Goal: Contribute content: Contribute content

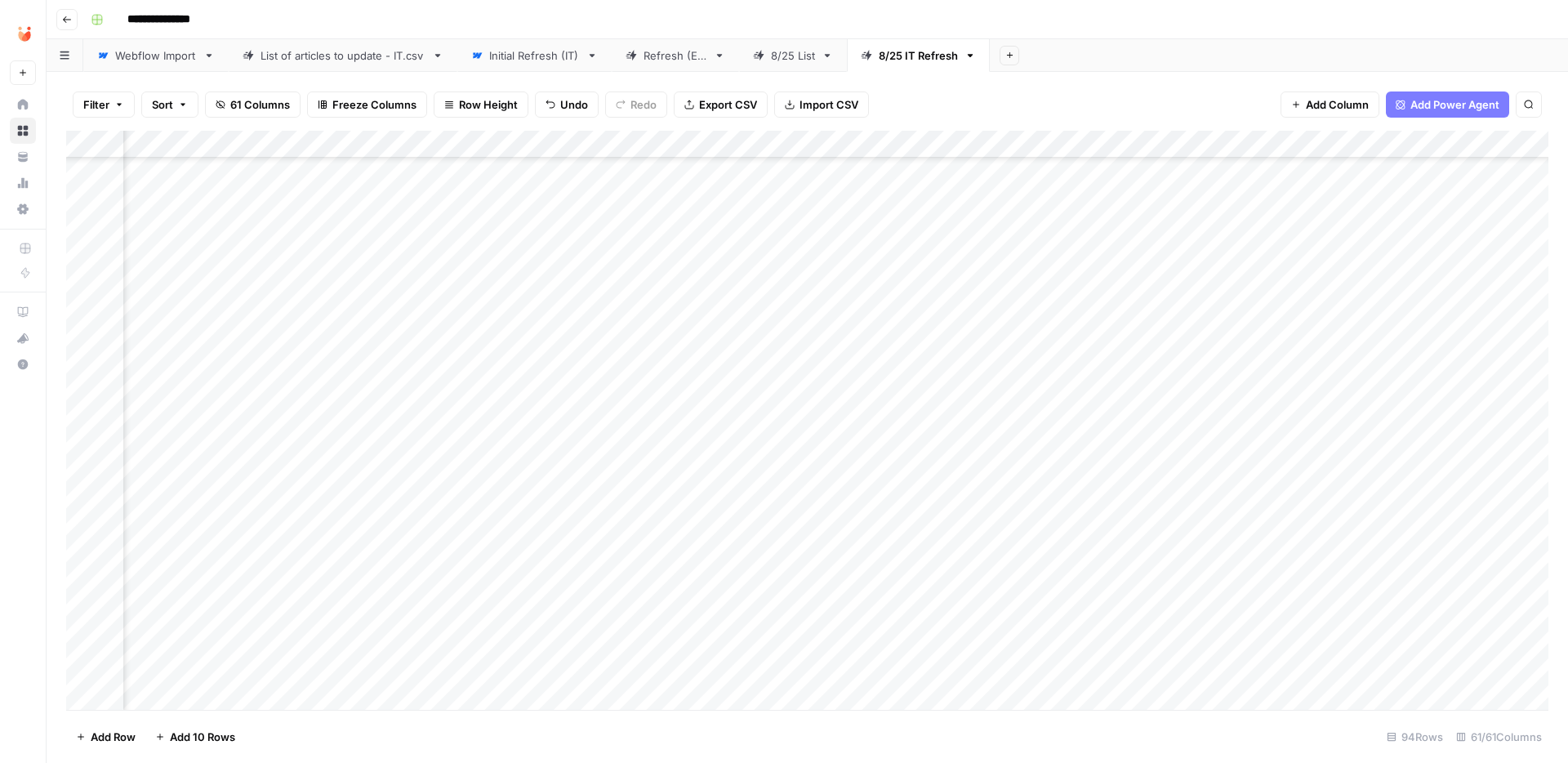
scroll to position [285, 5677]
click at [1302, 368] on div "Add Column" at bounding box center [807, 419] width 1482 height 579
click at [464, 504] on div "Add Column" at bounding box center [807, 419] width 1482 height 579
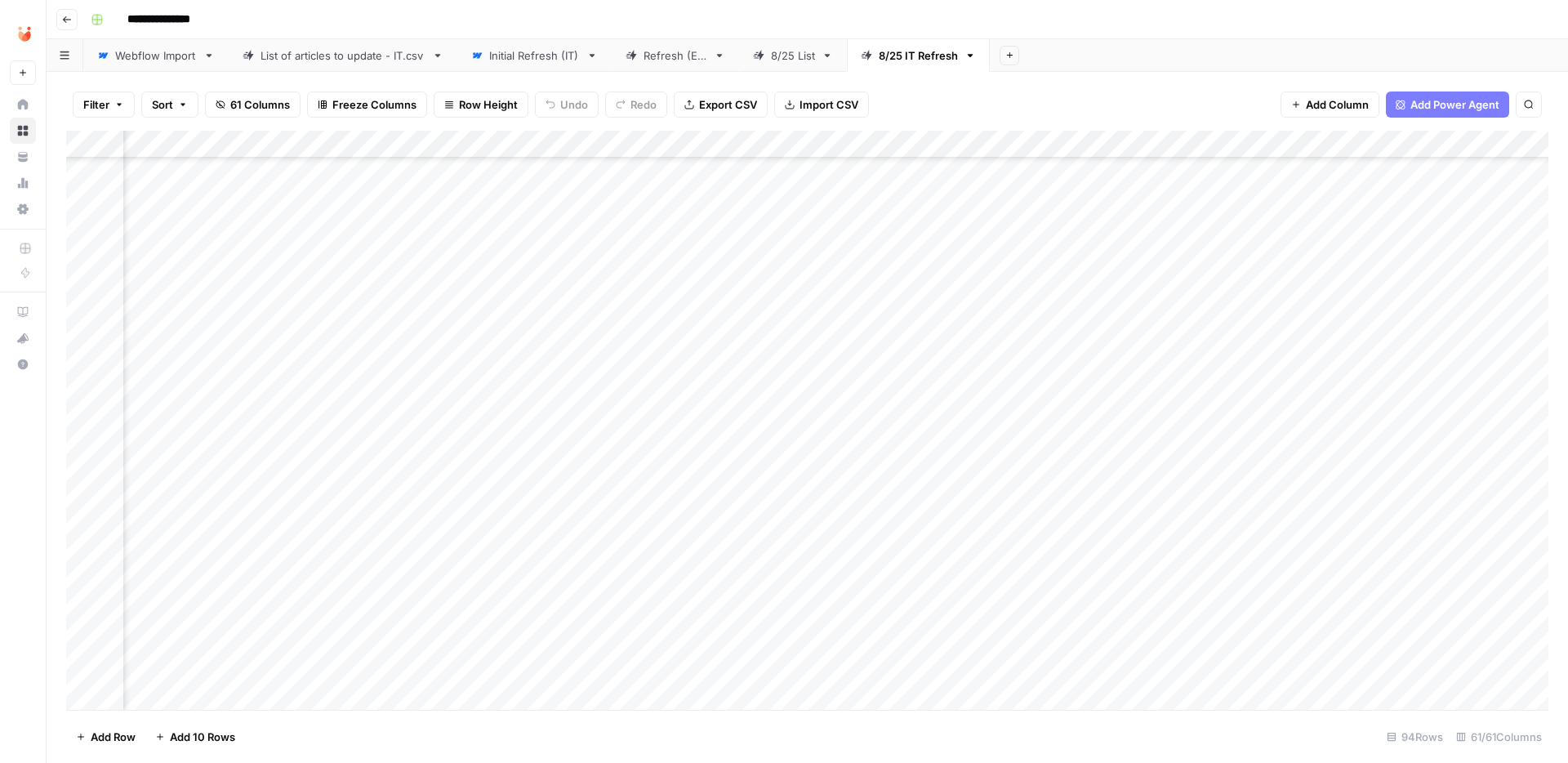
click at [503, 501] on div "Add Column" at bounding box center [807, 419] width 1482 height 579
click at [1237, 478] on div "Add Column" at bounding box center [807, 419] width 1482 height 579
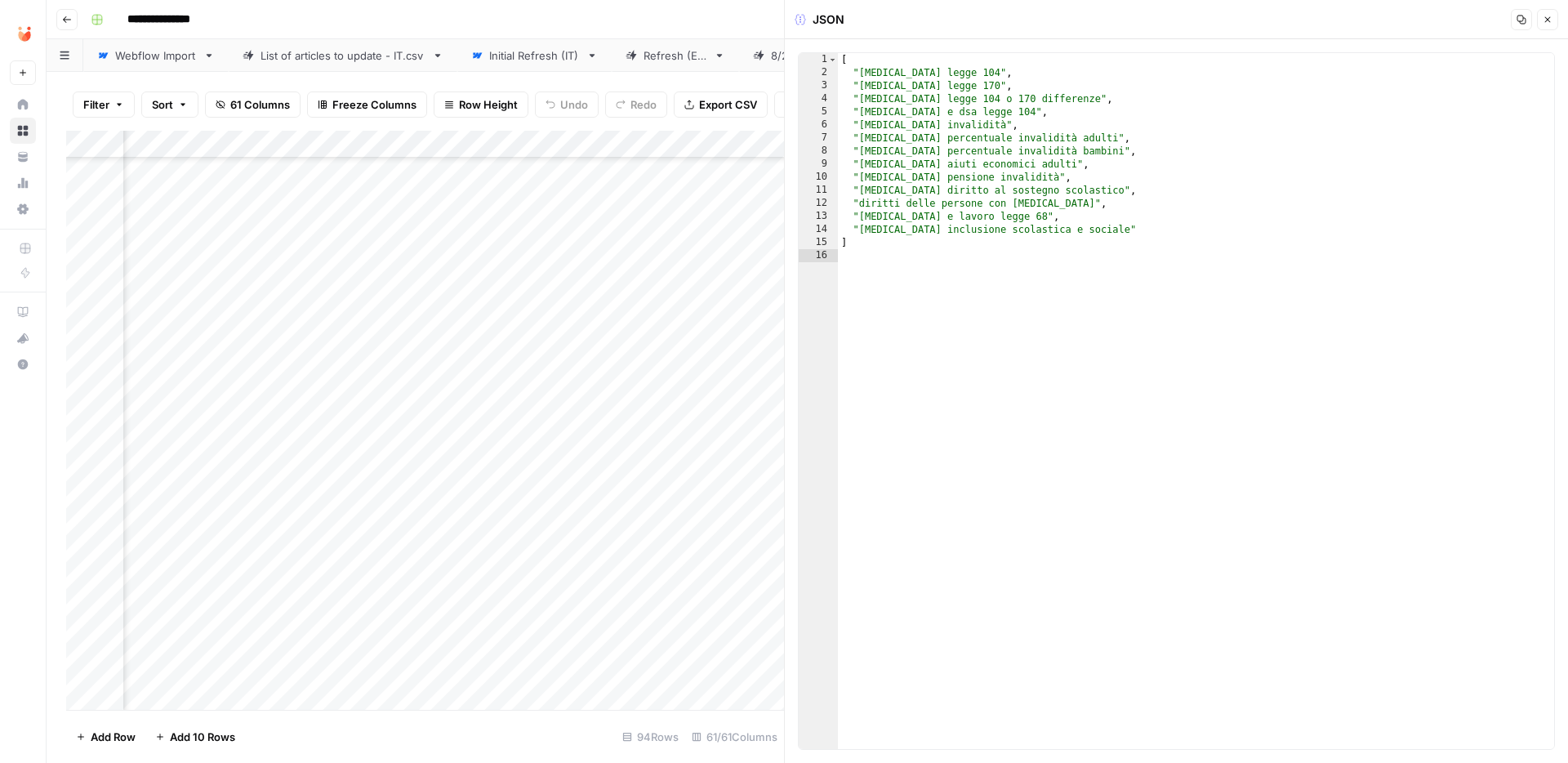
click at [1545, 17] on icon "button" at bounding box center [1548, 20] width 6 height 6
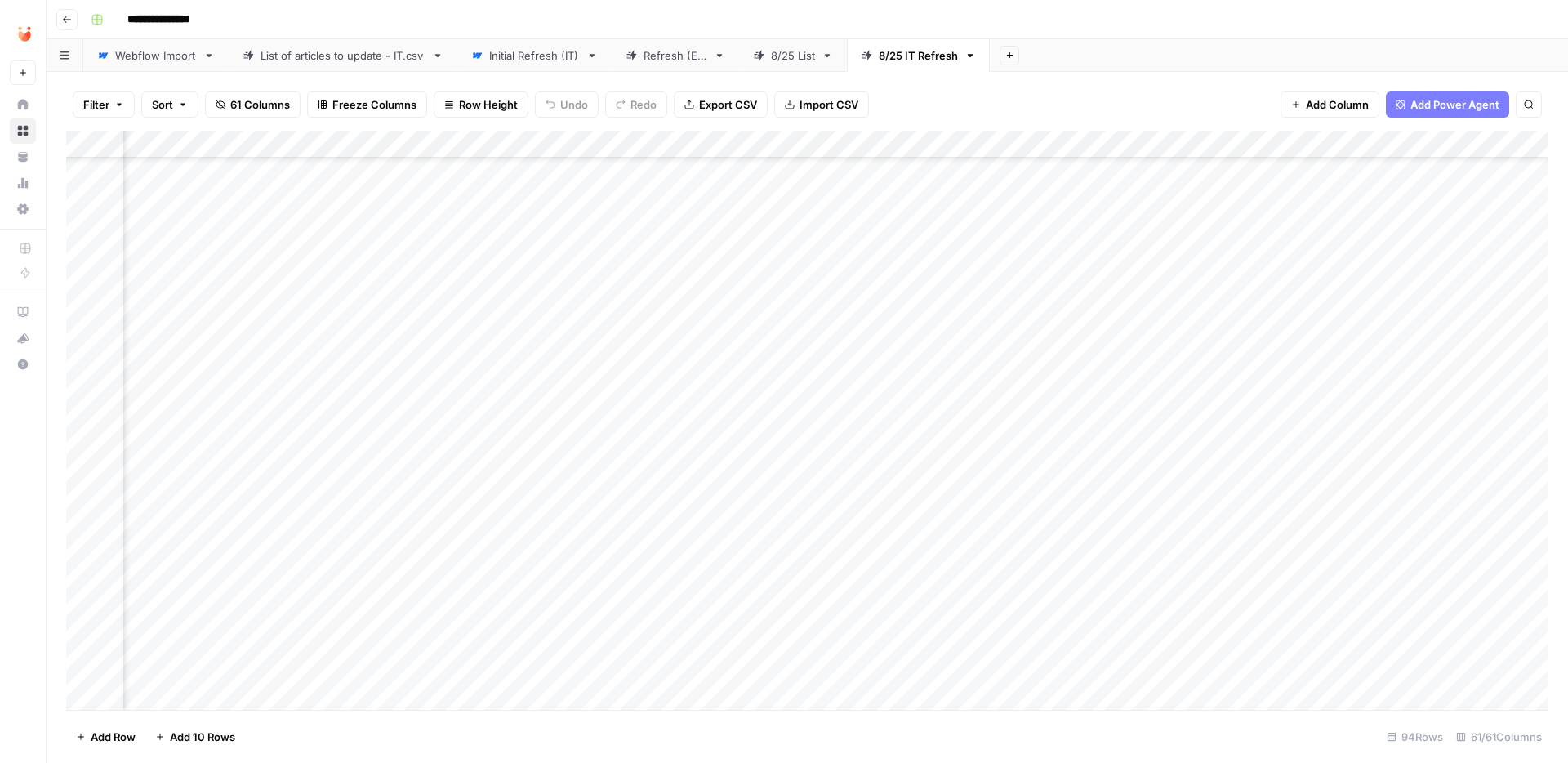
click at [620, 477] on div "Add Column" at bounding box center [807, 419] width 1482 height 579
click at [551, 483] on div "Add Column" at bounding box center [807, 419] width 1482 height 579
click at [566, 600] on button "Fatto" at bounding box center [563, 600] width 39 height 20
click at [463, 534] on div "Add Column" at bounding box center [807, 419] width 1482 height 579
click at [507, 534] on div "Add Column" at bounding box center [807, 419] width 1482 height 579
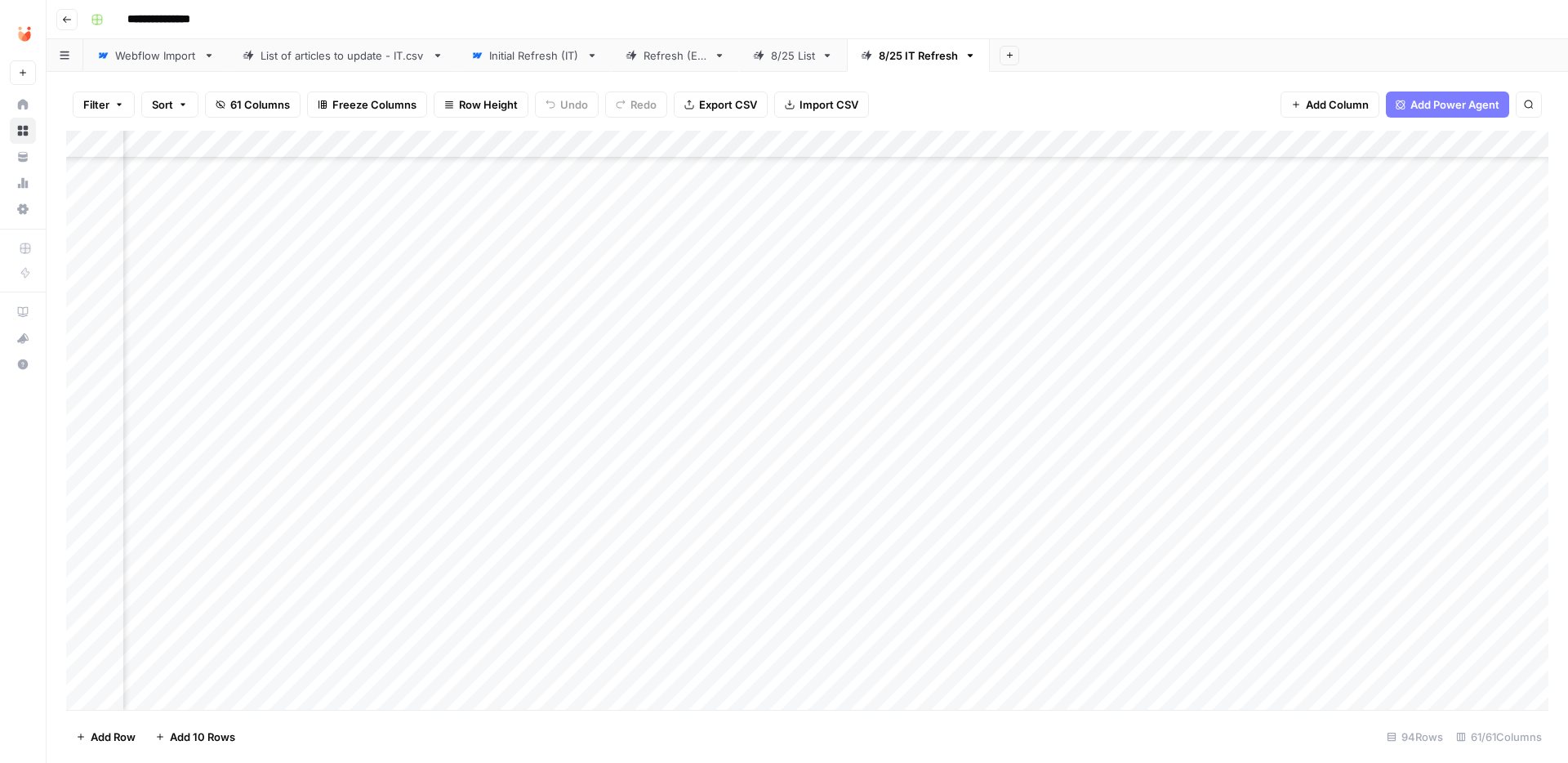
click at [948, 528] on div "Add Column" at bounding box center [807, 419] width 1482 height 579
click at [1218, 535] on div "Add Column" at bounding box center [807, 419] width 1482 height 579
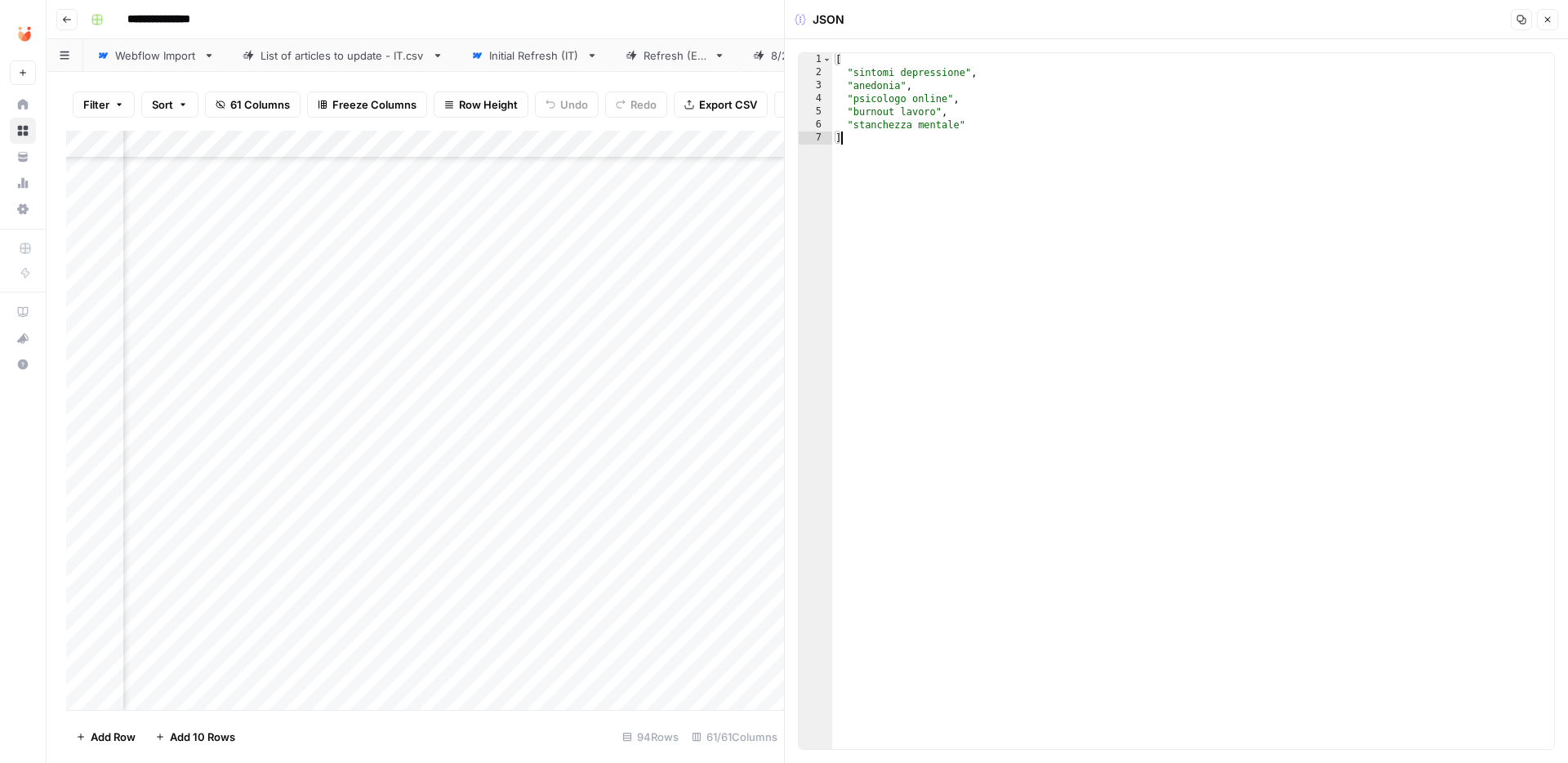
click at [1049, 212] on div "[ "sintomi depressione" , "anedonia" , "psicologo online" , "burnout lavoro" , …" at bounding box center [1192, 414] width 722 height 722
type textarea "**********"
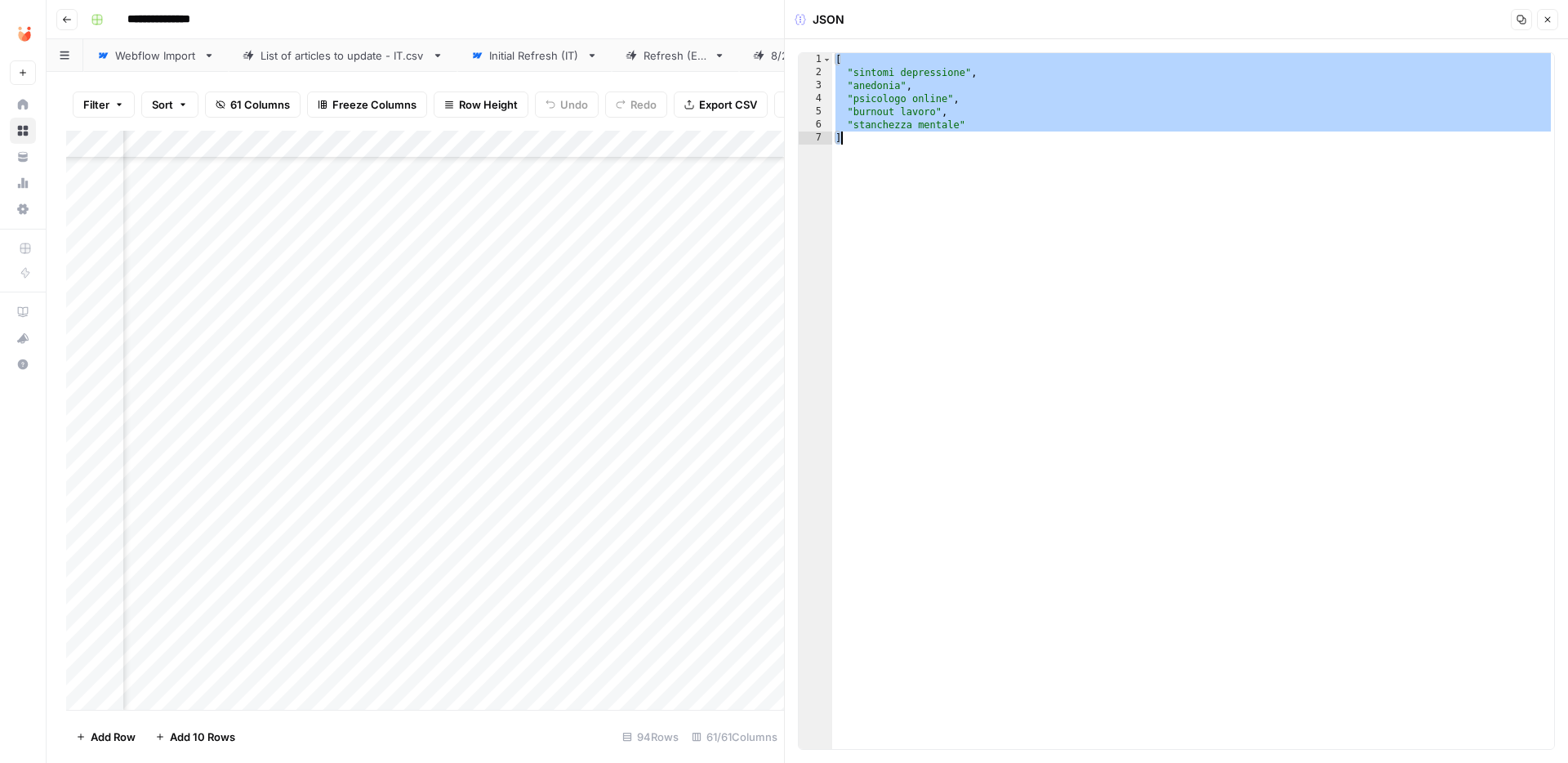
paste textarea
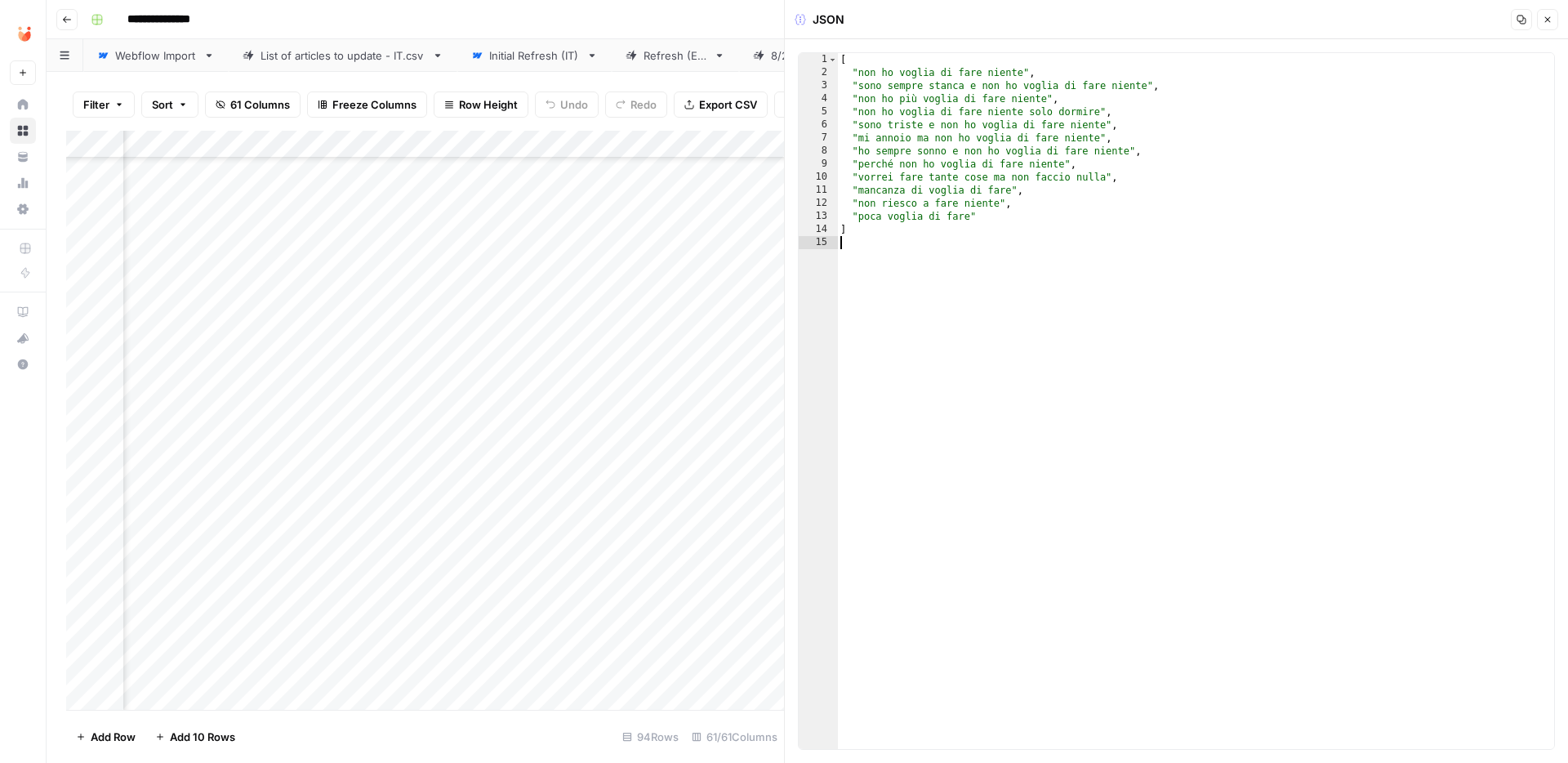
type textarea "*"
click at [1551, 16] on icon "button" at bounding box center [1547, 20] width 9 height 9
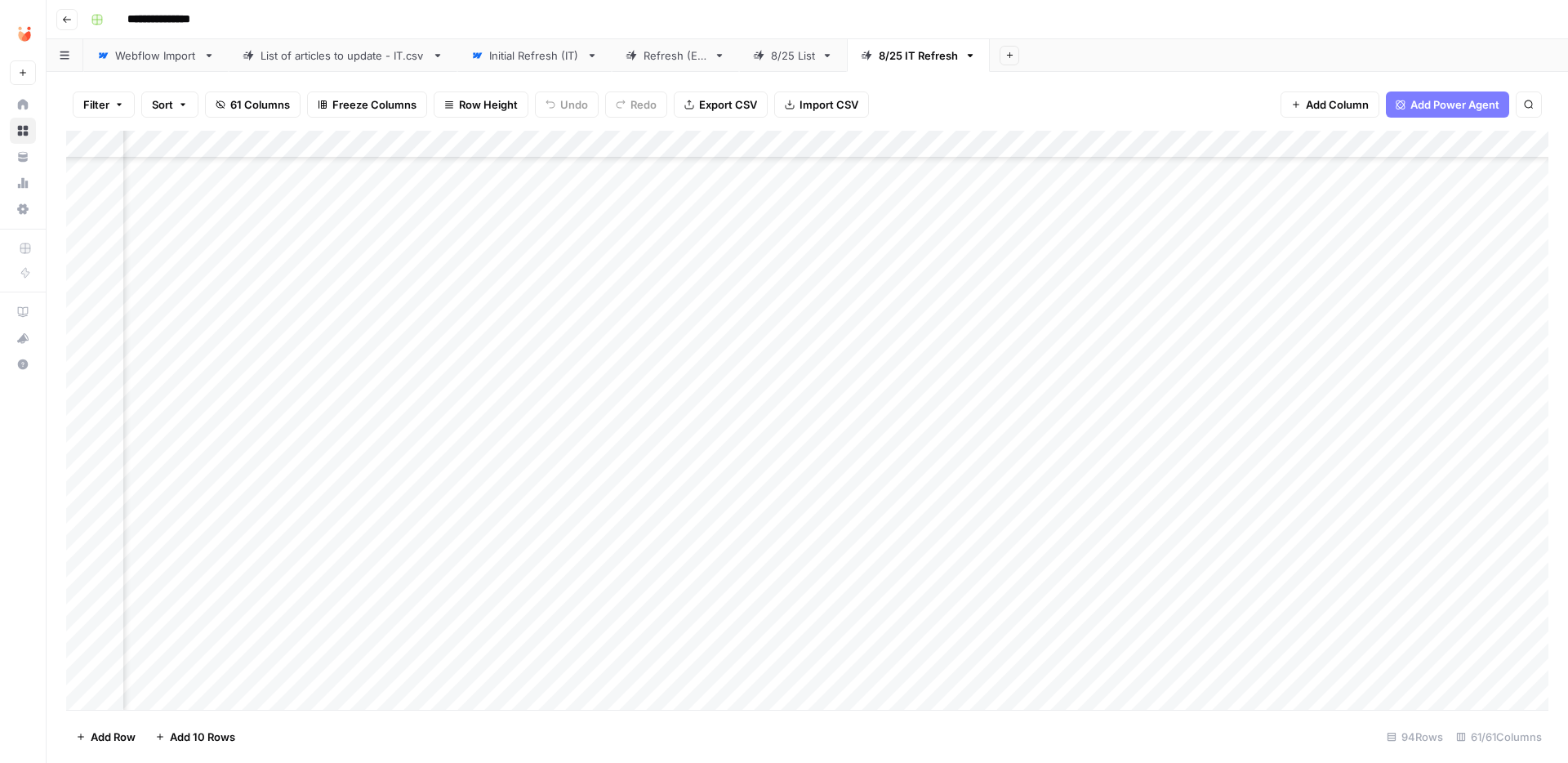
click at [962, 540] on div "Add Column" at bounding box center [807, 419] width 1482 height 579
click at [551, 533] on div "Add Column" at bounding box center [807, 419] width 1482 height 579
click at [565, 654] on button "Fatto" at bounding box center [563, 654] width 39 height 20
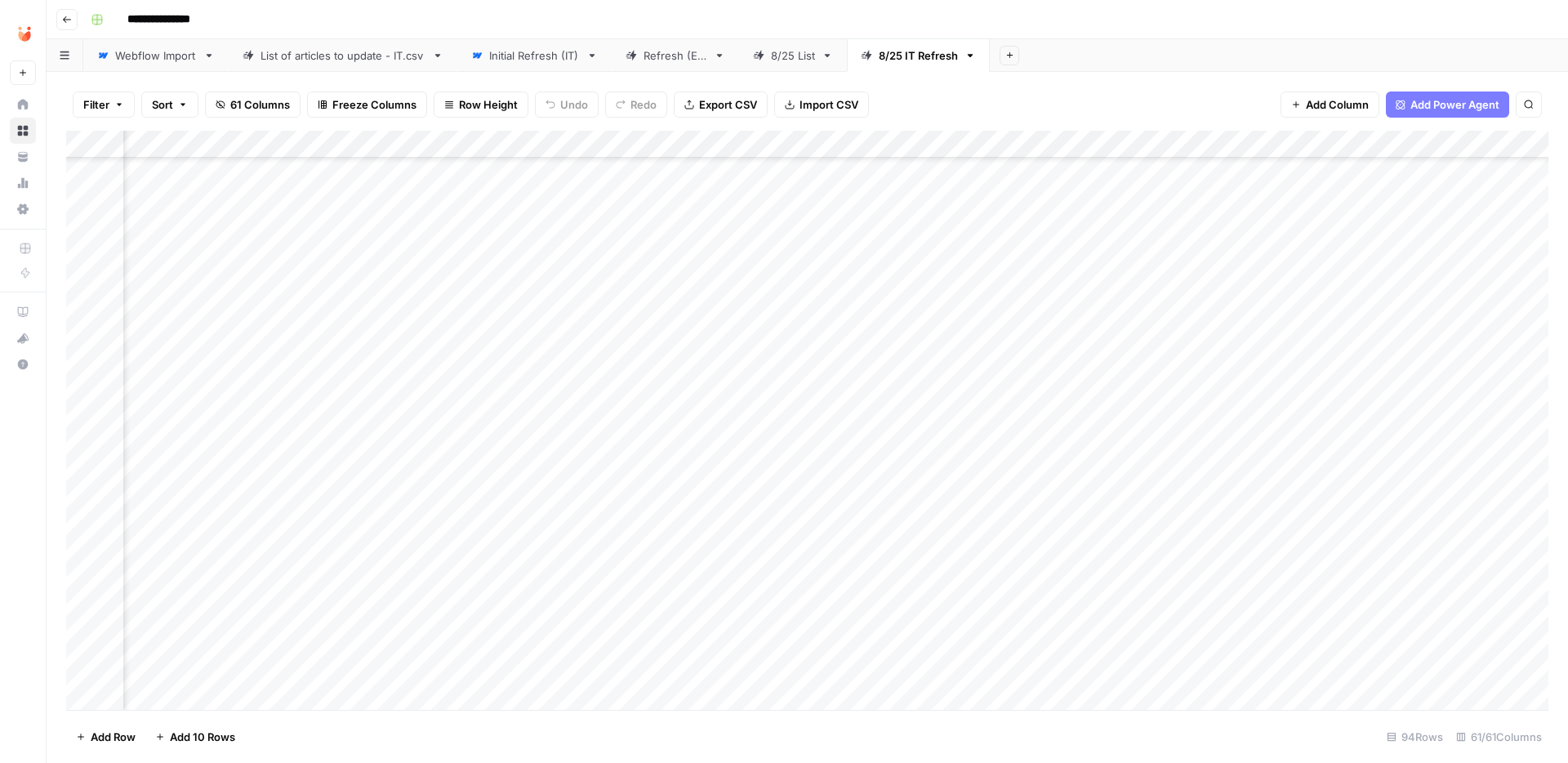
click at [606, 473] on div "Add Column" at bounding box center [807, 419] width 1482 height 579
click at [503, 479] on div "Add Column" at bounding box center [807, 419] width 1482 height 579
click at [928, 483] on div "Add Column" at bounding box center [807, 419] width 1482 height 579
click at [926, 478] on div "Add Column" at bounding box center [807, 419] width 1482 height 579
click at [1225, 481] on div "Add Column" at bounding box center [807, 419] width 1482 height 579
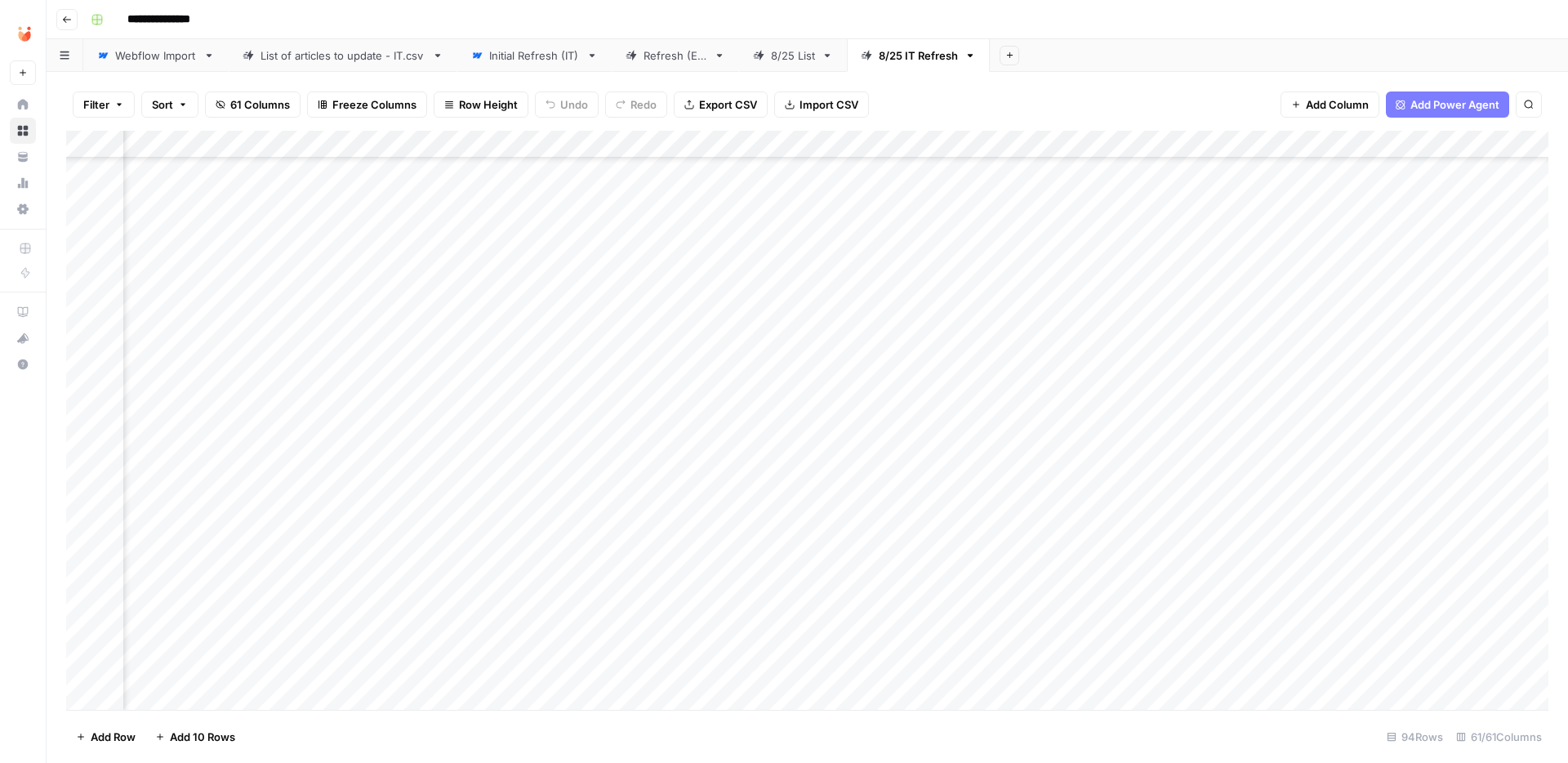
click at [1225, 481] on div "Add Column" at bounding box center [807, 419] width 1482 height 579
click at [1225, 481] on div at bounding box center [1256, 480] width 149 height 30
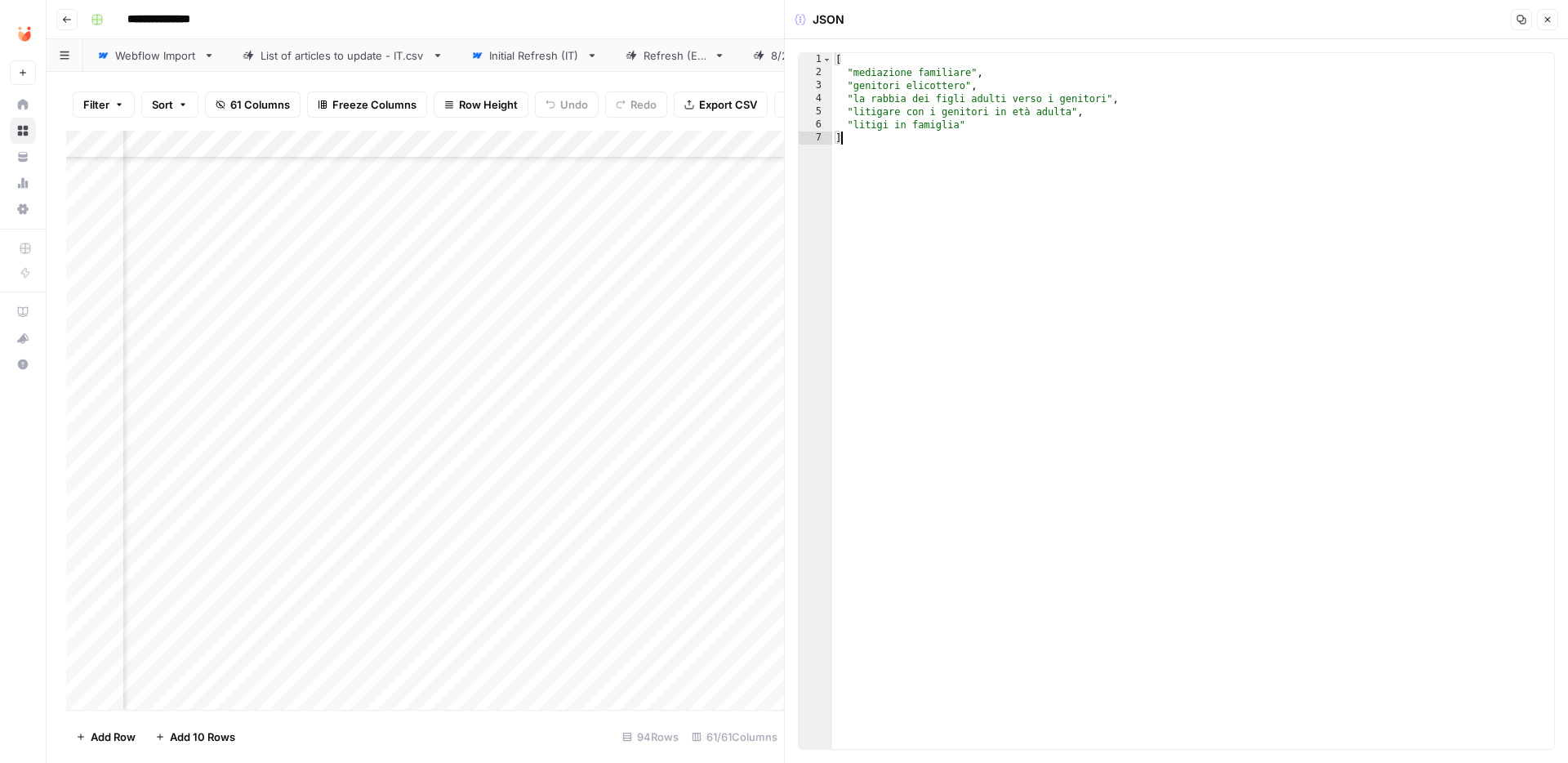
click at [1096, 229] on div "[ "mediazione familiare" , "genitori elicottero" , "la rabbia dei figli adulti …" at bounding box center [1192, 414] width 722 height 722
type textarea "**********"
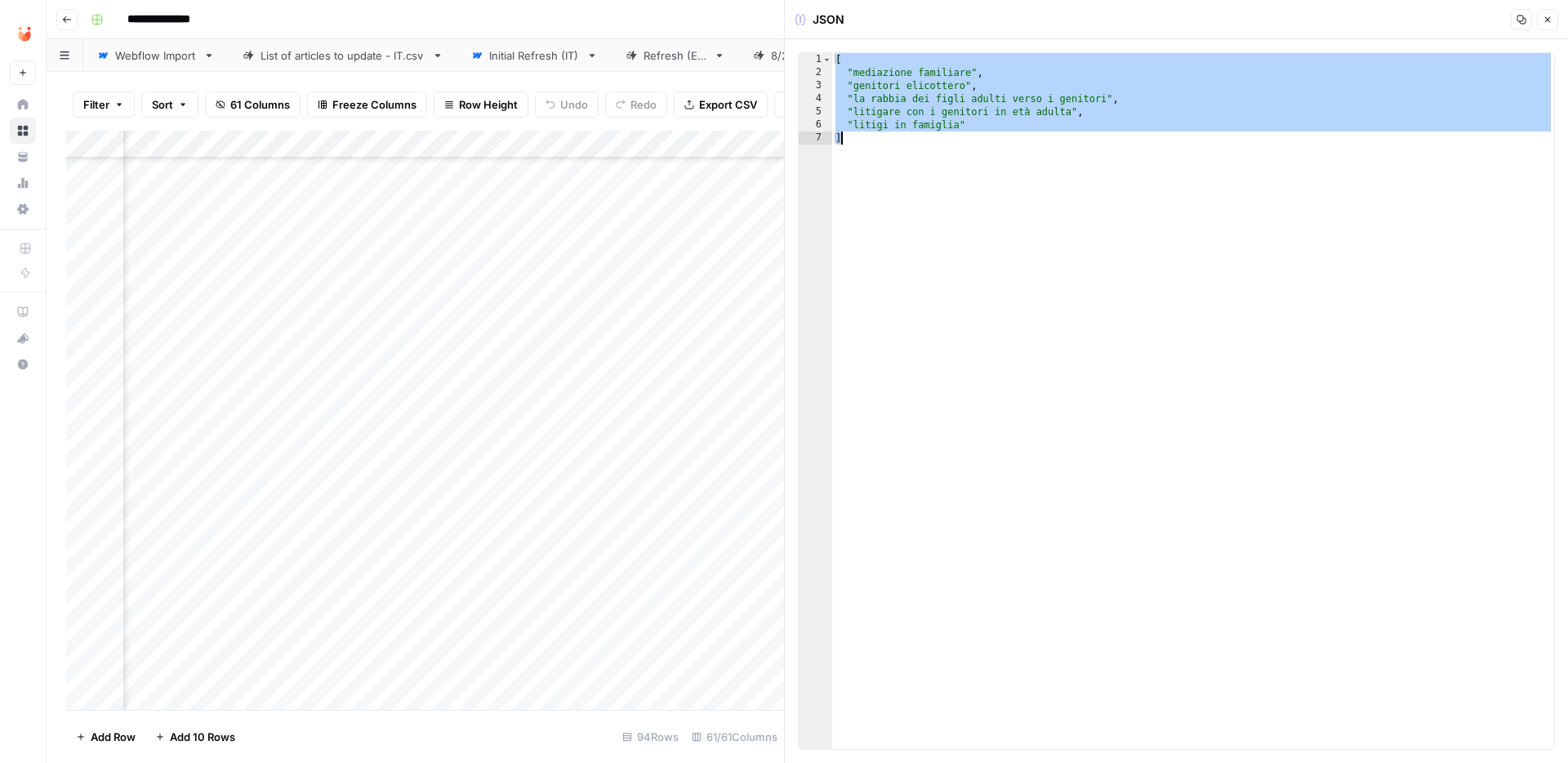
paste textarea
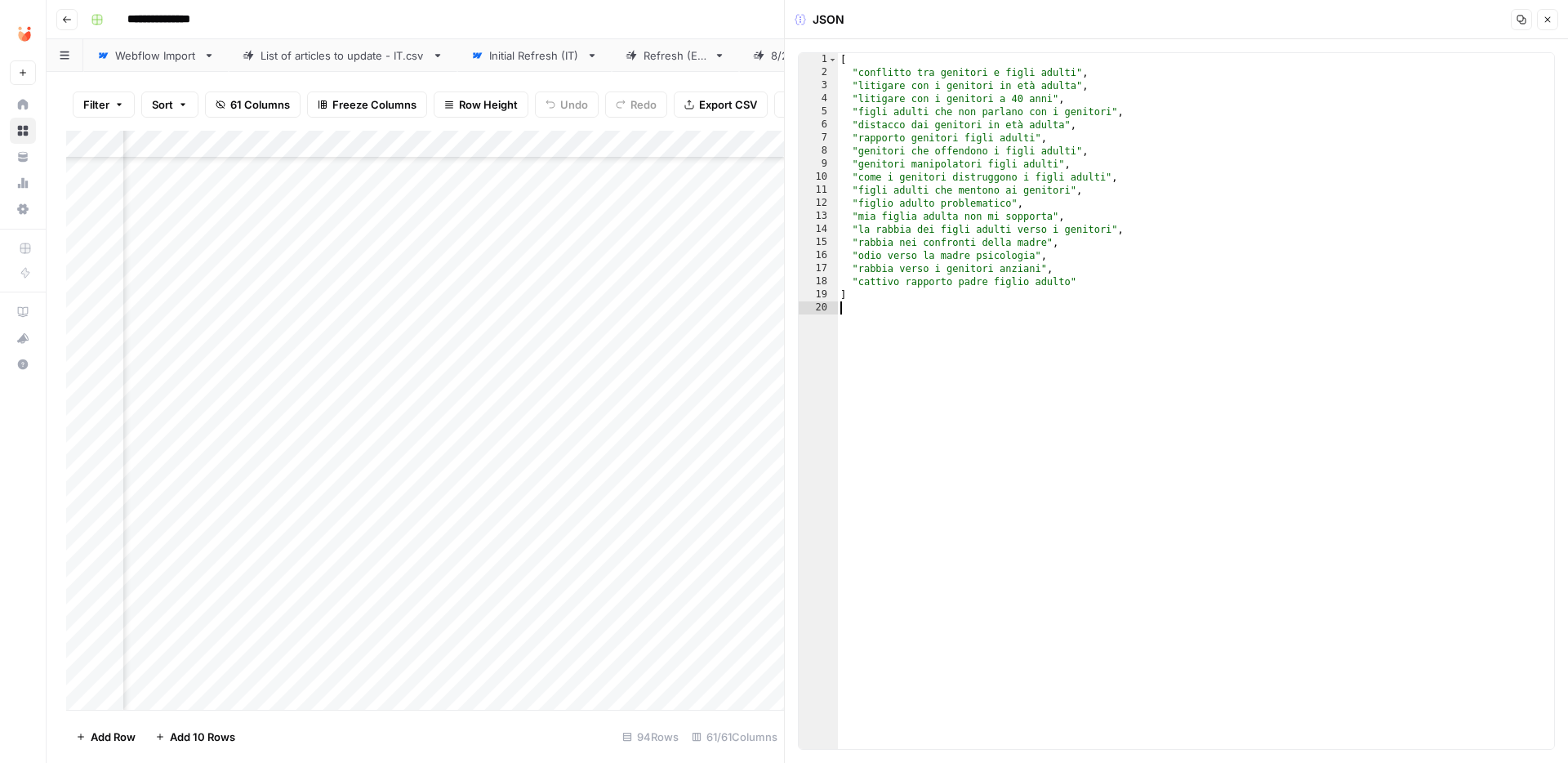
type textarea "*"
click at [1543, 21] on icon "button" at bounding box center [1547, 20] width 9 height 9
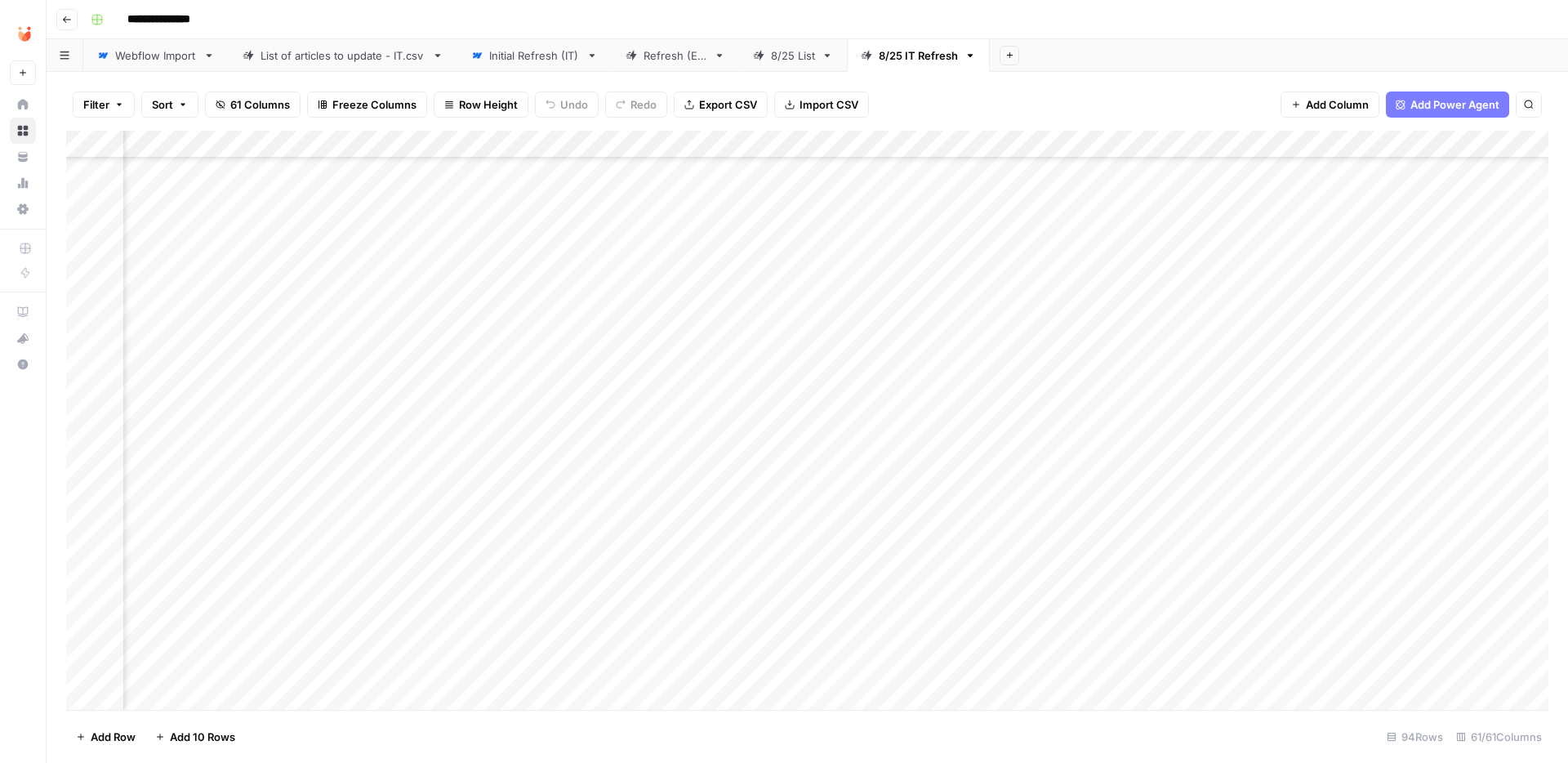
click at [930, 481] on div "Add Column" at bounding box center [807, 419] width 1482 height 579
click at [561, 477] on div "Add Column" at bounding box center [807, 419] width 1482 height 579
click at [564, 602] on button "Fatto" at bounding box center [563, 602] width 39 height 20
click at [602, 536] on div "Add Column" at bounding box center [807, 419] width 1482 height 579
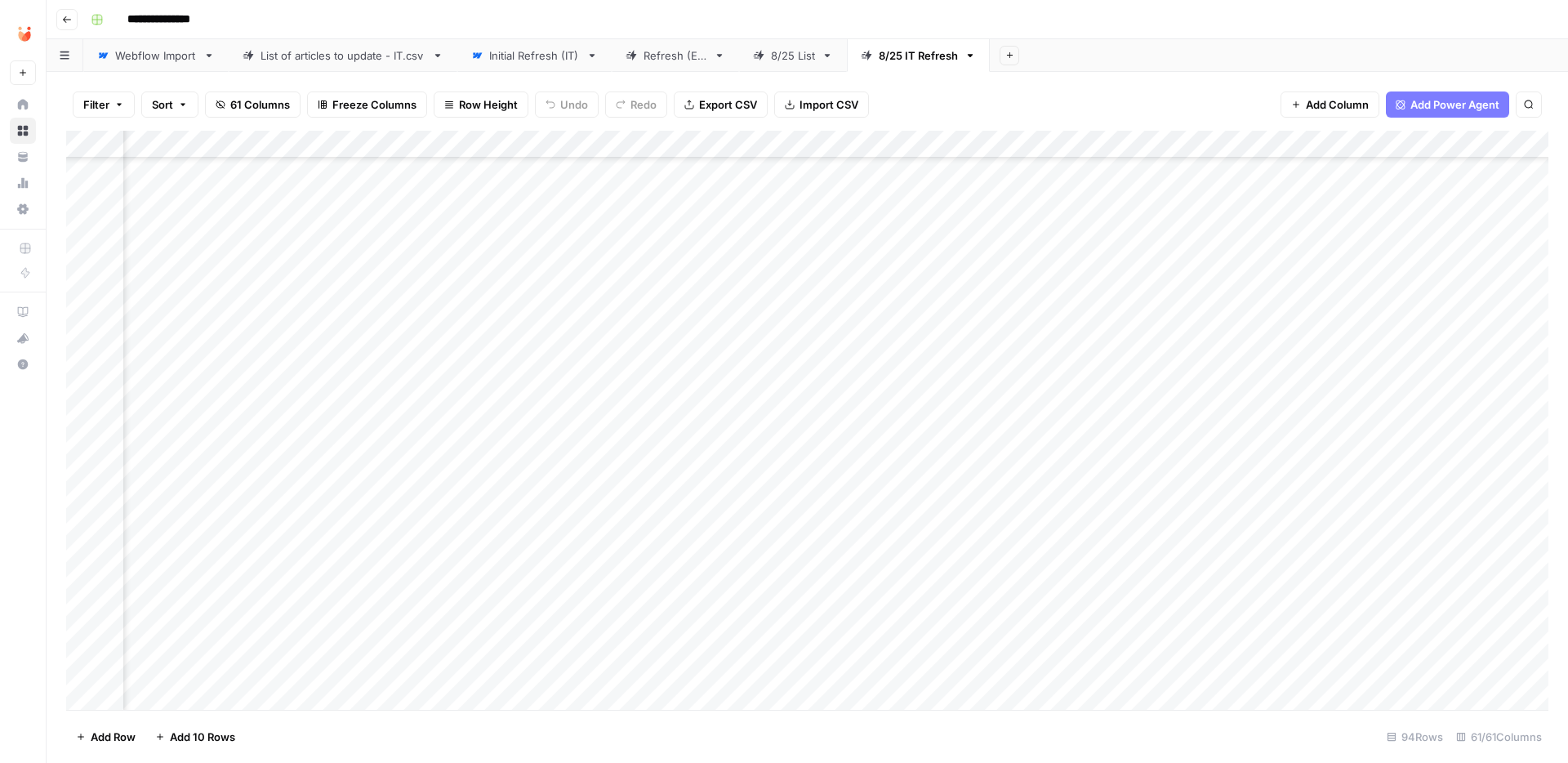
scroll to position [394, 6129]
click at [504, 416] on div "Add Column" at bounding box center [807, 419] width 1482 height 579
click at [933, 413] on div "Add Column" at bounding box center [807, 419] width 1482 height 579
click at [1234, 415] on div "Add Column" at bounding box center [807, 419] width 1482 height 579
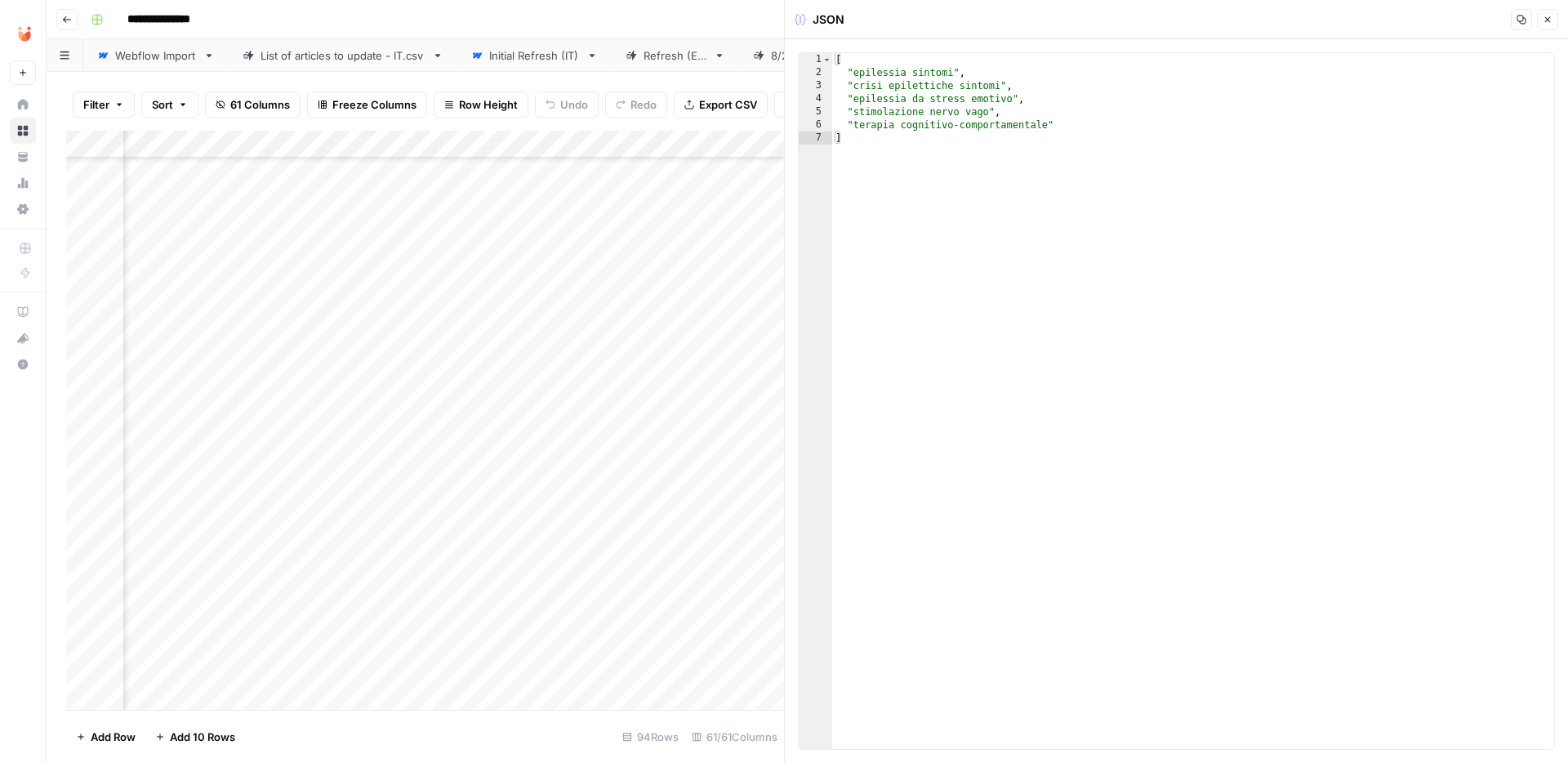
click at [1056, 194] on div "[ "epilessia sintomi" , "crisi epilettiche sintomi" , "epilessia da stress emot…" at bounding box center [1192, 414] width 722 height 722
type textarea "**********"
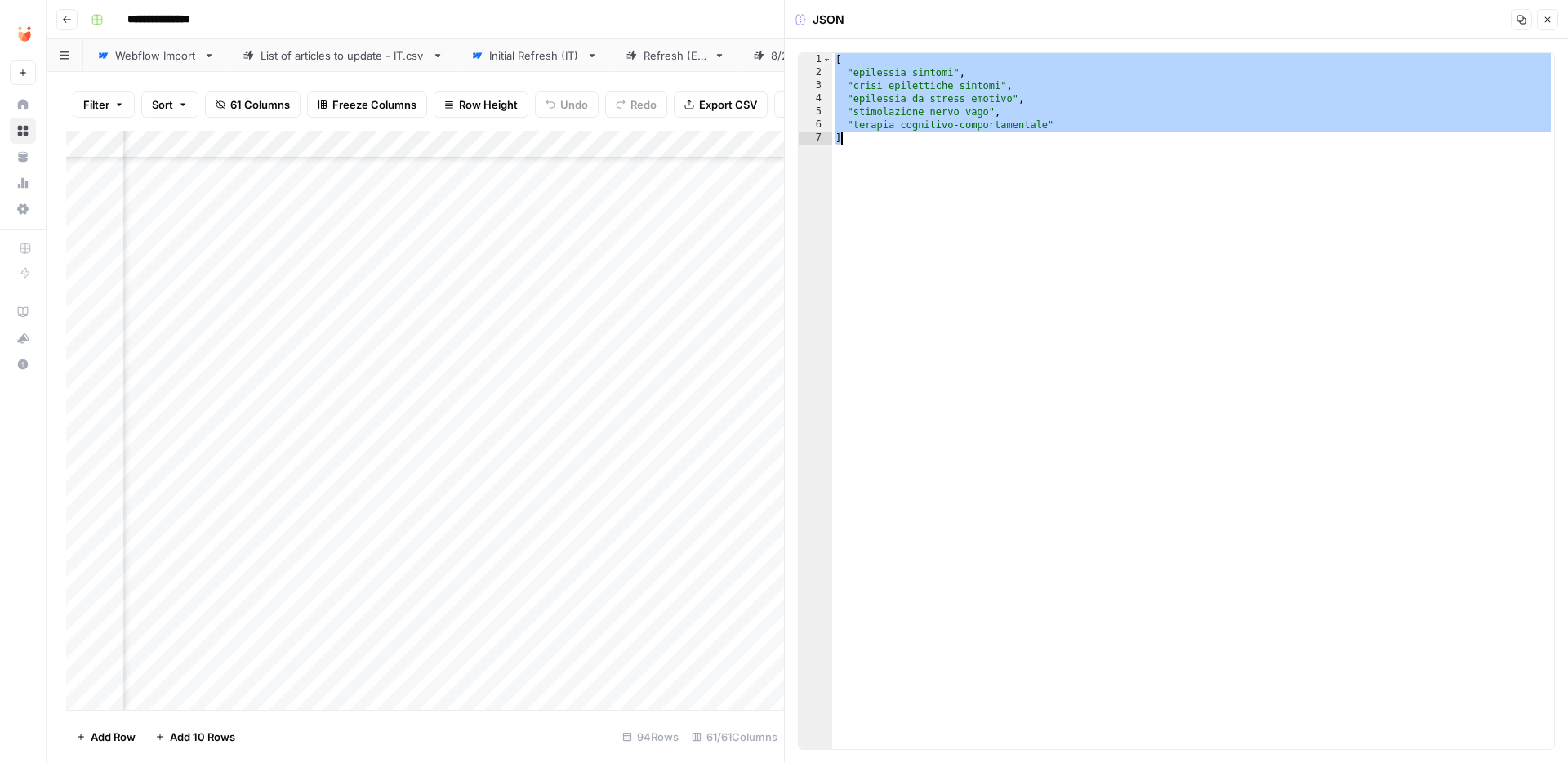
paste textarea
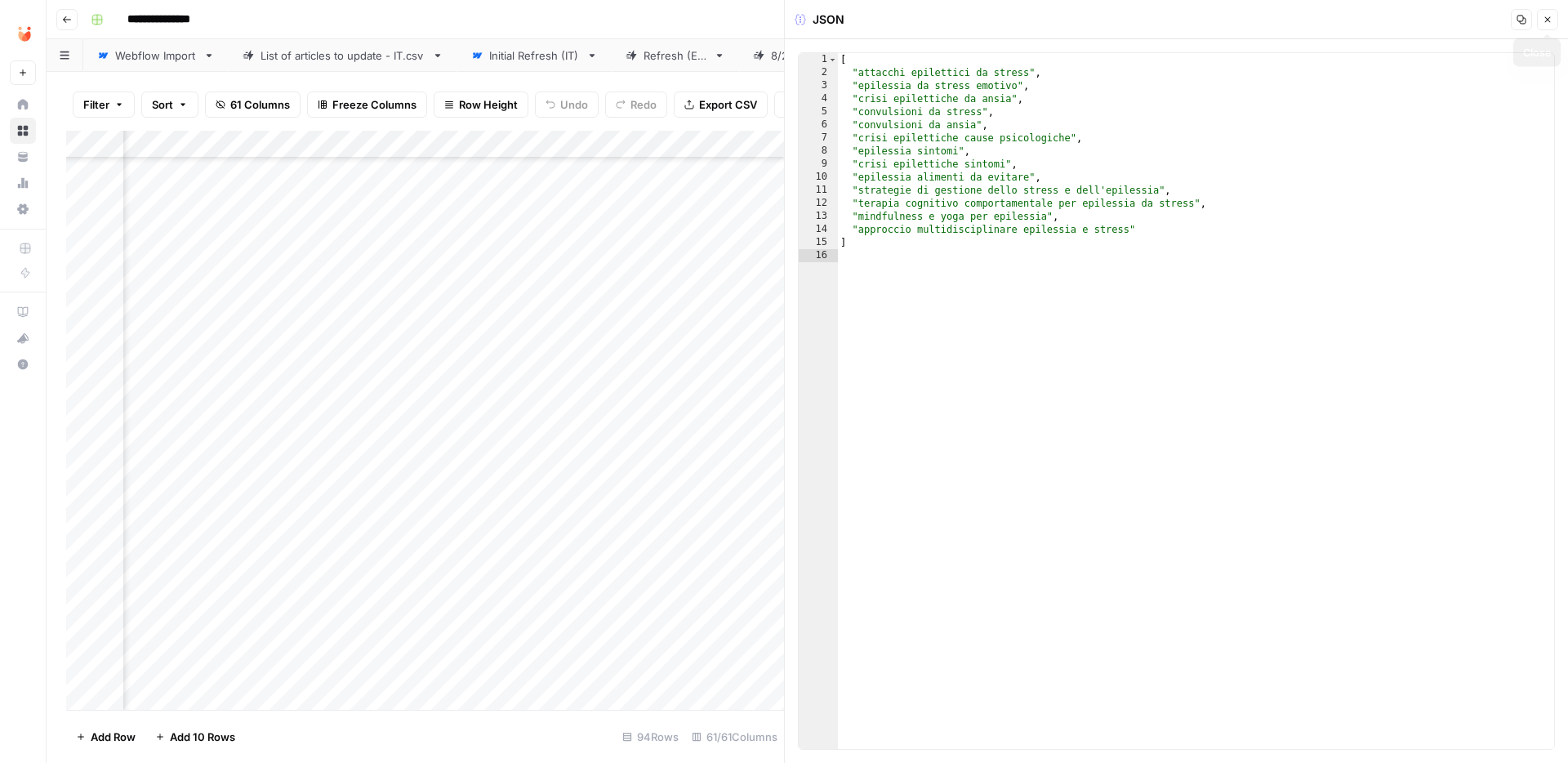
click at [1545, 23] on icon "button" at bounding box center [1547, 20] width 9 height 9
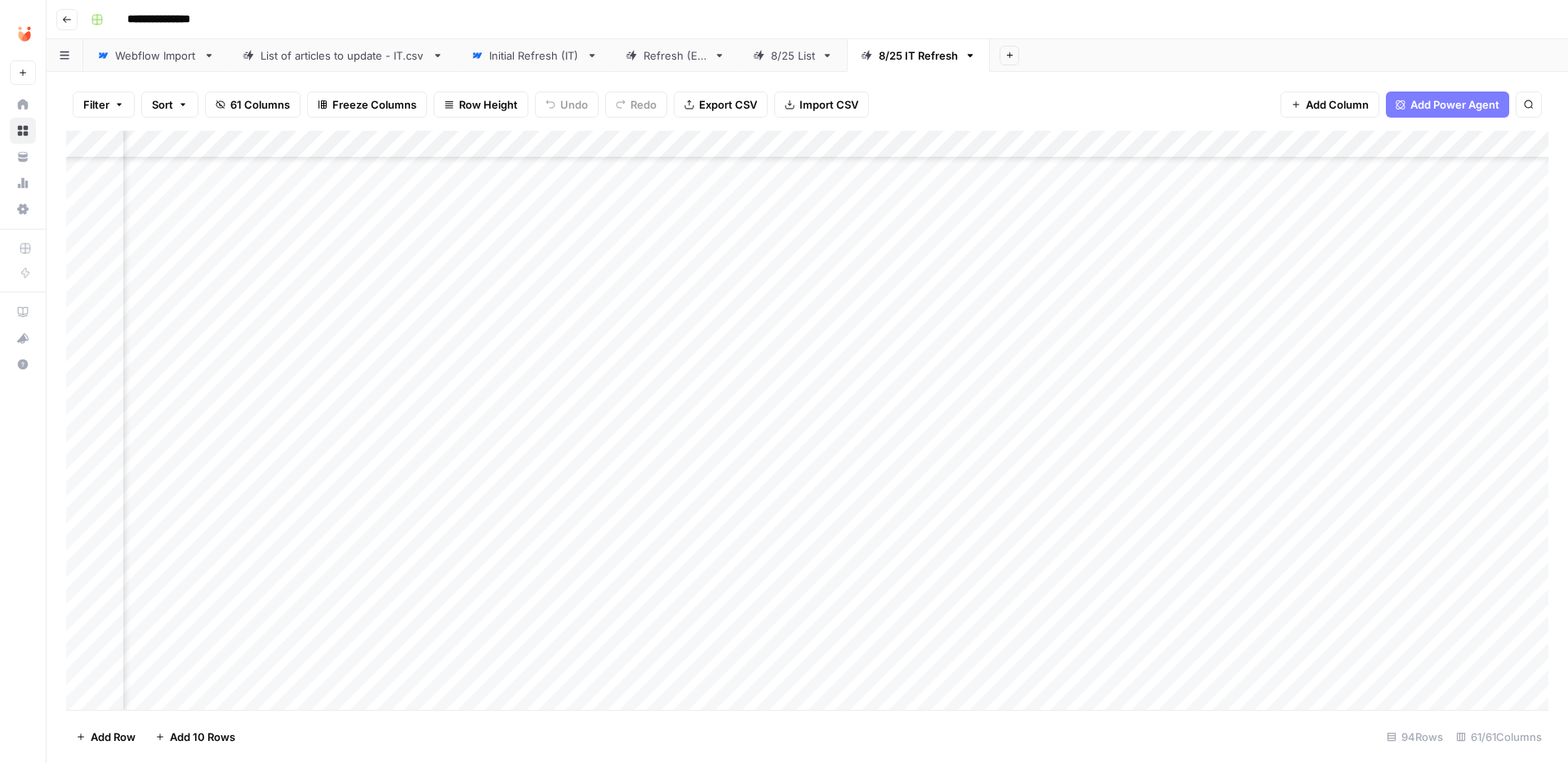
click at [554, 414] on div "Add Column" at bounding box center [807, 419] width 1482 height 579
click at [566, 545] on button "Fatto" at bounding box center [563, 538] width 39 height 20
click at [596, 470] on div "Add Column" at bounding box center [807, 419] width 1482 height 579
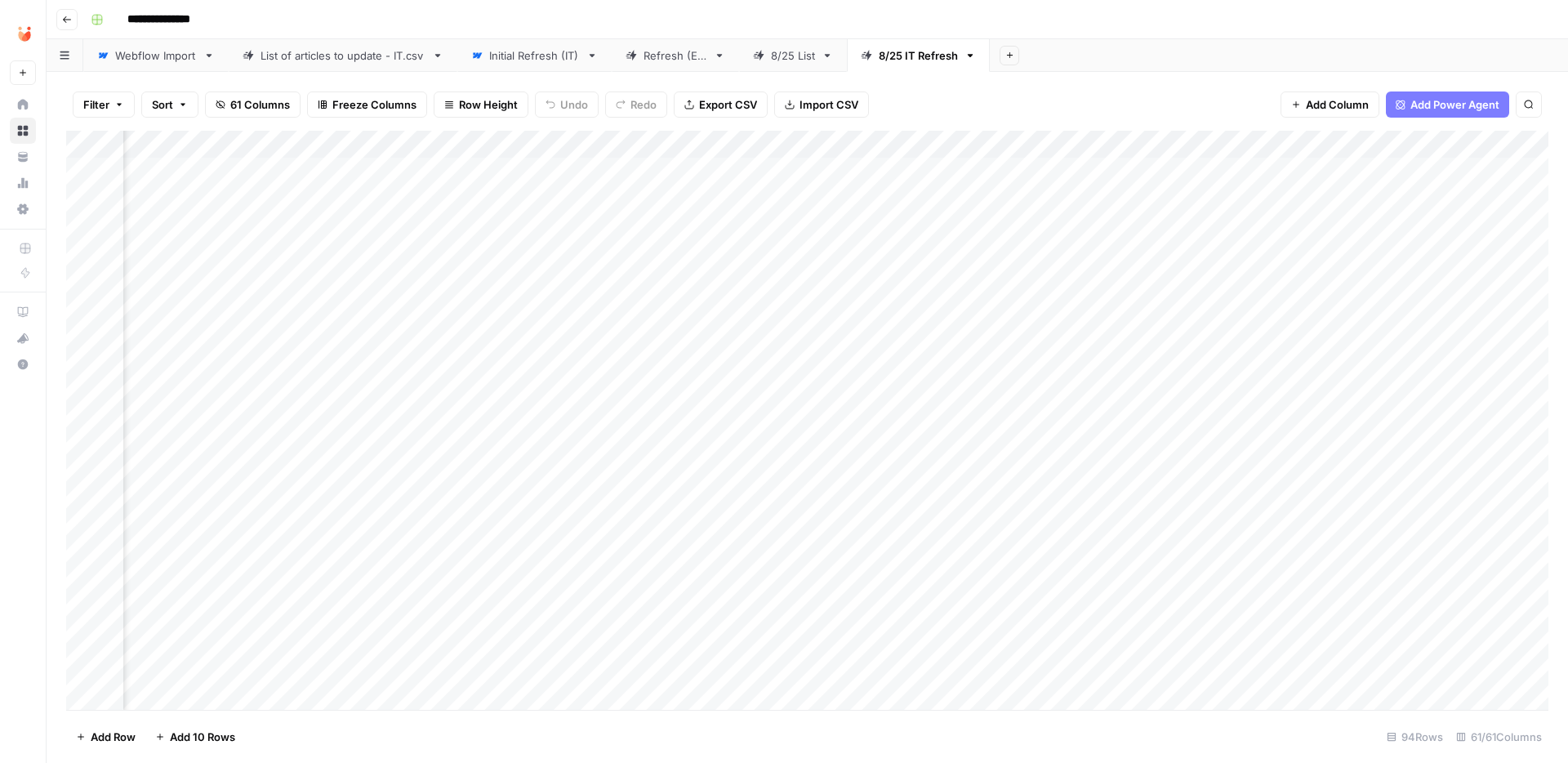
click at [1106, 365] on div "Add Column" at bounding box center [807, 419] width 1482 height 579
click at [1303, 364] on div "Add Column" at bounding box center [807, 419] width 1482 height 579
click at [1299, 364] on div "Add Column" at bounding box center [807, 419] width 1482 height 579
click at [1492, 365] on div "Add Column" at bounding box center [807, 419] width 1482 height 579
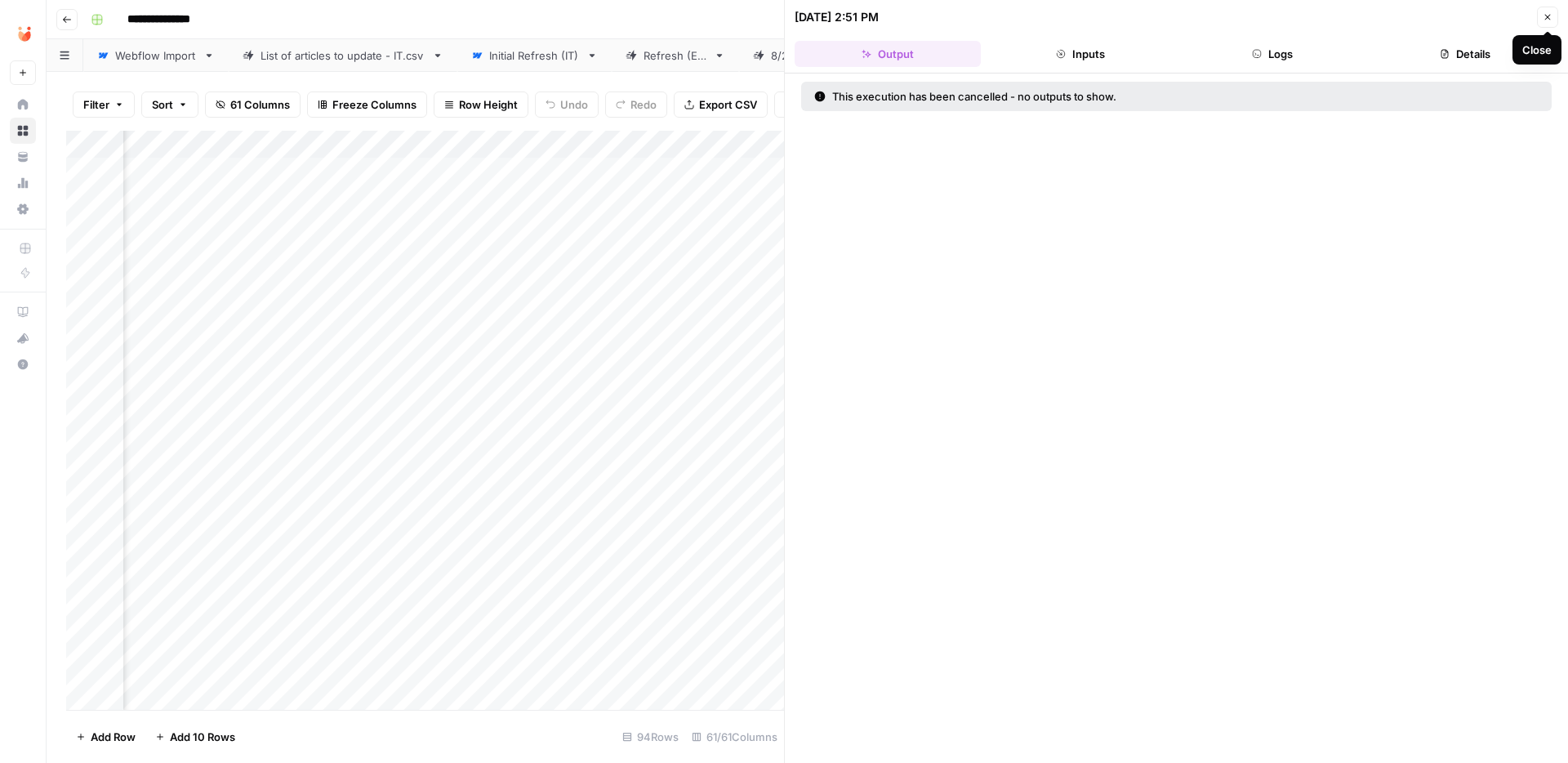
click at [1545, 16] on icon "button" at bounding box center [1547, 17] width 9 height 9
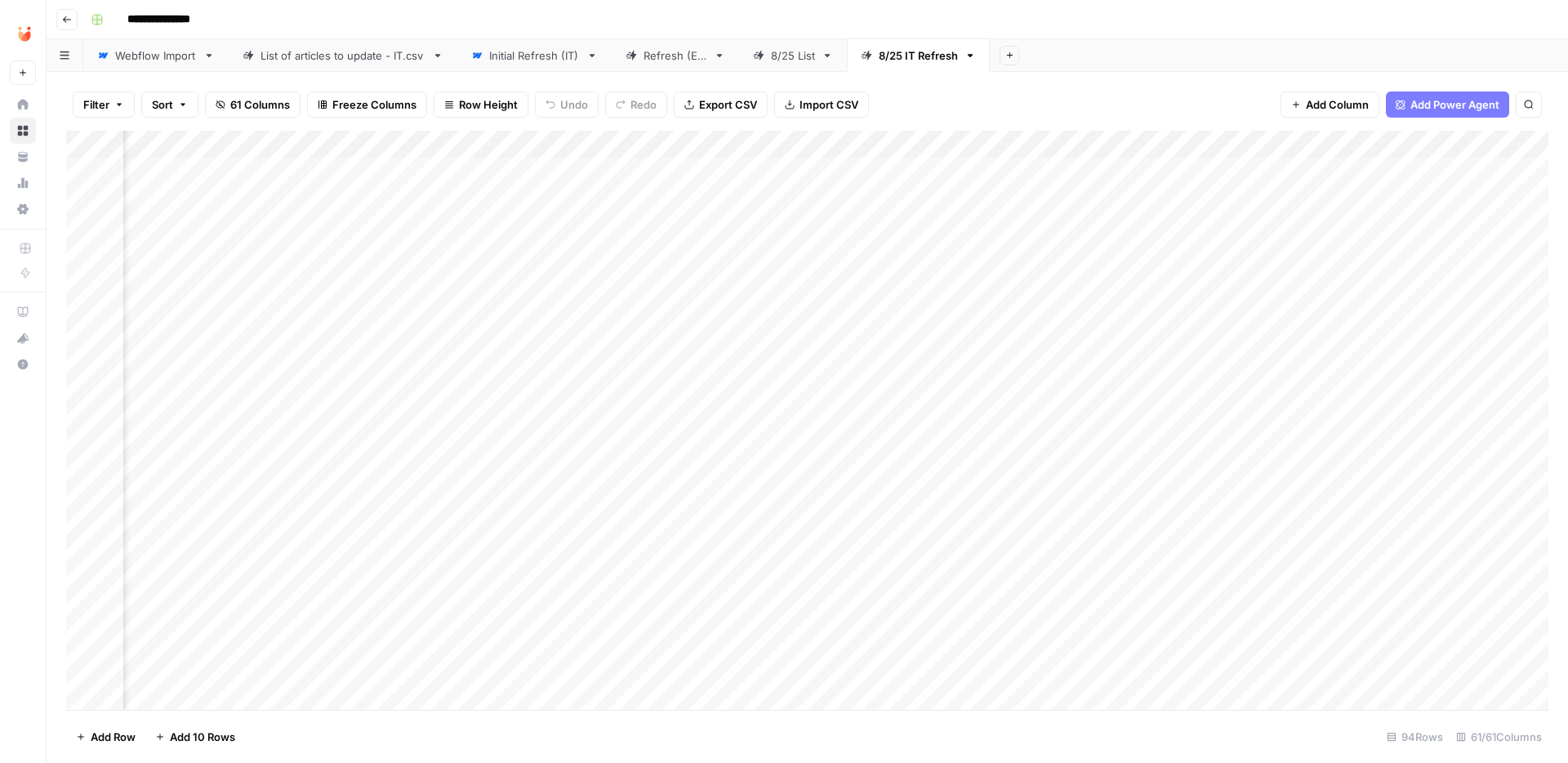
scroll to position [0, 6413]
click at [1363, 367] on div "Add Column" at bounding box center [807, 419] width 1482 height 579
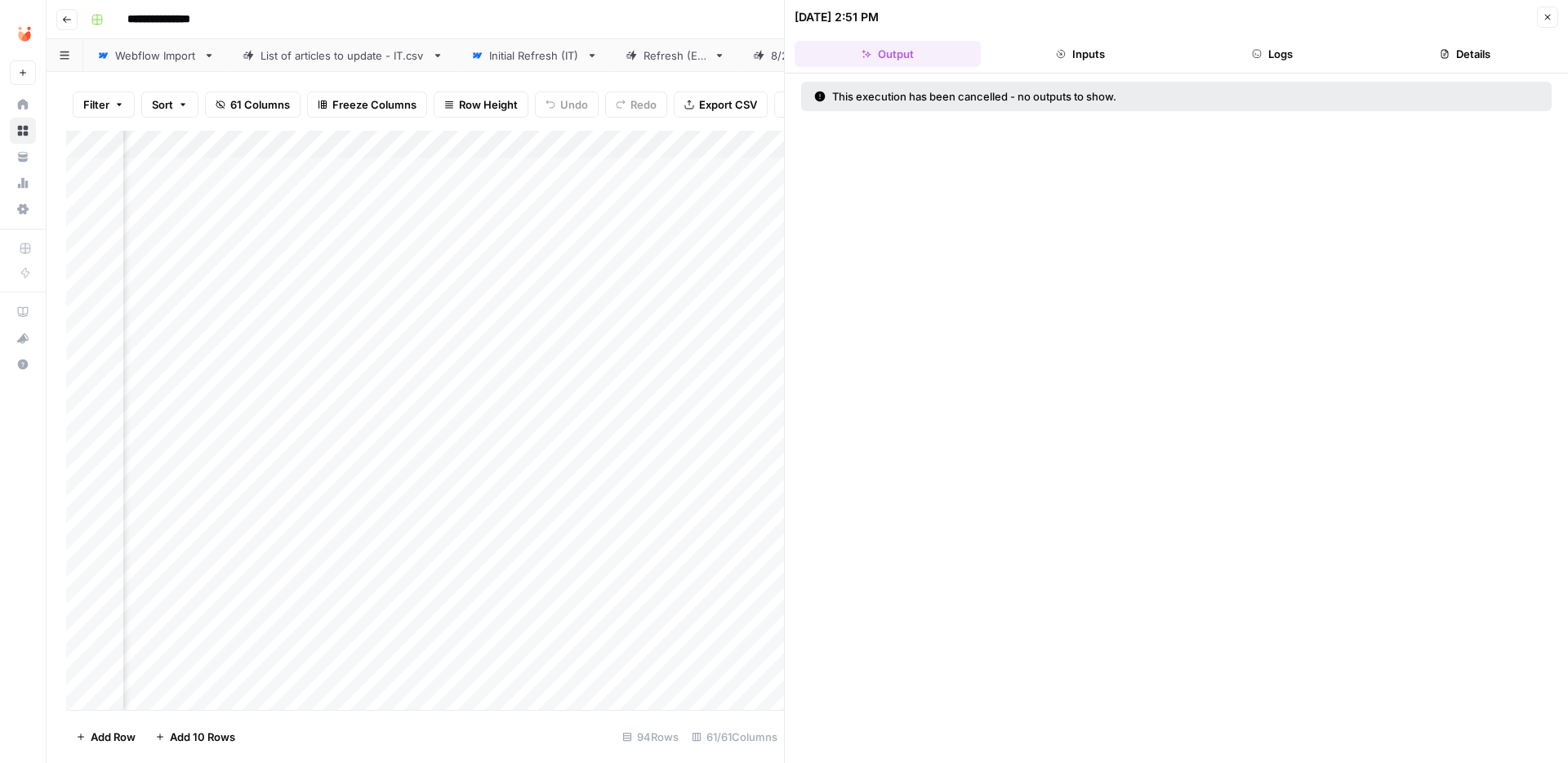
click at [1546, 19] on icon "button" at bounding box center [1547, 17] width 9 height 9
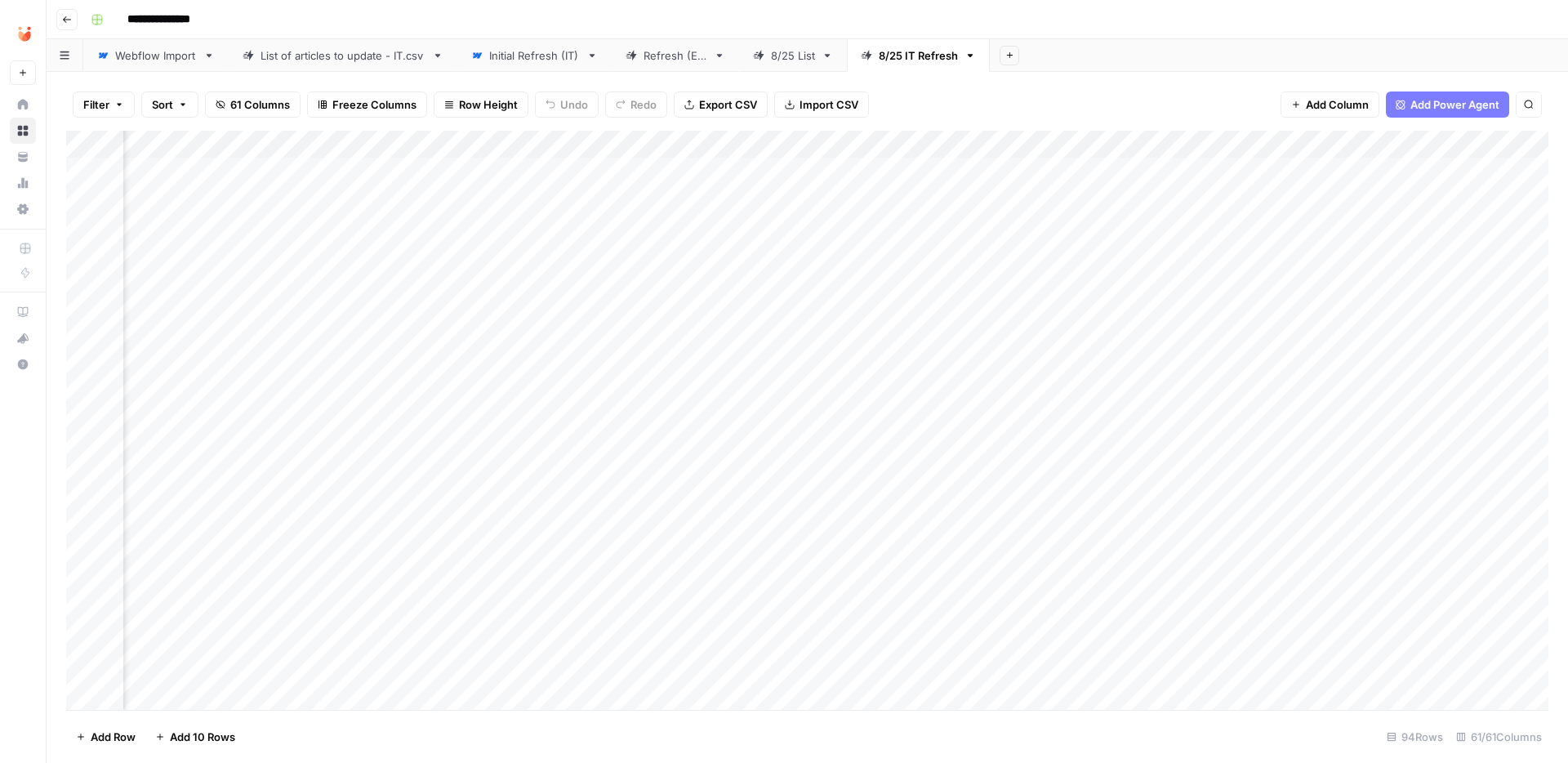
click at [1425, 365] on div "Add Column" at bounding box center [807, 419] width 1482 height 579
click at [408, 392] on div "Add Column" at bounding box center [807, 419] width 1482 height 579
click at [797, 393] on div "Add Column" at bounding box center [807, 419] width 1482 height 579
click at [1121, 388] on div "Add Column" at bounding box center [807, 419] width 1482 height 579
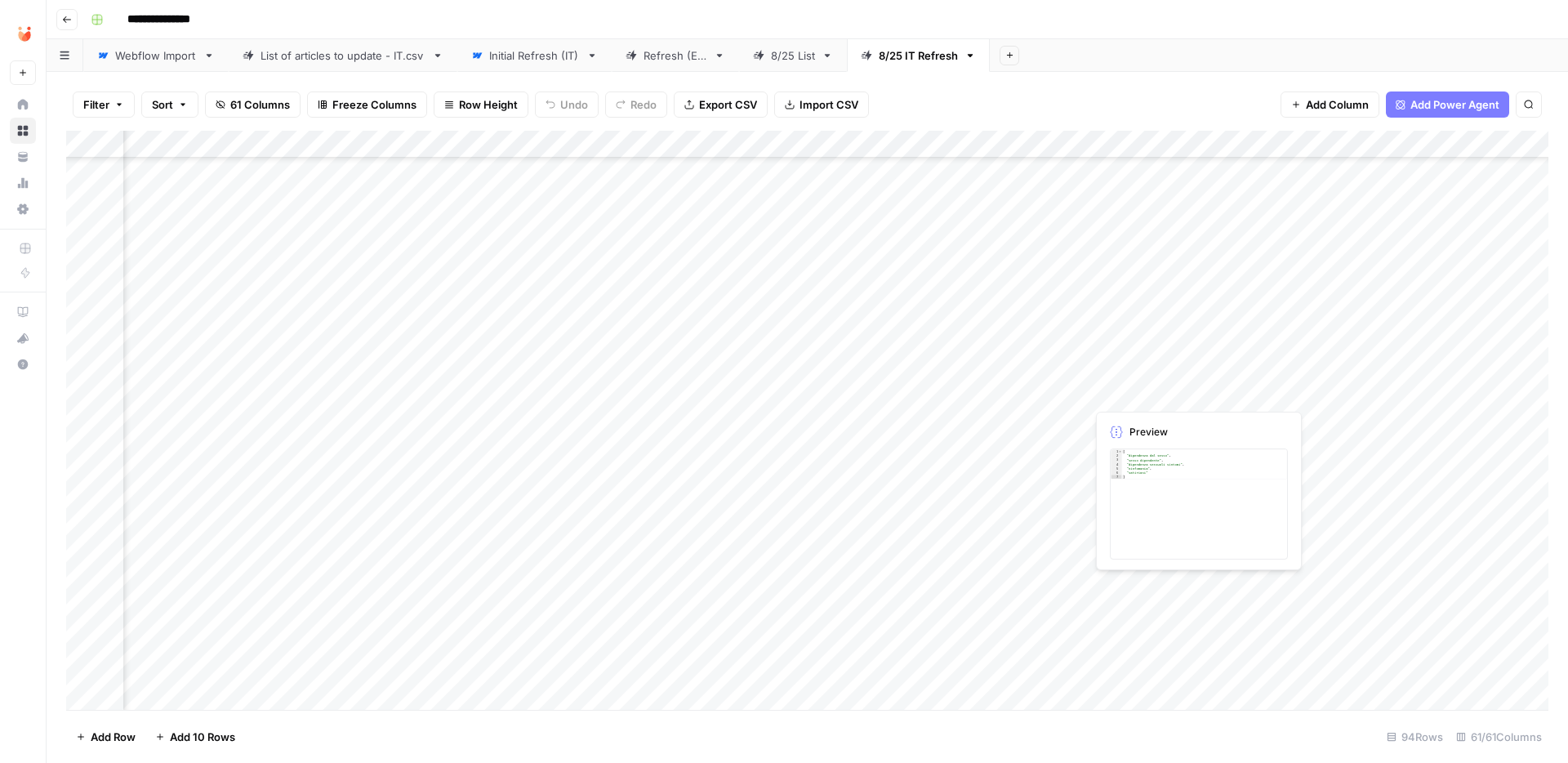
click at [1121, 388] on div "Add Column" at bounding box center [807, 419] width 1482 height 579
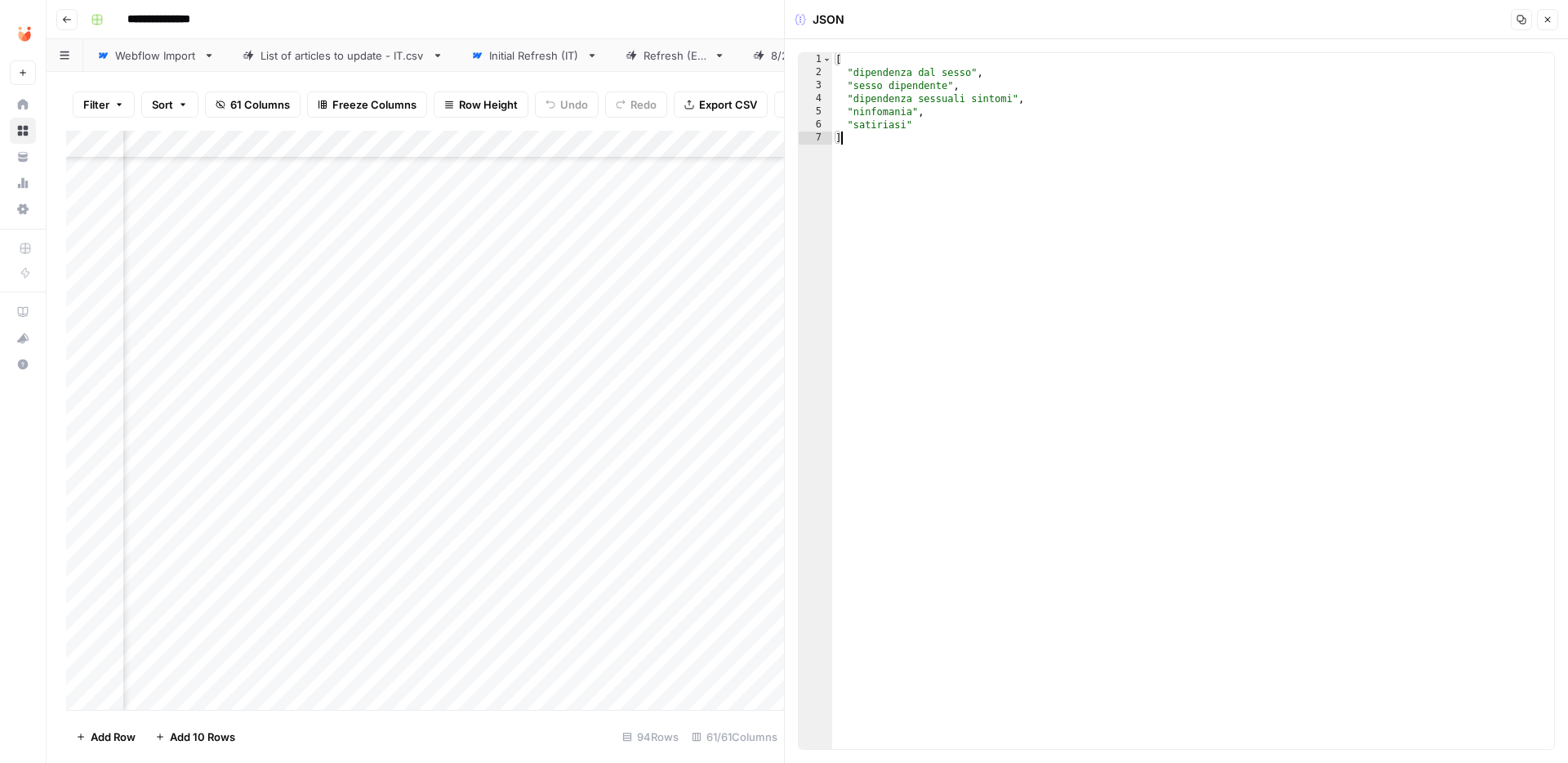
click at [977, 139] on div "[ "dipendenza dal sesso" , "sesso dipendente" , "dipendenza sessuali sintomi" ,…" at bounding box center [1192, 414] width 722 height 722
type textarea "**********"
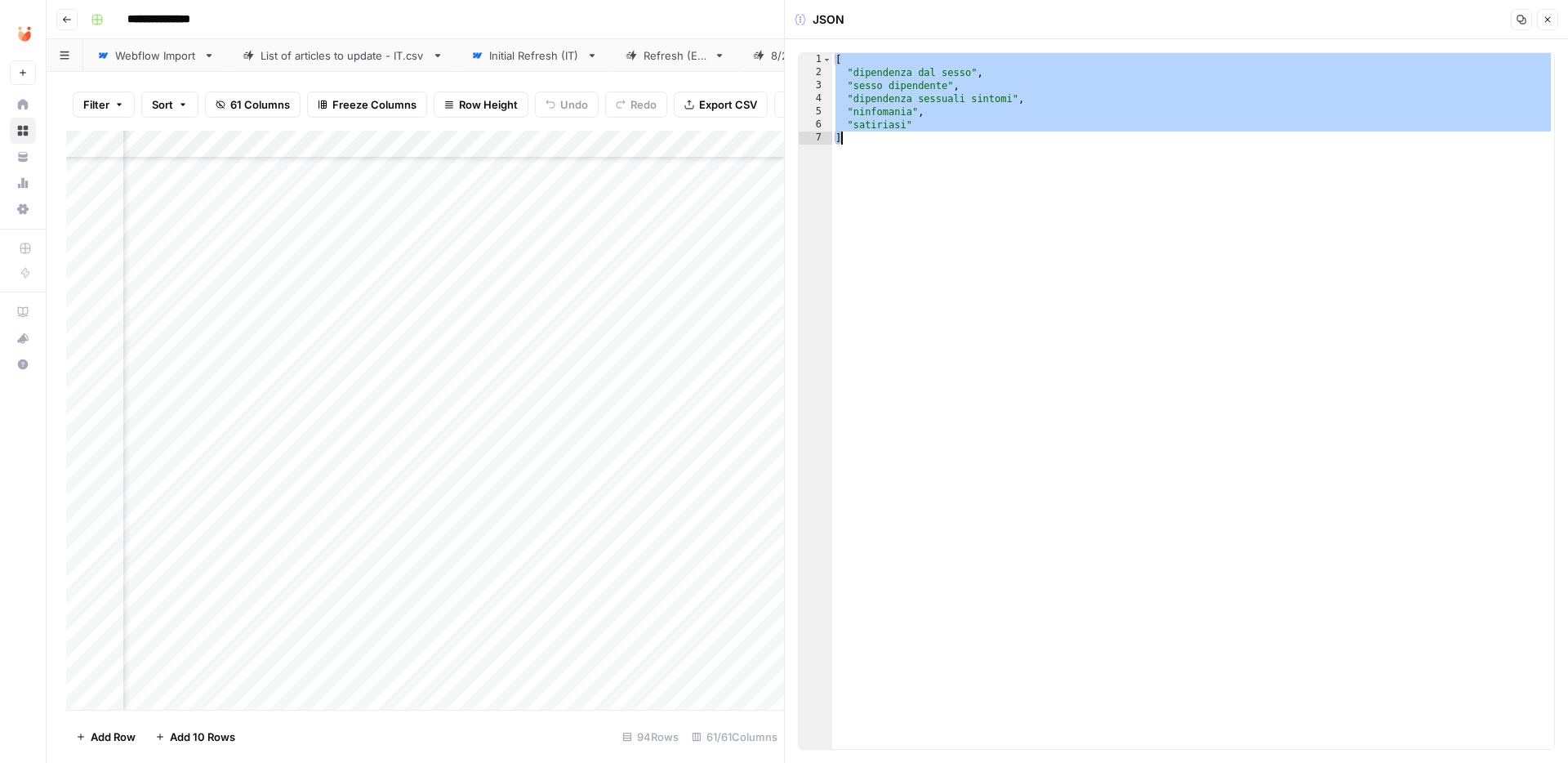
paste textarea
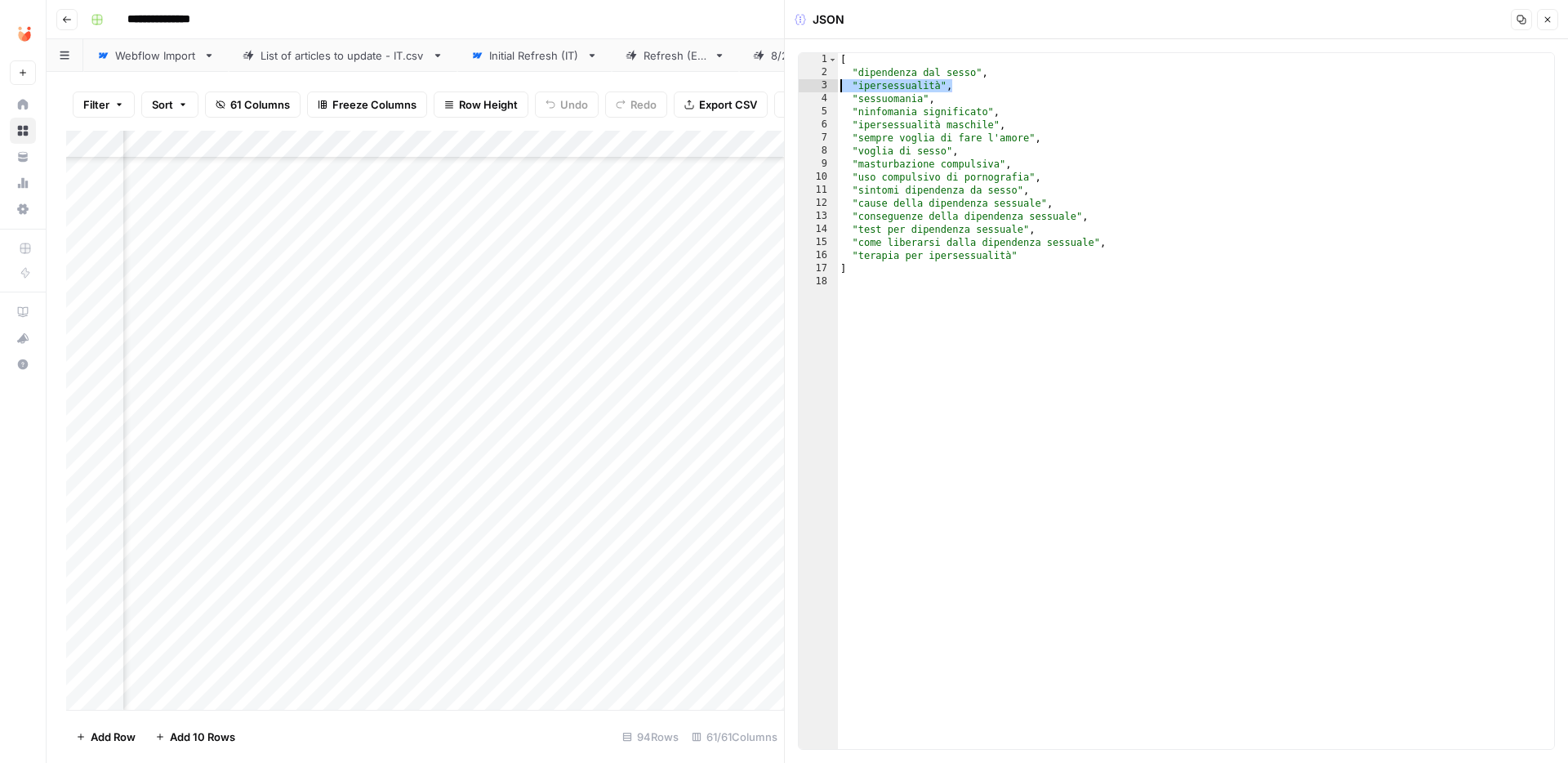
drag, startPoint x: 965, startPoint y: 86, endPoint x: 820, endPoint y: 86, distance: 145.0
click at [823, 87] on div "1 2 3 4 5 6 7 8 9 10 11 12 13 14 15 16 17 18 [ "dipendenza dal sesso" , "iperse…" at bounding box center [1176, 400] width 757 height 698
type textarea "**********"
click at [899, 94] on div "[ "dipendenza dal sesso" , "sessuomania" , "ninfomania significato" , "ipersess…" at bounding box center [1195, 414] width 717 height 722
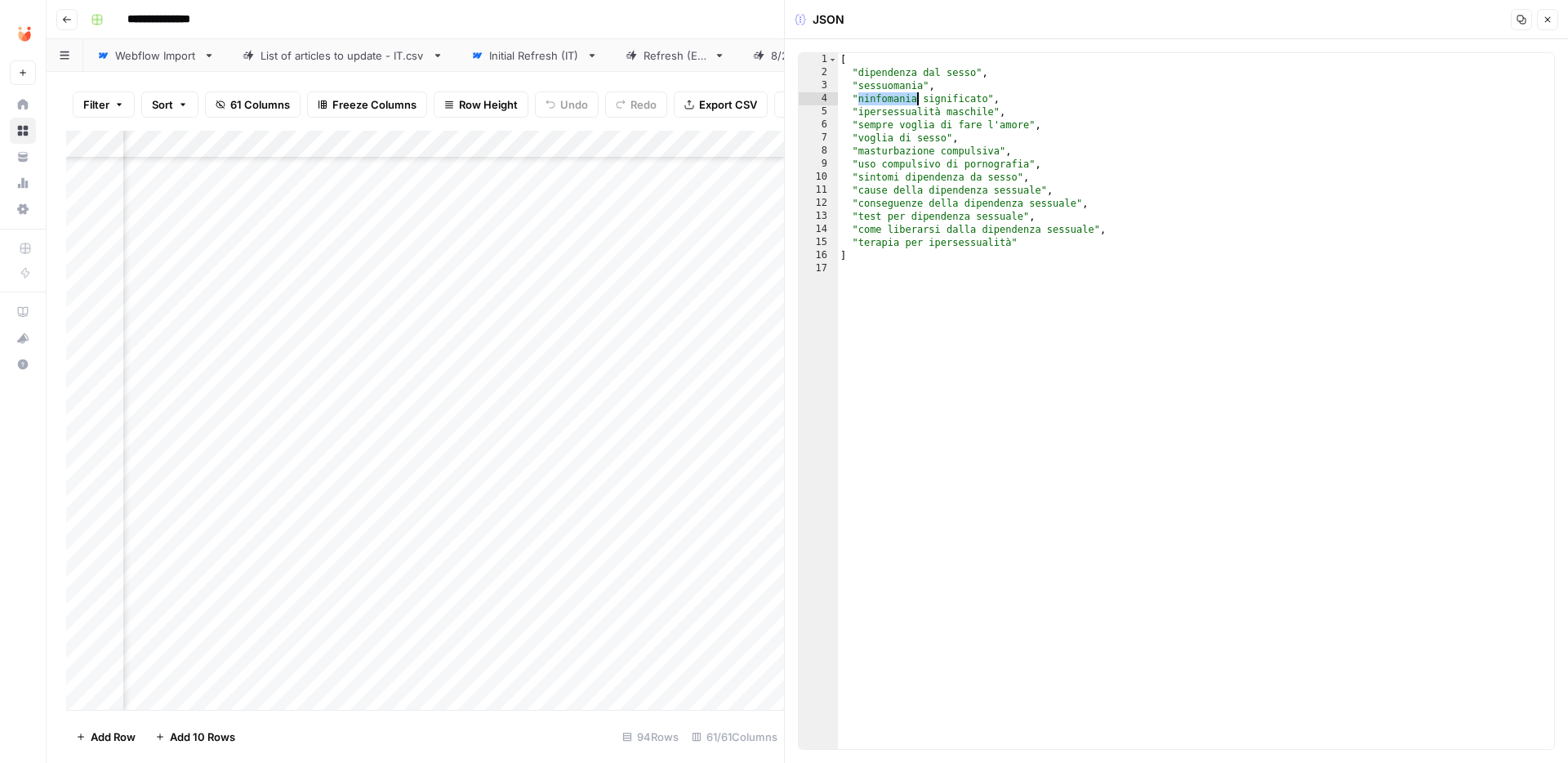
click at [997, 165] on div "[ "dipendenza dal sesso" , "sessuomania" , "ninfomania significato" , "ipersess…" at bounding box center [1195, 414] width 717 height 722
type textarea "**********"
click at [997, 165] on div "[ "dipendenza dal sesso" , "sessuomania" , "ninfomania significato" , "ipersess…" at bounding box center [1195, 414] width 717 height 722
click at [1539, 19] on button "Close" at bounding box center [1547, 20] width 21 height 21
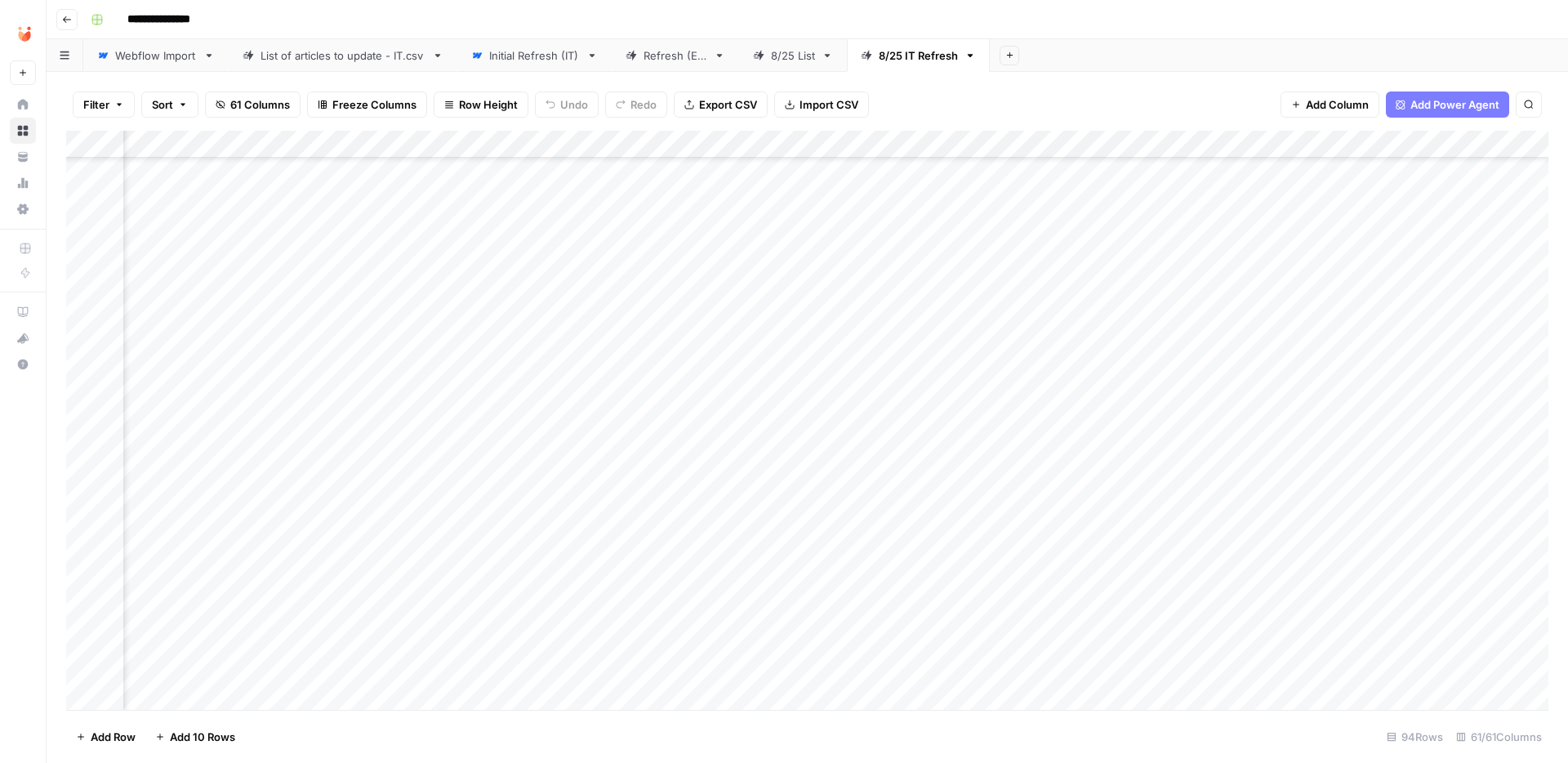
click at [445, 386] on div "Add Column" at bounding box center [807, 419] width 1482 height 579
click at [470, 513] on button "Fatto" at bounding box center [466, 515] width 39 height 20
click at [410, 449] on div "Add Column" at bounding box center [807, 419] width 1482 height 579
click at [813, 449] on div "Add Column" at bounding box center [807, 419] width 1482 height 579
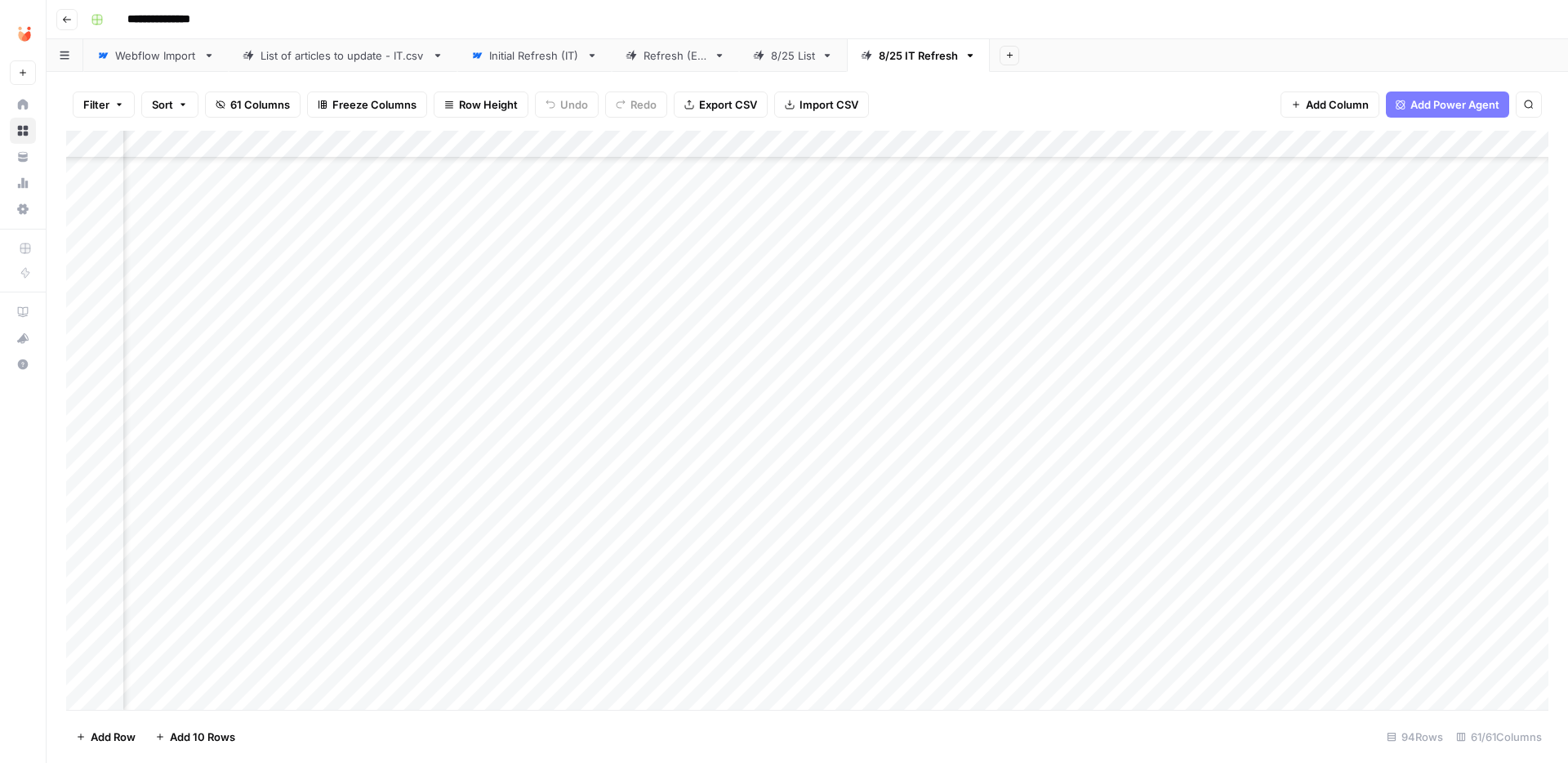
click at [813, 449] on div "Add Column" at bounding box center [807, 419] width 1482 height 579
paste textarea
type textarea "**********"
click at [845, 480] on div "Add Column" at bounding box center [807, 419] width 1482 height 579
click at [844, 445] on div "Add Column" at bounding box center [807, 419] width 1482 height 579
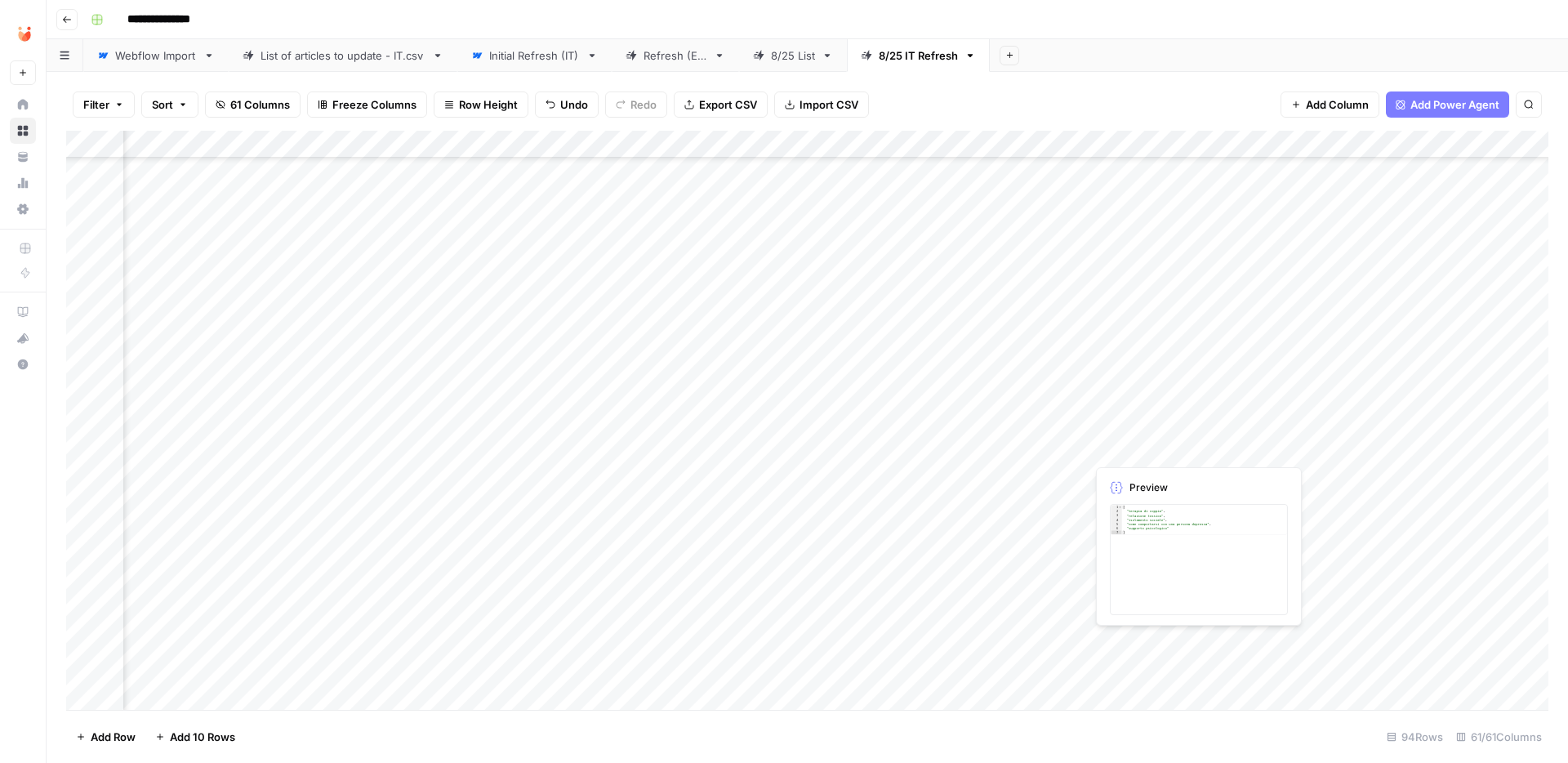
click at [1131, 445] on div "Add Column" at bounding box center [807, 419] width 1482 height 579
click at [1130, 445] on div "Add Column" at bounding box center [807, 419] width 1482 height 579
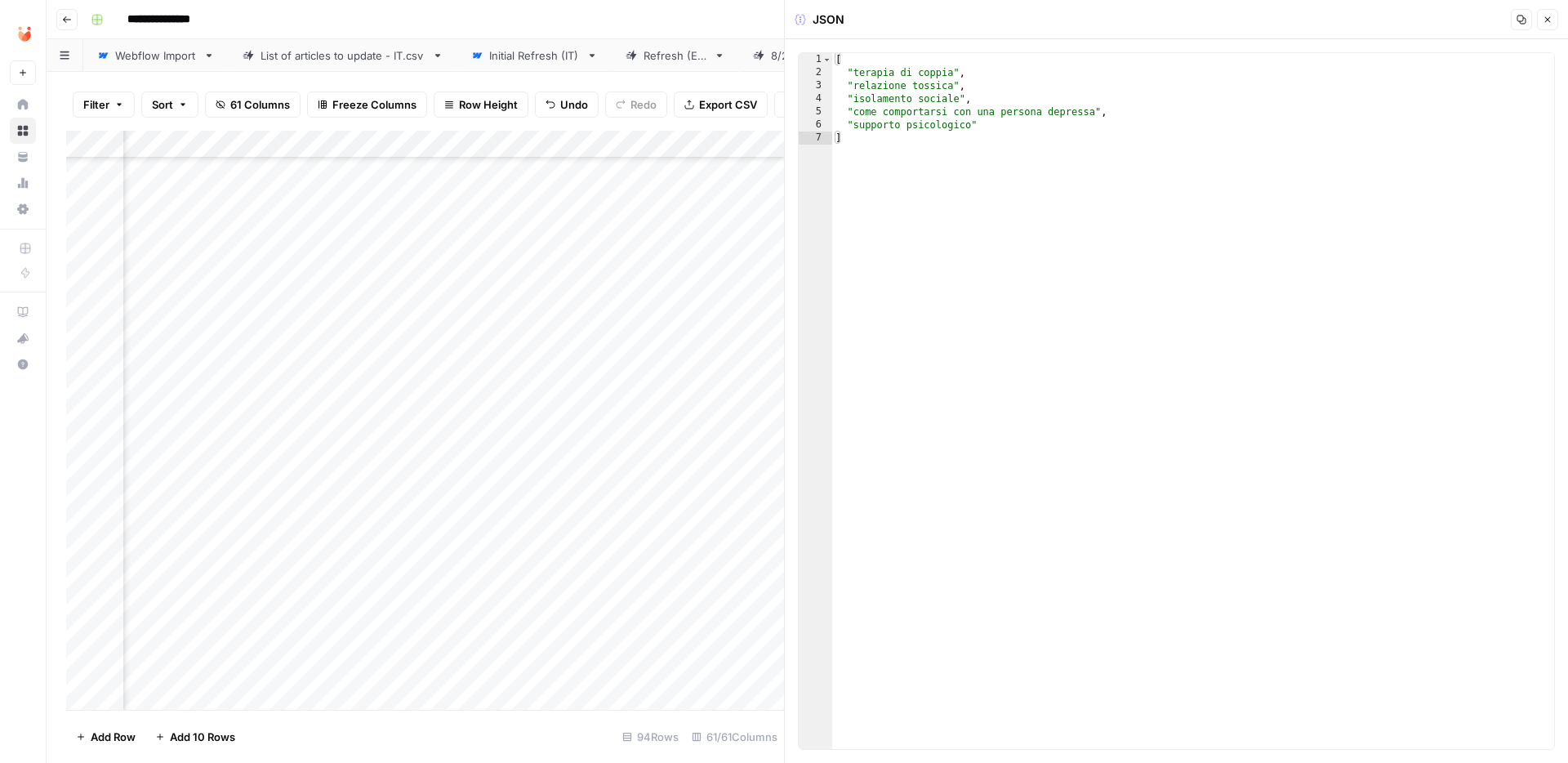
click at [1055, 412] on div "[ "terapia di coppia" , "relazione tossica" , "isolamento sociale" , "come comp…" at bounding box center [1192, 414] width 722 height 722
type textarea "**********"
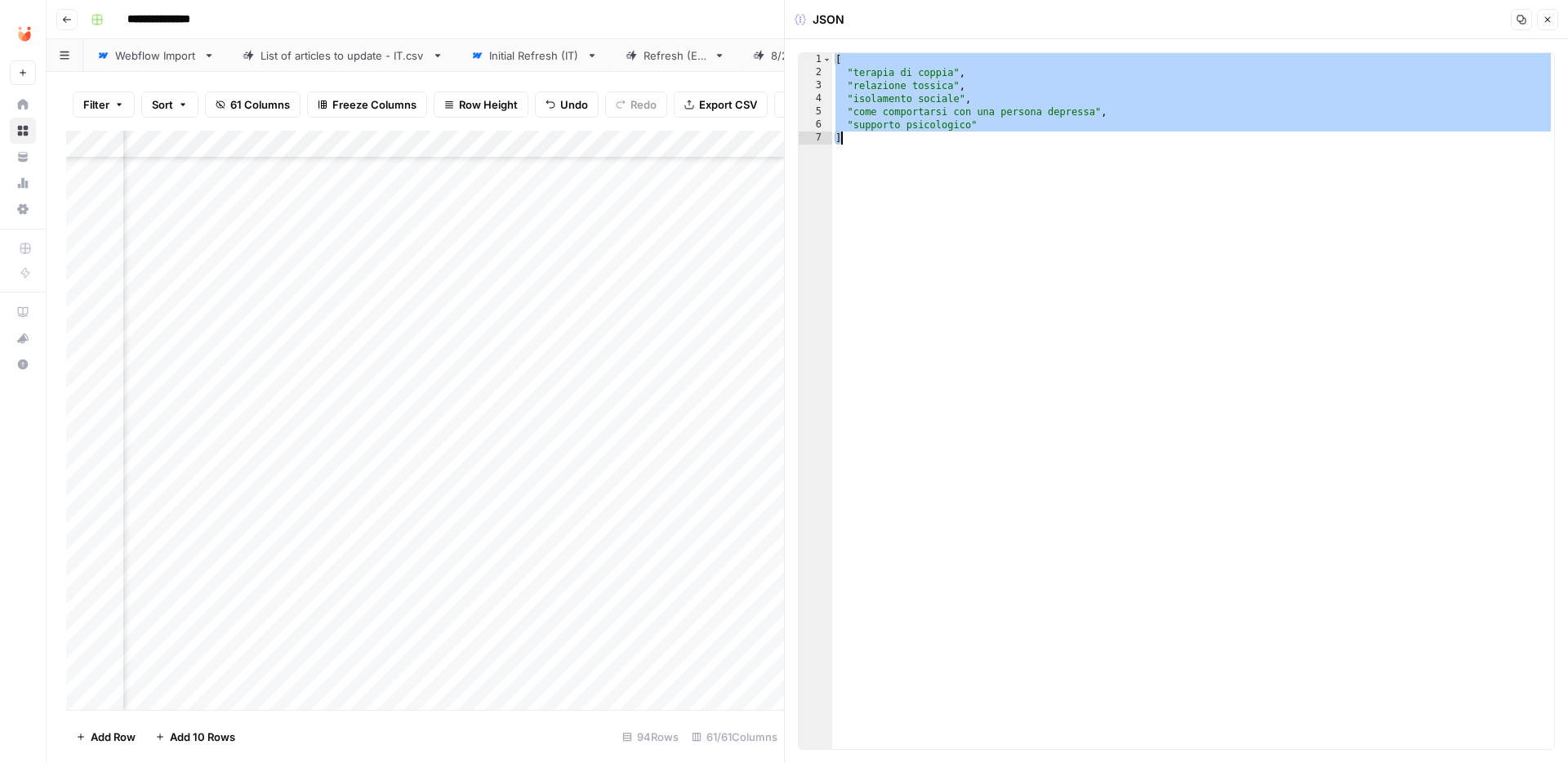
paste textarea
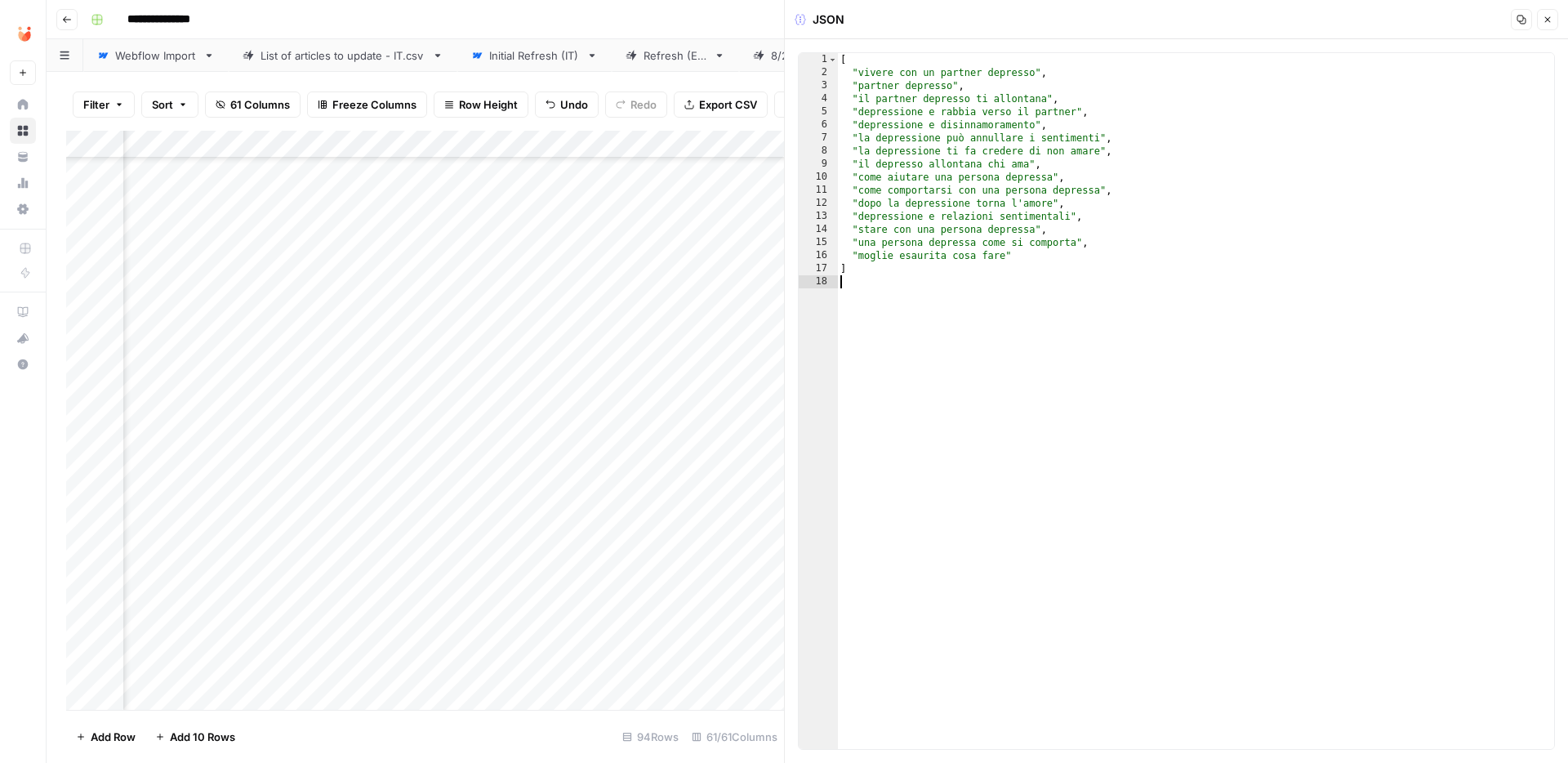
click at [1021, 87] on div "[ "vivere con un partner depresso" , "partner depresso" , "il partner depresso …" at bounding box center [1195, 414] width 717 height 722
type textarea "**********"
click at [1551, 20] on span "Close" at bounding box center [1551, 20] width 1 height 1
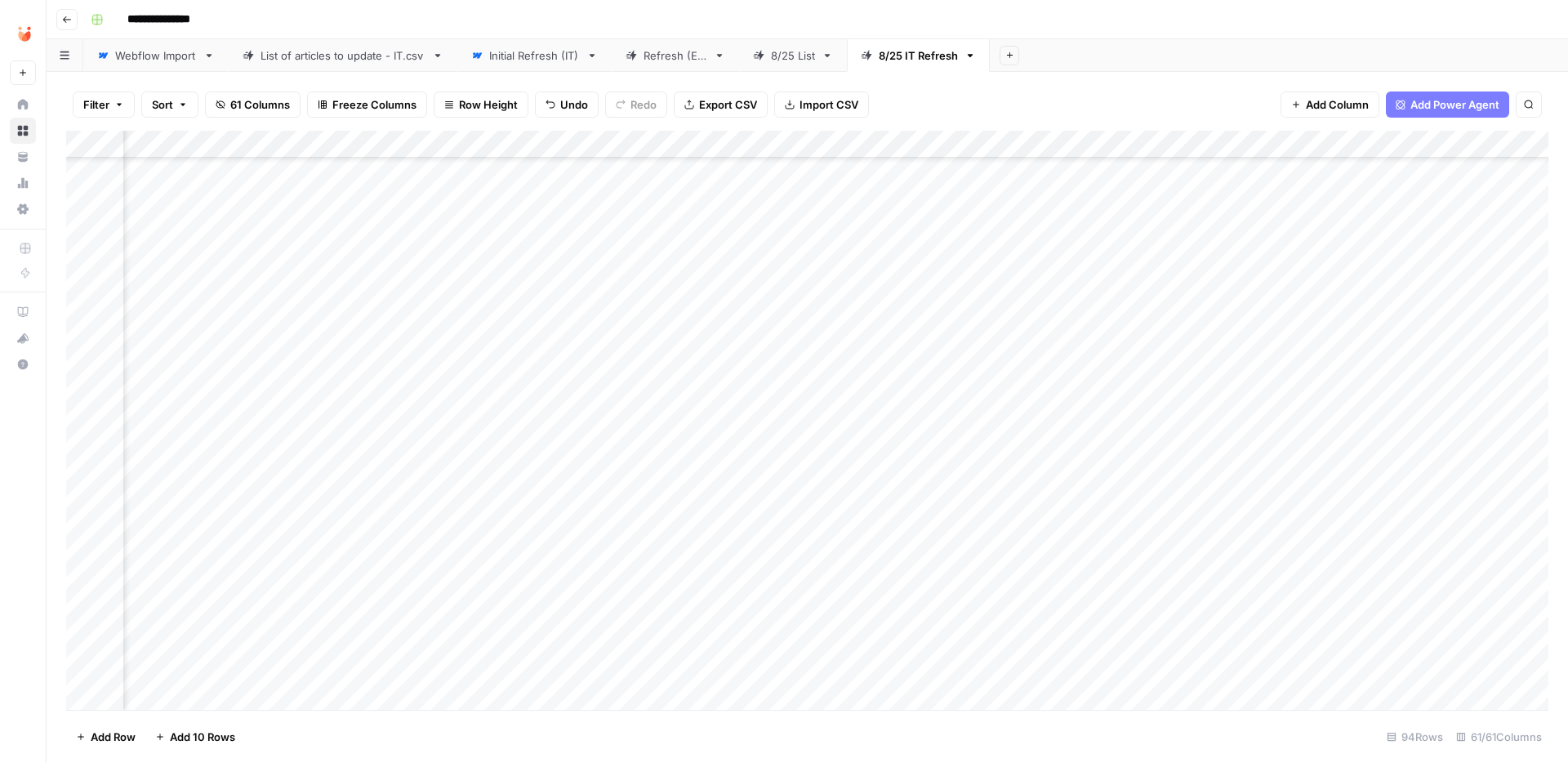
click at [457, 450] on div "Add Column" at bounding box center [807, 419] width 1482 height 579
click at [476, 564] on button "Fatto" at bounding box center [466, 569] width 39 height 20
click at [491, 415] on div "Add Column" at bounding box center [807, 419] width 1482 height 579
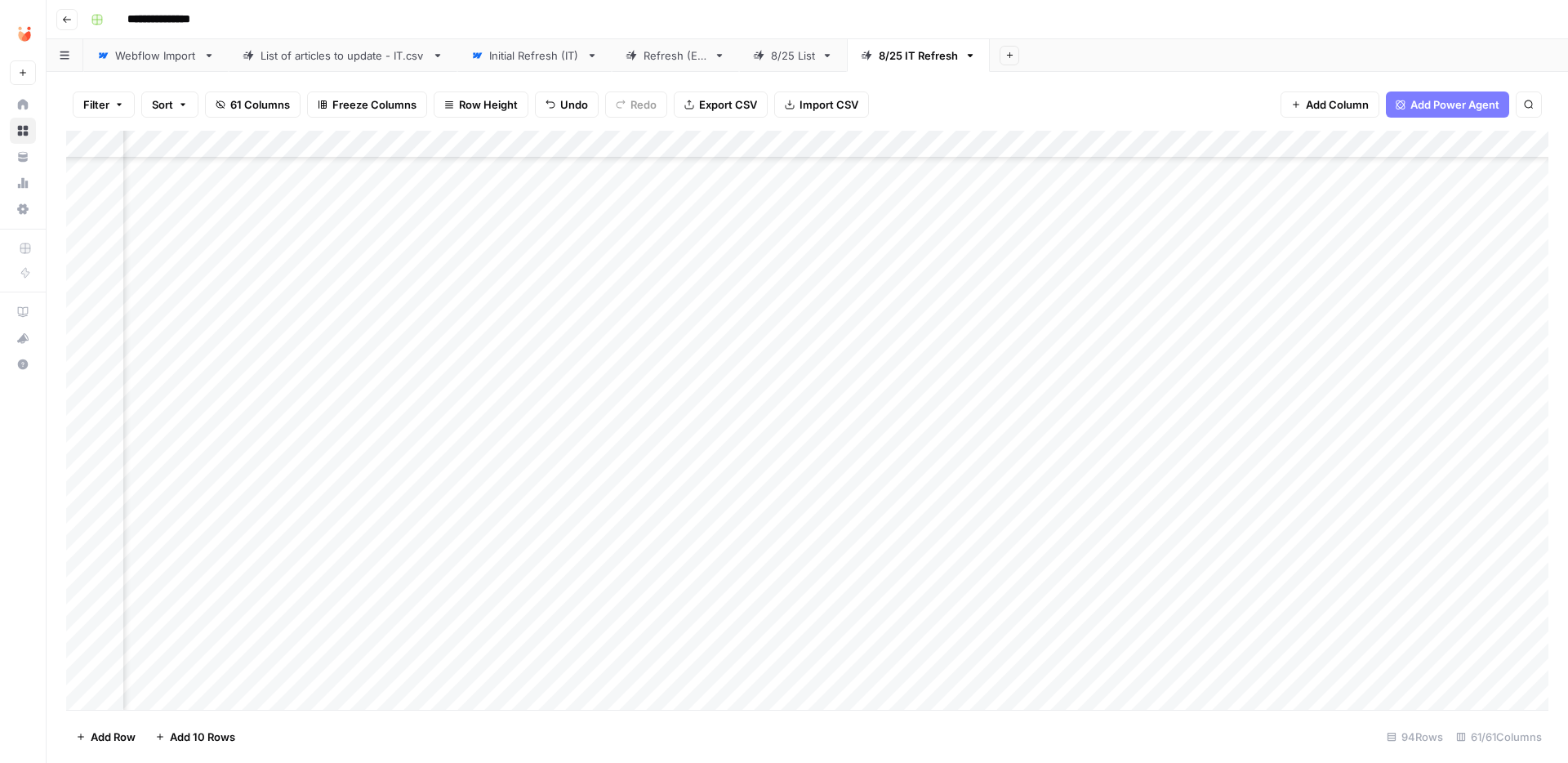
scroll to position [644, 6220]
click at [412, 331] on div "Add Column" at bounding box center [807, 419] width 1482 height 579
click at [839, 331] on div "Add Column" at bounding box center [807, 419] width 1482 height 579
click at [1130, 331] on div "Add Column" at bounding box center [807, 419] width 1482 height 579
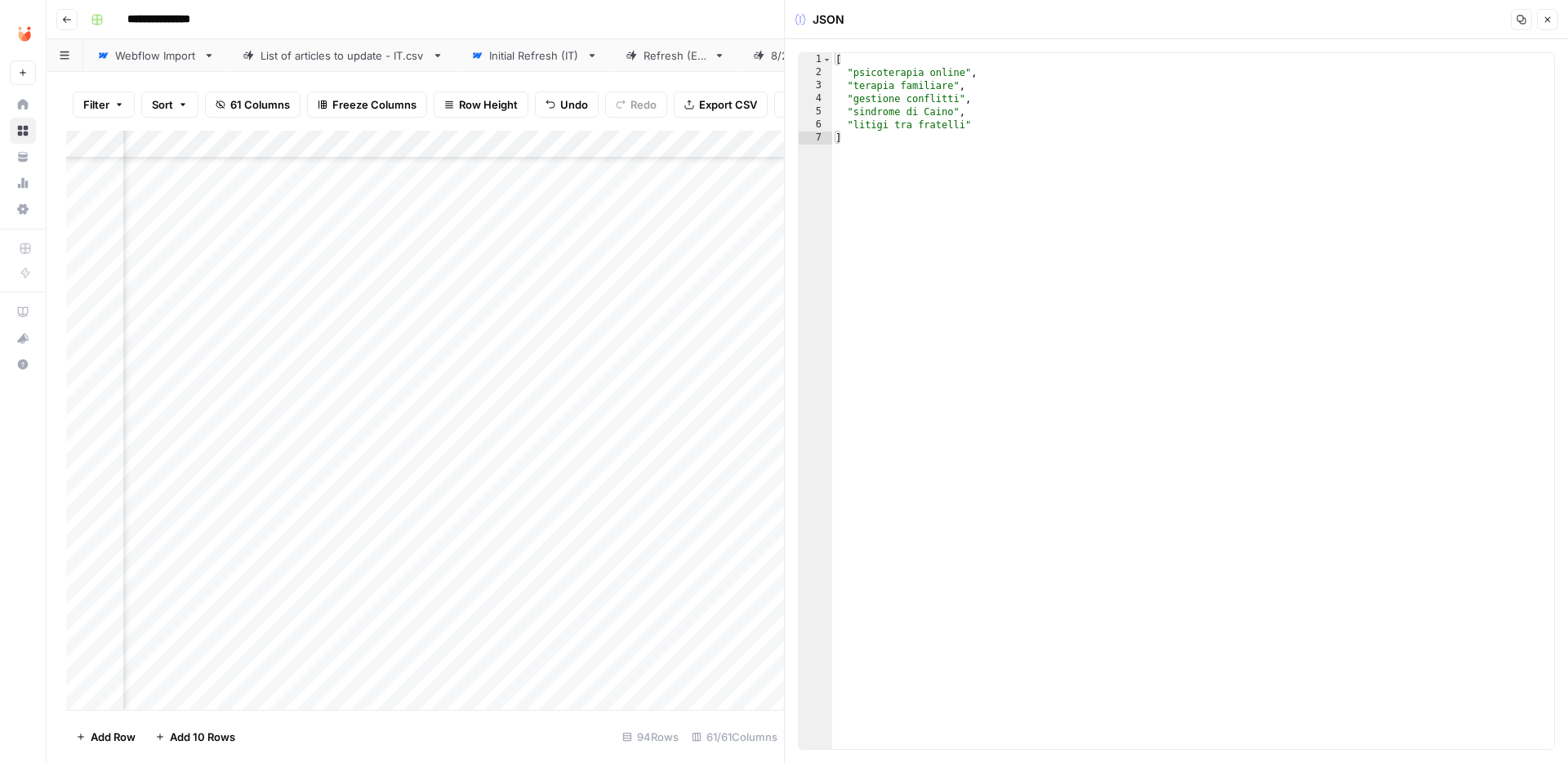
click at [1008, 166] on div "[ "psicoterapia online" , "terapia familiare" , "gestione conflitti" , "sindrom…" at bounding box center [1192, 414] width 722 height 722
type textarea "**********"
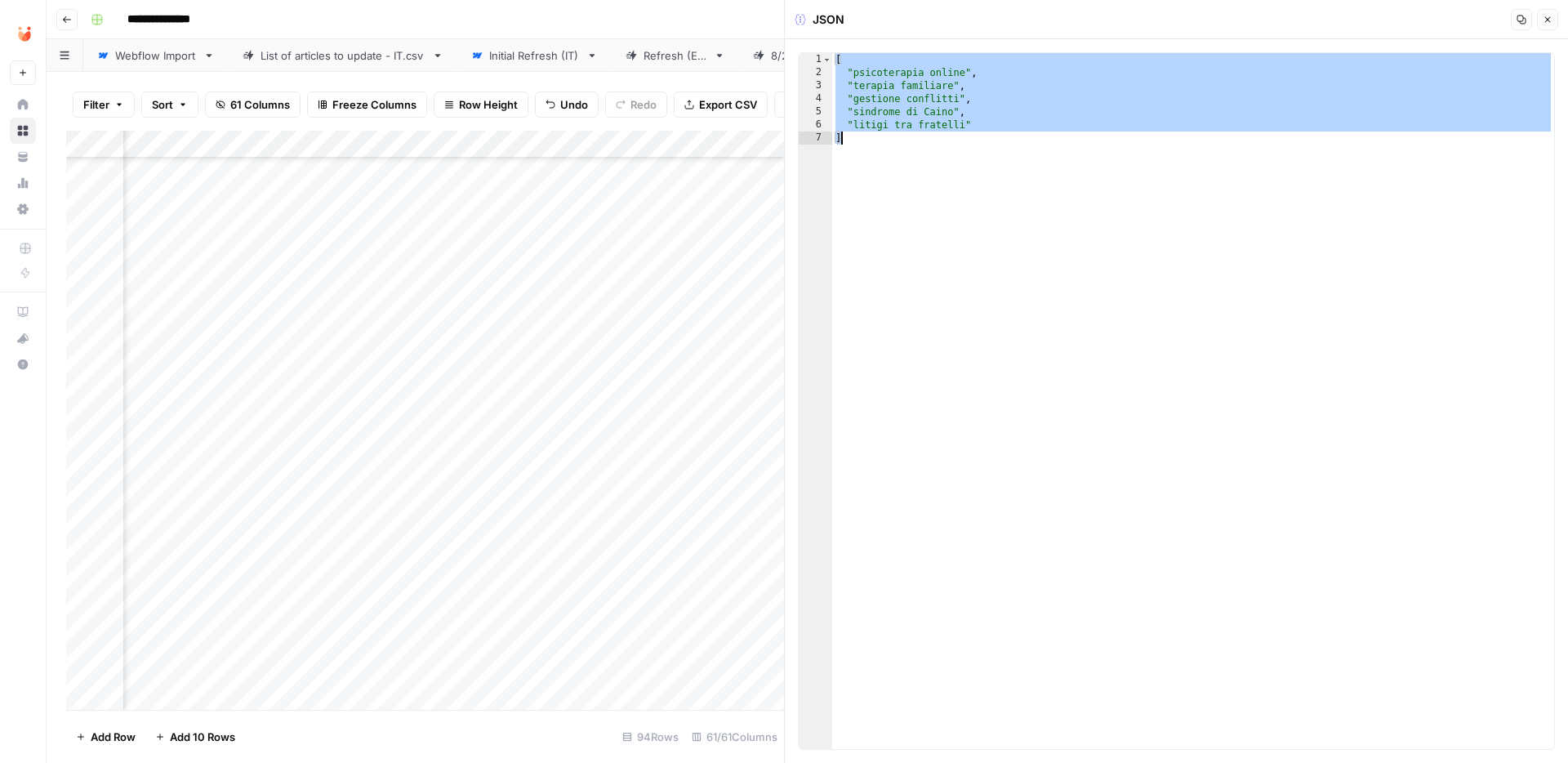
paste textarea
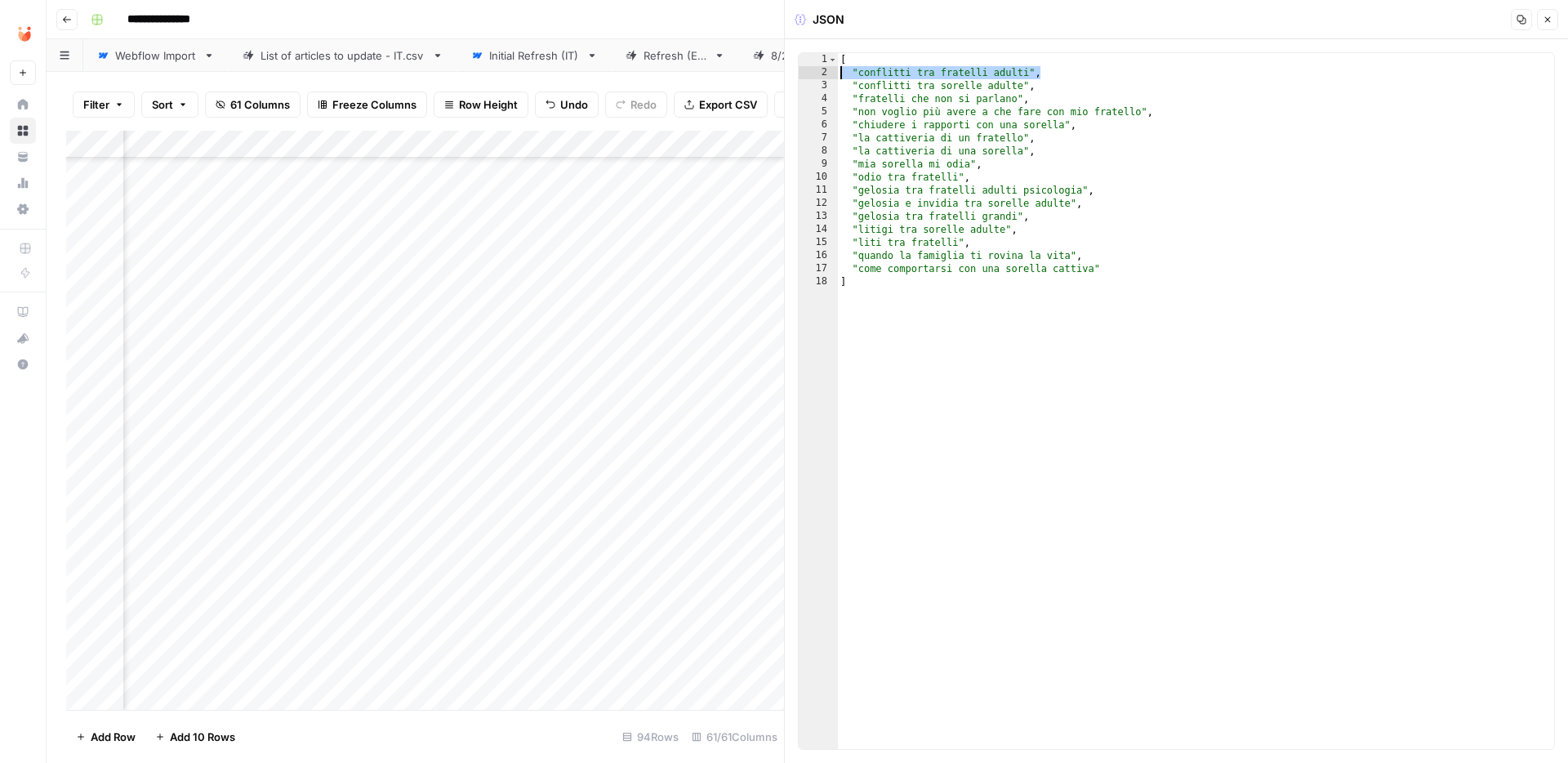
drag, startPoint x: 1060, startPoint y: 70, endPoint x: 819, endPoint y: 70, distance: 241.0
click at [819, 70] on div "* 1 2 3 4 5 6 7 8 9 10 11 12 13 14 15 16 17 18 [ "conflitti tra fratelli adulti…" at bounding box center [1176, 400] width 757 height 698
type textarea "**********"
type textarea "*"
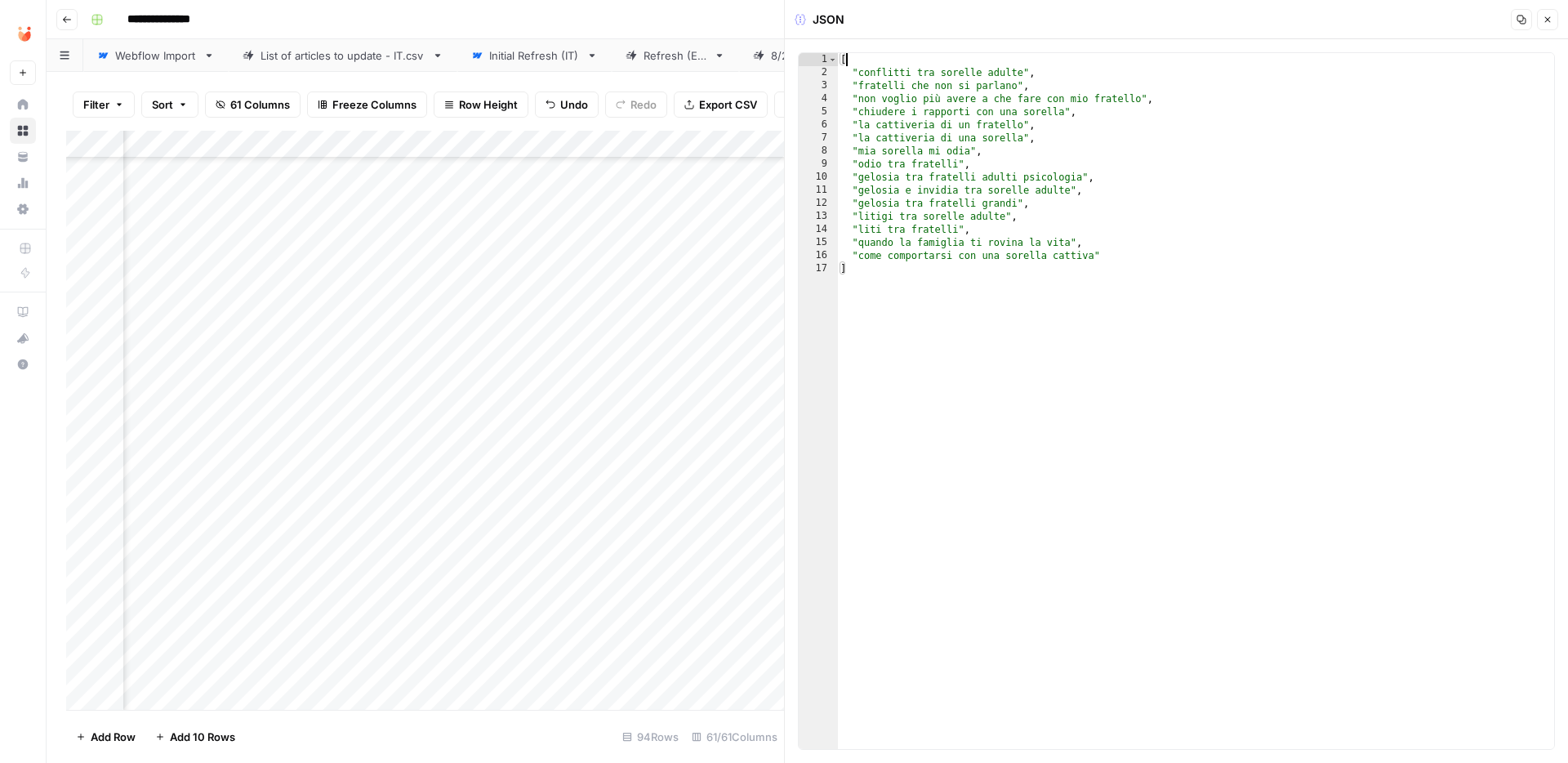
click at [1548, 25] on button "Close" at bounding box center [1547, 20] width 21 height 21
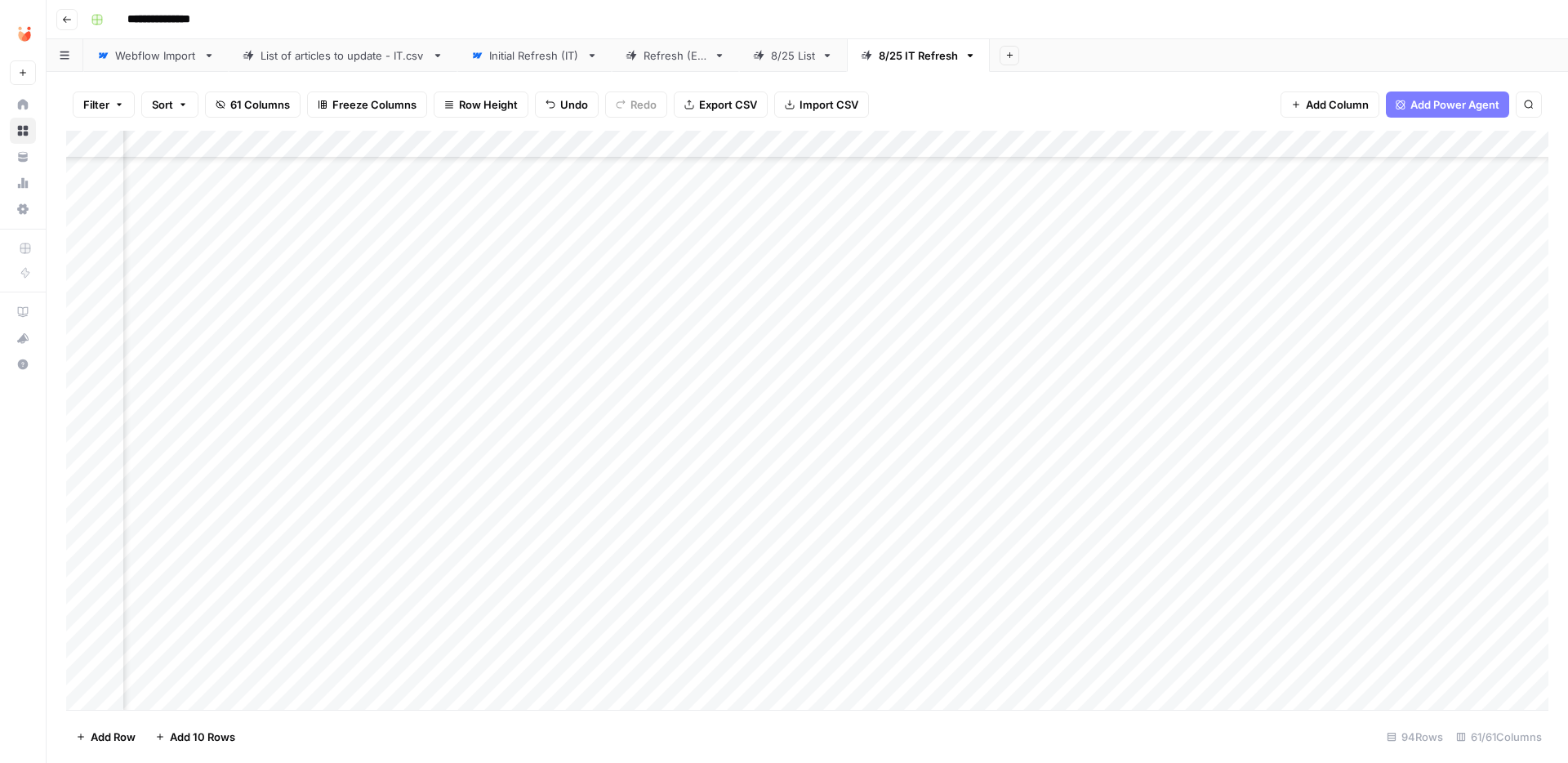
click at [464, 332] on div "Add Column" at bounding box center [807, 419] width 1482 height 579
click at [476, 457] on button "Fatto" at bounding box center [471, 454] width 39 height 20
click at [519, 263] on div "Add Column" at bounding box center [807, 419] width 1482 height 579
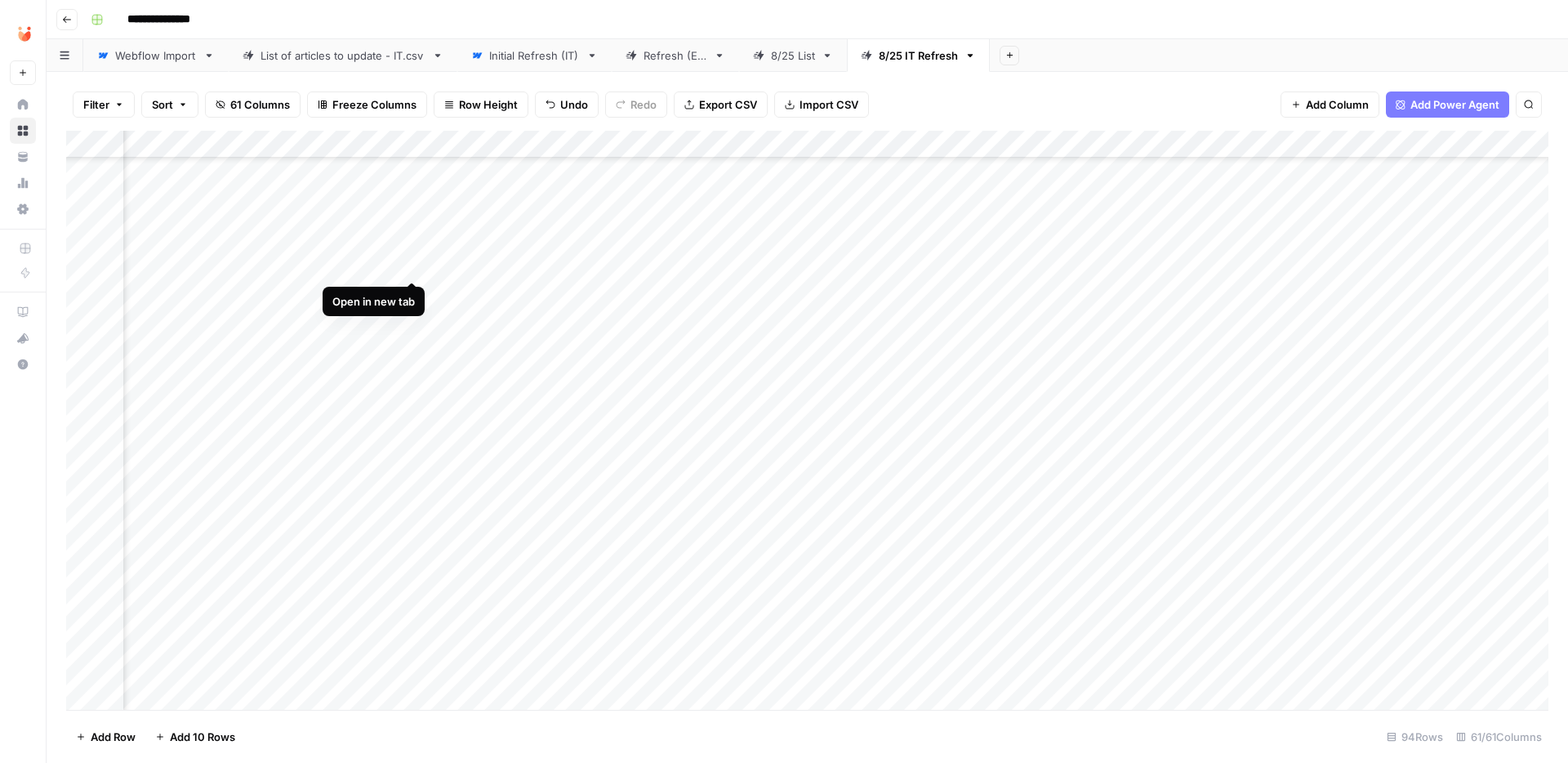
click at [412, 263] on div "Add Column" at bounding box center [807, 419] width 1482 height 579
click at [1171, 269] on div "Add Column" at bounding box center [807, 419] width 1482 height 579
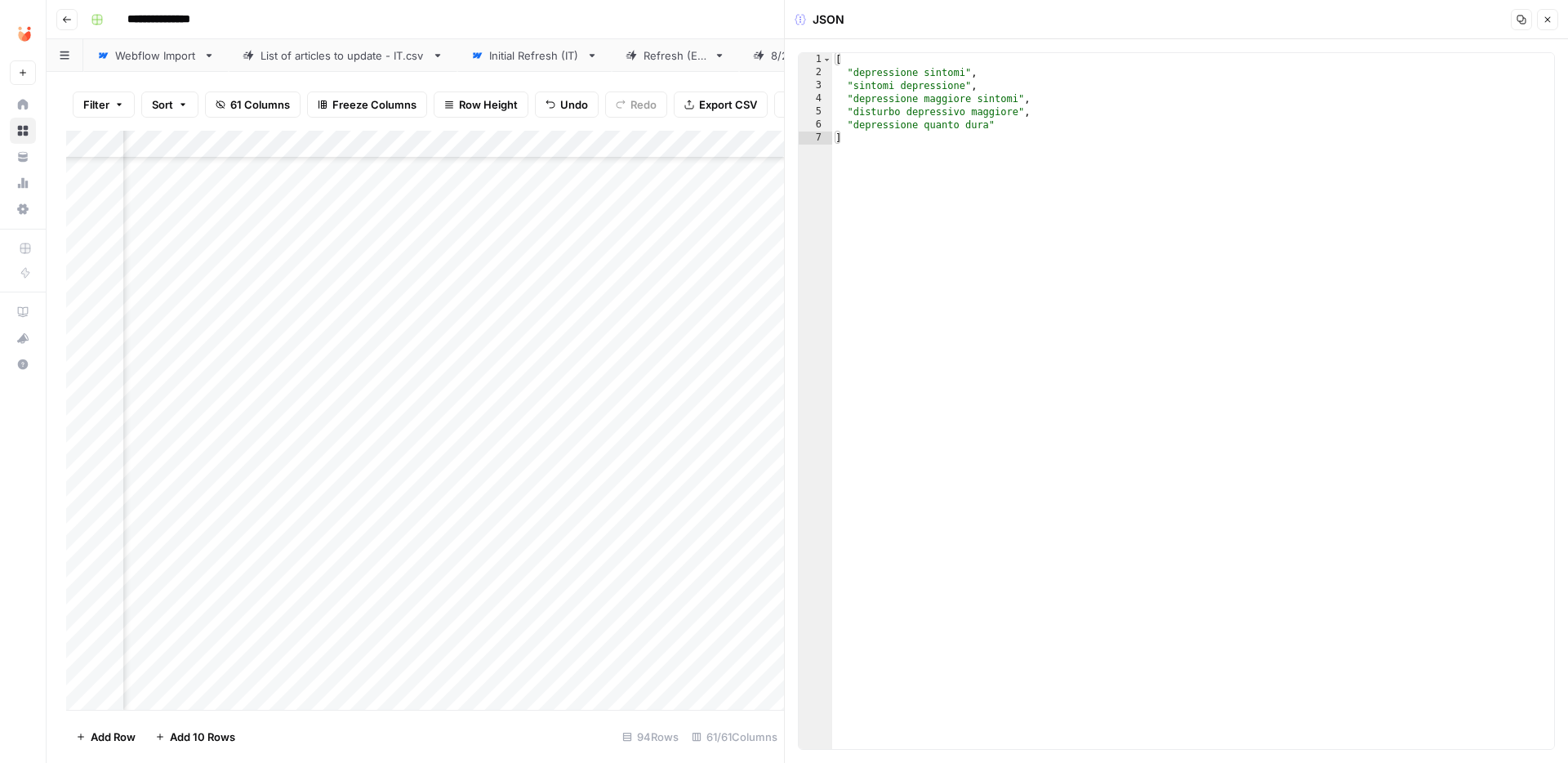
click at [1025, 251] on div "[ "depressione sintomi" , "sintomi depressione" , "depressione maggiore sintomi…" at bounding box center [1192, 414] width 722 height 722
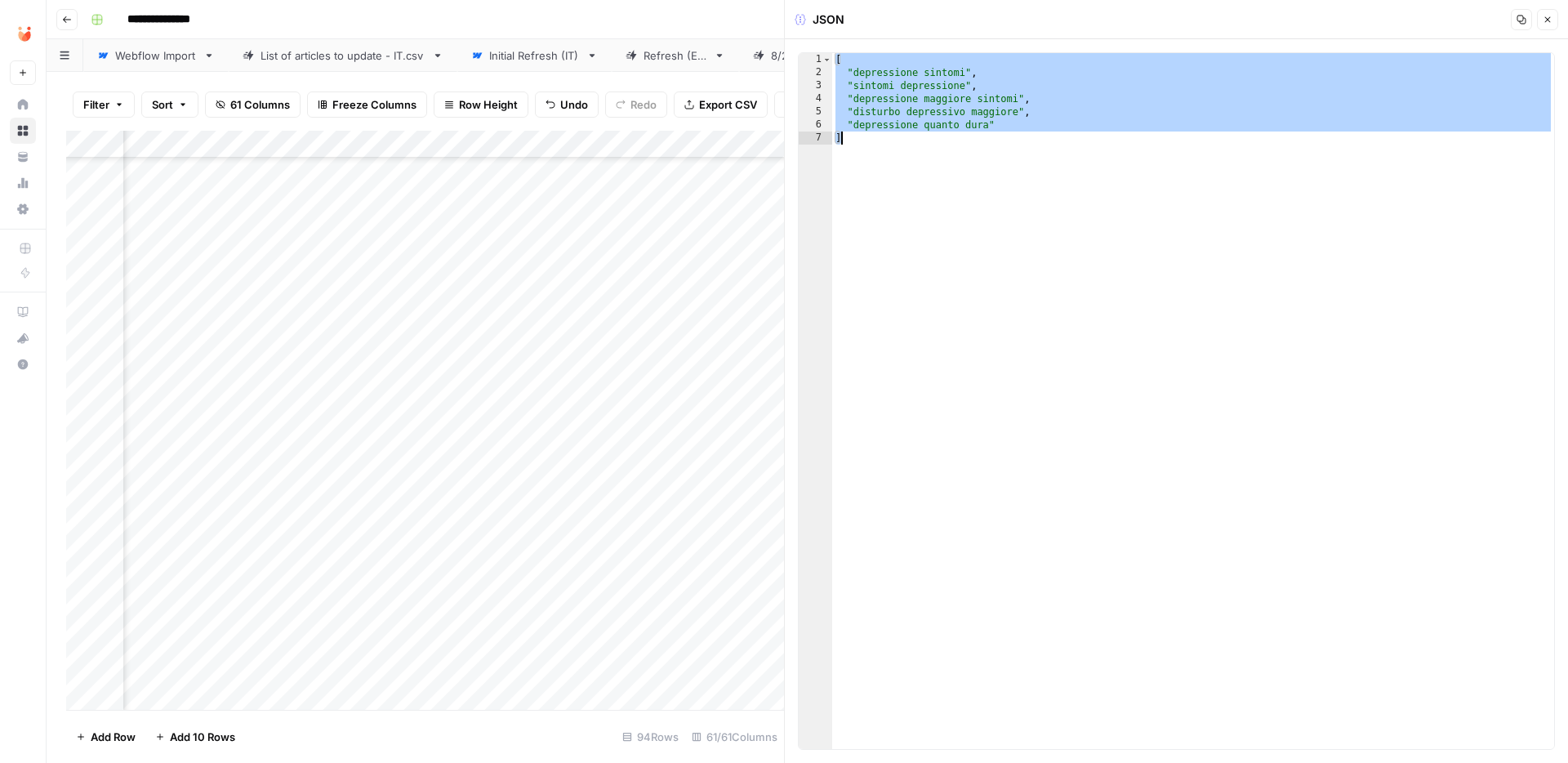
click at [1025, 251] on div "[ "depressione sintomi" , "sintomi depressione" , "depressione maggiore sintomi…" at bounding box center [1192, 414] width 722 height 722
type textarea "**********"
paste textarea
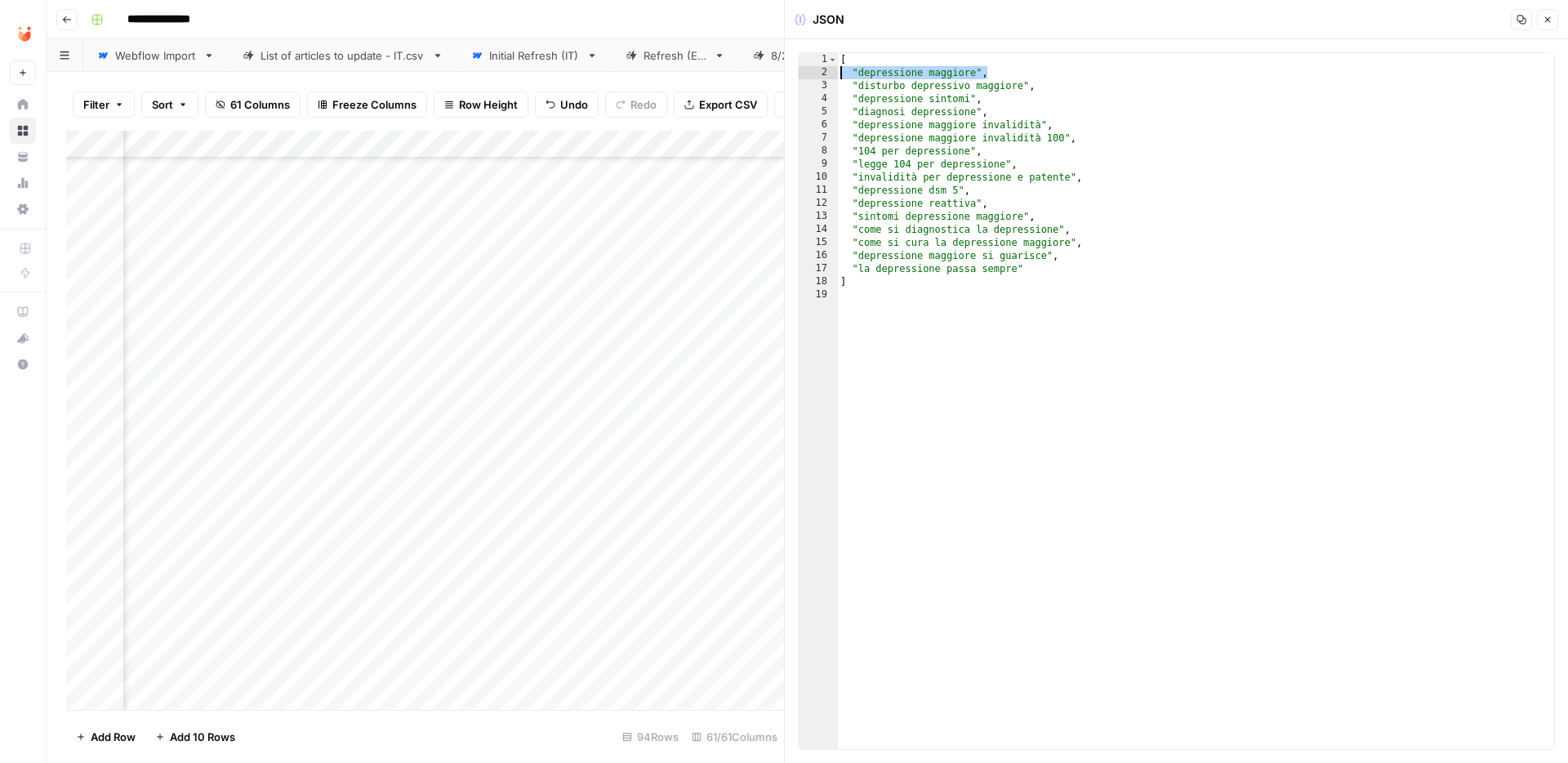
drag, startPoint x: 1003, startPoint y: 70, endPoint x: 789, endPoint y: 76, distance: 214.1
click at [789, 76] on div "JSON Copy Close 1 2 3 4 5 6 7 8 9 10 11 12 13 14 15 16 17 18 19 [ "depressione …" at bounding box center [1175, 382] width 784 height 763
type textarea "**********"
type textarea "*"
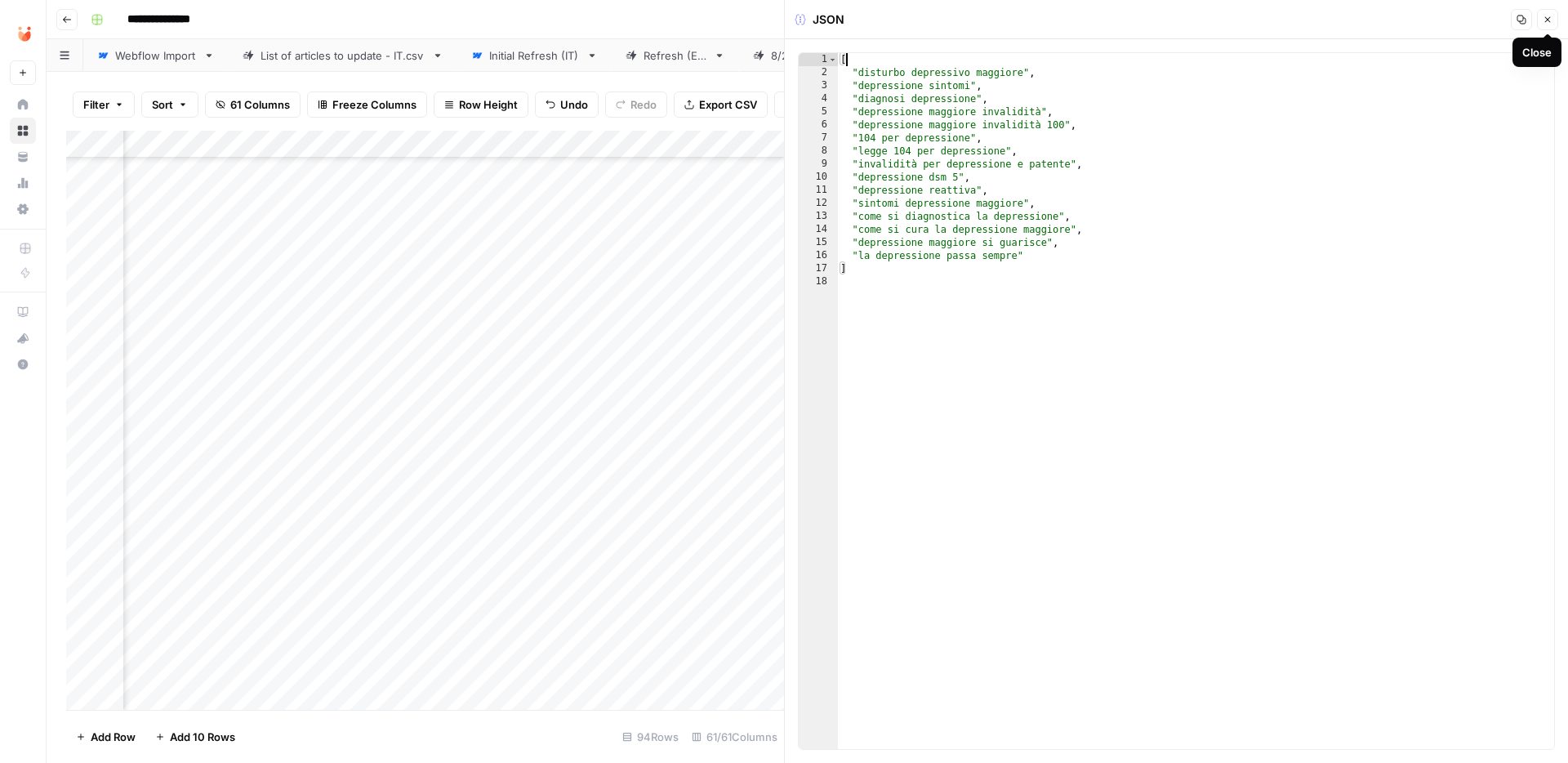
click at [1549, 18] on icon "button" at bounding box center [1548, 20] width 6 height 6
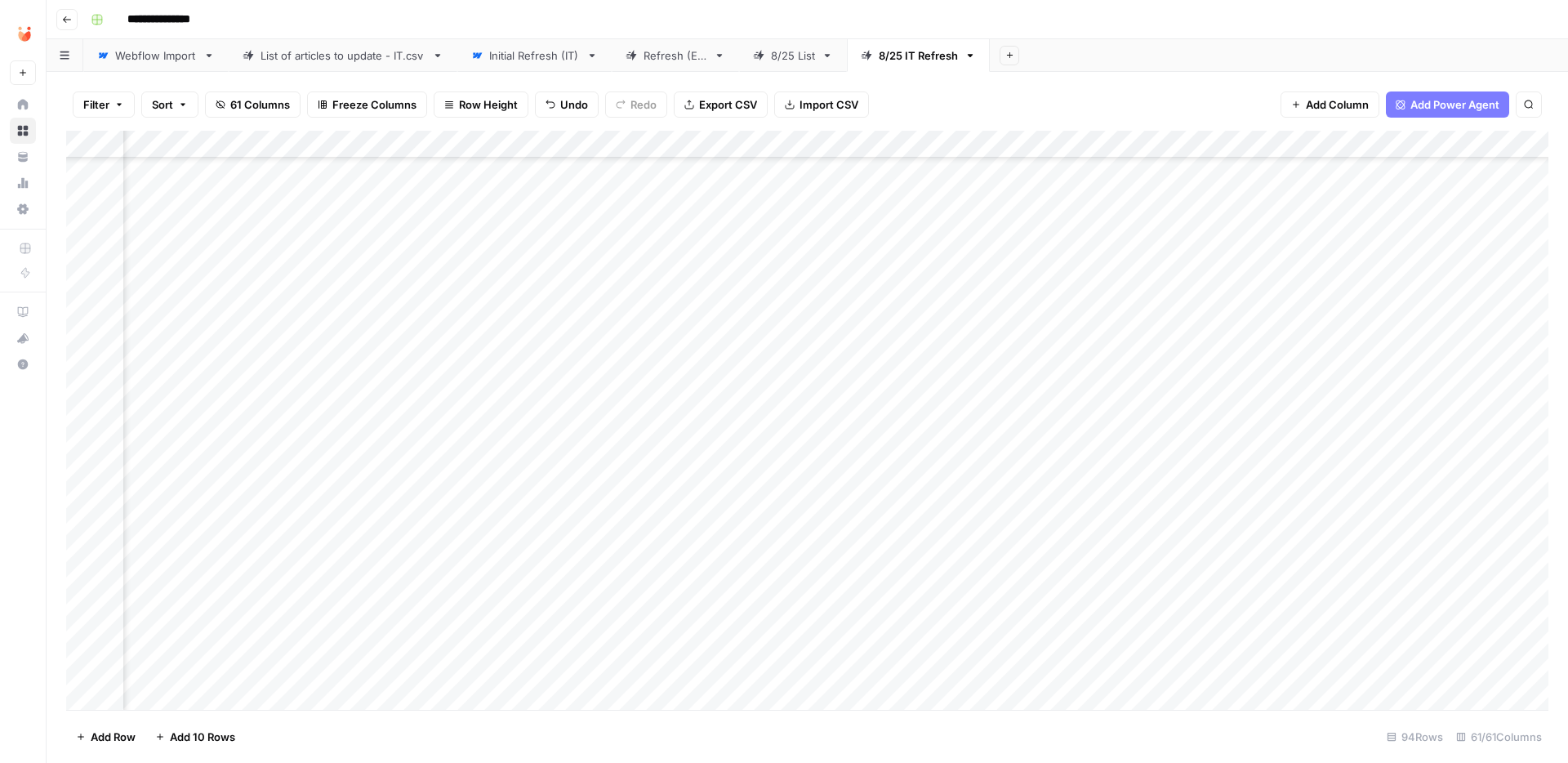
click at [450, 259] on div "Add Column" at bounding box center [807, 419] width 1482 height 579
click at [478, 384] on button "Fatto" at bounding box center [471, 387] width 39 height 20
click at [410, 317] on div "Add Column" at bounding box center [807, 419] width 1482 height 579
click at [1128, 323] on div "Add Column" at bounding box center [807, 419] width 1482 height 579
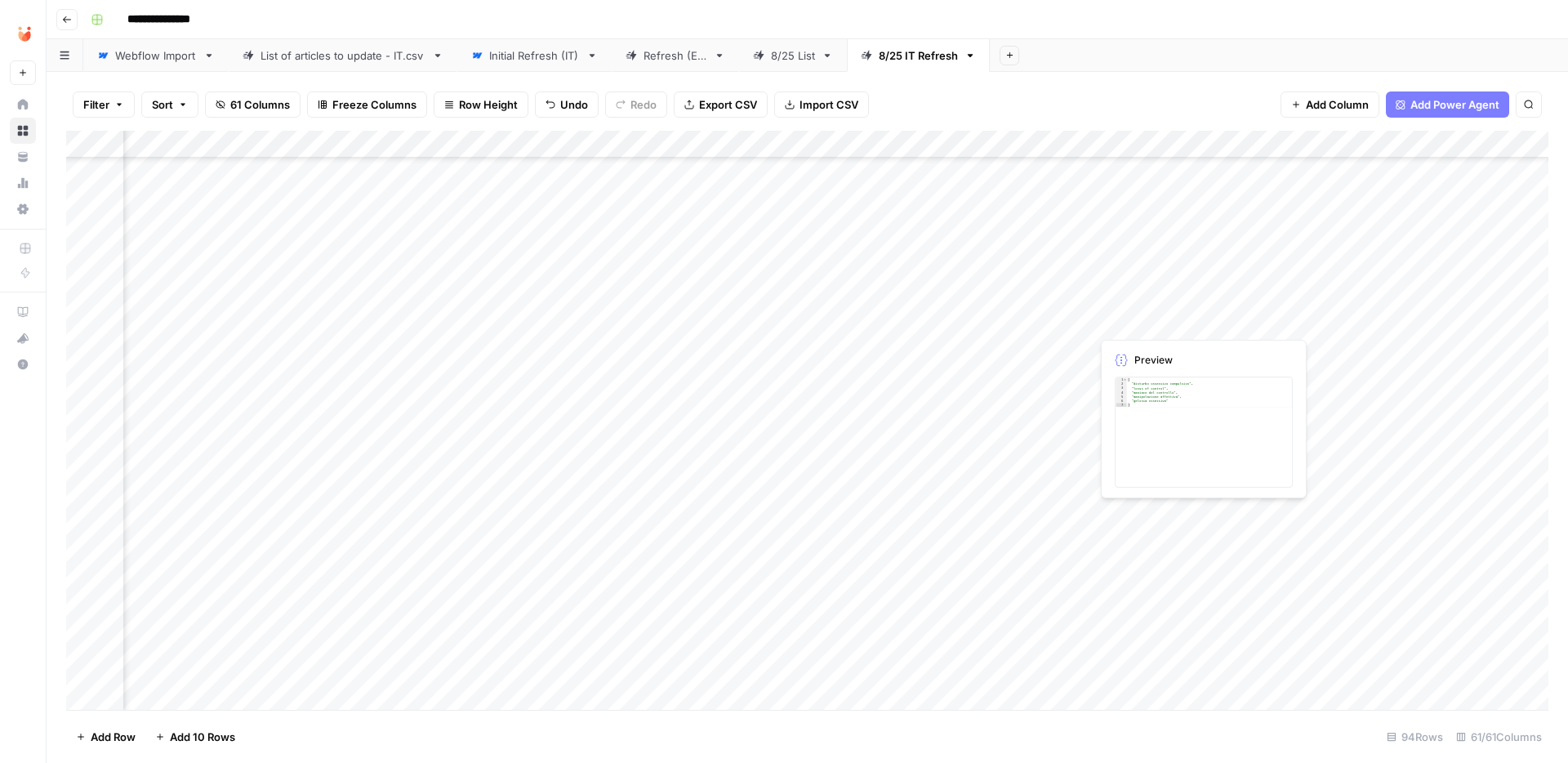
click at [1128, 323] on div "Add Column" at bounding box center [807, 419] width 1482 height 579
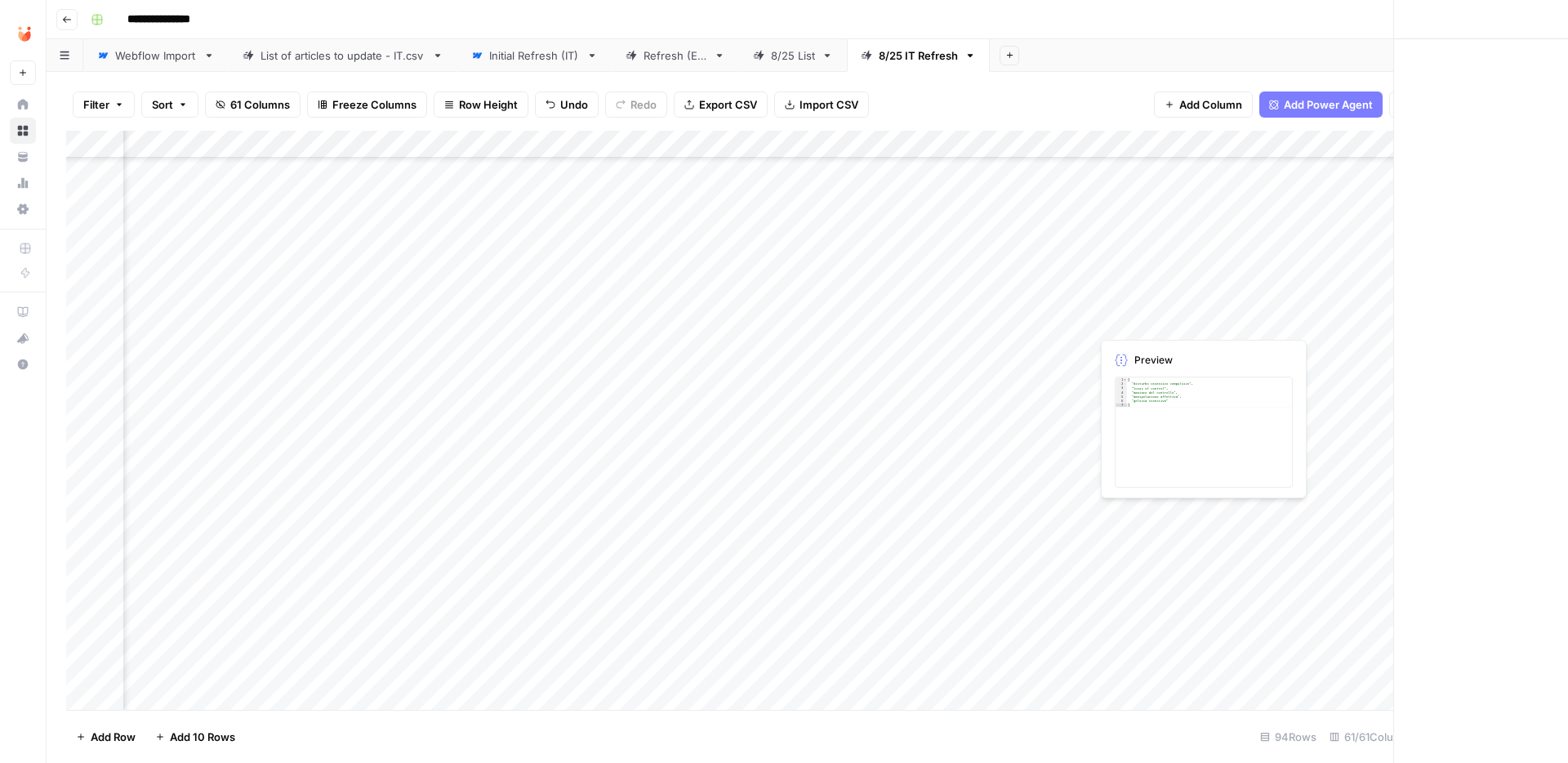
click at [1128, 323] on div at bounding box center [1165, 320] width 149 height 30
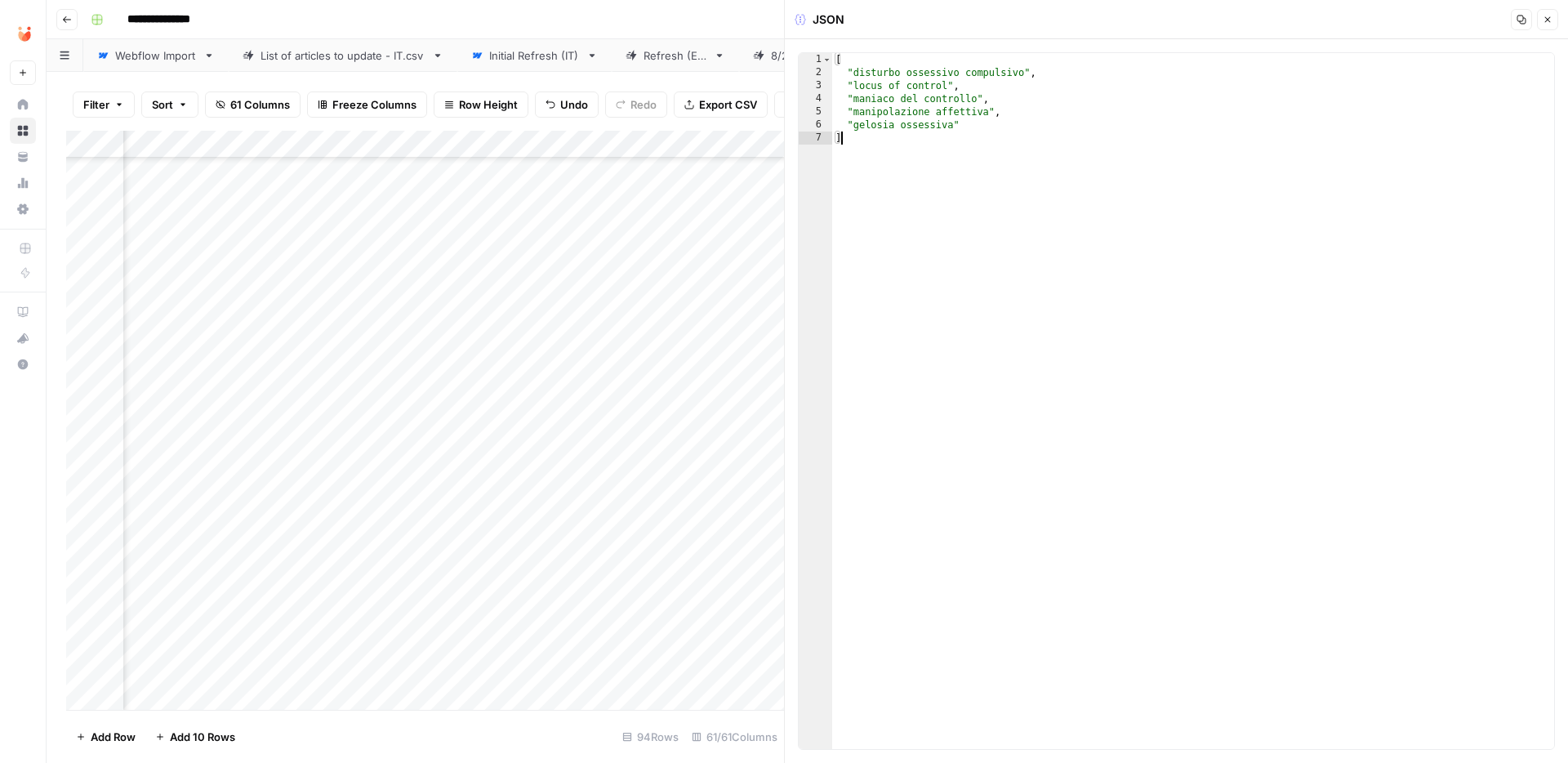
click at [954, 135] on div "[ "disturbo ossessivo compulsivo" , "locus of control" , "maniaco del controllo…" at bounding box center [1192, 414] width 722 height 722
type textarea "**********"
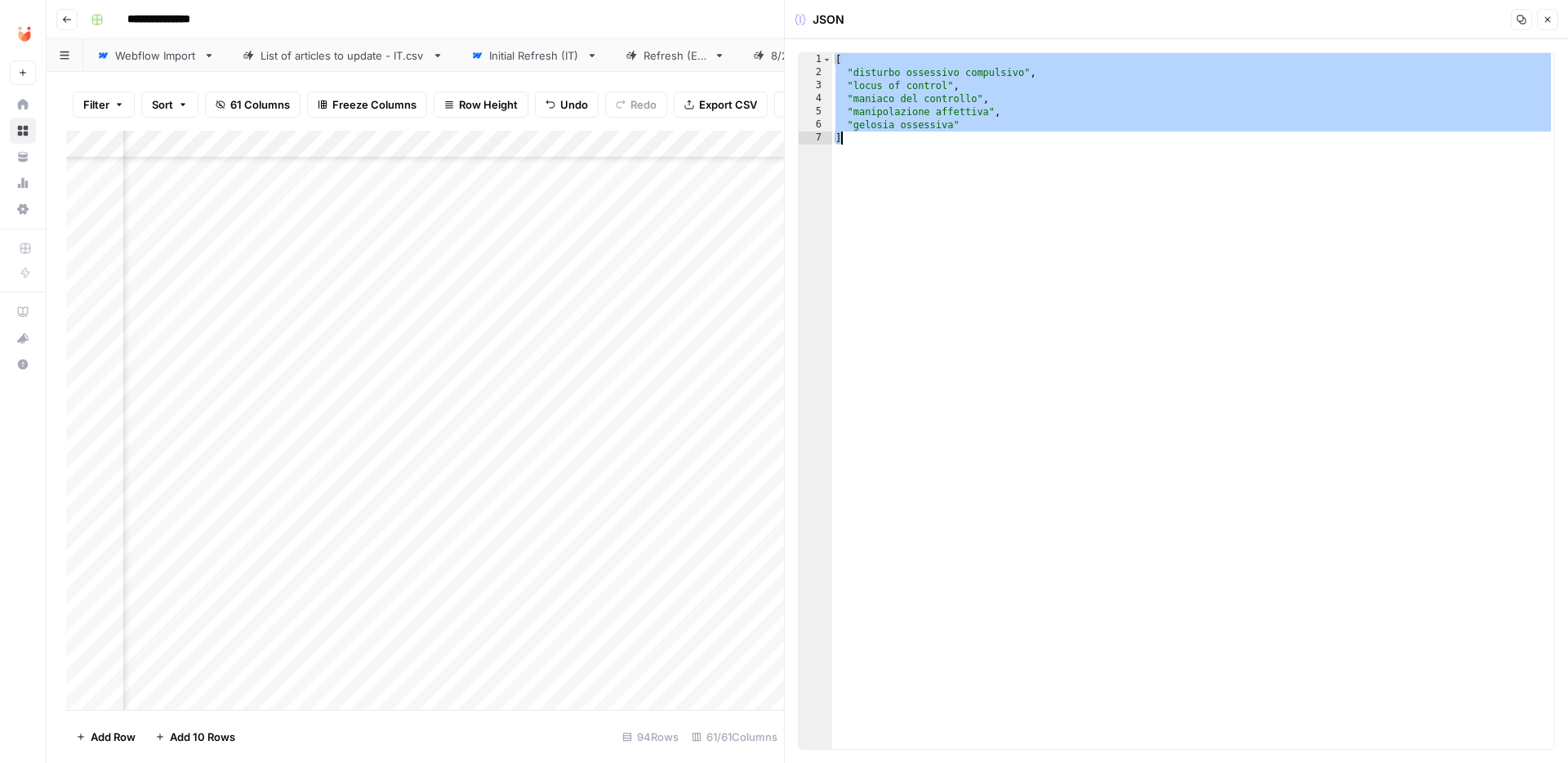
paste textarea
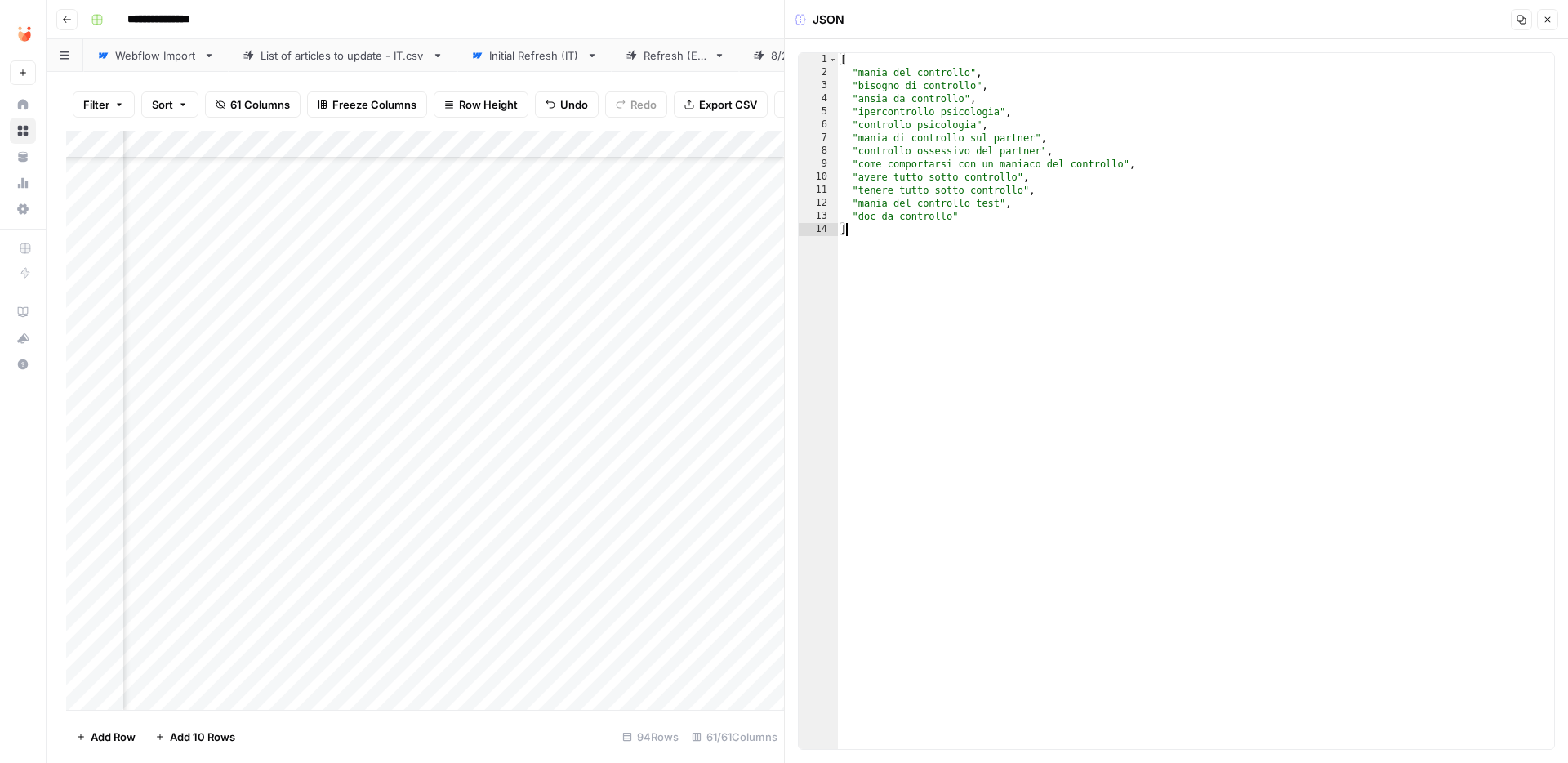
click at [1044, 74] on div "[ "mania del controllo" , "bisogno di controllo" , "ansia da controllo" , "iper…" at bounding box center [1195, 414] width 717 height 722
type textarea "**********"
type textarea "*"
click at [1546, 13] on button "Close" at bounding box center [1547, 20] width 21 height 21
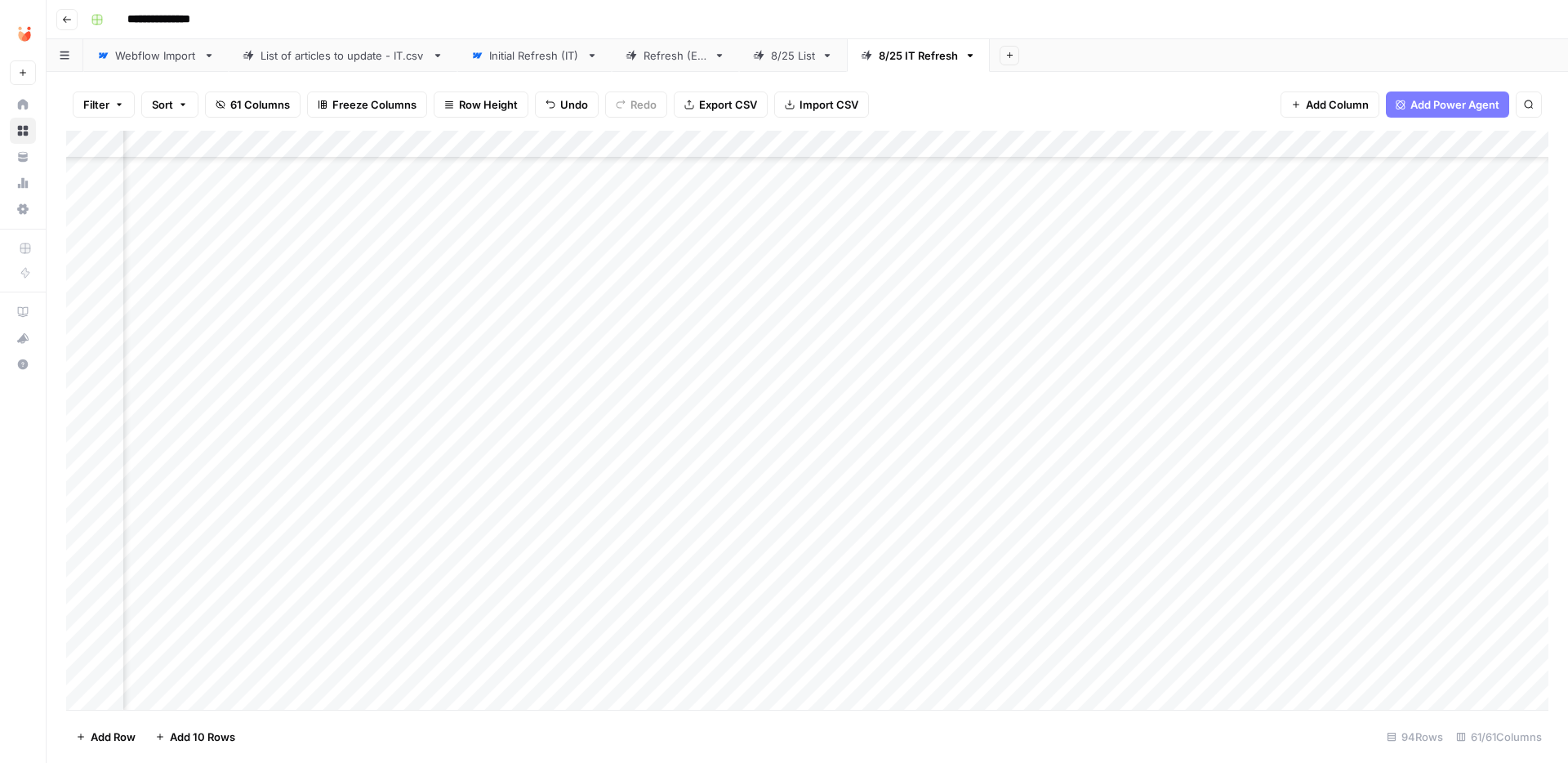
click at [459, 321] on div "Add Column" at bounding box center [807, 419] width 1482 height 579
click at [466, 320] on div "Add Column" at bounding box center [807, 419] width 1482 height 579
click at [477, 439] on button "Fatto" at bounding box center [471, 442] width 39 height 20
click at [517, 318] on div "Add Column" at bounding box center [807, 419] width 1482 height 579
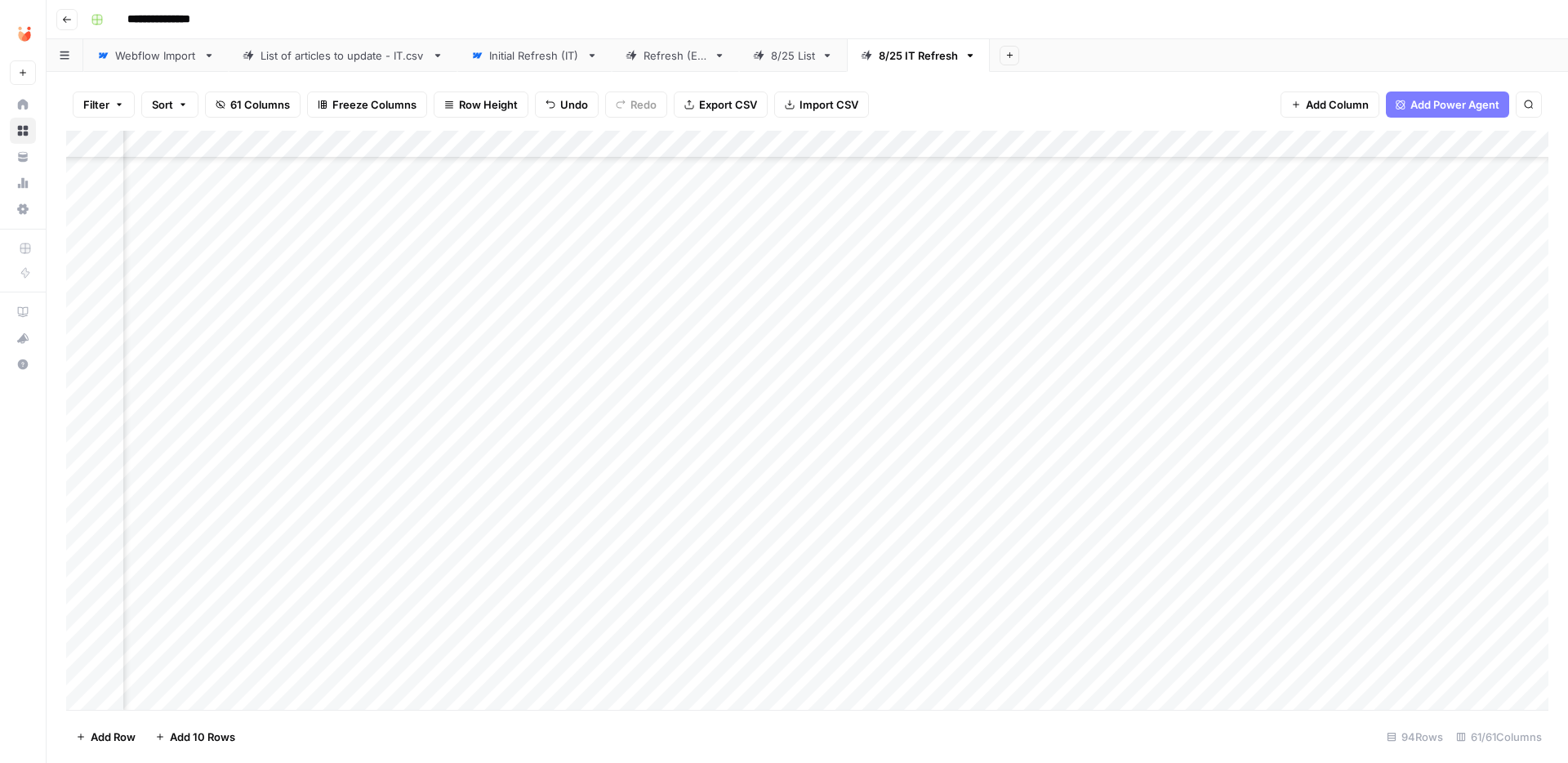
click at [970, 417] on div "Add Column" at bounding box center [807, 419] width 1482 height 579
click at [411, 407] on div "Add Column" at bounding box center [807, 419] width 1482 height 579
click at [822, 405] on div "Add Column" at bounding box center [807, 419] width 1482 height 579
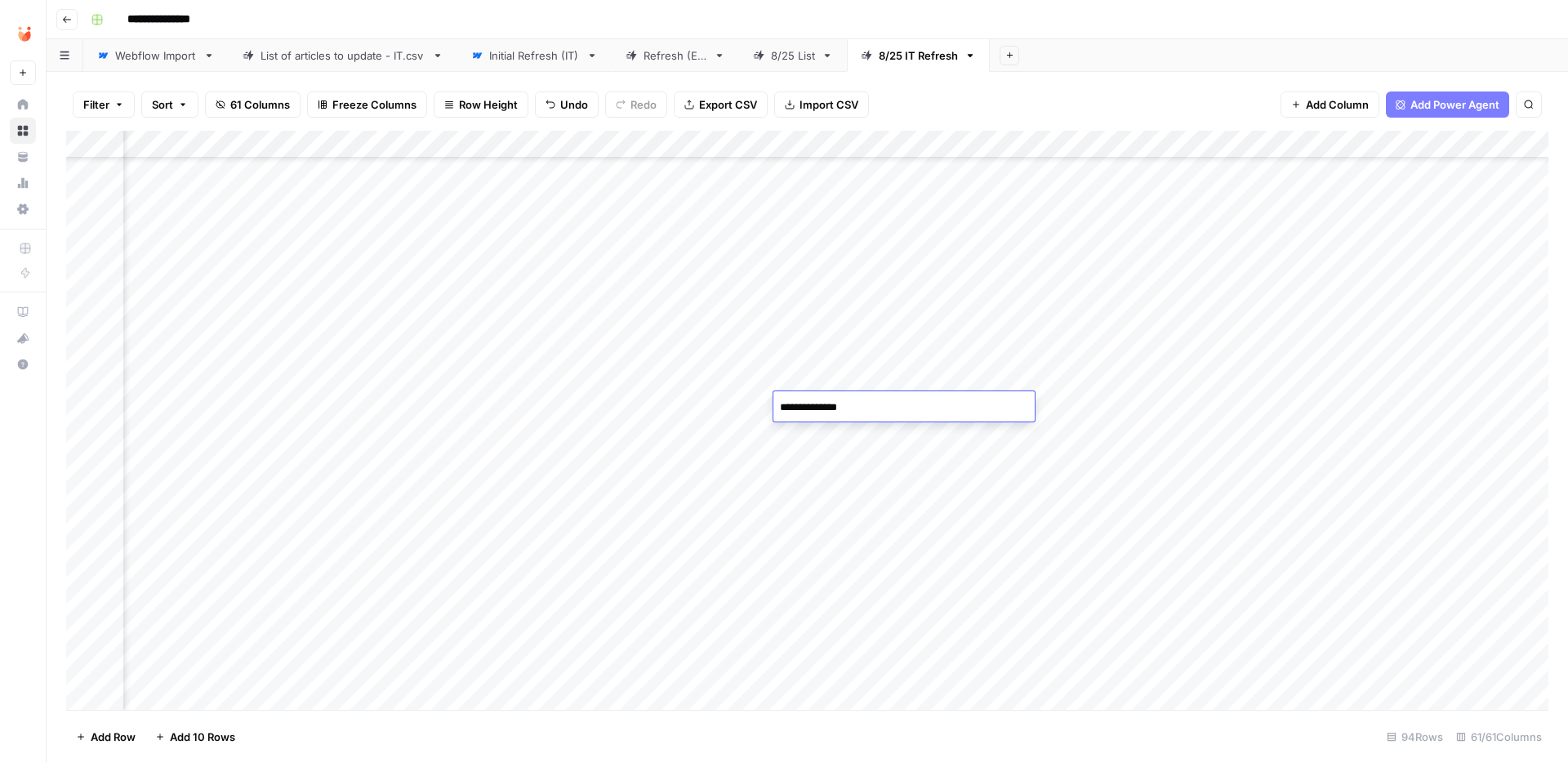
type textarea "**********"
click at [830, 459] on div "Add Column" at bounding box center [807, 419] width 1482 height 579
click at [849, 402] on div "Add Column" at bounding box center [807, 419] width 1482 height 579
click at [1152, 402] on div "Add Column" at bounding box center [807, 419] width 1482 height 579
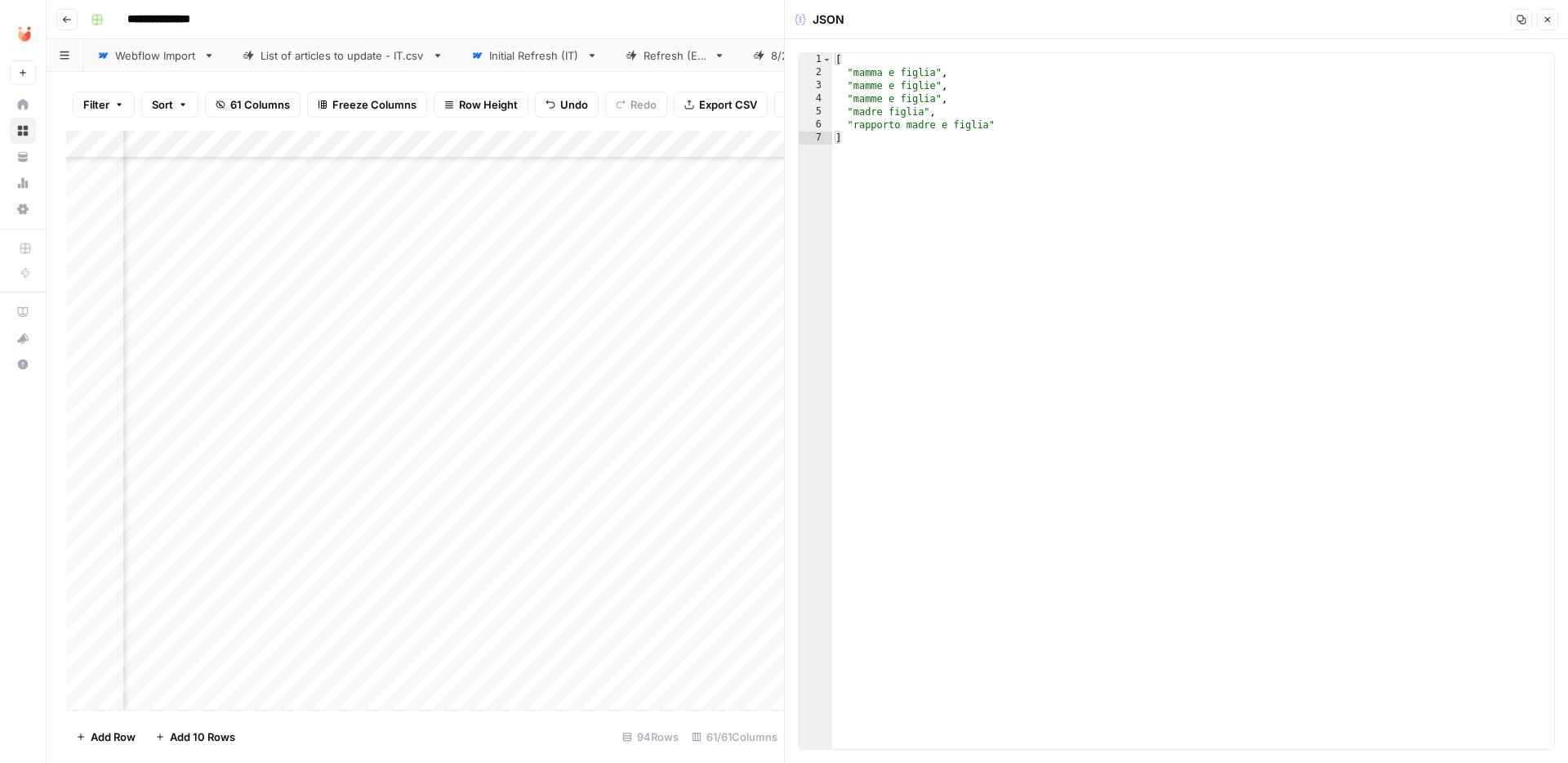
click at [970, 229] on div "[ "mamma e figlia" , "mamme e figlie" , "mamme e figlia" , "madre figlia" , "ra…" at bounding box center [1192, 414] width 722 height 722
type textarea "**********"
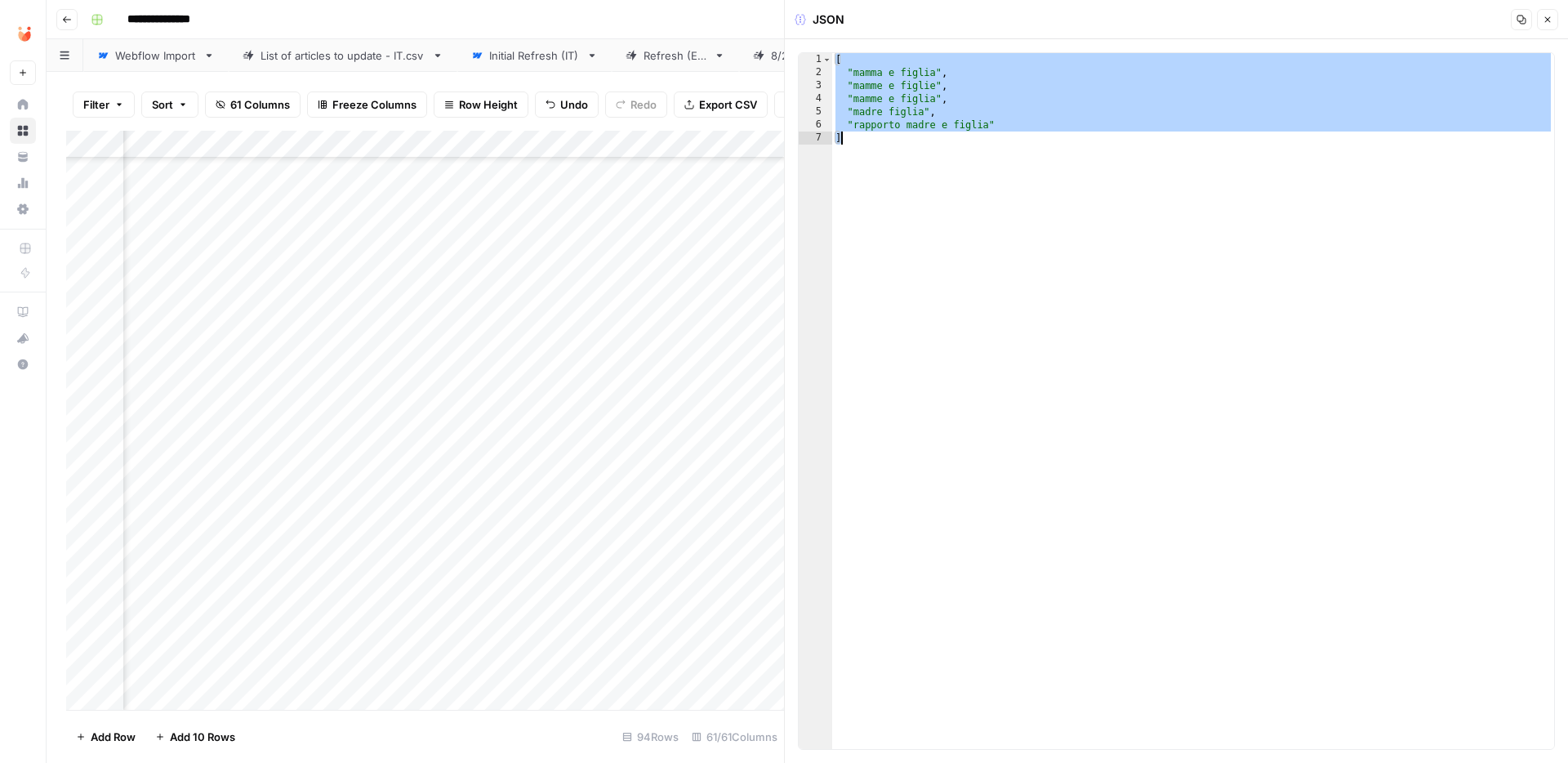
paste textarea
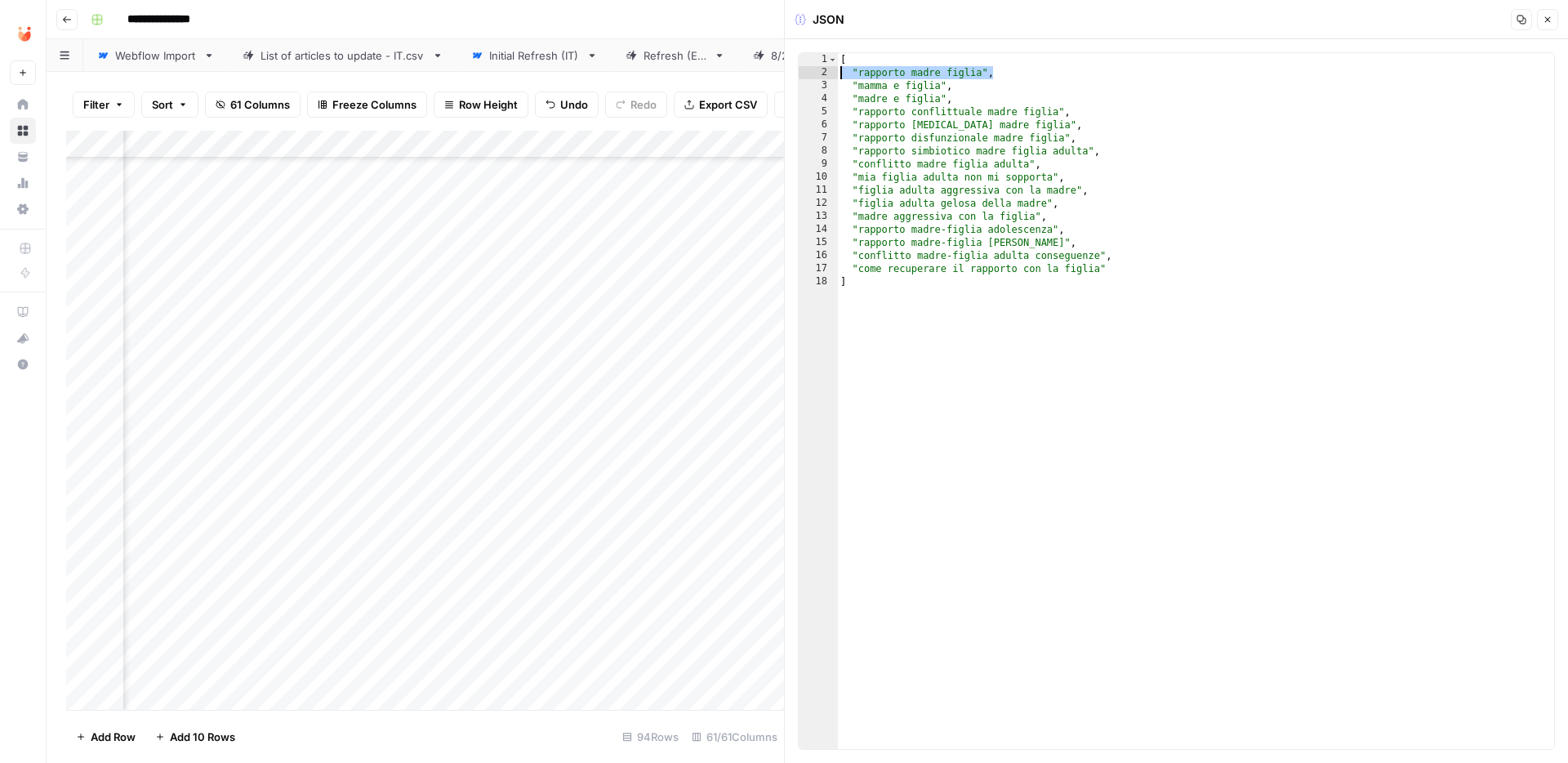
drag, startPoint x: 1013, startPoint y: 76, endPoint x: 811, endPoint y: 77, distance: 202.0
click at [811, 77] on div "* 1 2 3 4 5 6 7 8 9 10 11 12 13 14 15 16 17 18 [ "rapporto madre figlia" , "mam…" at bounding box center [1176, 400] width 757 height 698
type textarea "**********"
type textarea "*"
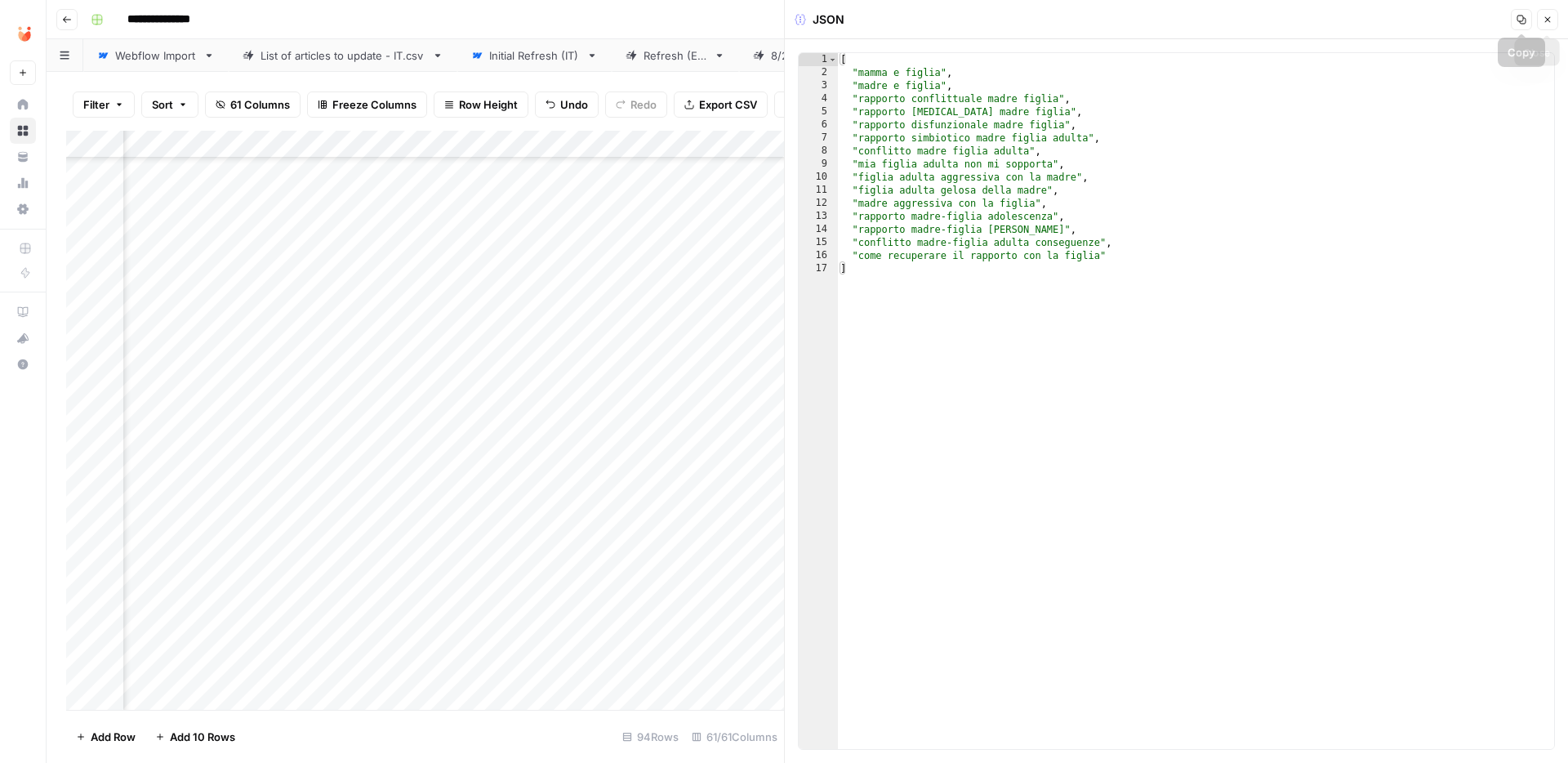
click at [1547, 19] on icon "button" at bounding box center [1548, 20] width 6 height 6
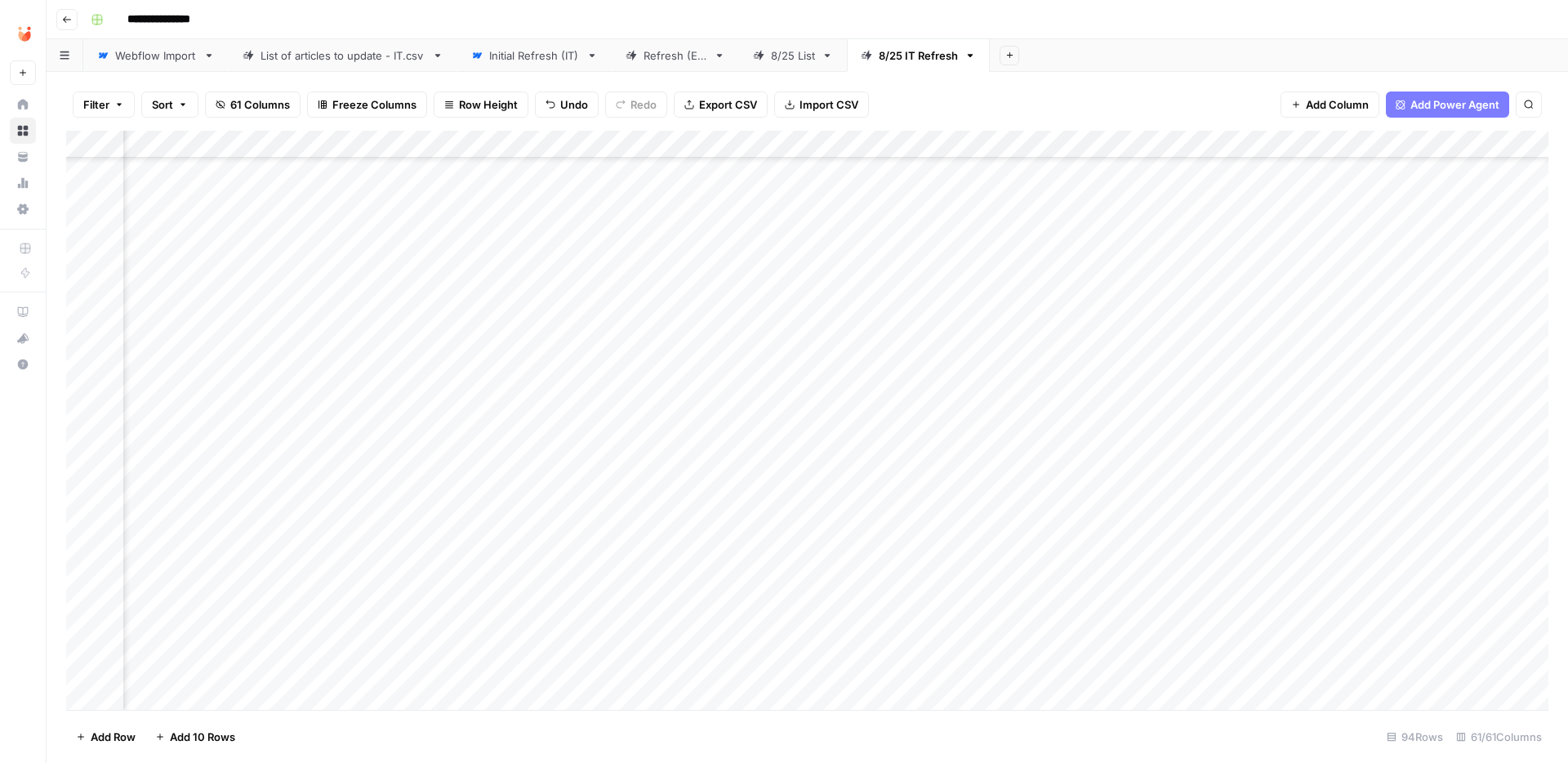
click at [466, 404] on div "Add Column" at bounding box center [807, 419] width 1482 height 579
click at [462, 404] on div "Add Column" at bounding box center [807, 419] width 1482 height 579
click at [480, 533] on button "Fatto" at bounding box center [471, 528] width 39 height 20
click at [519, 457] on div "Add Column" at bounding box center [807, 419] width 1482 height 579
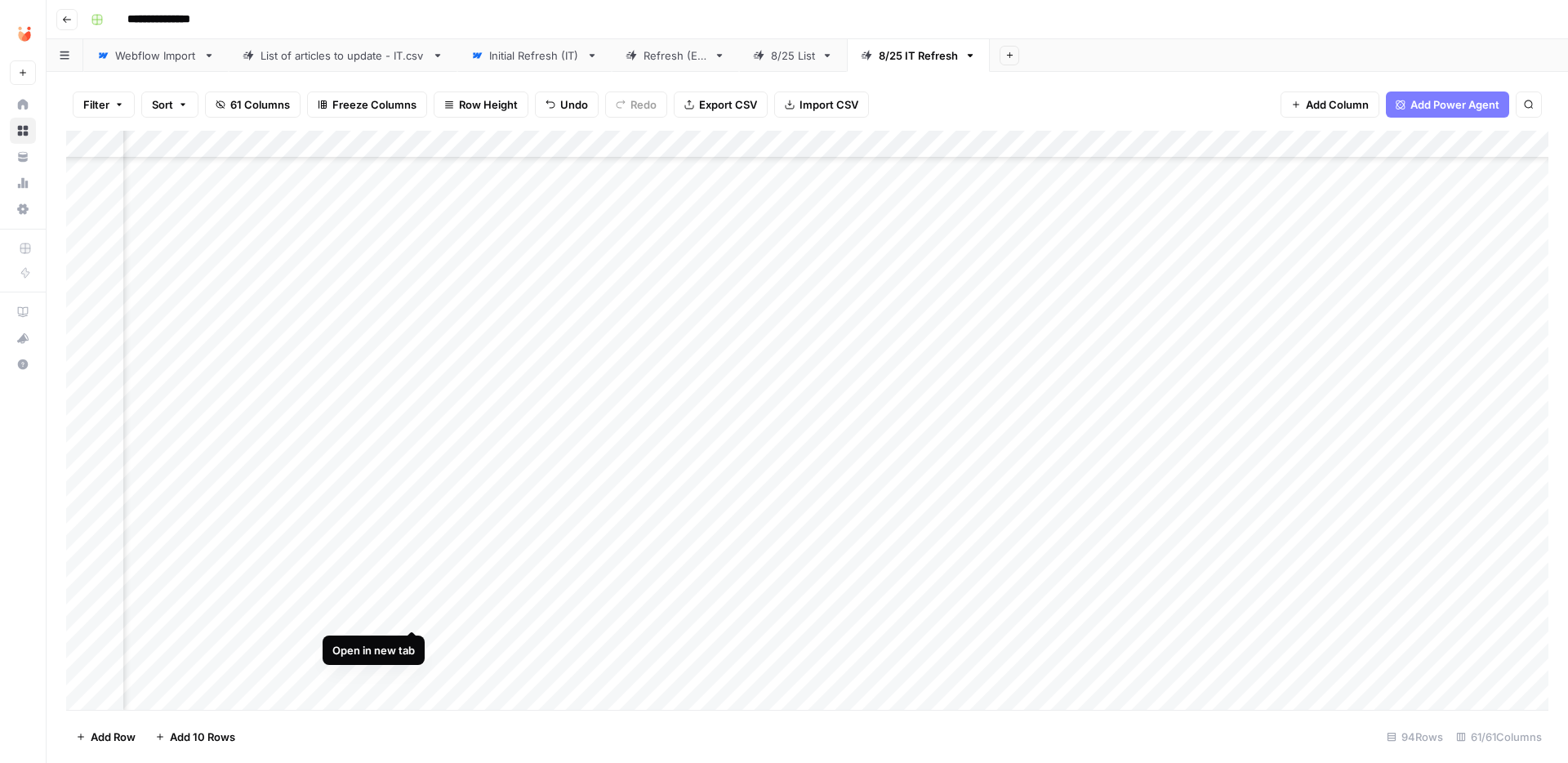
click at [414, 615] on div "Add Column" at bounding box center [807, 419] width 1482 height 579
click at [856, 611] on div "Add Column" at bounding box center [807, 419] width 1482 height 579
click at [1134, 614] on div "Add Column" at bounding box center [807, 419] width 1482 height 579
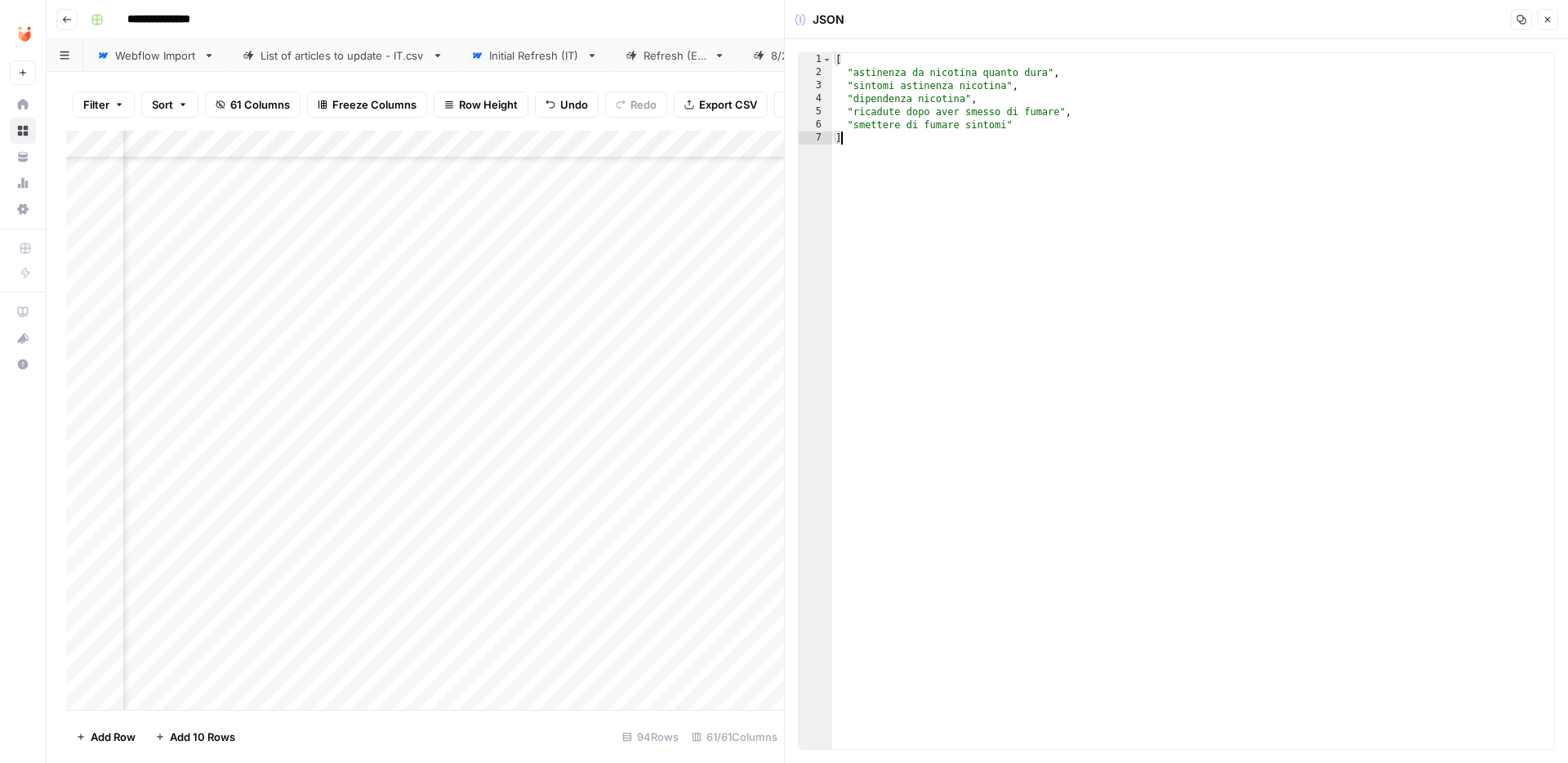
click at [987, 209] on div "[ "astinenza da nicotina quanto dura" , "sintomi astinenza nicotina" , "dipende…" at bounding box center [1192, 414] width 722 height 722
click at [965, 157] on div "[ "astinenza da nicotina quanto dura" , "sintomi astinenza nicotina" , "dipende…" at bounding box center [1192, 414] width 722 height 722
type textarea "**********"
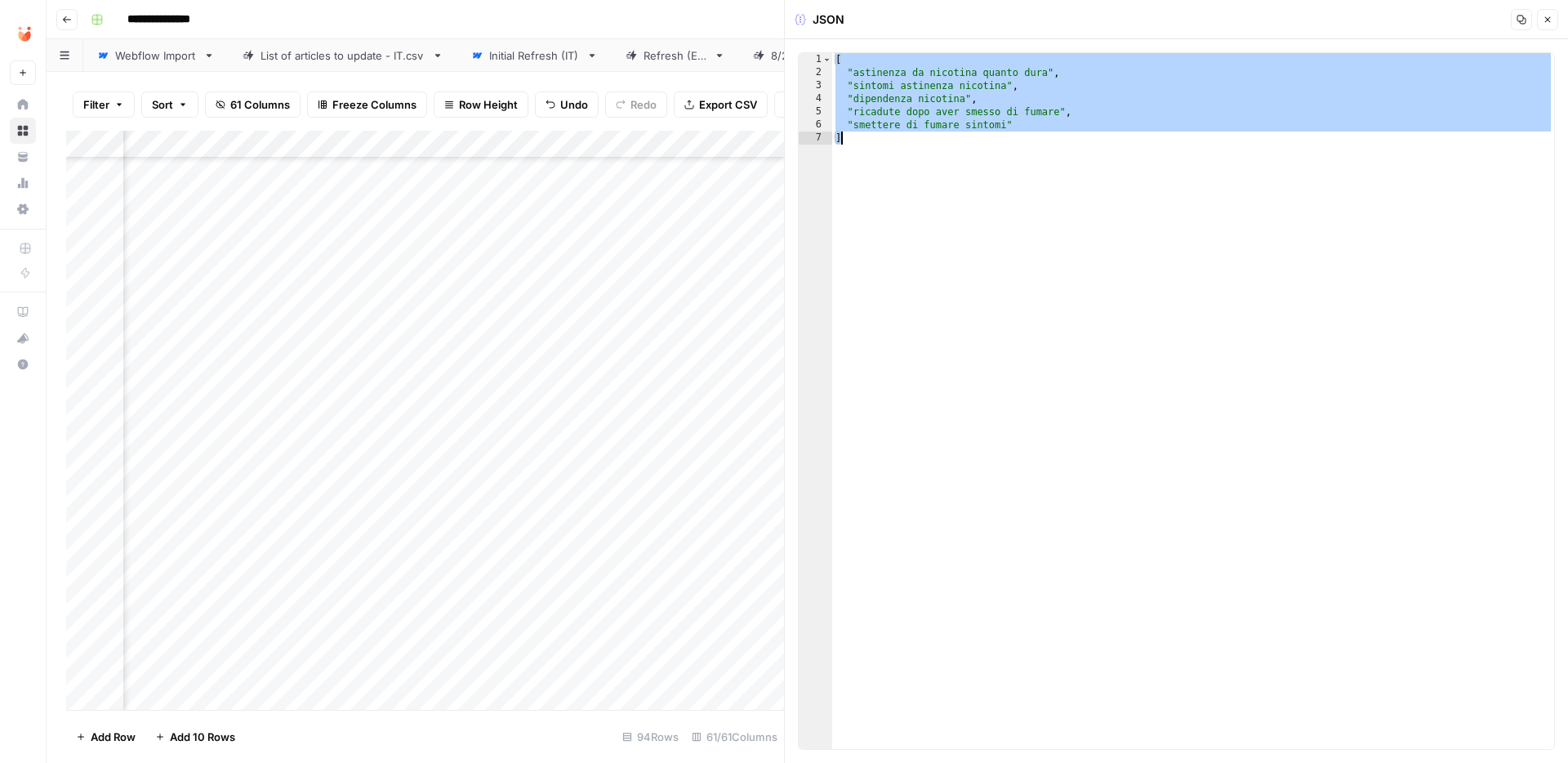
paste textarea
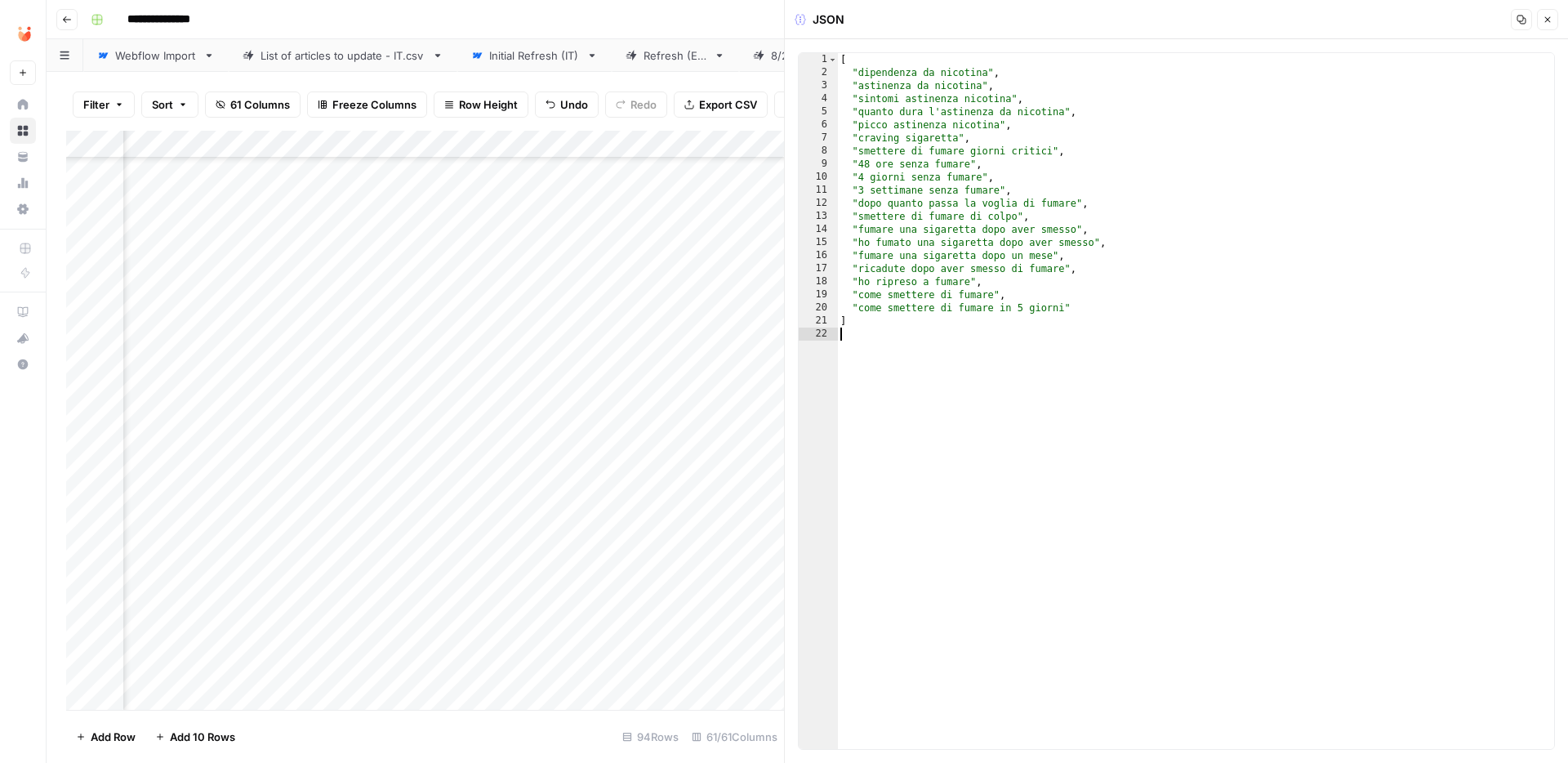
click at [1014, 78] on div "[ "dipendenza da nicotina" , "astinenza da nicotina" , "sintomi astinenza nicot…" at bounding box center [1195, 414] width 717 height 722
type textarea "**********"
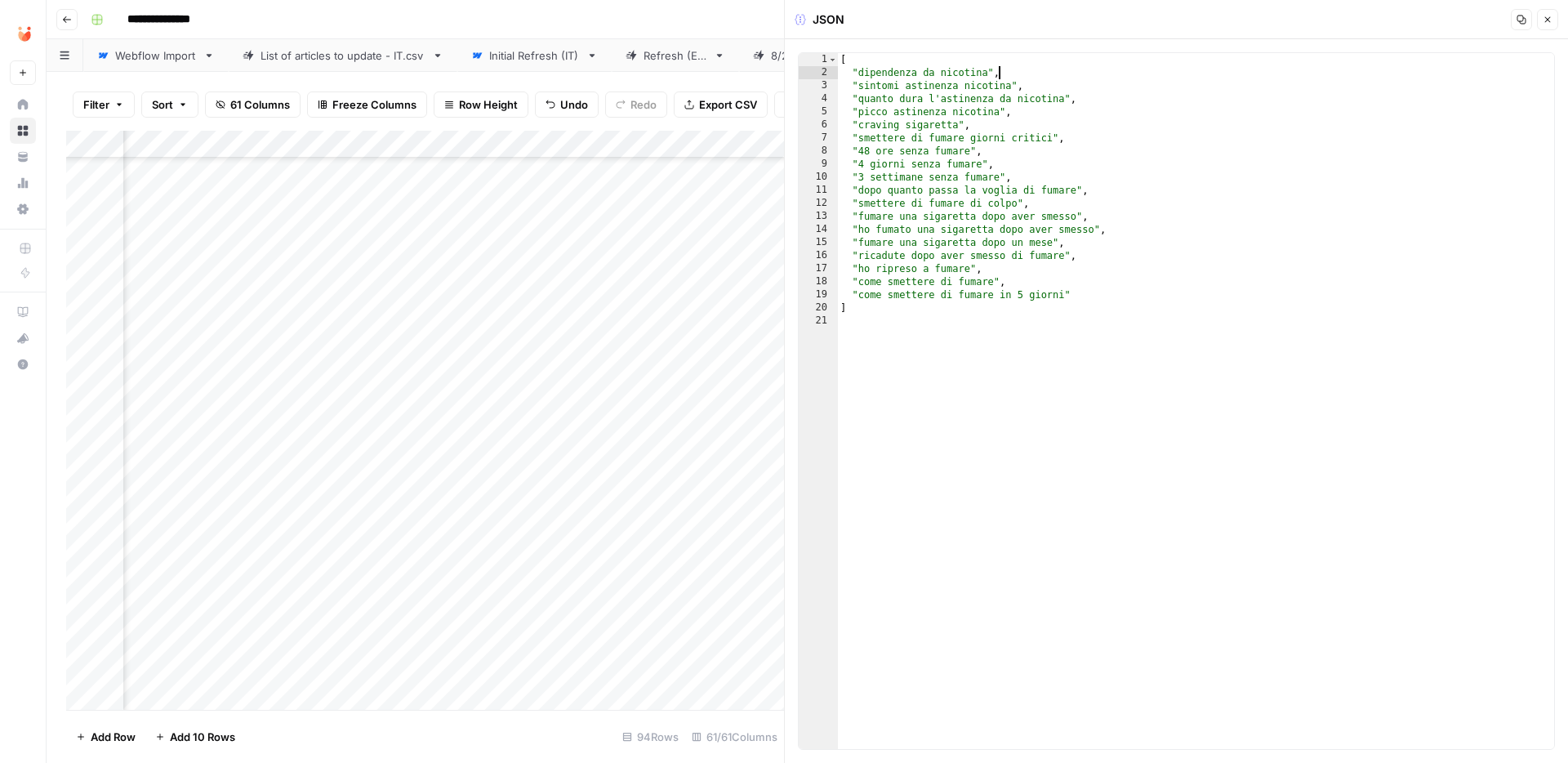
click at [1547, 13] on button "Close" at bounding box center [1547, 20] width 21 height 21
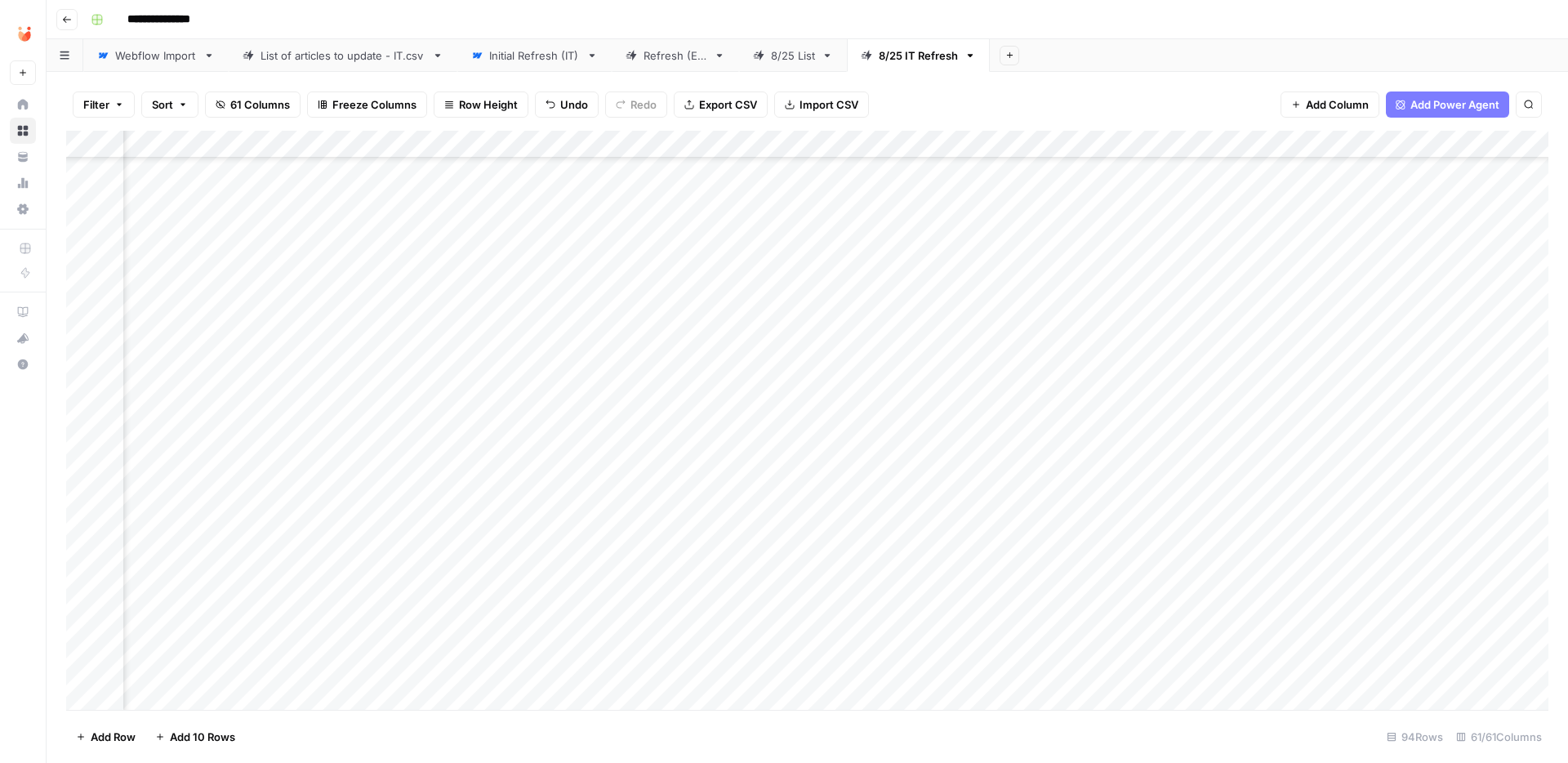
scroll to position [708, 6220]
click at [466, 488] on div "Add Column" at bounding box center [807, 419] width 1482 height 579
click at [473, 605] on button "Fatto" at bounding box center [471, 612] width 39 height 20
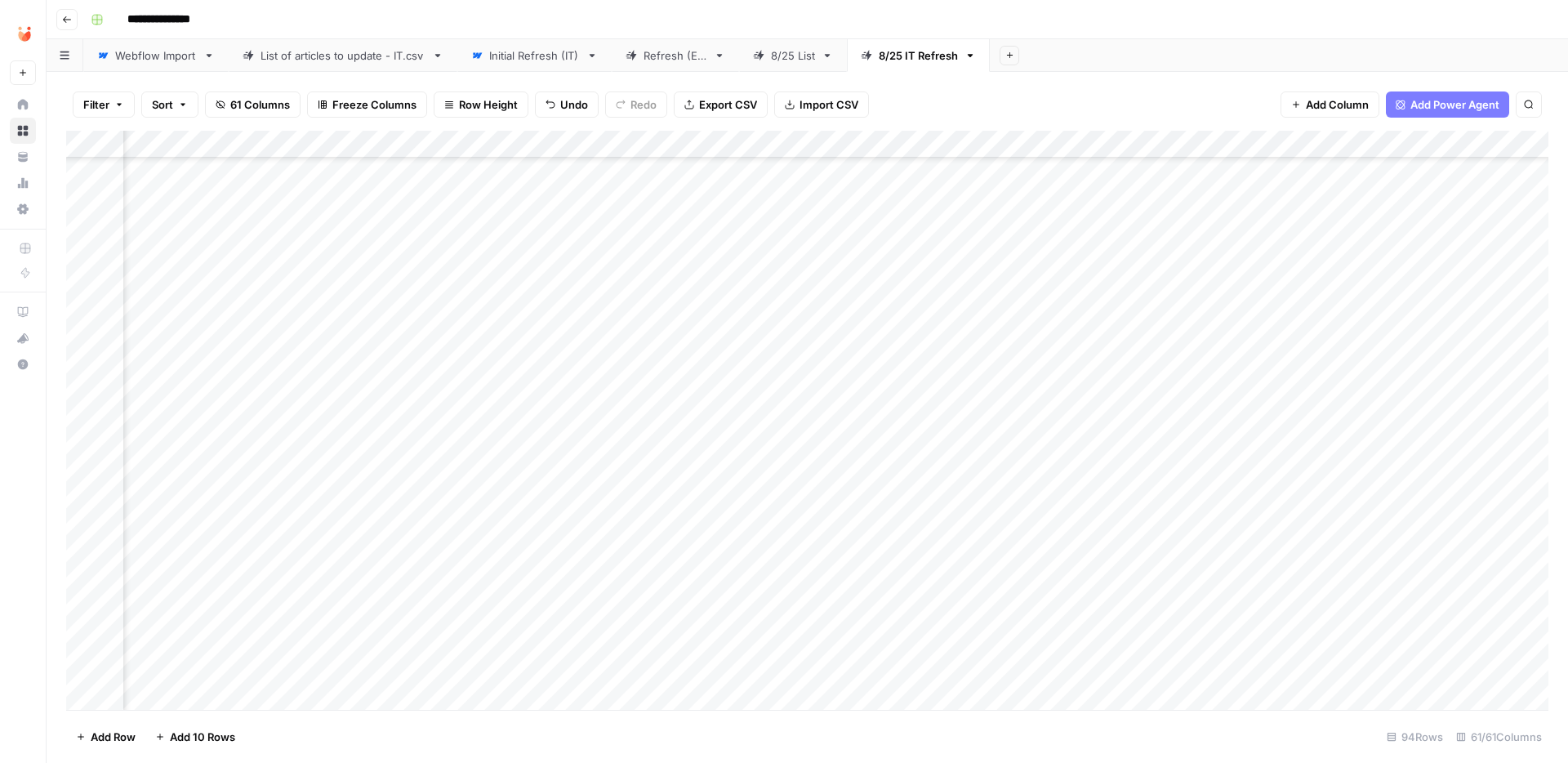
click at [518, 400] on div "Add Column" at bounding box center [807, 419] width 1482 height 579
click at [414, 399] on div "Add Column" at bounding box center [807, 419] width 1482 height 579
click at [806, 395] on div "Add Column" at bounding box center [807, 419] width 1482 height 579
click at [1152, 397] on div "Add Column" at bounding box center [807, 419] width 1482 height 579
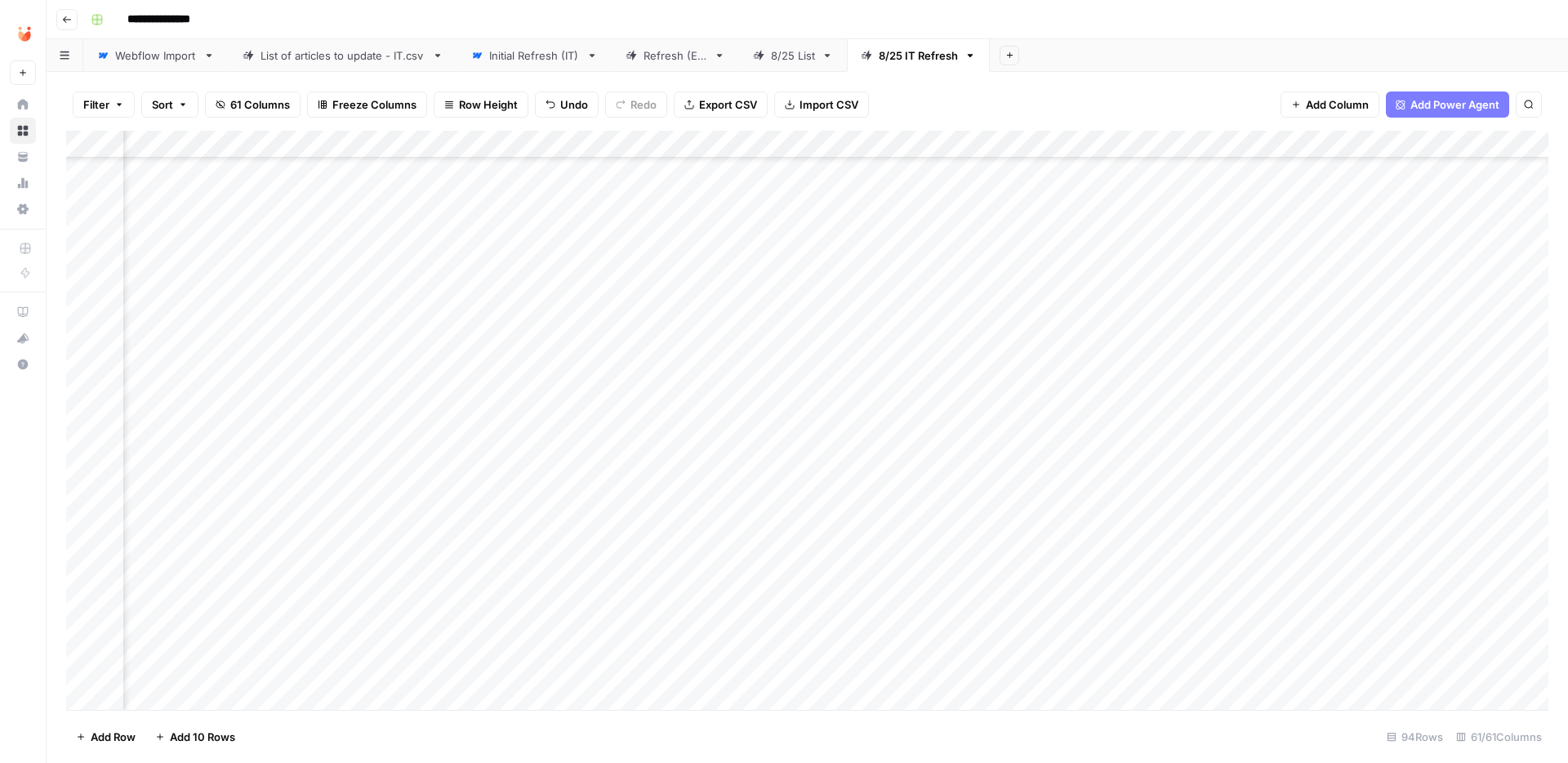
click at [1152, 397] on div "Add Column" at bounding box center [807, 419] width 1482 height 579
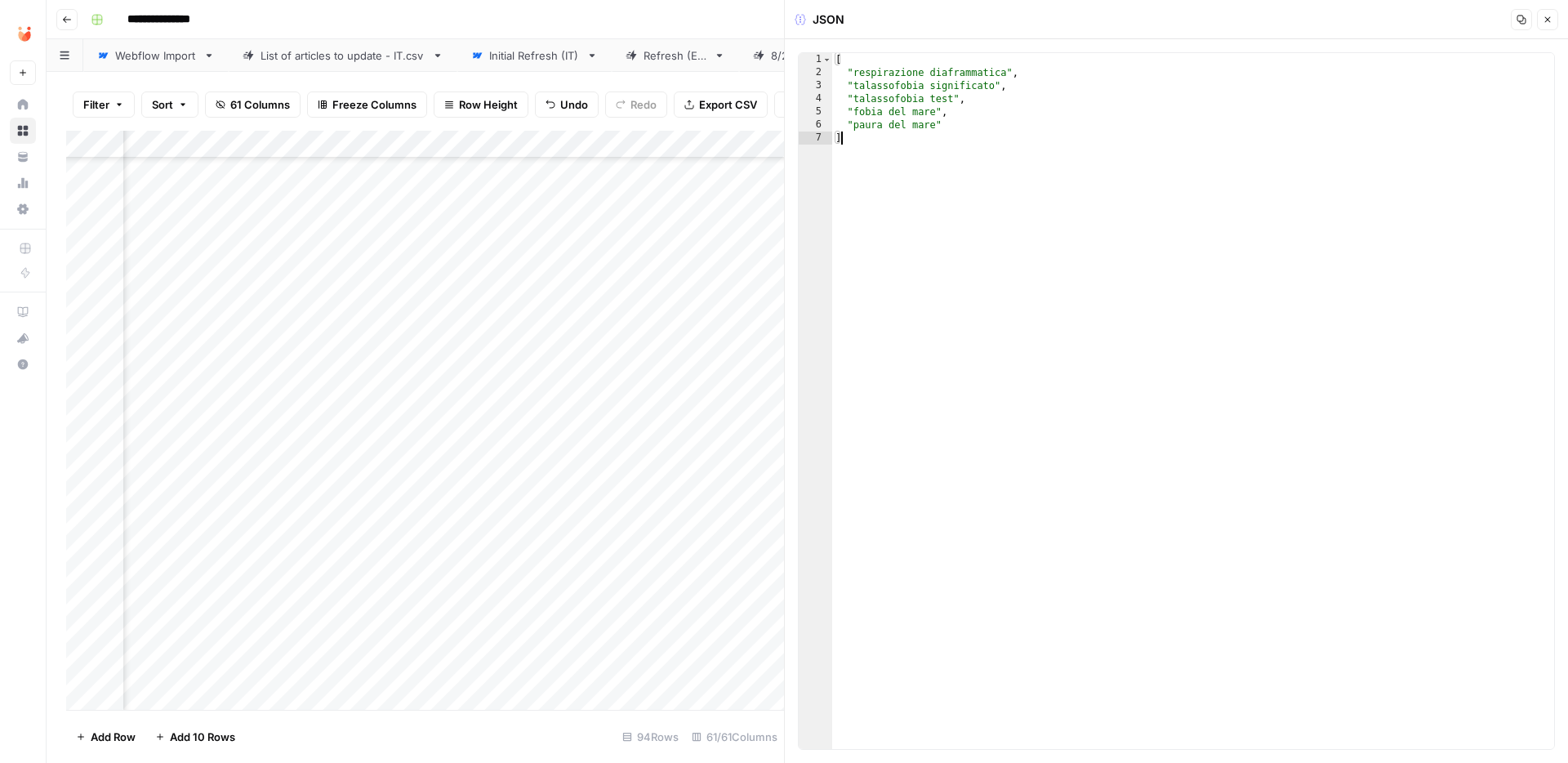
click at [1131, 443] on div "[ "respirazione diaframmatica" , "talassofobia significato" , "talassofobia tes…" at bounding box center [1192, 414] width 722 height 722
type textarea "**********"
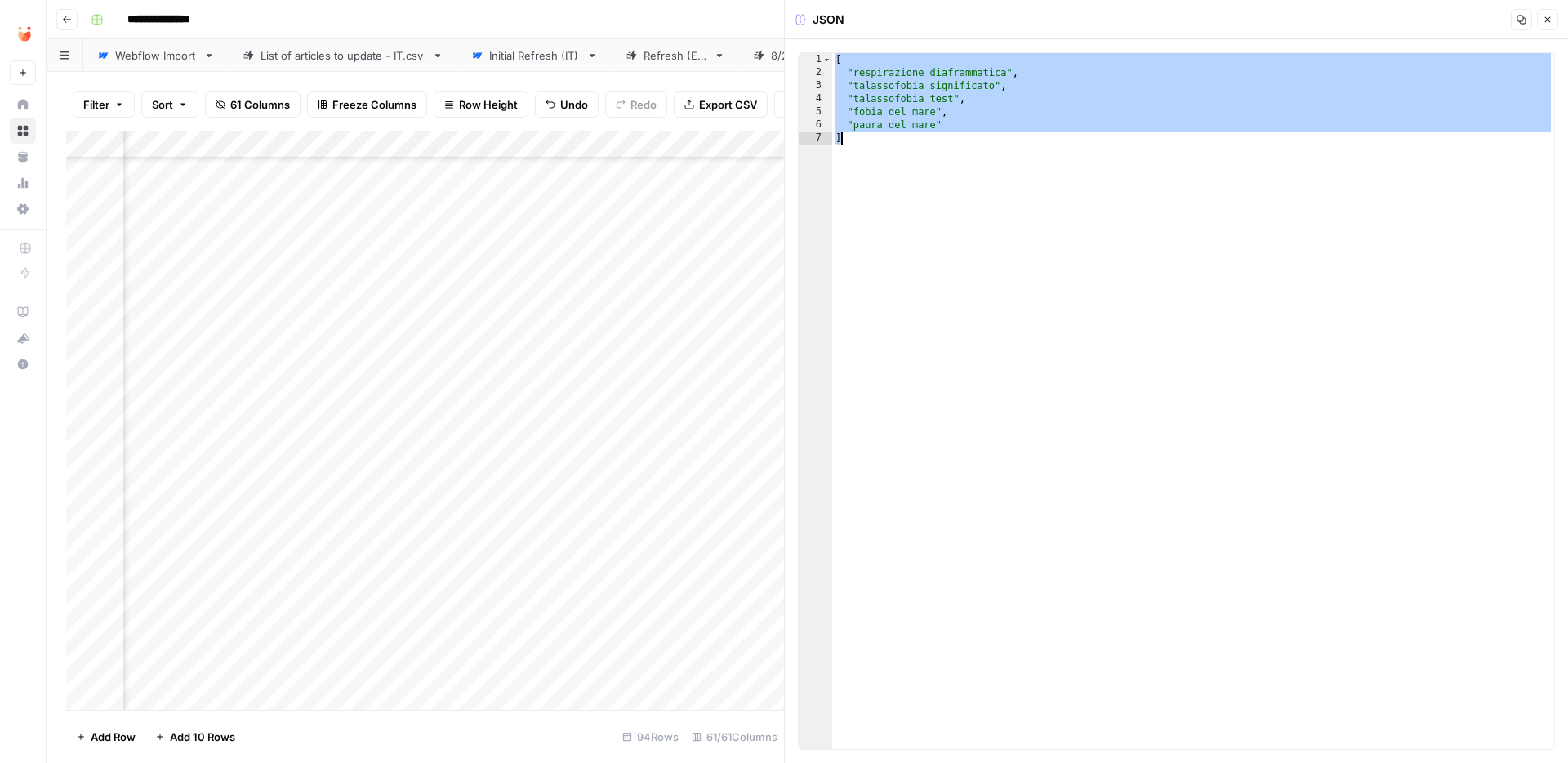
paste textarea
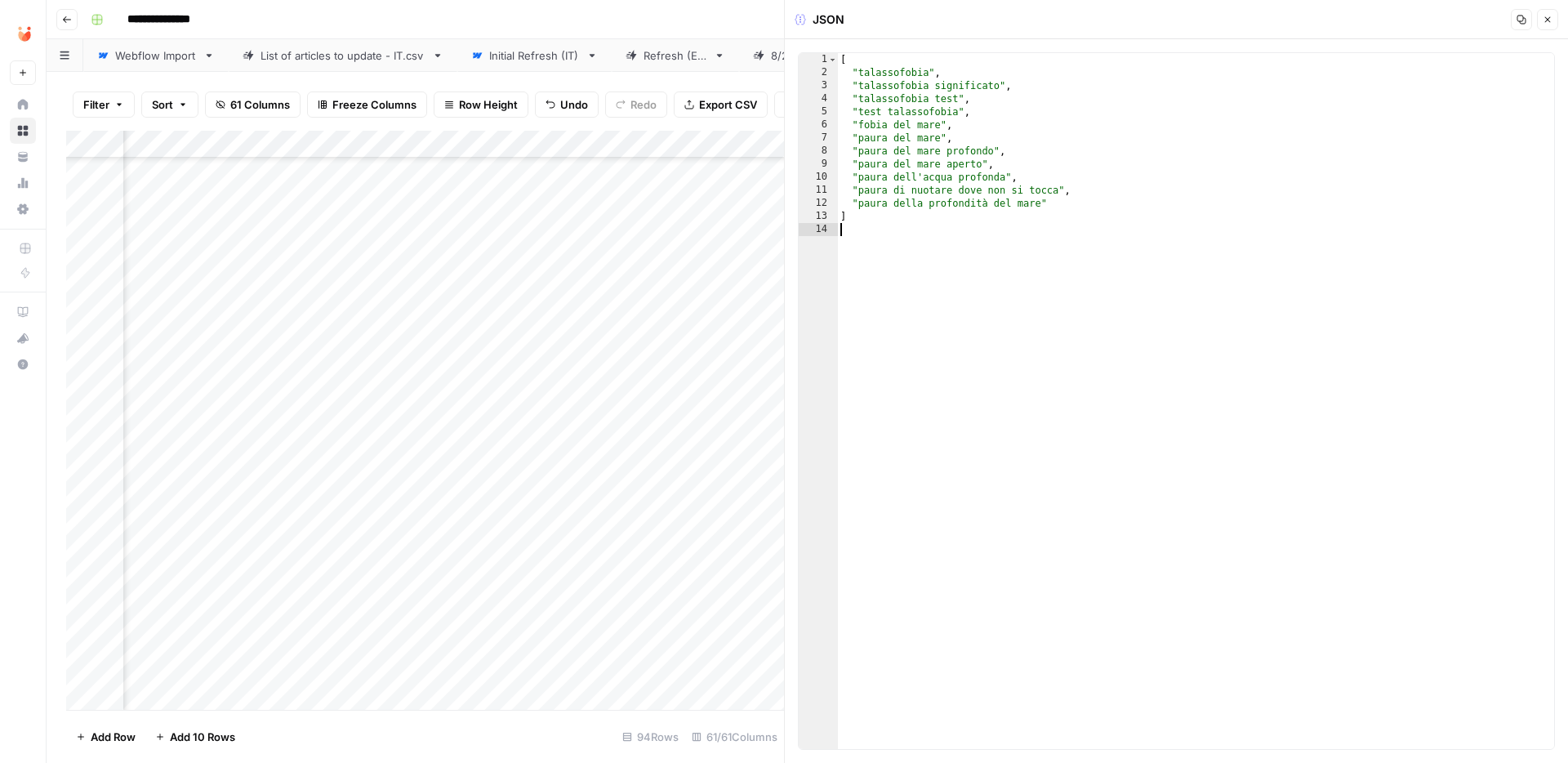
click at [995, 76] on div "[ "talassofobia" , "talassofobia significato" , "talassofobia test" , "test tal…" at bounding box center [1195, 414] width 717 height 722
type textarea "**********"
type textarea "*"
click at [1543, 23] on icon "button" at bounding box center [1547, 20] width 9 height 9
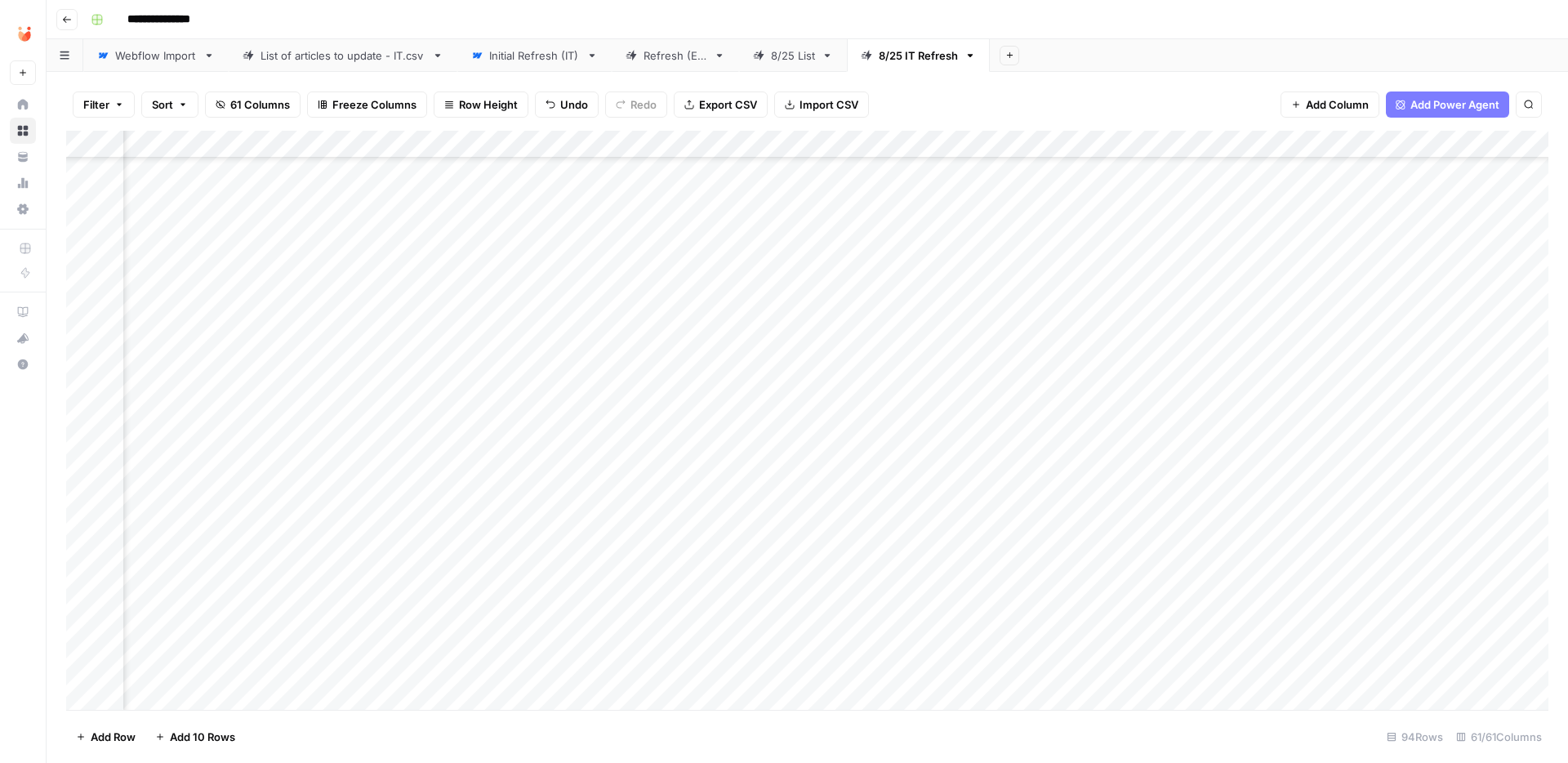
scroll to position [756, 6220]
click at [501, 500] on div "Add Column" at bounding box center [807, 419] width 1482 height 579
click at [468, 496] on div "Add Column" at bounding box center [807, 419] width 1482 height 579
click at [473, 618] on button "Fatto" at bounding box center [471, 619] width 39 height 20
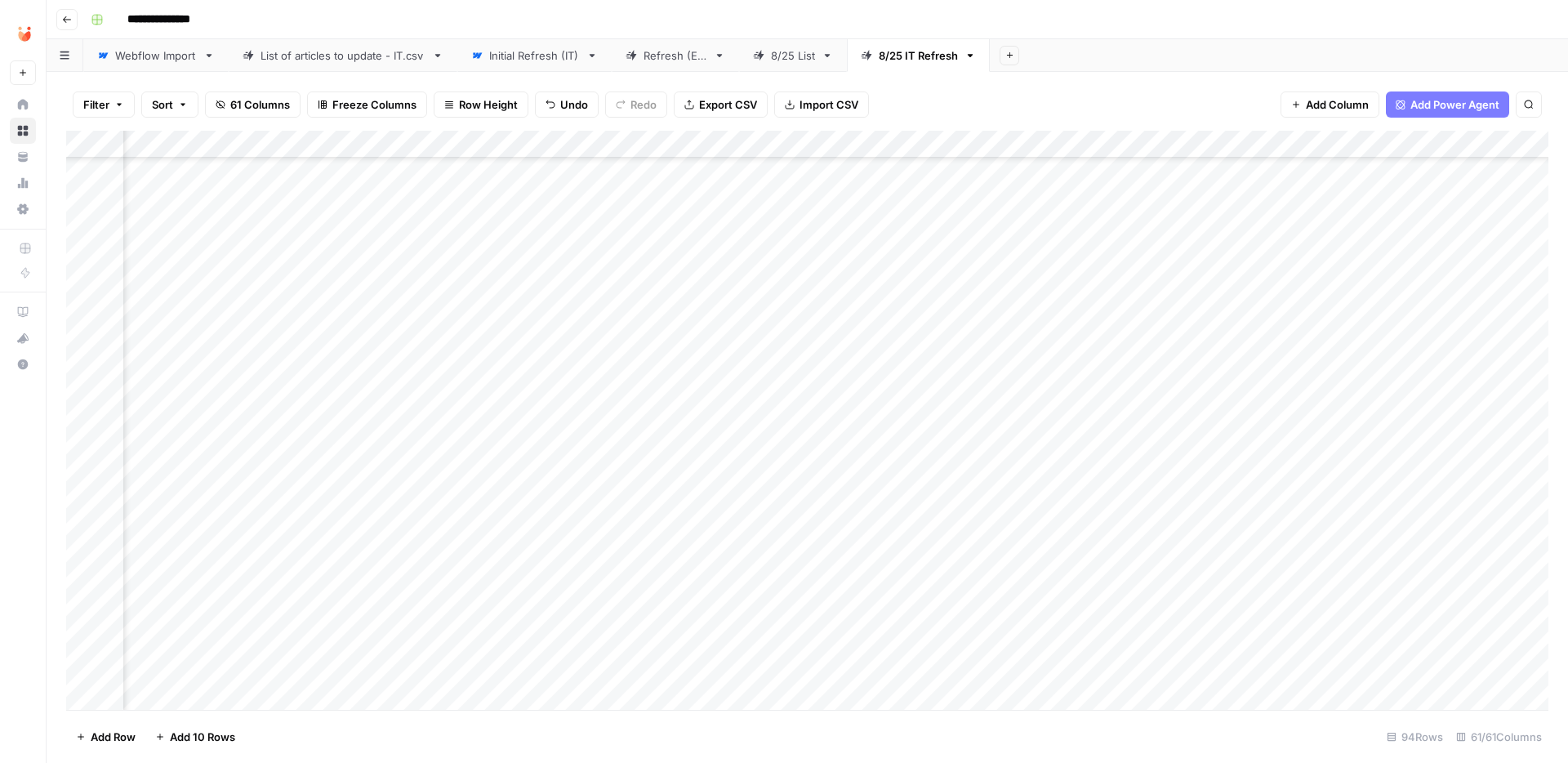
click at [534, 332] on div "Add Column" at bounding box center [807, 419] width 1482 height 579
click at [414, 333] on div "Add Column" at bounding box center [807, 419] width 1482 height 579
click at [841, 336] on div "Add Column" at bounding box center [807, 419] width 1482 height 579
click at [1150, 331] on div "Add Column" at bounding box center [807, 419] width 1482 height 579
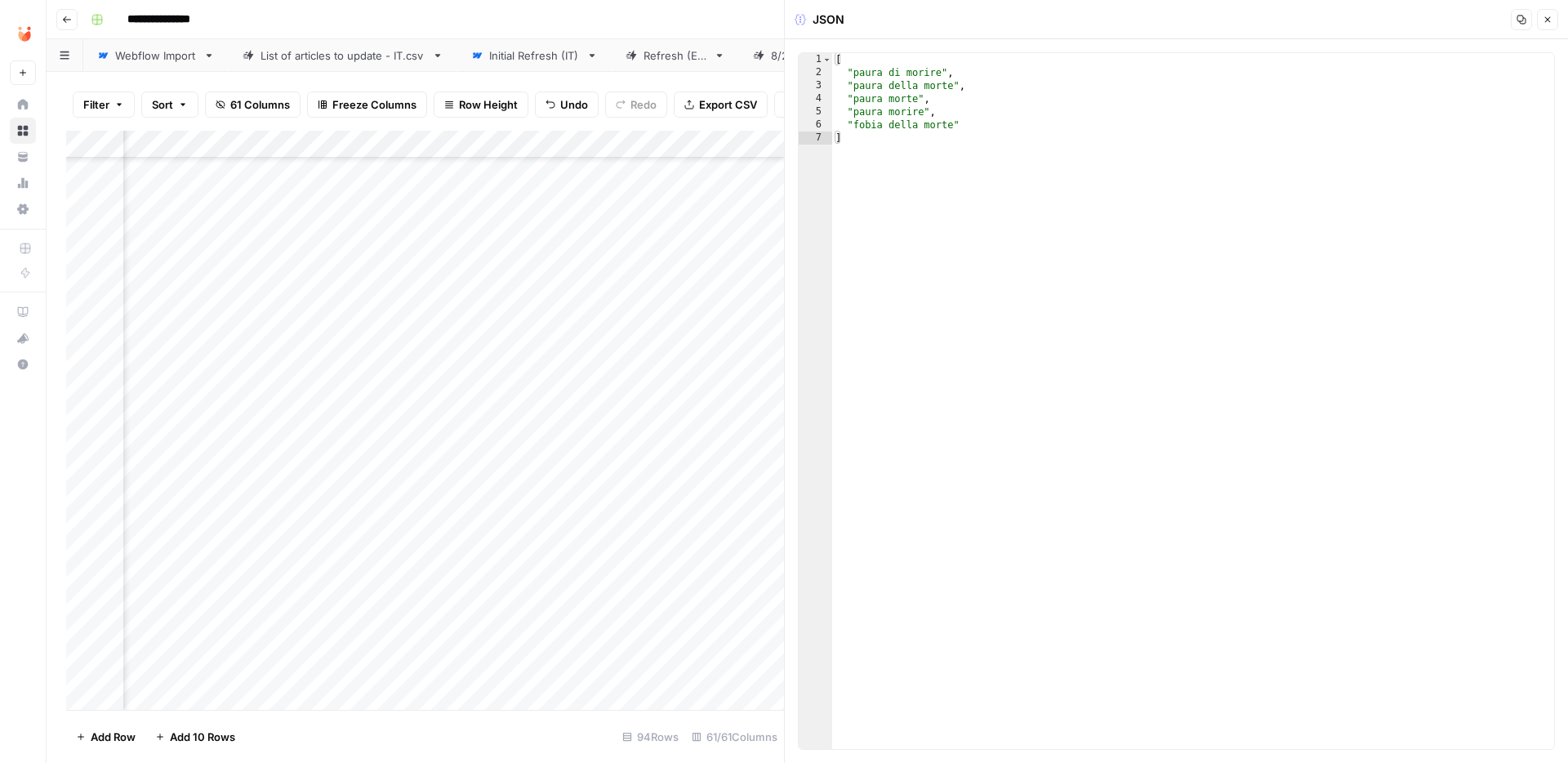
click at [923, 184] on div "[ "paura di morire" , "paura della morte" , "paura morte" , "paura morire" , "f…" at bounding box center [1192, 414] width 722 height 722
type textarea "**********"
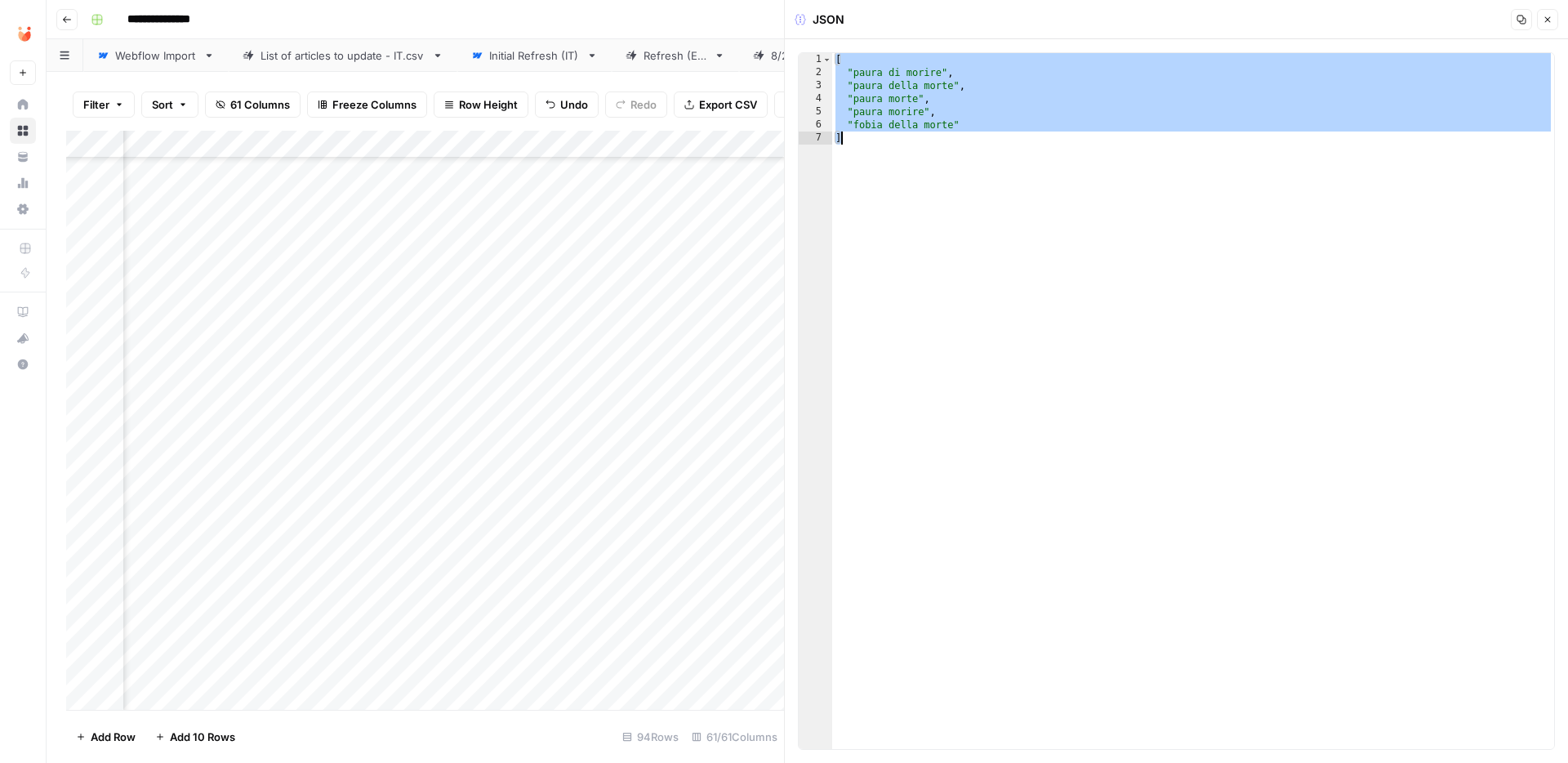
paste textarea
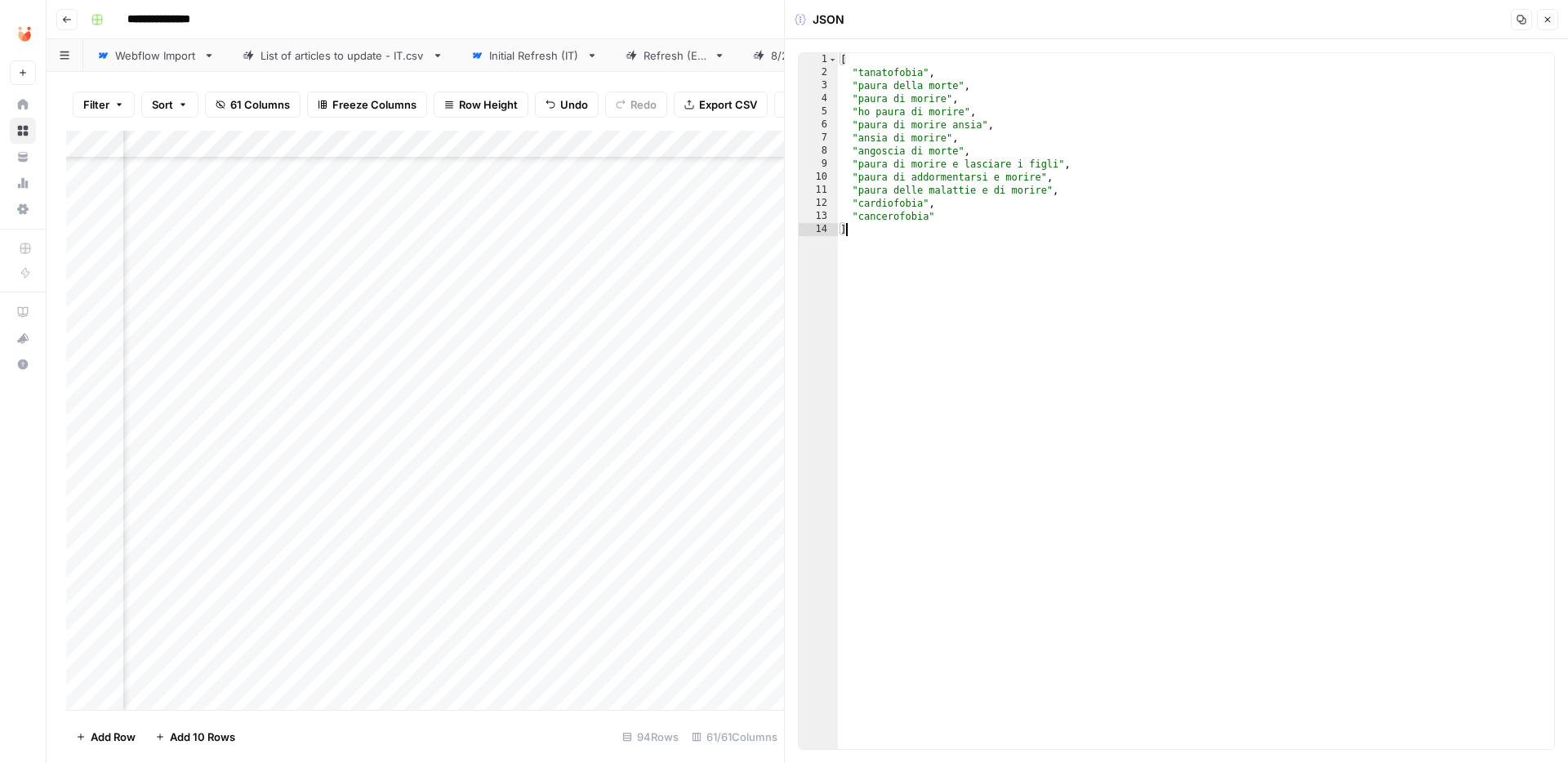
click at [974, 73] on div "[ "tanatofobia" , "paura della morte" , "paura di morire" , "ho paura di morire…" at bounding box center [1195, 414] width 717 height 722
type textarea "**********"
type textarea "*"
click at [1548, 18] on icon "button" at bounding box center [1548, 20] width 6 height 6
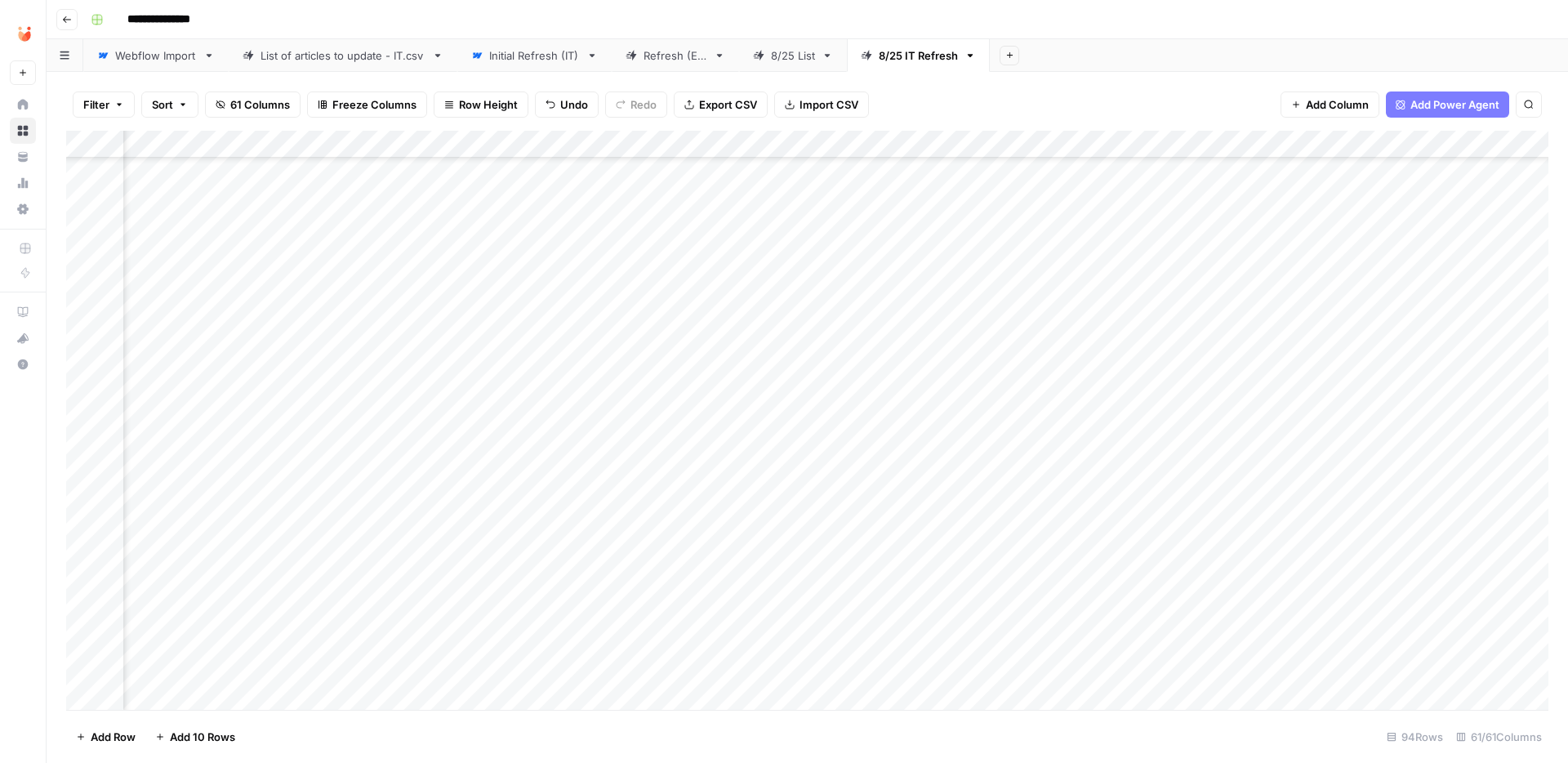
click at [850, 361] on div "Add Column" at bounding box center [807, 419] width 1482 height 579
click at [452, 336] on div "Add Column" at bounding box center [807, 419] width 1482 height 579
click at [483, 453] on button "Fatto" at bounding box center [471, 456] width 39 height 20
click at [498, 396] on div "Add Column" at bounding box center [807, 419] width 1482 height 579
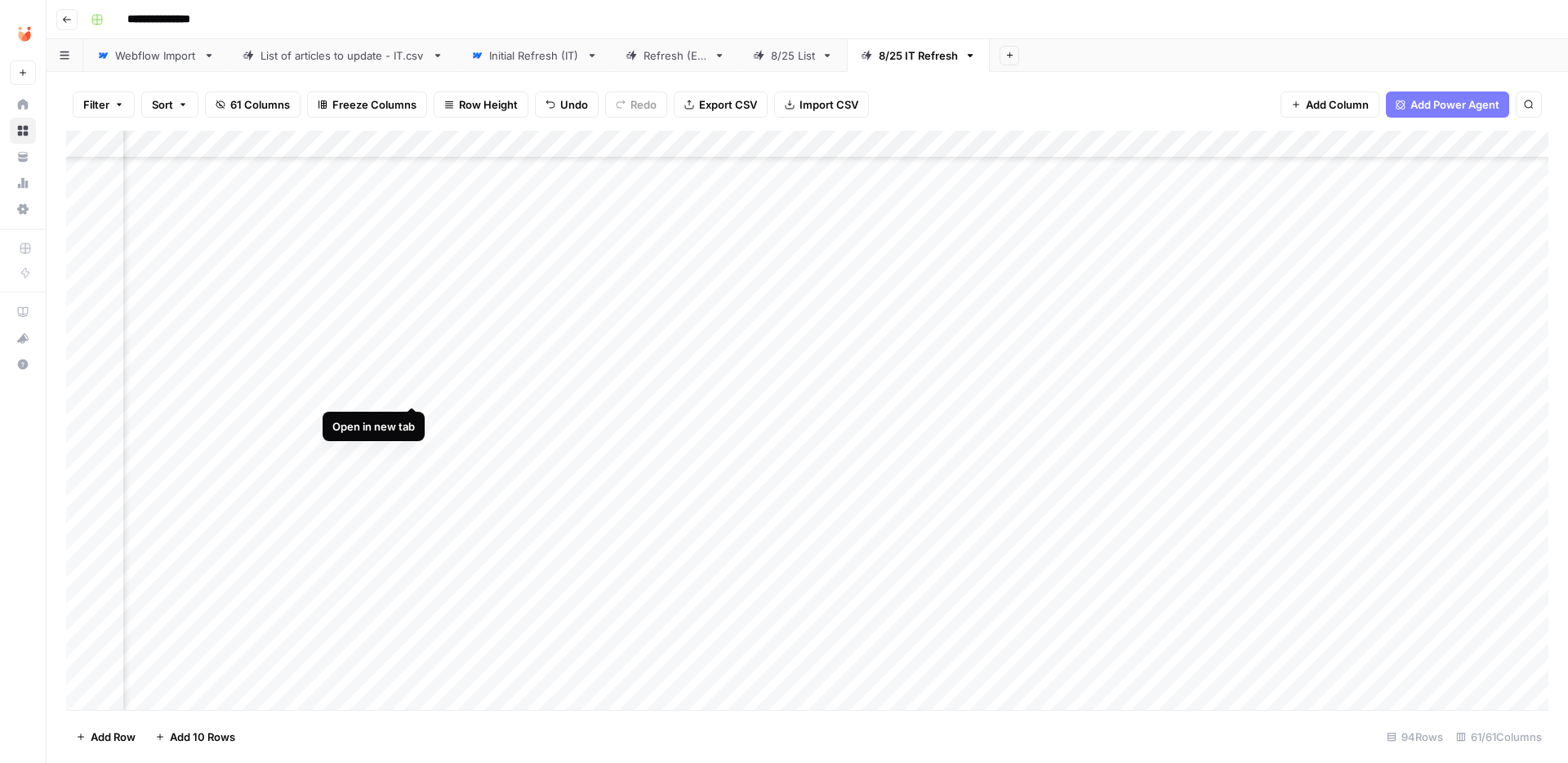
click at [411, 389] on div "Add Column" at bounding box center [807, 419] width 1482 height 579
click at [814, 391] on div "Add Column" at bounding box center [807, 419] width 1482 height 579
click at [814, 391] on textarea "*********" at bounding box center [903, 391] width 261 height 23
click at [1148, 385] on div "Add Column" at bounding box center [807, 419] width 1482 height 579
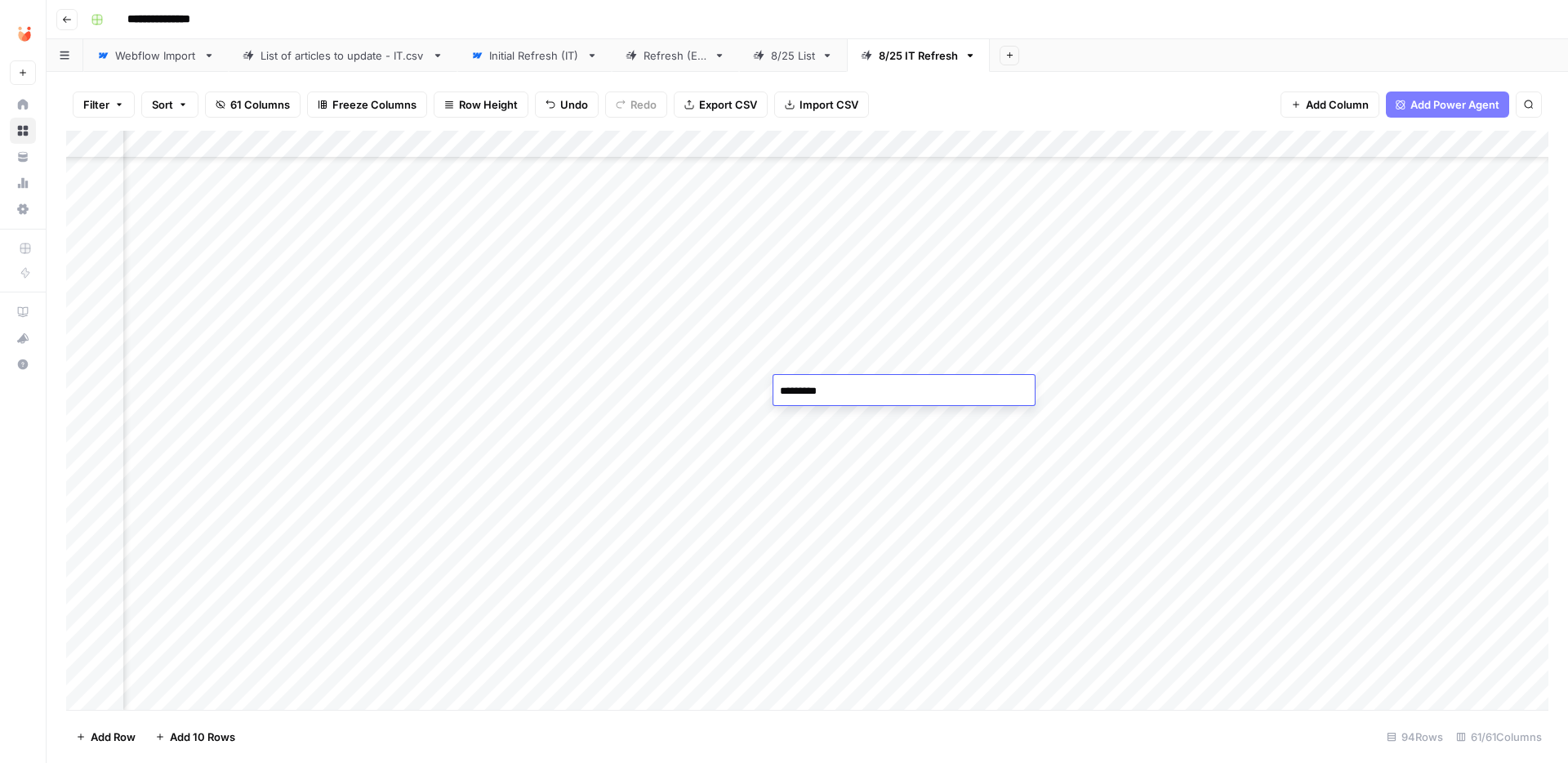
click at [1148, 385] on div "Add Column" at bounding box center [807, 419] width 1482 height 579
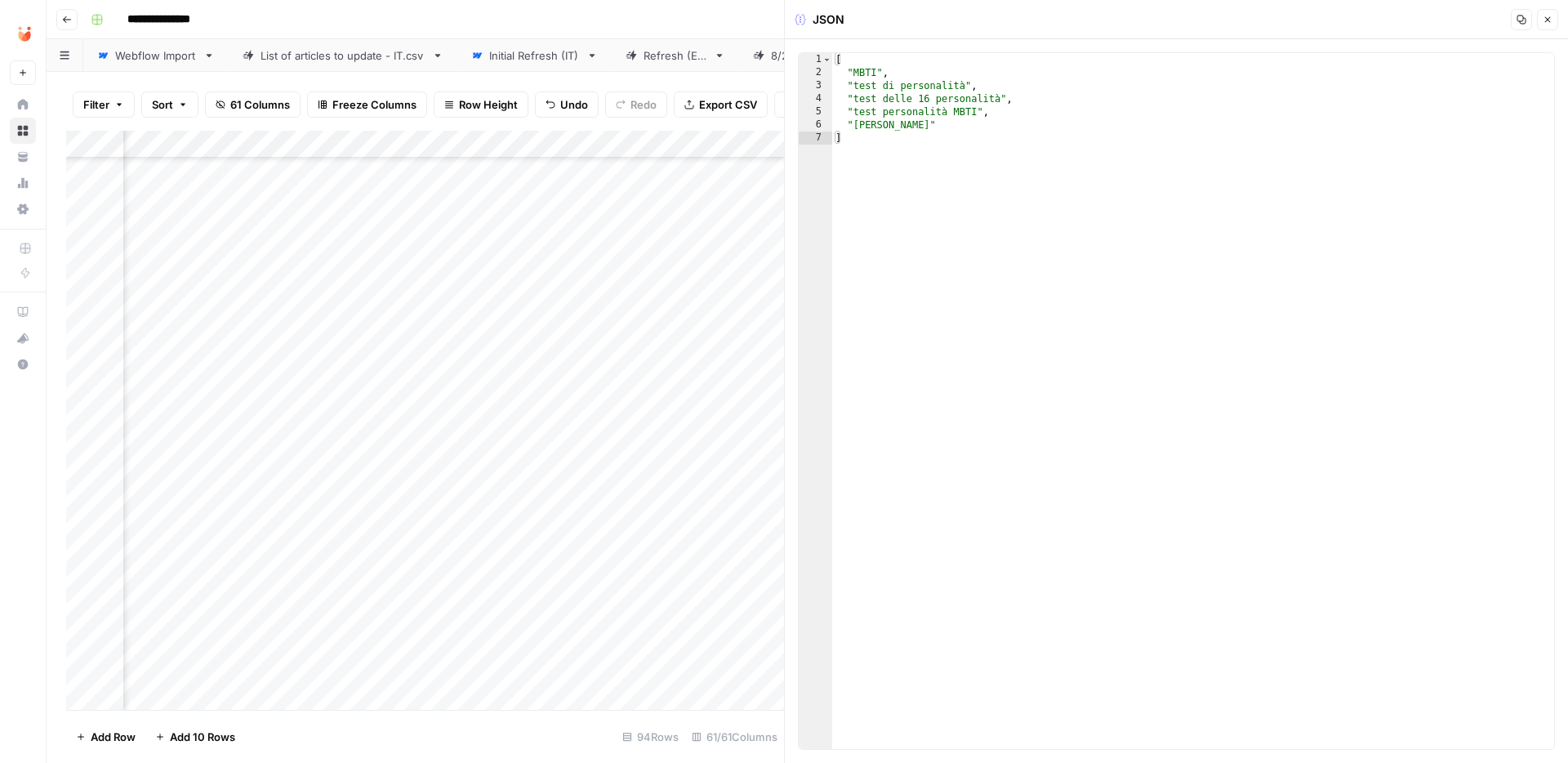
click at [945, 143] on div "[ "MBTI" , "test di personalità" , "test delle 16 personalità" , "test personal…" at bounding box center [1192, 414] width 722 height 722
type textarea "**********"
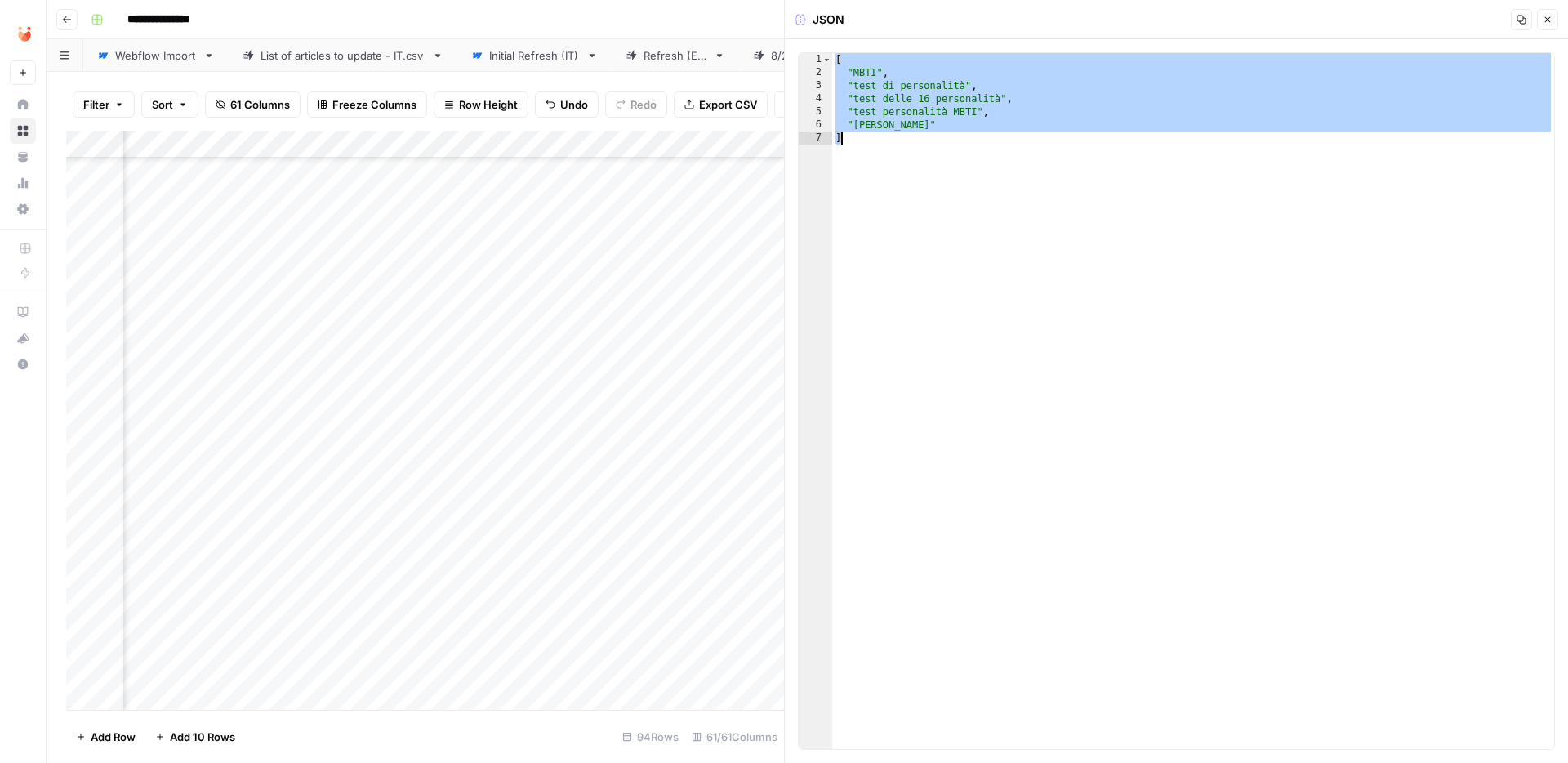
paste textarea
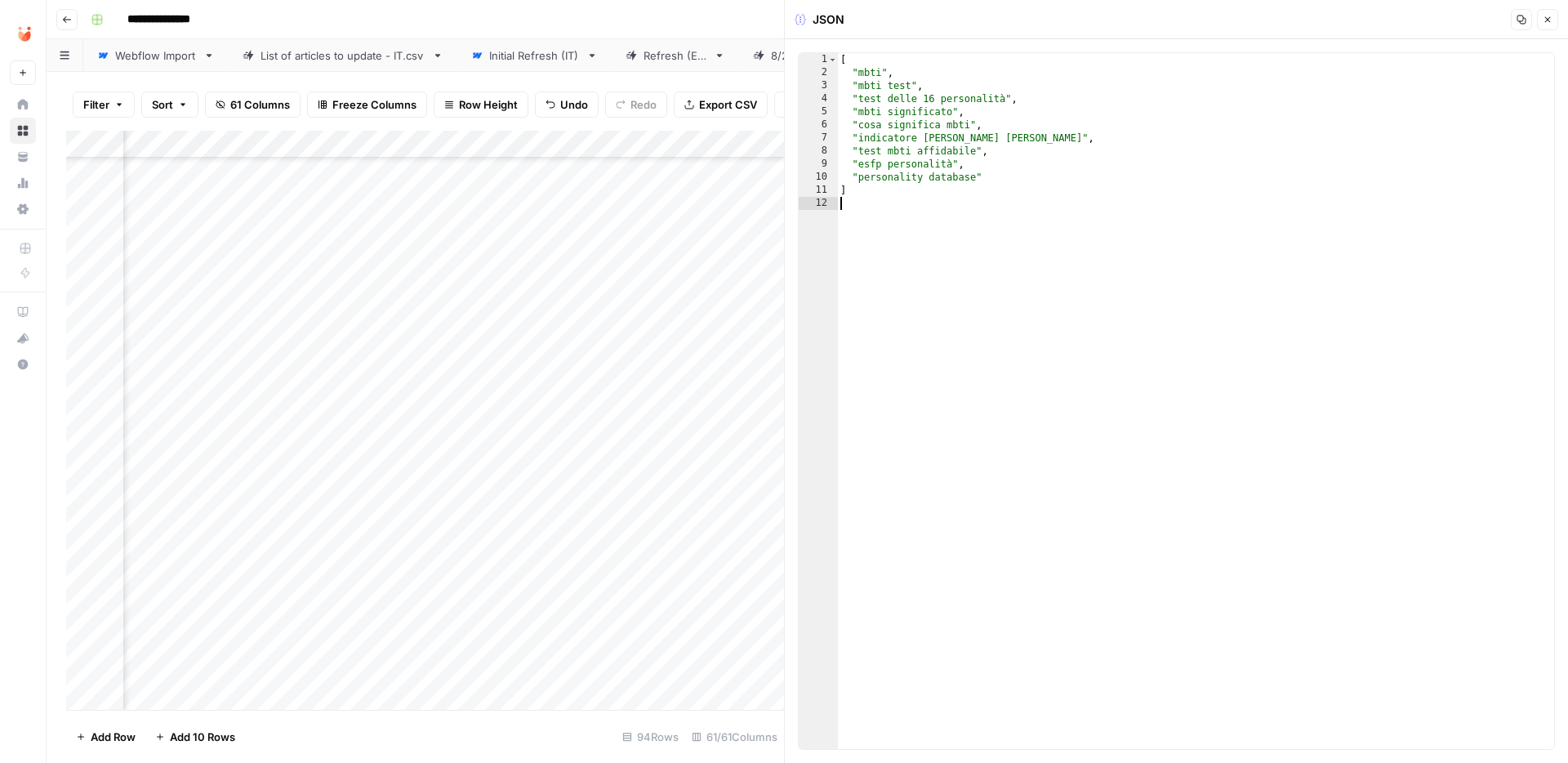
click at [919, 68] on div "[ "mbti" , "mbti test" , "test delle 16 personalità" , "mbti significato" , "co…" at bounding box center [1195, 414] width 717 height 722
type textarea "**********"
click at [1020, 161] on div "[ "mbti" , "test delle 16 personalità" , "mbti significato" , "cosa significa m…" at bounding box center [1195, 414] width 717 height 722
type textarea "**********"
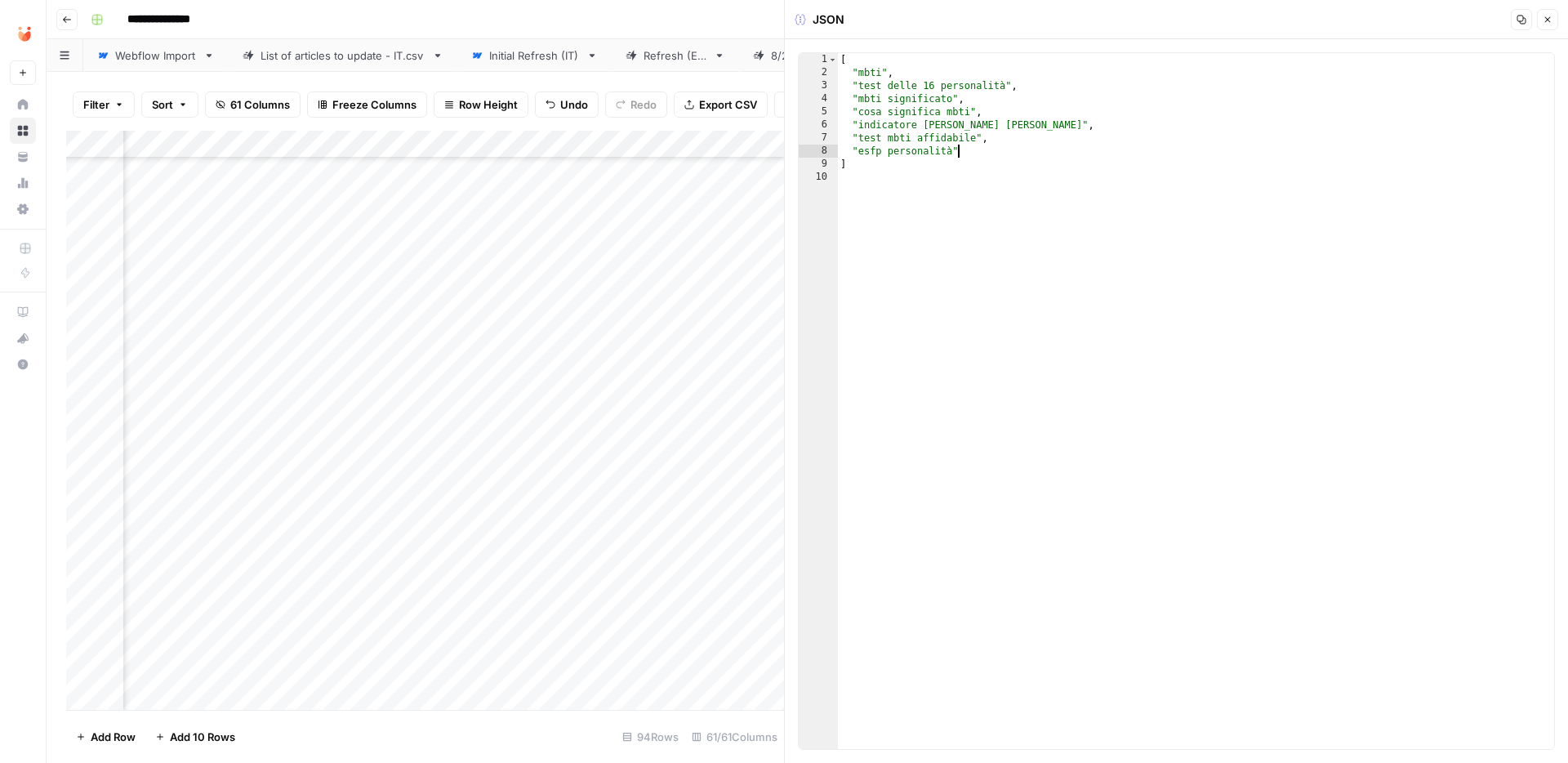
click at [1547, 19] on icon "button" at bounding box center [1548, 20] width 6 height 6
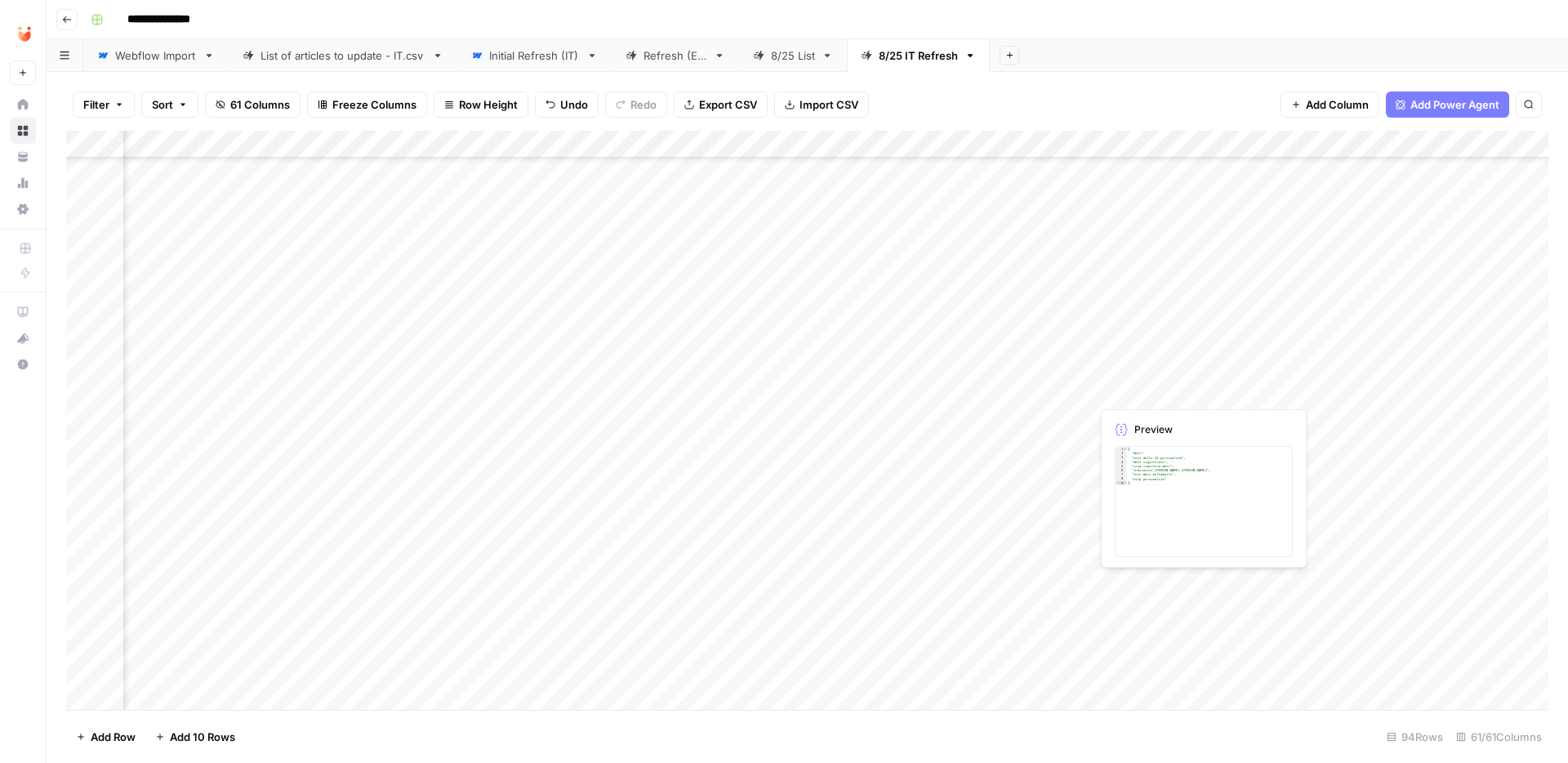
click at [1138, 390] on div "Add Column" at bounding box center [807, 419] width 1482 height 579
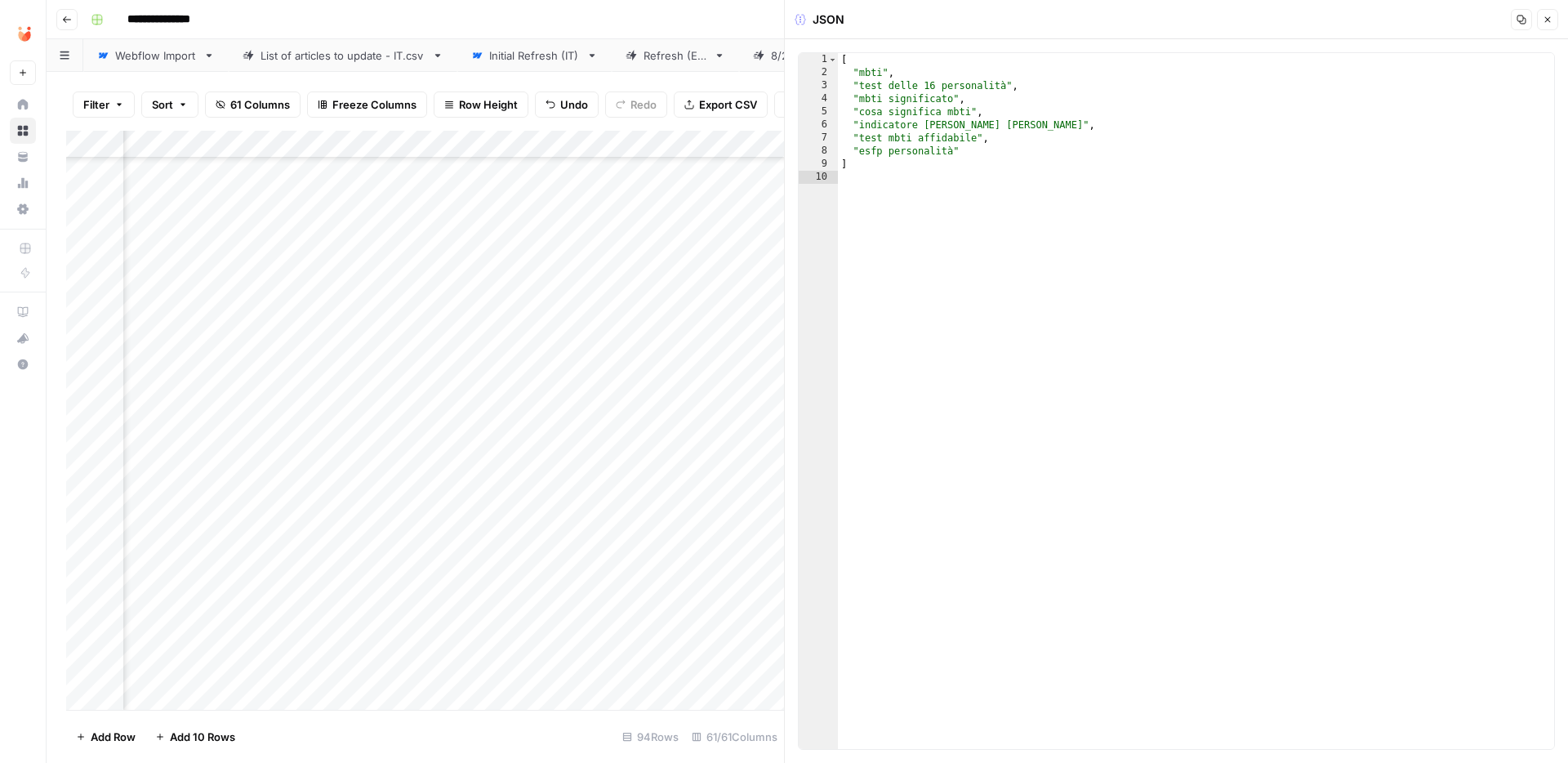
click at [1546, 19] on icon "button" at bounding box center [1547, 20] width 9 height 9
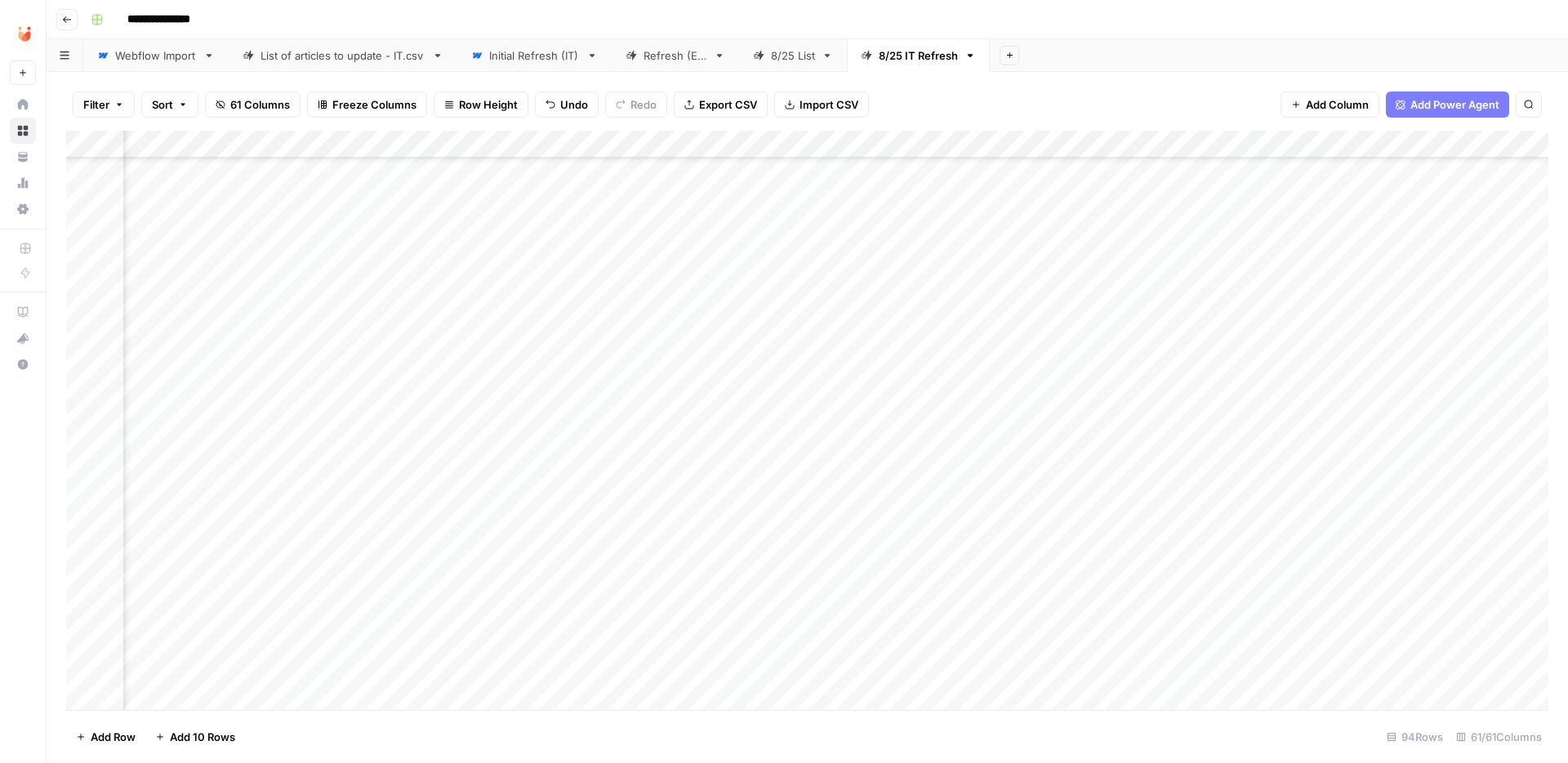
click at [460, 388] on div "Add Column" at bounding box center [807, 419] width 1482 height 579
click at [468, 511] on button "Fatto" at bounding box center [471, 512] width 39 height 20
click at [488, 445] on div "Add Column" at bounding box center [807, 419] width 1482 height 579
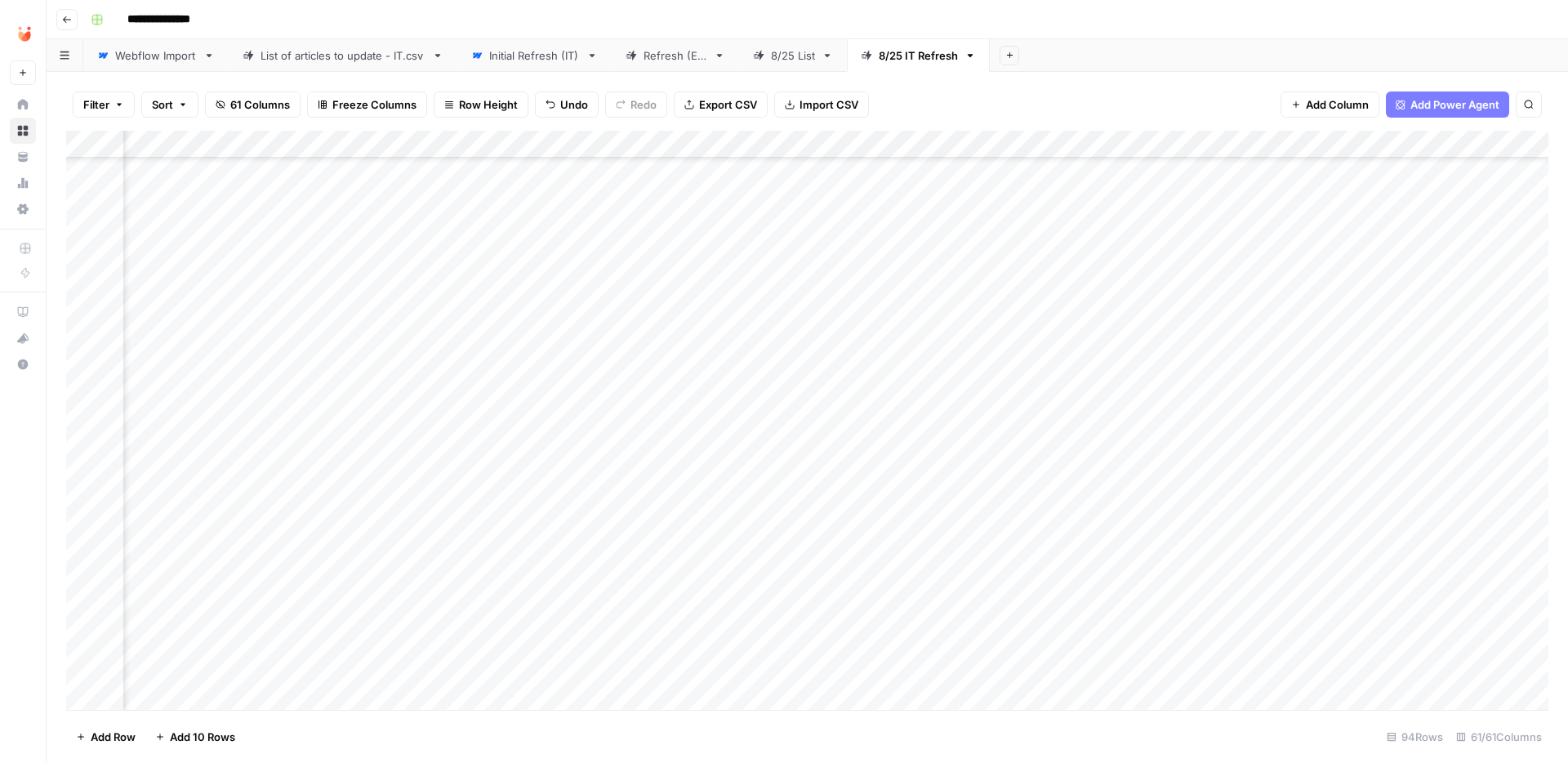
click at [413, 216] on div "Add Column" at bounding box center [807, 419] width 1482 height 579
click at [1152, 223] on div "Add Column" at bounding box center [807, 419] width 1482 height 579
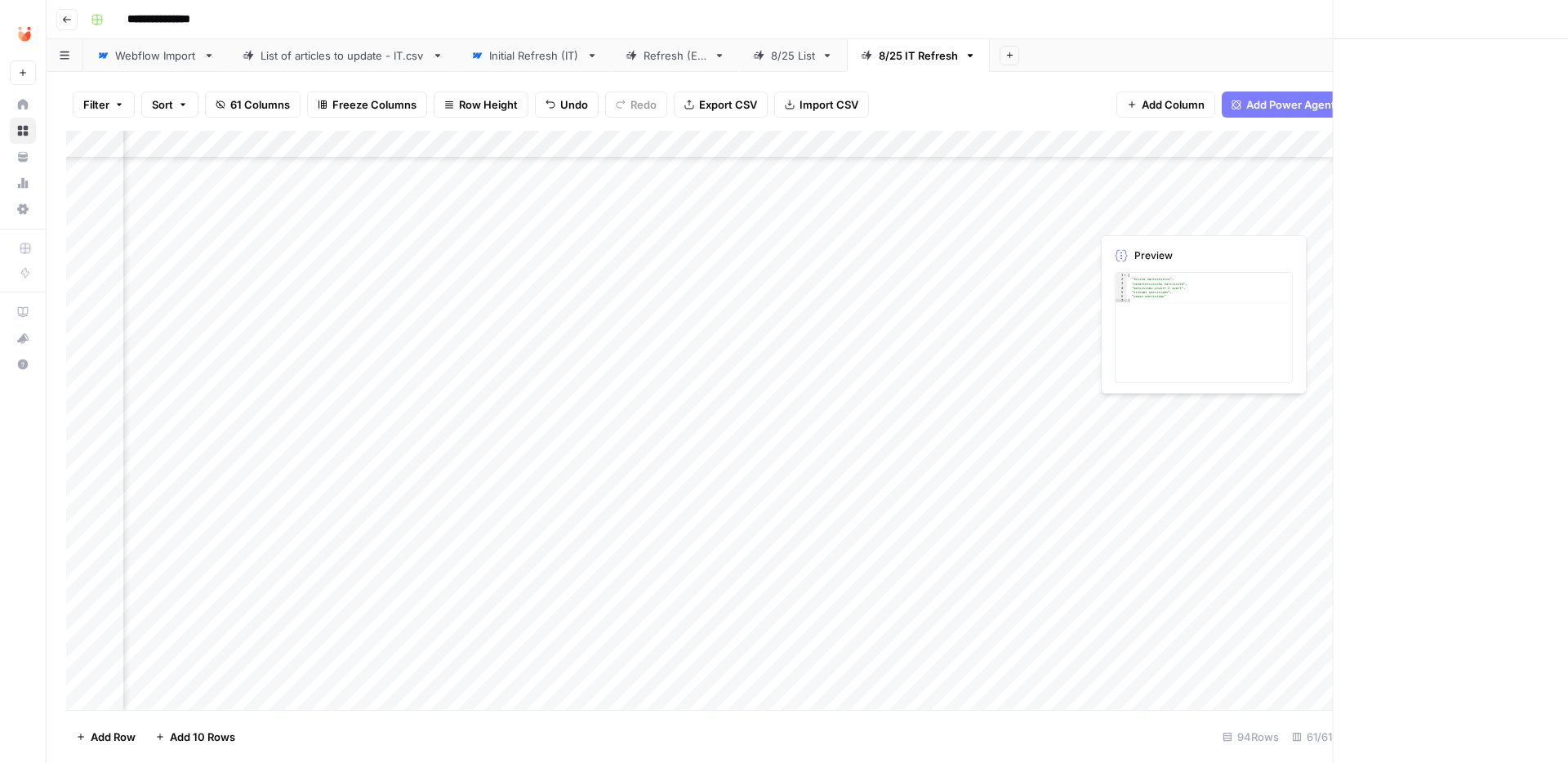
click at [1152, 223] on div at bounding box center [1165, 216] width 149 height 30
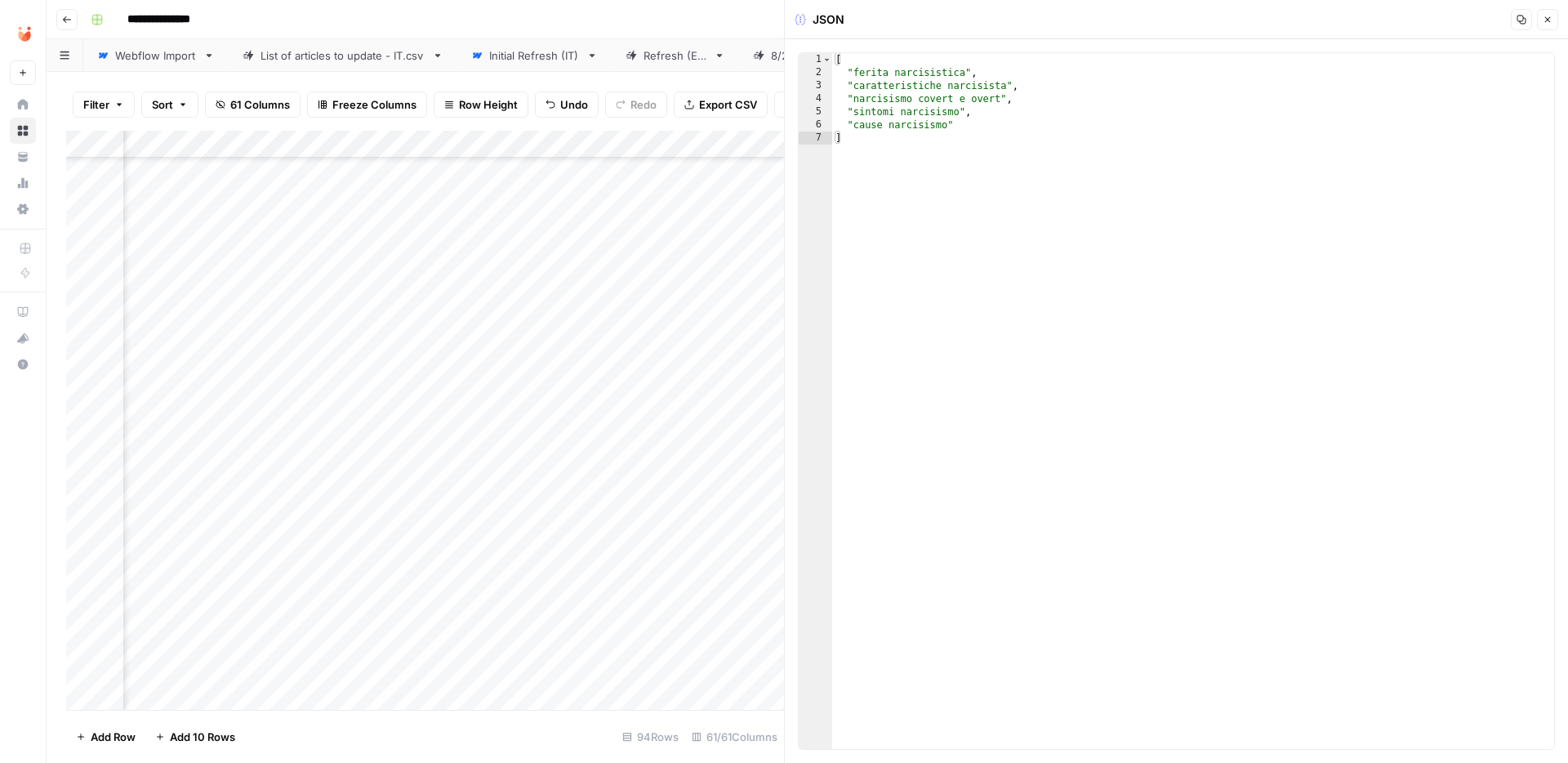
click at [1019, 167] on div "[ "ferita narcisistica" , "caratteristiche narcisista" , "narcisismo covert e o…" at bounding box center [1192, 414] width 722 height 722
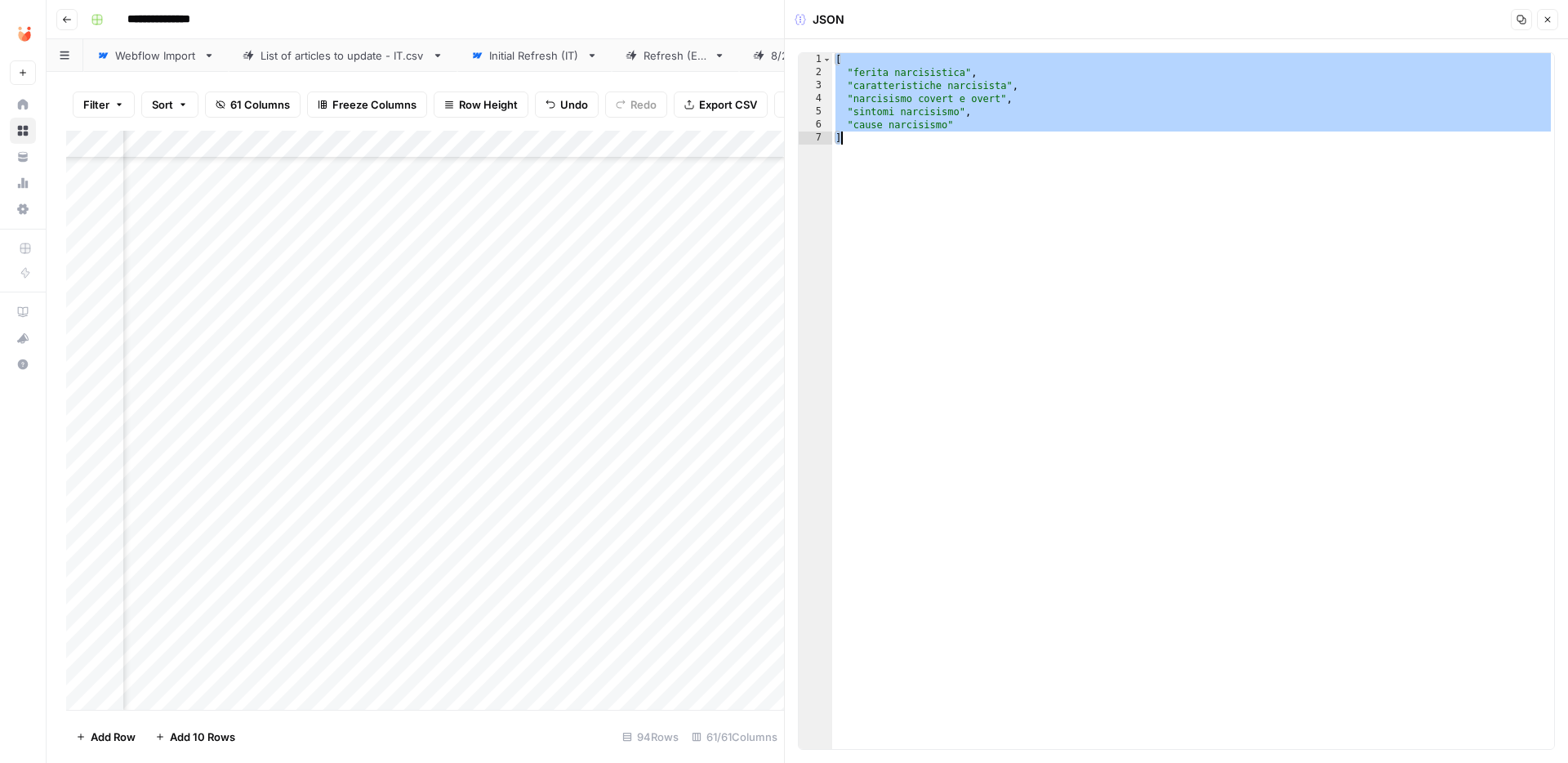
click at [933, 185] on div "[ "ferita narcisistica" , "caratteristiche narcisista" , "narcisismo covert e o…" at bounding box center [1192, 414] width 722 height 722
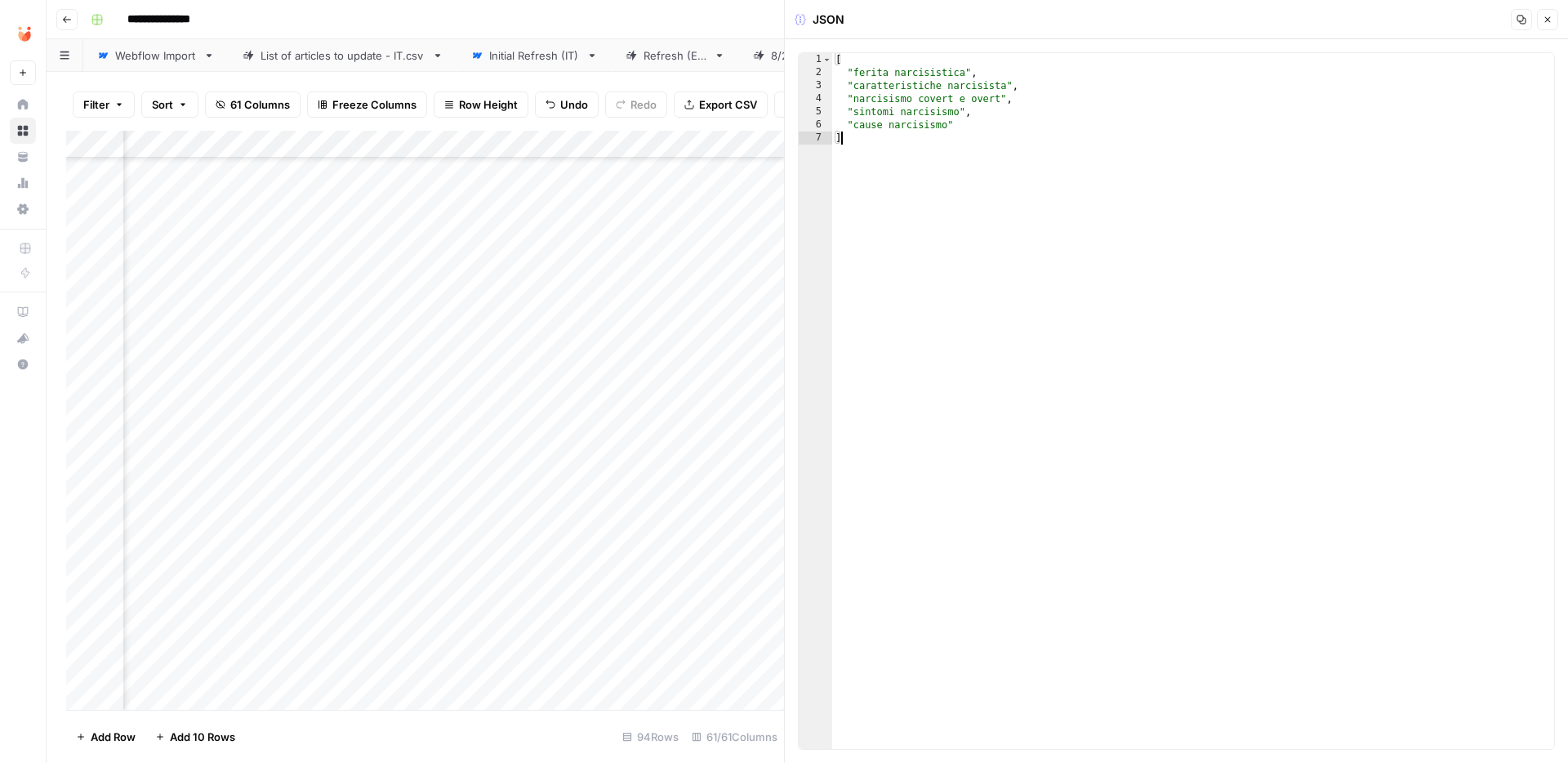
type textarea "**********"
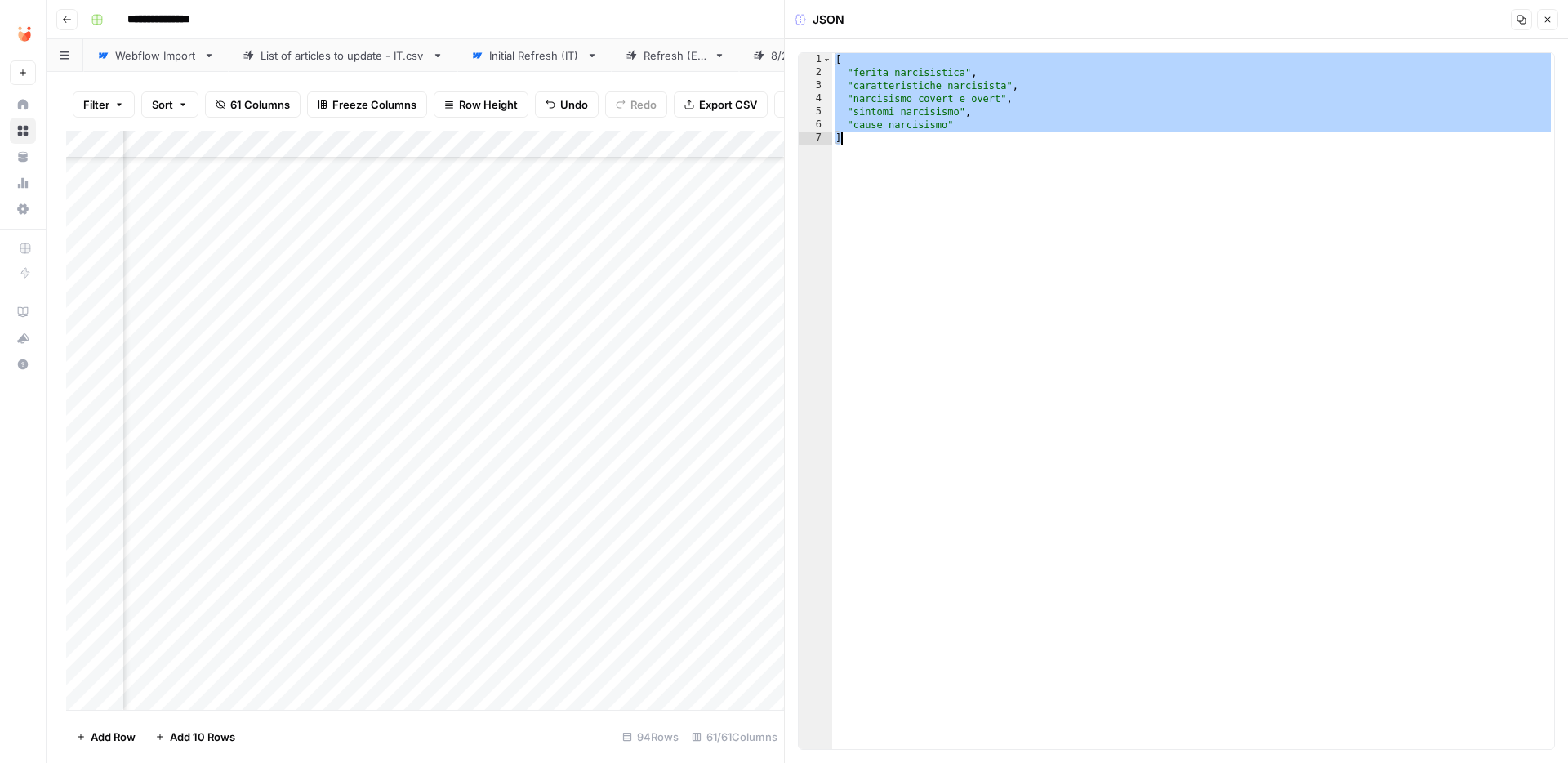
paste textarea
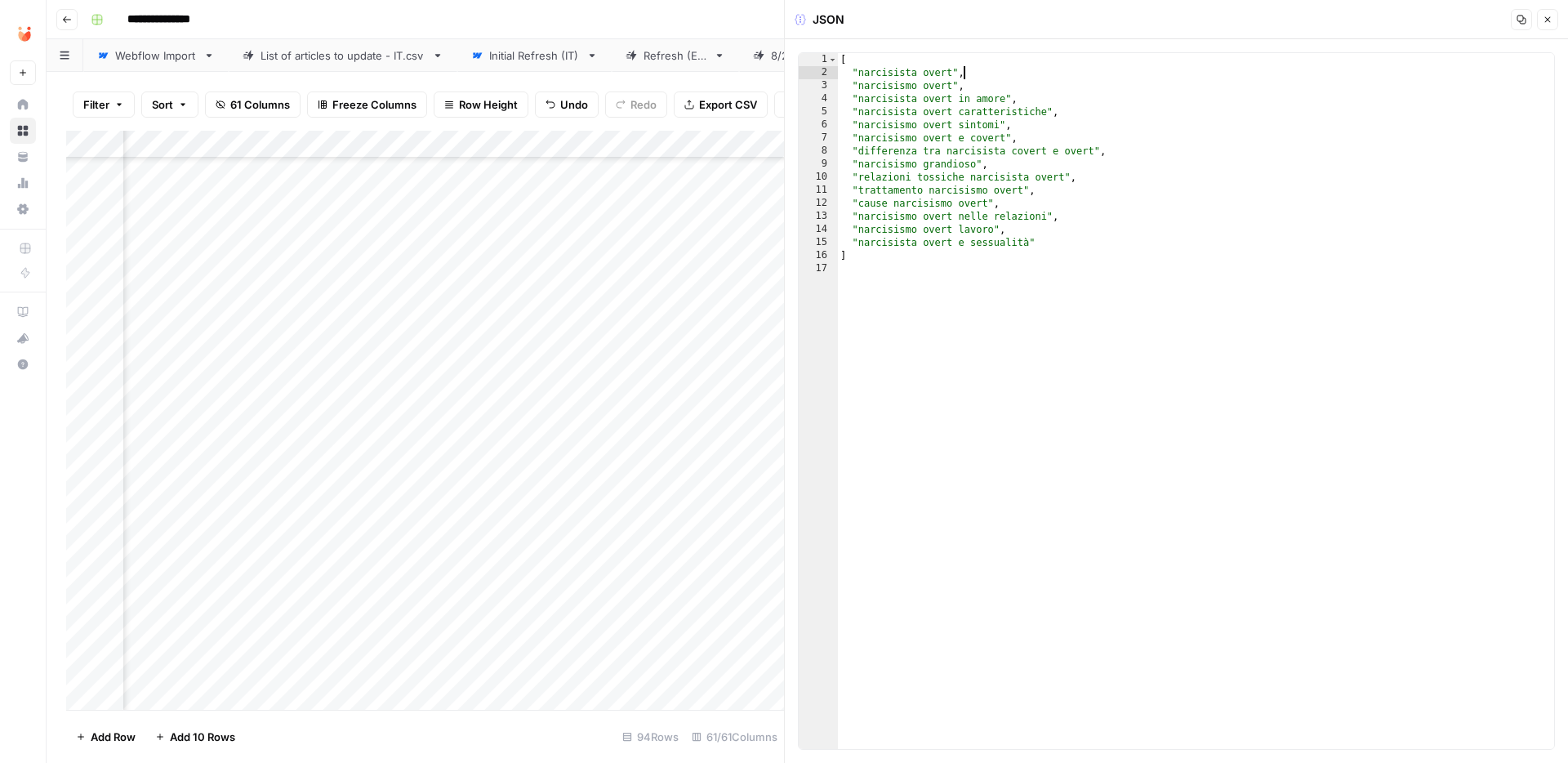
click at [987, 76] on div "[ "narcisista overt" , "narcisismo overt" , "narcisista overt in amore" , "narc…" at bounding box center [1195, 414] width 717 height 722
drag, startPoint x: 995, startPoint y: 85, endPoint x: 826, endPoint y: 70, distance: 169.7
click at [826, 70] on div "**********" at bounding box center [1176, 400] width 757 height 698
type textarea "**********"
type textarea "*"
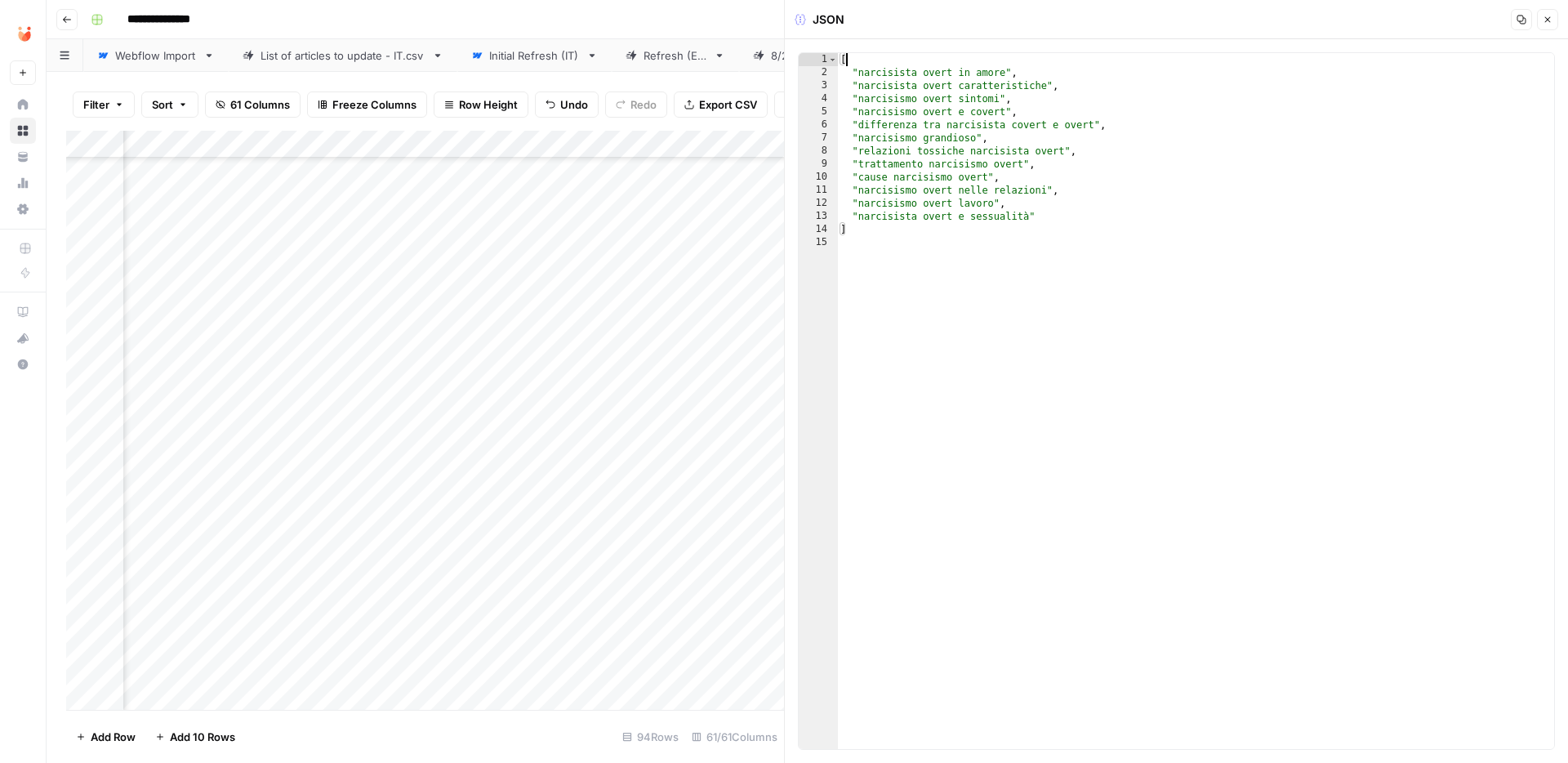
click at [1551, 25] on button "Close" at bounding box center [1547, 20] width 21 height 21
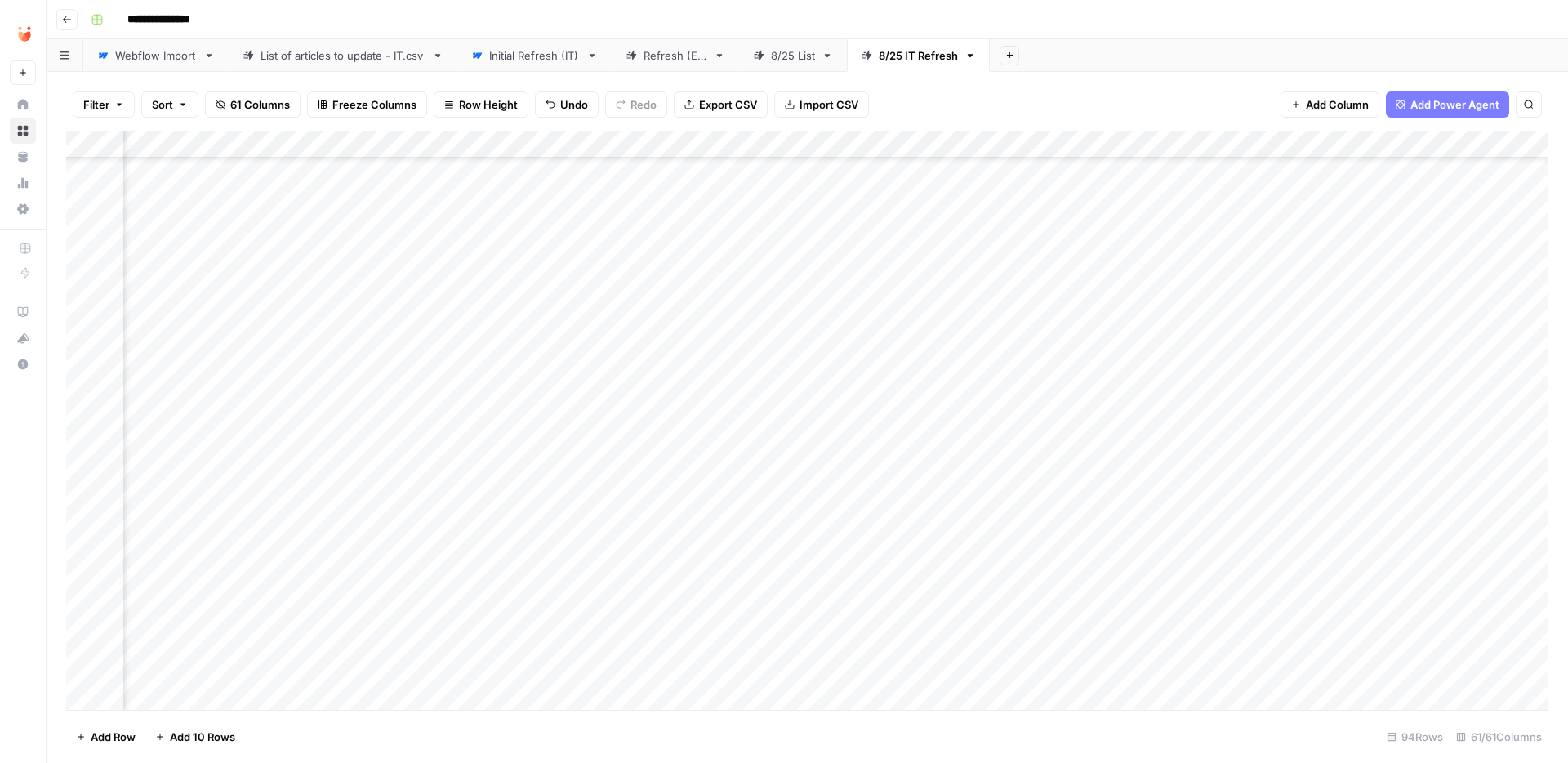
click at [846, 220] on div "Add Column" at bounding box center [807, 419] width 1482 height 579
click at [462, 211] on div "Add Column" at bounding box center [807, 419] width 1482 height 579
click at [468, 339] on button "Fatto" at bounding box center [471, 338] width 39 height 20
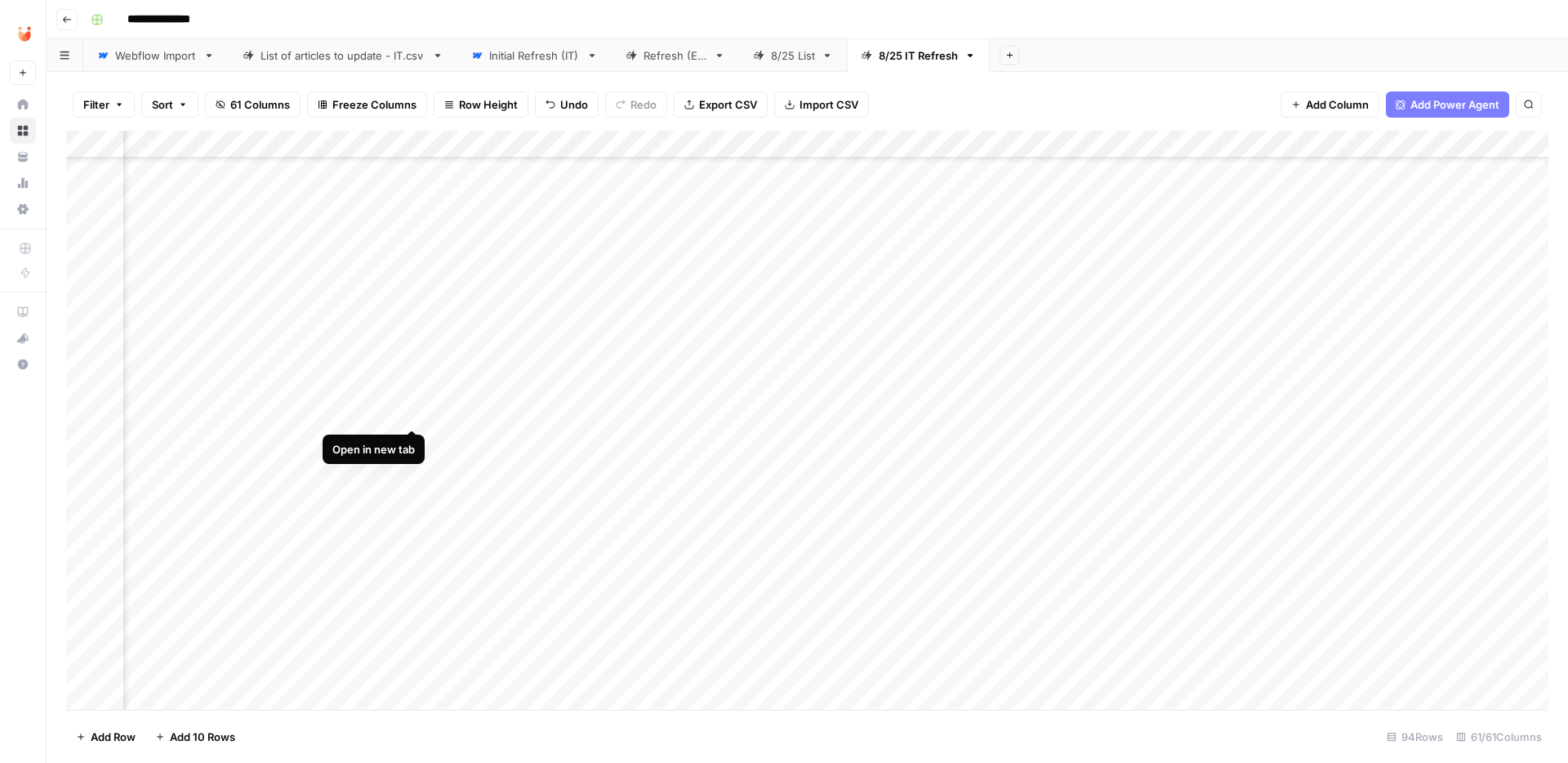
click at [413, 413] on div "Add Column" at bounding box center [807, 419] width 1482 height 579
click at [877, 408] on div "Add Column" at bounding box center [807, 419] width 1482 height 579
click at [1139, 409] on div "Add Column" at bounding box center [807, 419] width 1482 height 579
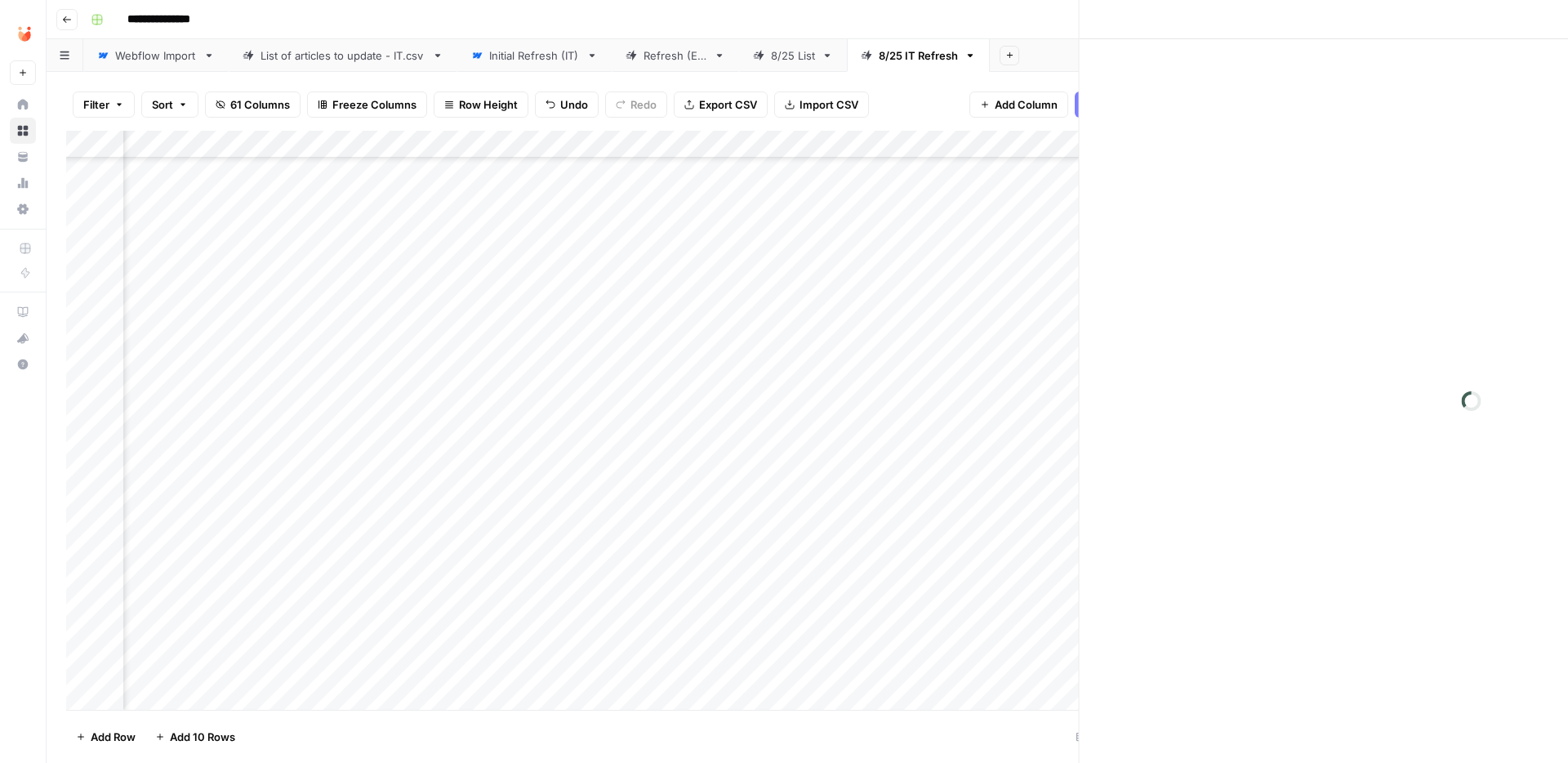
click at [1139, 409] on div at bounding box center [1165, 413] width 149 height 30
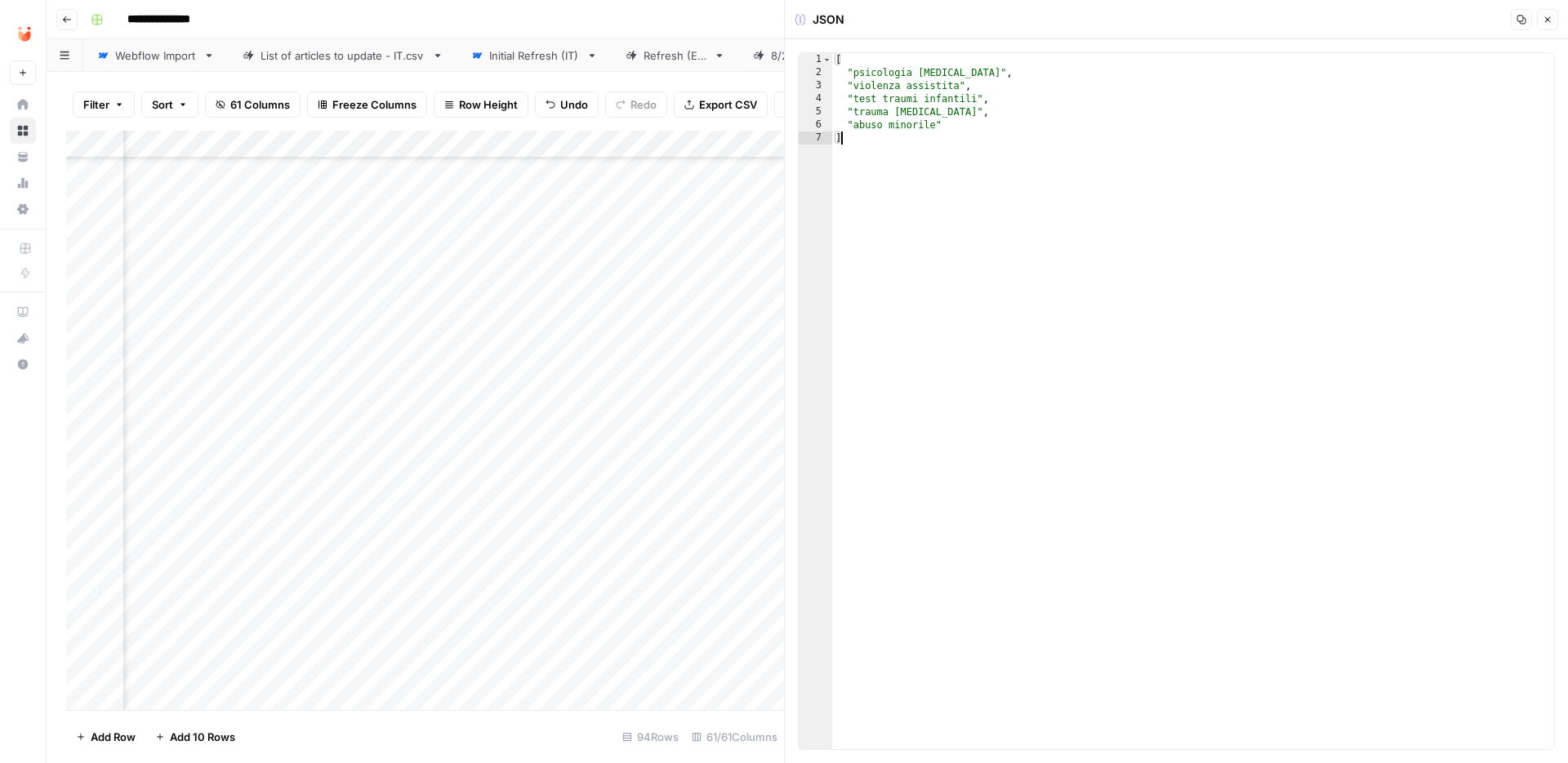
click at [948, 184] on div "[ "psicologia [MEDICAL_DATA]" , "violenza assistita" , "test traumi infantili" …" at bounding box center [1192, 414] width 722 height 722
type textarea "**********"
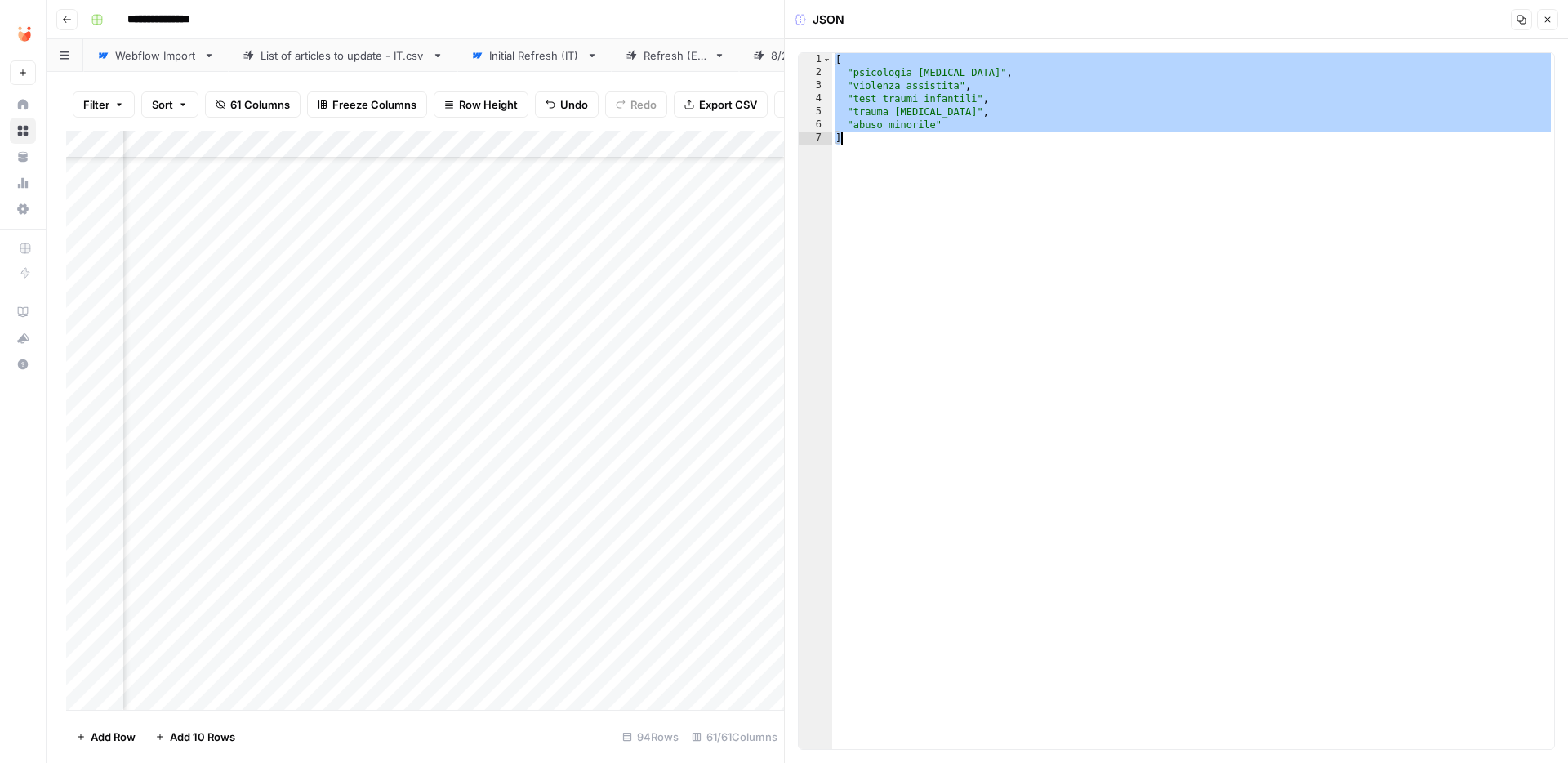
paste textarea
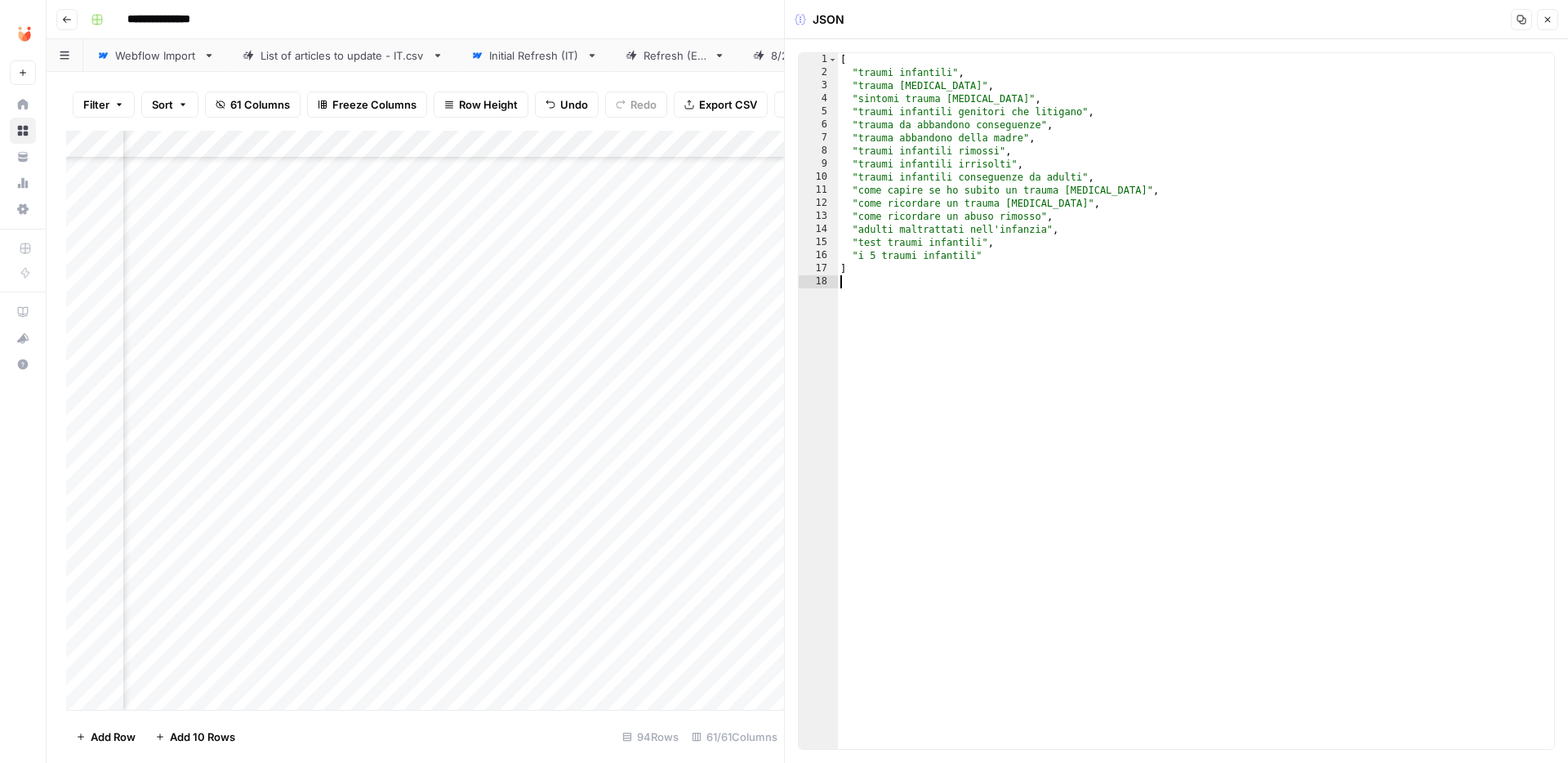
click at [974, 72] on div "[ "traumi infantili" , "trauma [MEDICAL_DATA]" , "sintomi trauma [MEDICAL_DATA]…" at bounding box center [1195, 414] width 717 height 722
type textarea "**********"
type textarea "*"
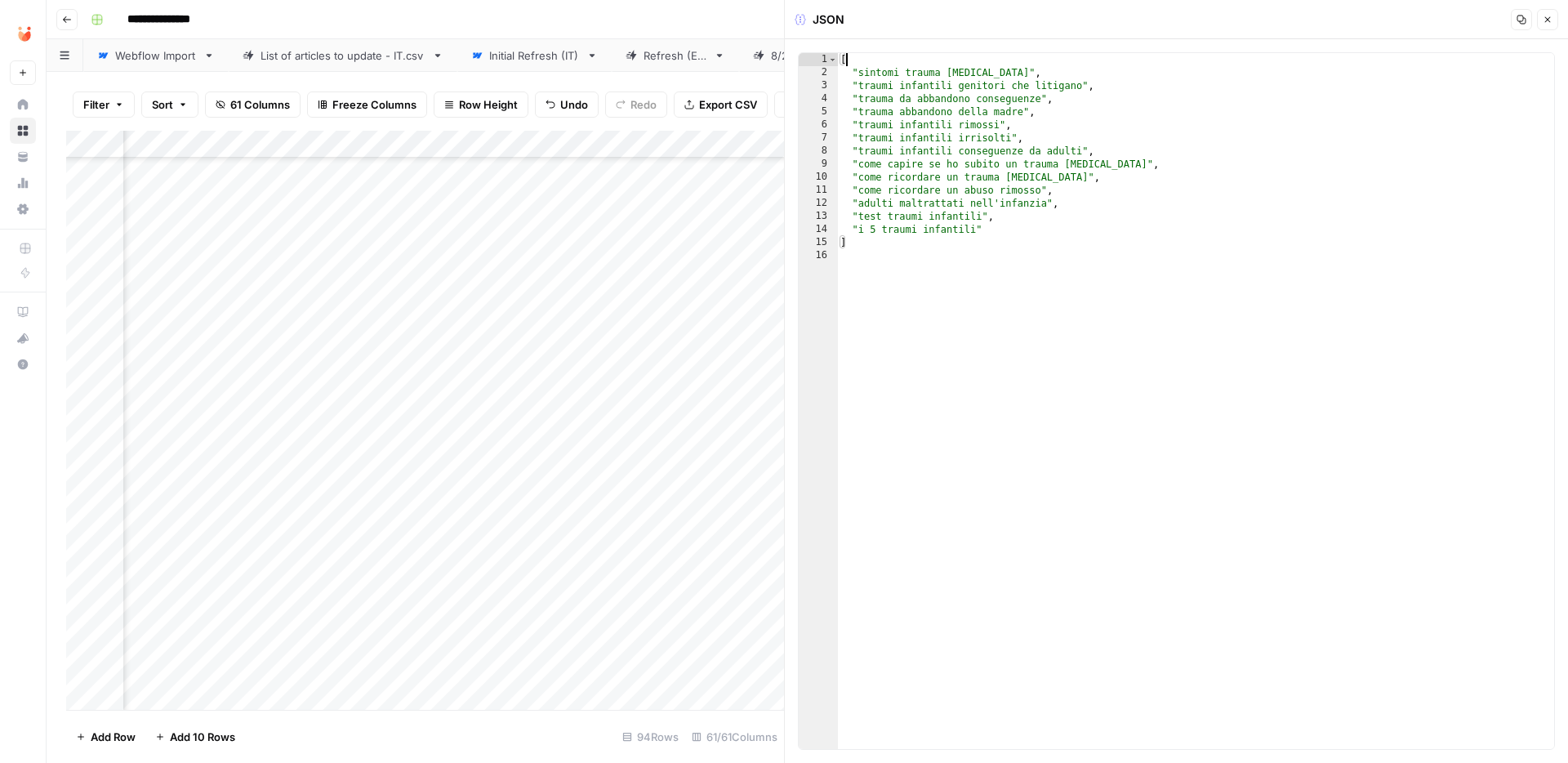
click at [1551, 20] on span "Close" at bounding box center [1551, 20] width 1 height 1
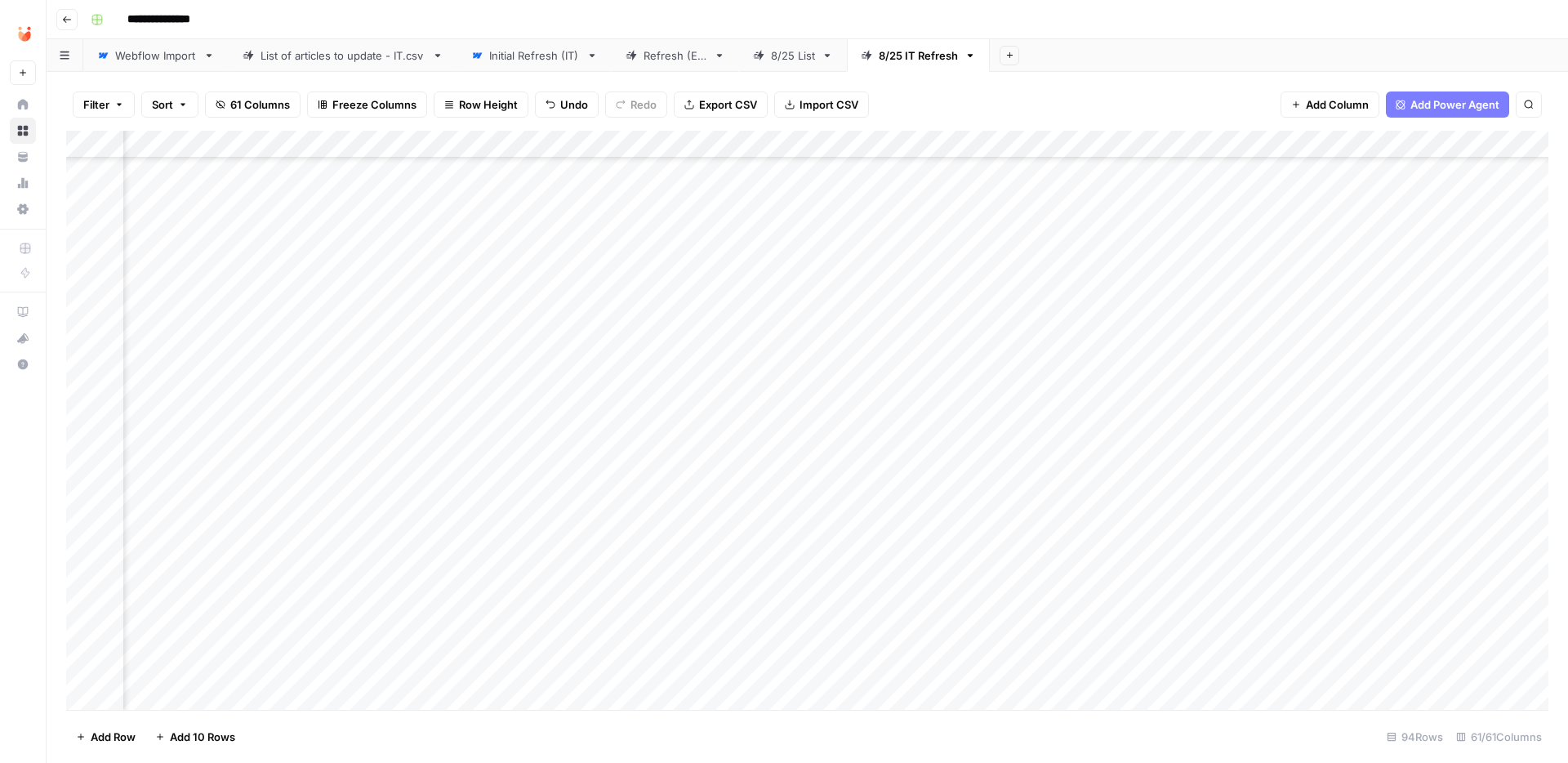
click at [879, 411] on div "Add Column" at bounding box center [807, 419] width 1482 height 579
click at [461, 411] on div "Add Column" at bounding box center [807, 419] width 1482 height 579
click at [483, 533] on button "Fatto" at bounding box center [471, 534] width 39 height 20
click at [411, 466] on div "Add Column" at bounding box center [807, 419] width 1482 height 579
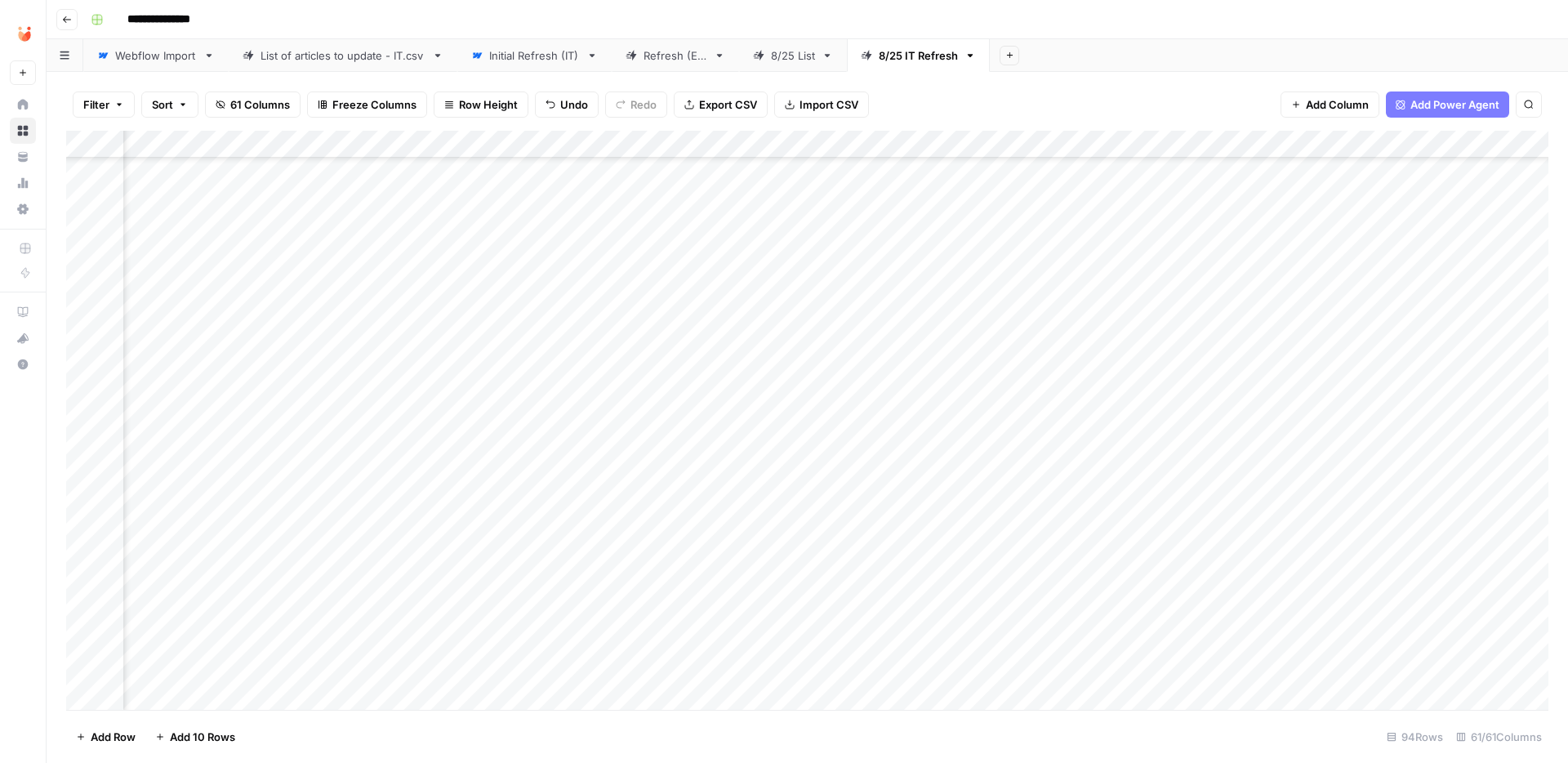
click at [850, 475] on div "Add Column" at bounding box center [807, 419] width 1482 height 579
click at [1118, 468] on div "Add Column" at bounding box center [807, 419] width 1482 height 579
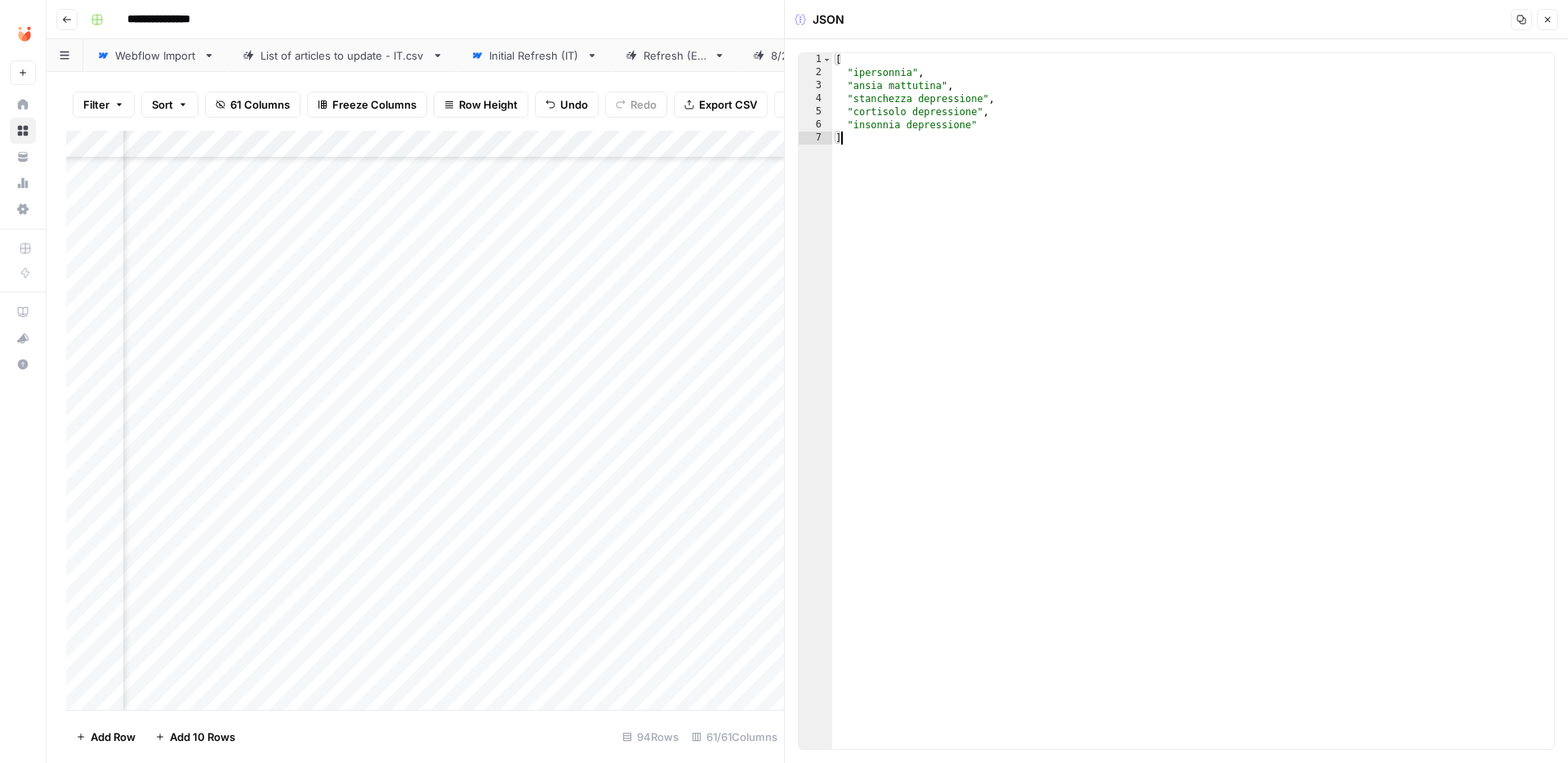
click at [965, 161] on div "[ "ipersonnia" , "ansia mattutina" , "stanchezza depressione" , "cortisolo depr…" at bounding box center [1192, 414] width 722 height 722
type textarea "**********"
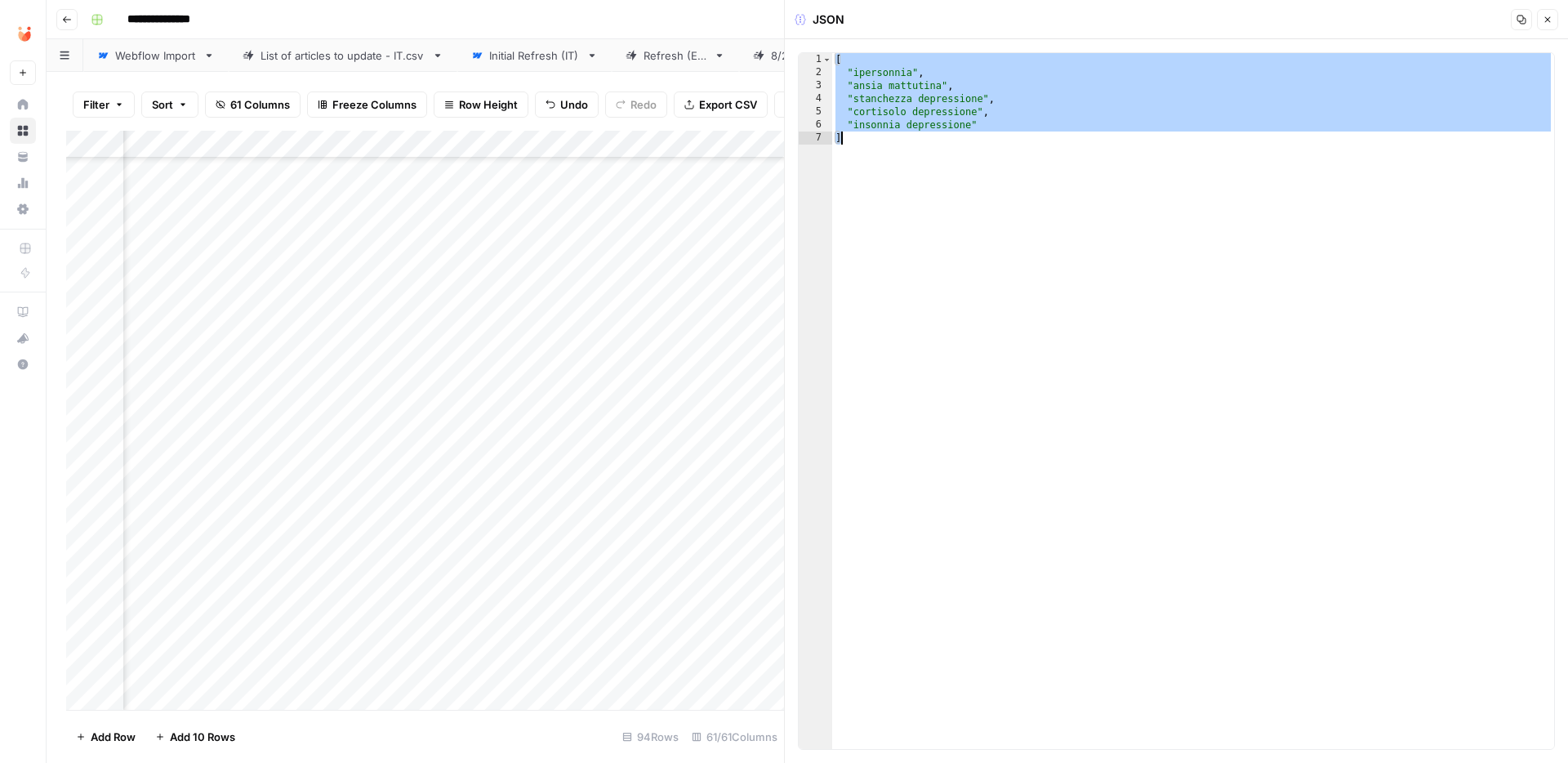
paste textarea
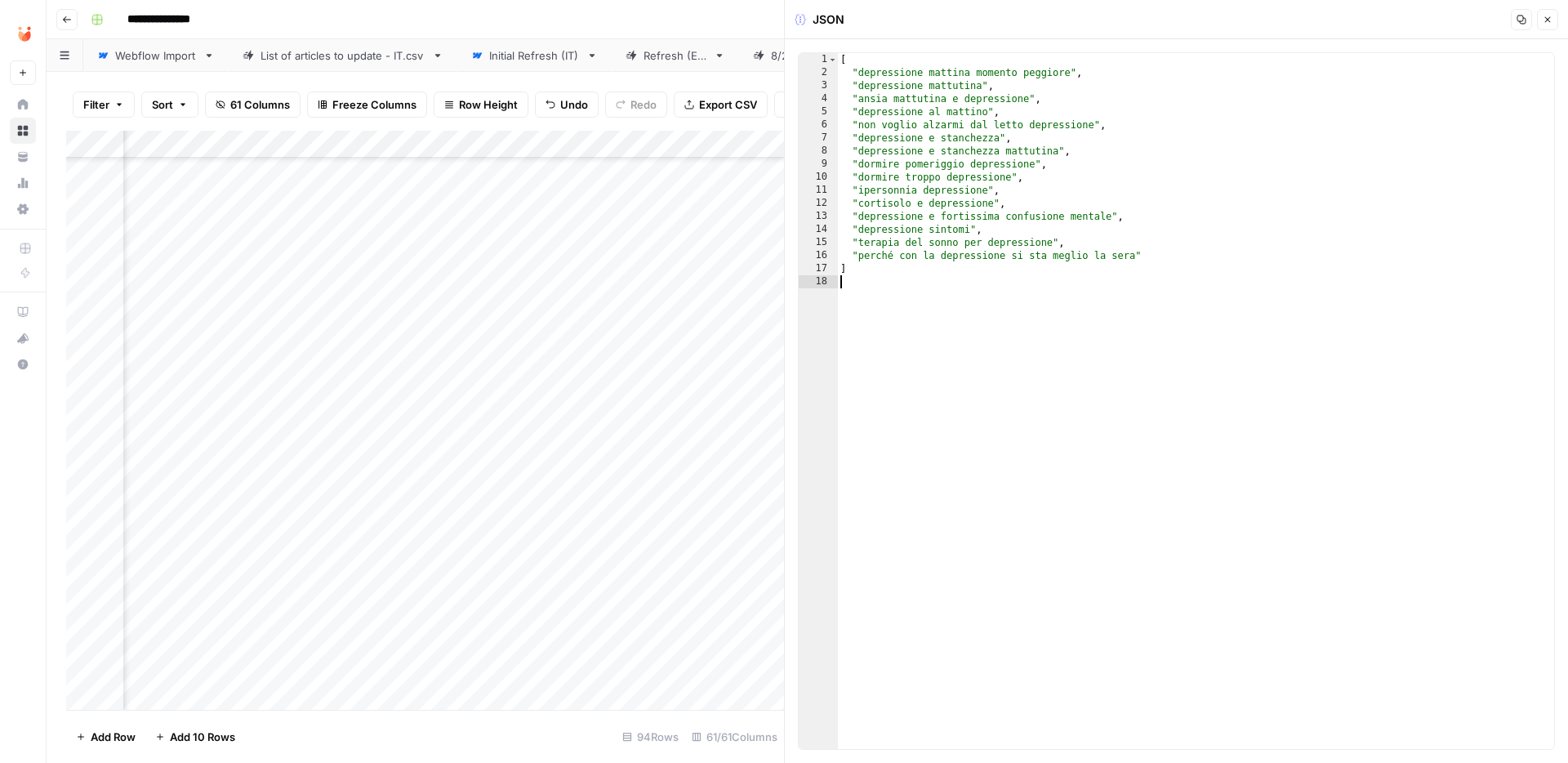
type textarea "*"
click at [1550, 18] on icon "button" at bounding box center [1547, 20] width 9 height 9
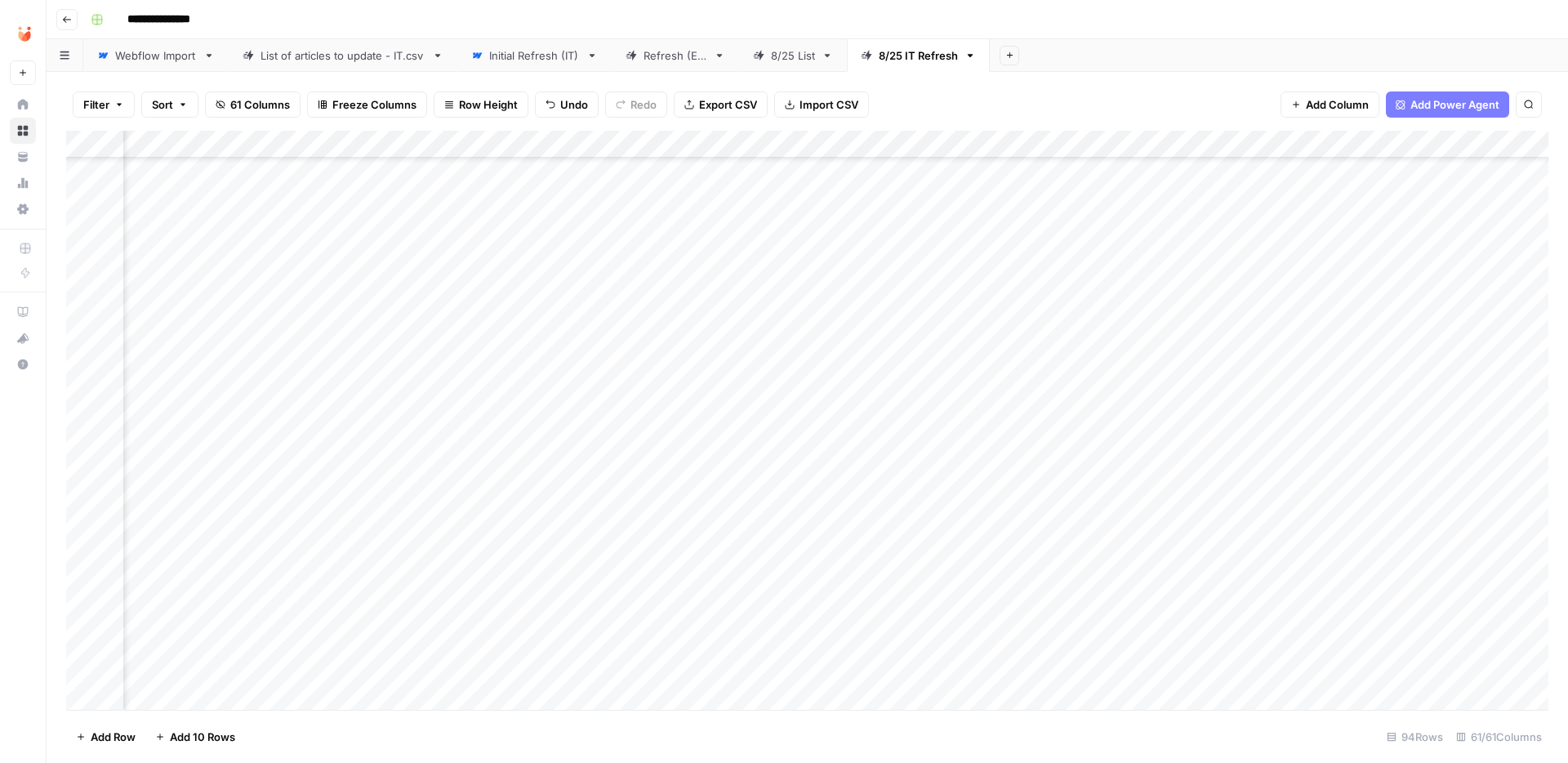
click at [866, 464] on div "Add Column" at bounding box center [807, 419] width 1482 height 579
click at [866, 464] on textarea "**********" at bounding box center [903, 469] width 261 height 23
click at [1129, 468] on div "Add Column" at bounding box center [807, 419] width 1482 height 579
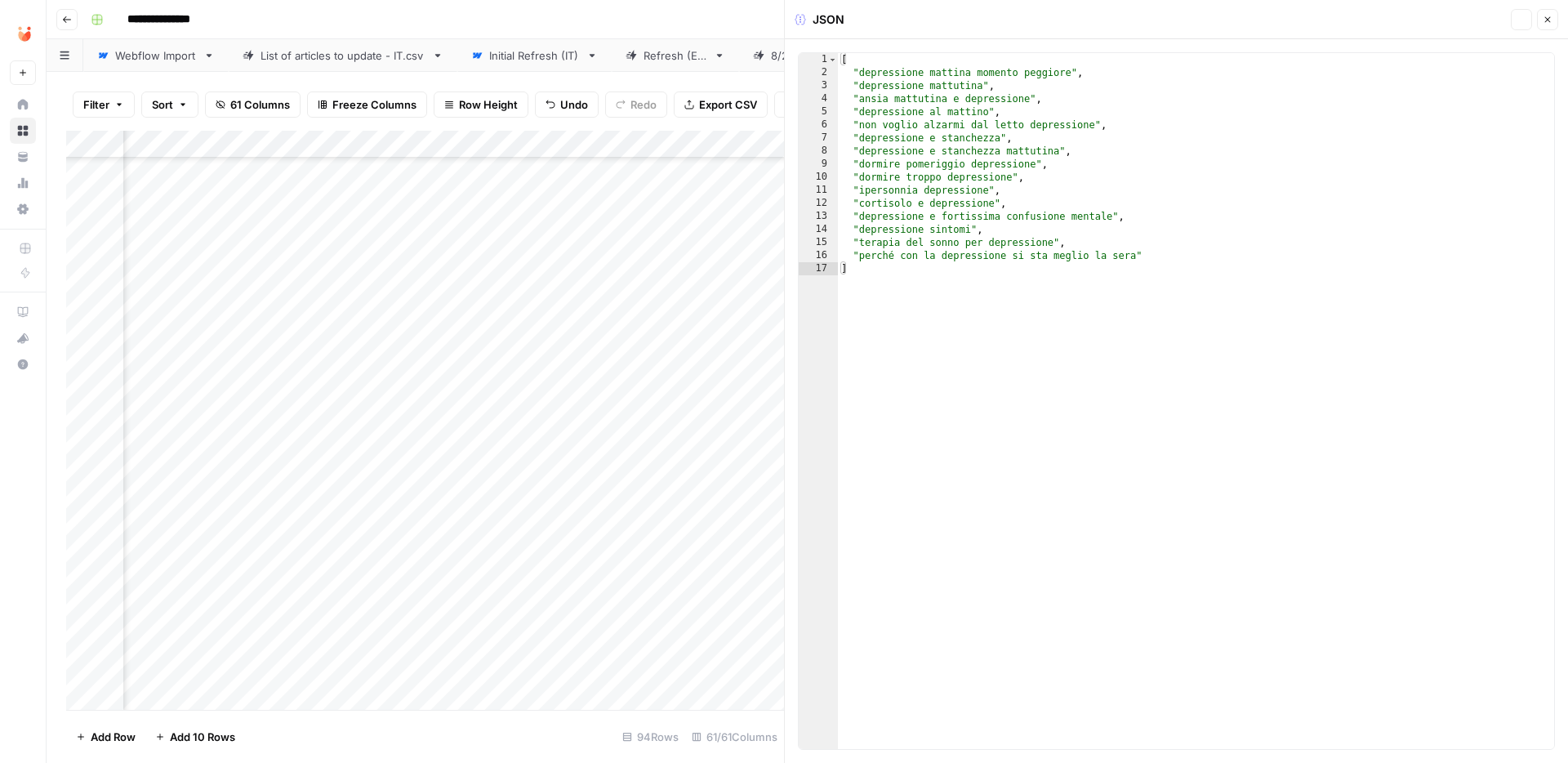
type textarea "*"
click at [1069, 284] on div "[ "depressione mattina momento peggiore" , "depressione mattutina" , "ansia mat…" at bounding box center [1195, 414] width 717 height 722
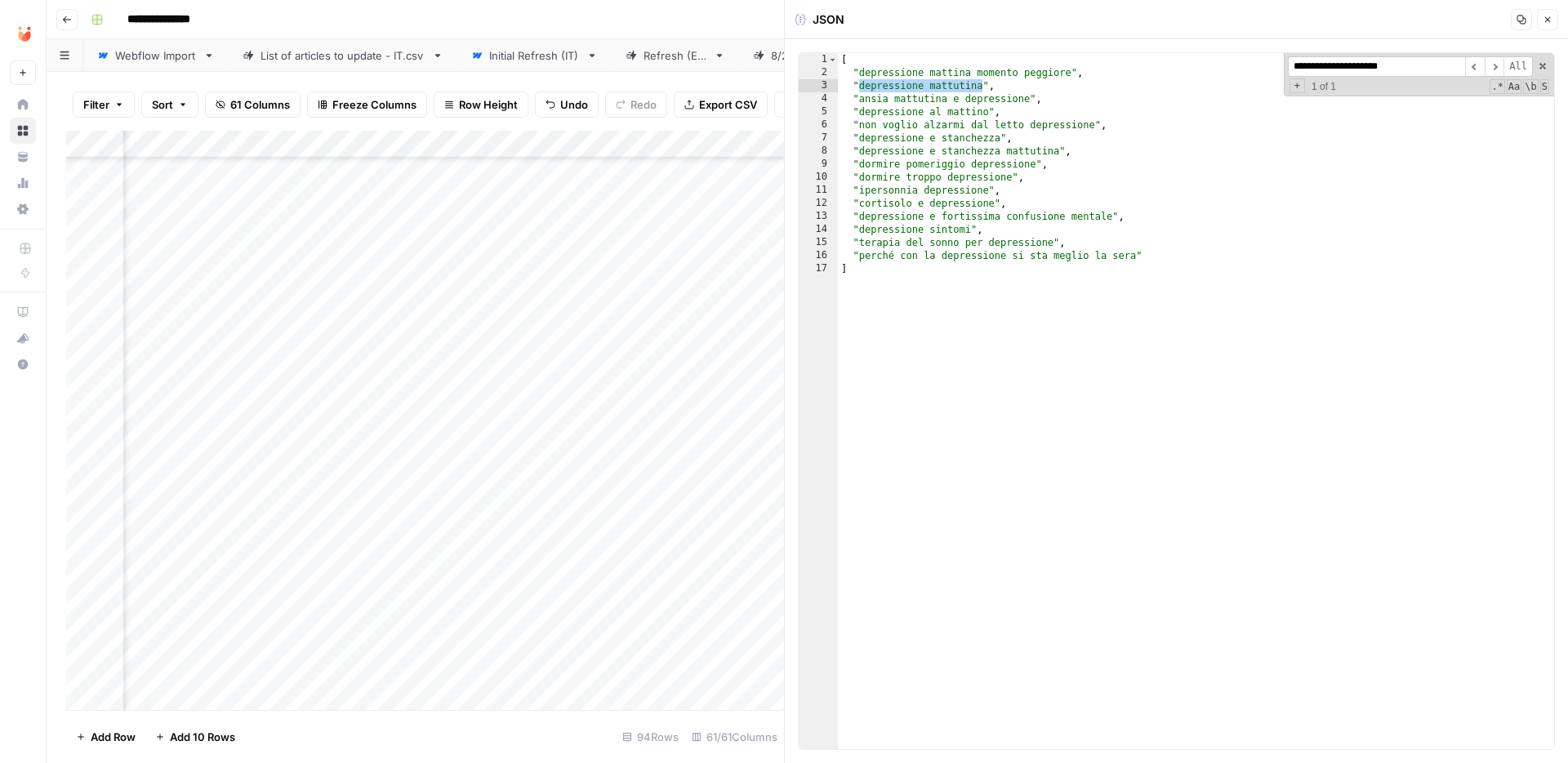
type input "**********"
type textarea "**********"
click at [1011, 88] on div "[ "depressione mattina momento peggiore" , "depressione mattutina" , "ansia mat…" at bounding box center [1195, 414] width 717 height 722
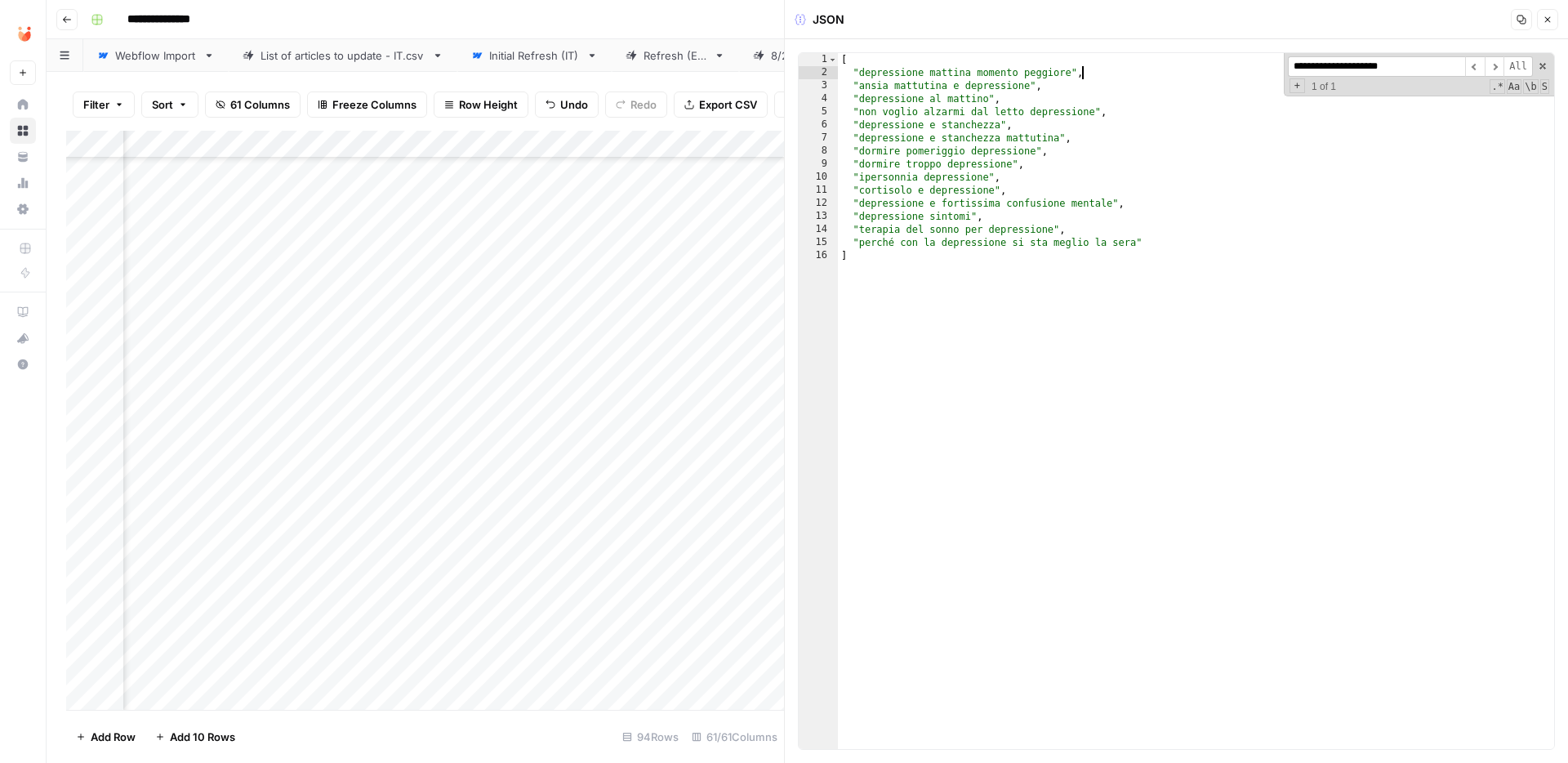
click at [1261, 93] on div "[ "depressione mattina momento peggiore" , "ansia mattutina e depressione" , "d…" at bounding box center [1195, 414] width 717 height 722
type textarea "**********"
click at [1544, 68] on span at bounding box center [1543, 66] width 11 height 11
click at [1551, 21] on icon "button" at bounding box center [1547, 20] width 9 height 9
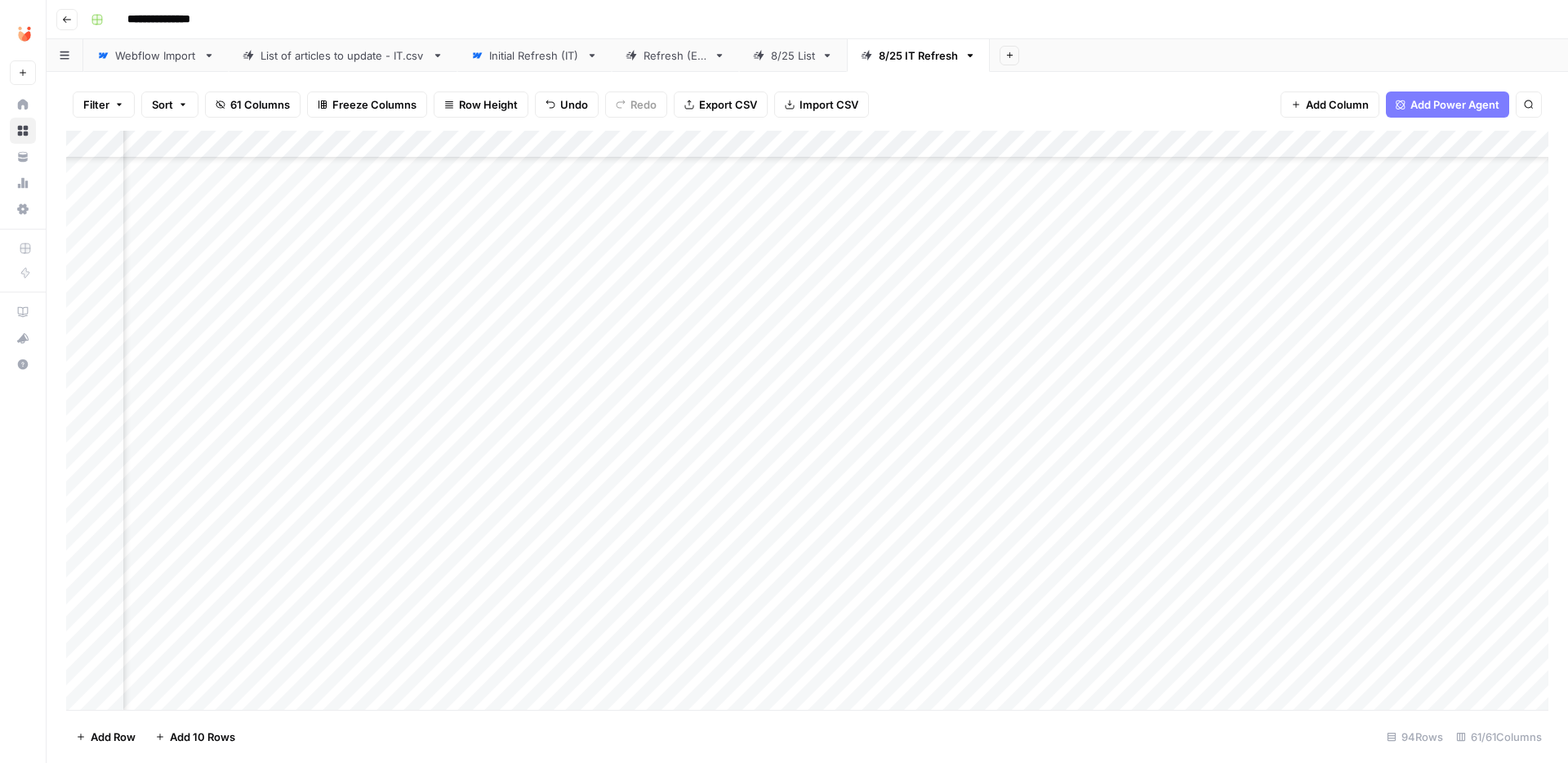
click at [457, 465] on div "Add Column" at bounding box center [807, 419] width 1482 height 579
click at [475, 590] on button "Fatto" at bounding box center [471, 590] width 39 height 20
click at [487, 464] on div "Add Column" at bounding box center [807, 419] width 1482 height 579
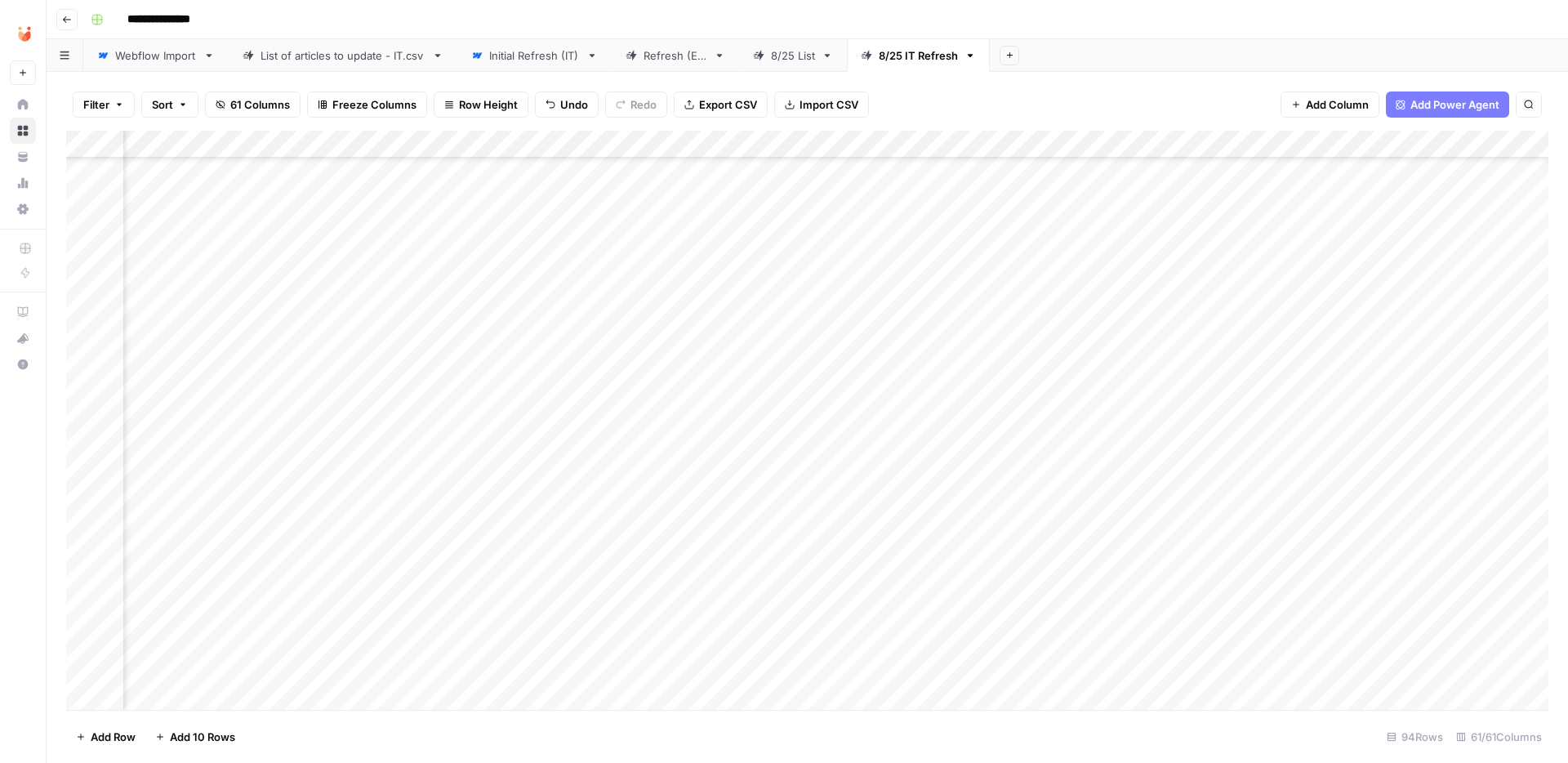
click at [920, 468] on div "Add Column" at bounding box center [807, 419] width 1482 height 579
click at [1218, 466] on div "Add Column" at bounding box center [807, 419] width 1482 height 579
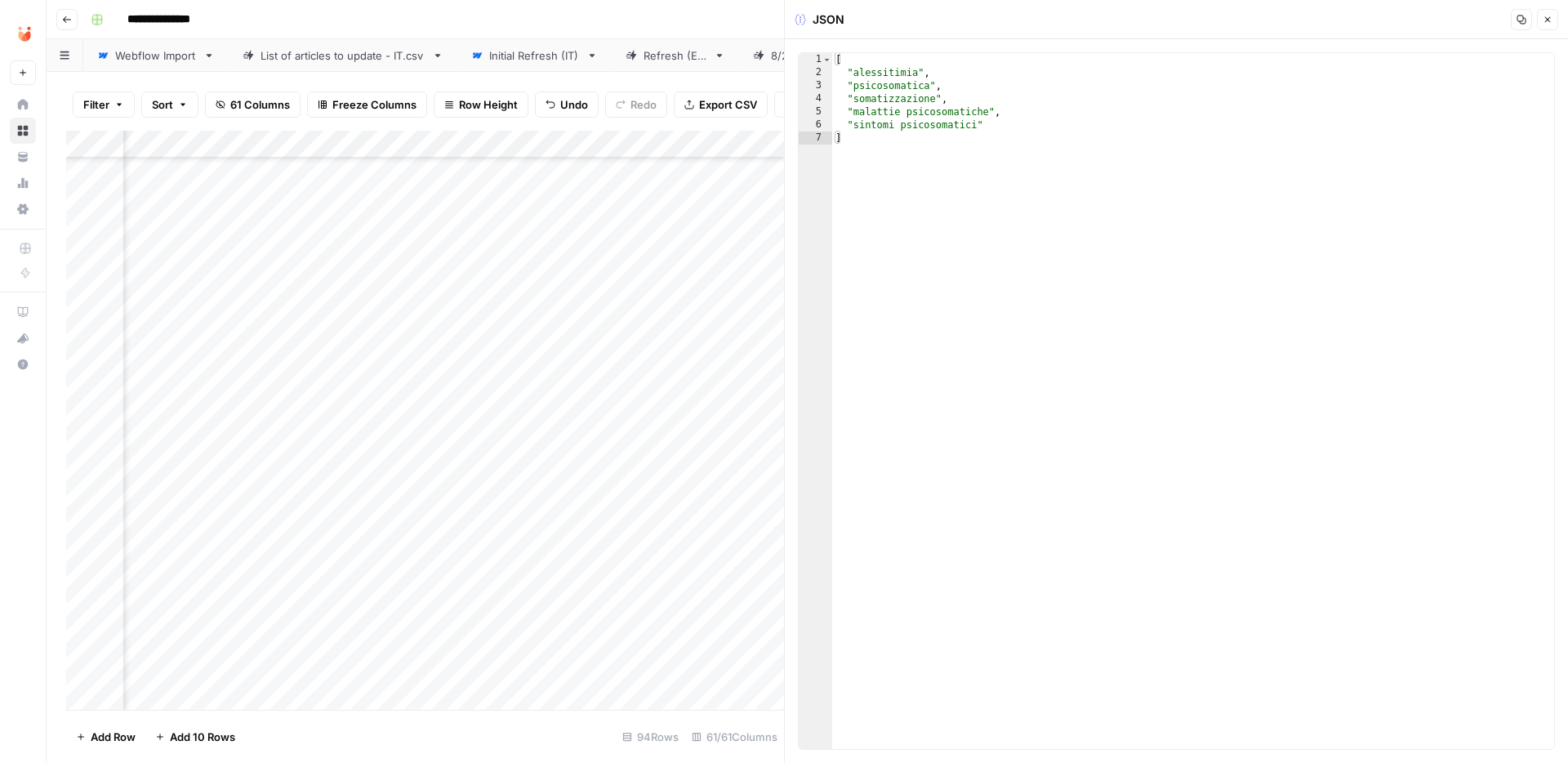
click at [1097, 259] on div "[ "alessitimia" , "psicosomatica" , "somatizzazione" , "malattie psicosomatiche…" at bounding box center [1192, 414] width 722 height 722
type textarea "**********"
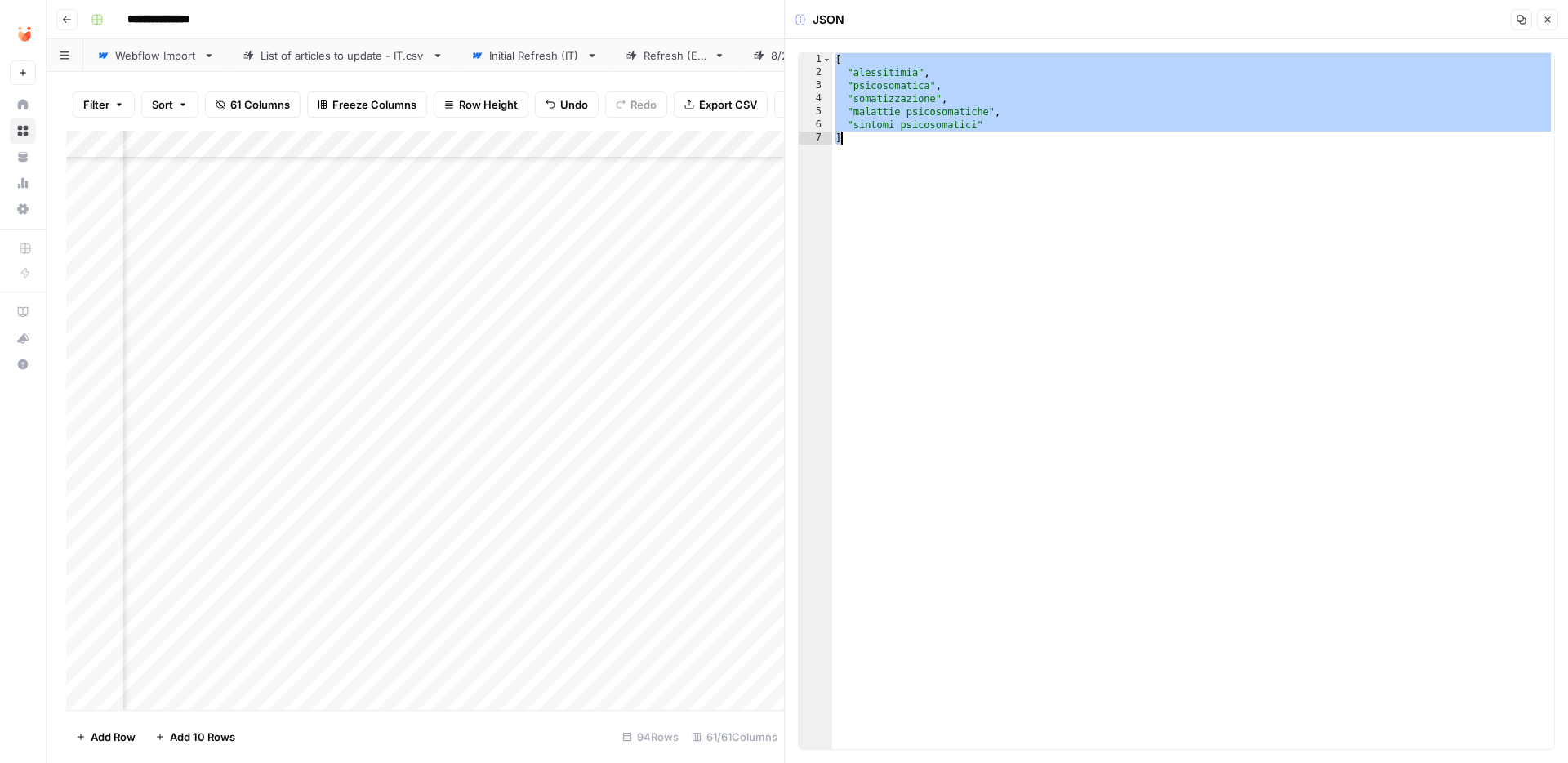
paste textarea
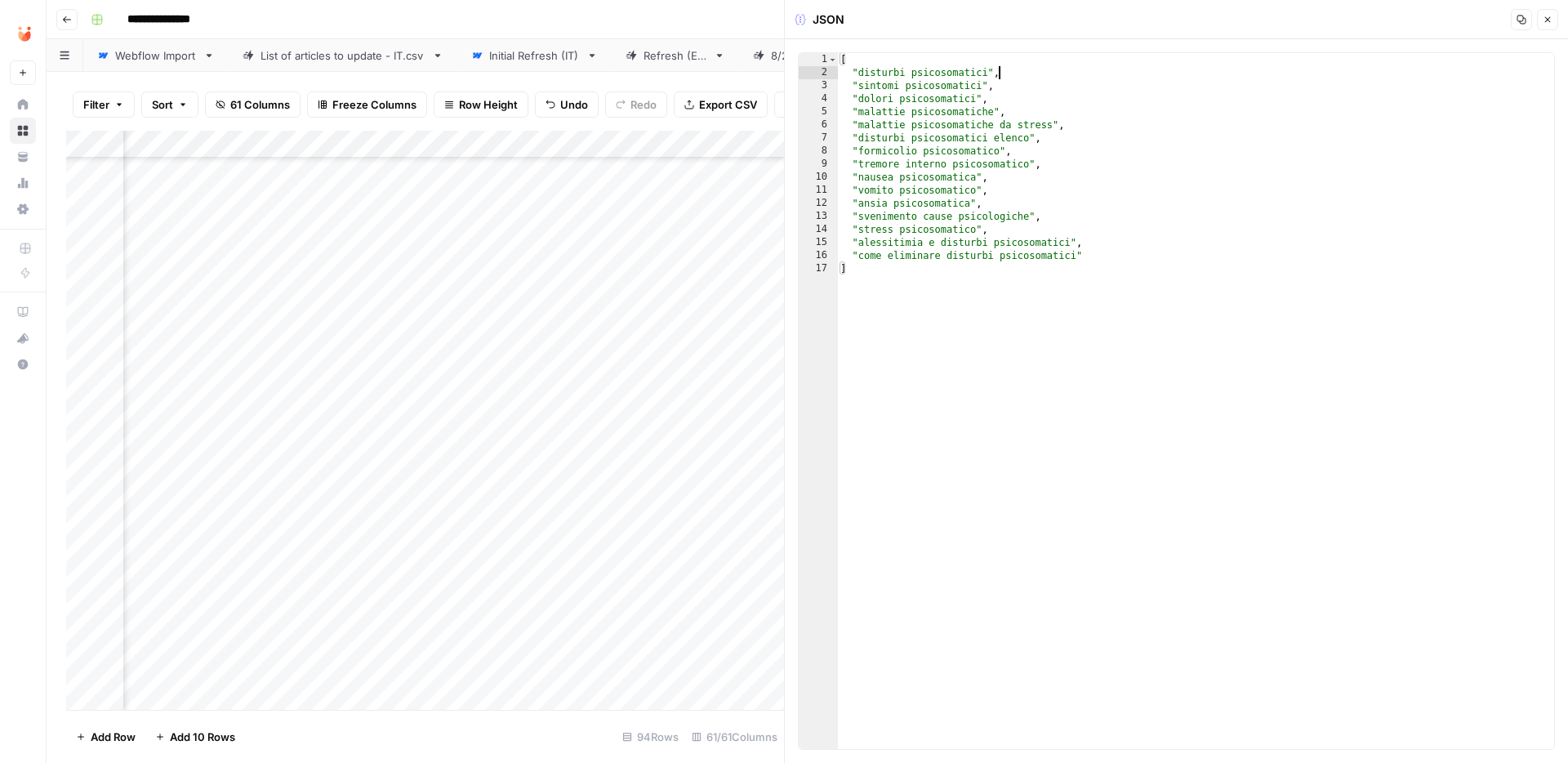
click at [1043, 71] on div "[ "disturbi psicosomatici" , "sintomi psicosomatici" , "dolori psicosomatici" ,…" at bounding box center [1195, 414] width 717 height 722
type textarea "**********"
type textarea "*"
click at [1546, 21] on icon "button" at bounding box center [1547, 20] width 9 height 9
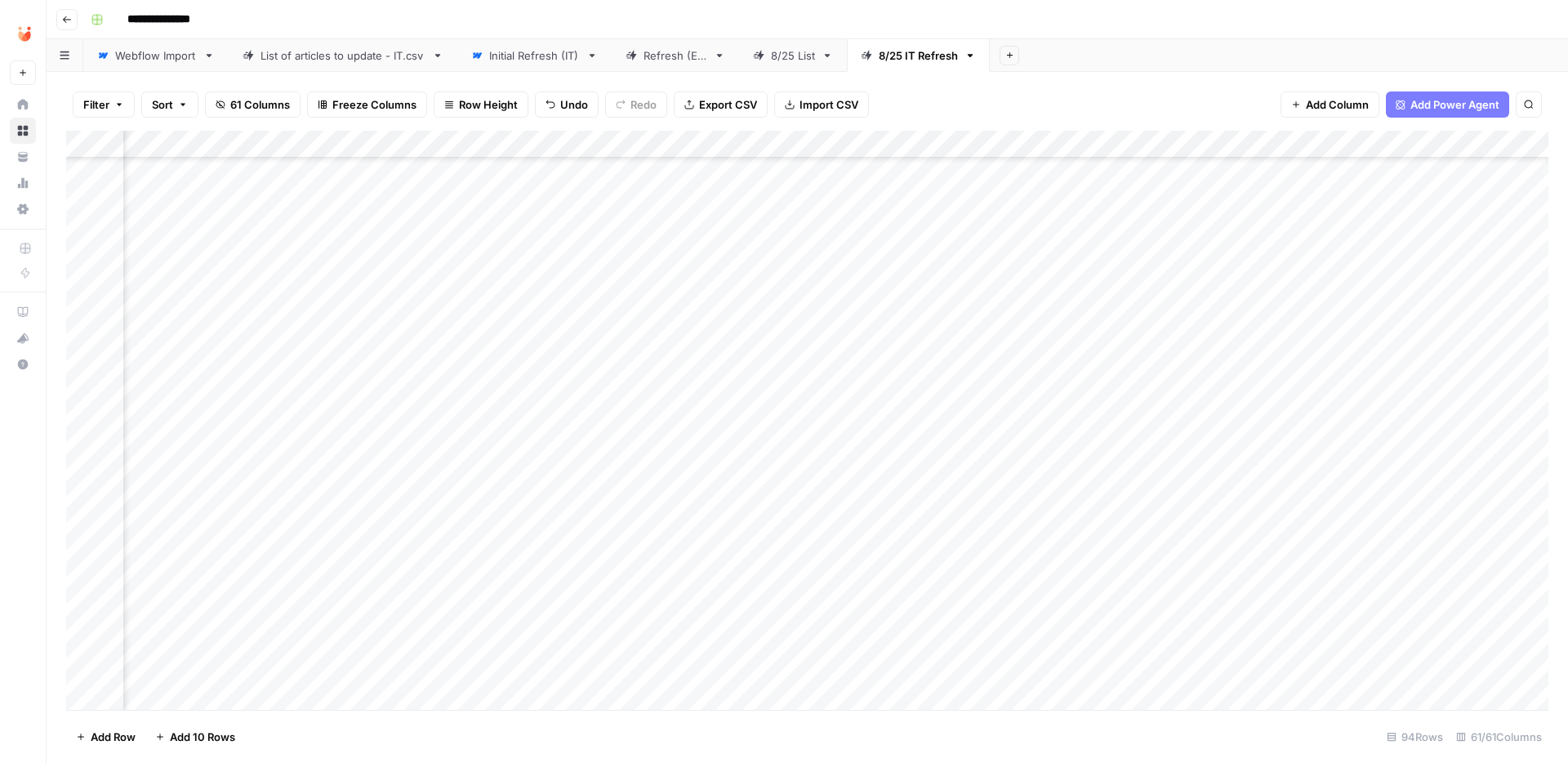
click at [940, 471] on div "Add Column" at bounding box center [807, 419] width 1482 height 579
click at [533, 465] on div "Add Column" at bounding box center [807, 419] width 1482 height 579
click at [548, 590] on button "Fatto" at bounding box center [548, 587] width 39 height 20
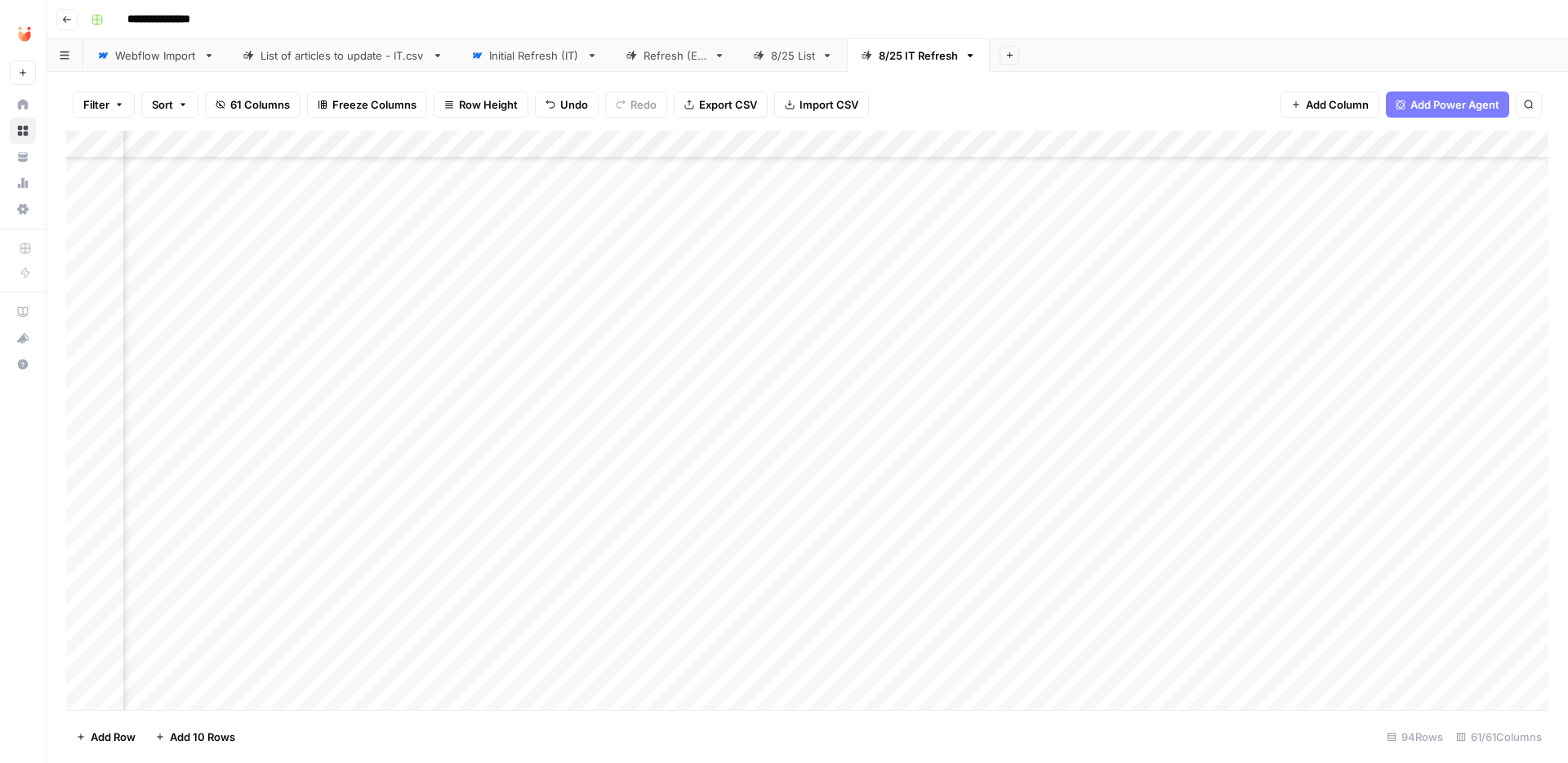
click at [625, 420] on div "Add Column" at bounding box center [807, 419] width 1482 height 579
click at [487, 425] on div "Add Column" at bounding box center [807, 419] width 1482 height 579
click at [1237, 434] on div "Add Column" at bounding box center [807, 419] width 1482 height 579
click at [1238, 420] on div "Add Column" at bounding box center [807, 419] width 1482 height 579
click at [1238, 420] on div at bounding box center [1242, 423] width 149 height 30
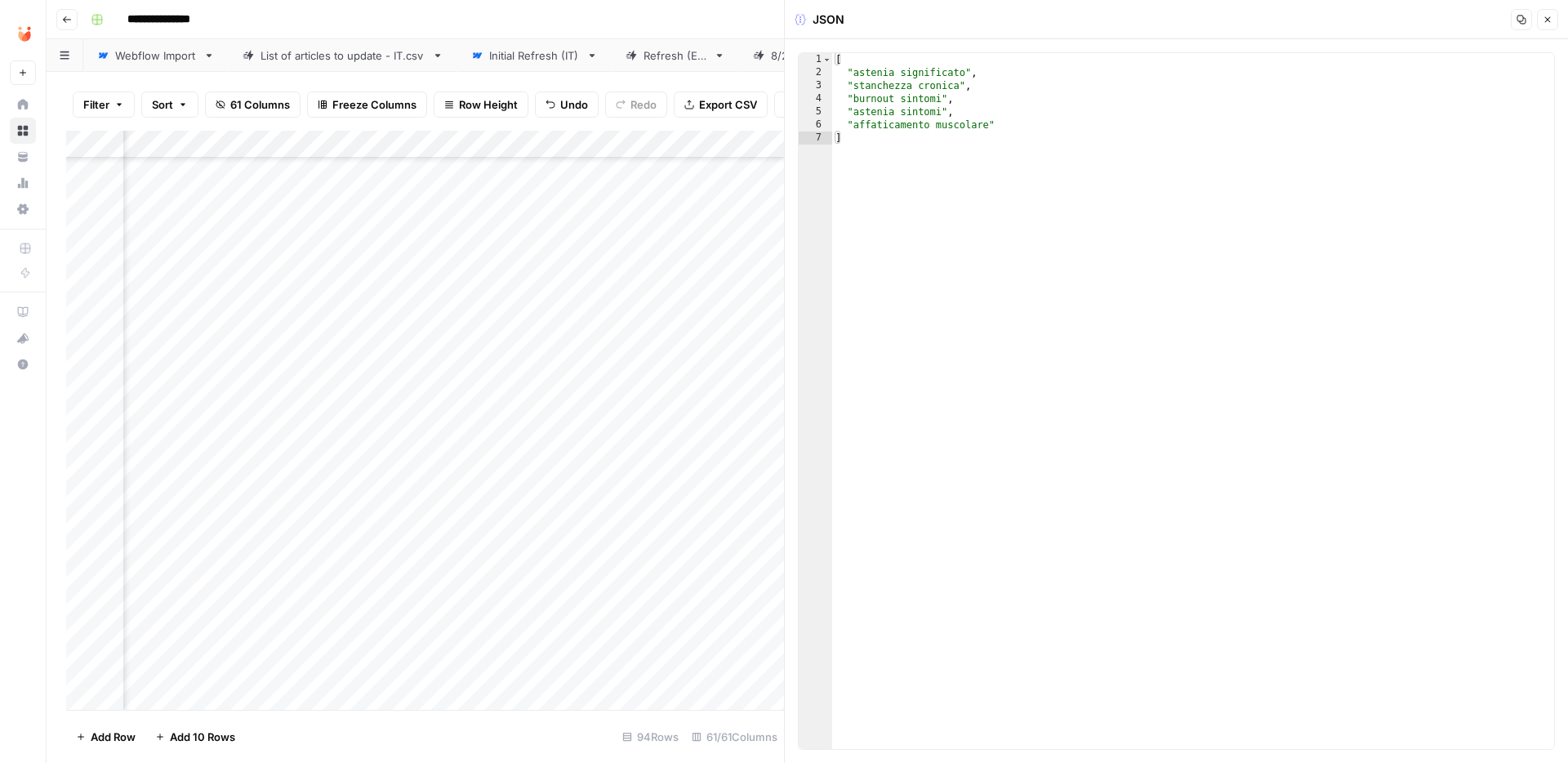
click at [981, 239] on div "[ "astenia significato" , "stanchezza cronica" , "burnout sintomi" , "astenia s…" at bounding box center [1192, 414] width 722 height 722
type textarea "**********"
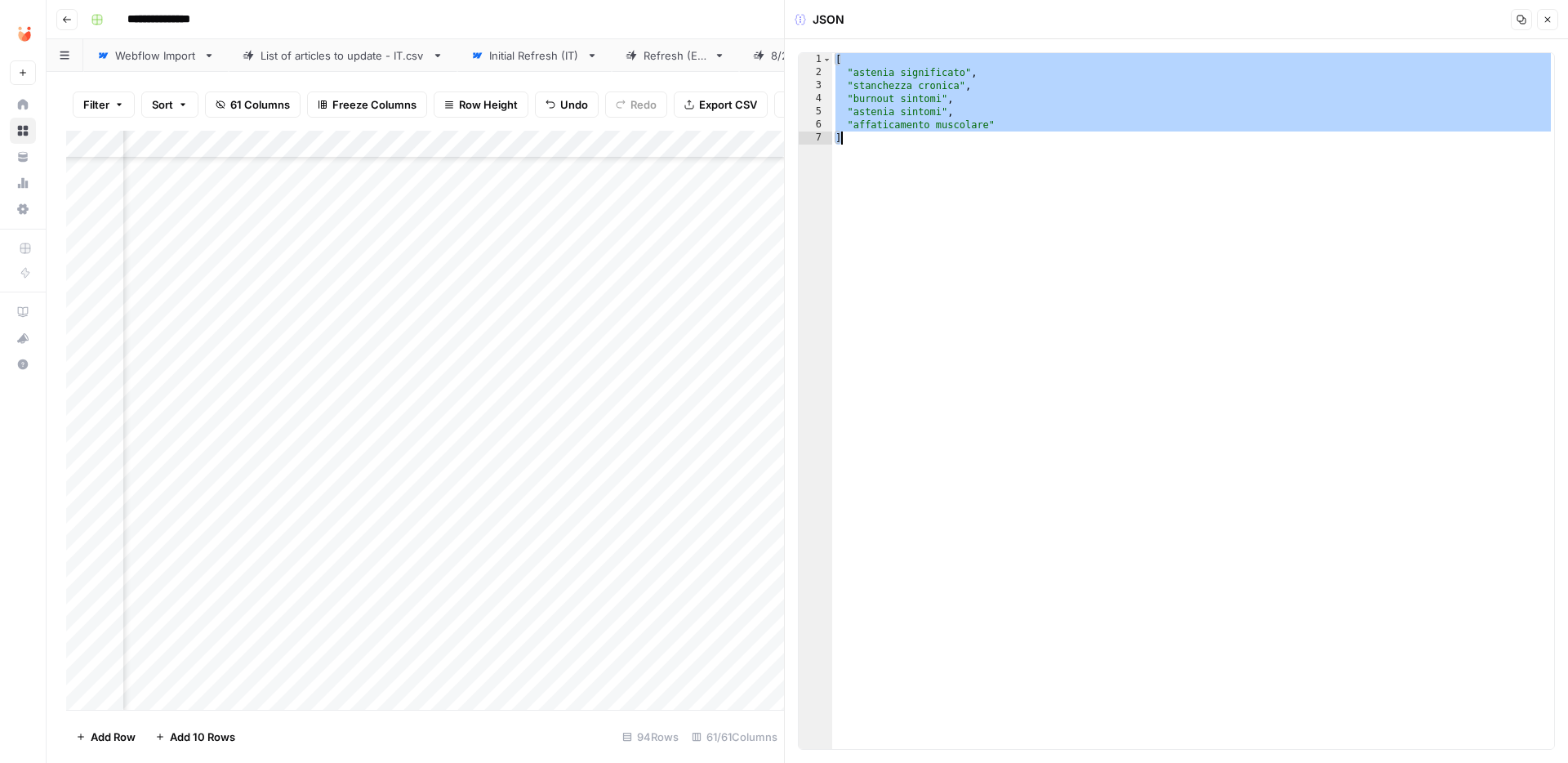
paste textarea
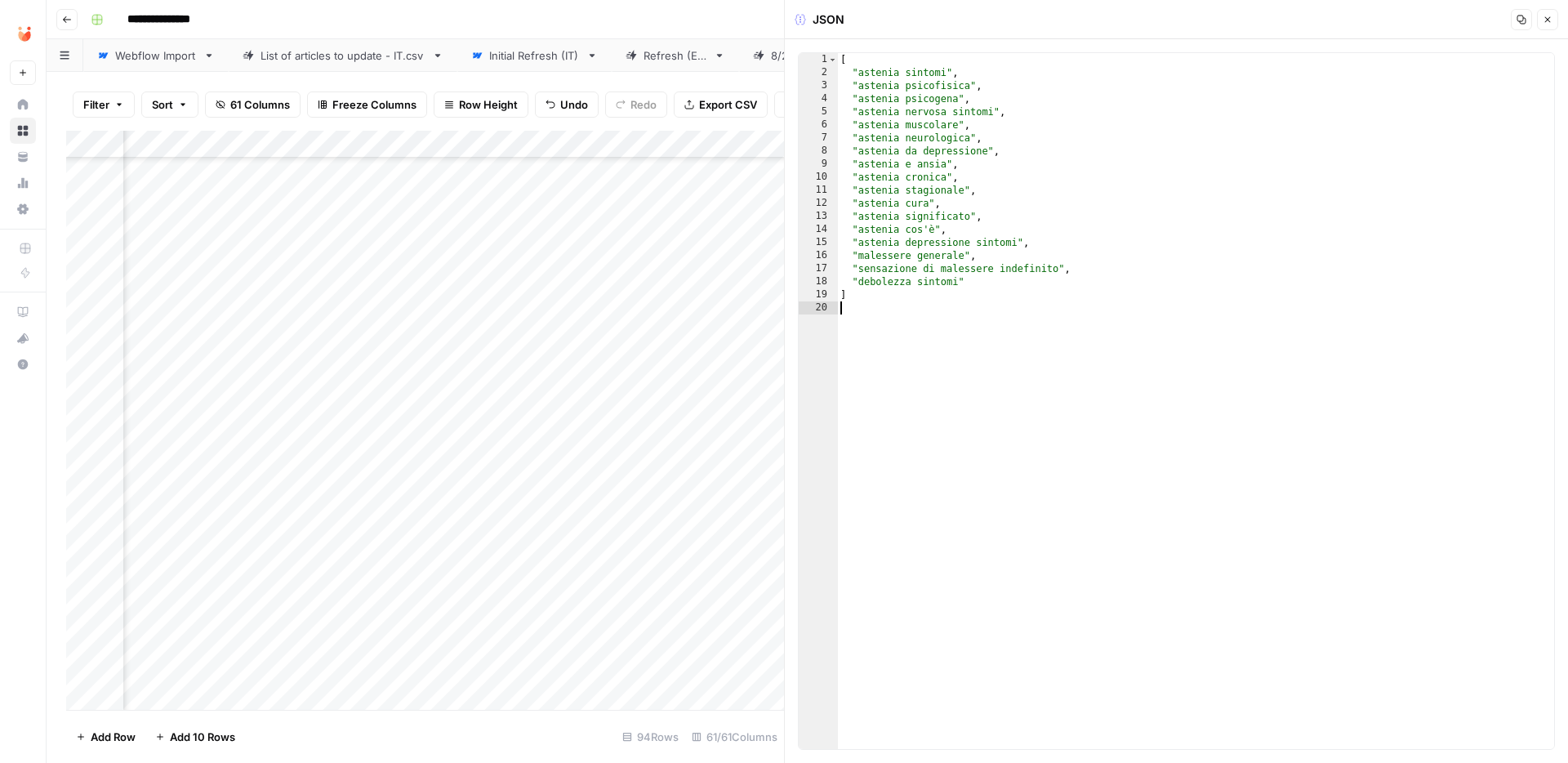
click at [1549, 17] on icon "button" at bounding box center [1548, 20] width 6 height 6
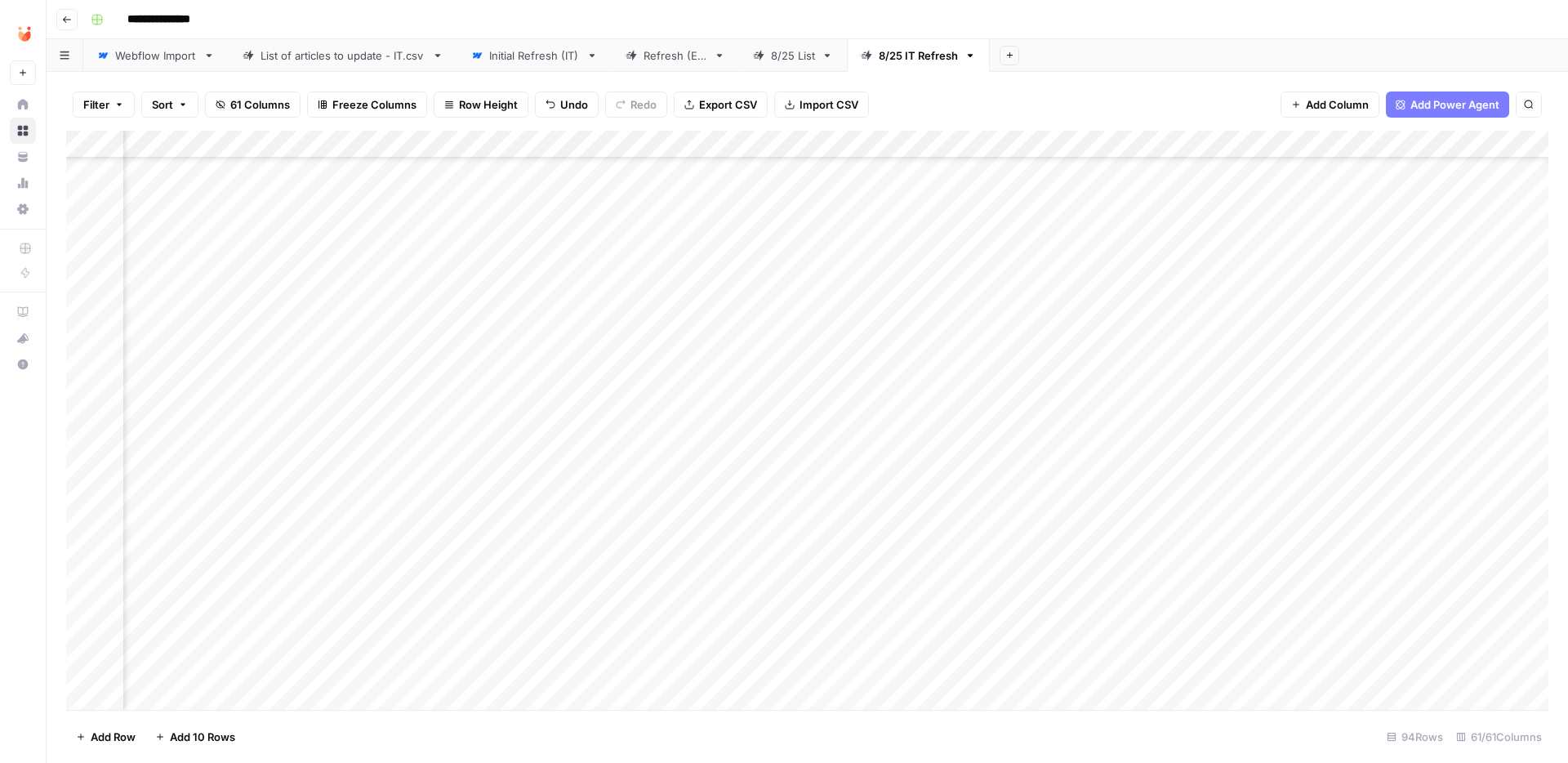
click at [529, 423] on div "Add Column" at bounding box center [807, 419] width 1482 height 579
click at [562, 541] on button "Fatto" at bounding box center [548, 545] width 39 height 20
click at [1248, 287] on div "Add Column" at bounding box center [807, 419] width 1482 height 579
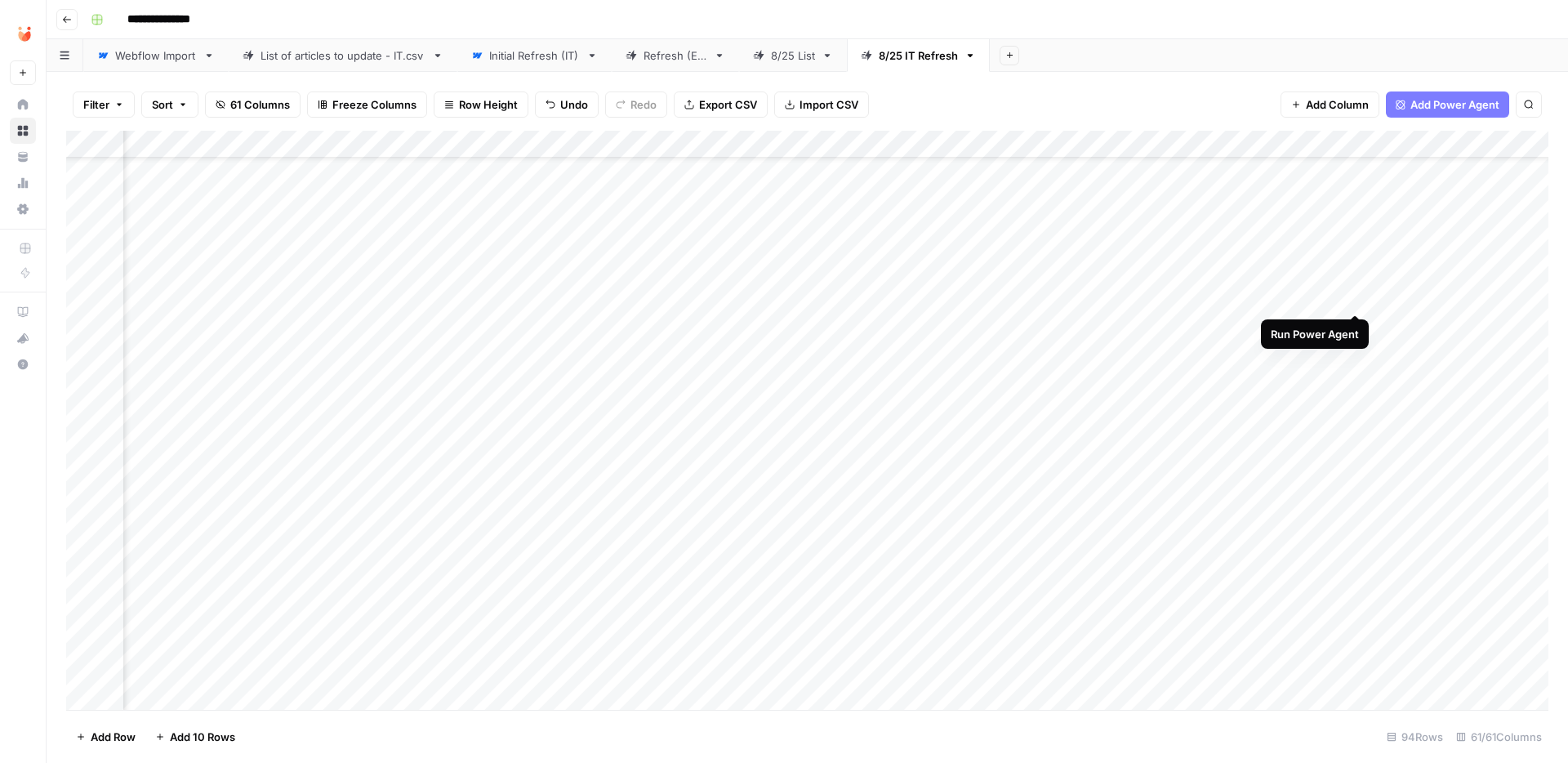
click at [1359, 299] on div "Add Column" at bounding box center [807, 419] width 1482 height 579
click at [1355, 297] on div "Add Column" at bounding box center [807, 419] width 1482 height 579
click at [770, 317] on div "Add Column" at bounding box center [807, 419] width 1482 height 579
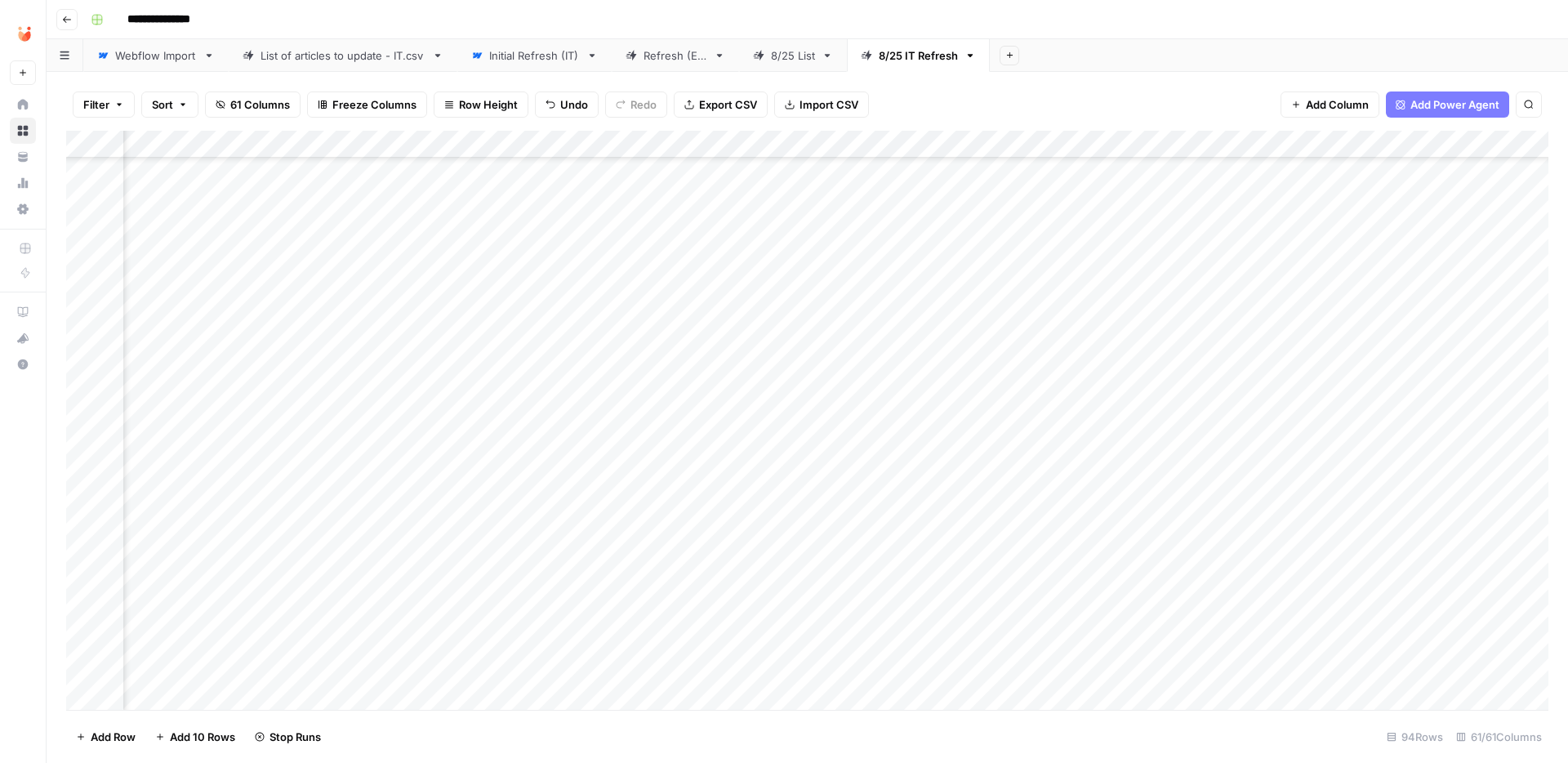
scroll to position [1382, 5866]
click at [1167, 312] on div "Add Column" at bounding box center [807, 419] width 1482 height 579
click at [1478, 319] on div "Add Column" at bounding box center [807, 419] width 1482 height 579
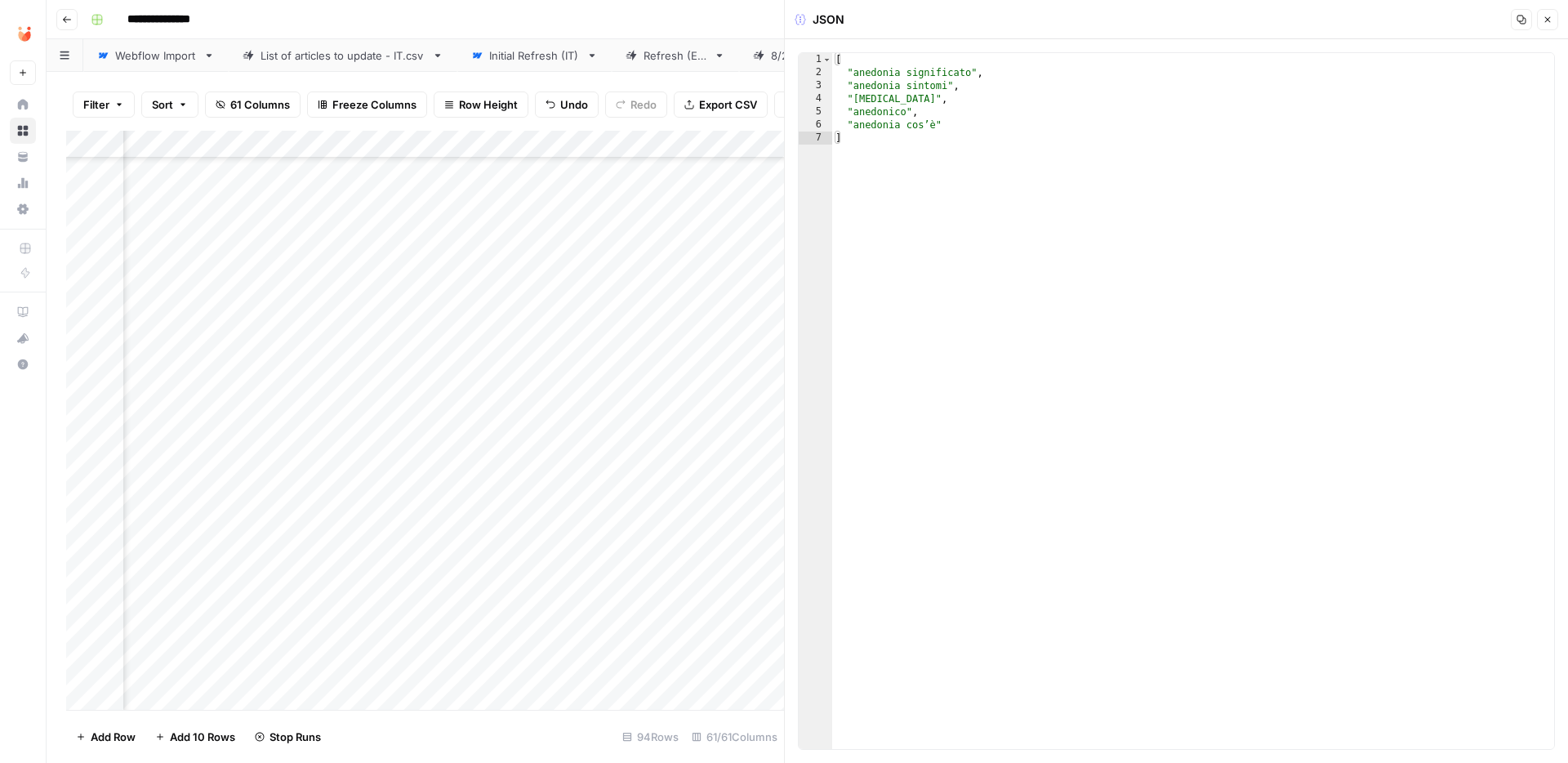
click at [1039, 194] on div "[ "anedonia significato" , "anedonia sintomi" , "[MEDICAL_DATA]" , "anedonico" …" at bounding box center [1192, 414] width 722 height 722
type textarea "**********"
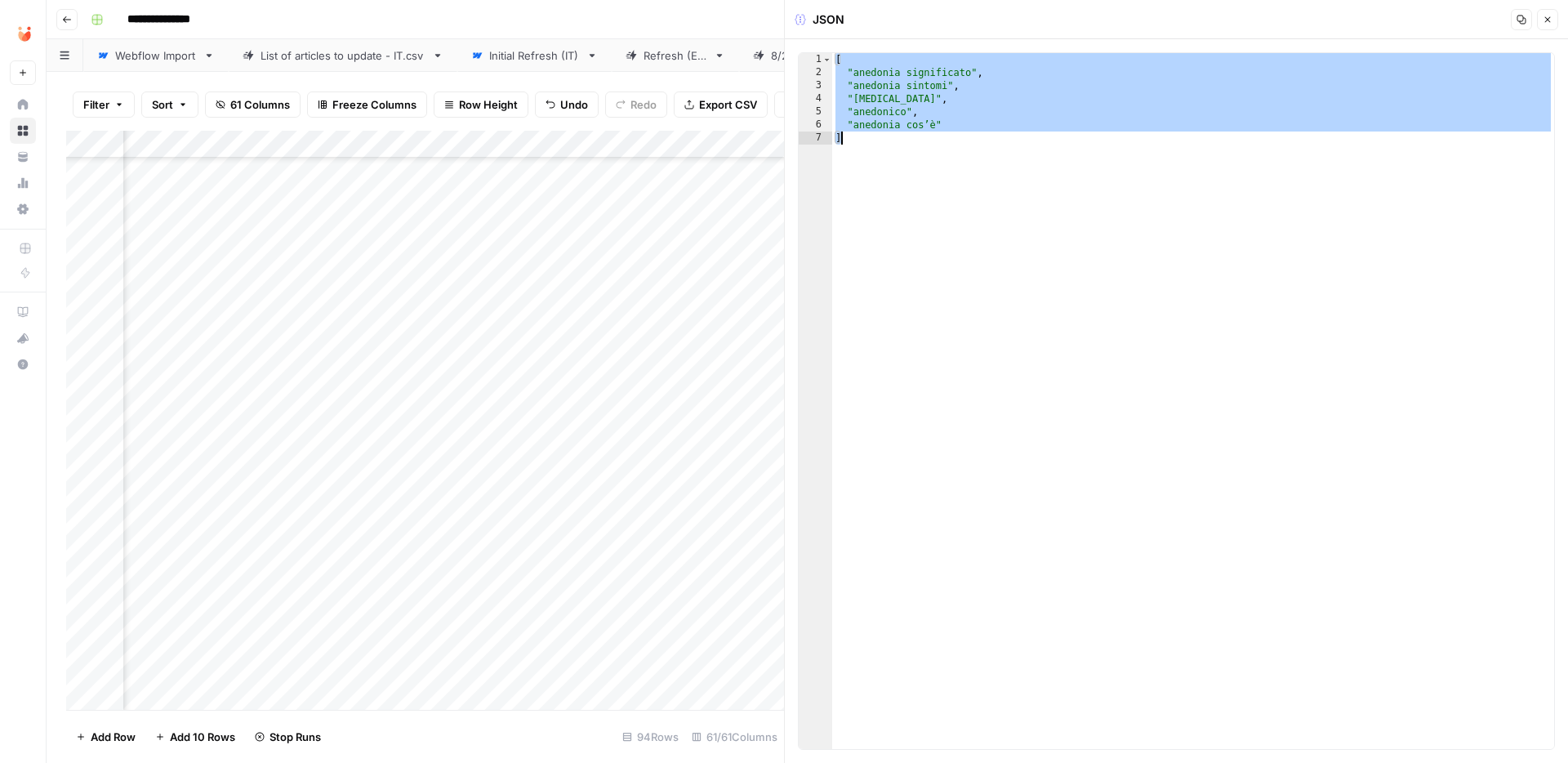
paste textarea
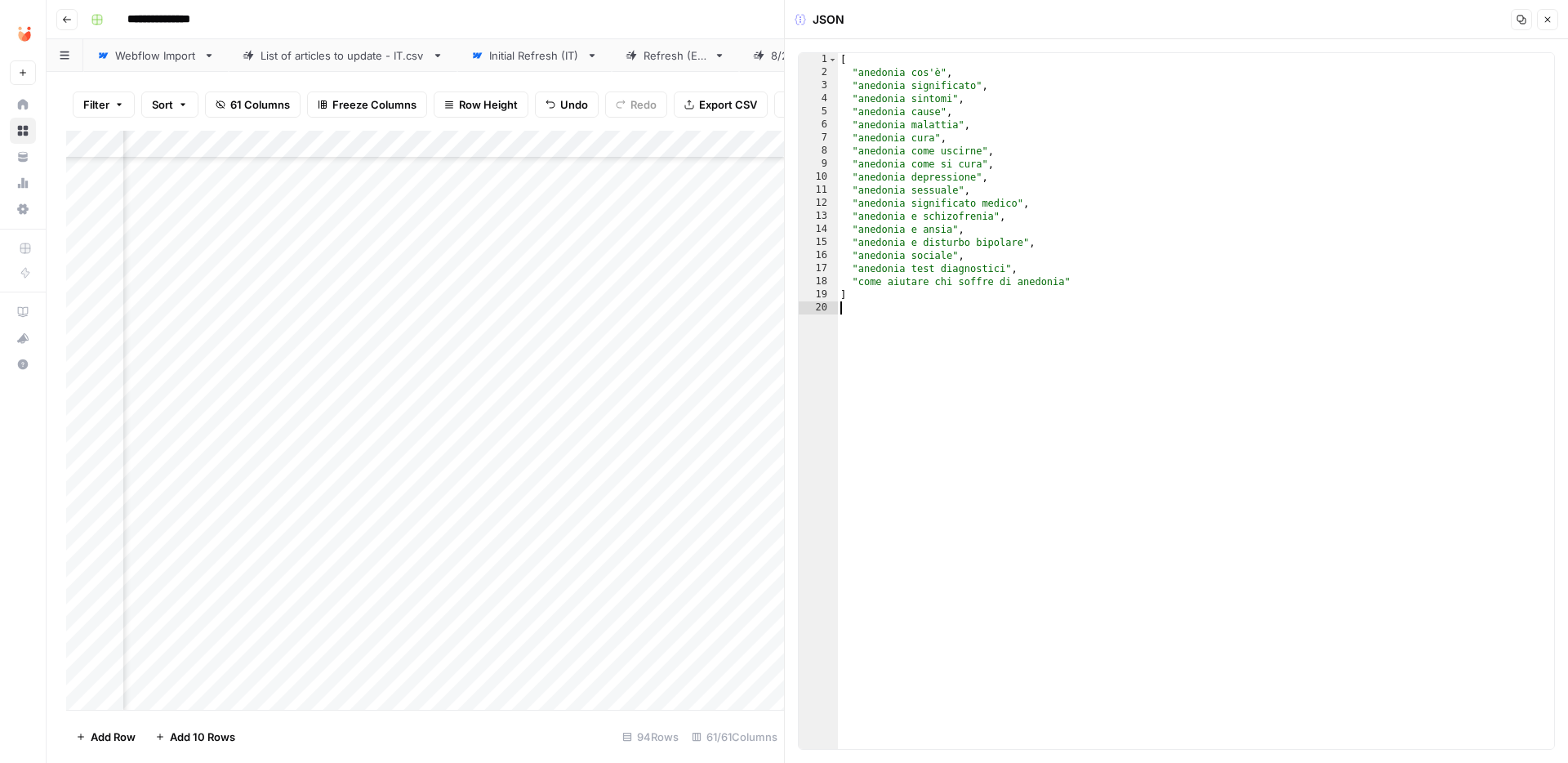
type textarea "*"
click at [1545, 19] on icon "button" at bounding box center [1547, 20] width 9 height 9
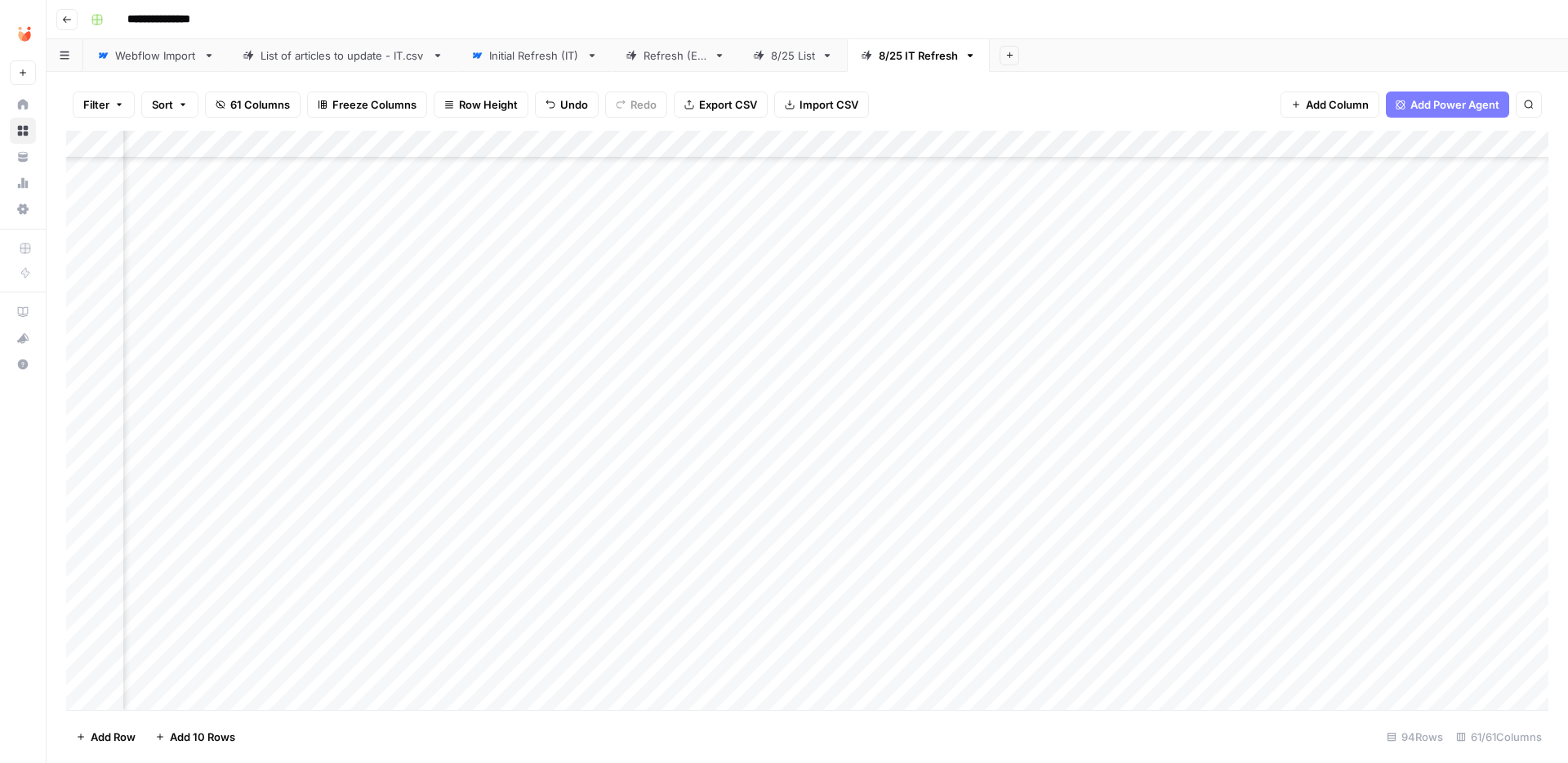
click at [820, 315] on div "Add Column" at bounding box center [807, 419] width 1482 height 579
click at [825, 448] on button "Fatto" at bounding box center [826, 438] width 39 height 20
click at [679, 228] on div "Add Column" at bounding box center [807, 419] width 1482 height 579
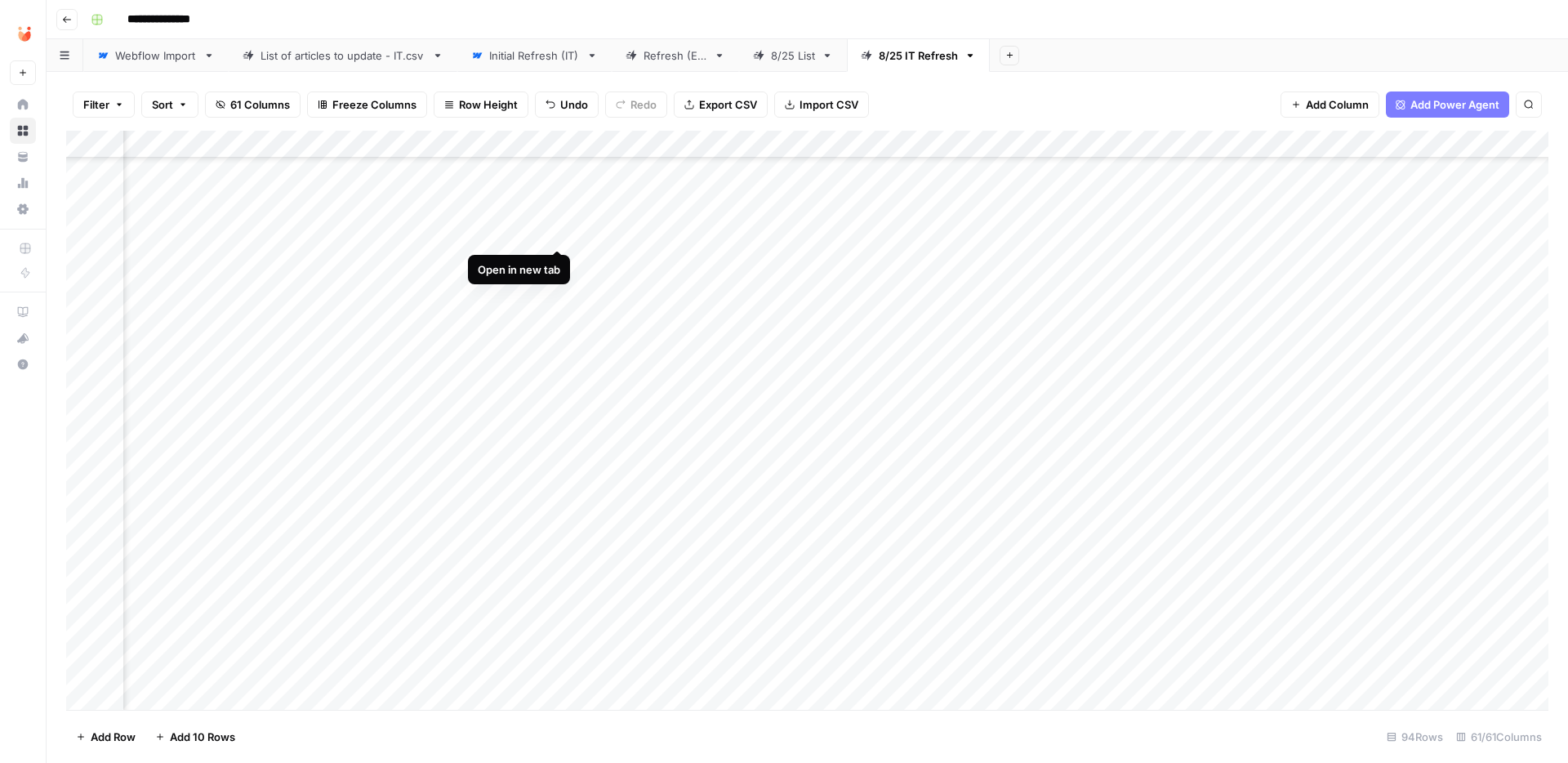
click at [560, 237] on div "Add Column" at bounding box center [807, 419] width 1482 height 579
click at [1274, 227] on div "Add Column" at bounding box center [807, 419] width 1482 height 579
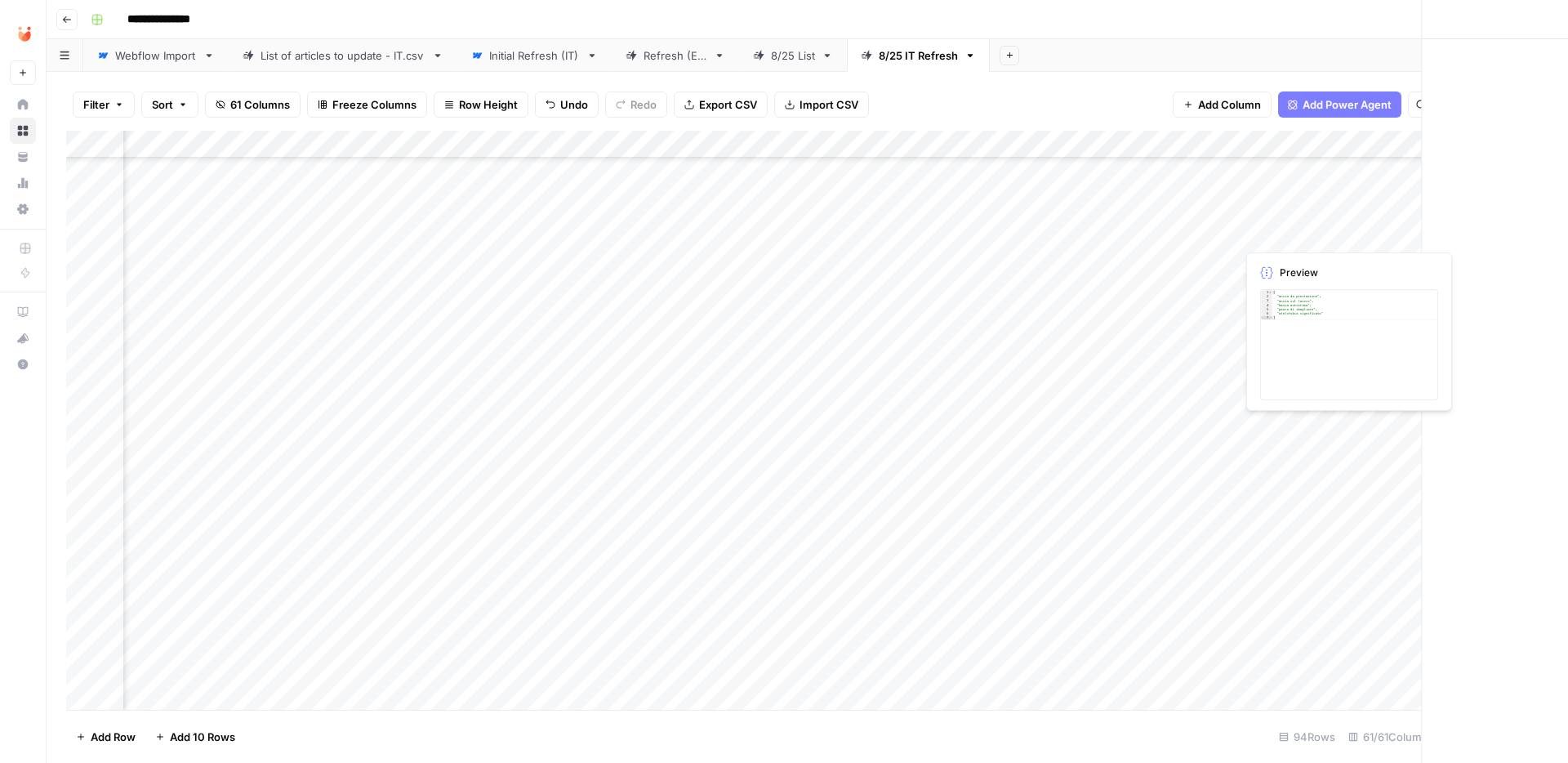
click at [1274, 227] on div at bounding box center [1310, 233] width 149 height 30
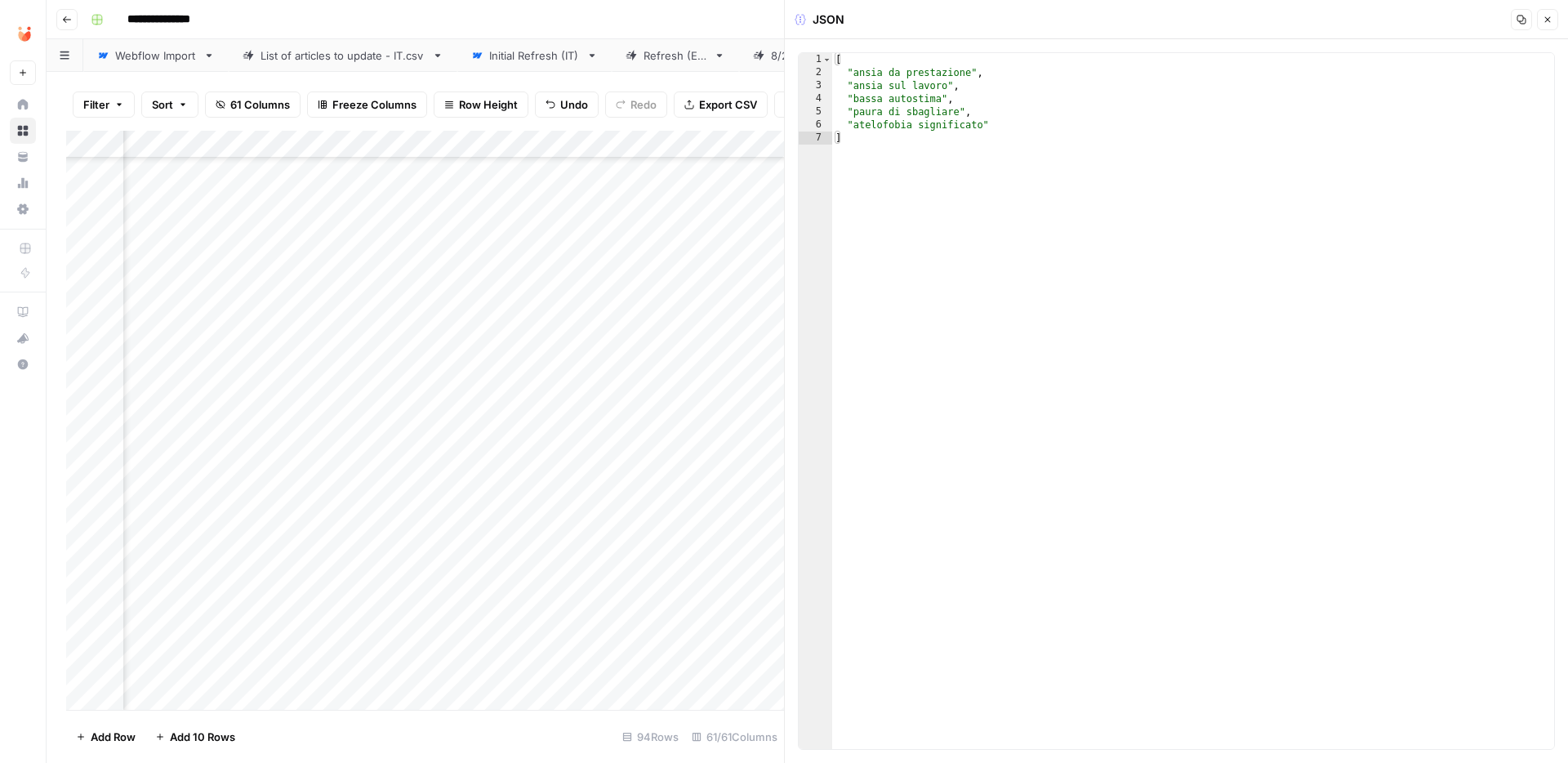
click at [991, 235] on div "[ "ansia da prestazione" , "ansia sul lavoro" , "bassa autostima" , "paura di s…" at bounding box center [1192, 414] width 722 height 722
type textarea "**********"
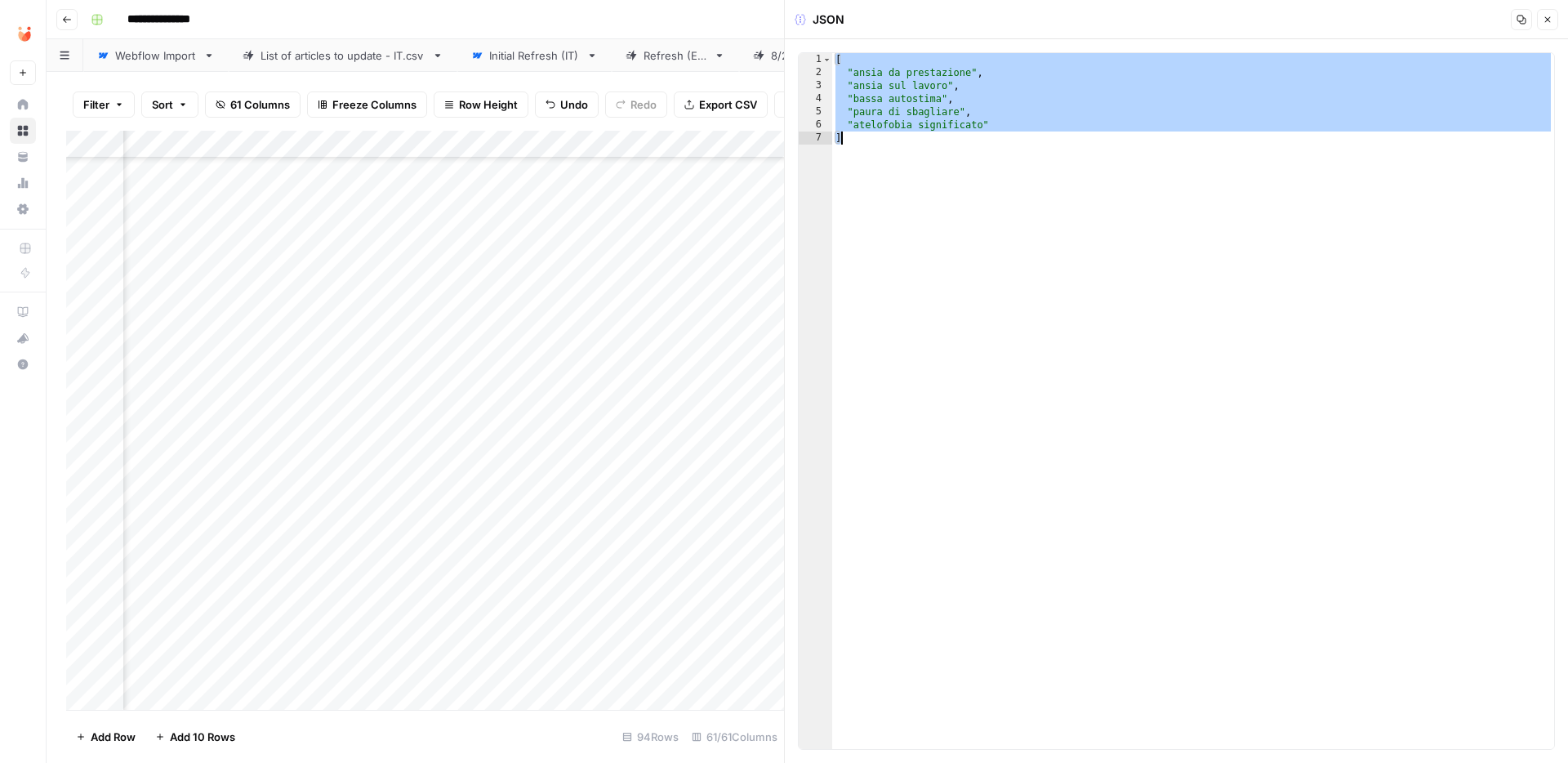
paste textarea
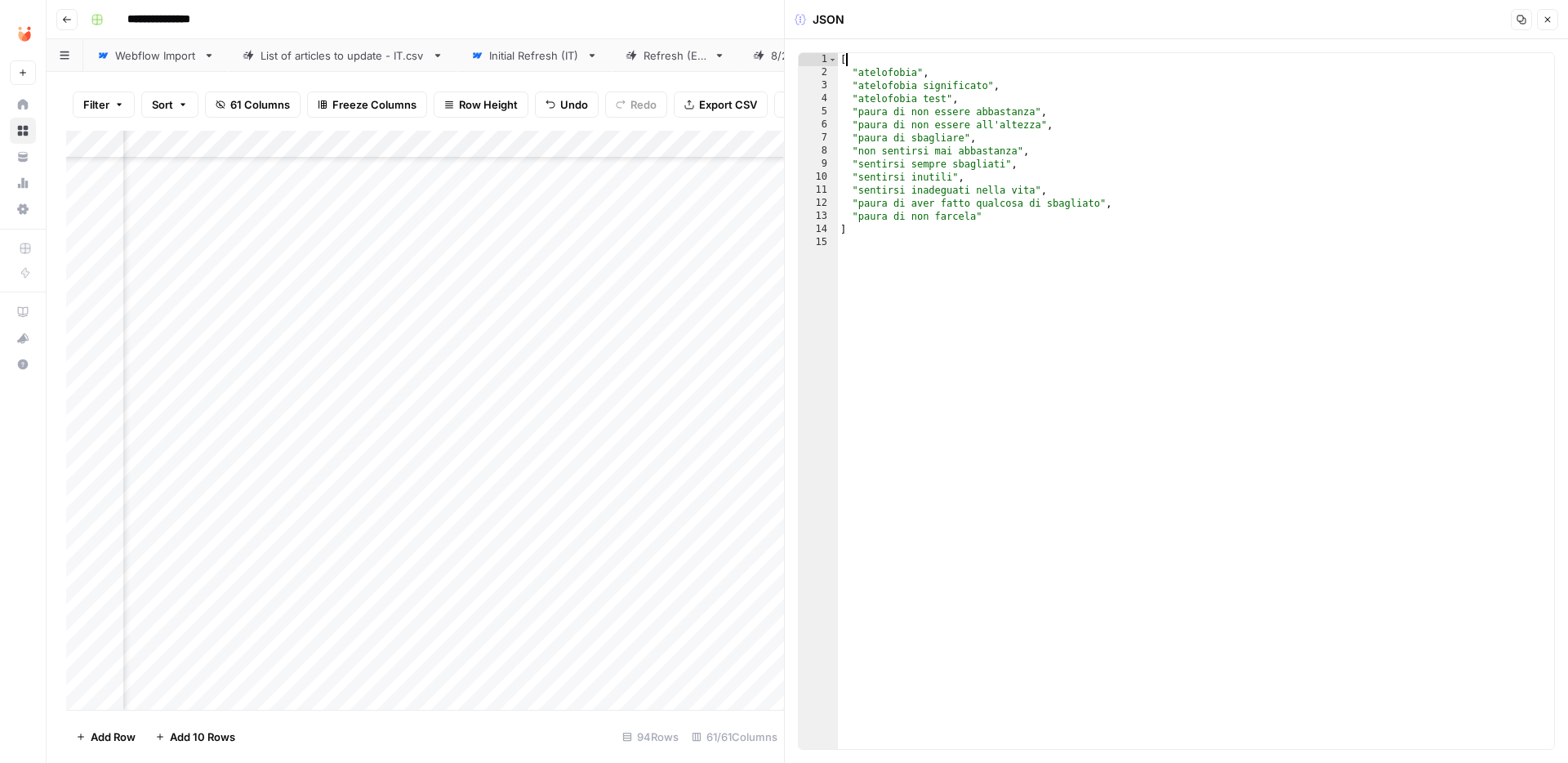
click at [950, 65] on div "[ "atelofobia" , "atelofobia significato" , "atelofobia test" , "paura di non e…" at bounding box center [1195, 414] width 717 height 722
type textarea "**********"
type textarea "*"
click at [1545, 16] on icon "button" at bounding box center [1547, 20] width 9 height 9
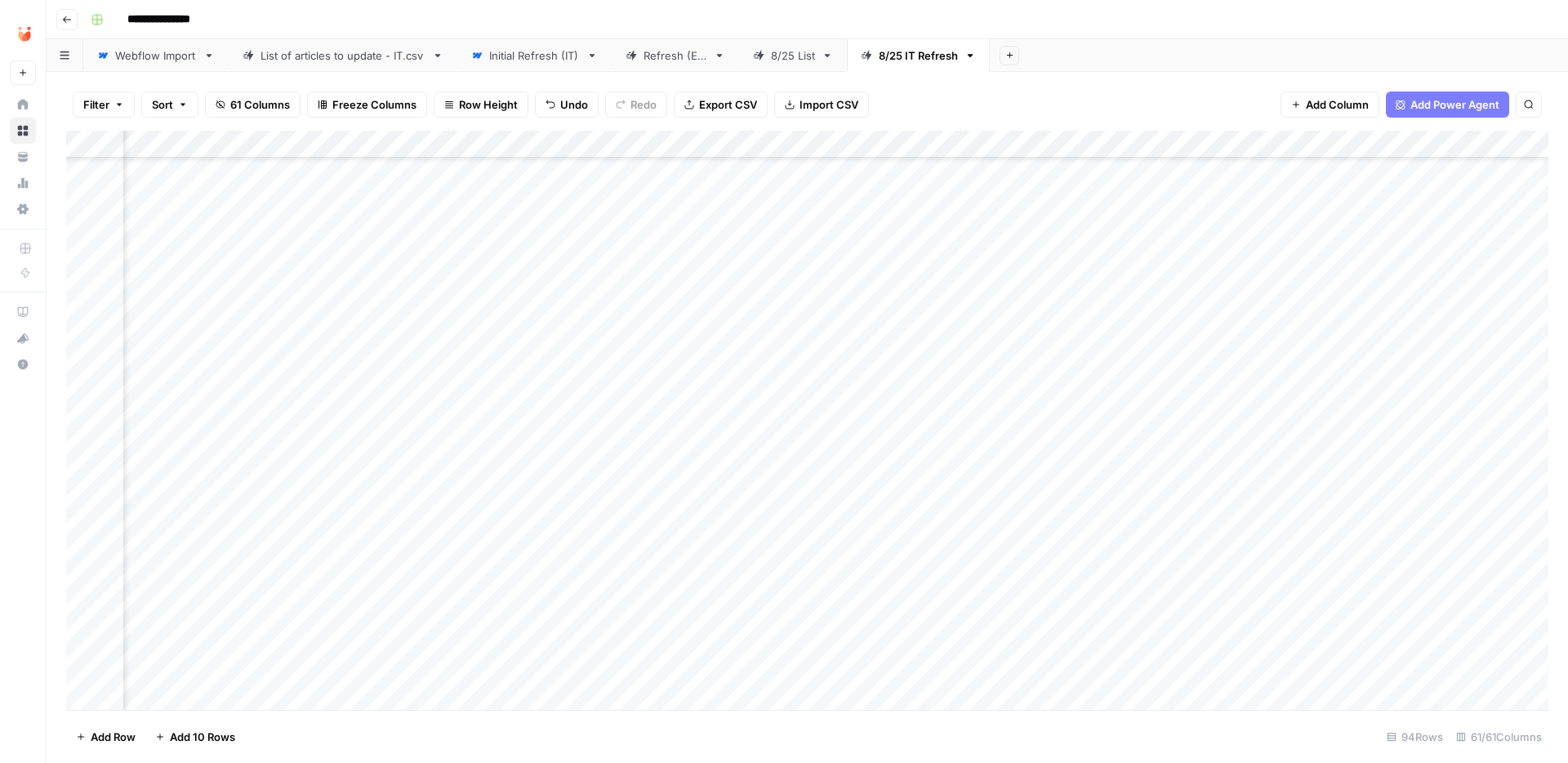
click at [605, 236] on div "Add Column" at bounding box center [807, 419] width 1482 height 579
click at [605, 233] on div "Add Column" at bounding box center [807, 419] width 1482 height 579
click at [615, 360] on button "Fatto" at bounding box center [616, 355] width 39 height 20
click at [637, 290] on div "Add Column" at bounding box center [807, 419] width 1482 height 579
click at [555, 292] on div "Add Column" at bounding box center [807, 419] width 1482 height 579
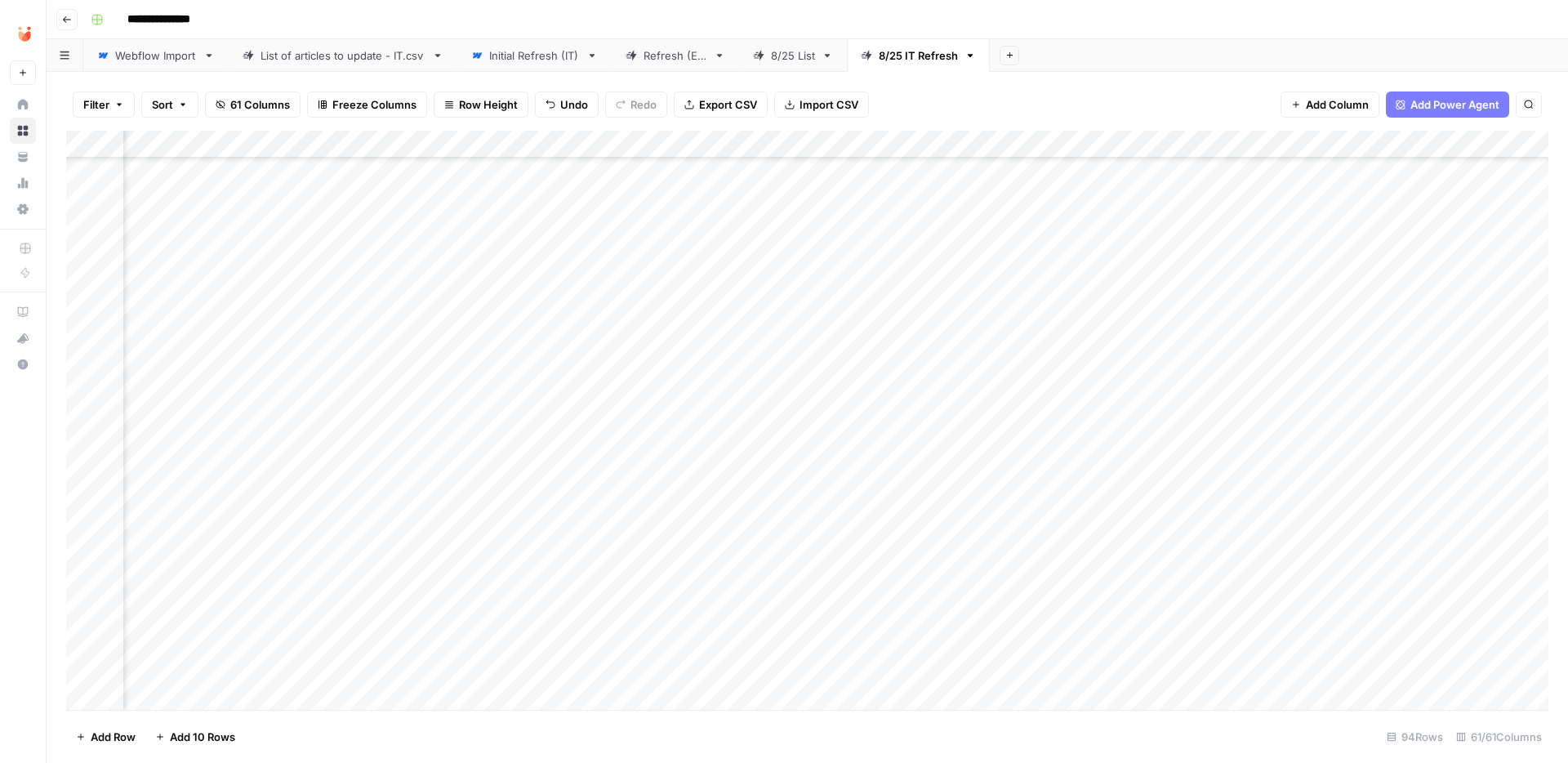
click at [955, 294] on div "Add Column" at bounding box center [807, 419] width 1482 height 579
click at [955, 294] on textarea "**********" at bounding box center [1049, 290] width 261 height 23
type textarea "**********"
click at [976, 325] on div "Add Column" at bounding box center [807, 419] width 1482 height 579
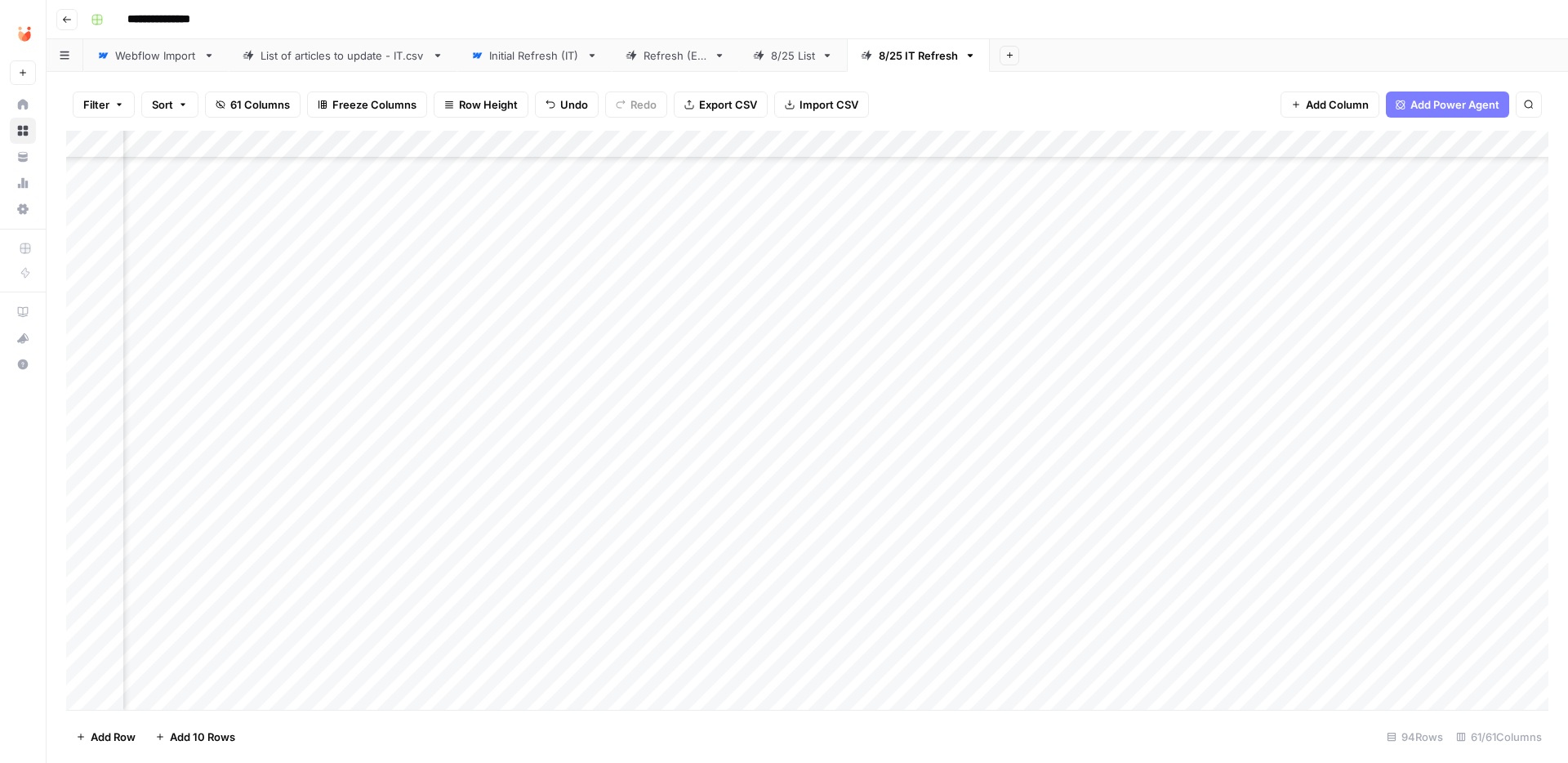
click at [997, 280] on div "Add Column" at bounding box center [807, 419] width 1482 height 579
click at [1295, 285] on div "Add Column" at bounding box center [807, 419] width 1482 height 579
click at [683, 293] on div "Add Column" at bounding box center [807, 419] width 1482 height 579
click at [1281, 285] on div "Add Column" at bounding box center [807, 419] width 1482 height 579
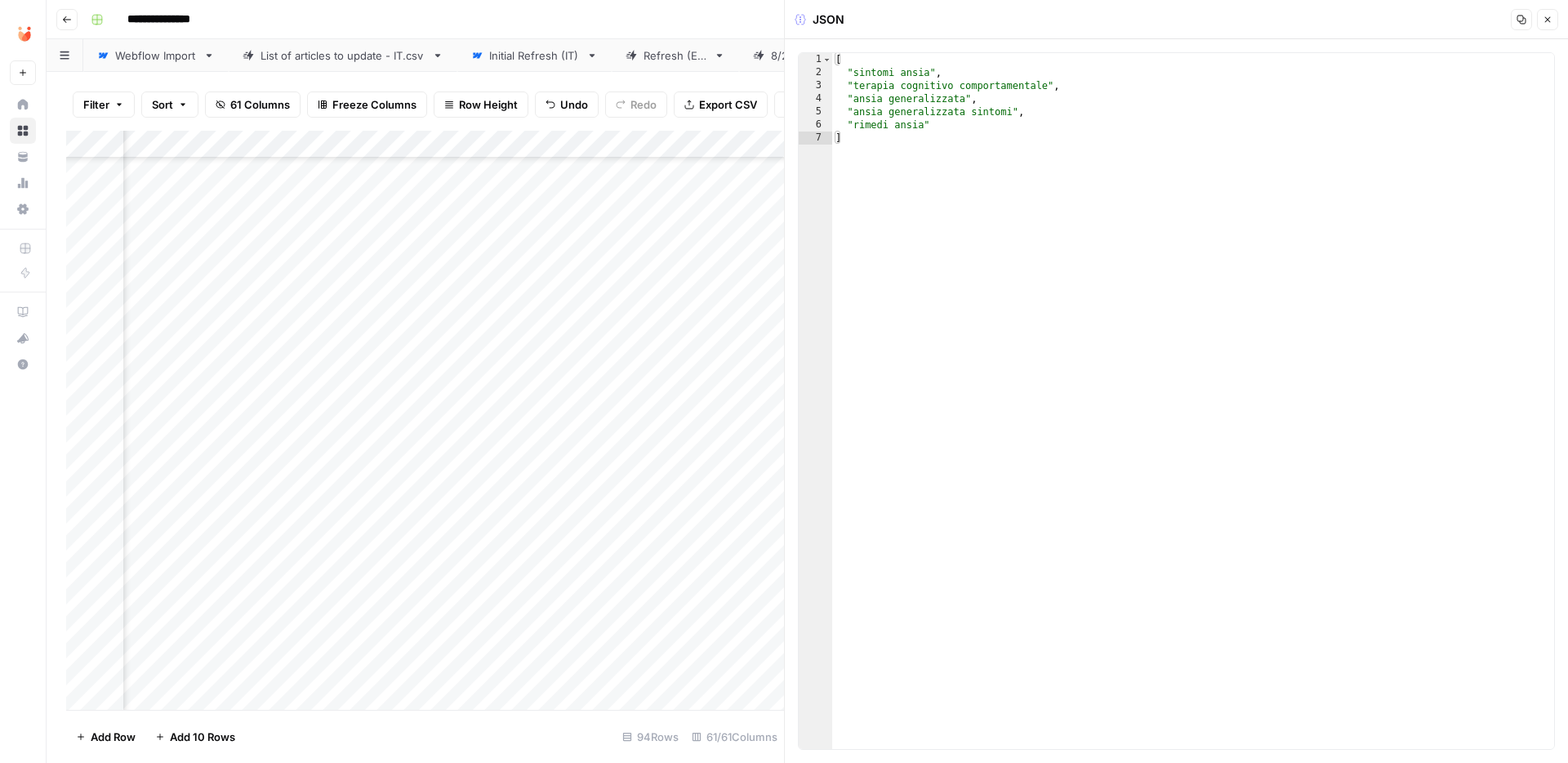
click at [1077, 299] on div "[ "sintomi ansia" , "terapia cognitivo comportamentale" , "ansia generalizzata"…" at bounding box center [1192, 414] width 722 height 722
type textarea "**********"
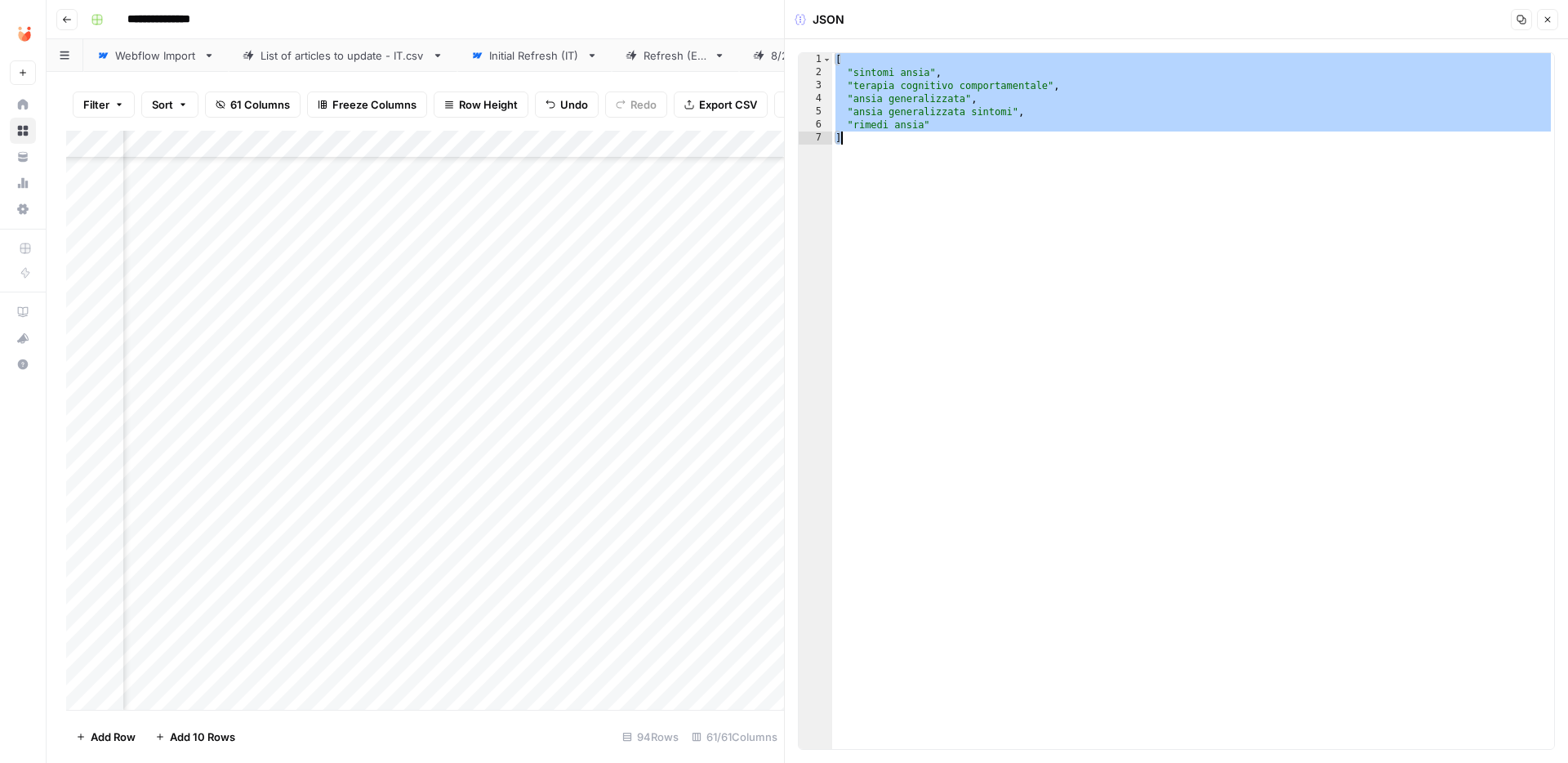
paste textarea
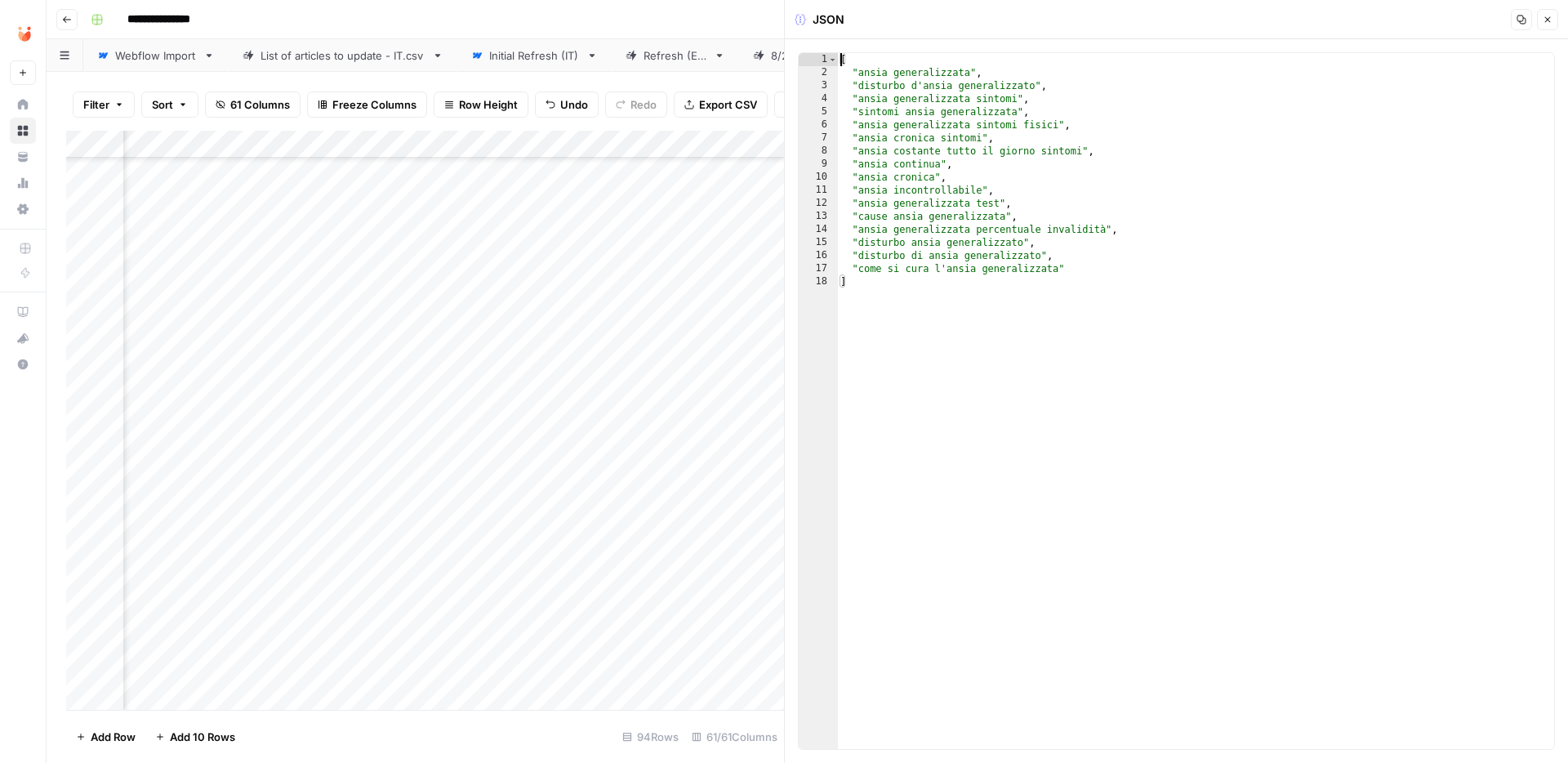
click at [1020, 77] on div "[ "ansia generalizzata" , "disturbo d'ansia generalizzato" , "ansia generalizza…" at bounding box center [1195, 414] width 717 height 722
type textarea "**********"
type textarea "*"
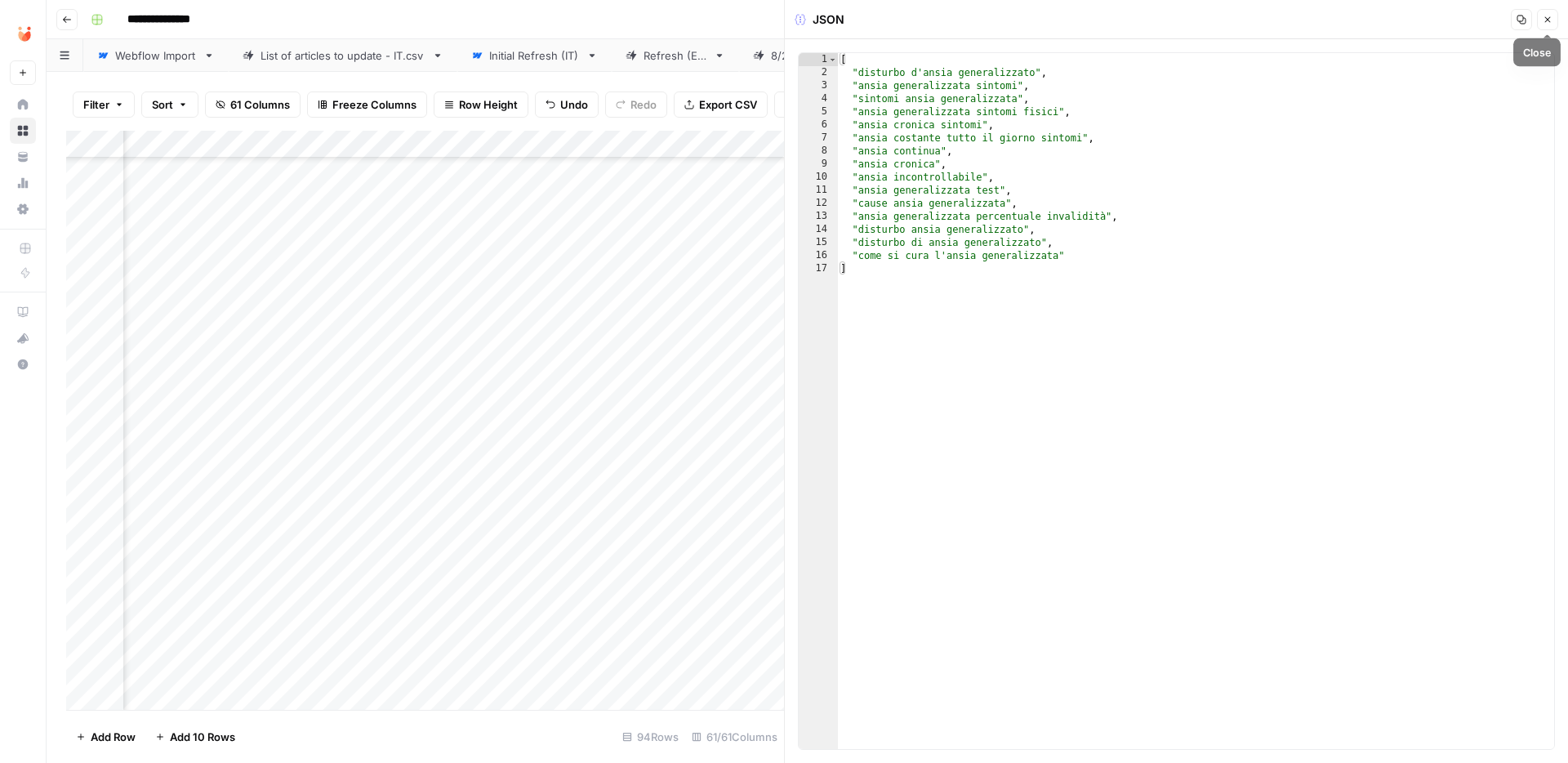
click at [1545, 18] on icon "button" at bounding box center [1548, 20] width 6 height 6
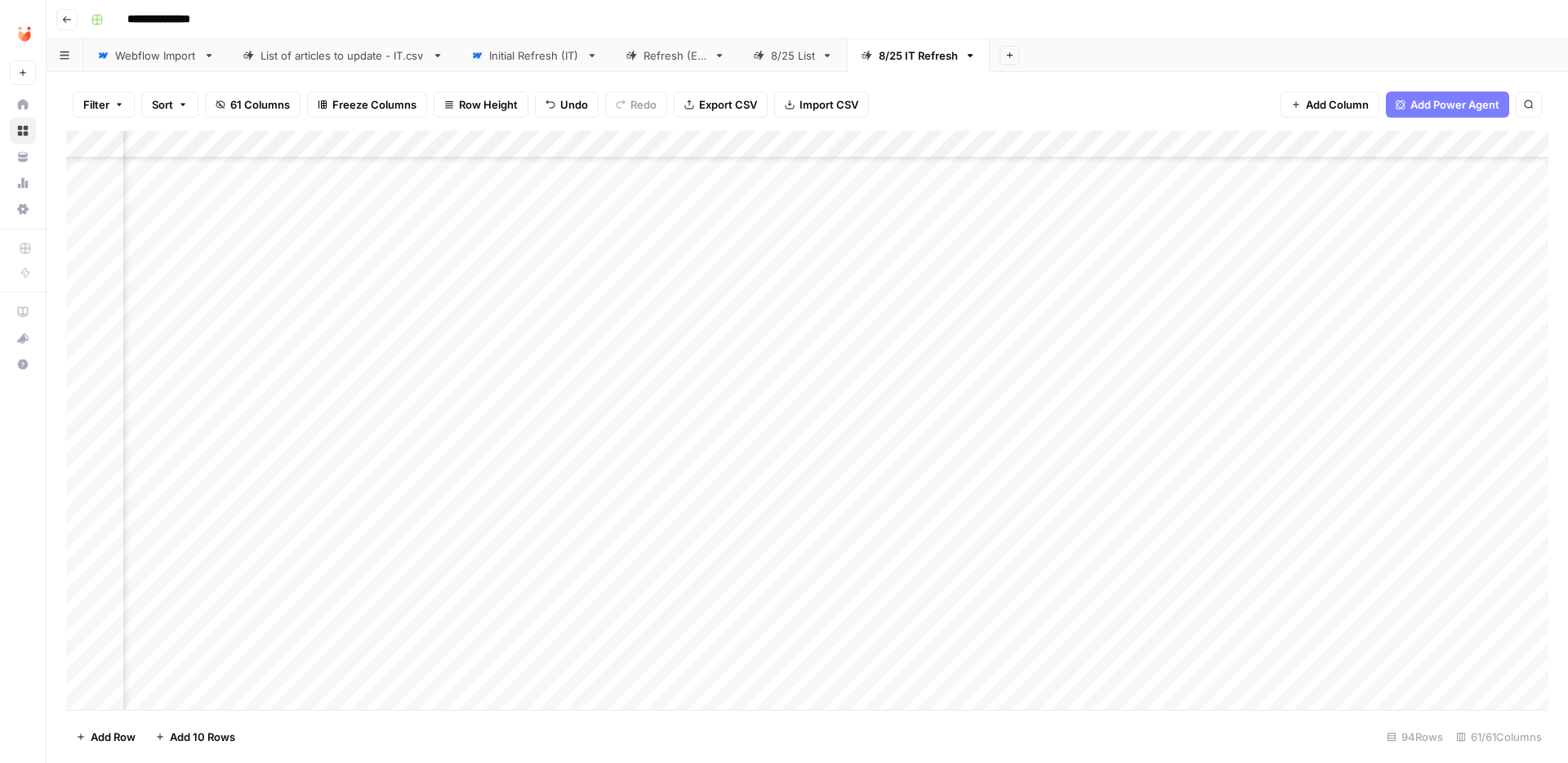
click at [614, 289] on div "Add Column" at bounding box center [807, 419] width 1482 height 579
click at [603, 287] on div "Add Column" at bounding box center [807, 419] width 1482 height 579
click at [615, 415] on button "Fatto" at bounding box center [616, 411] width 39 height 20
click at [688, 257] on div "Add Column" at bounding box center [807, 419] width 1482 height 579
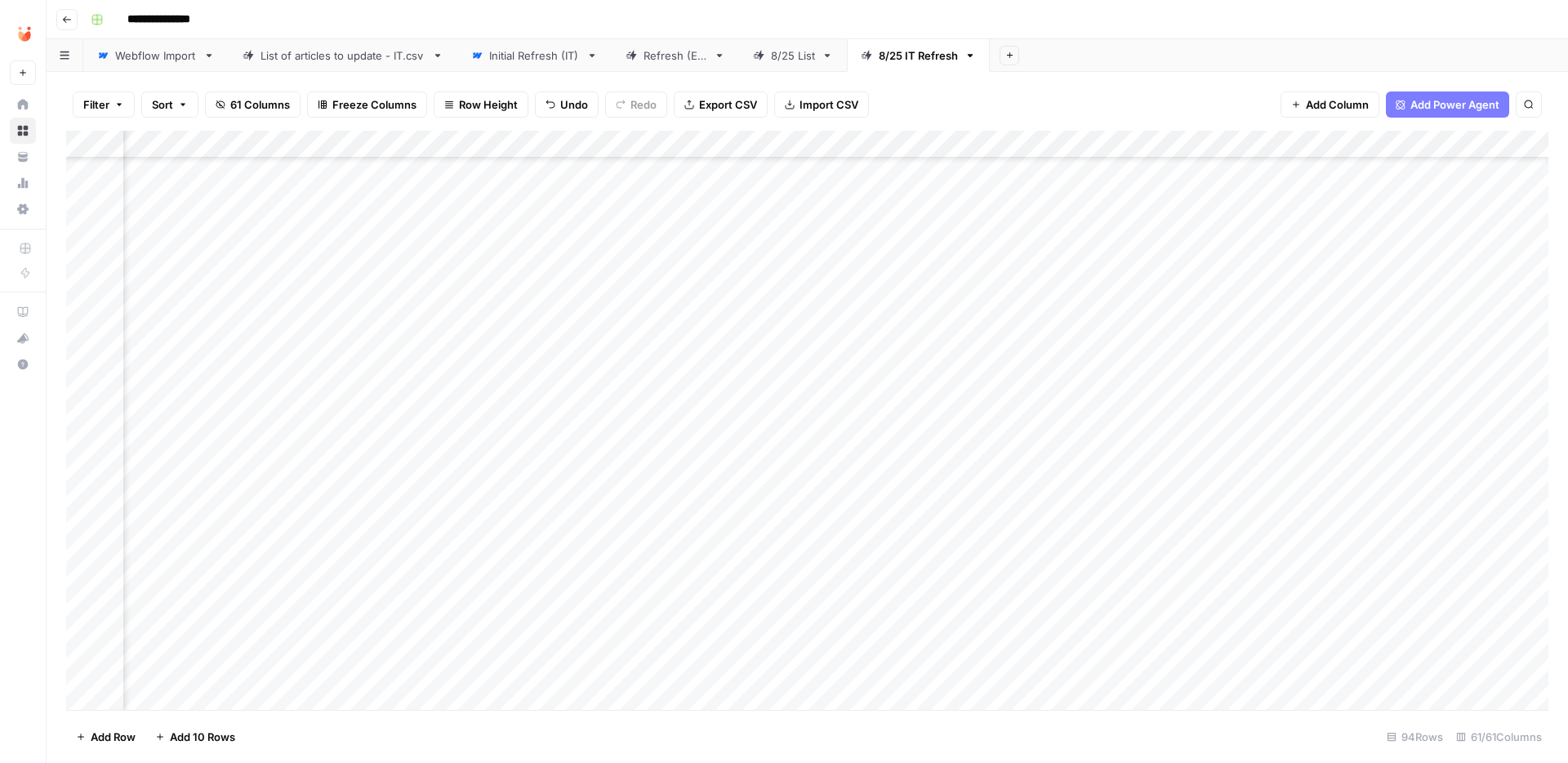
scroll to position [1570, 6075]
click at [560, 294] on div "Add Column" at bounding box center [807, 419] width 1482 height 579
click at [558, 291] on div "Add Column" at bounding box center [807, 419] width 1482 height 579
click at [1288, 296] on div "Add Column" at bounding box center [807, 419] width 1482 height 579
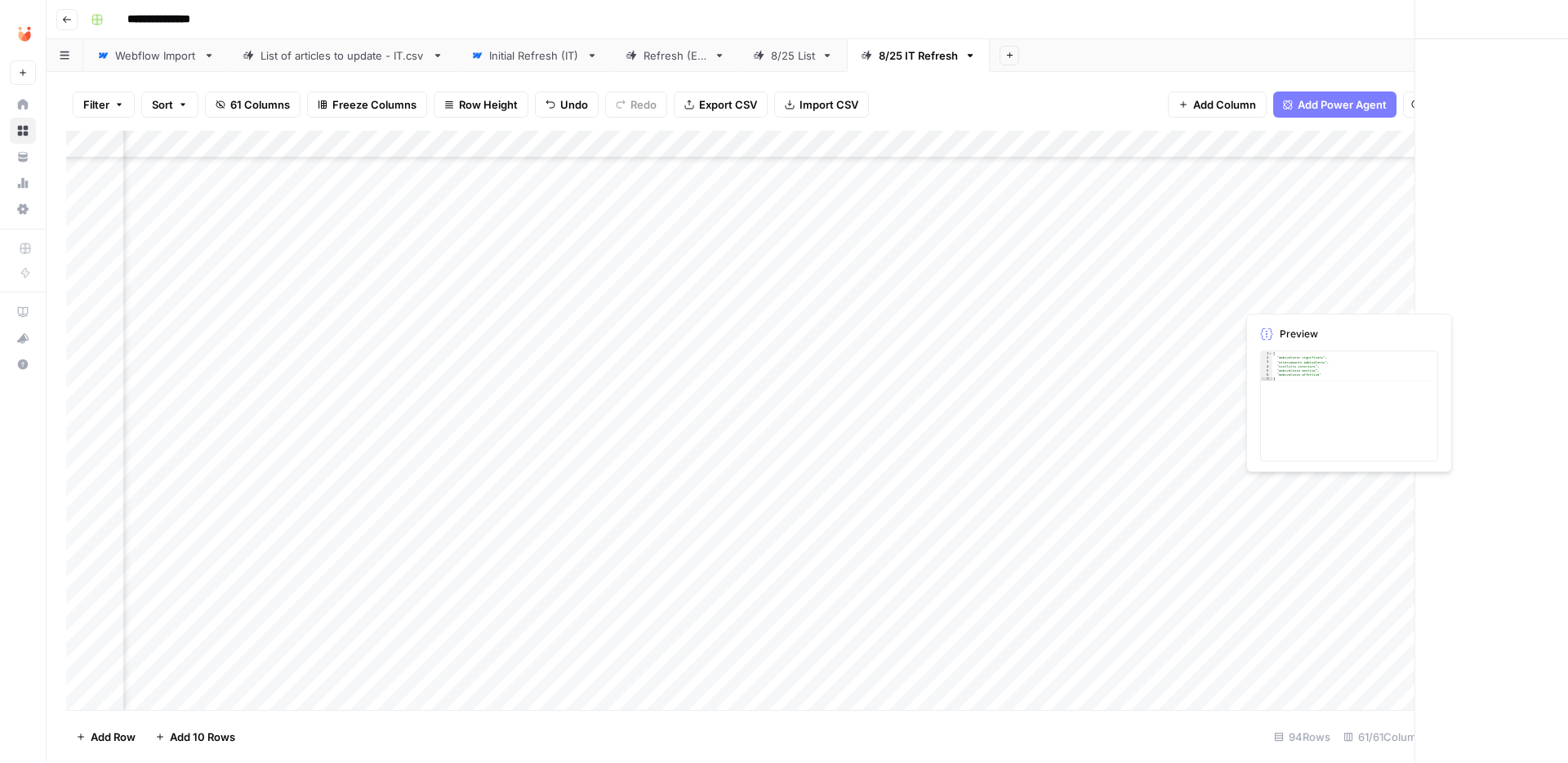
click at [1288, 296] on div at bounding box center [1310, 295] width 149 height 30
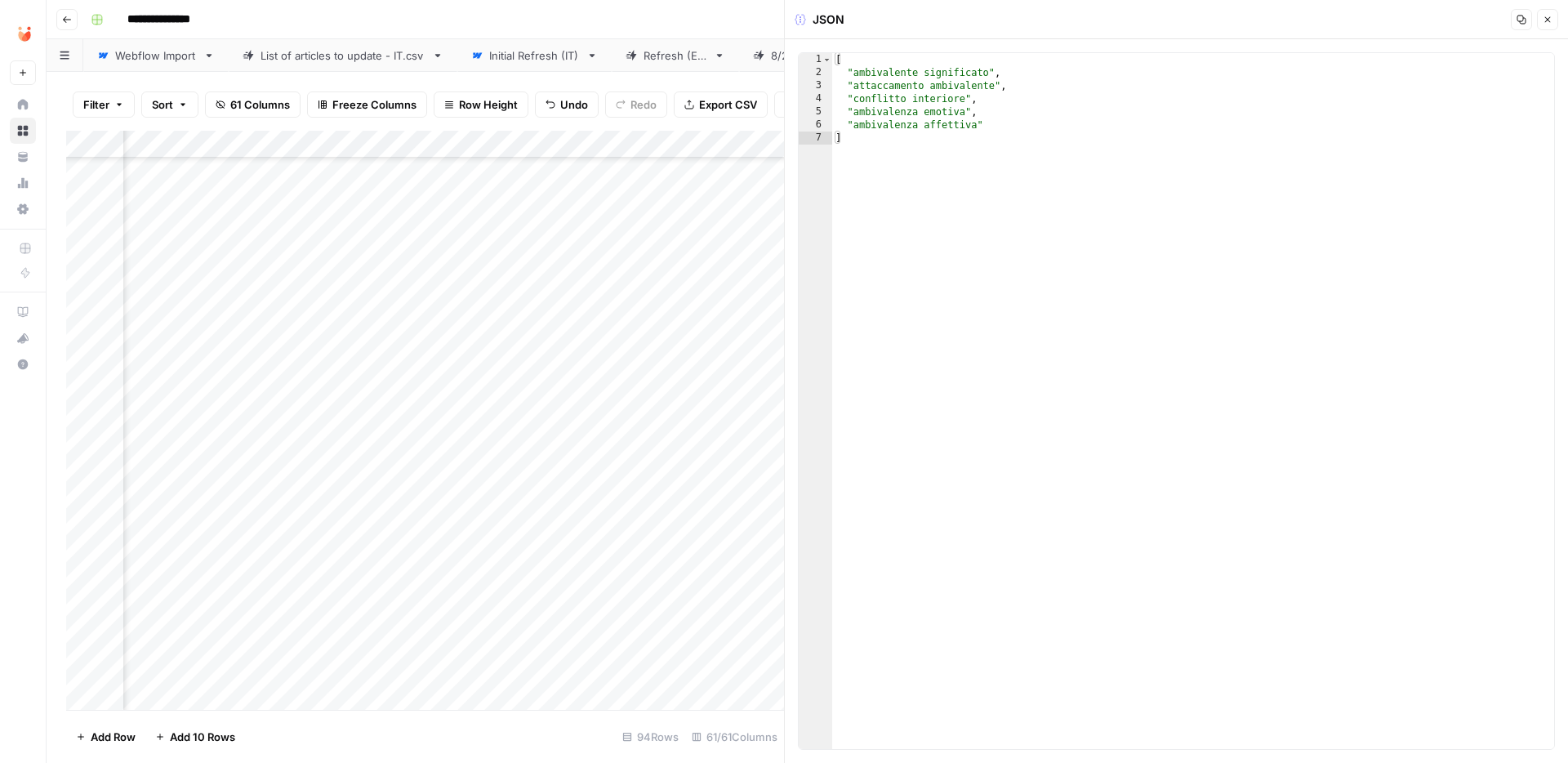
click at [1047, 185] on div "[ "ambivalente significato" , "attaccamento ambivalente" , "conflitto interiore…" at bounding box center [1192, 414] width 722 height 722
type textarea "**********"
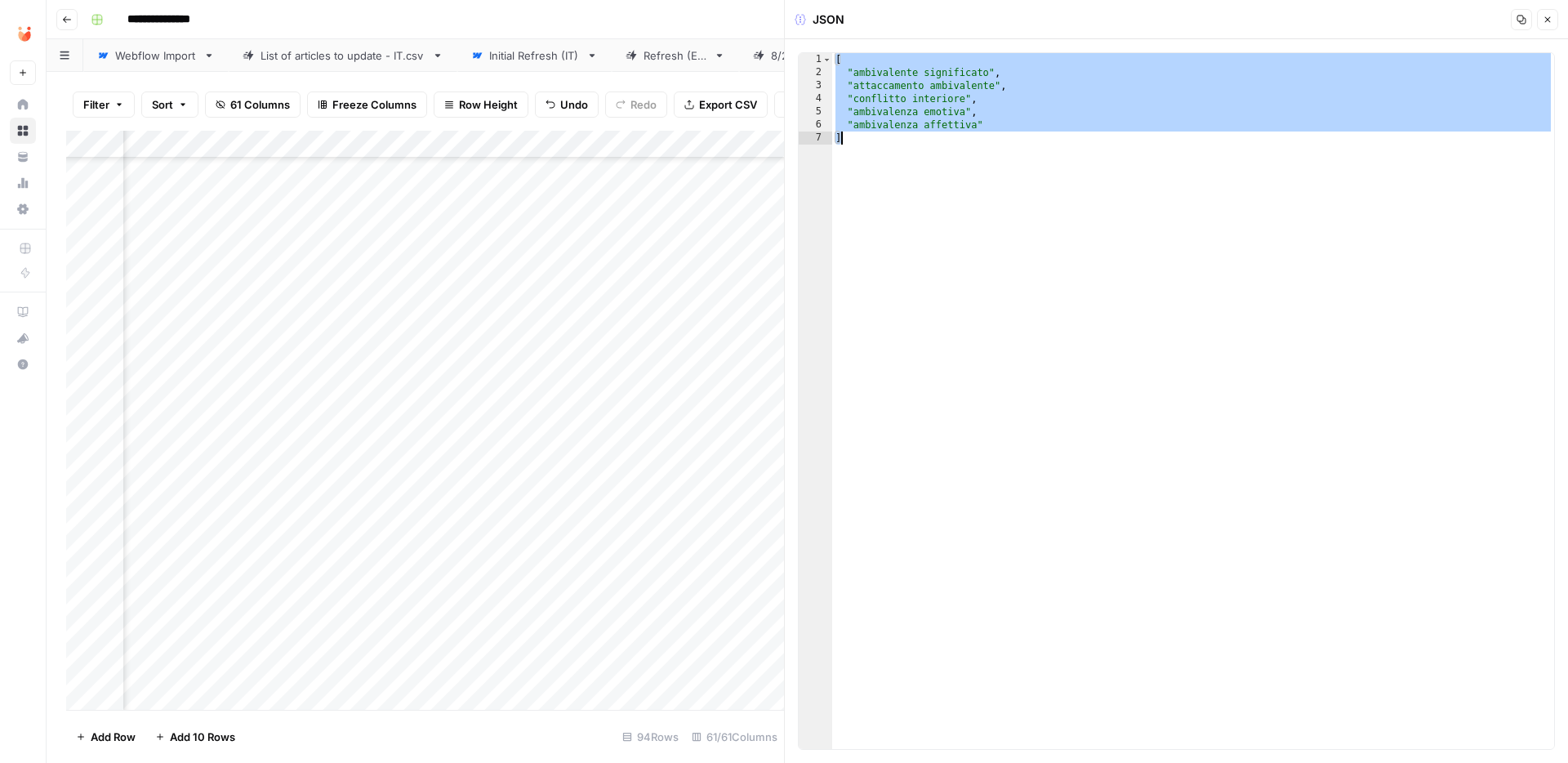
paste textarea
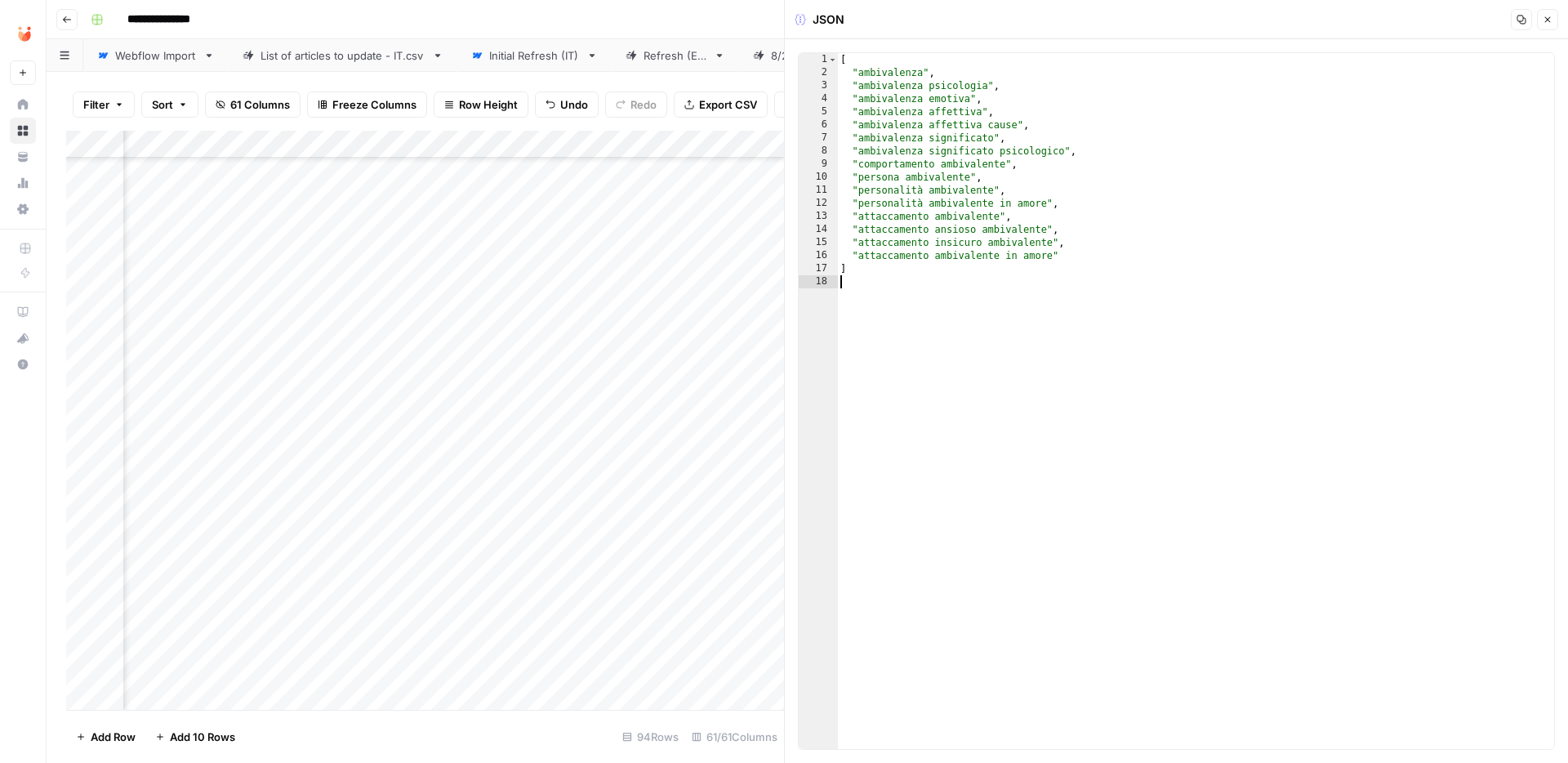
click at [966, 71] on div "[ "ambivalenza" , "ambivalenza psicologia" , "ambivalenza emotiva" , "ambivalen…" at bounding box center [1195, 414] width 717 height 722
type textarea "**********"
type textarea "*"
click at [1550, 20] on icon "button" at bounding box center [1547, 20] width 9 height 9
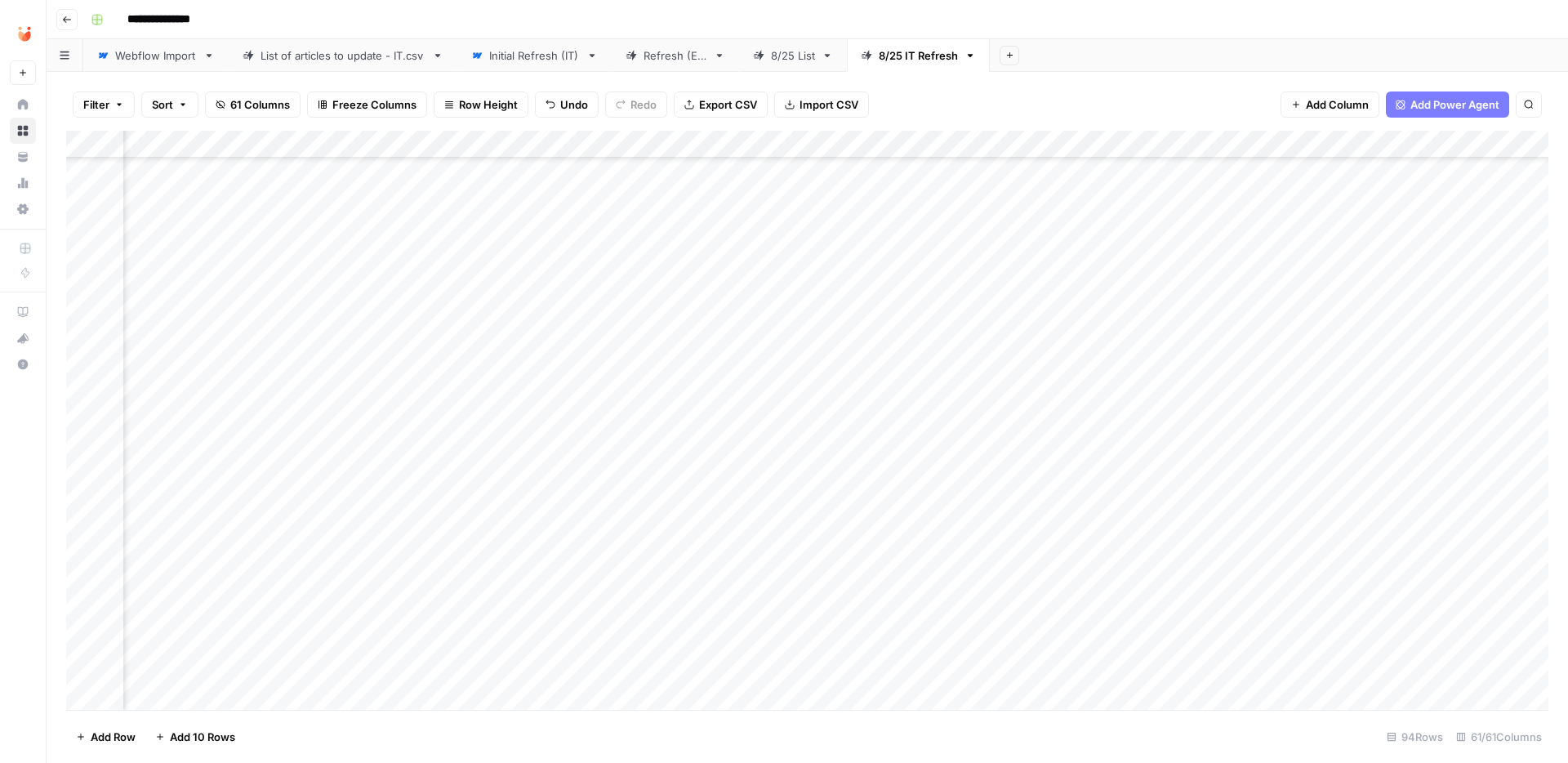
click at [588, 299] on div "Add Column" at bounding box center [807, 419] width 1482 height 579
click at [600, 293] on div "Add Column" at bounding box center [807, 419] width 1482 height 579
click at [617, 419] on button "Fatto" at bounding box center [616, 416] width 39 height 20
click at [671, 354] on div "Add Column" at bounding box center [807, 419] width 1482 height 579
click at [555, 352] on div "Add Column" at bounding box center [807, 419] width 1482 height 579
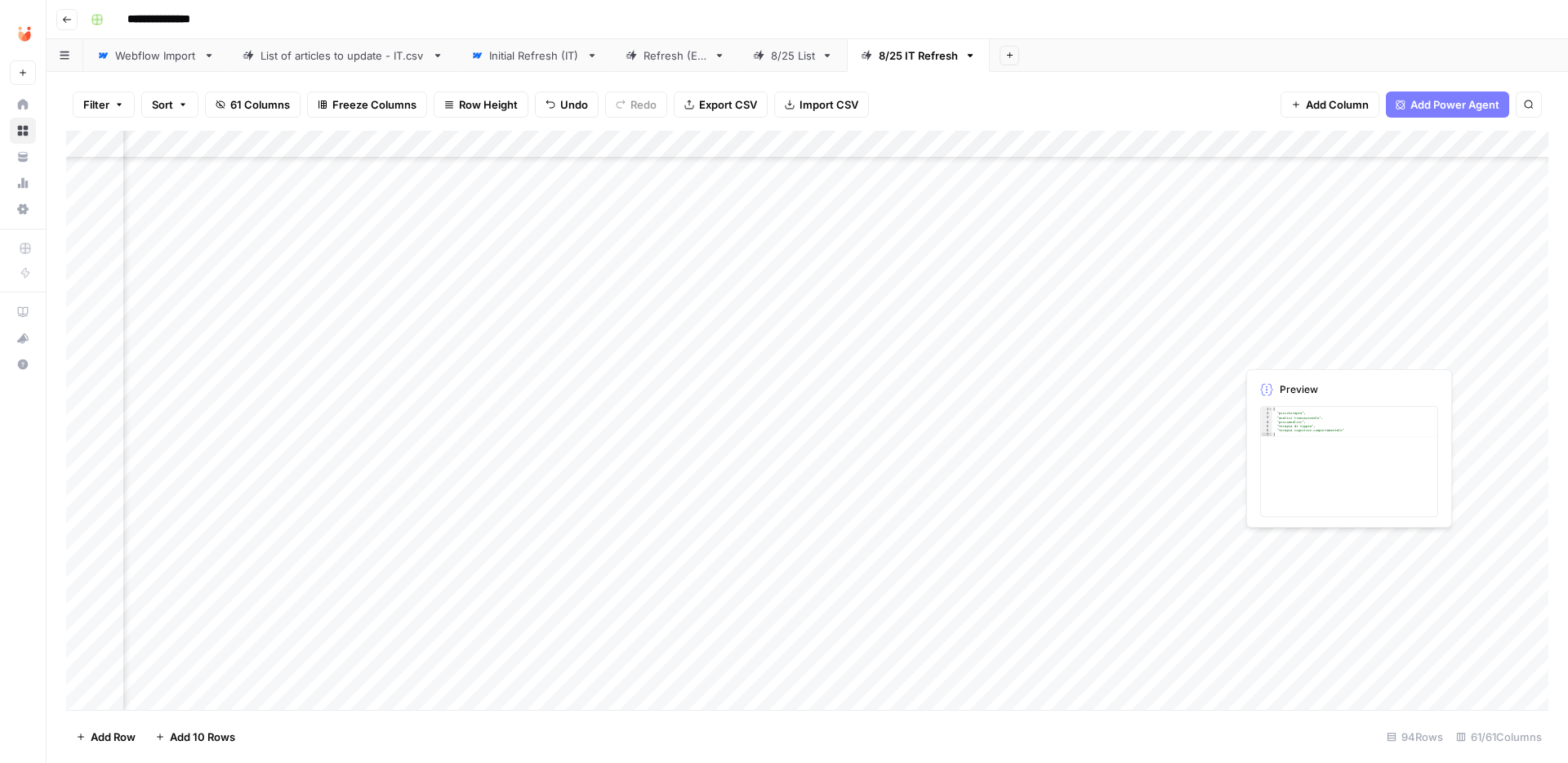
click at [1279, 352] on div "Add Column" at bounding box center [807, 419] width 1482 height 579
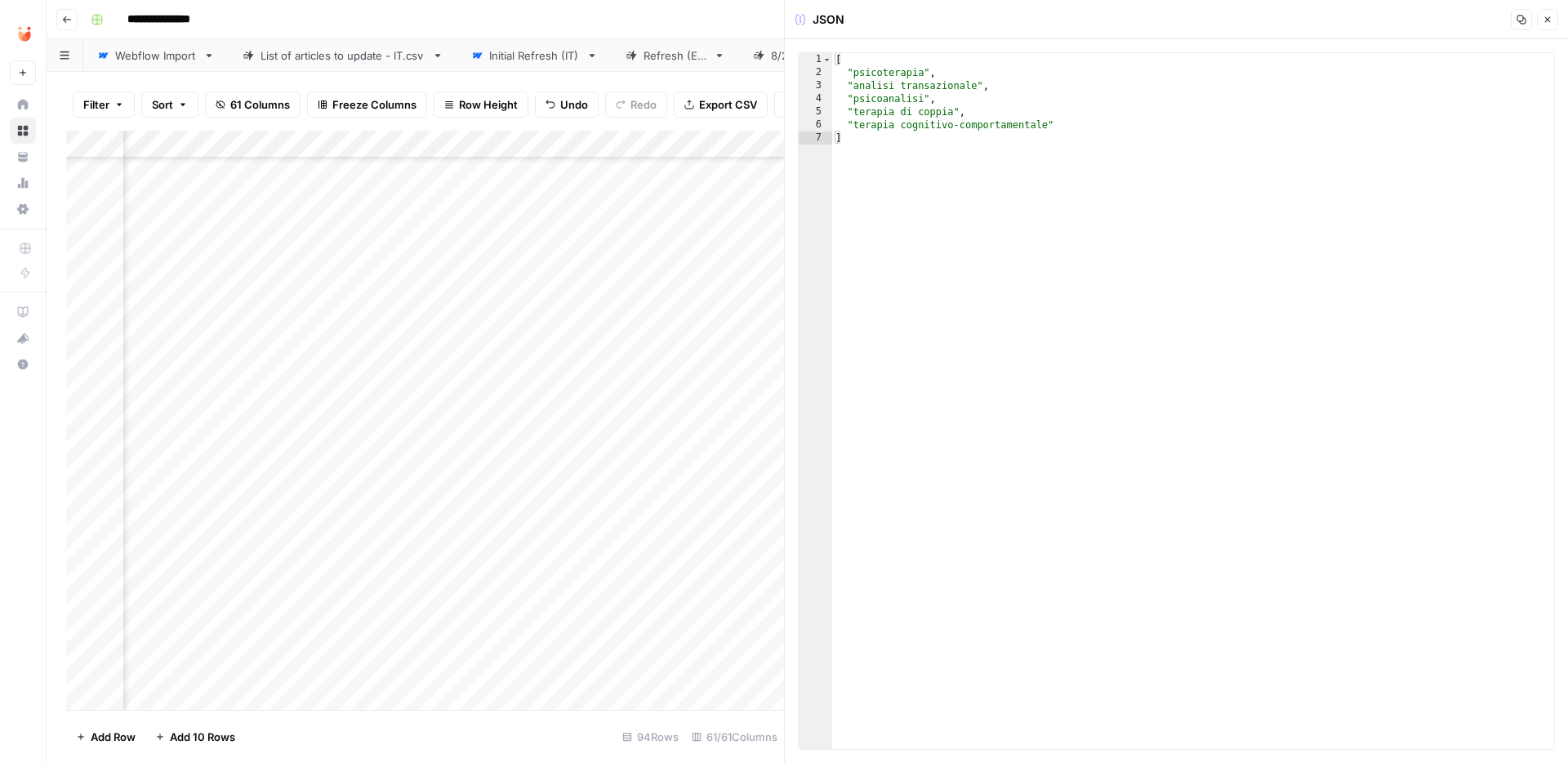
click at [1037, 208] on div "[ "psicoterapia" , "analisi transazionale" , "psicoanalisi" , "terapia di coppi…" at bounding box center [1192, 414] width 722 height 722
type textarea "**********"
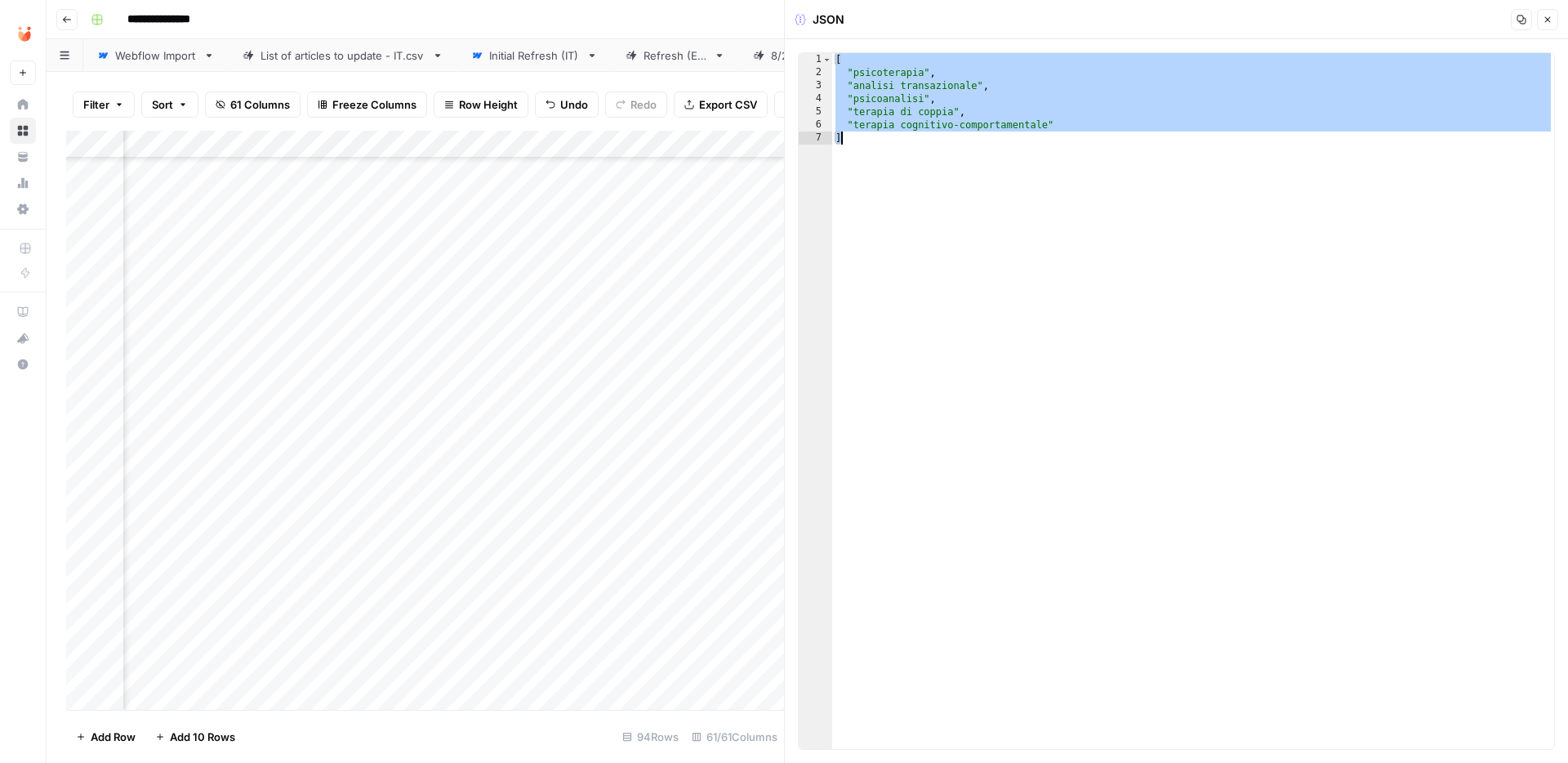
paste textarea
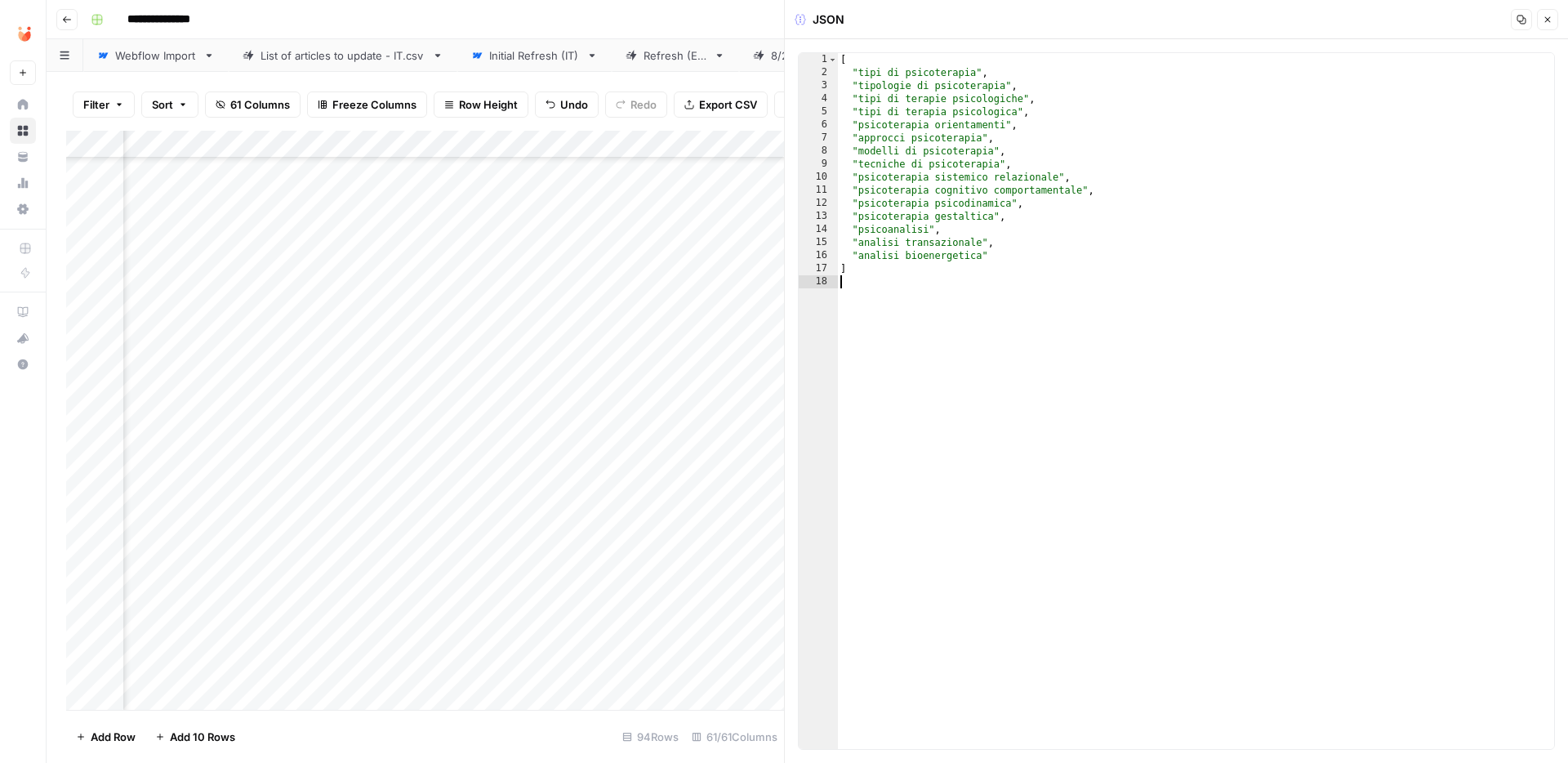
click at [1021, 72] on div "[ "tipi di psicoterapia" , "tipologie di psicoterapia" , "tipi di terapie psico…" at bounding box center [1195, 414] width 717 height 722
type textarea "**********"
type textarea "*"
click at [1545, 20] on icon "button" at bounding box center [1547, 20] width 9 height 9
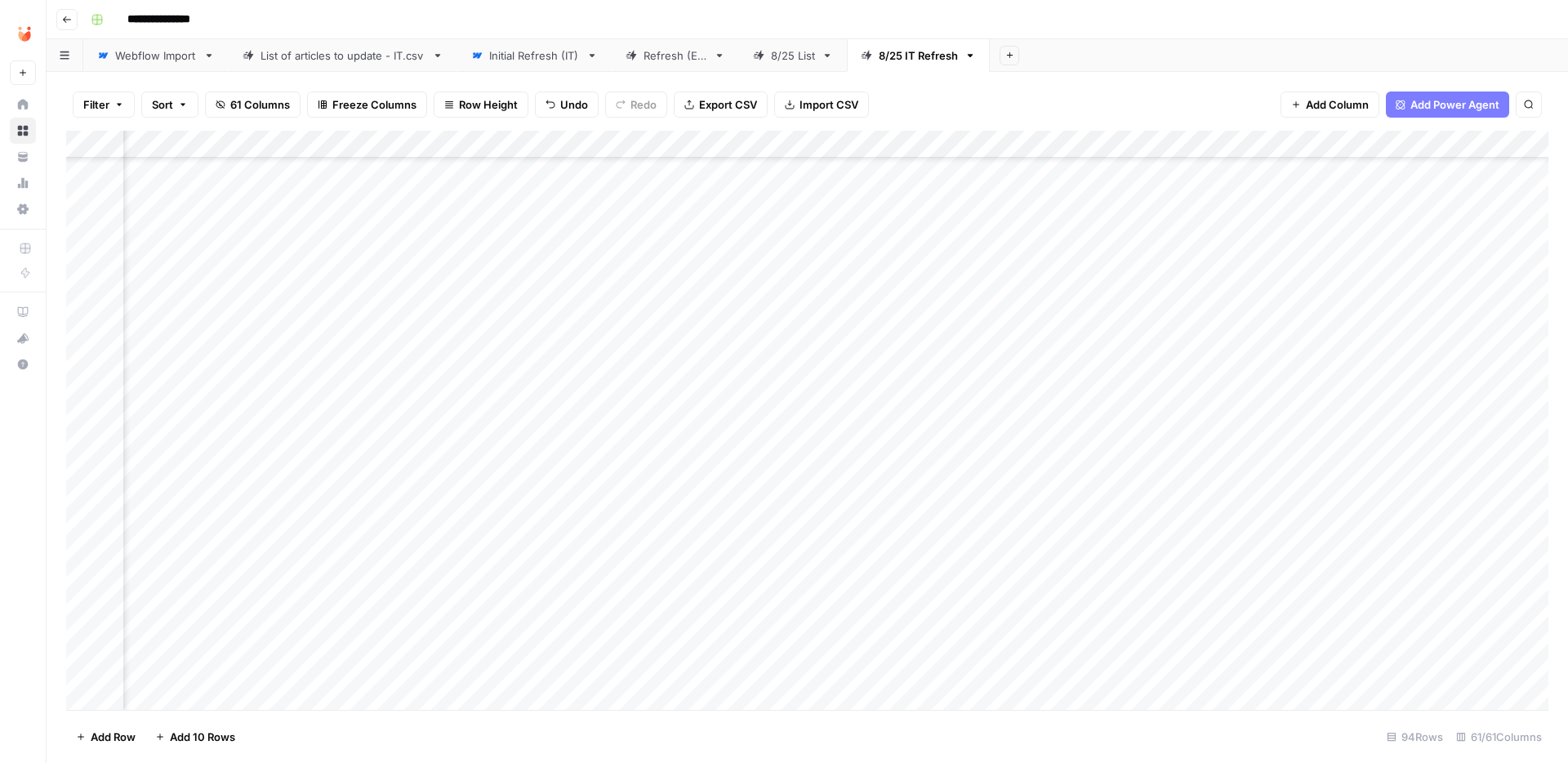
click at [597, 345] on div "Add Column" at bounding box center [807, 419] width 1482 height 579
click at [597, 346] on div "Add Column" at bounding box center [807, 419] width 1482 height 579
click at [616, 467] on button "Fatto" at bounding box center [616, 472] width 39 height 20
click at [643, 407] on div "Add Column" at bounding box center [807, 419] width 1482 height 579
click at [558, 406] on div "Add Column" at bounding box center [807, 419] width 1482 height 579
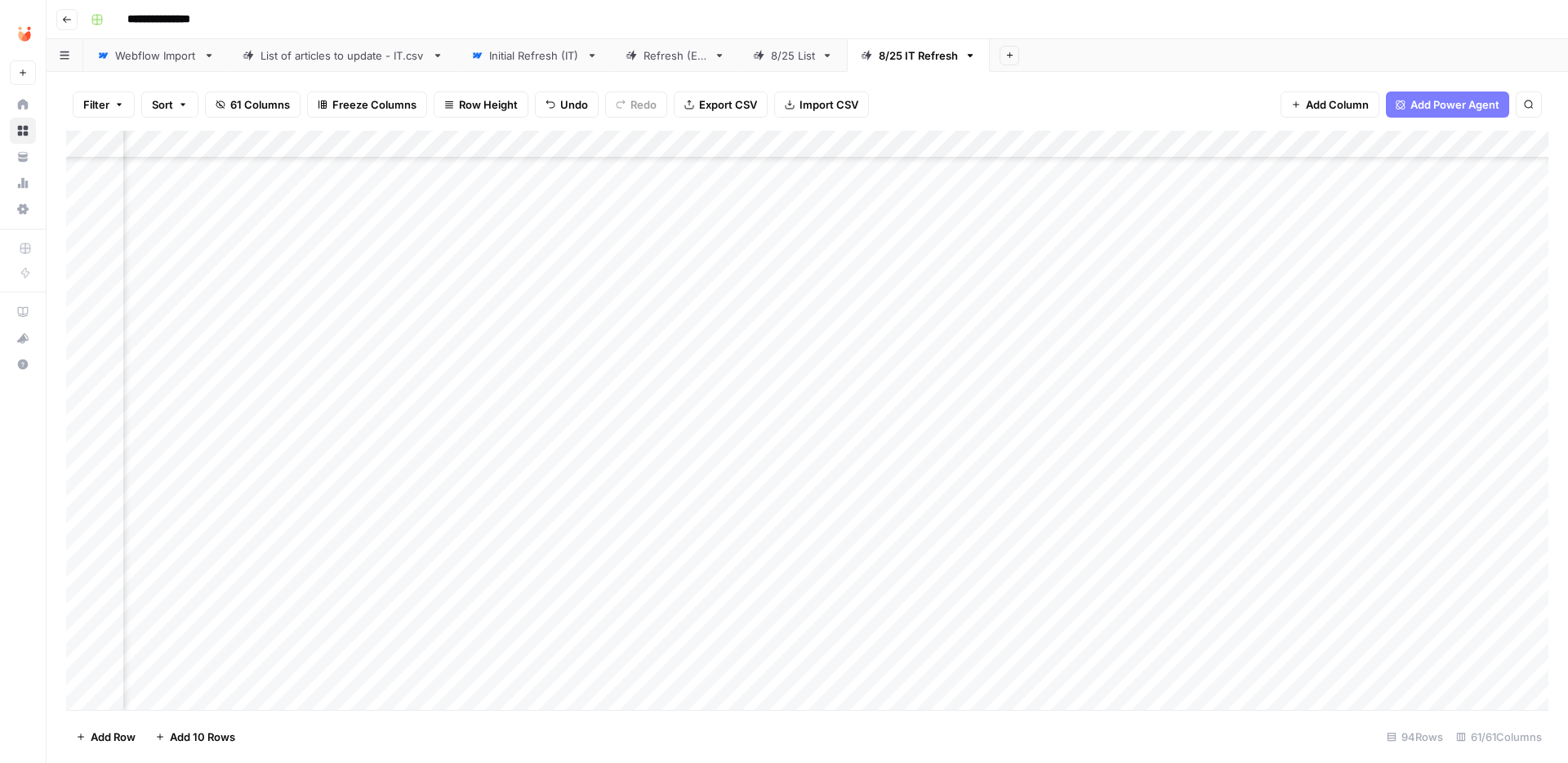
click at [965, 406] on div "Add Column" at bounding box center [807, 419] width 1482 height 579
click at [1270, 406] on div "Add Column" at bounding box center [807, 419] width 1482 height 579
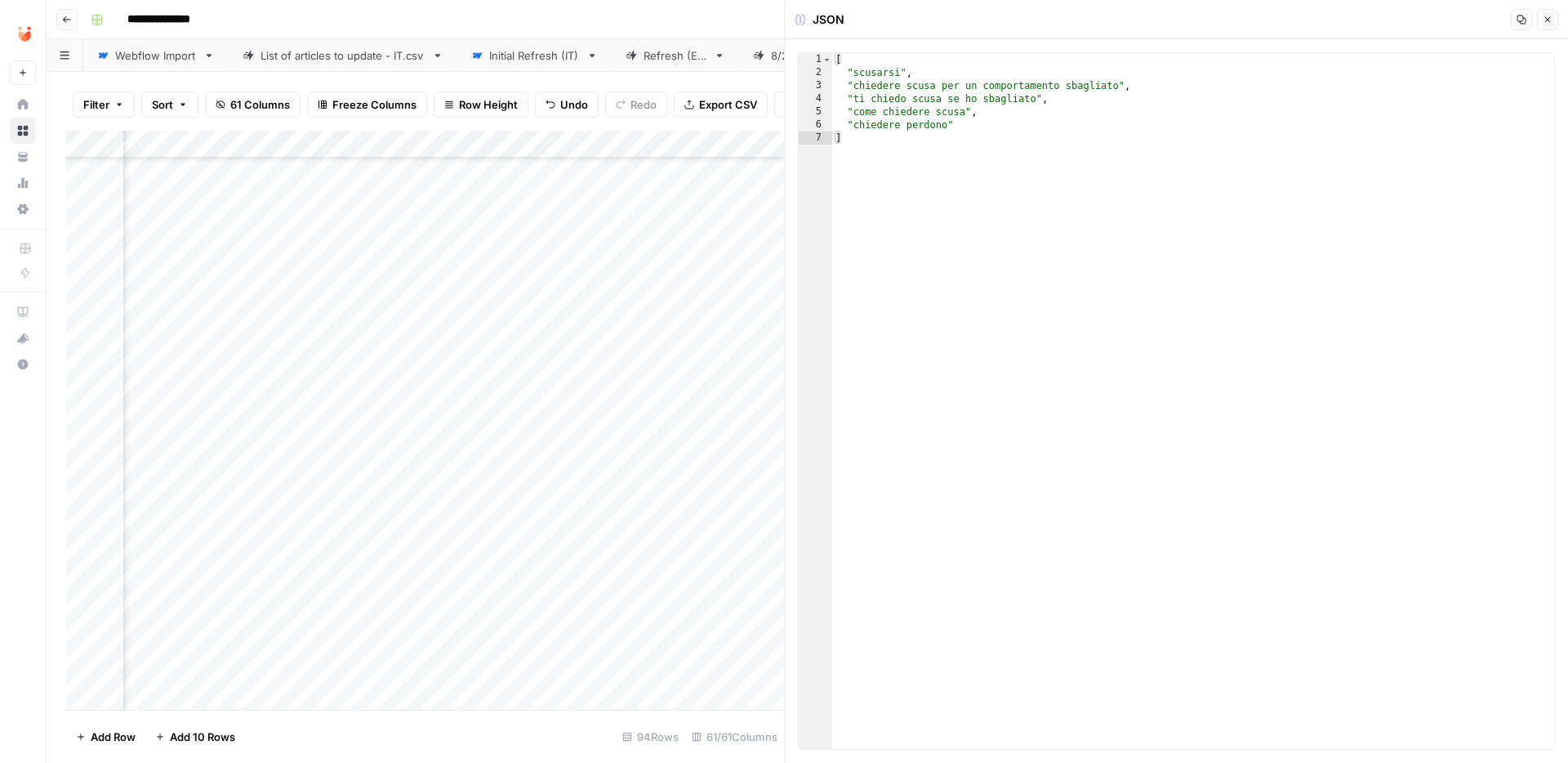
click at [975, 199] on div "[ "scusarsi" , "chiedere scusa per un comportamento sbagliato" , "ti chiedo scu…" at bounding box center [1192, 414] width 722 height 722
type textarea "**********"
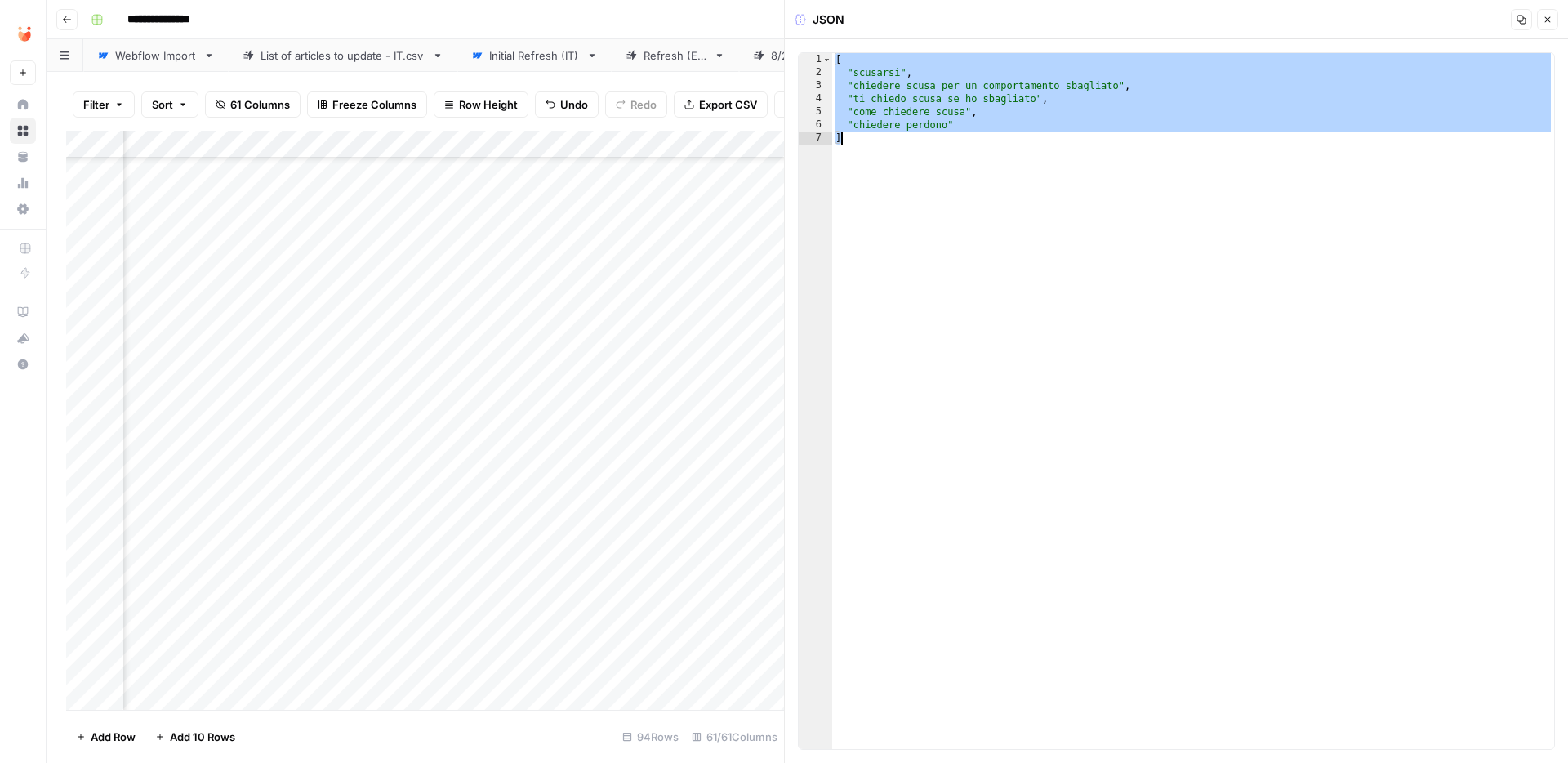
paste textarea
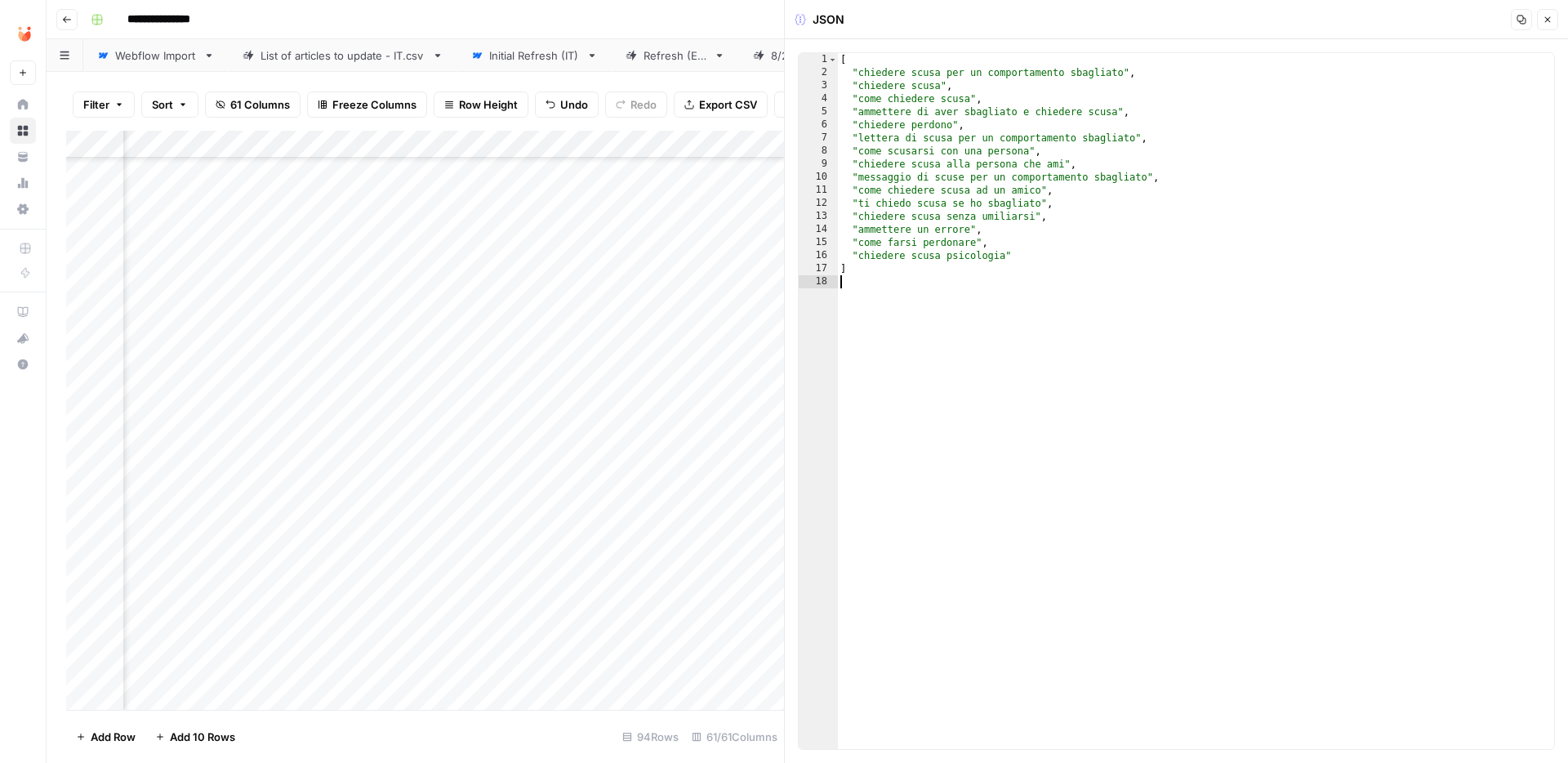
click at [976, 82] on div "[ "chiedere scusa per un comportamento sbagliato" , "chiedere scusa" , "come ch…" at bounding box center [1195, 414] width 717 height 722
type textarea "**********"
click at [1551, 9] on button "Close" at bounding box center [1547, 20] width 21 height 21
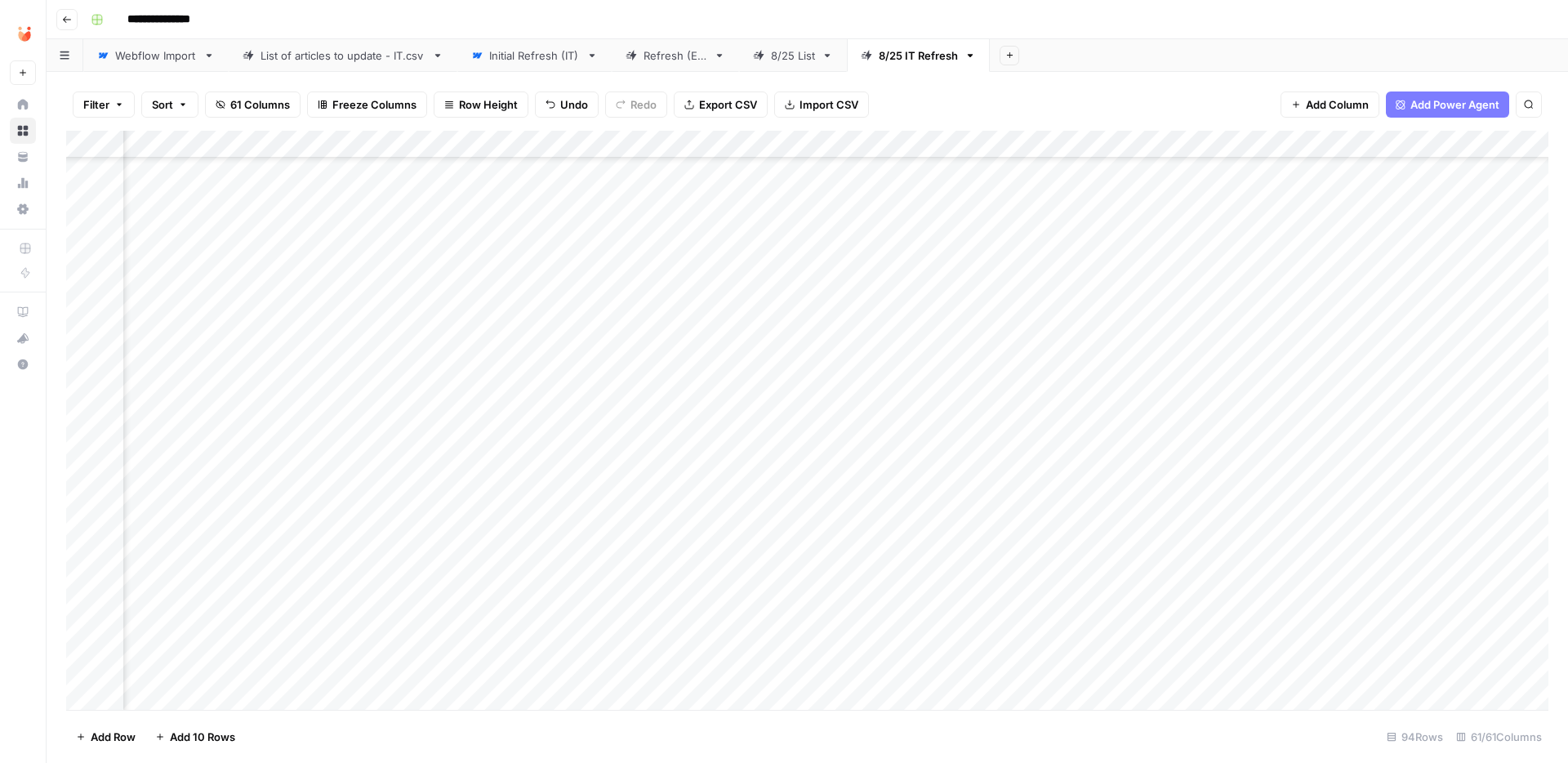
click at [610, 402] on div "Add Column" at bounding box center [807, 419] width 1482 height 579
click at [619, 528] on button "Fatto" at bounding box center [616, 527] width 39 height 20
click at [663, 463] on div "Add Column" at bounding box center [807, 419] width 1482 height 579
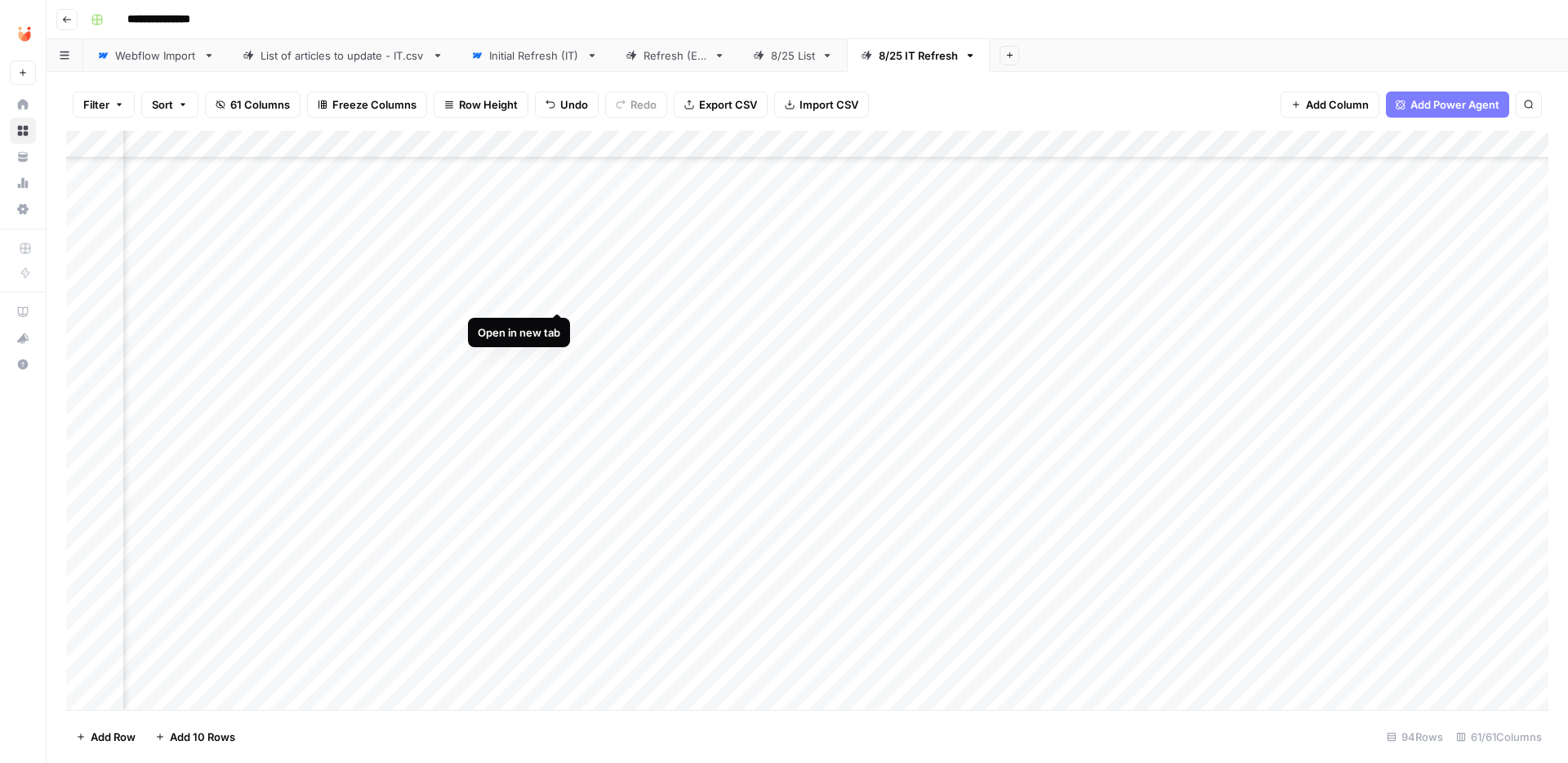
click at [558, 295] on div "Add Column" at bounding box center [807, 419] width 1482 height 579
click at [1001, 297] on div "Add Column" at bounding box center [807, 419] width 1482 height 579
click at [1259, 296] on div "Add Column" at bounding box center [807, 419] width 1482 height 579
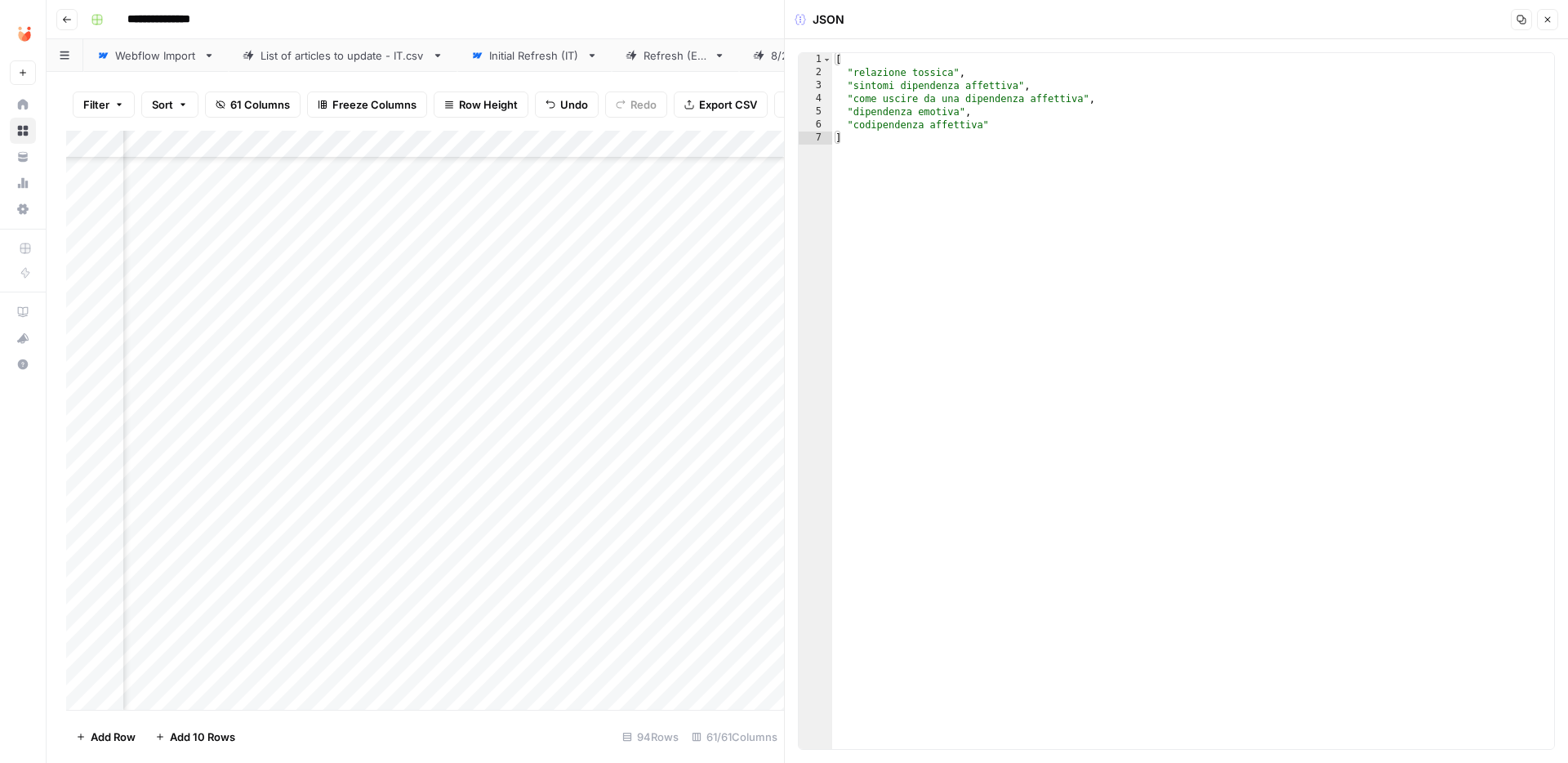
click at [1097, 201] on div "[ "relazione tossica" , "sintomi dipendenza affettiva" , "come uscire da una di…" at bounding box center [1192, 414] width 722 height 722
type textarea "**********"
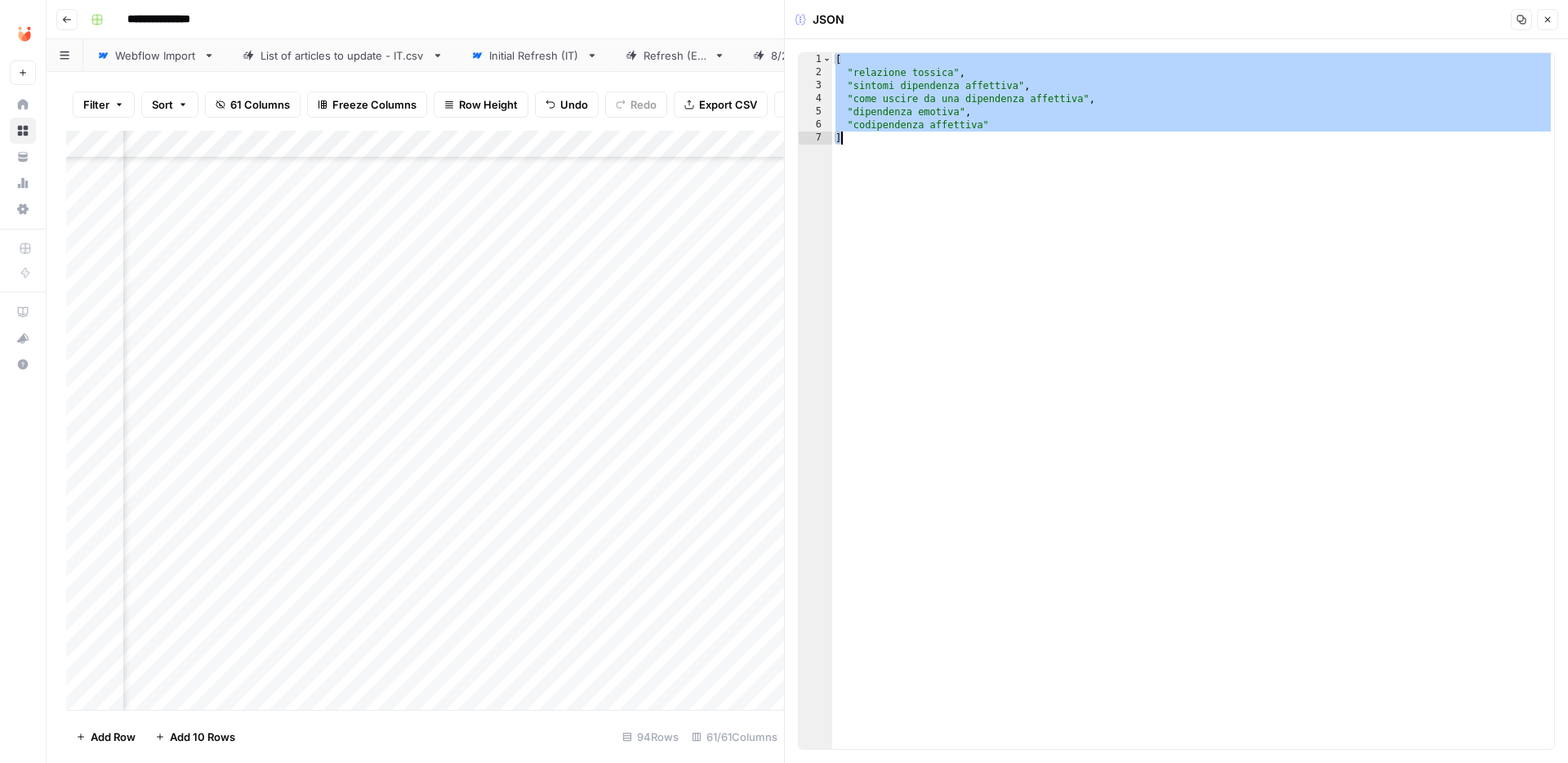
paste textarea
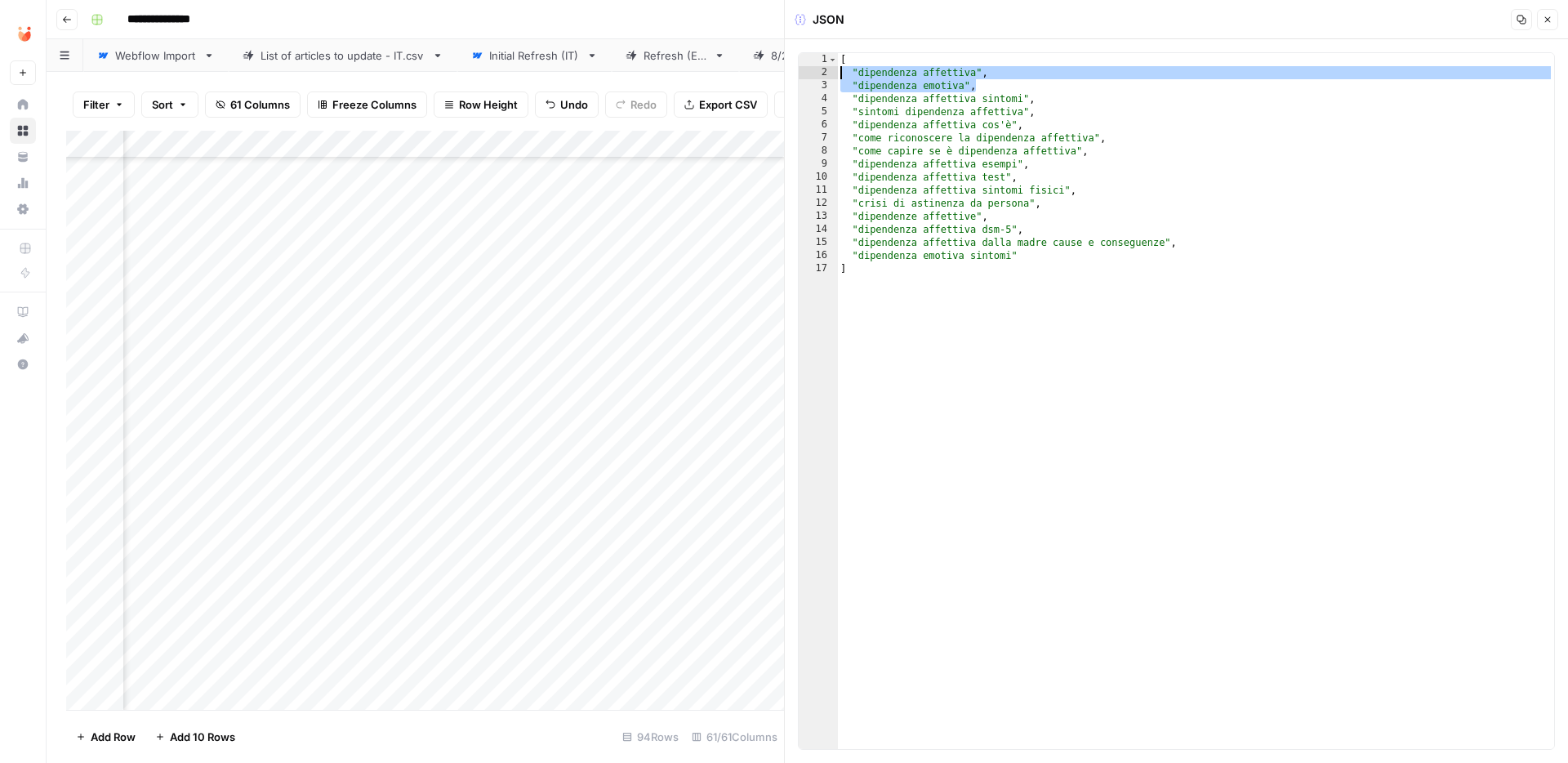
drag, startPoint x: 981, startPoint y: 87, endPoint x: 795, endPoint y: 71, distance: 186.7
click at [795, 71] on div "* 1 2 3 4 5 6 7 8 9 10 11 12 13 14 15 16 17 [ "dipendenza affettiva" , "dipende…" at bounding box center [1176, 401] width 784 height 723
click at [971, 305] on div "[ "dipendenza affettiva" , "dipendenza emotiva" , "dipendenza affettiva sintomi…" at bounding box center [1195, 414] width 717 height 722
click at [990, 75] on div "[ "dipendenza affettiva" , "dipendenza emotiva" , "dipendenza affettiva sintomi…" at bounding box center [1195, 414] width 717 height 722
type textarea "**********"
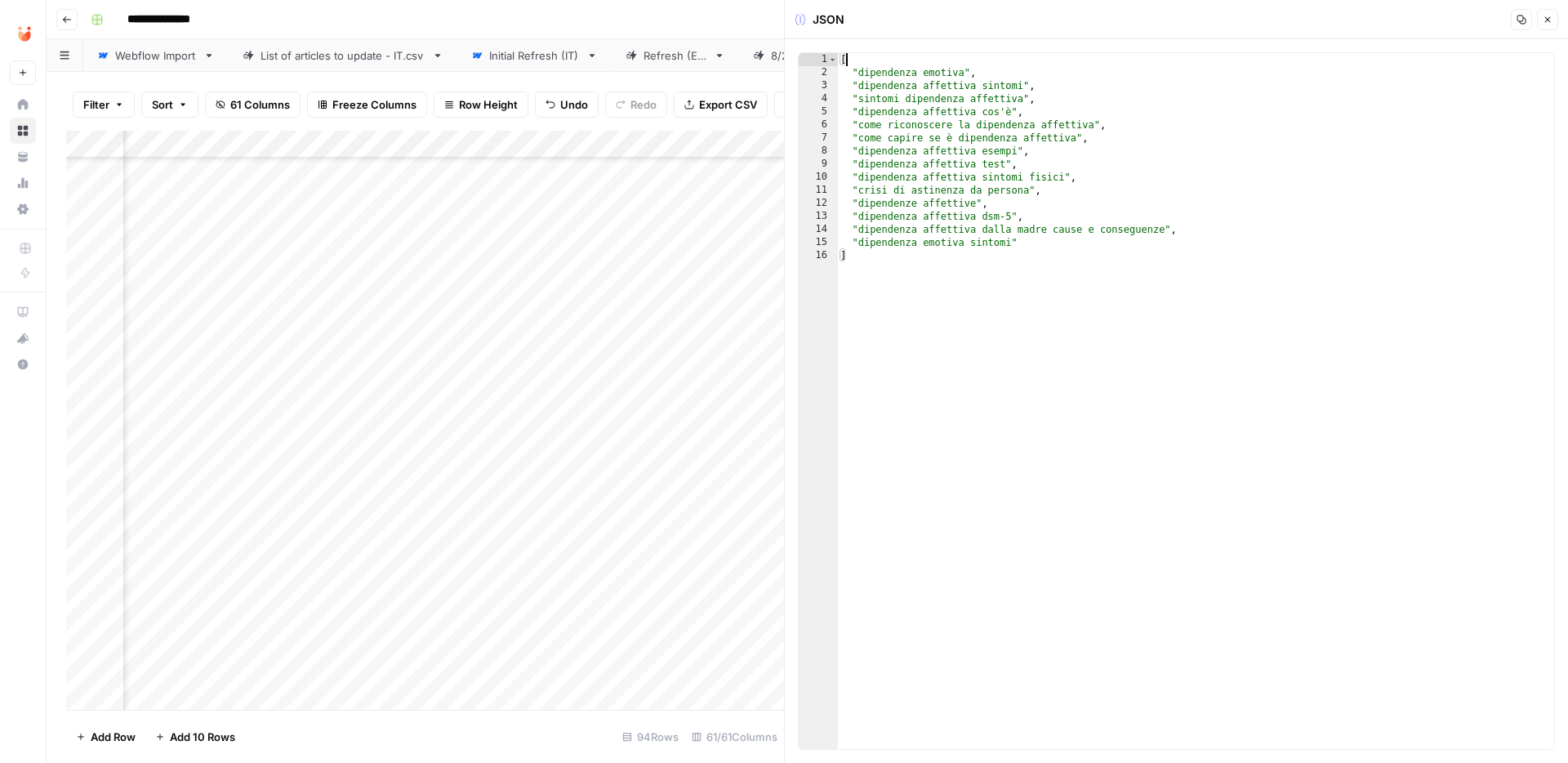
type textarea "**********"
type textarea "*"
click at [1551, 15] on icon "button" at bounding box center [1547, 20] width 9 height 9
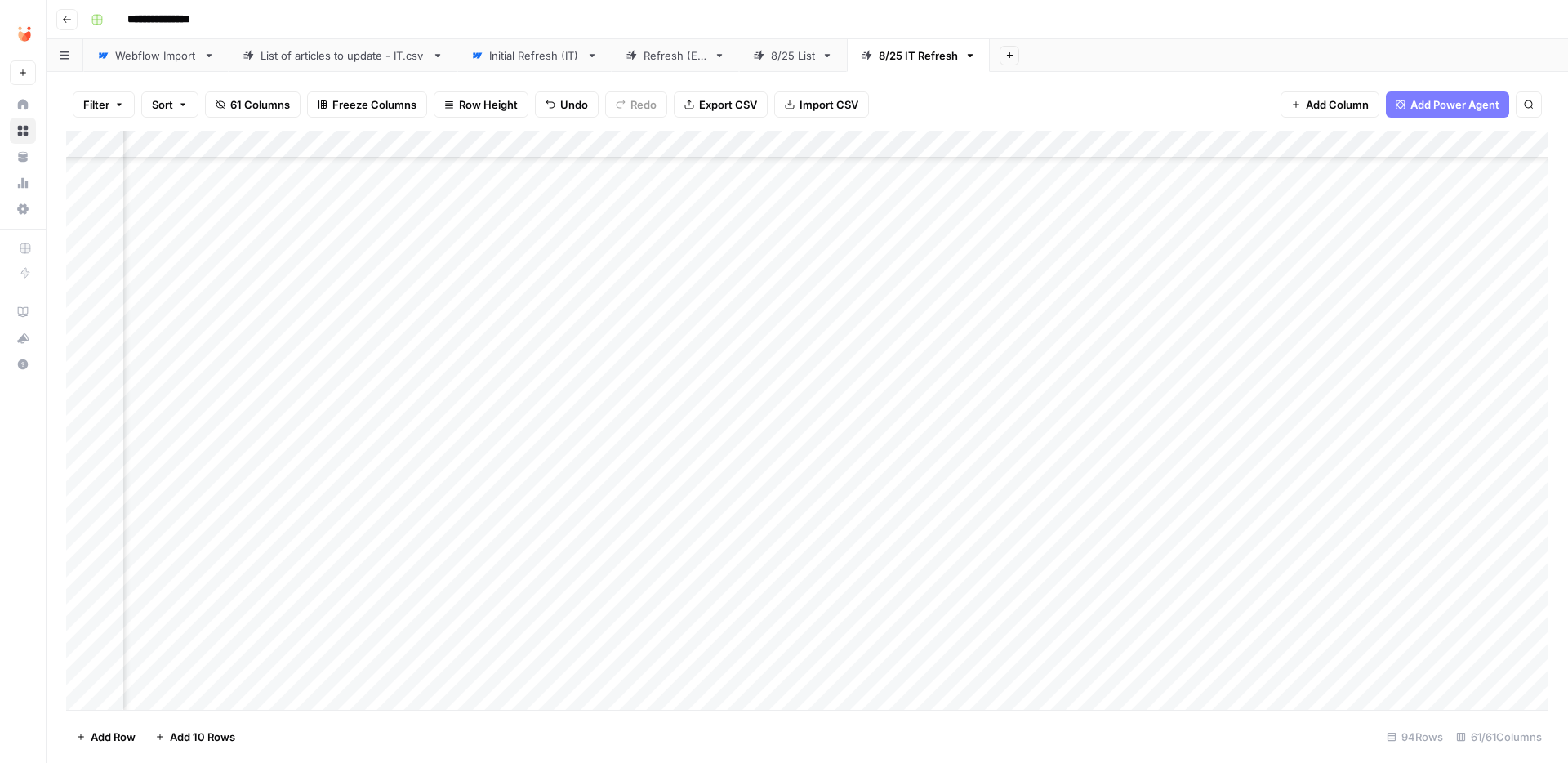
click at [613, 298] on div "Add Column" at bounding box center [807, 419] width 1482 height 579
click at [620, 423] on button "Fatto" at bounding box center [616, 417] width 39 height 20
click at [750, 421] on div "Add Column" at bounding box center [807, 419] width 1482 height 579
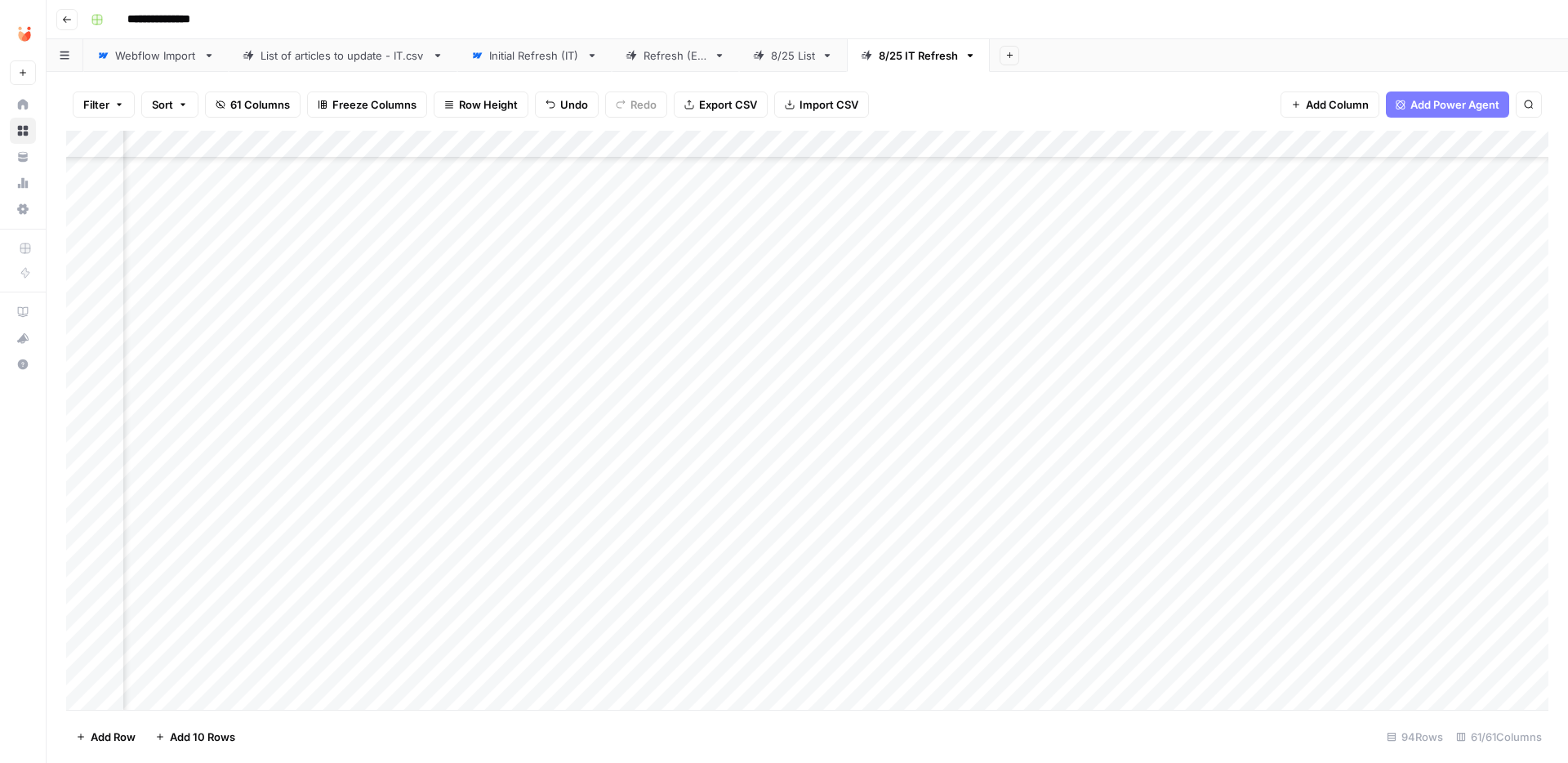
scroll to position [1629, 5966]
click at [666, 457] on div "Add Column" at bounding box center [807, 419] width 1482 height 579
click at [668, 454] on div "Add Column" at bounding box center [807, 419] width 1482 height 579
click at [1088, 453] on div "Add Column" at bounding box center [807, 419] width 1482 height 579
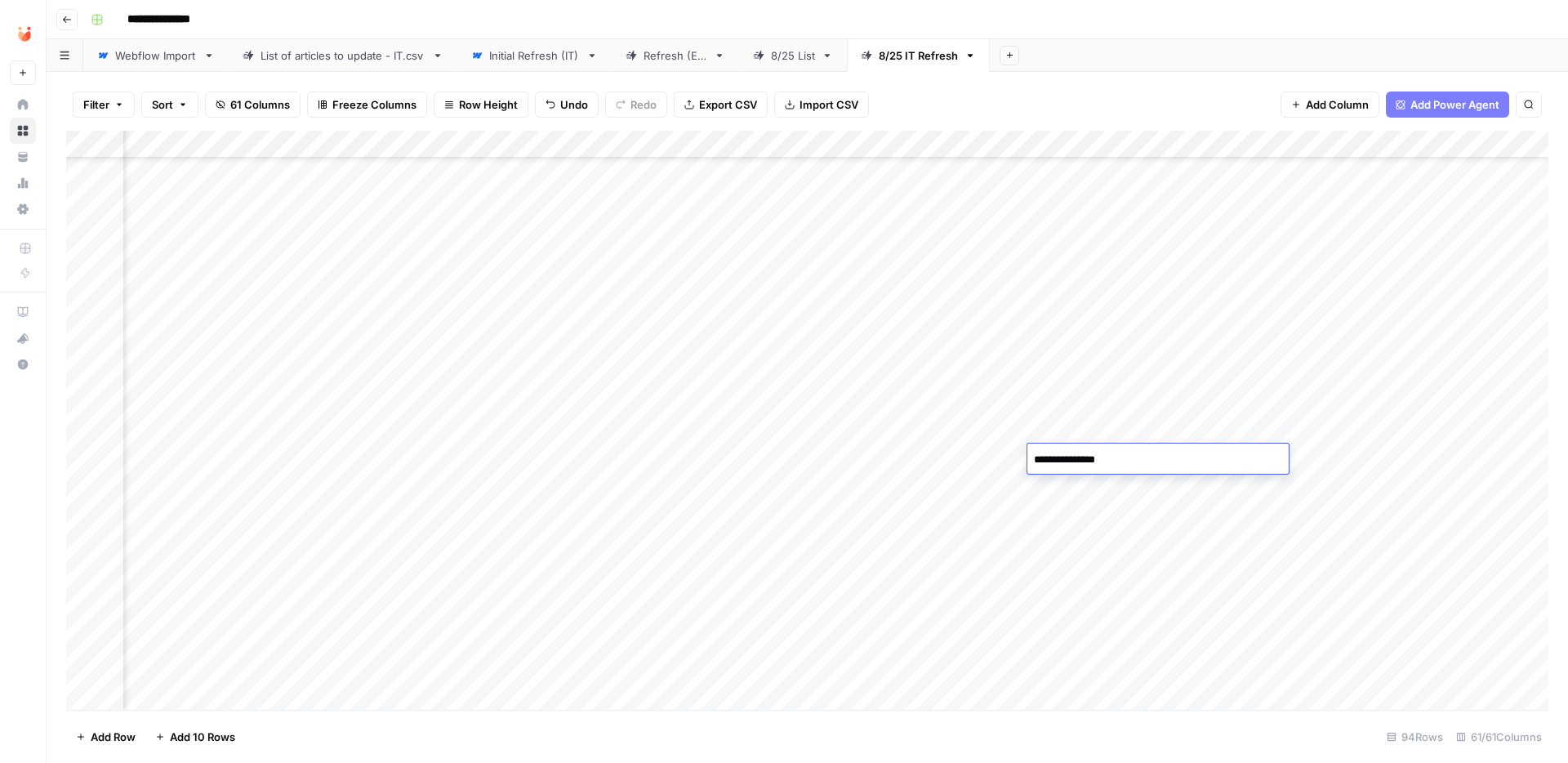
click at [1393, 458] on div "Add Column" at bounding box center [807, 419] width 1482 height 579
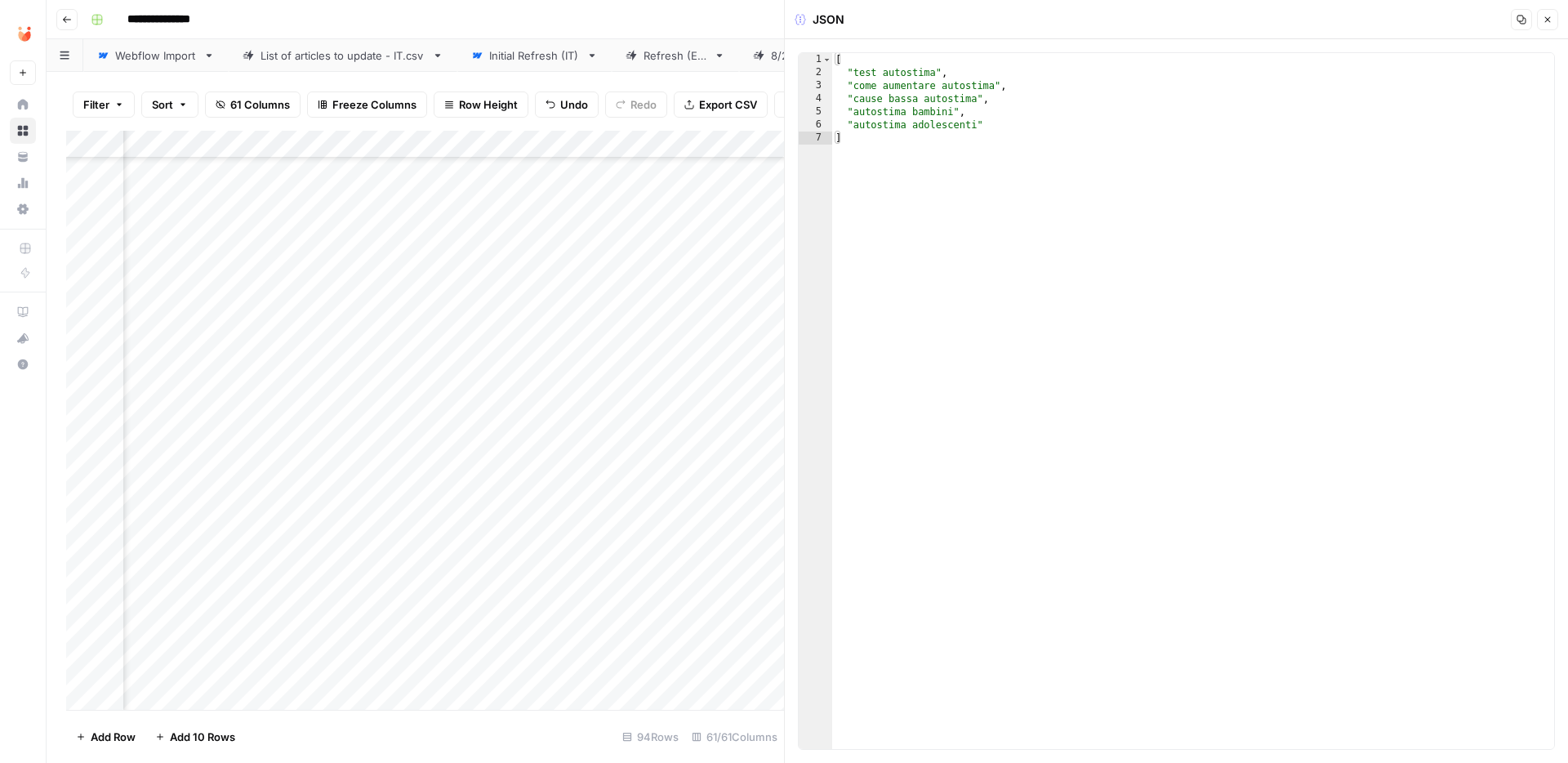
click at [1121, 226] on div "[ "test autostima" , "come aumentare autostima" , "cause bassa autostima" , "au…" at bounding box center [1192, 414] width 722 height 722
type textarea "**********"
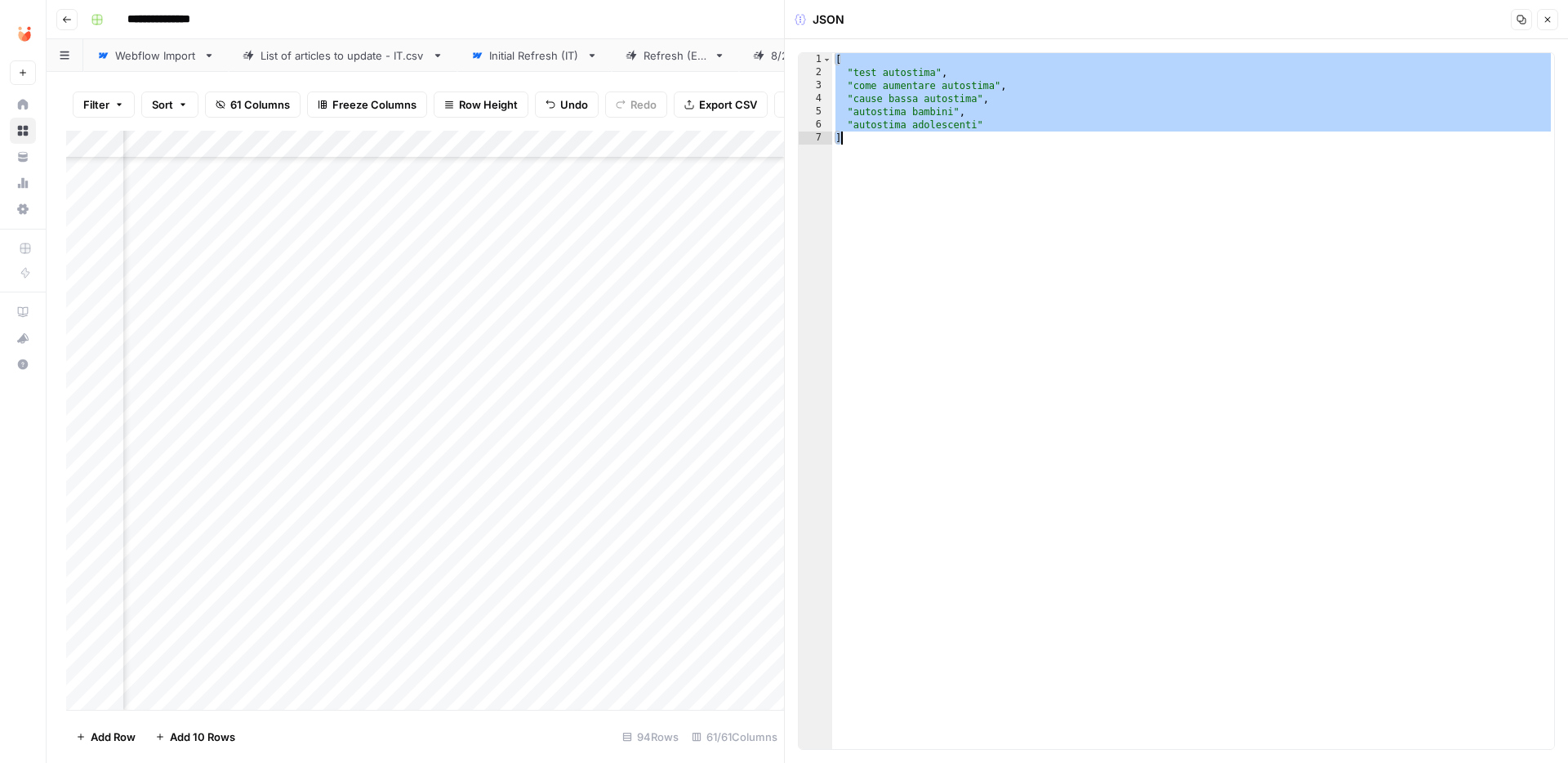
paste textarea
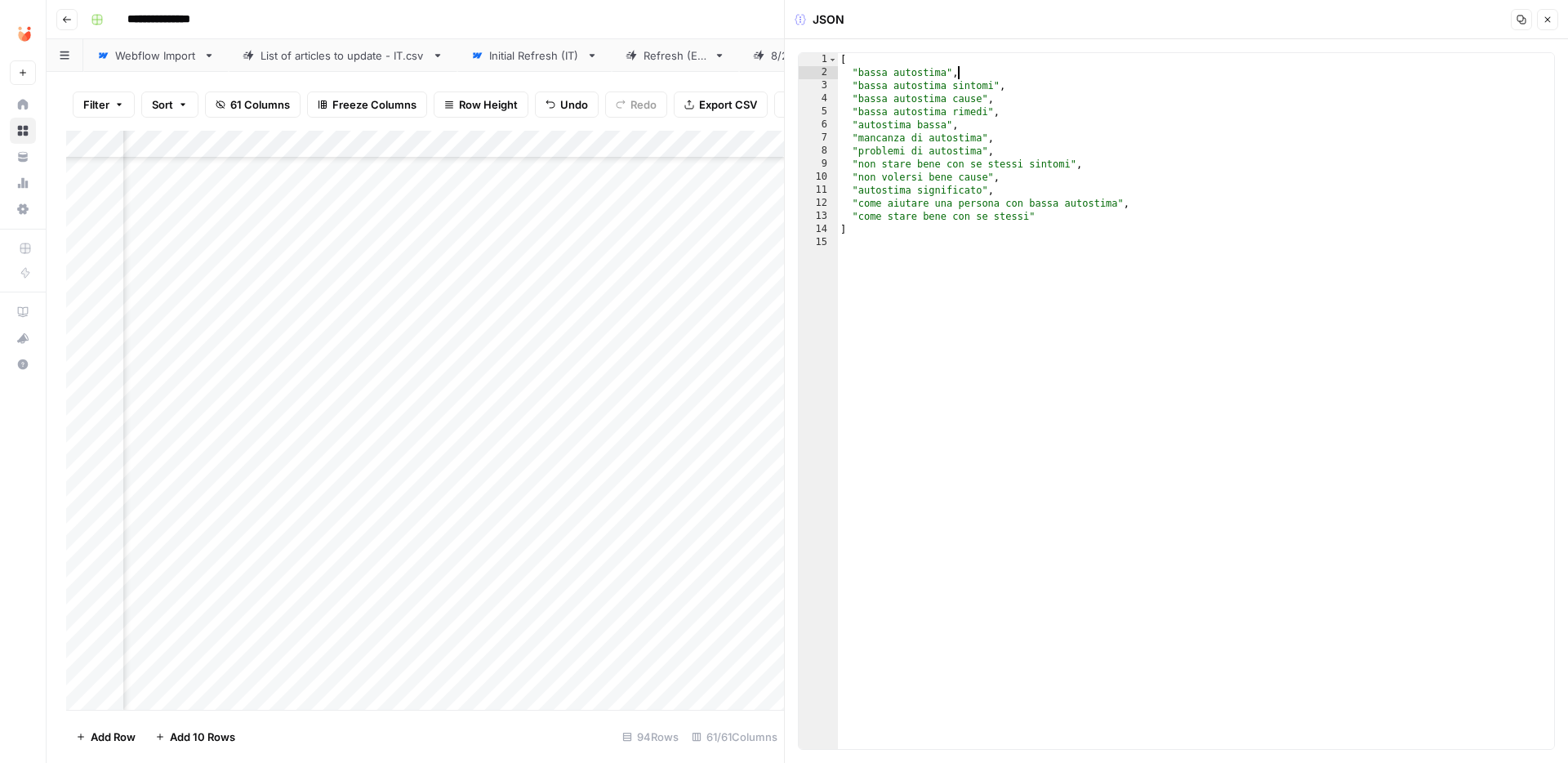
click at [969, 71] on div "[ "bassa autostima" , "bassa autostima sintomi" , "bassa autostima cause" , "ba…" at bounding box center [1195, 414] width 717 height 722
type textarea "**********"
type textarea "*"
click at [1543, 16] on icon "button" at bounding box center [1547, 20] width 9 height 9
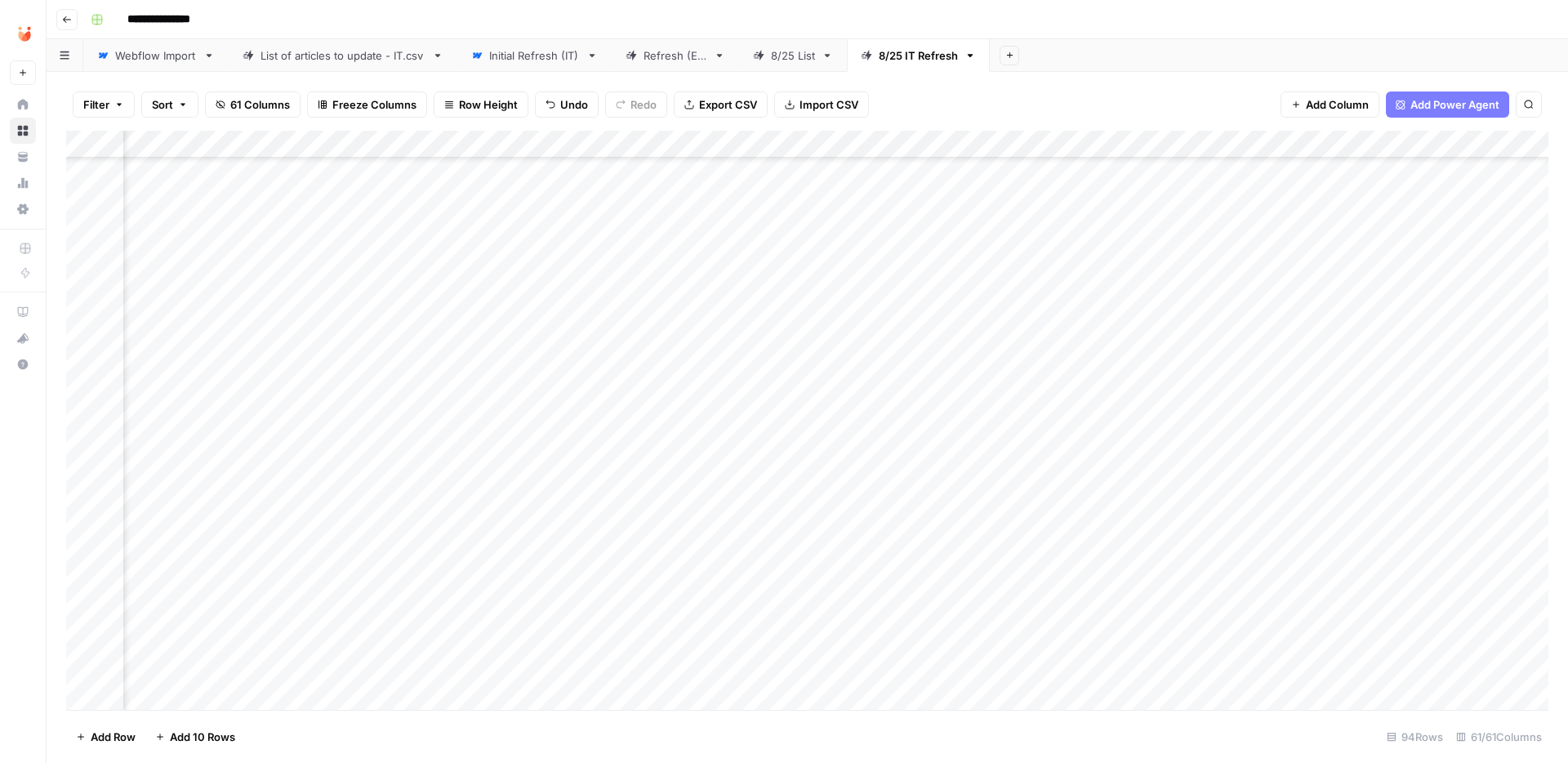
click at [1113, 462] on div "Add Column" at bounding box center [807, 419] width 1482 height 579
click at [729, 456] on div "Add Column" at bounding box center [807, 419] width 1482 height 579
click at [717, 456] on div "Add Column" at bounding box center [807, 419] width 1482 height 579
click at [722, 580] on button "Fatto" at bounding box center [725, 581] width 39 height 20
click at [761, 517] on div "Add Column" at bounding box center [807, 419] width 1482 height 579
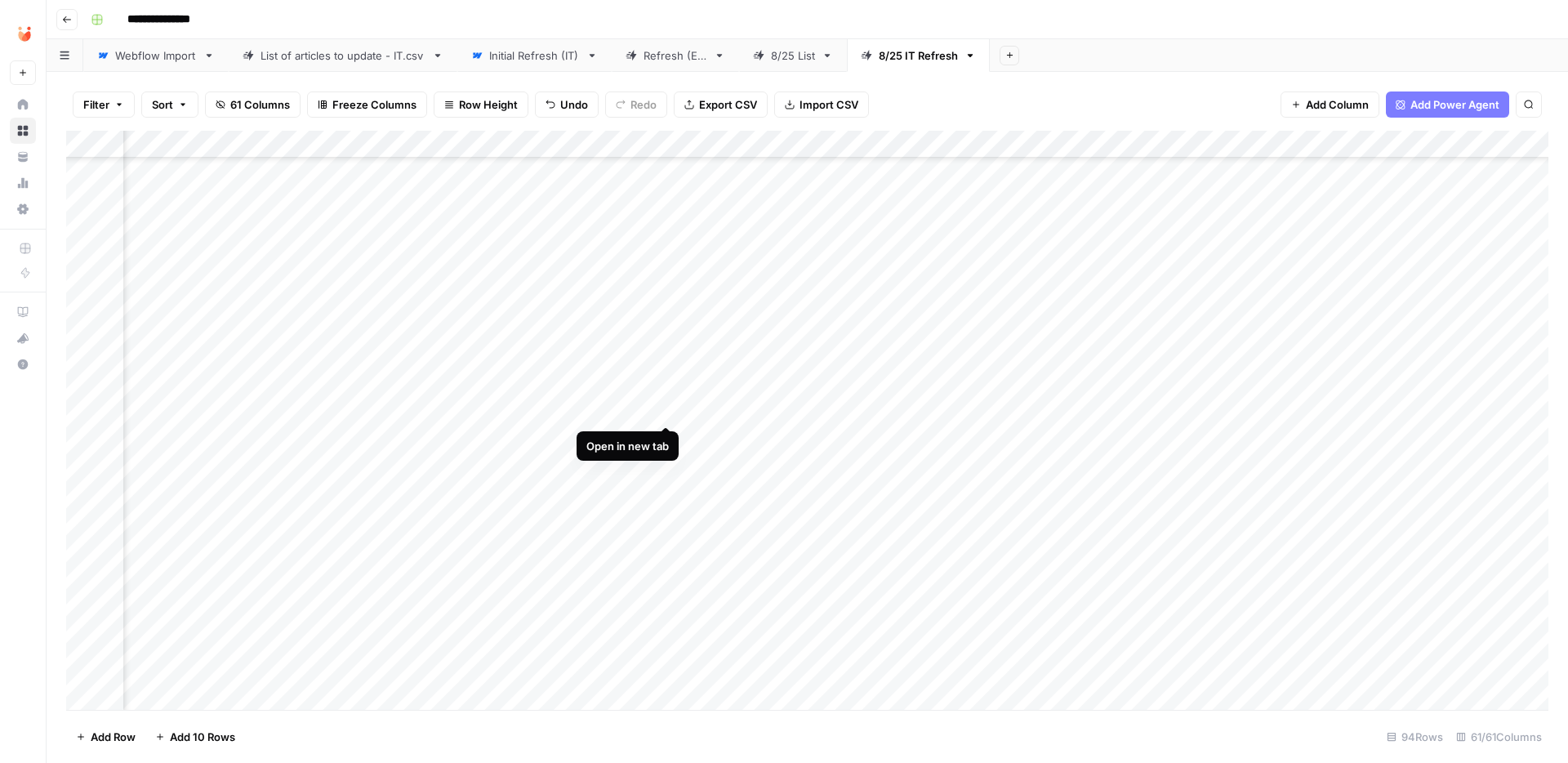
scroll to position [1785, 5966]
click at [668, 355] on div "Add Column" at bounding box center [807, 419] width 1482 height 579
click at [1376, 361] on div "Add Column" at bounding box center [807, 419] width 1482 height 579
click at [1376, 357] on div "Add Column" at bounding box center [807, 419] width 1482 height 579
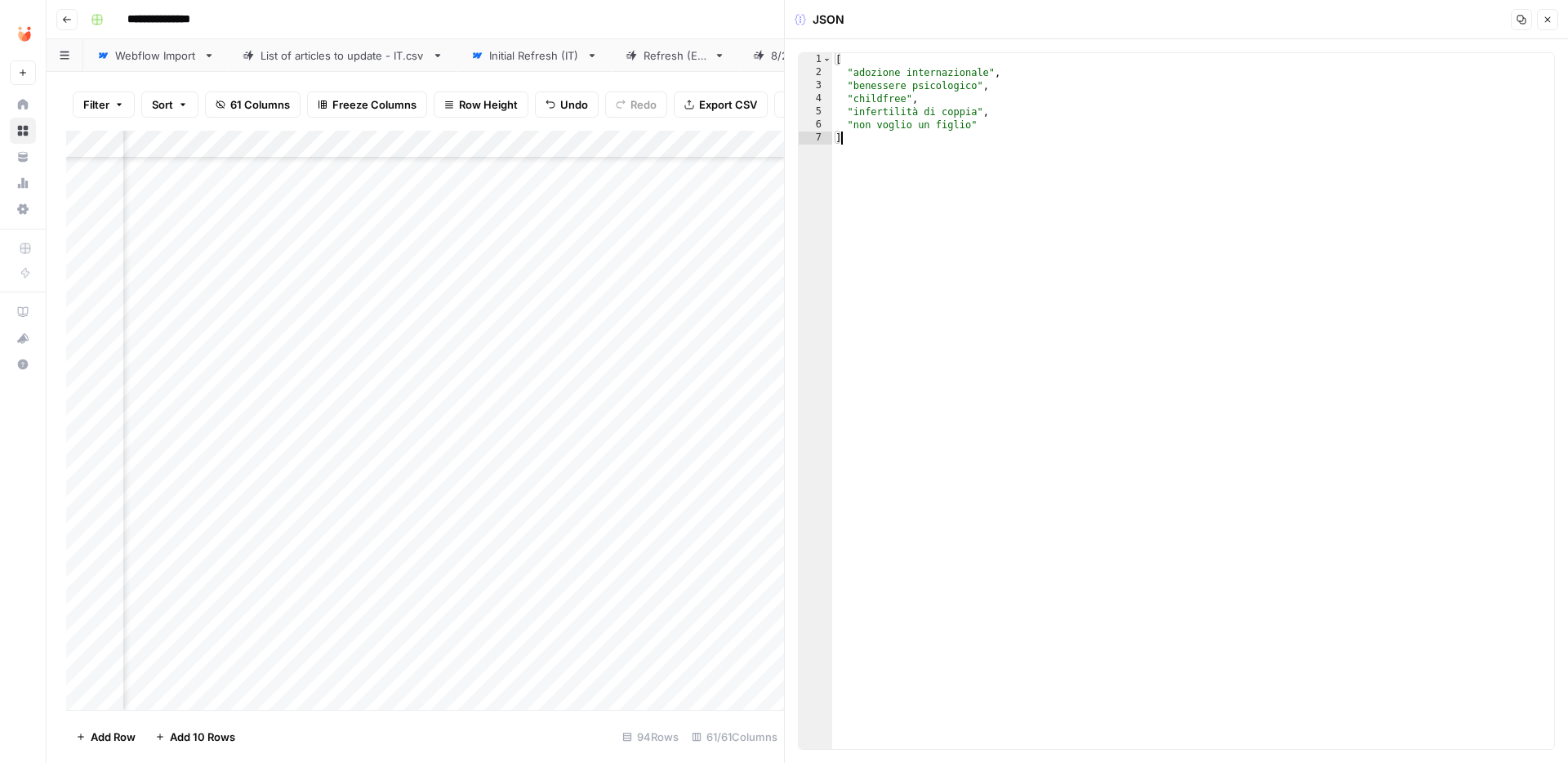
click at [1055, 358] on div "[ "adozione internazionale" , "benessere psicologico" , "childfree" , "infertil…" at bounding box center [1192, 414] width 722 height 722
type textarea "**********"
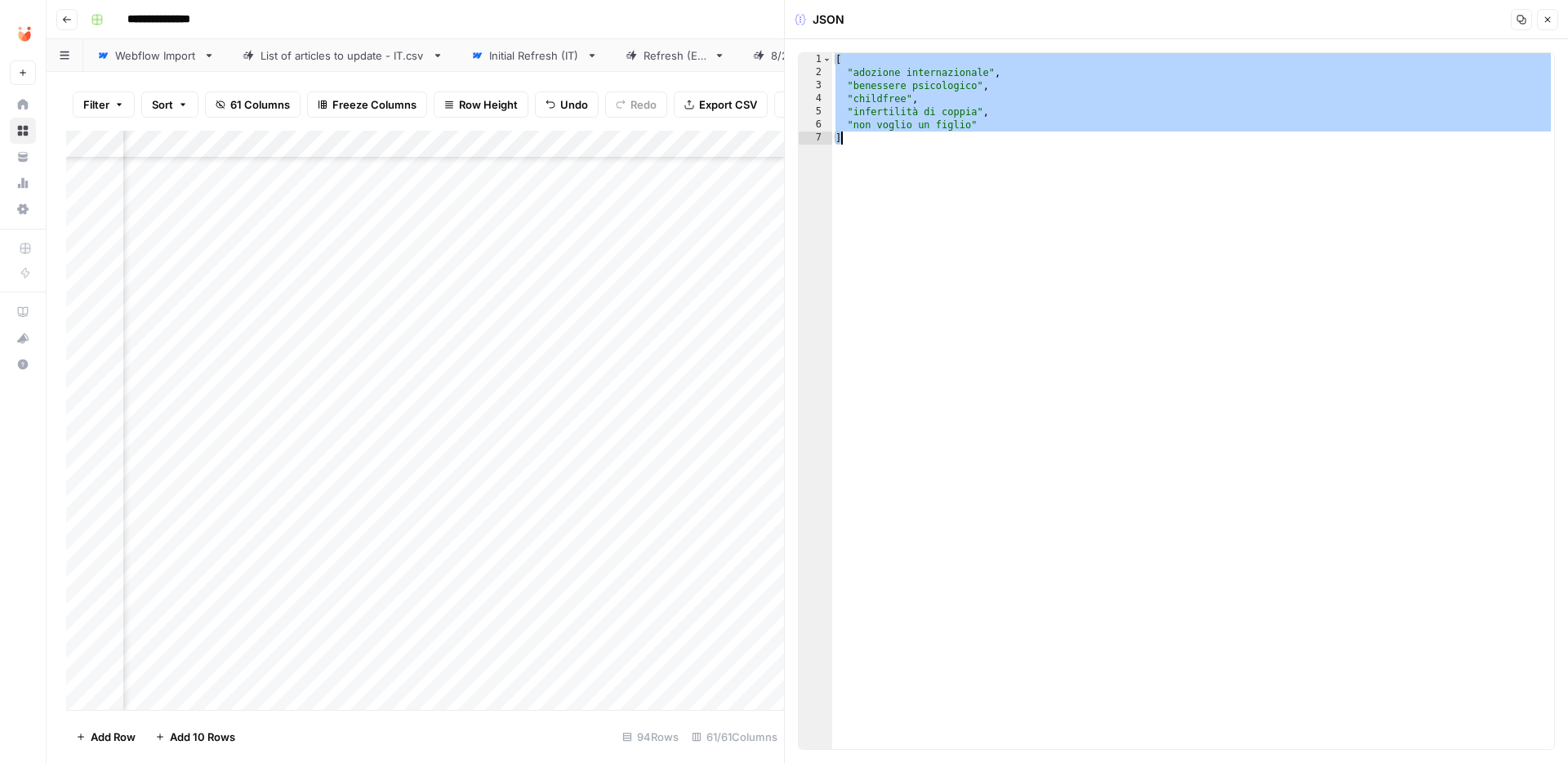
paste textarea
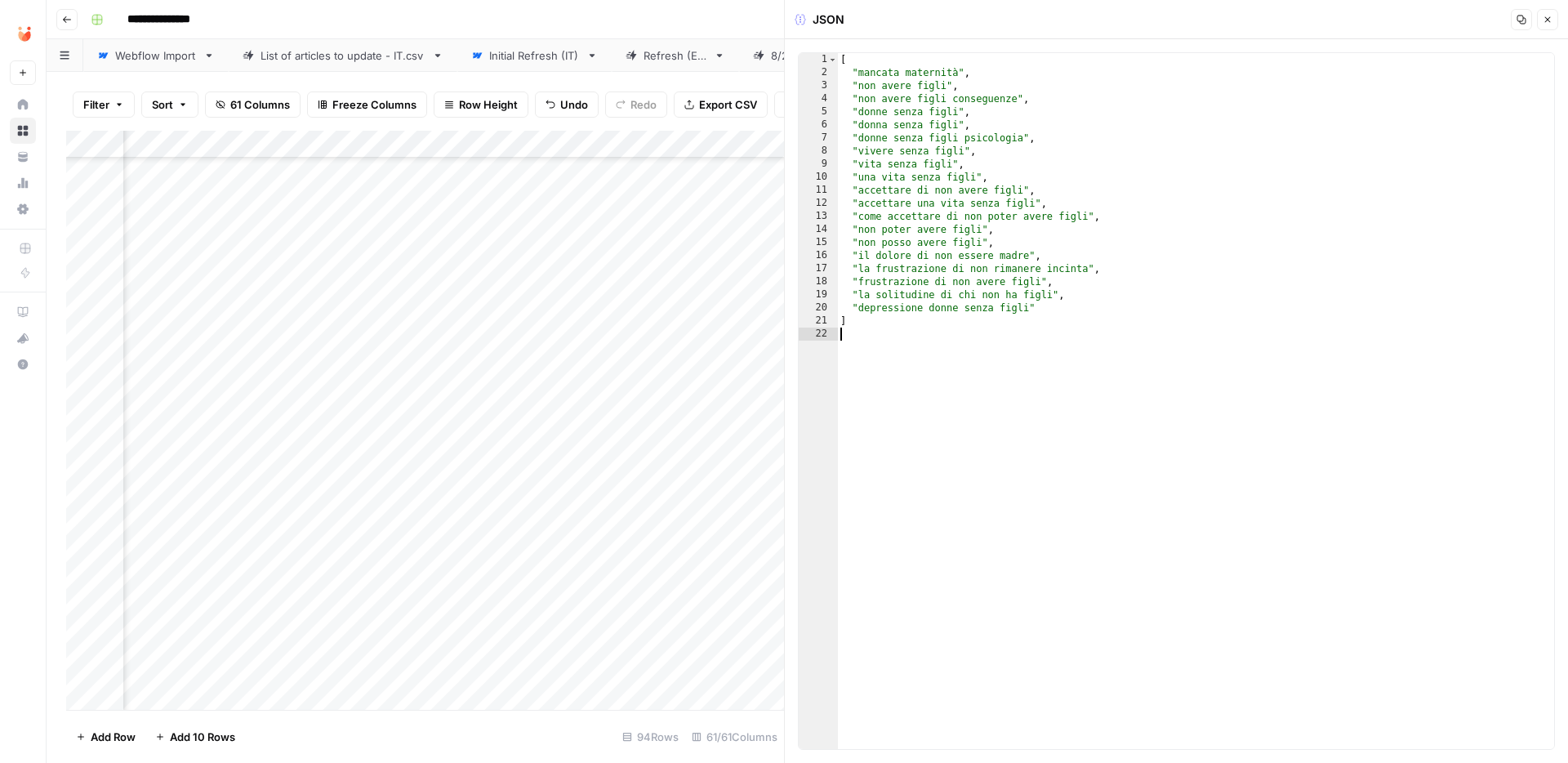
click at [1545, 15] on icon "button" at bounding box center [1547, 20] width 9 height 9
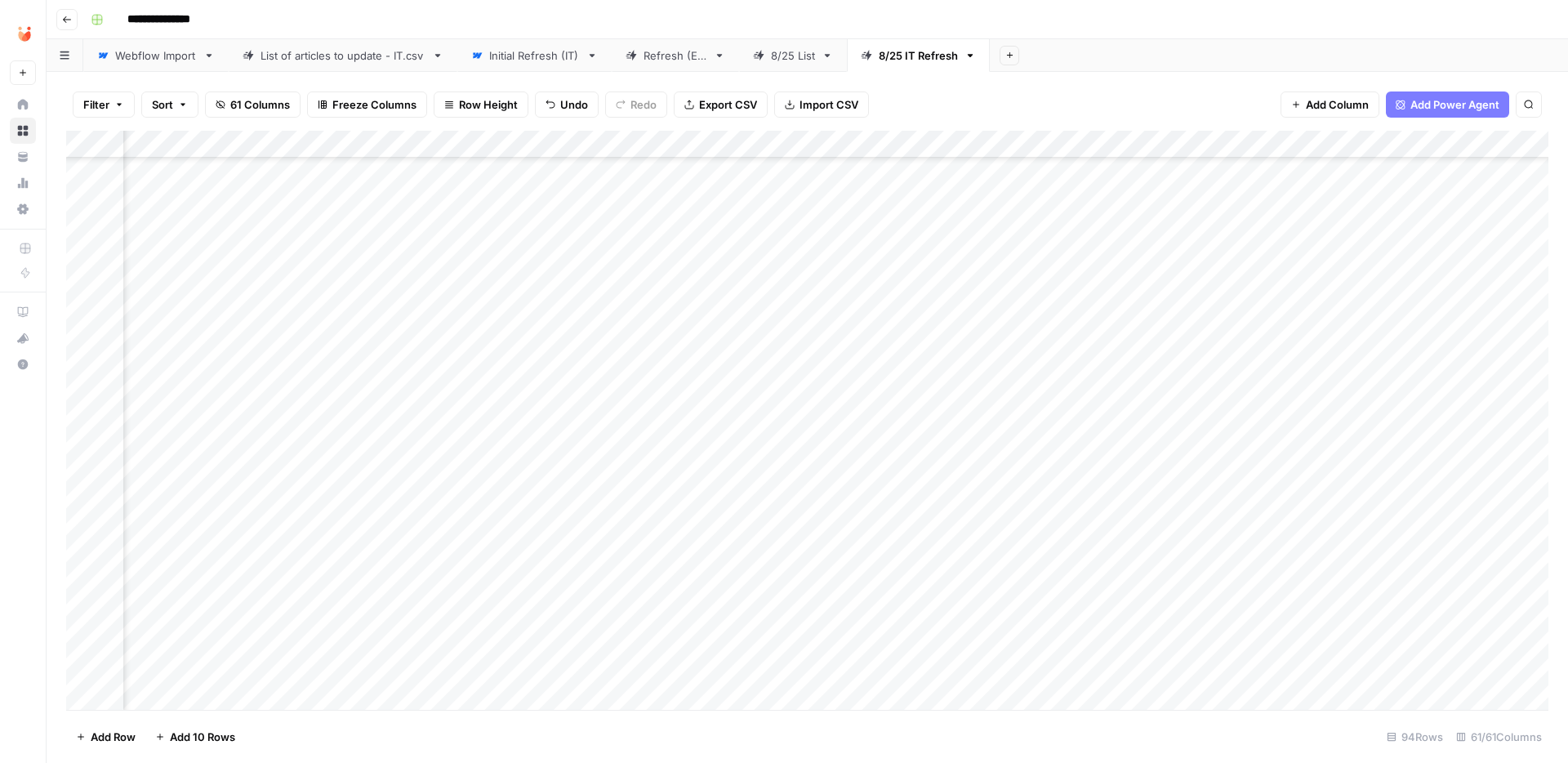
click at [721, 355] on div "Add Column" at bounding box center [807, 419] width 1482 height 579
click at [719, 355] on div "Add Column" at bounding box center [807, 419] width 1482 height 579
click at [730, 477] on button "Fatto" at bounding box center [725, 480] width 39 height 20
click at [763, 421] on div "Add Column" at bounding box center [807, 419] width 1482 height 579
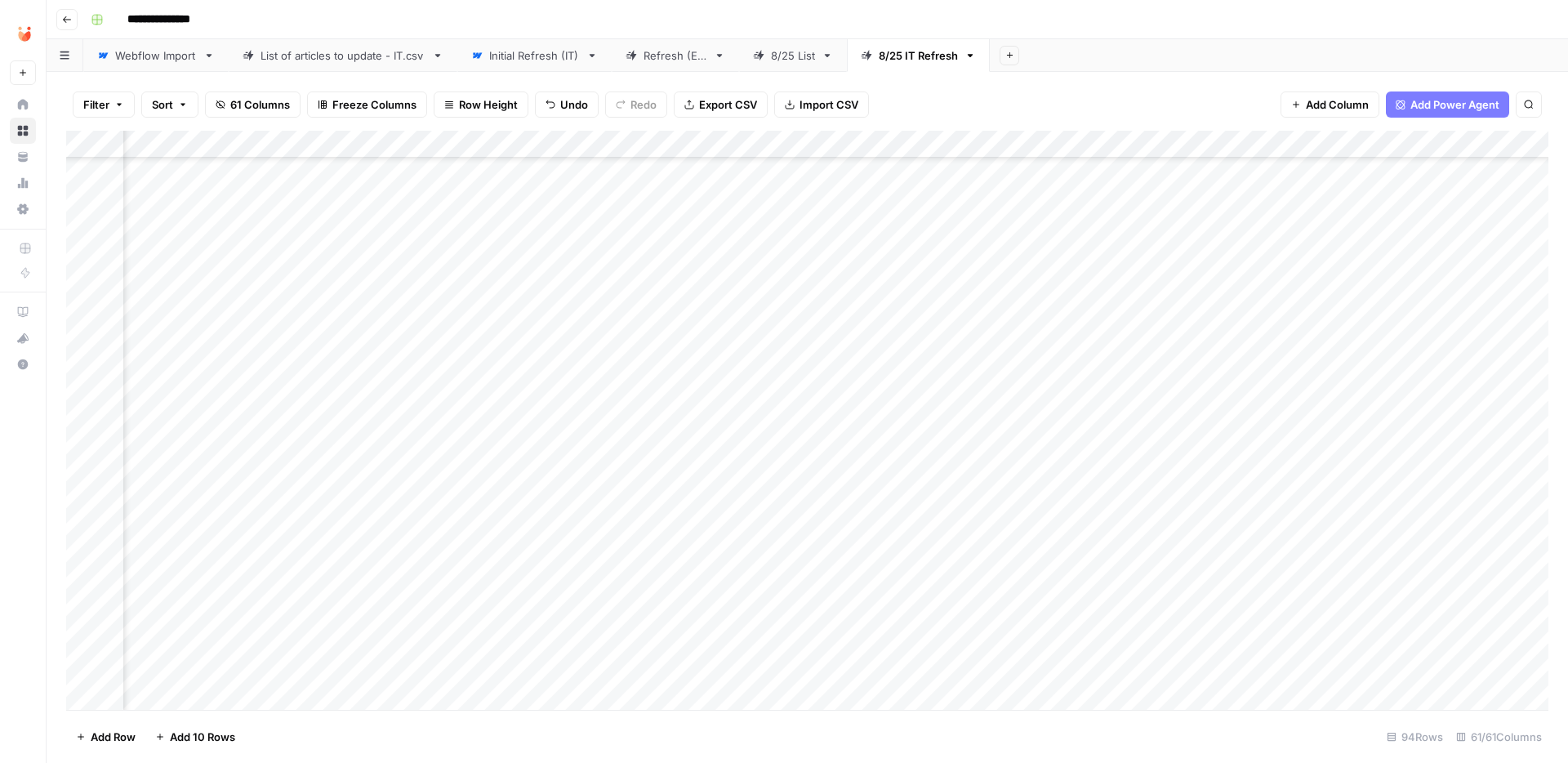
click at [666, 326] on div "Add Column" at bounding box center [807, 419] width 1482 height 579
click at [1405, 331] on div "Add Column" at bounding box center [807, 419] width 1482 height 579
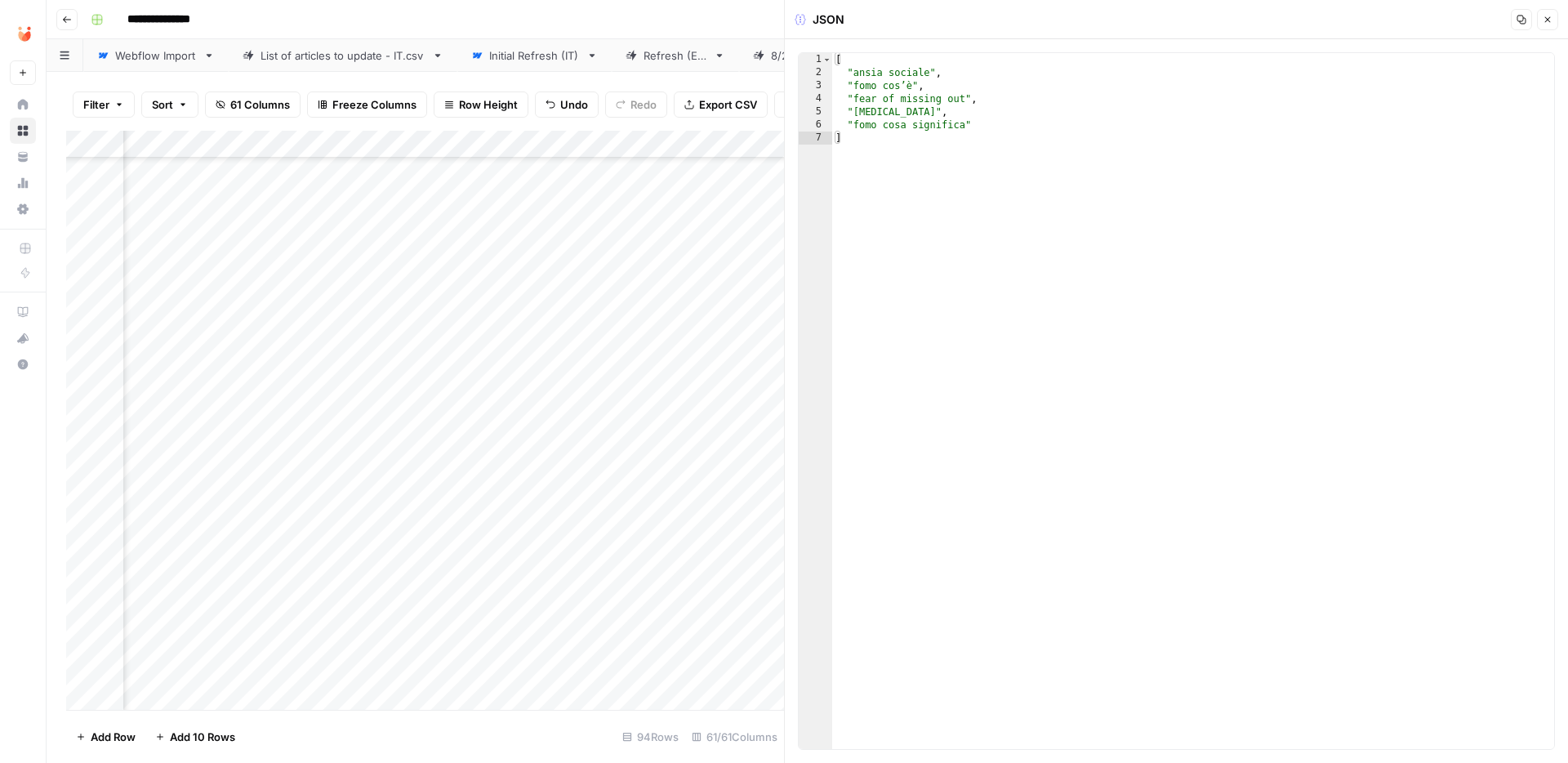
click at [1076, 245] on div "[ "ansia sociale" , "fomo cos’è" , "fear of missing out" , "[MEDICAL_DATA]" , "…" at bounding box center [1192, 414] width 722 height 722
type textarea "**********"
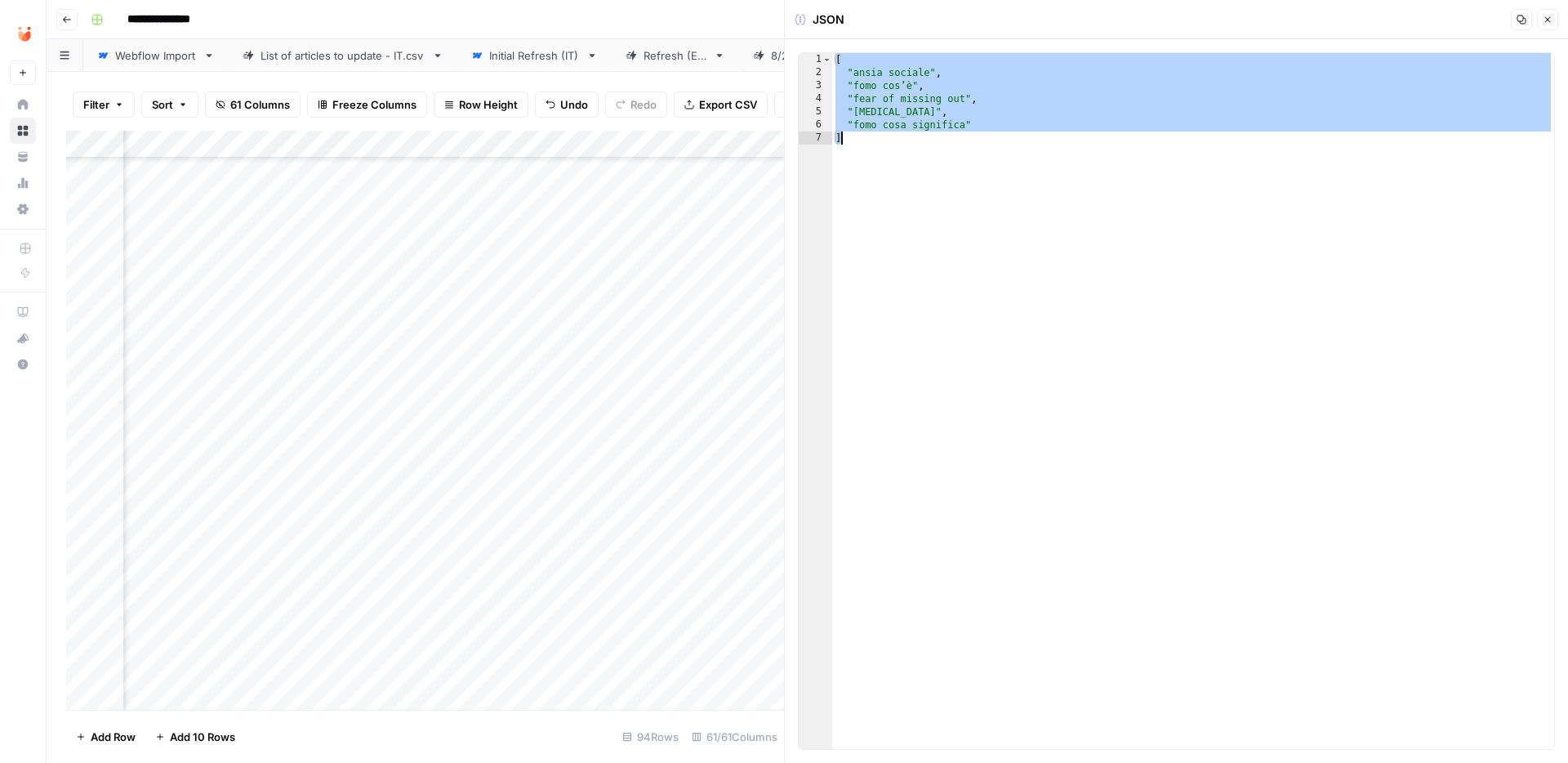
paste textarea
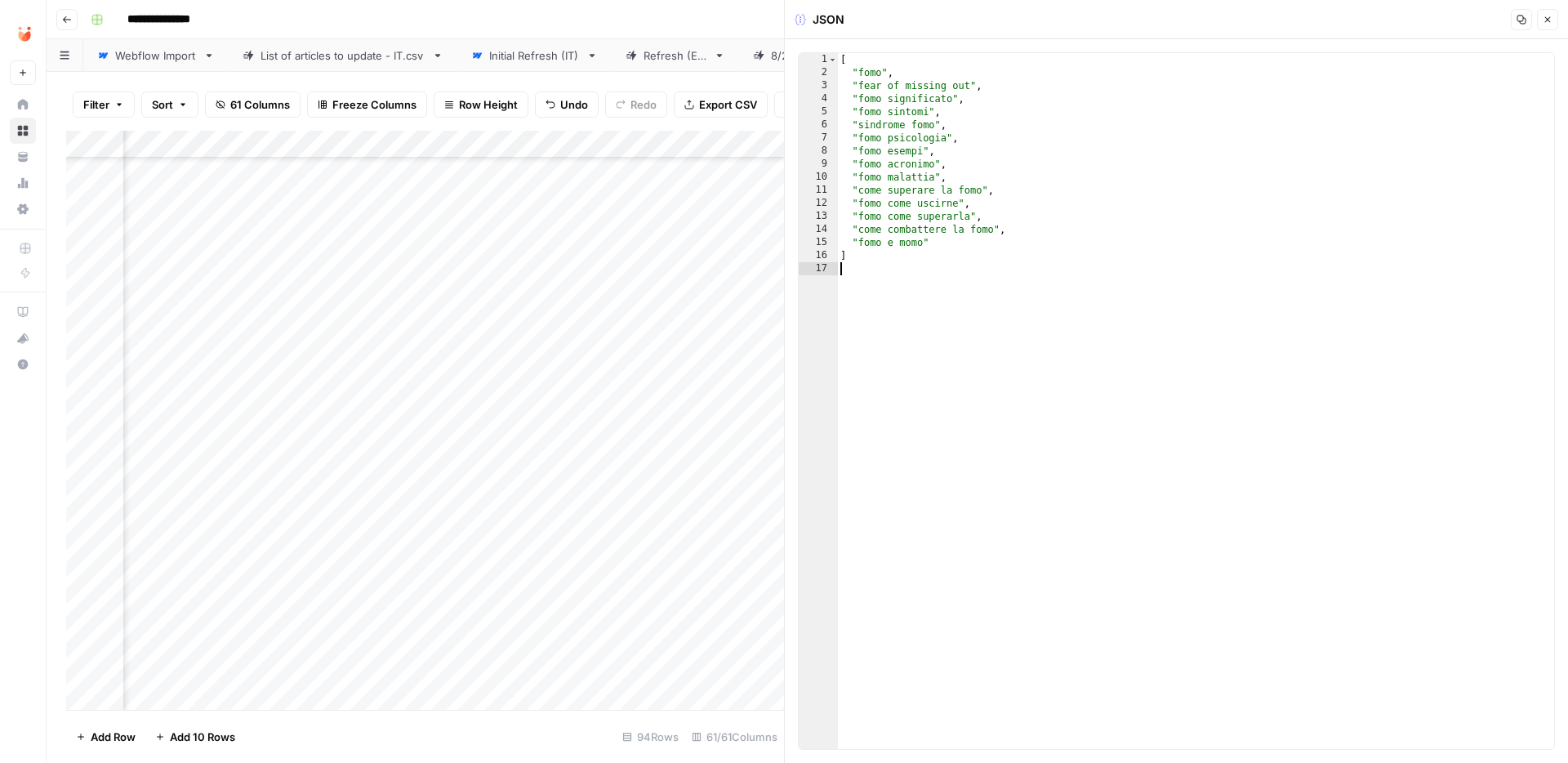
click at [933, 69] on div "[ "fomo" , "fear of missing out" , "fomo significato" , "fomo sintomi" , "sindr…" at bounding box center [1195, 414] width 717 height 722
type textarea "*******"
click at [1546, 18] on icon "button" at bounding box center [1547, 20] width 9 height 9
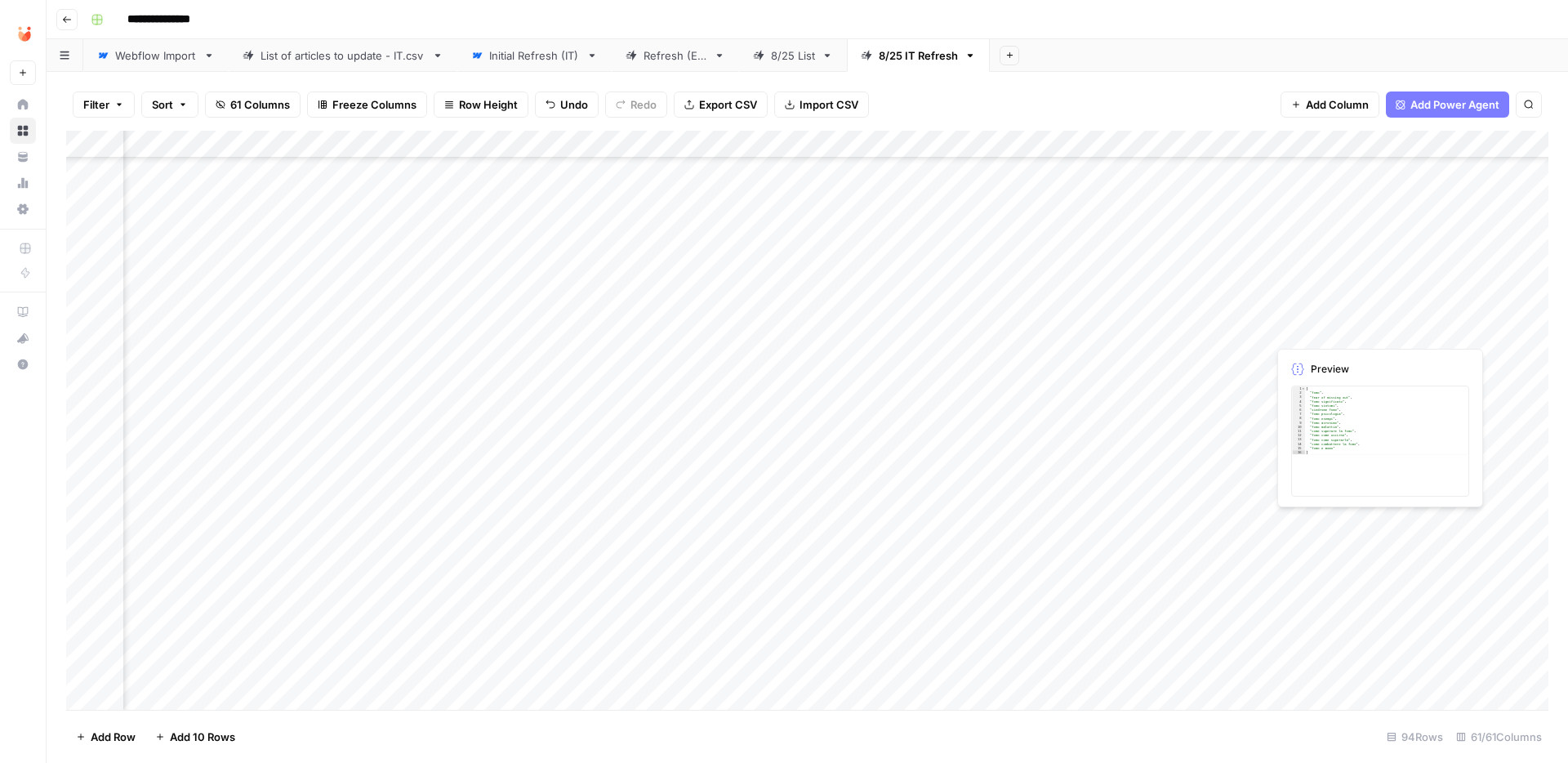
click at [1388, 326] on div "Add Column" at bounding box center [807, 419] width 1482 height 579
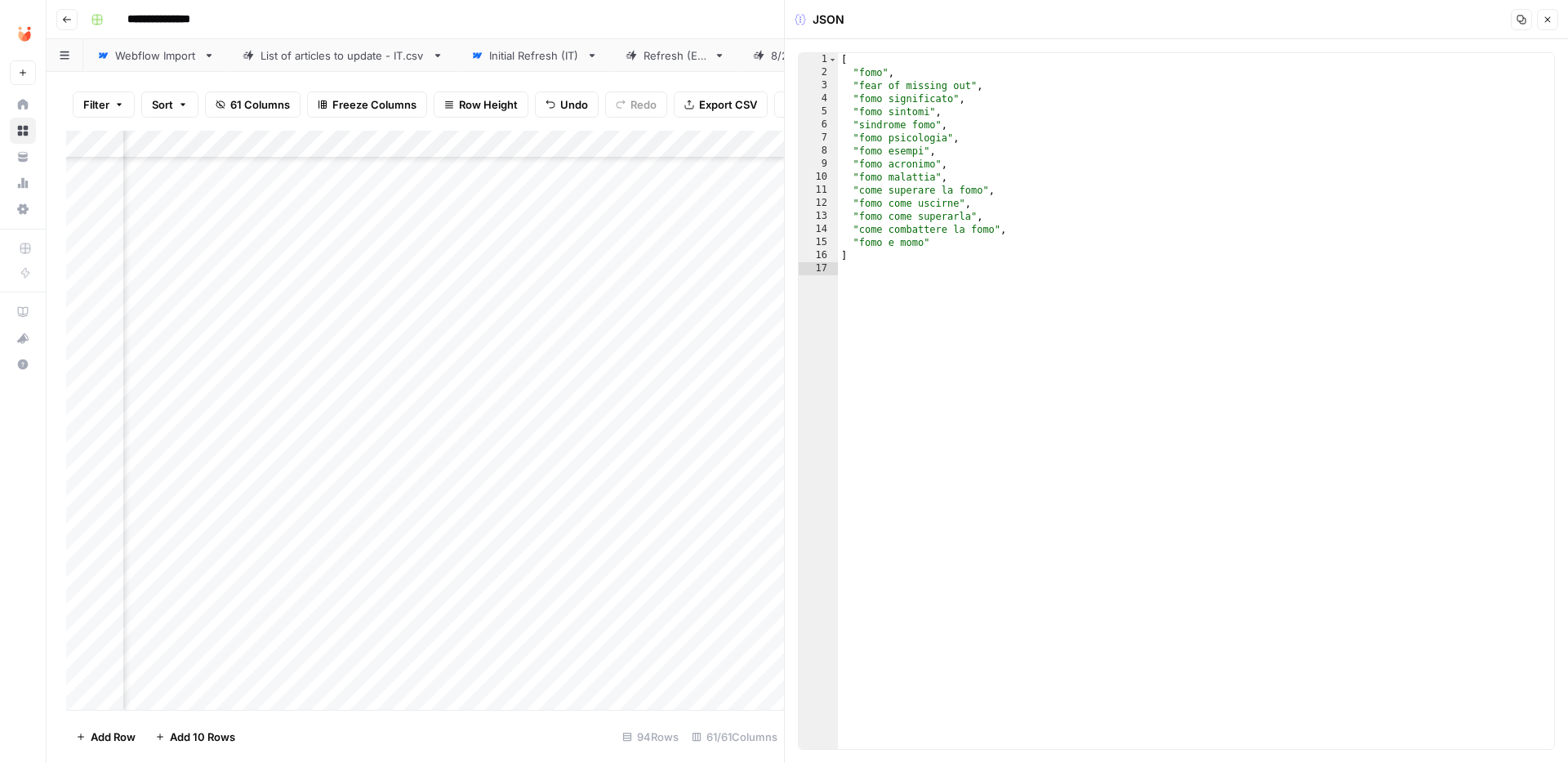
type textarea "**********"
click at [1039, 100] on div "[ "fomo" , "fear of missing out" , "fomo significato" , "fomo sintomi" , "sindr…" at bounding box center [1195, 414] width 717 height 722
type textarea "**********"
click at [1549, 25] on button "Close" at bounding box center [1547, 20] width 21 height 21
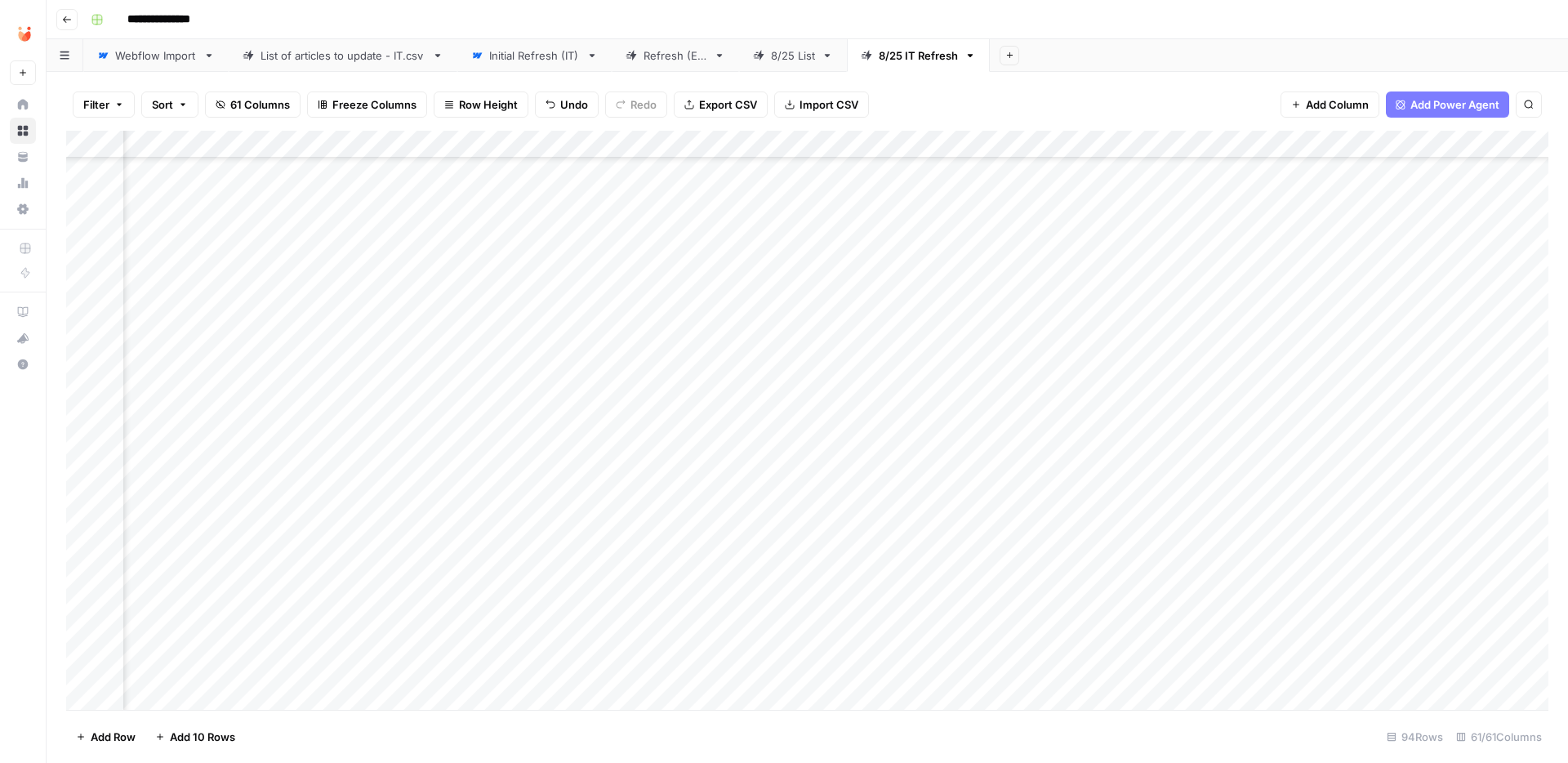
click at [716, 325] on div "Add Column" at bounding box center [807, 419] width 1482 height 579
click at [716, 326] on div "Add Column" at bounding box center [807, 419] width 1482 height 579
click at [724, 457] on button "Fatto" at bounding box center [725, 451] width 39 height 20
click at [771, 390] on div "Add Column" at bounding box center [807, 419] width 1482 height 579
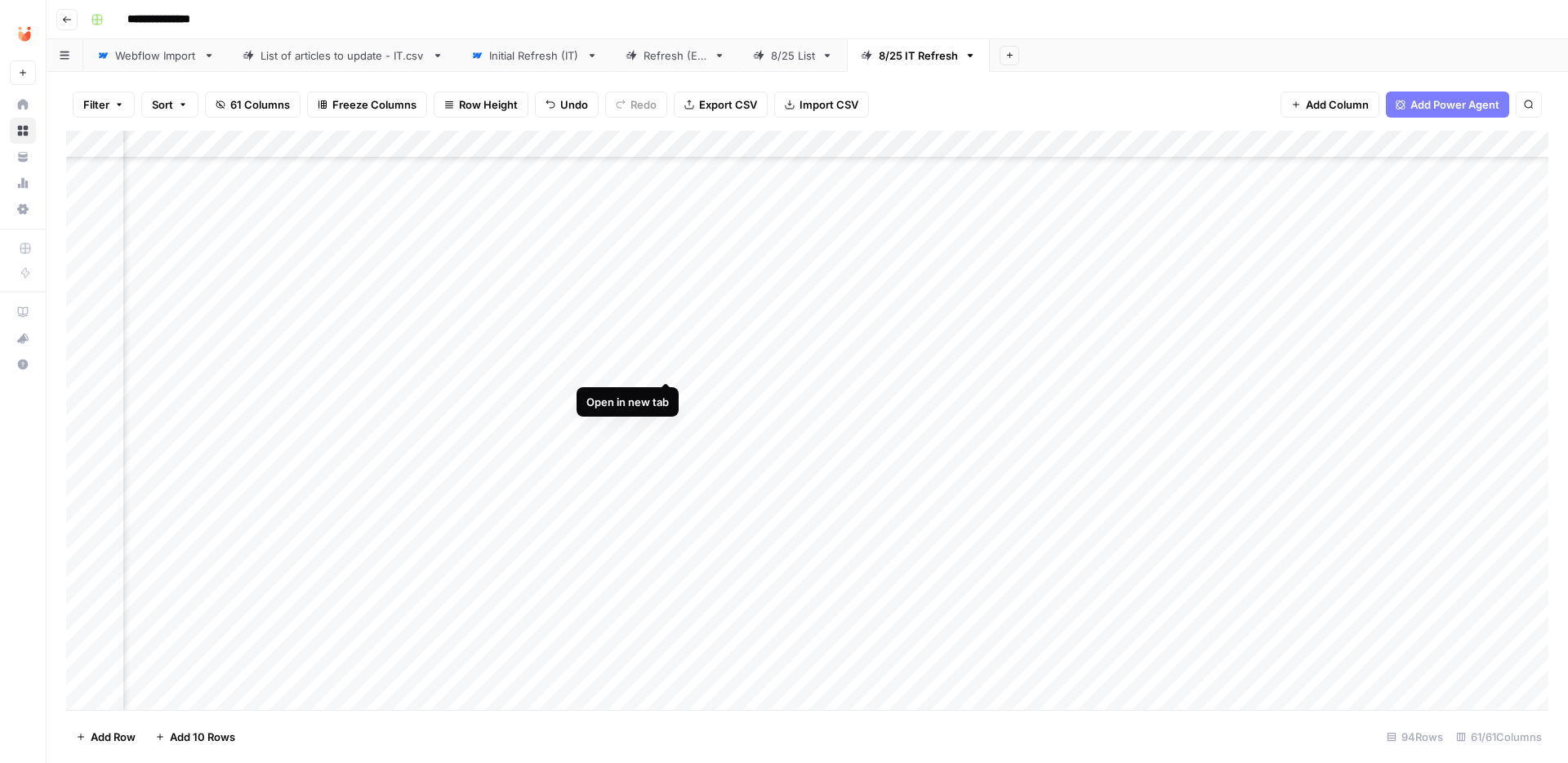
click at [668, 365] on div "Add Column" at bounding box center [807, 419] width 1482 height 579
click at [1109, 363] on div "Add Column" at bounding box center [807, 419] width 1482 height 579
paste textarea
type textarea "**********"
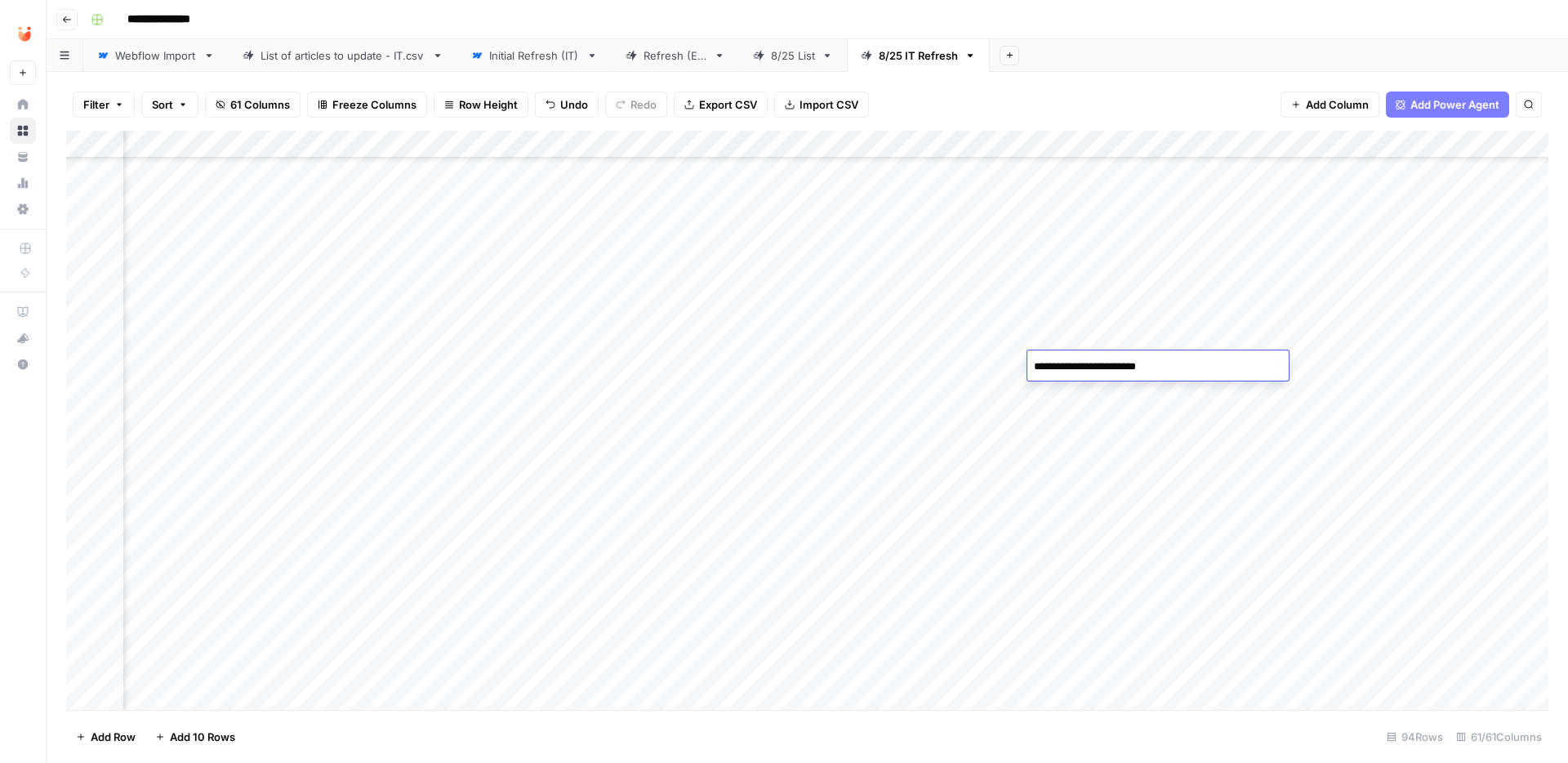
click at [1088, 439] on div "Add Column" at bounding box center [807, 419] width 1482 height 579
click at [1099, 354] on div "Add Column" at bounding box center [807, 419] width 1482 height 579
click at [1412, 372] on div "Add Column" at bounding box center [807, 419] width 1482 height 579
click at [1389, 368] on div "Add Column" at bounding box center [807, 419] width 1482 height 579
click at [1389, 368] on div at bounding box center [1419, 365] width 149 height 30
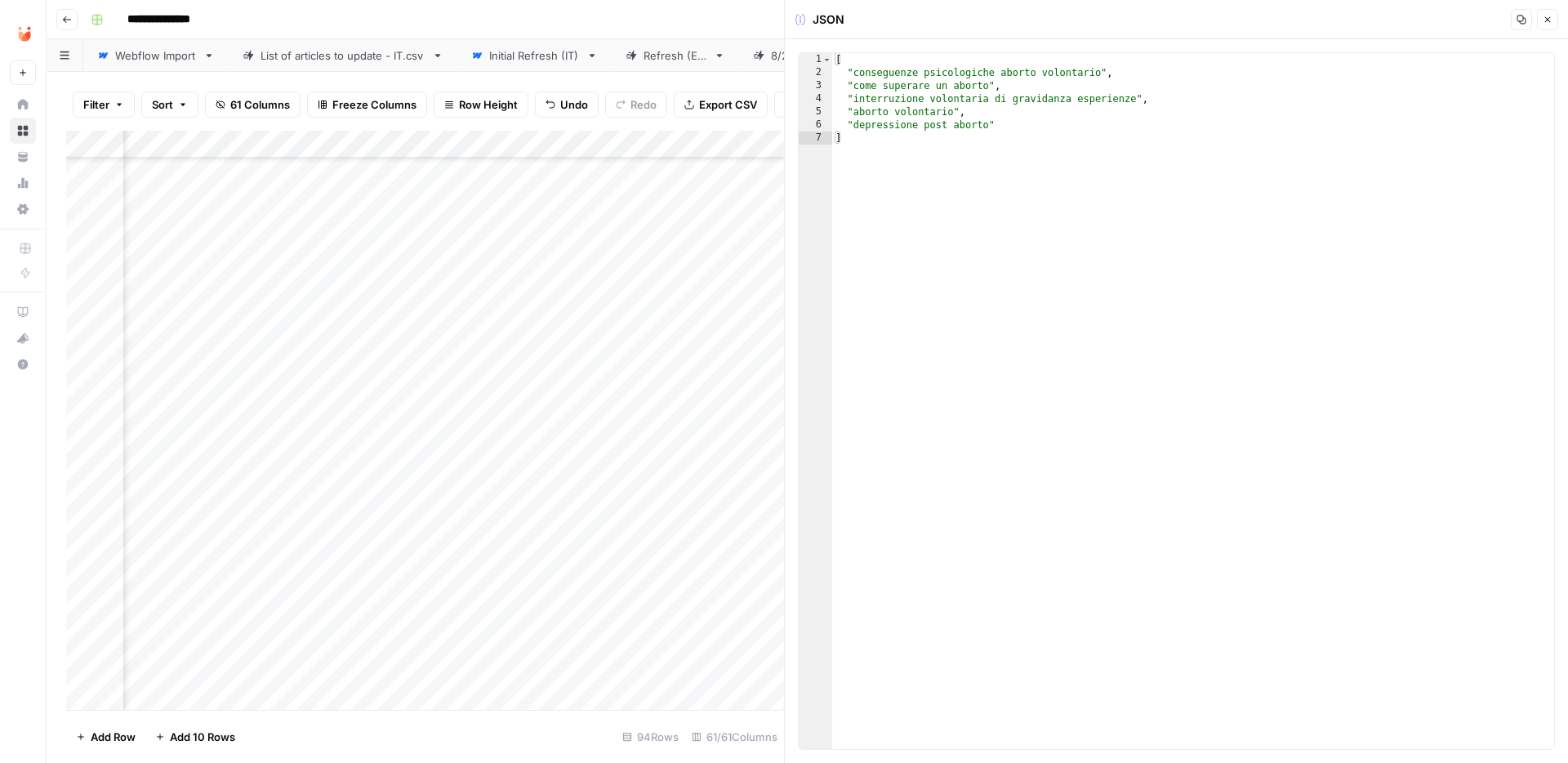
click at [947, 203] on div "[ "conseguenze psicologiche aborto volontario" , "come superare un aborto" , "i…" at bounding box center [1192, 414] width 722 height 722
type textarea "**********"
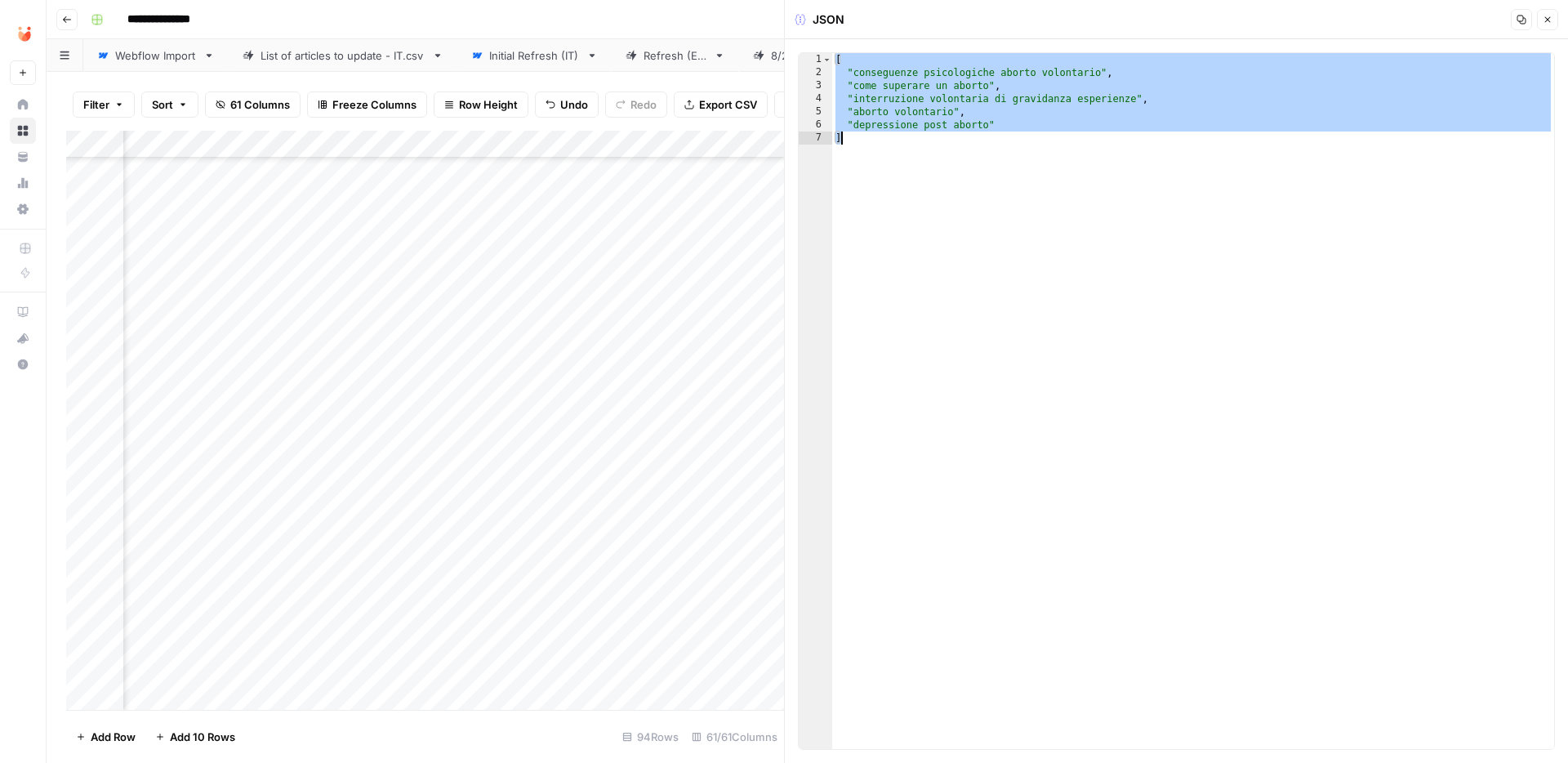
paste textarea
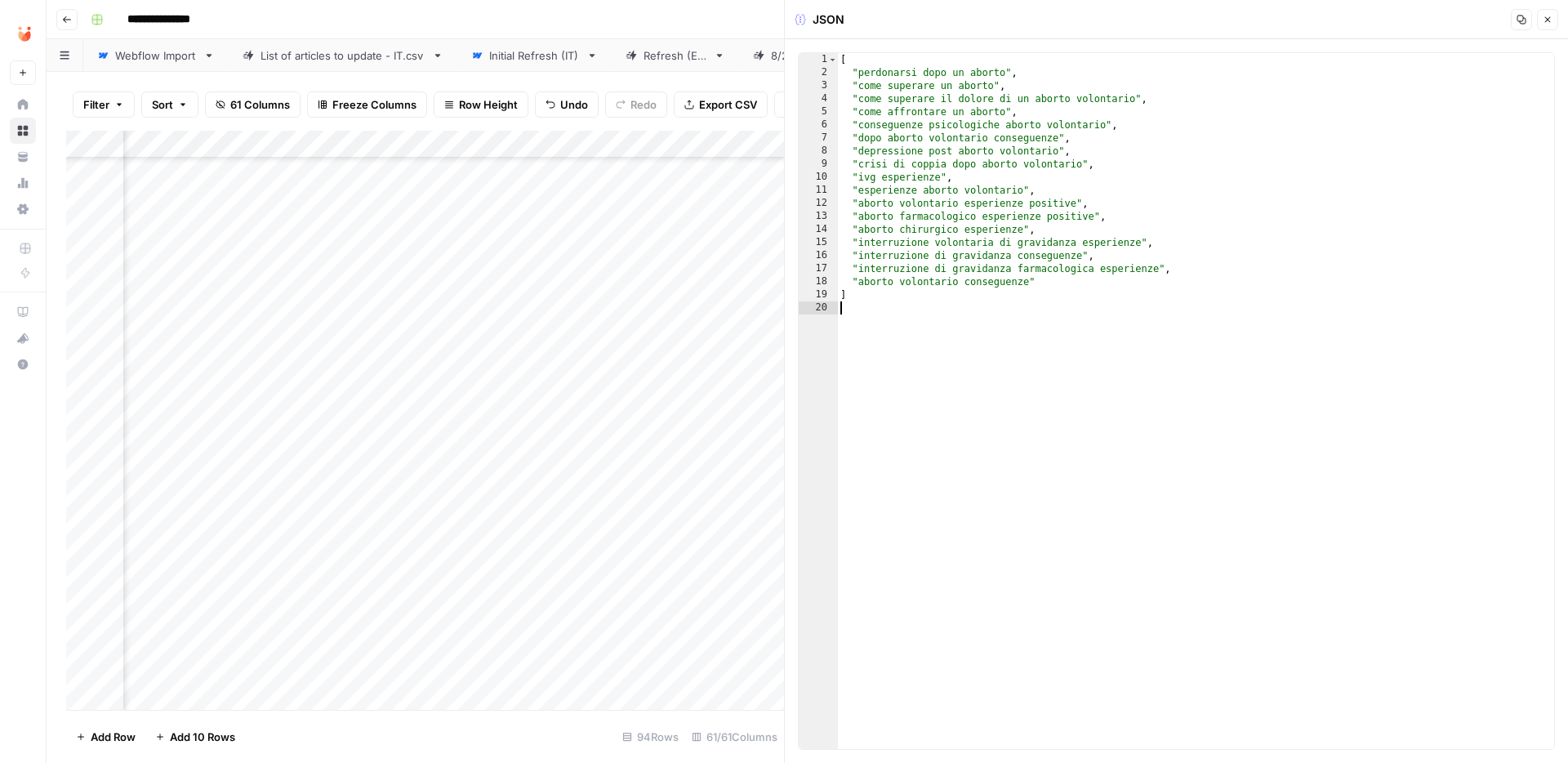
click at [1036, 72] on div "[ "perdonarsi dopo un aborto" , "come superare un aborto" , "come superare il d…" at bounding box center [1195, 414] width 717 height 722
type textarea "**********"
type textarea "*"
click at [1546, 18] on icon "button" at bounding box center [1547, 20] width 9 height 9
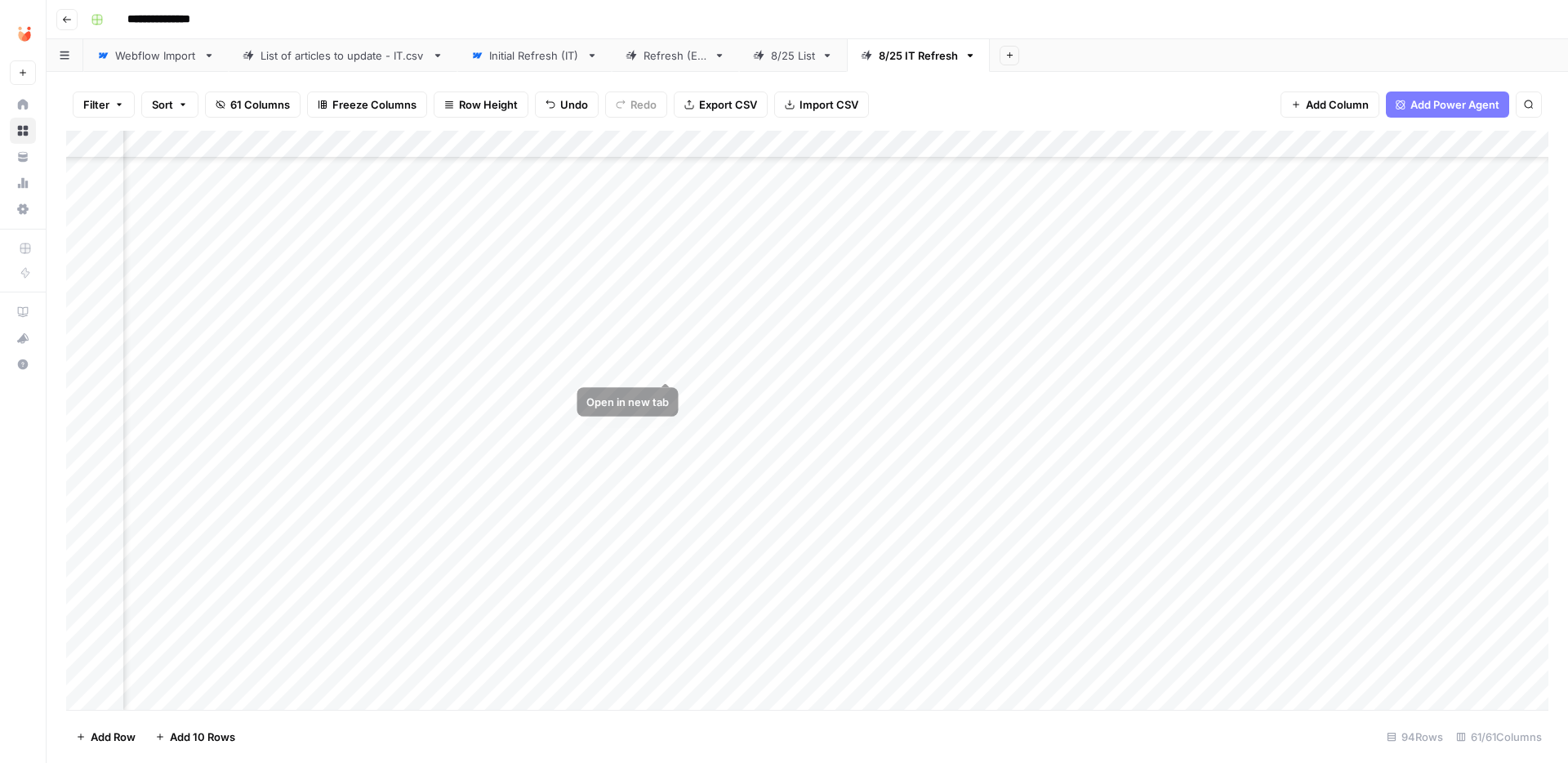
click at [707, 368] on div "Add Column" at bounding box center [807, 419] width 1482 height 579
click at [729, 483] on button "Fatto" at bounding box center [725, 487] width 39 height 20
click at [792, 240] on div "Add Column" at bounding box center [807, 419] width 1482 height 579
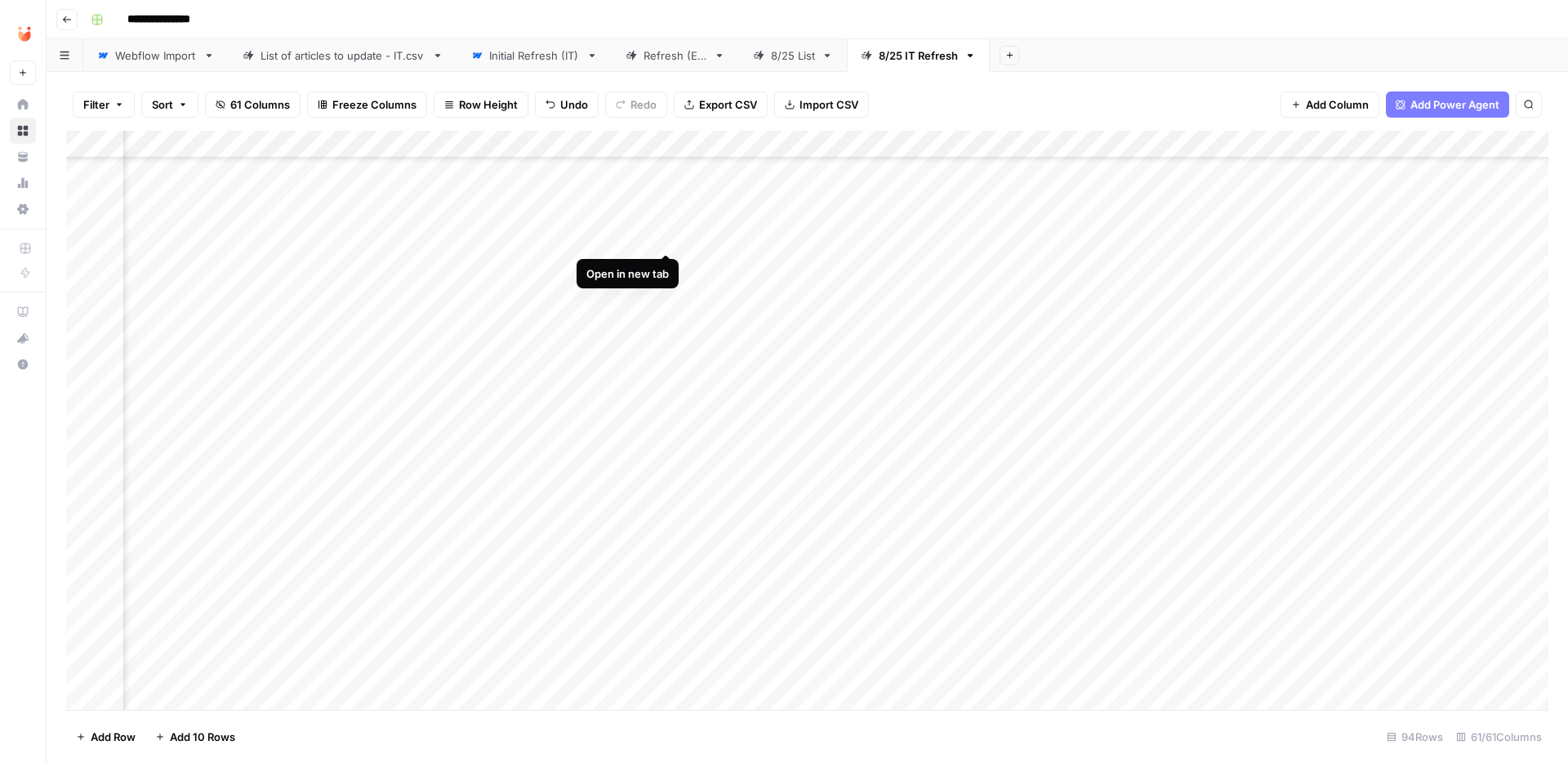
click at [668, 239] on div "Add Column" at bounding box center [807, 419] width 1482 height 579
click at [1394, 236] on div "Add Column" at bounding box center [807, 419] width 1482 height 579
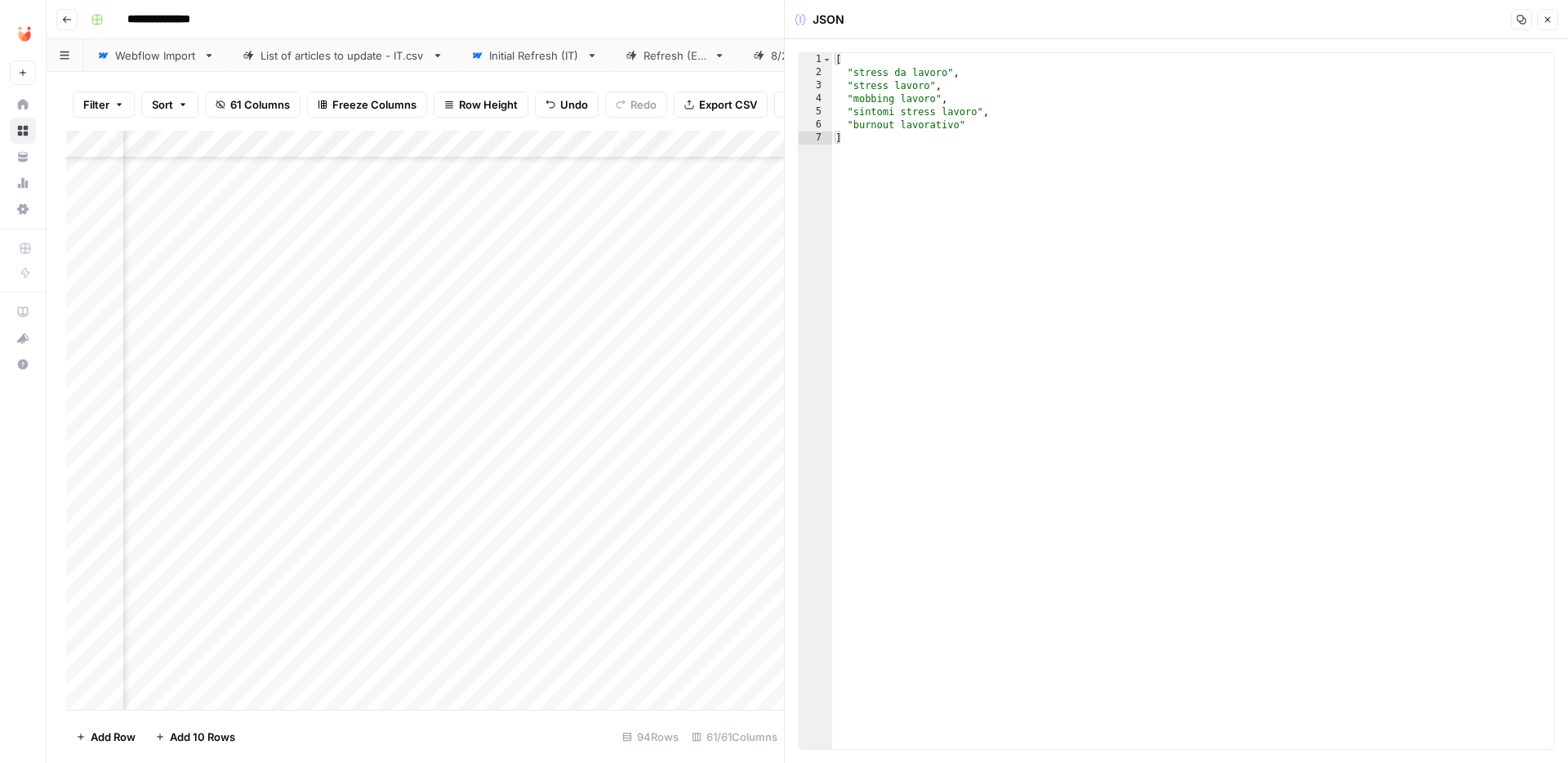
click at [960, 161] on div "[ "stress da lavoro" , "stress lavoro" , "mobbing lavoro" , "sintomi stress lav…" at bounding box center [1192, 414] width 722 height 722
type textarea "**********"
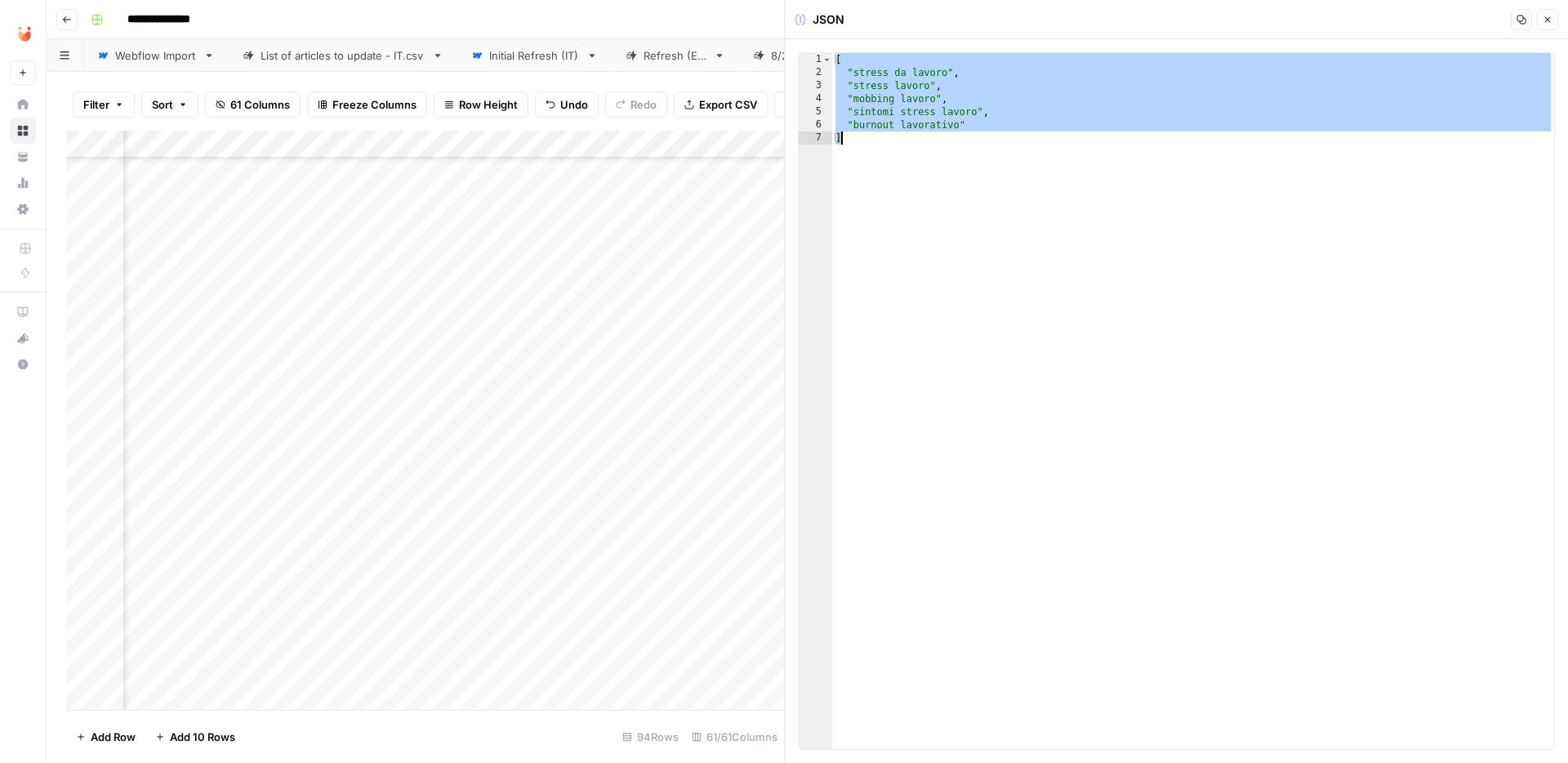
paste textarea
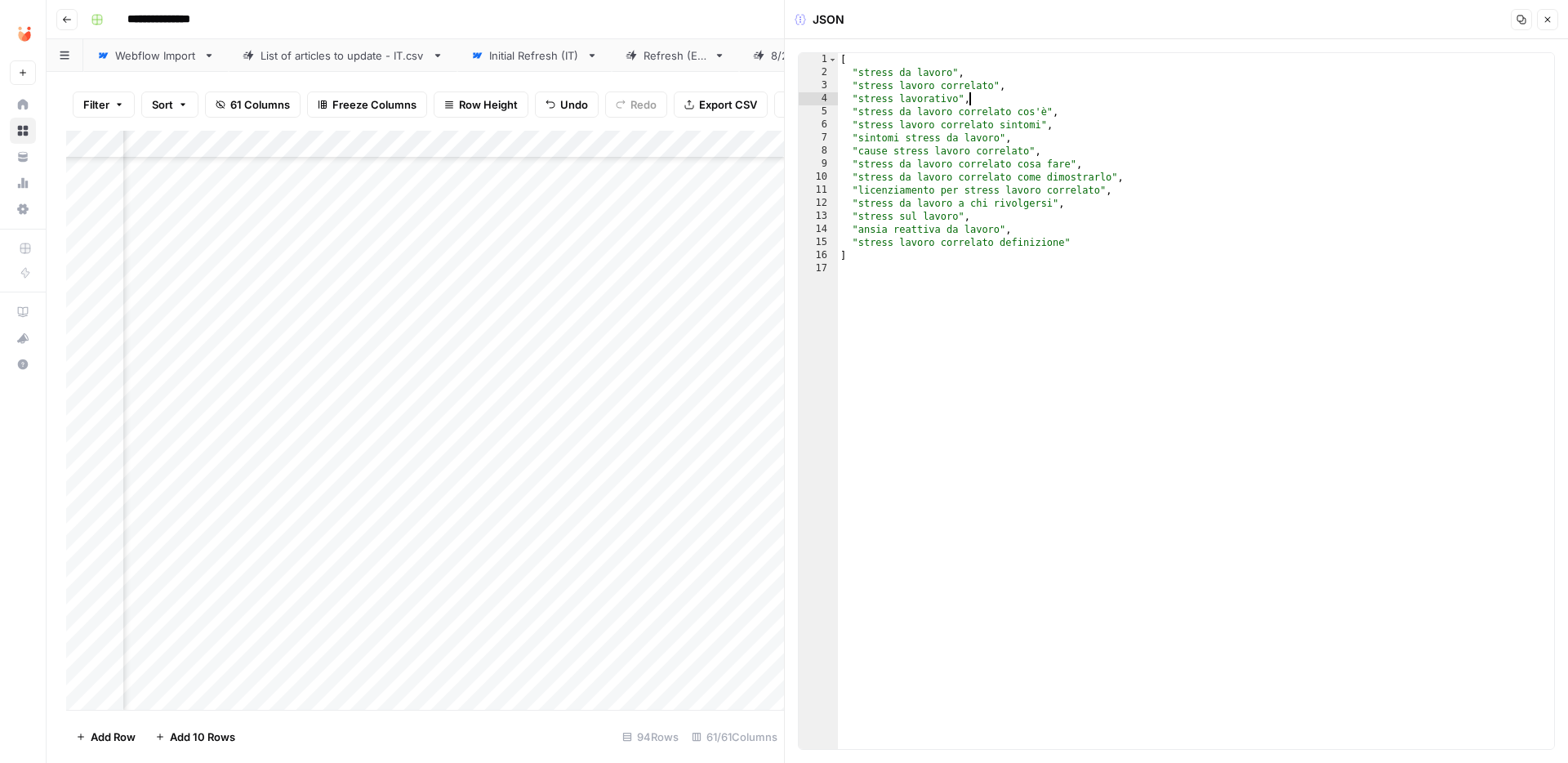
click at [1004, 93] on div "[ "stress da lavoro" , "stress lavoro correlato" , "stress lavorativo" , "stres…" at bounding box center [1195, 414] width 717 height 722
click at [1021, 88] on div "[ "stress da lavoro" , "stress lavoro correlato" , "stress lavorativo" , "stres…" at bounding box center [1195, 414] width 717 height 722
type textarea "**********"
click at [1543, 23] on icon "button" at bounding box center [1547, 20] width 9 height 9
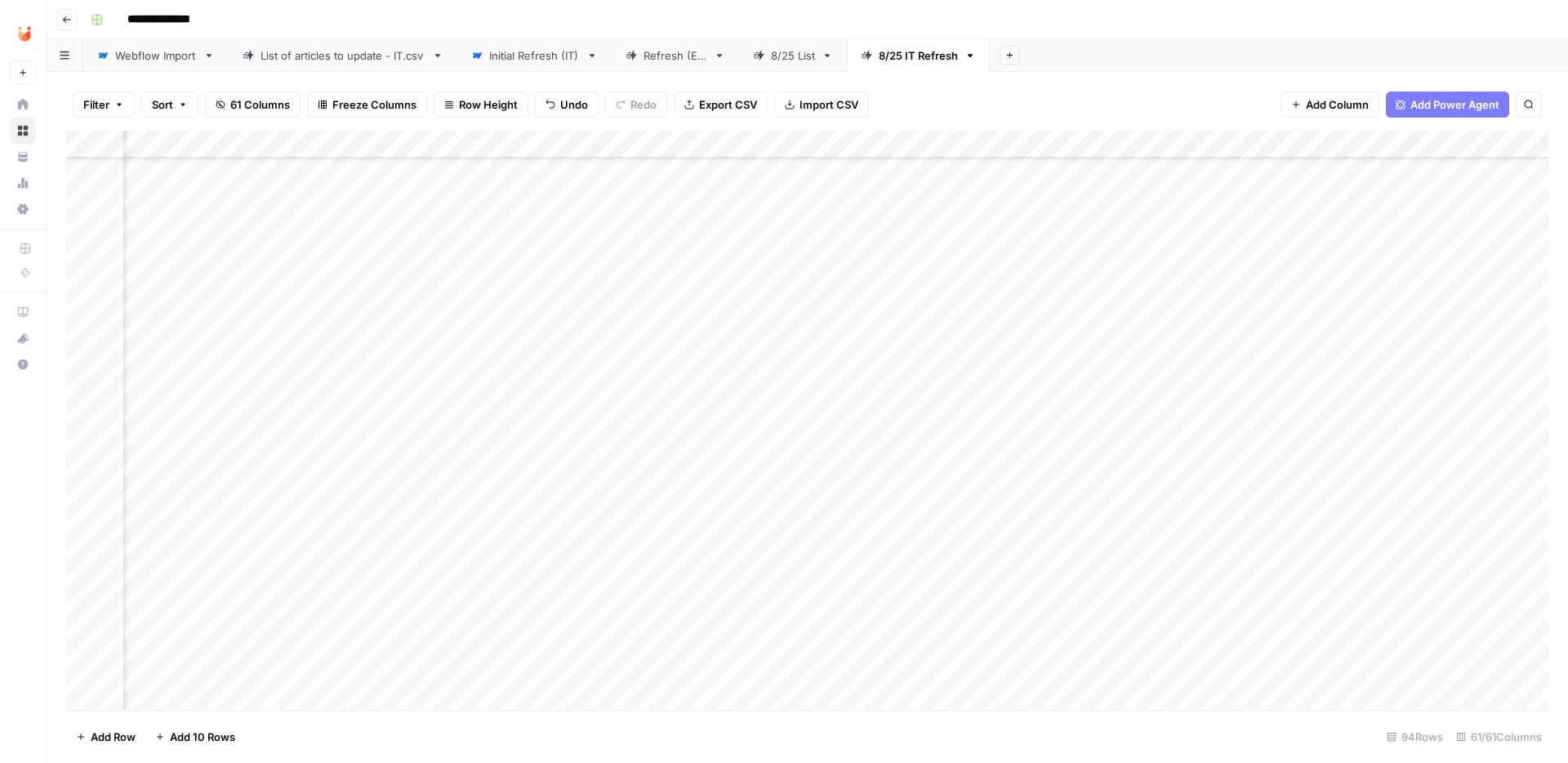
click at [765, 240] on div "Add Column" at bounding box center [807, 419] width 1482 height 579
click at [588, 242] on div "Add Column" at bounding box center [807, 419] width 1482 height 579
click at [600, 362] on button "Fatto" at bounding box center [596, 359] width 39 height 20
click at [539, 291] on div "Add Column" at bounding box center [807, 419] width 1482 height 579
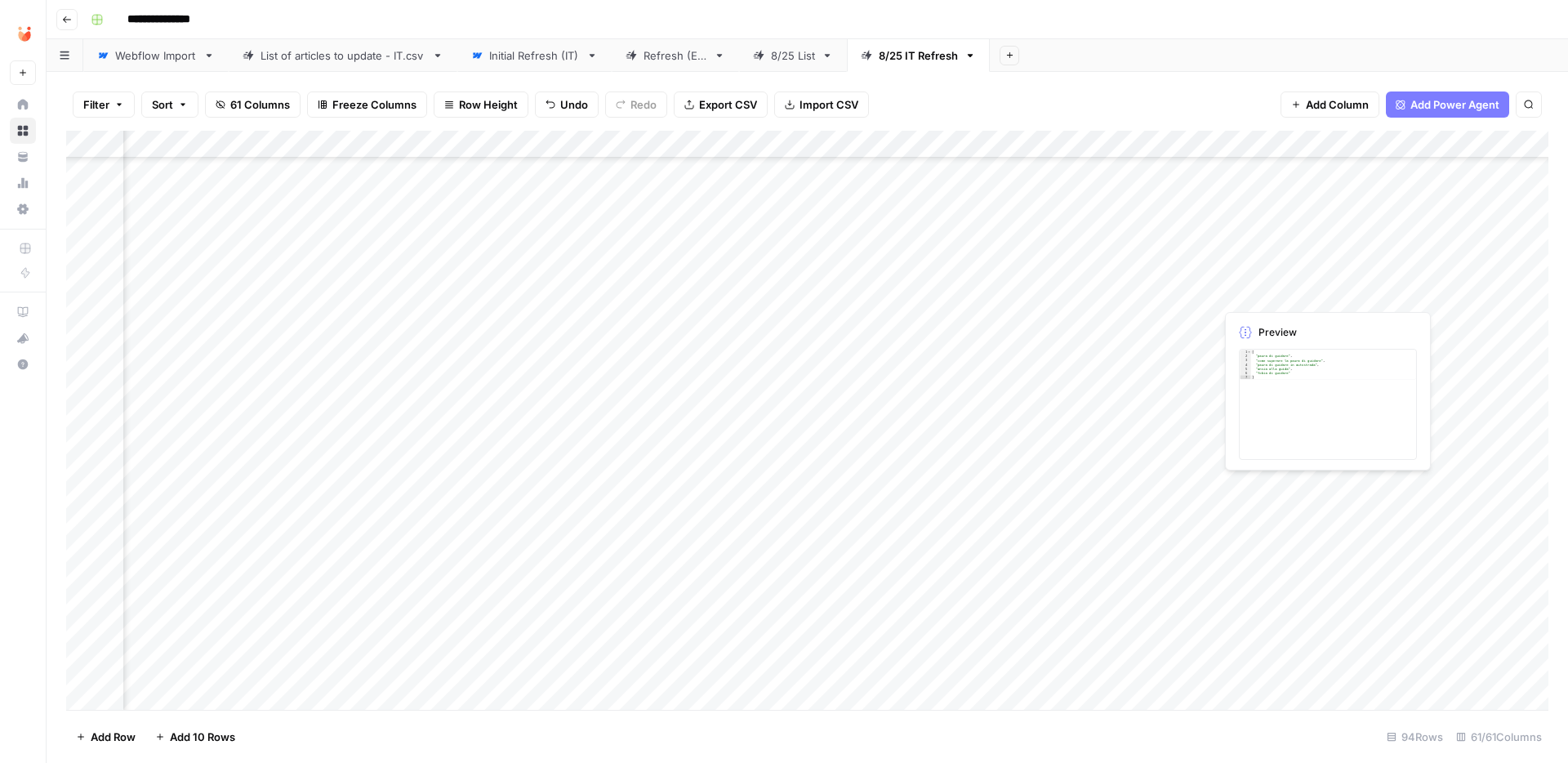
click at [1294, 291] on div "Add Column" at bounding box center [807, 419] width 1482 height 579
click at [1294, 291] on div at bounding box center [1289, 293] width 149 height 30
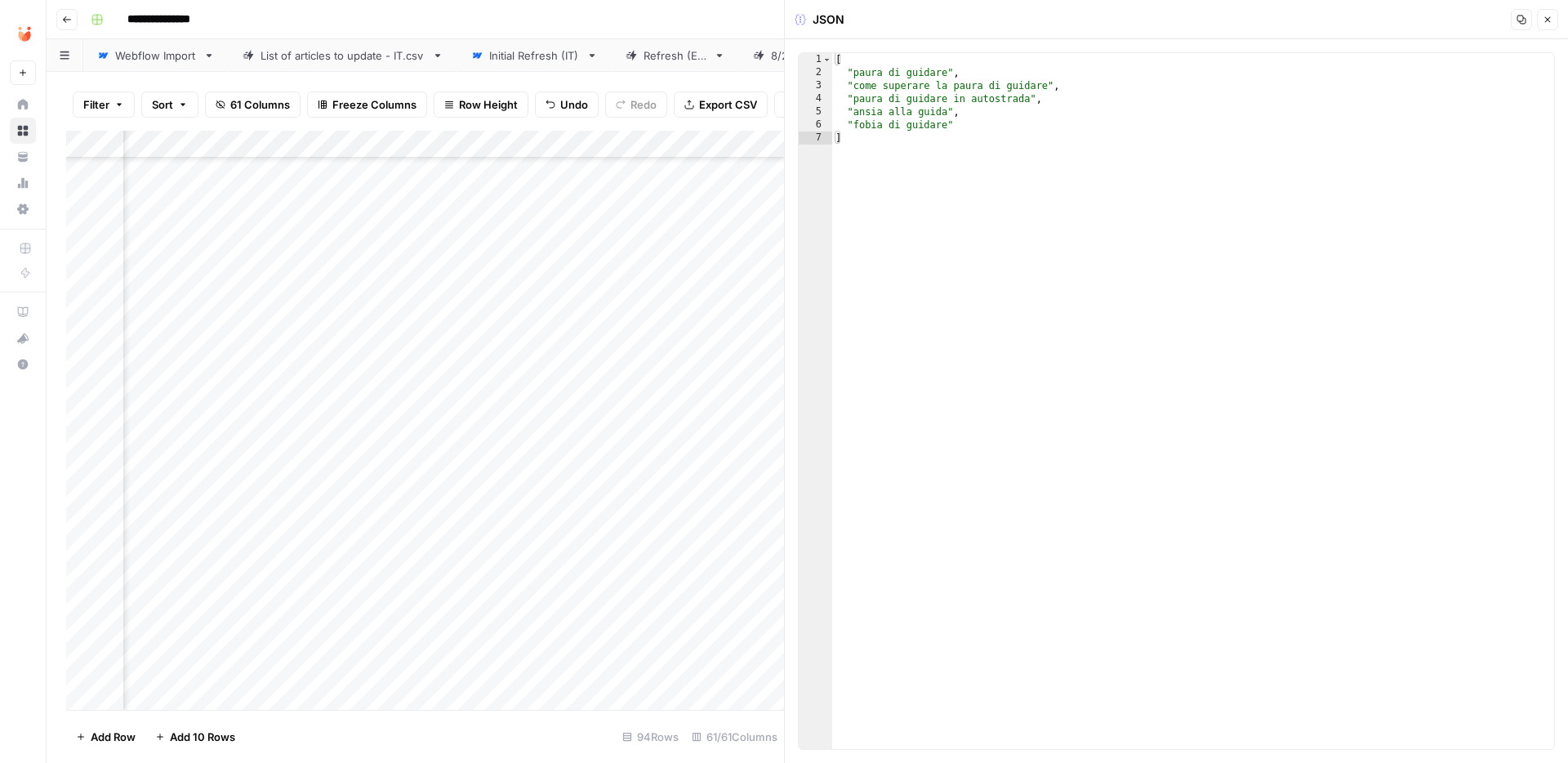
click at [1045, 188] on div "[ "paura di guidare" , "come superare la paura di guidare" , "paura di guidare …" at bounding box center [1192, 414] width 722 height 722
click at [1004, 120] on div "[ "paura di guidare" , "come superare la paura di guidare" , "paura di guidare …" at bounding box center [1192, 414] width 722 height 722
type textarea "**********"
paste textarea "**********"
type textarea "**********"
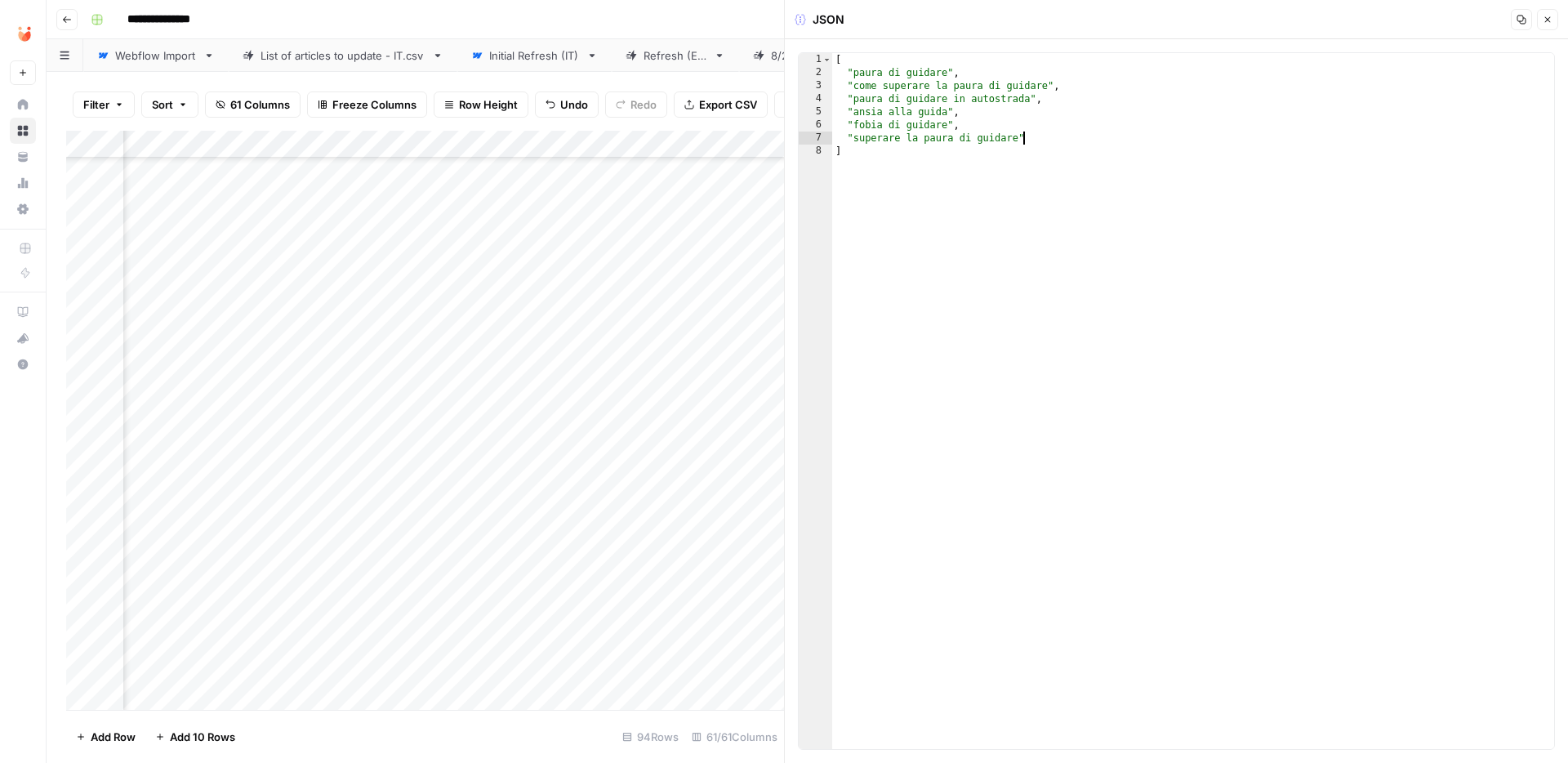
click at [1543, 18] on icon "button" at bounding box center [1547, 20] width 9 height 9
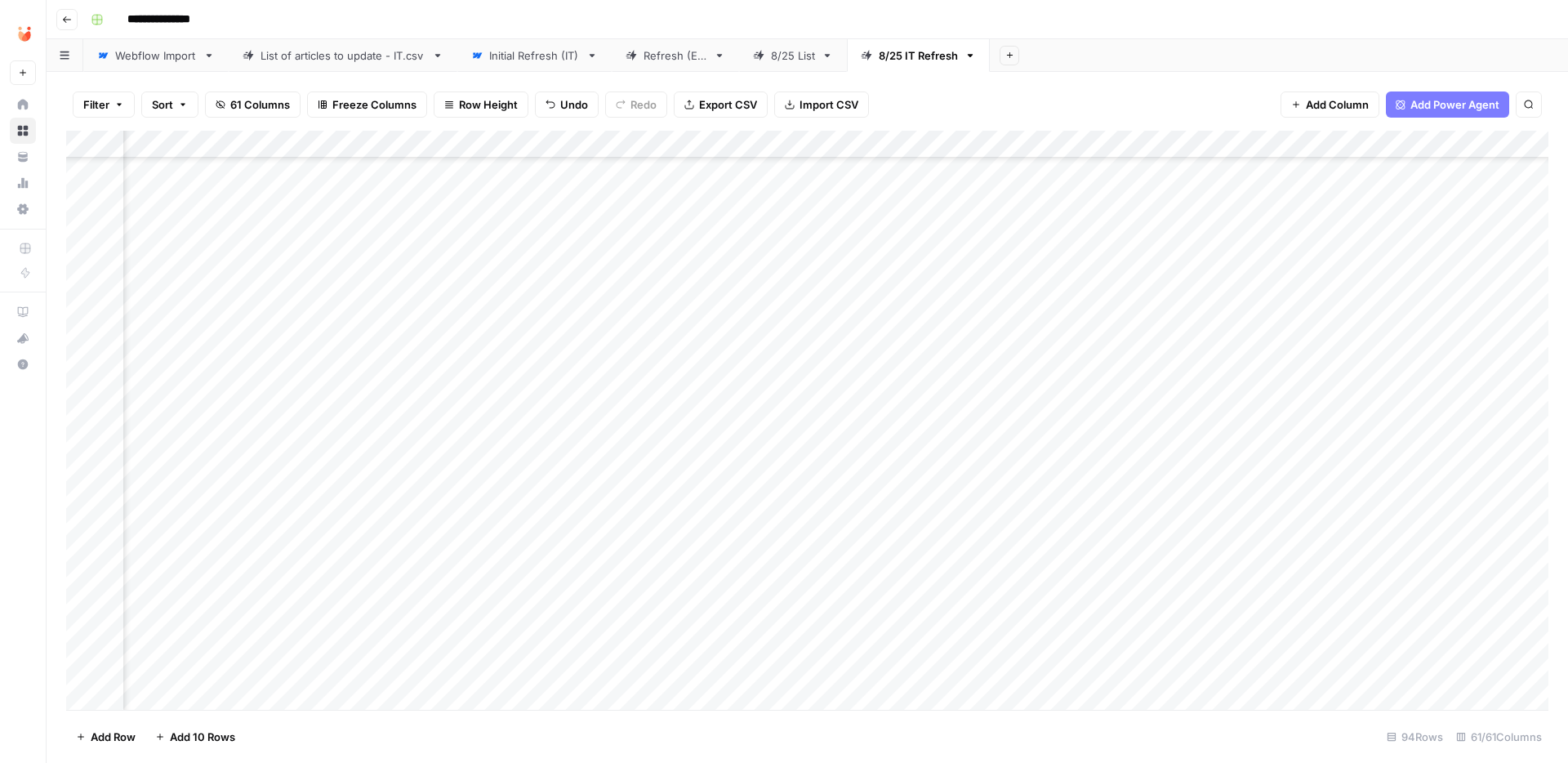
click at [581, 296] on div "Add Column" at bounding box center [807, 419] width 1482 height 579
click at [582, 291] on div "Add Column" at bounding box center [807, 419] width 1482 height 579
click at [604, 410] on button "Fatto" at bounding box center [596, 415] width 39 height 20
click at [995, 294] on div "Add Column" at bounding box center [807, 419] width 1482 height 579
click at [535, 348] on div "Add Column" at bounding box center [807, 419] width 1482 height 579
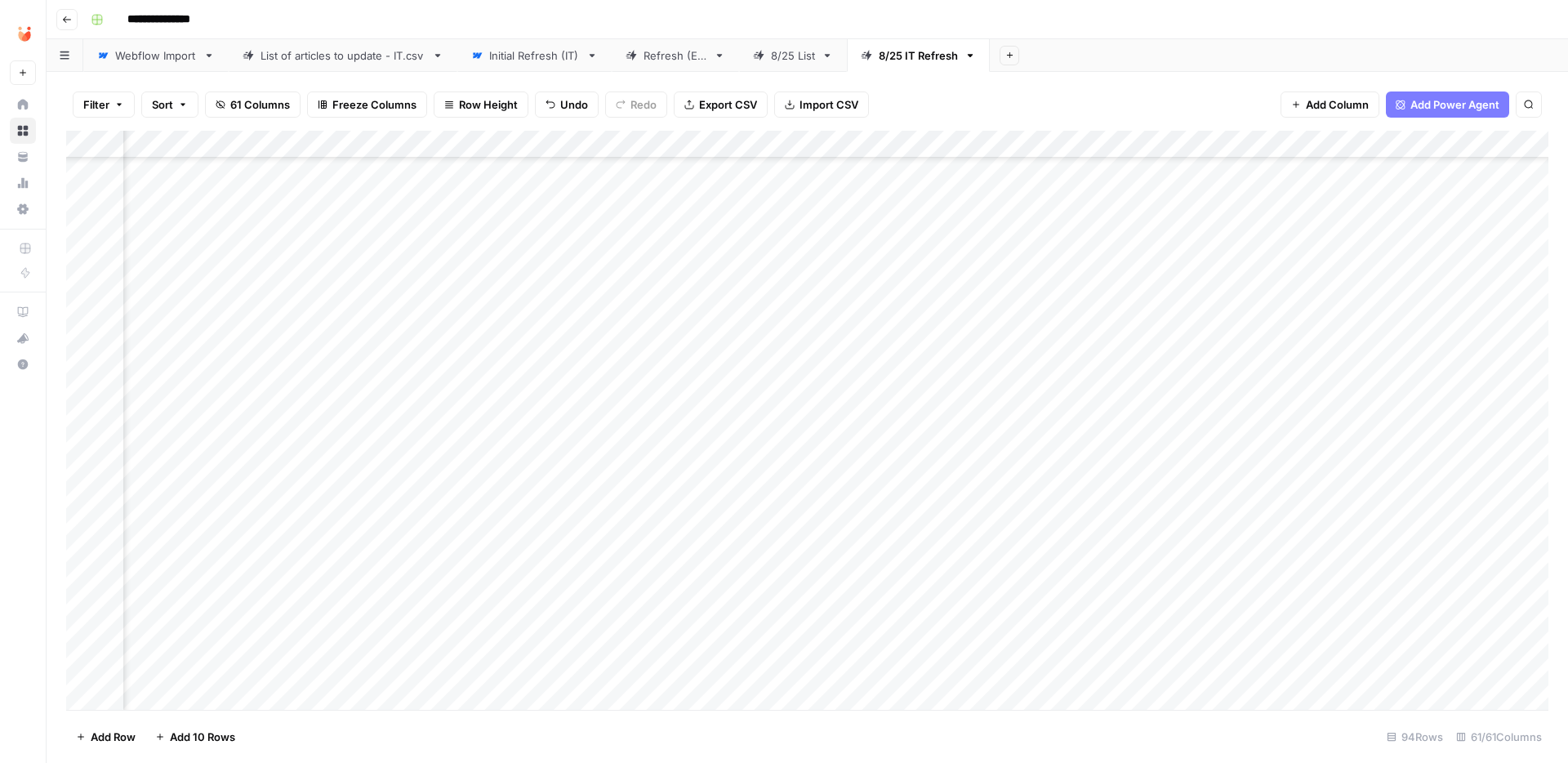
click at [1261, 351] on div "Add Column" at bounding box center [807, 419] width 1482 height 579
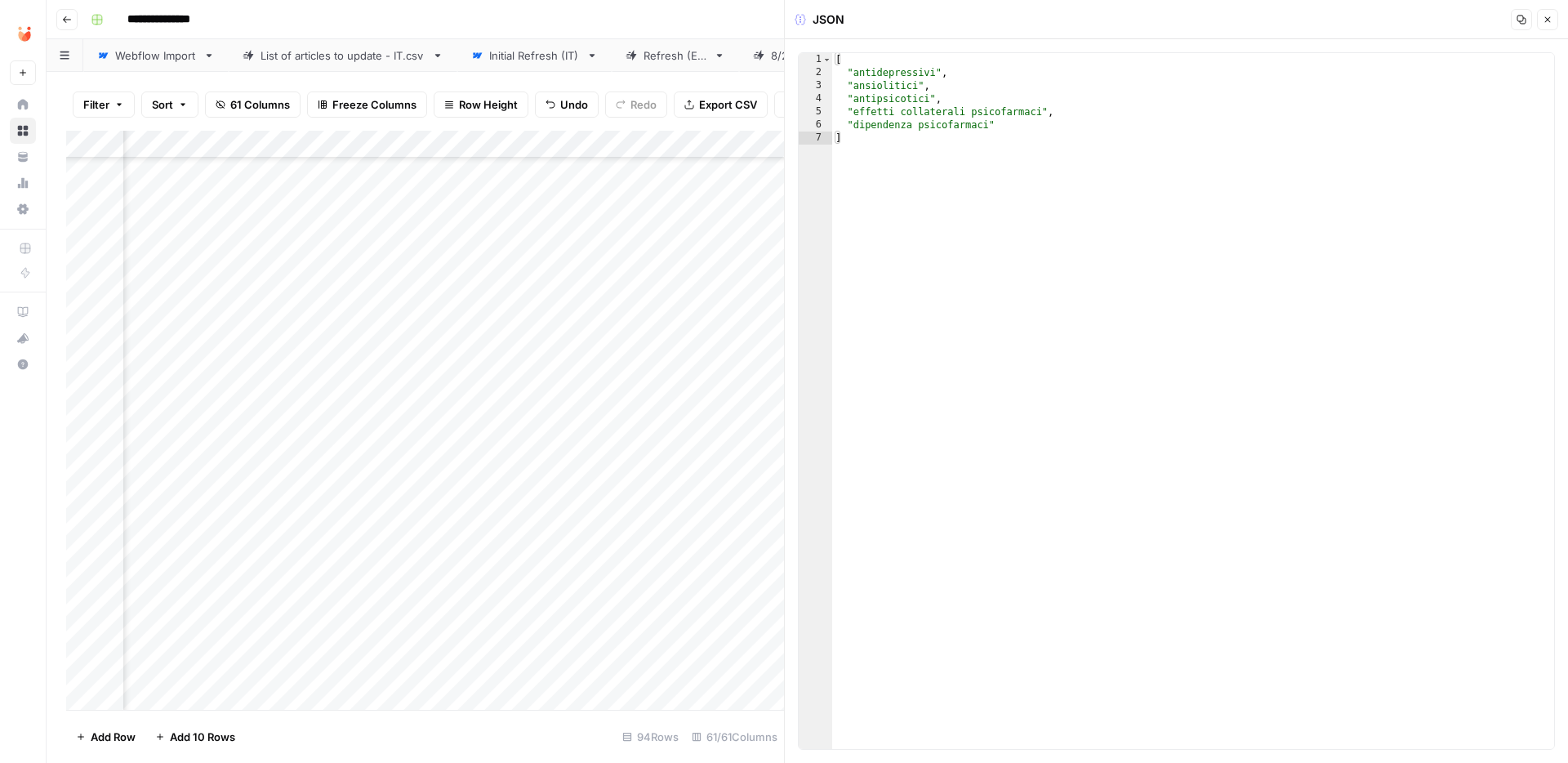
click at [1042, 191] on div "[ "antidepressivi" , "ansiolitici" , "antipsicotici" , "effetti collaterali psi…" at bounding box center [1192, 414] width 722 height 722
type textarea "**********"
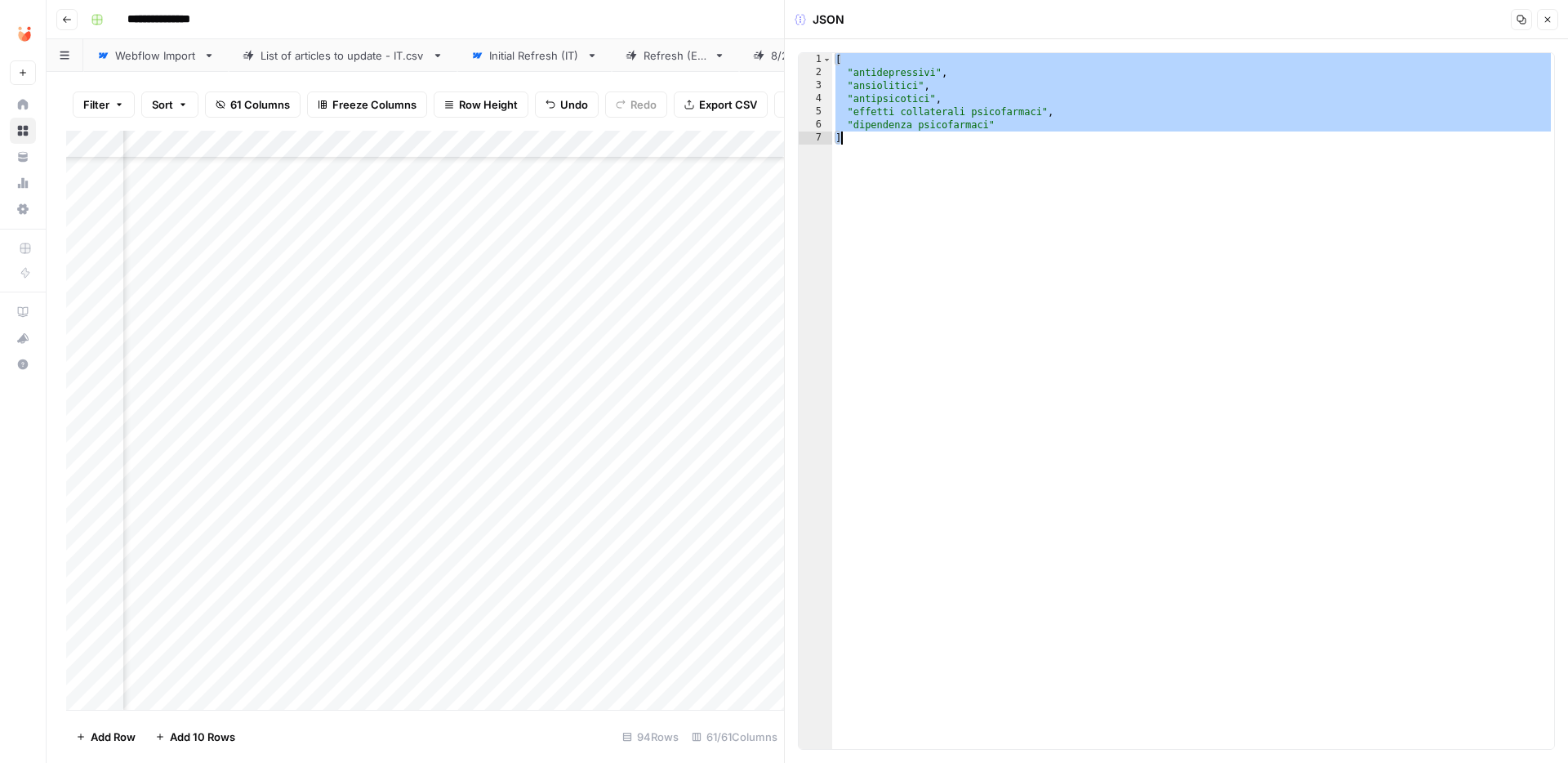
paste textarea
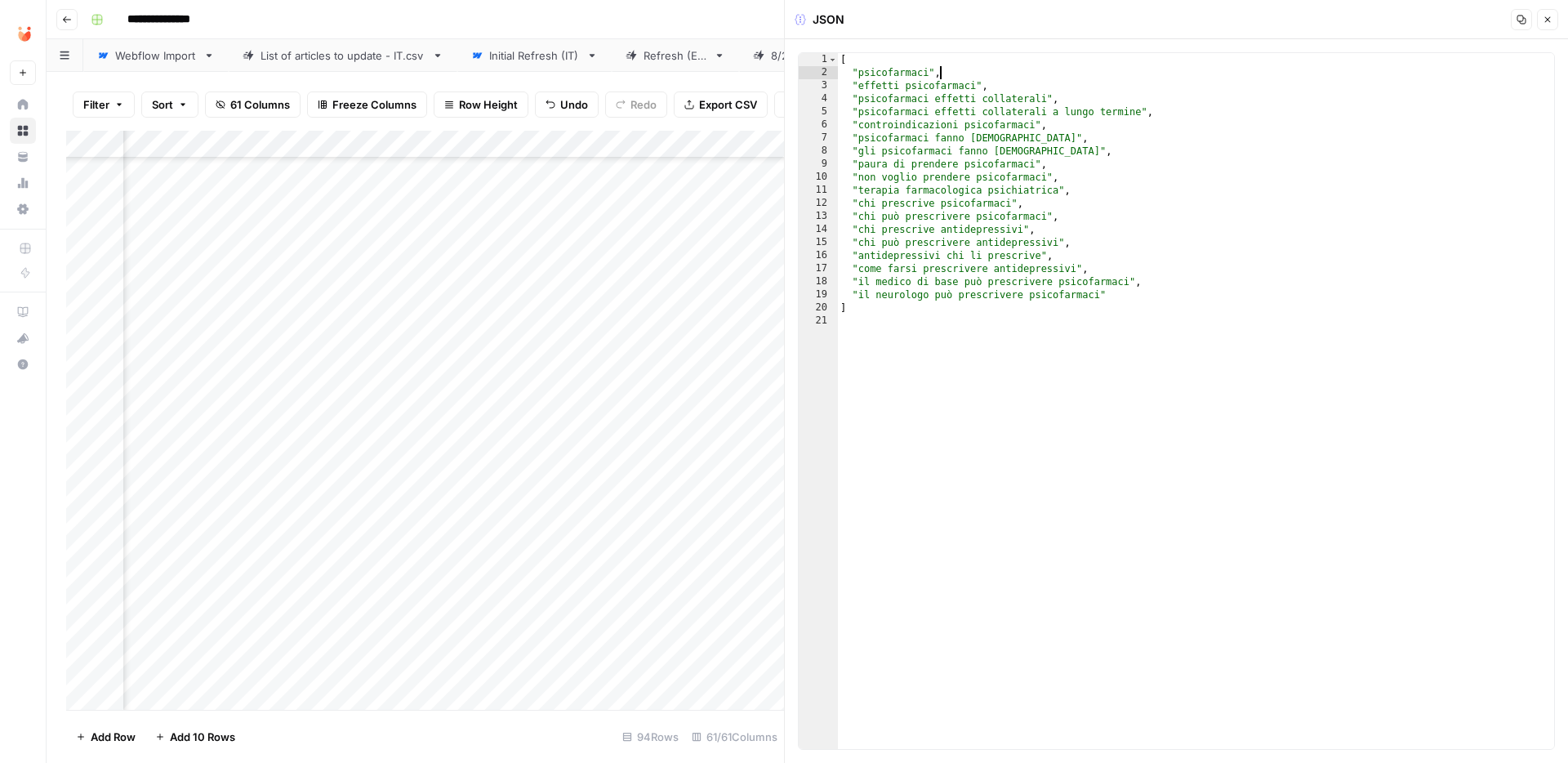
click at [991, 76] on div "[ "psicofarmaci" , "effetti psicofarmaci" , "psicofarmaci effetti collaterali" …" at bounding box center [1195, 414] width 717 height 722
type textarea "**********"
type textarea "*"
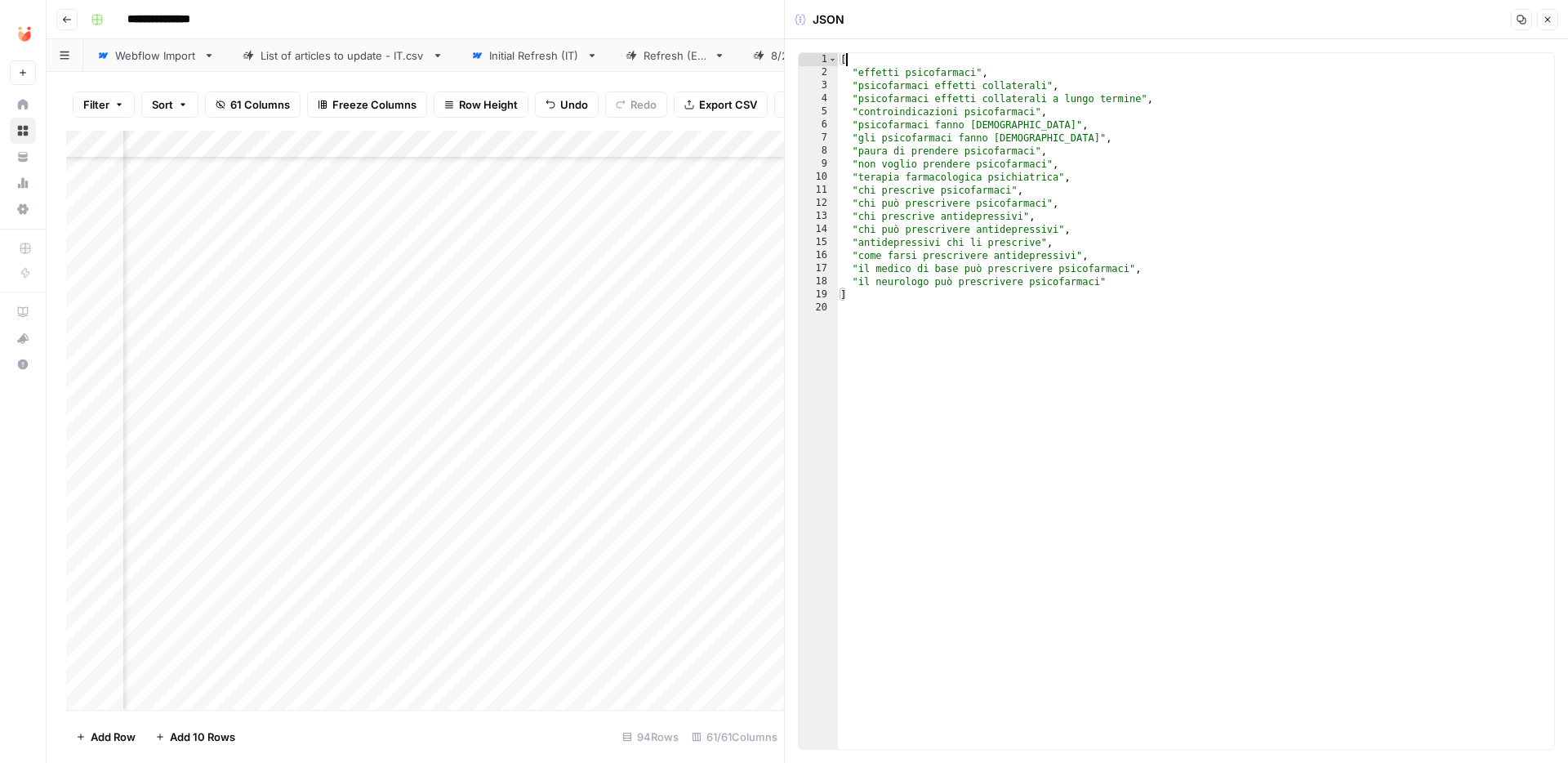
click at [1554, 15] on button "Close" at bounding box center [1547, 20] width 21 height 21
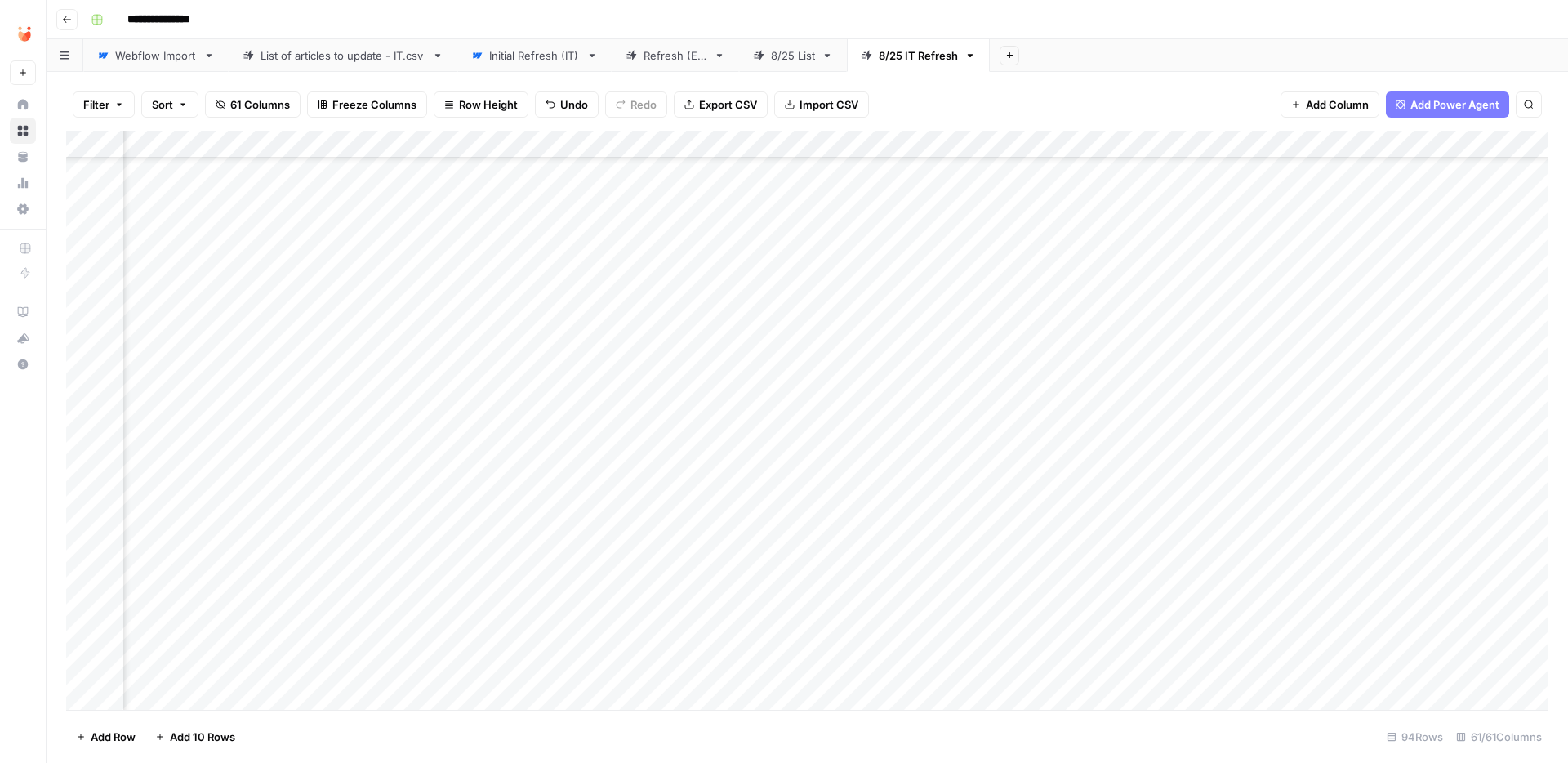
click at [580, 346] on div "Add Column" at bounding box center [807, 419] width 1482 height 579
click at [601, 471] on button "Fatto" at bounding box center [596, 470] width 39 height 20
click at [623, 395] on div "Add Column" at bounding box center [807, 419] width 1482 height 579
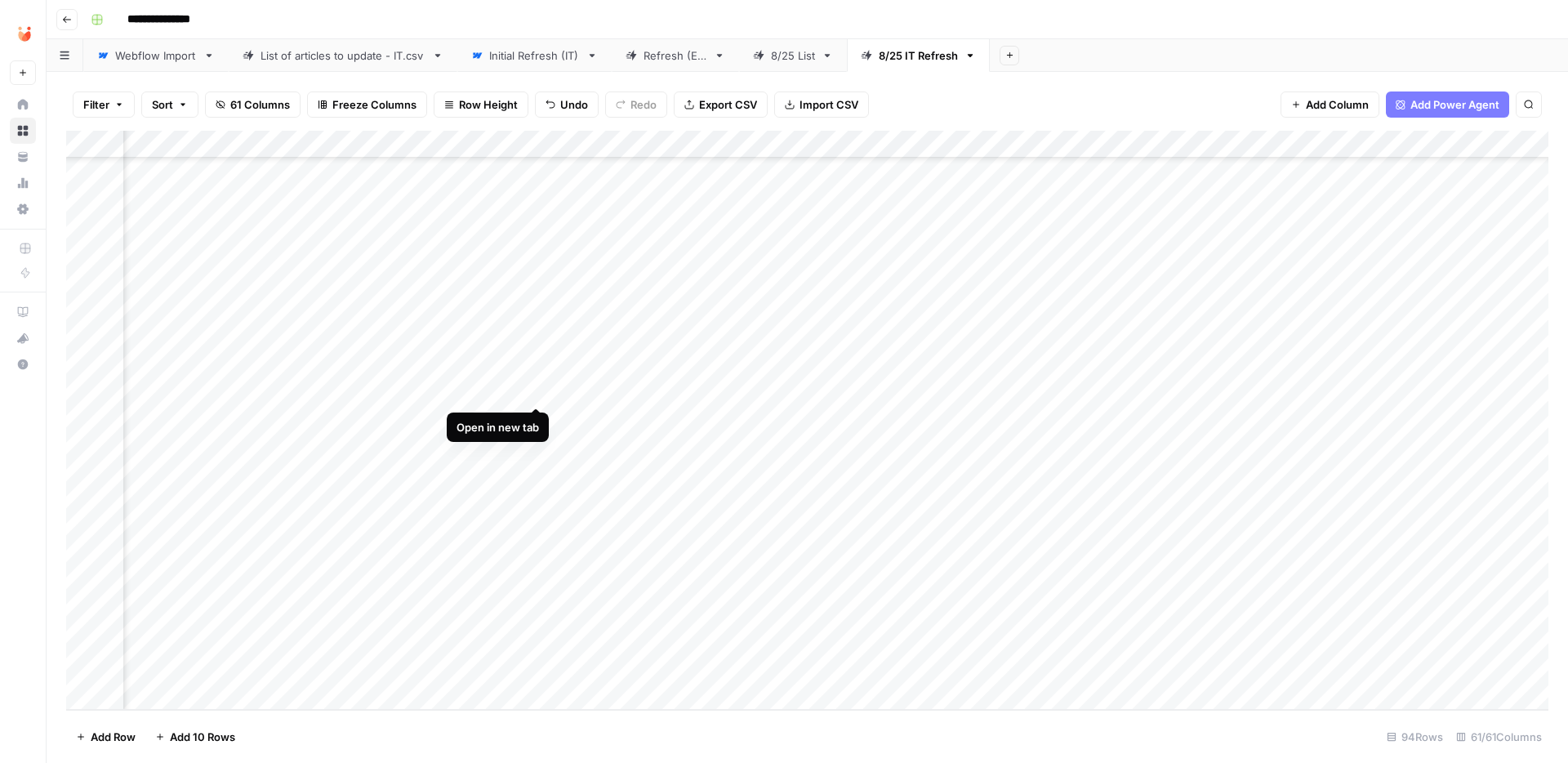
click at [536, 390] on div "Add Column" at bounding box center [807, 419] width 1482 height 579
click at [946, 389] on div "Add Column" at bounding box center [807, 419] width 1482 height 579
click at [1312, 386] on div "Add Column" at bounding box center [807, 419] width 1482 height 579
click at [1312, 385] on div "Add Column" at bounding box center [807, 419] width 1482 height 579
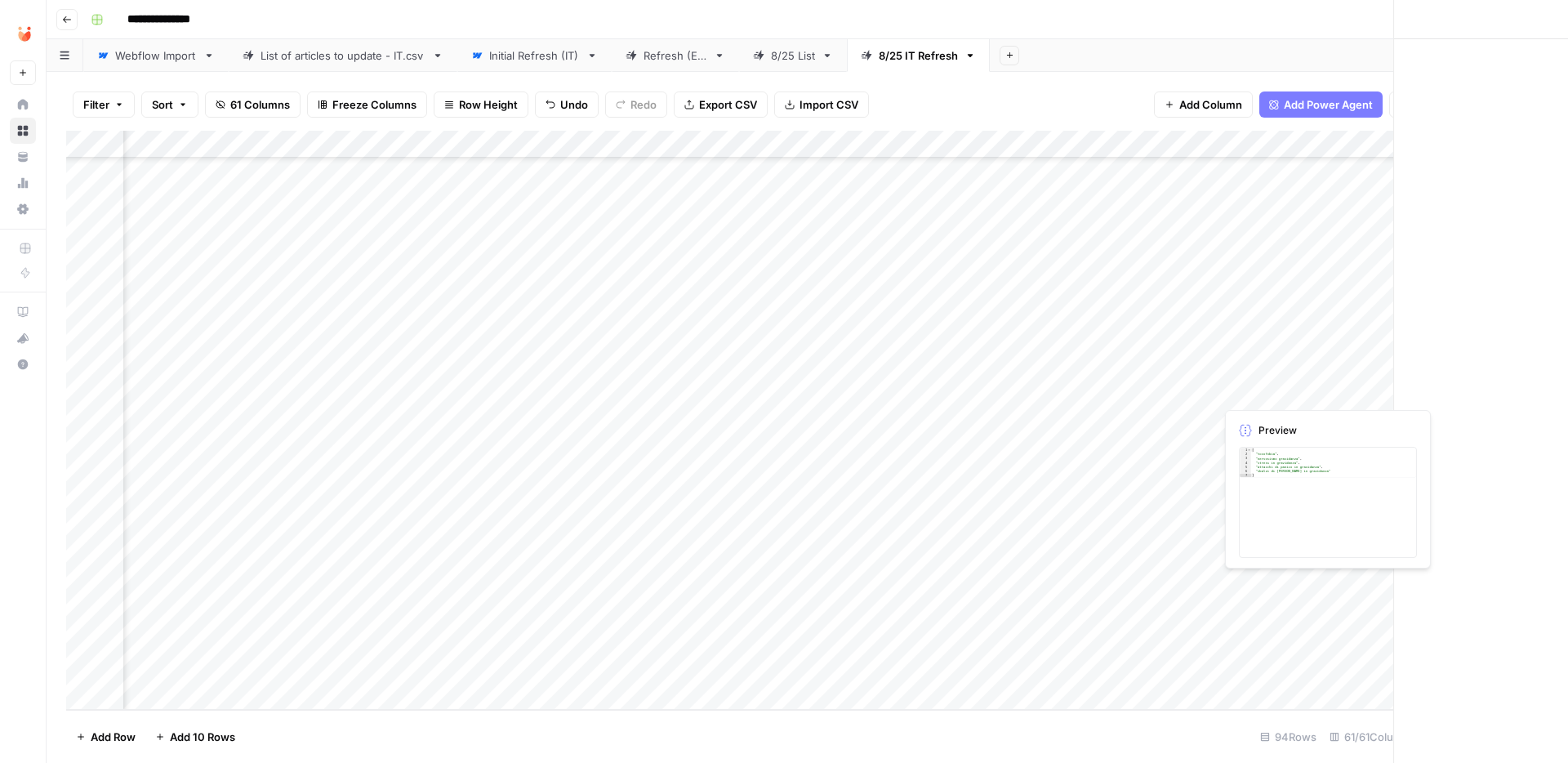
click at [1312, 385] on div at bounding box center [1289, 391] width 149 height 30
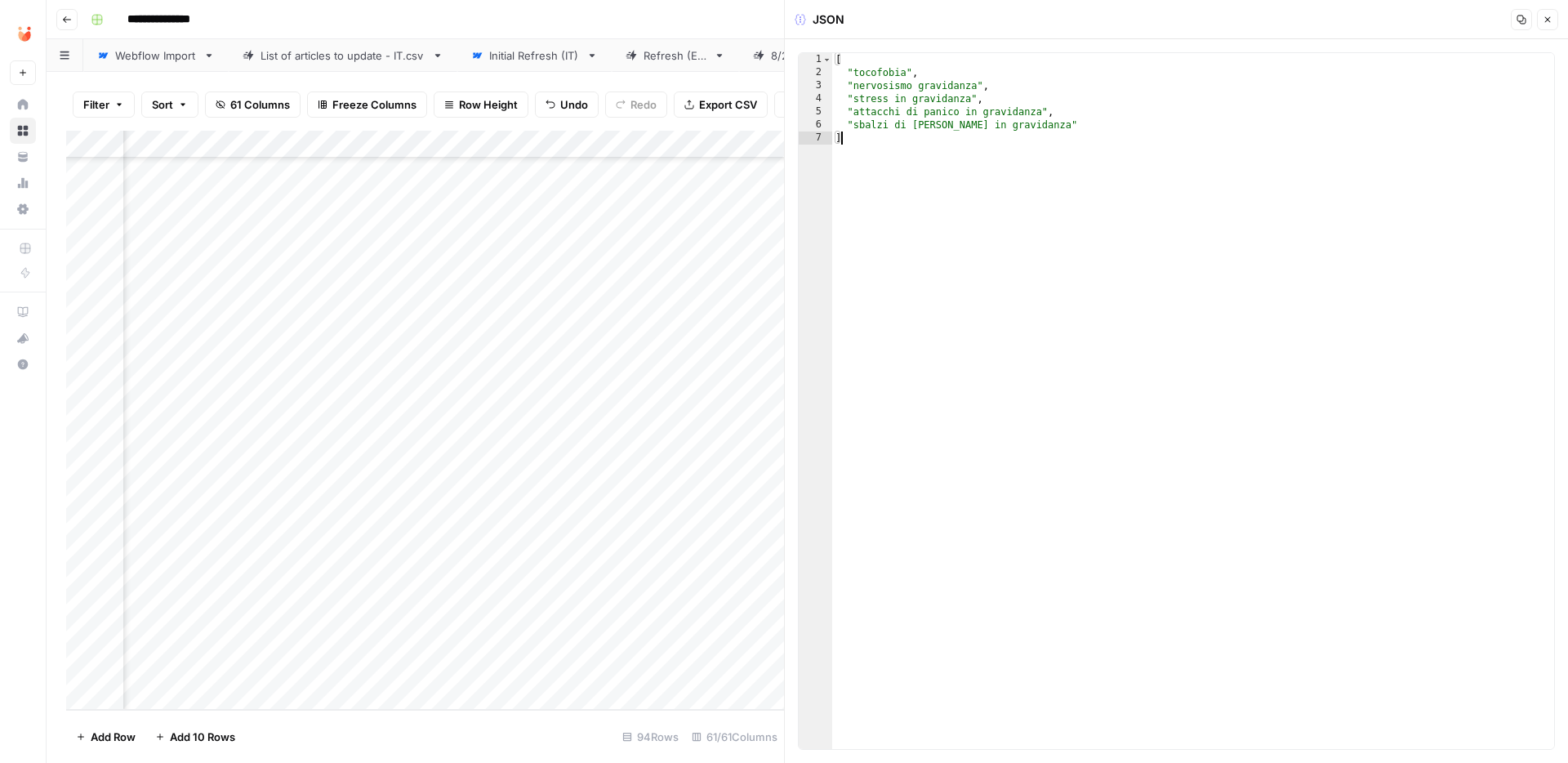
click at [1121, 255] on div "[ "tocofobia" , "nervosismo gravidanza" , "stress in gravidanza" , "attacchi di…" at bounding box center [1192, 414] width 722 height 722
type textarea "**********"
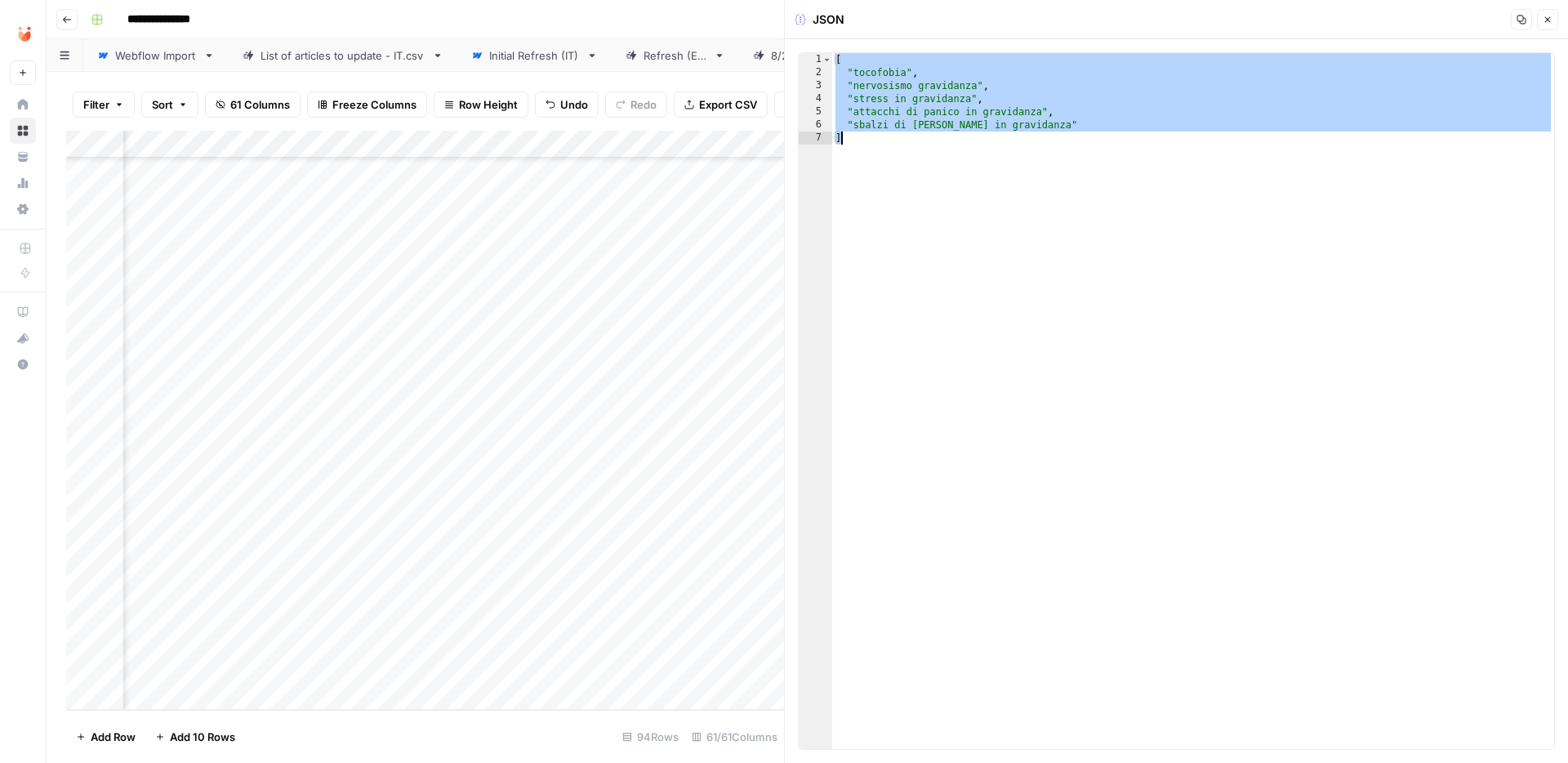
paste textarea
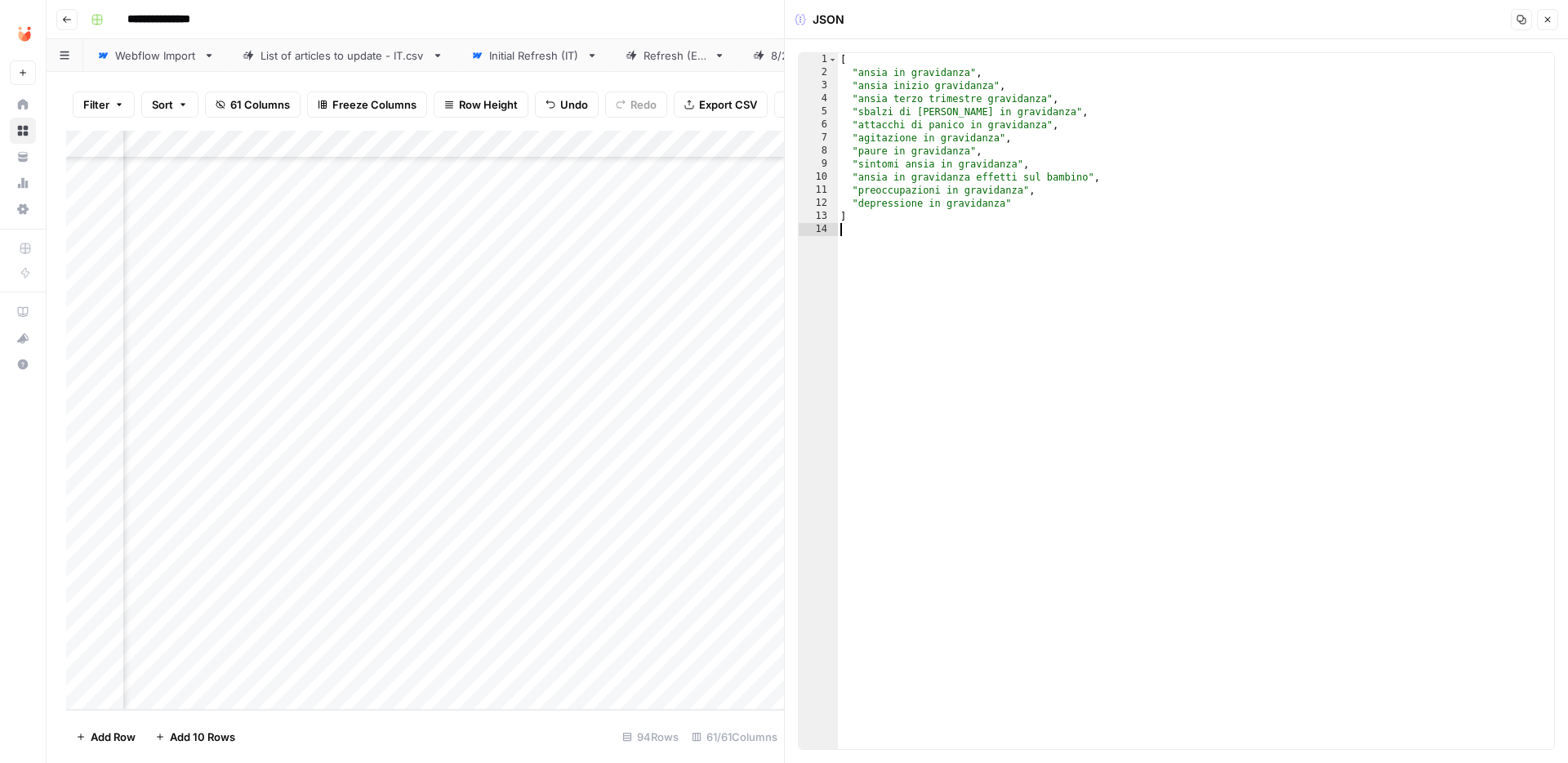
type textarea "**********"
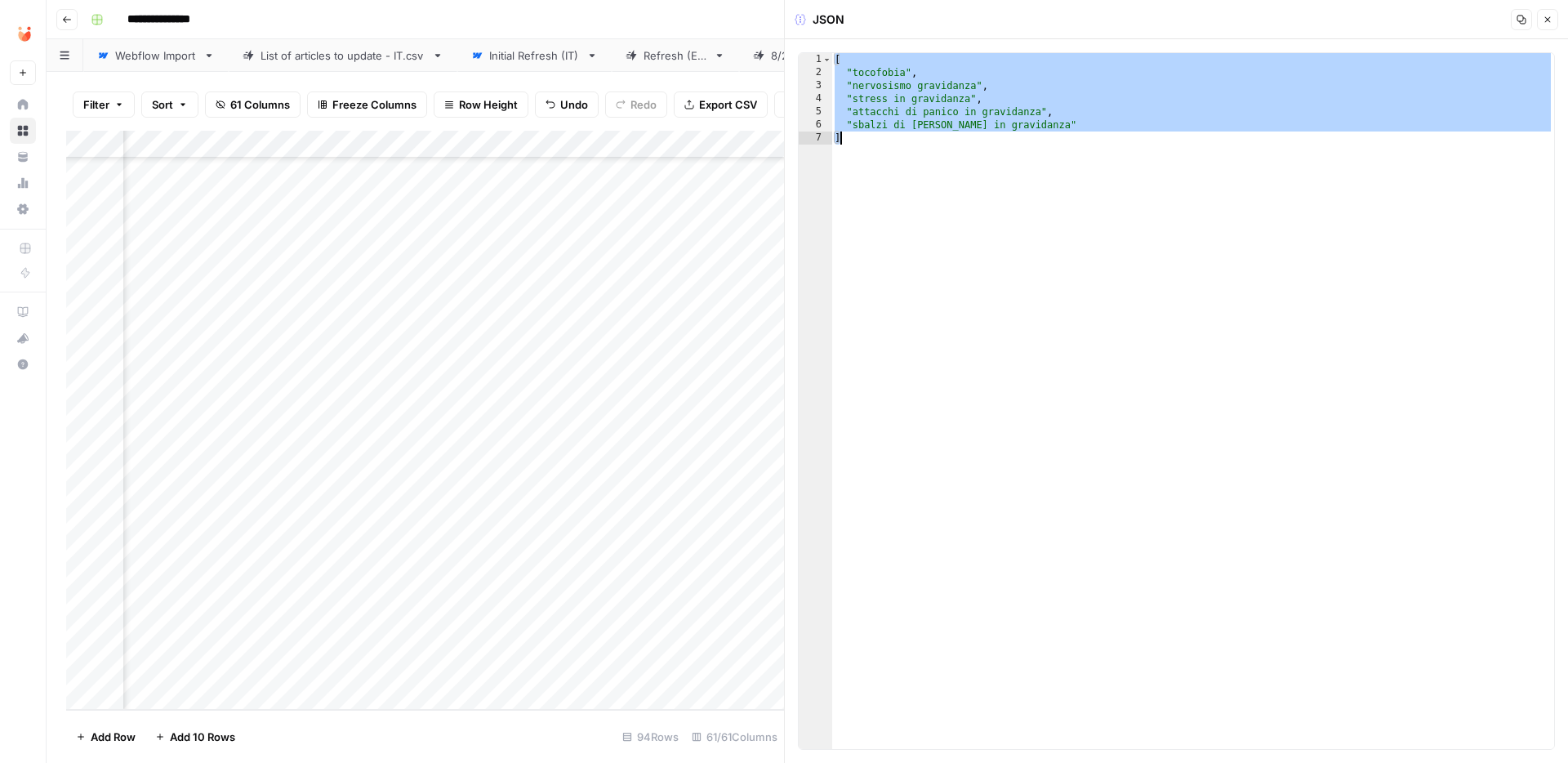
paste textarea
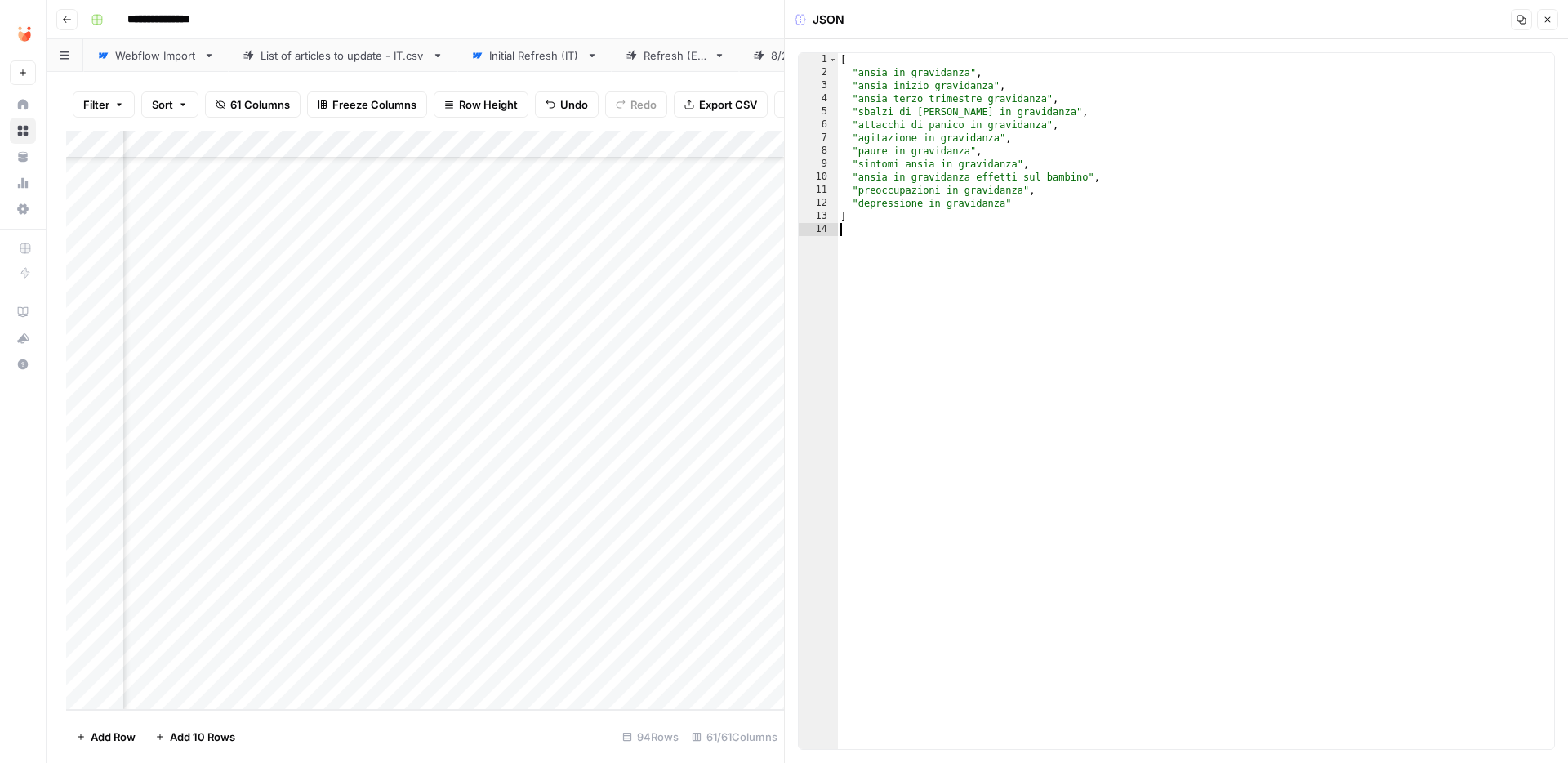
type textarea "*"
click at [1553, 18] on button "Close" at bounding box center [1547, 20] width 21 height 21
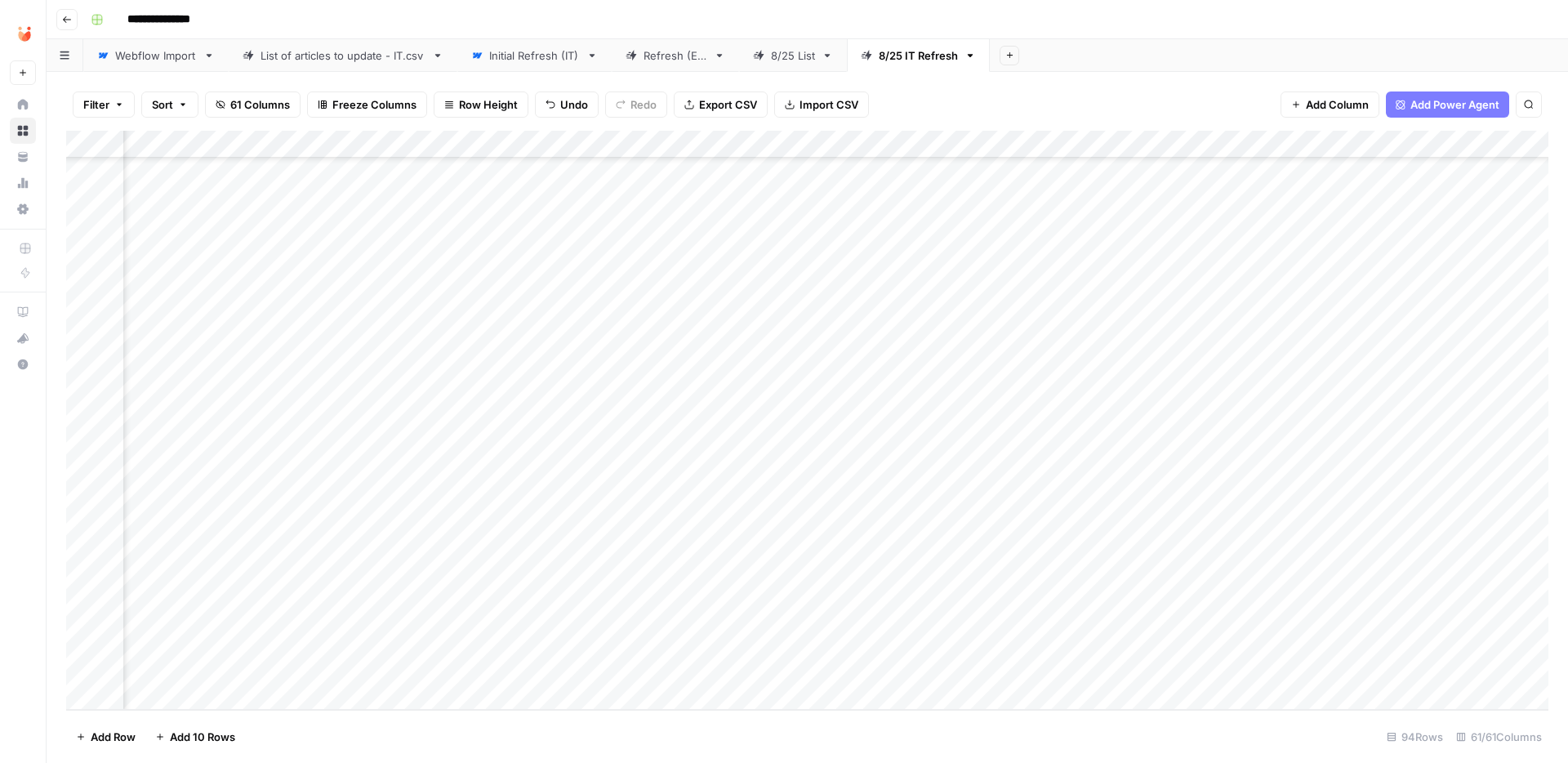
click at [586, 390] on div "Add Column" at bounding box center [807, 419] width 1482 height 579
click at [601, 511] on button "Fatto" at bounding box center [596, 513] width 39 height 20
click at [538, 447] on div "Add Column" at bounding box center [807, 419] width 1482 height 579
click at [1245, 449] on div "Add Column" at bounding box center [807, 419] width 1482 height 579
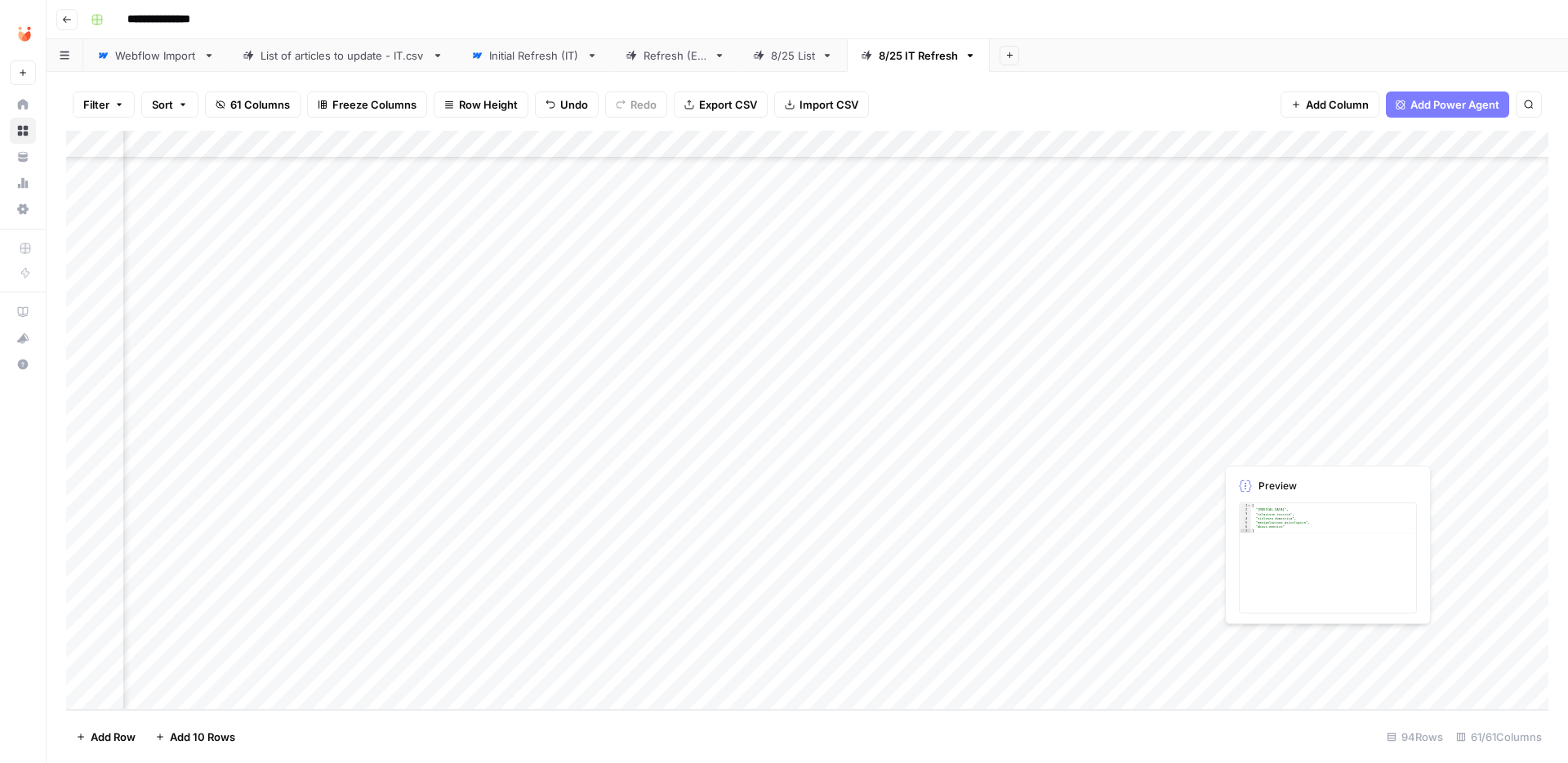
click at [1245, 449] on div "Add Column" at bounding box center [807, 419] width 1482 height 579
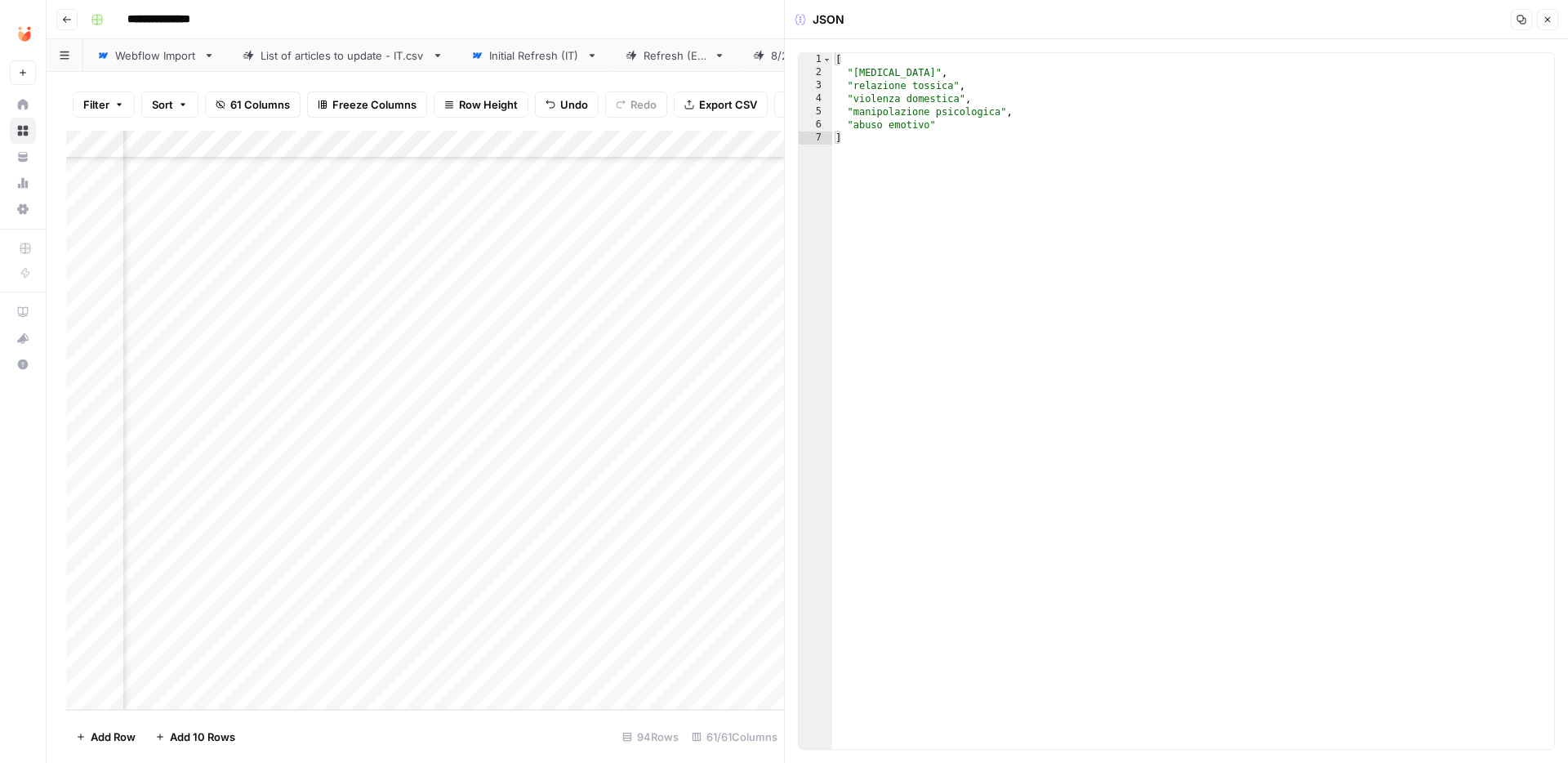
click at [1020, 185] on div "[ "[MEDICAL_DATA]" , "relazione tossica" , "violenza domestica" , "manipolazion…" at bounding box center [1192, 414] width 722 height 722
type textarea "**********"
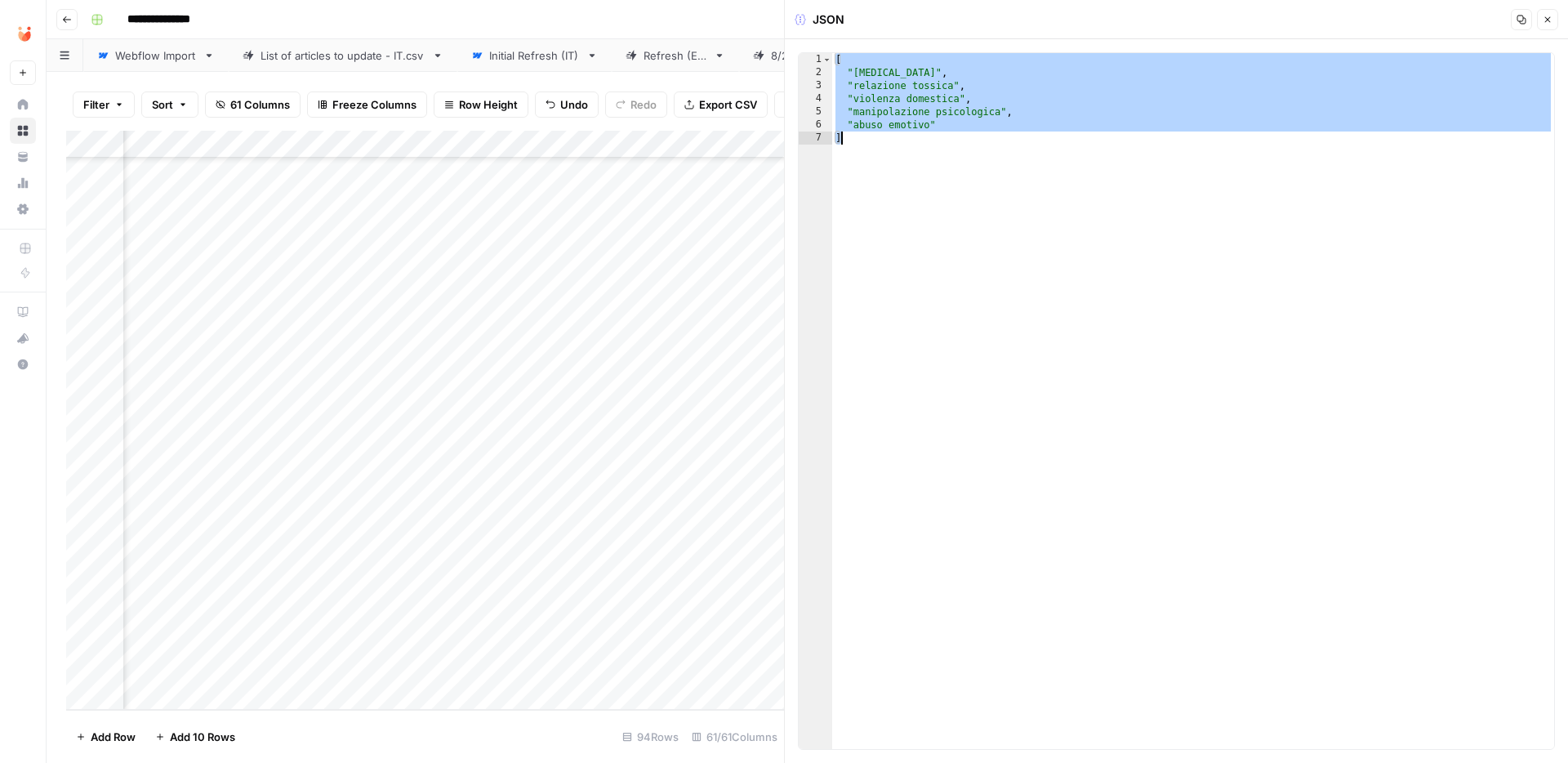
paste textarea
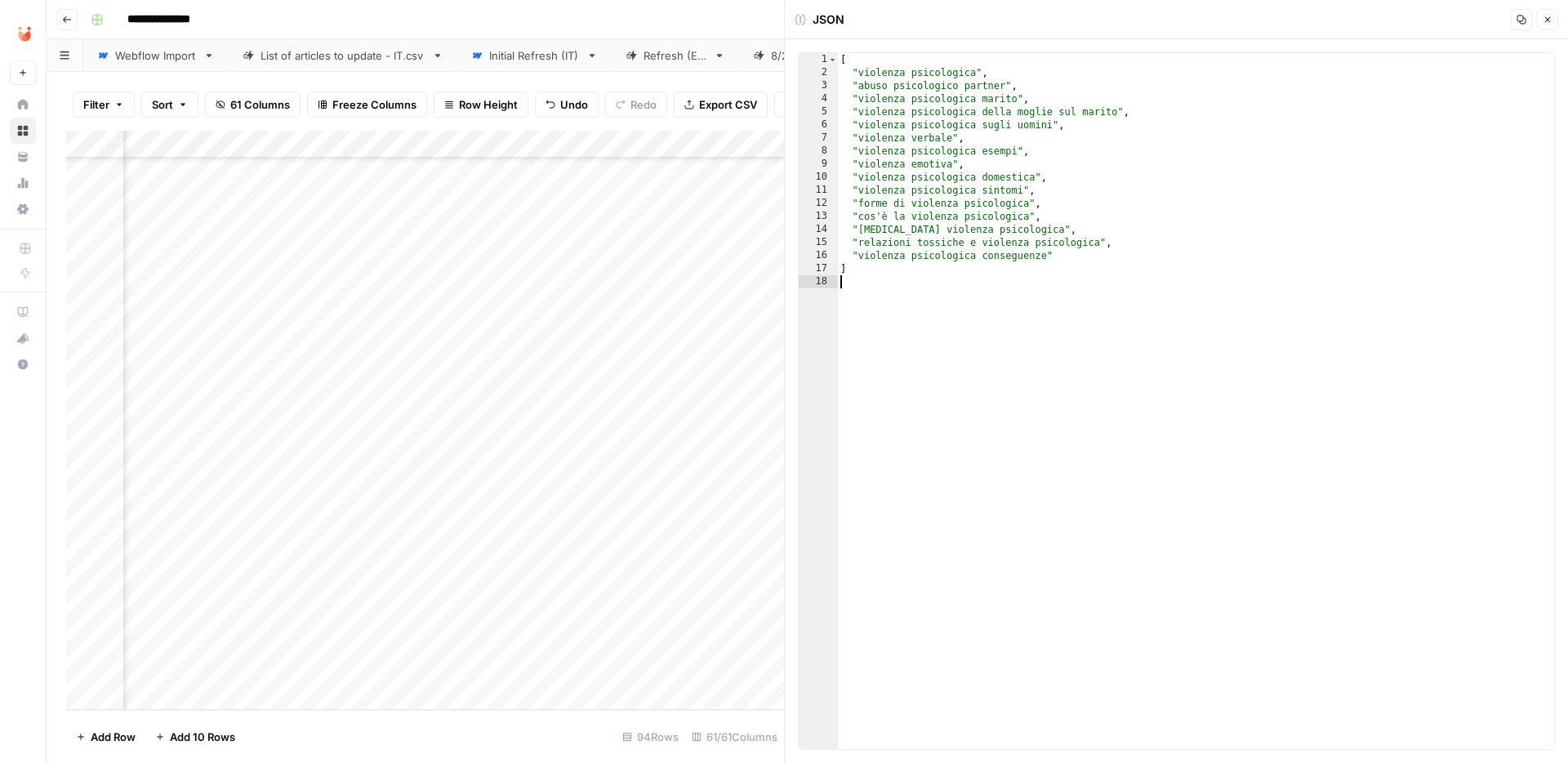
type textarea "*"
click at [1554, 18] on button "Close" at bounding box center [1547, 20] width 21 height 21
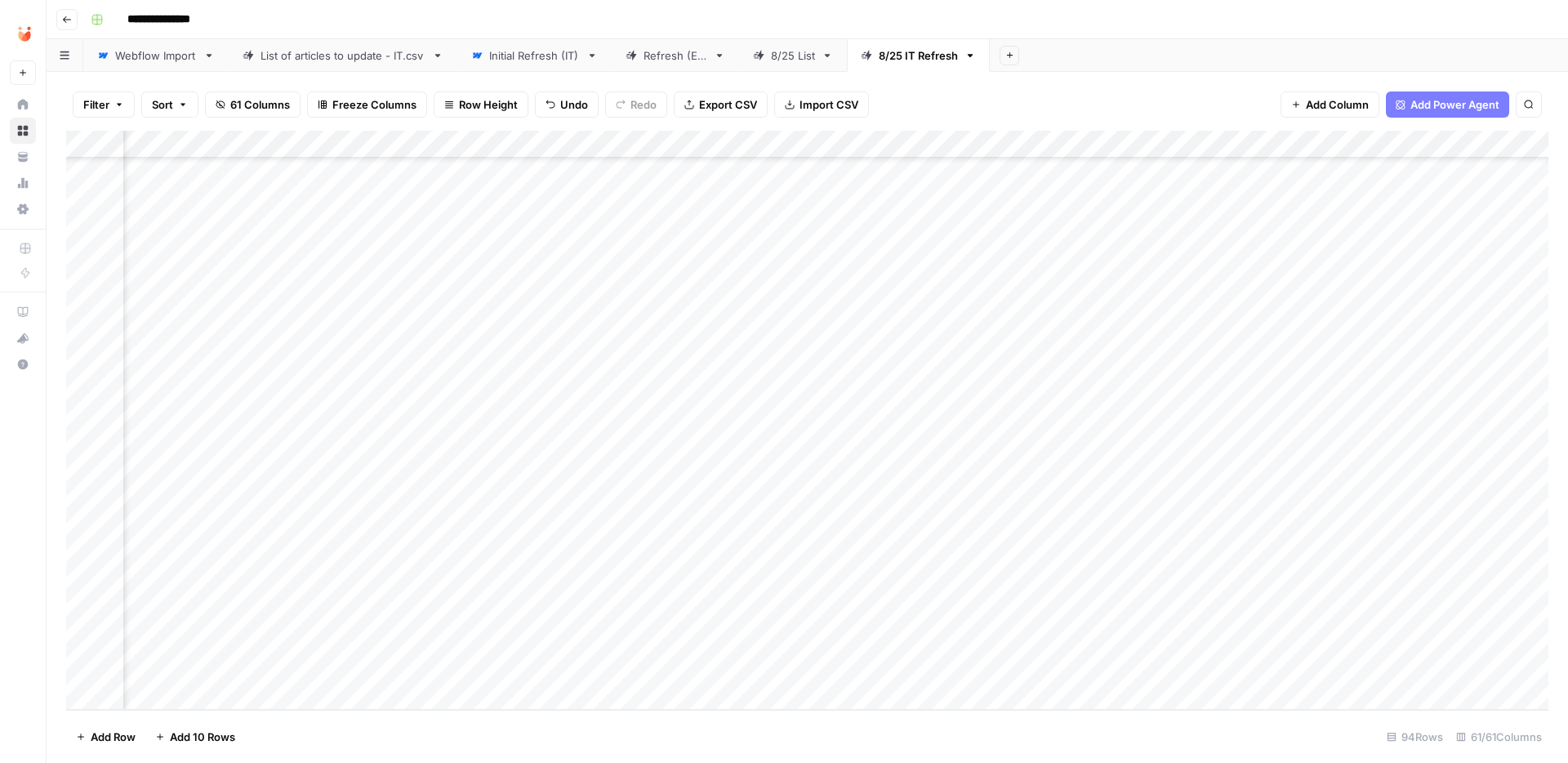
click at [596, 440] on div "Add Column" at bounding box center [807, 419] width 1482 height 579
click at [589, 442] on div "Add Column" at bounding box center [807, 419] width 1482 height 579
click at [593, 568] on button "Fatto" at bounding box center [596, 568] width 39 height 20
click at [622, 502] on div "Add Column" at bounding box center [807, 419] width 1482 height 579
click at [538, 499] on div "Add Column" at bounding box center [807, 419] width 1482 height 579
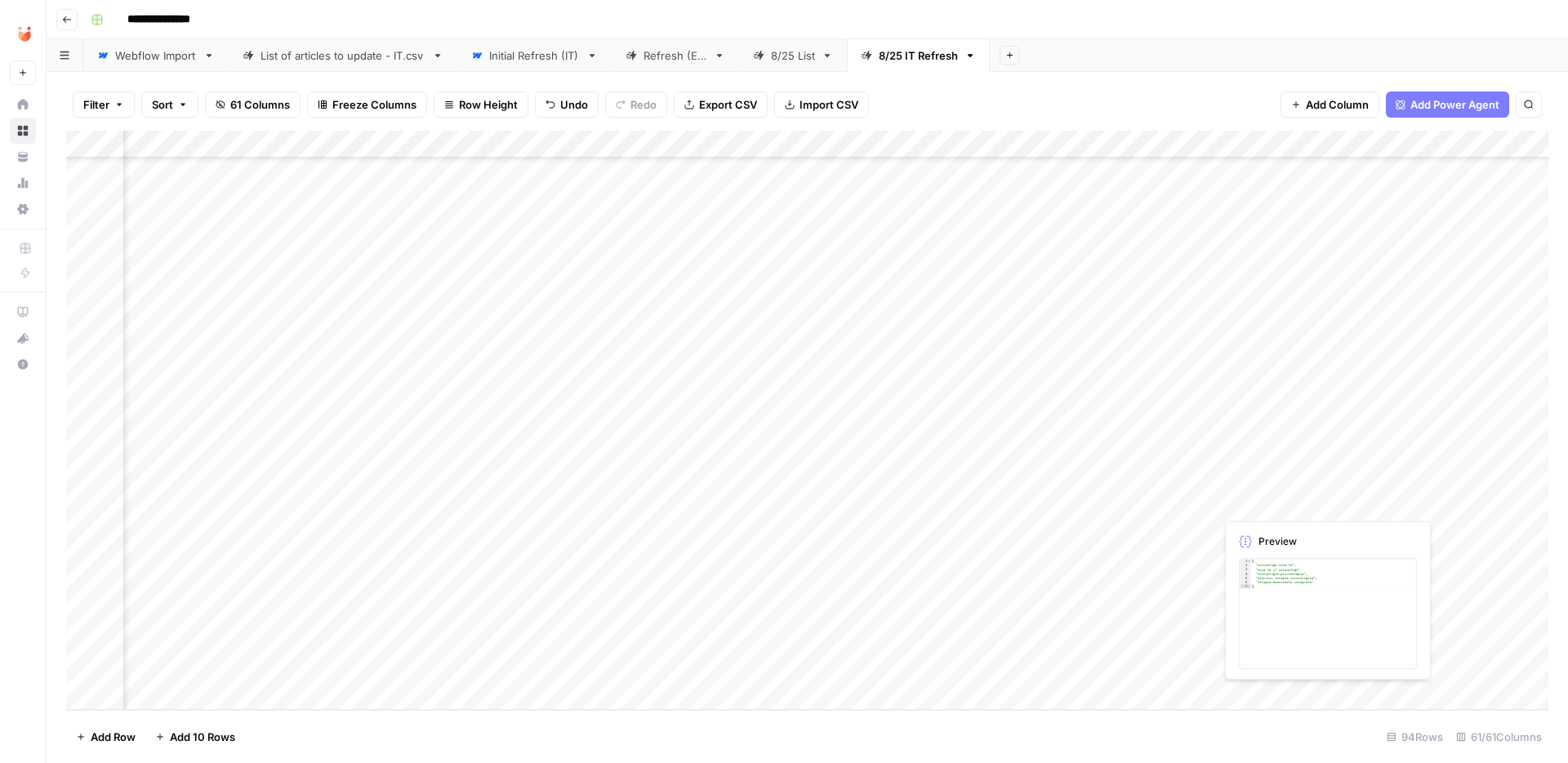
click at [1256, 499] on div "Add Column" at bounding box center [807, 419] width 1482 height 579
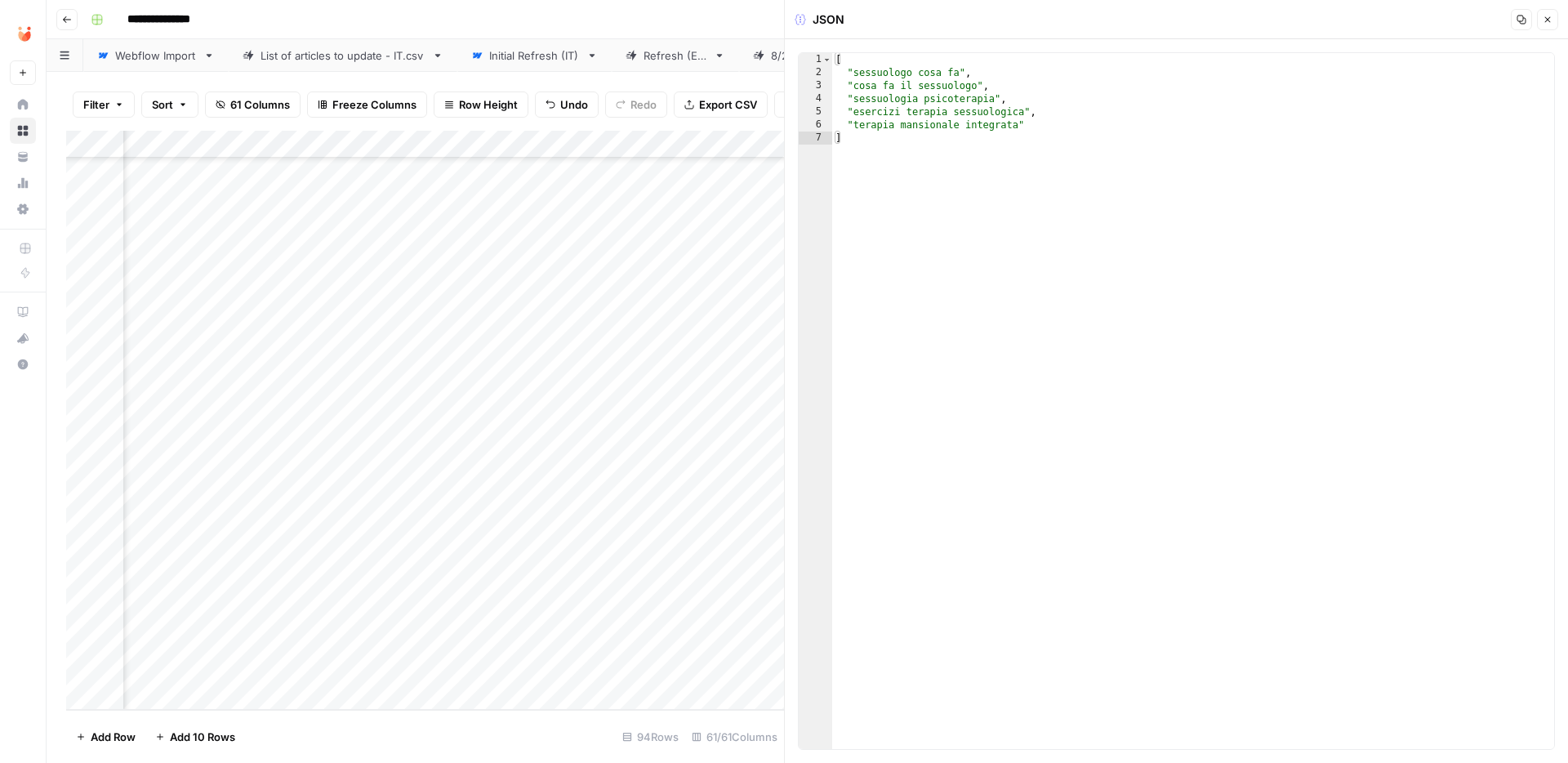
click at [1545, 17] on icon "button" at bounding box center [1548, 20] width 6 height 6
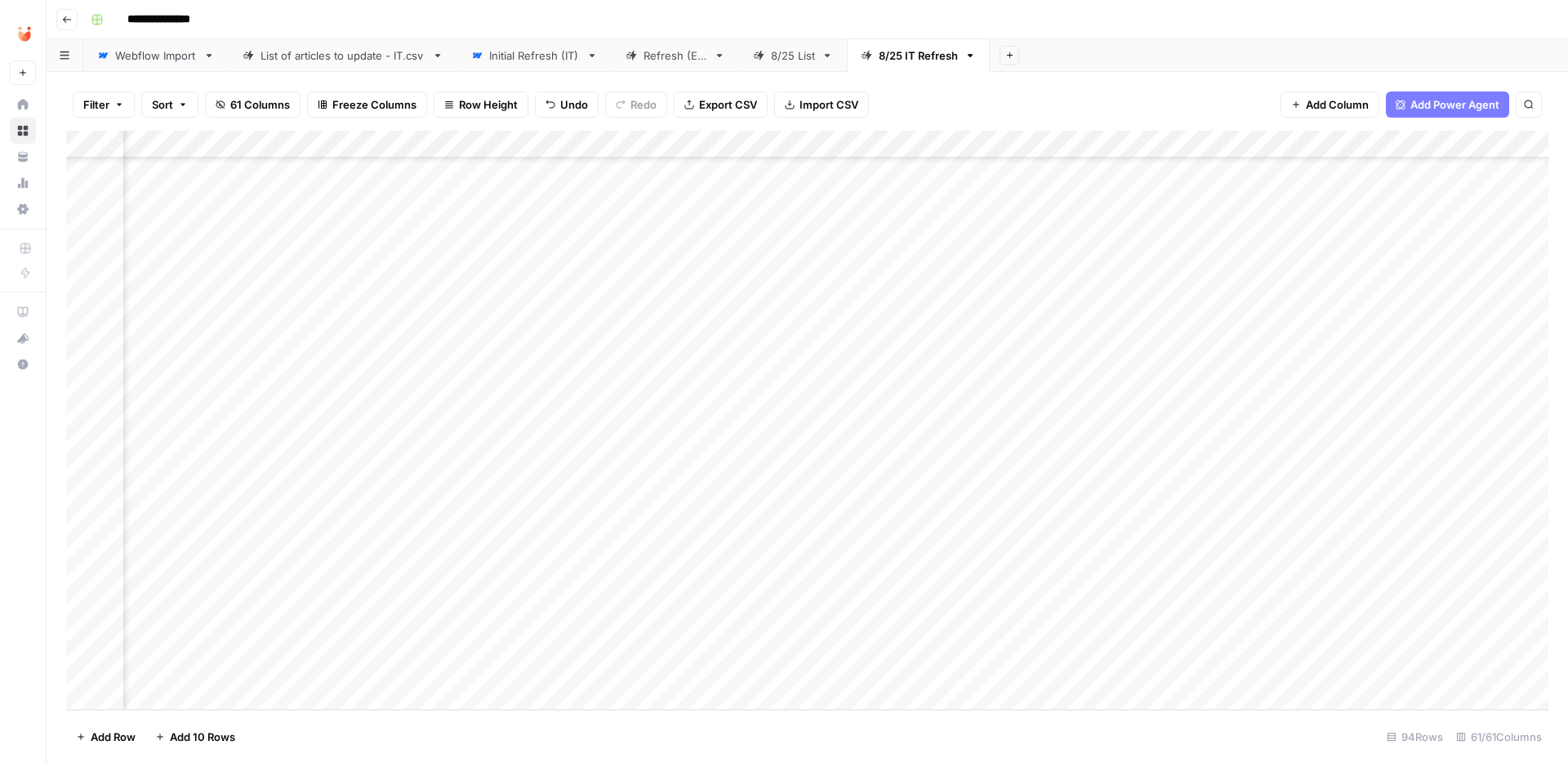
click at [584, 498] on div "Add Column" at bounding box center [807, 419] width 1482 height 579
click at [606, 624] on button "Fatto" at bounding box center [596, 623] width 39 height 20
click at [492, 553] on div "Add Column" at bounding box center [807, 419] width 1482 height 579
click at [539, 553] on div "Add Column" at bounding box center [807, 419] width 1482 height 579
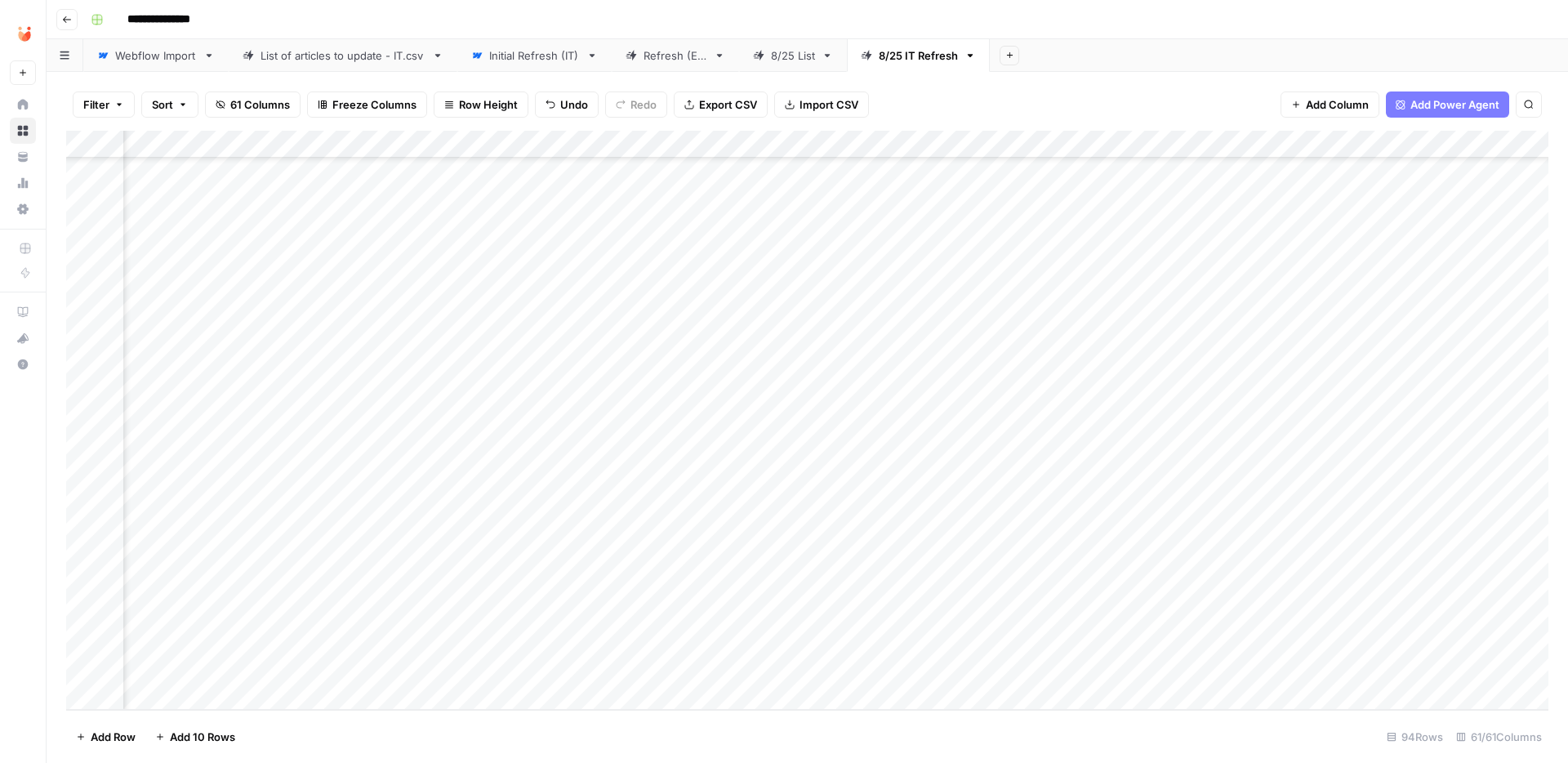
click at [944, 553] on div "Add Column" at bounding box center [807, 419] width 1482 height 579
click at [1292, 558] on div "Add Column" at bounding box center [807, 419] width 1482 height 579
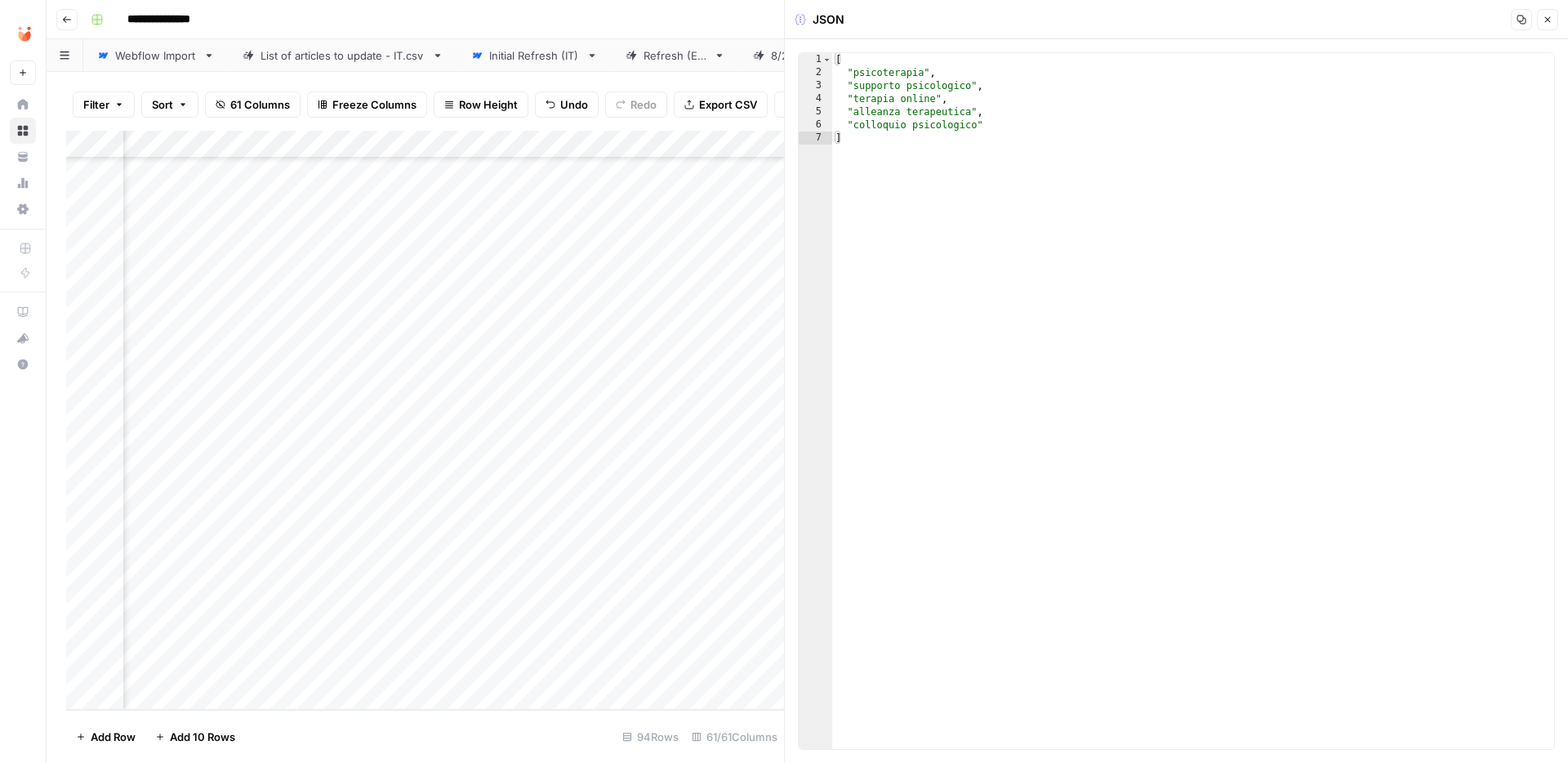
click at [1548, 23] on icon "button" at bounding box center [1547, 20] width 9 height 9
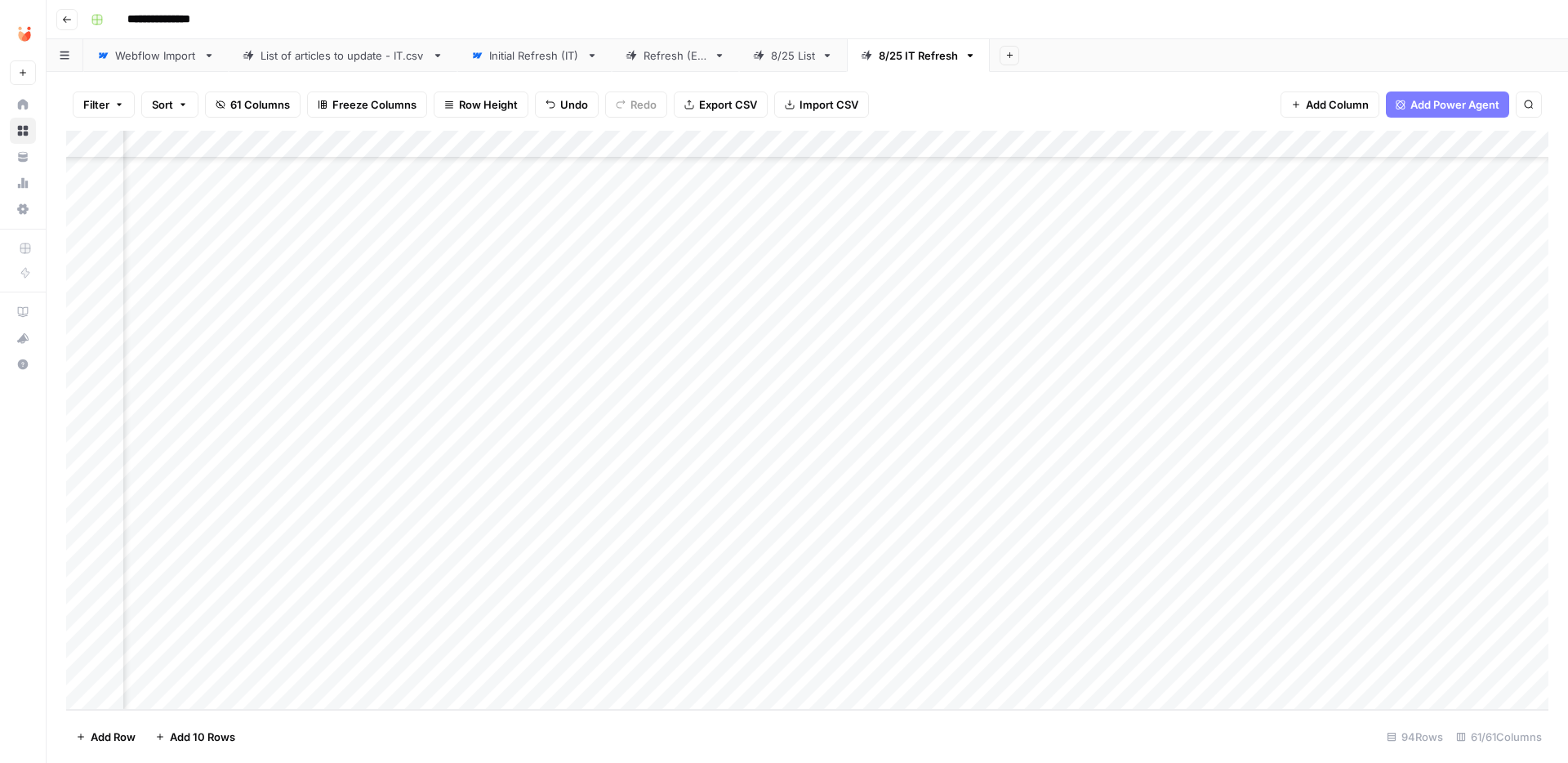
scroll to position [2085, 6245]
click at [1160, 557] on div "Add Column" at bounding box center [807, 419] width 1482 height 579
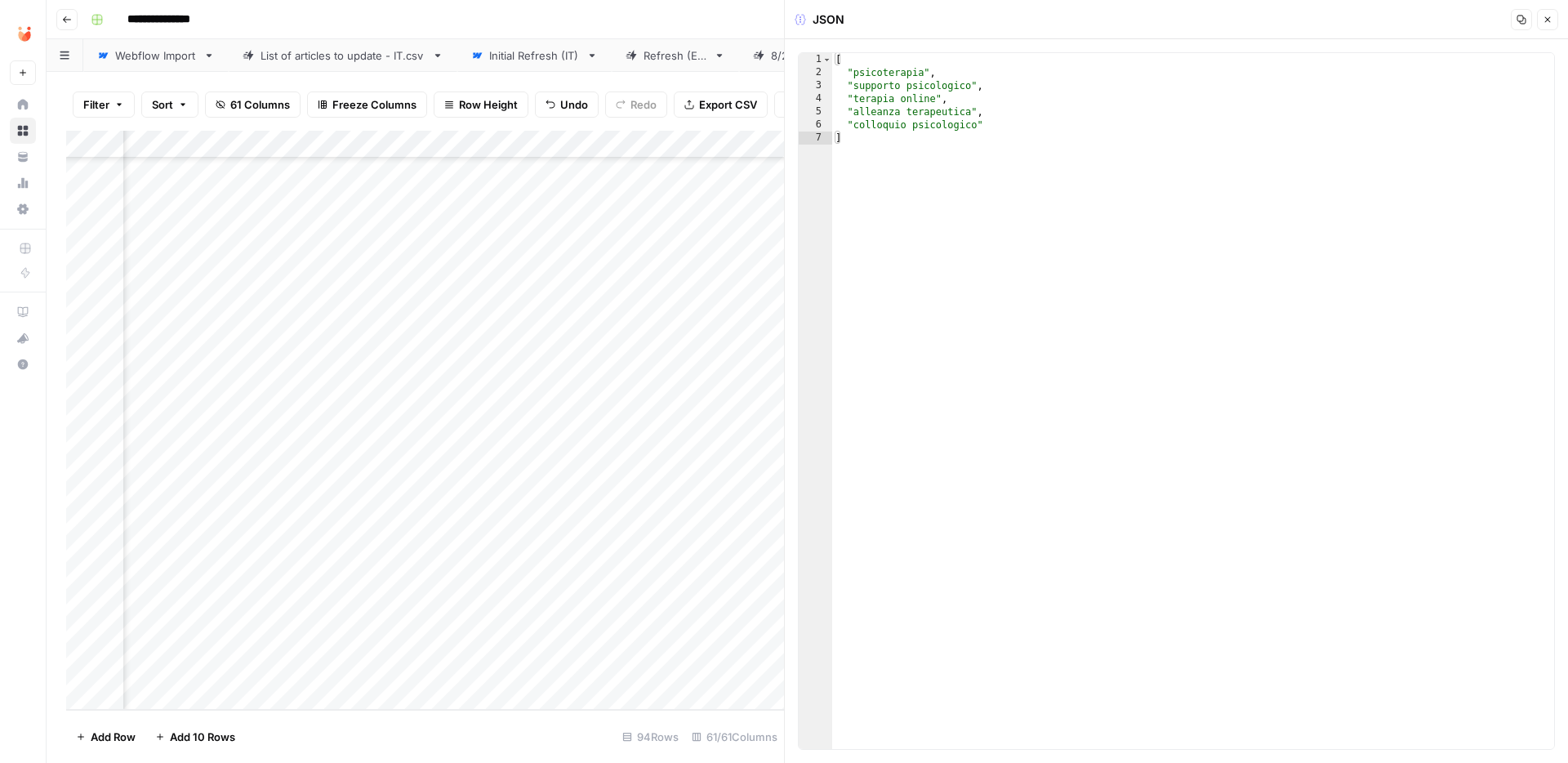
click at [964, 94] on div "[ "psicoterapia" , "supporto psicologico" , "terapia online" , "alleanza terape…" at bounding box center [1192, 414] width 722 height 722
type textarea "**********"
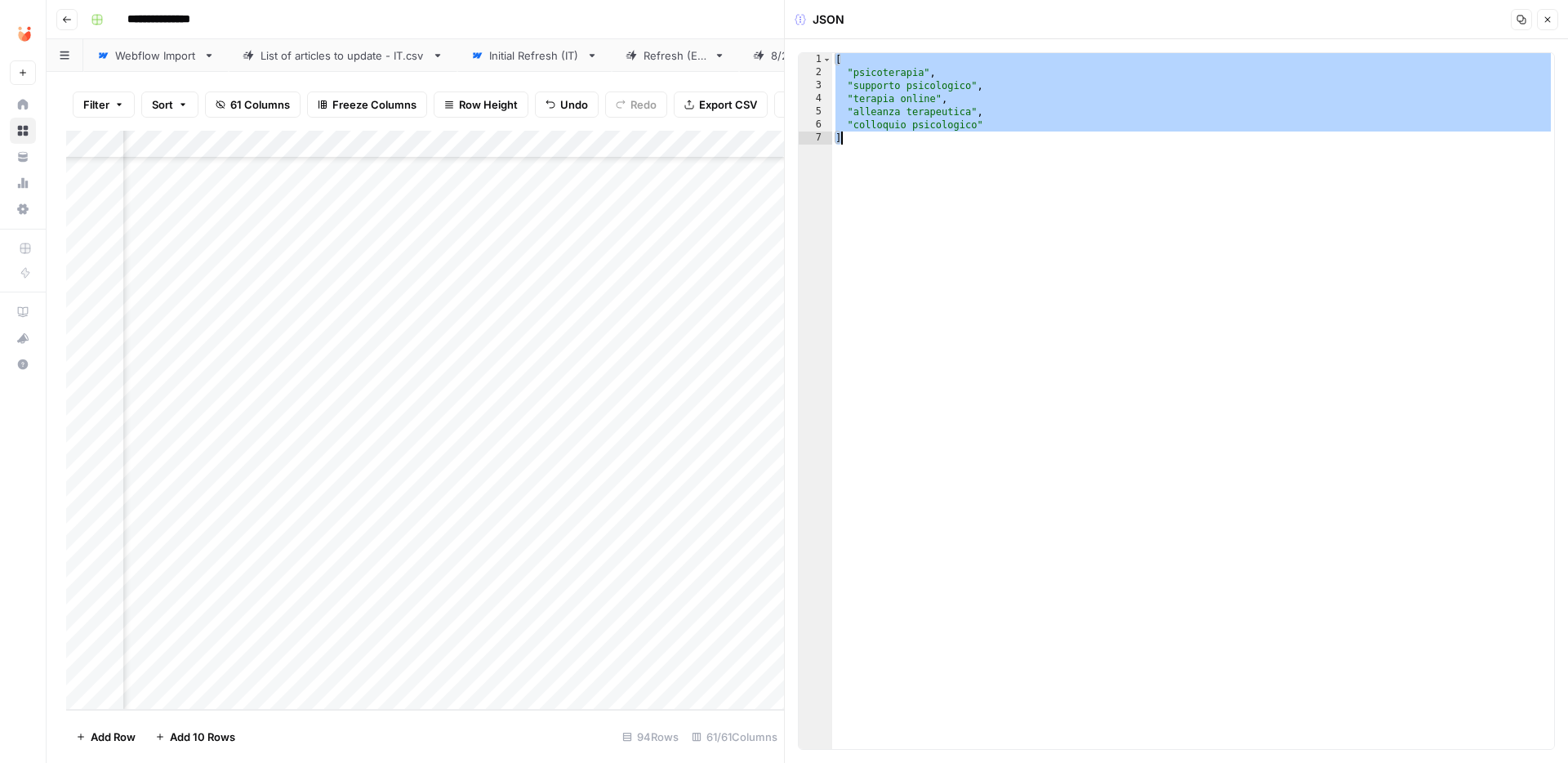
paste textarea
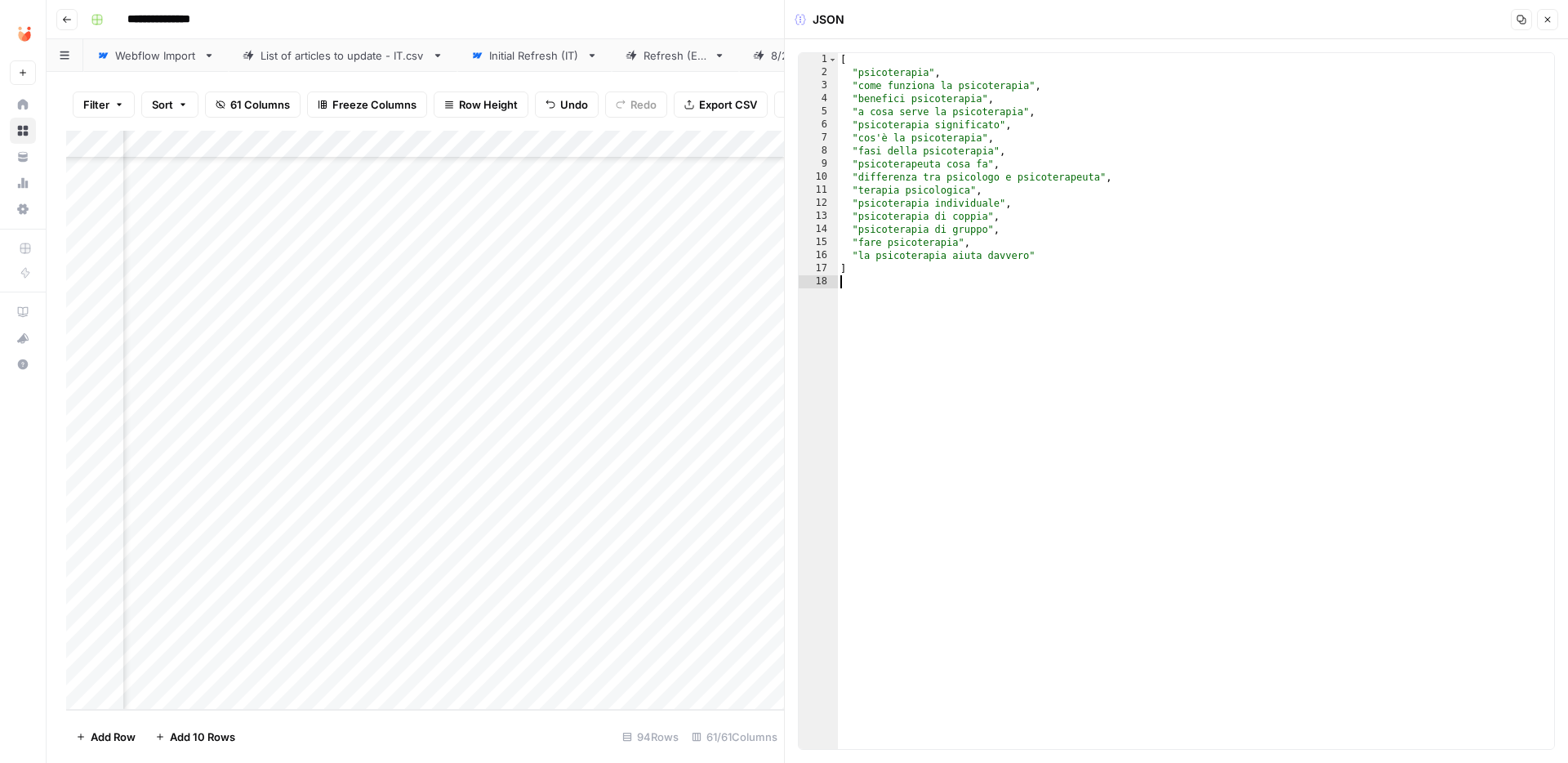
click at [968, 71] on div "[ "psicoterapia" , "come funziona la psicoterapia" , "benefici psicoterapia" , …" at bounding box center [1195, 414] width 717 height 722
type textarea "**********"
type textarea "*"
click at [1550, 17] on icon "button" at bounding box center [1547, 20] width 9 height 9
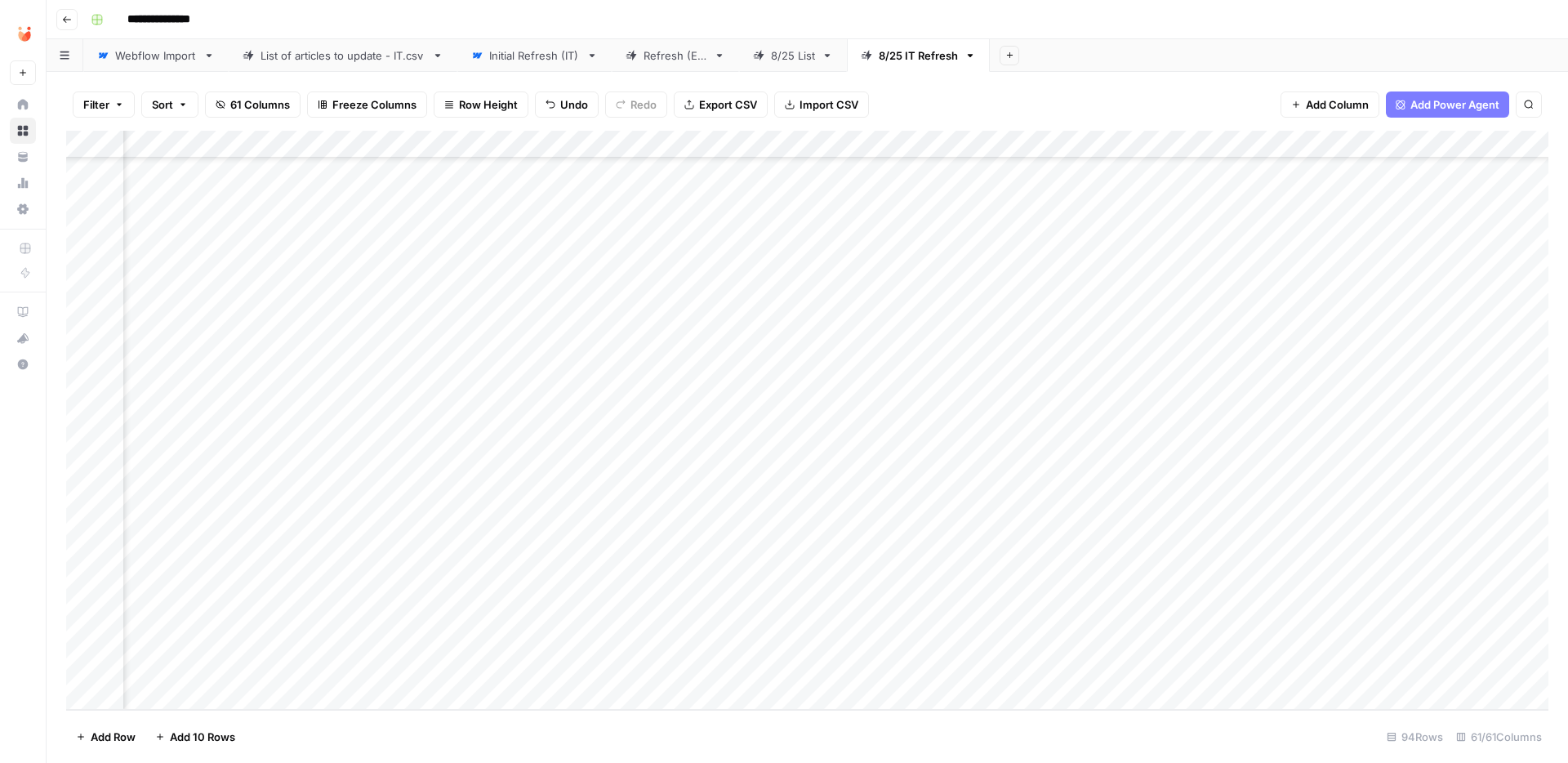
click at [429, 558] on div "Add Column" at bounding box center [807, 419] width 1482 height 579
click at [458, 684] on button "Fatto" at bounding box center [447, 679] width 39 height 20
click at [505, 506] on div "Add Column" at bounding box center [807, 419] width 1482 height 579
click at [1135, 499] on div "Add Column" at bounding box center [807, 419] width 1482 height 579
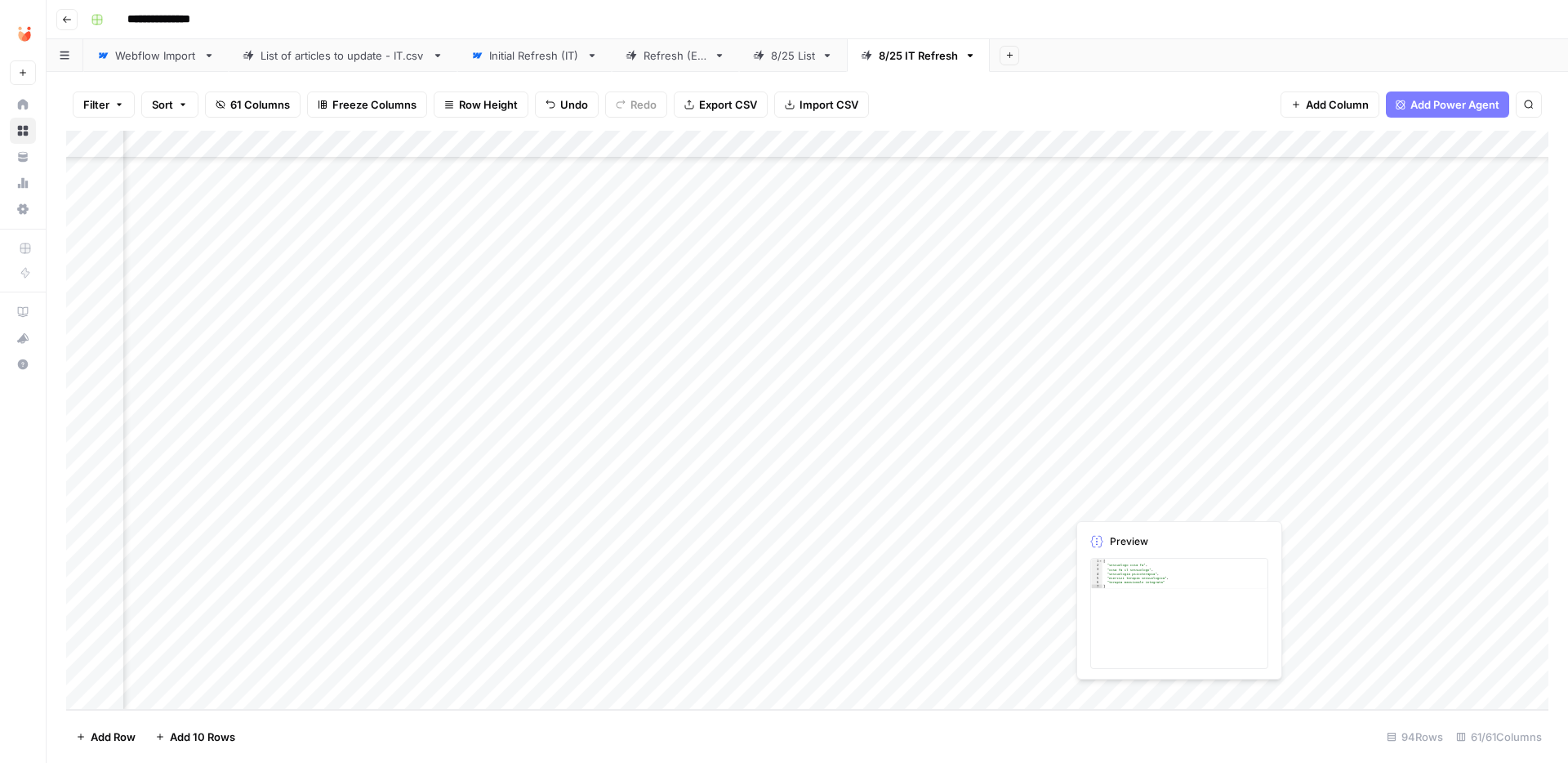
click at [1135, 499] on div "Add Column" at bounding box center [807, 419] width 1482 height 579
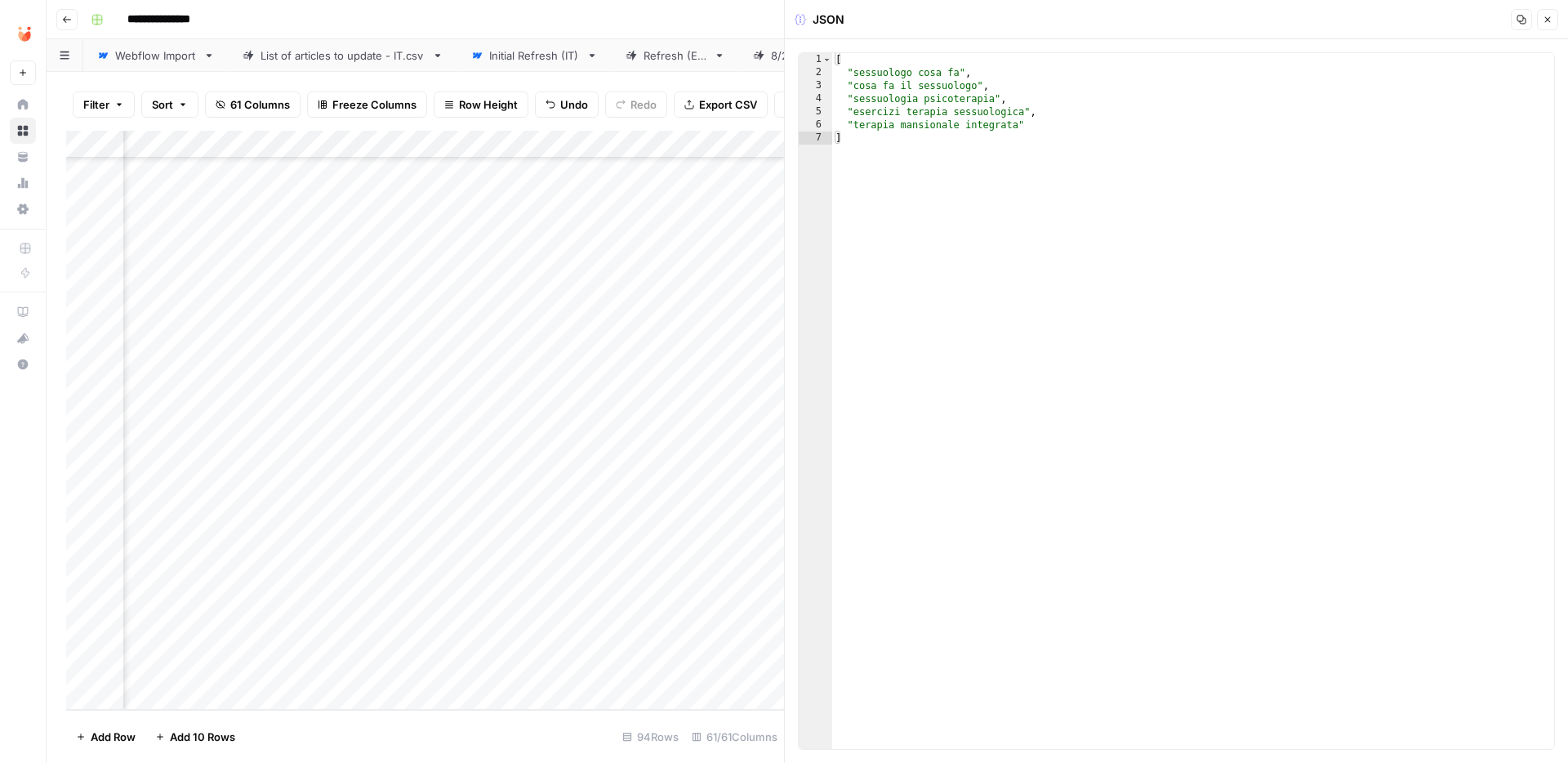
type textarea "**********"
click at [1107, 88] on div "[ "sessuologo cosa fa" , "cosa fa il sessuologo" , "sessuologia psicoterapia" ,…" at bounding box center [1192, 414] width 722 height 722
type textarea "**********"
click at [1545, 15] on icon "button" at bounding box center [1547, 20] width 9 height 9
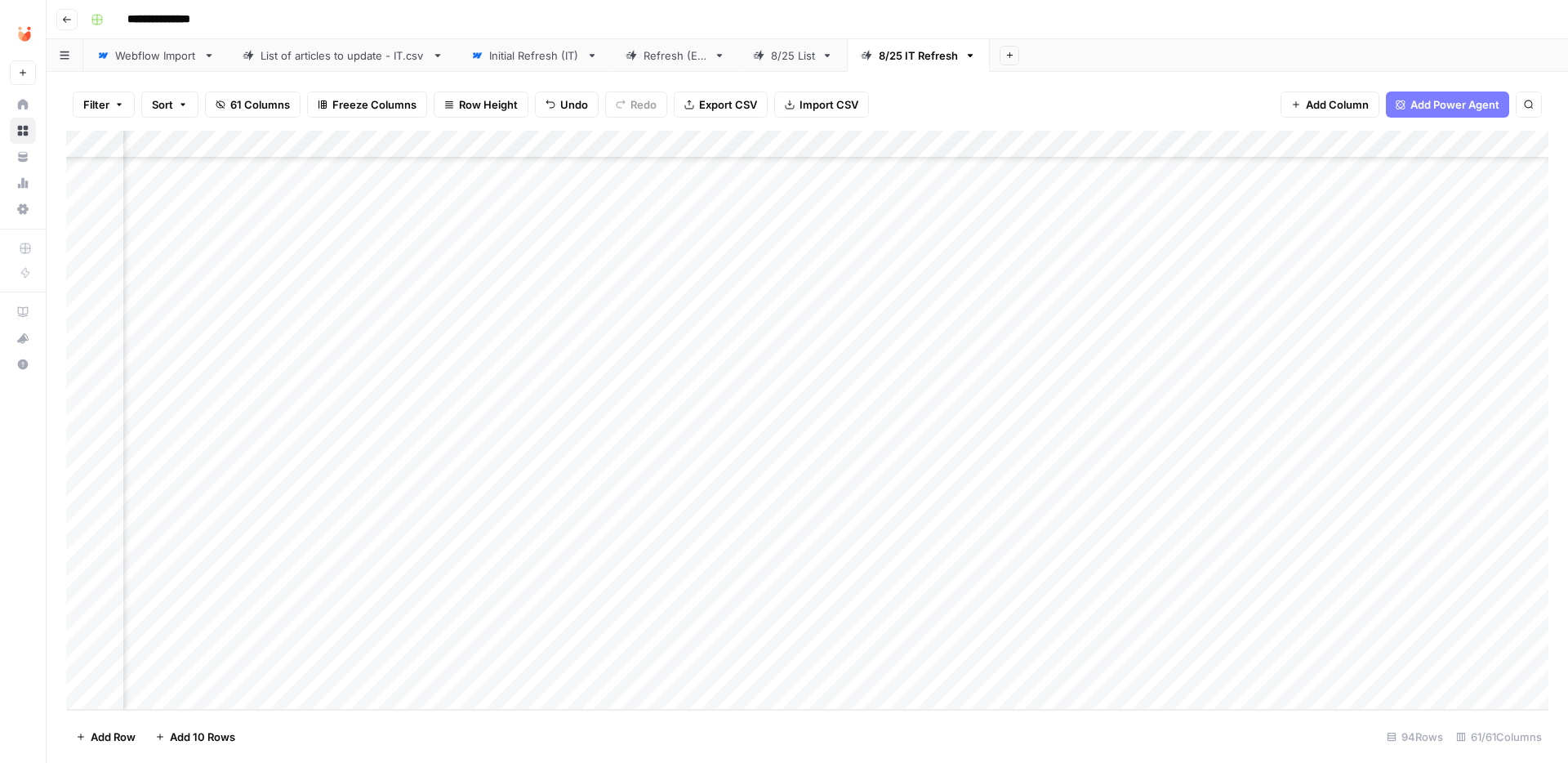
click at [501, 623] on div "Add Column" at bounding box center [807, 419] width 1482 height 579
click at [386, 605] on div "Add Column" at bounding box center [807, 419] width 1482 height 579
click at [813, 614] on div "Add Column" at bounding box center [807, 419] width 1482 height 579
paste textarea
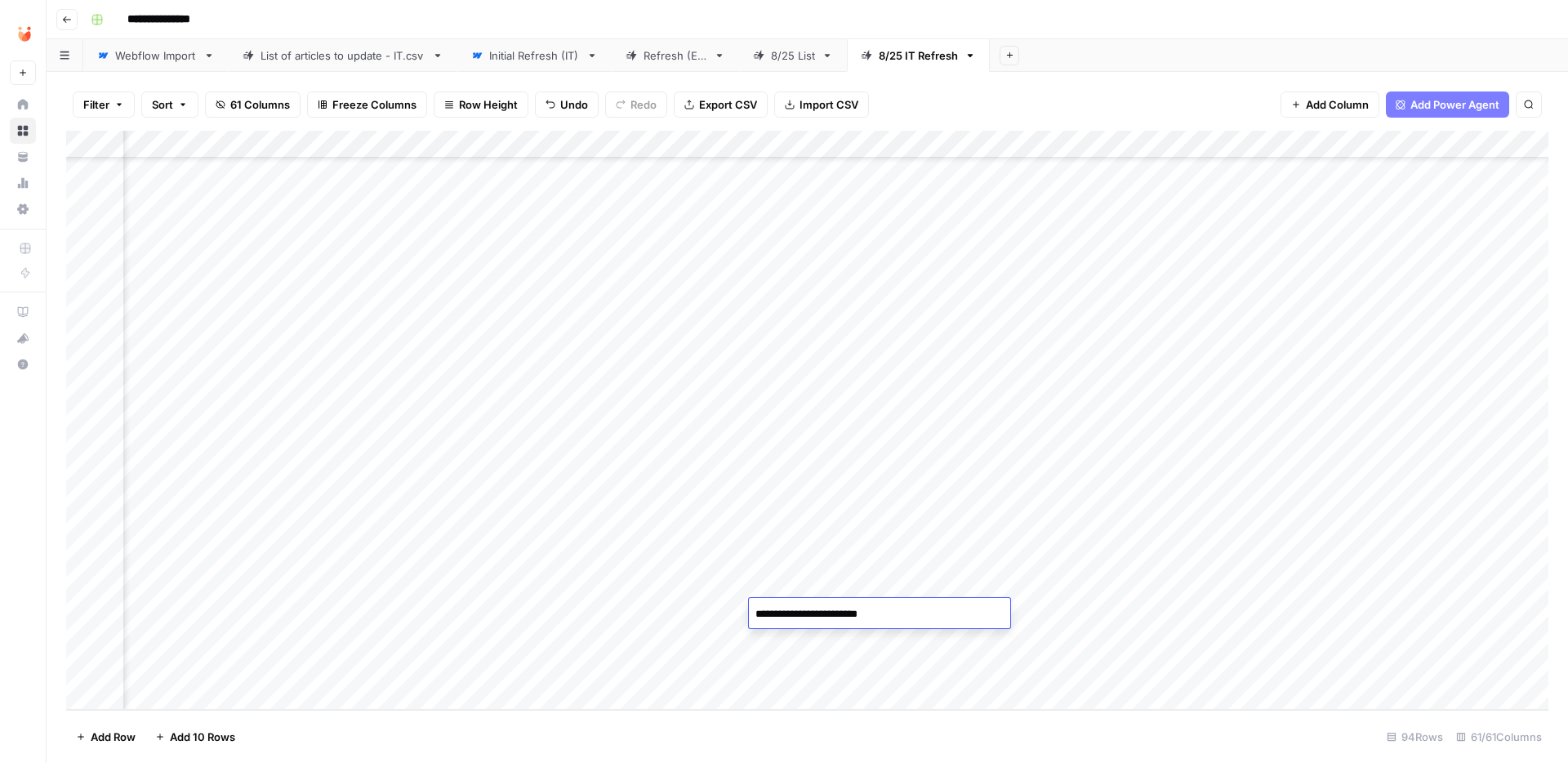
paste textarea
type textarea "**********"
click at [1106, 615] on div "Add Column" at bounding box center [807, 419] width 1482 height 579
click at [1155, 610] on div "Add Column" at bounding box center [807, 419] width 1482 height 579
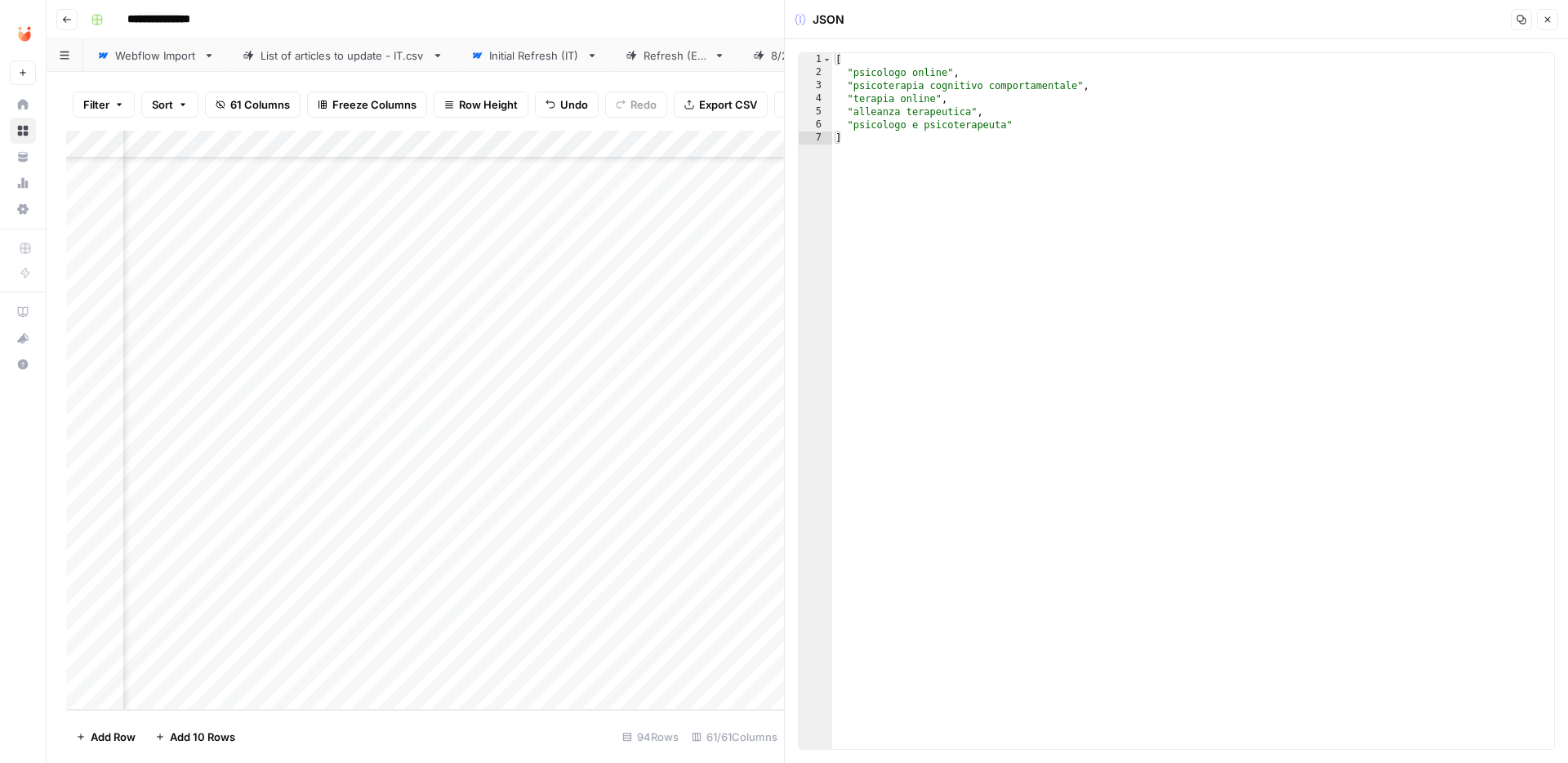
click at [969, 181] on div "[ "psicologo online" , "psicoterapia cognitivo comportamentale" , "terapia onli…" at bounding box center [1192, 414] width 722 height 722
type textarea "**********"
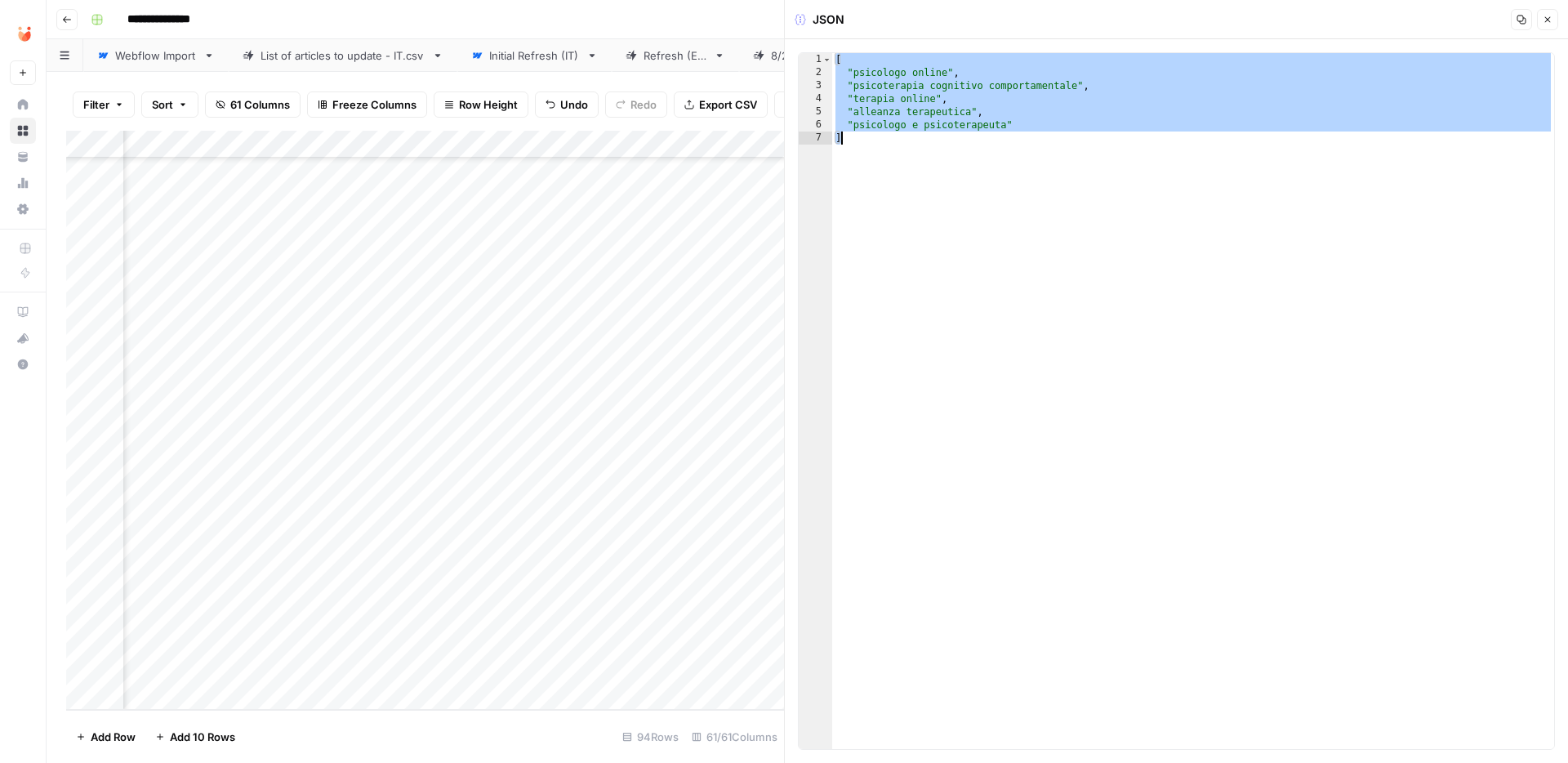
paste textarea
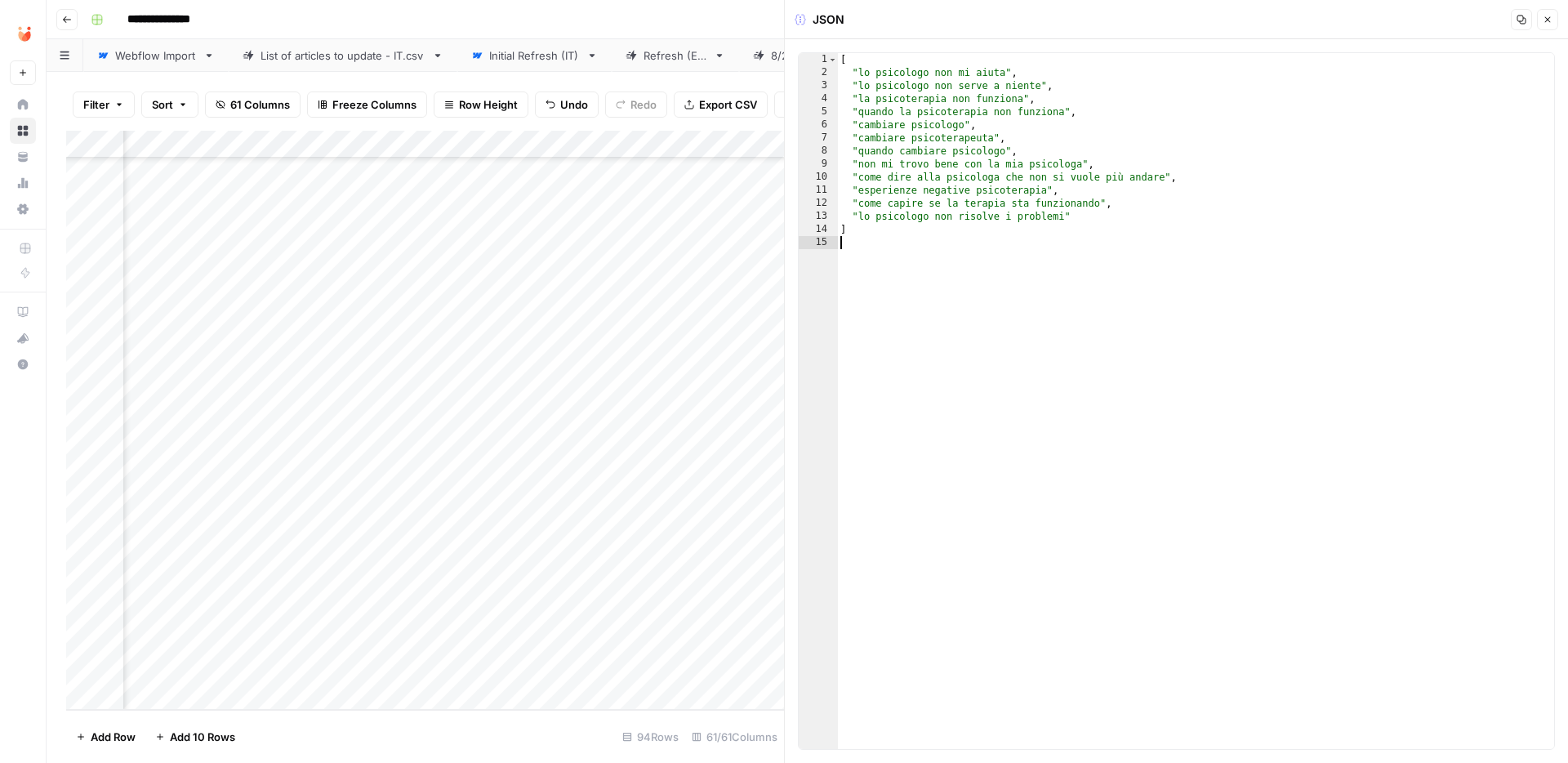
click at [1037, 67] on div "[ "lo psicologo non mi aiuta" , "lo psicologo non serve a niente" , "la psicote…" at bounding box center [1195, 414] width 717 height 722
type textarea "**********"
type textarea "*"
click at [1545, 21] on icon "button" at bounding box center [1548, 20] width 6 height 6
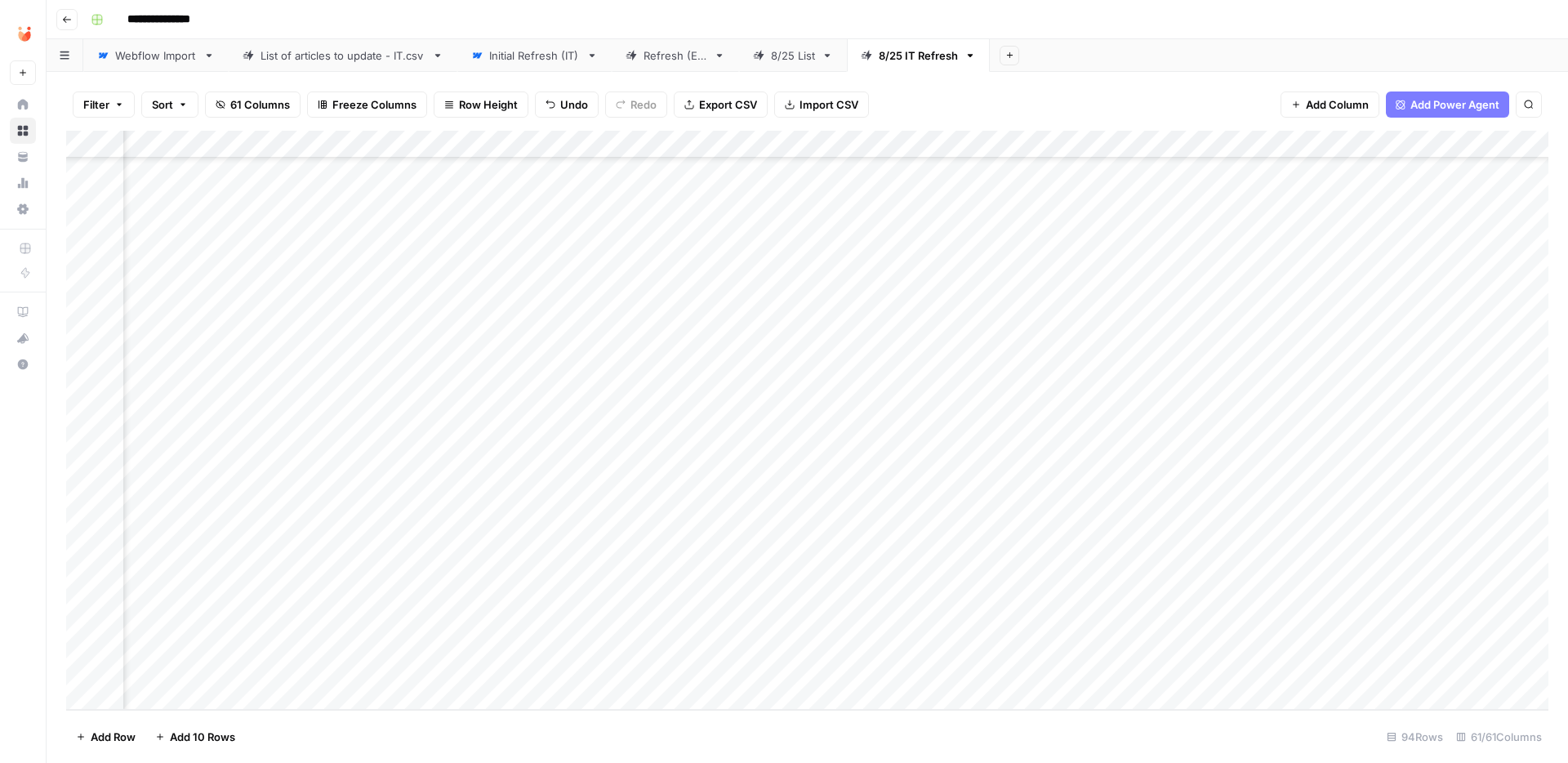
click at [447, 614] on div "Add Column" at bounding box center [807, 419] width 1482 height 579
click at [439, 614] on div "Add Column" at bounding box center [807, 419] width 1482 height 579
click at [457, 738] on button "Fatto" at bounding box center [447, 735] width 39 height 20
